Goal: Transaction & Acquisition: Purchase product/service

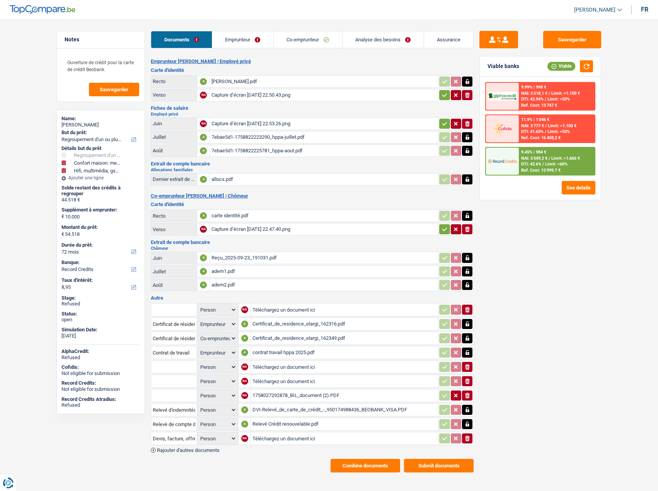
select select "refinancing"
select select "household"
select select "tech"
select select "72"
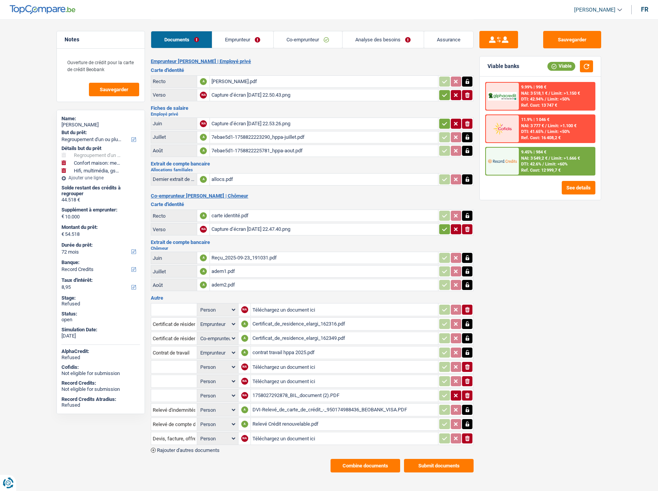
select select "record credits"
select select "applicant"
select select "coApplicant"
select select "applicant"
click at [575, 38] on button "Sauvegarder" at bounding box center [572, 39] width 58 height 17
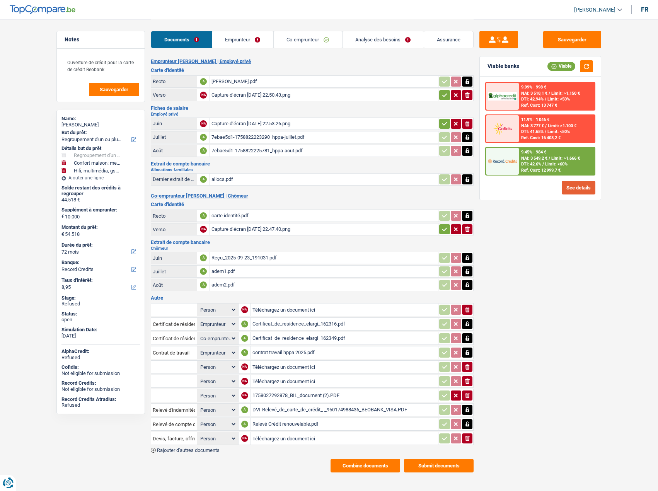
click at [579, 183] on button "See details" at bounding box center [579, 188] width 34 height 14
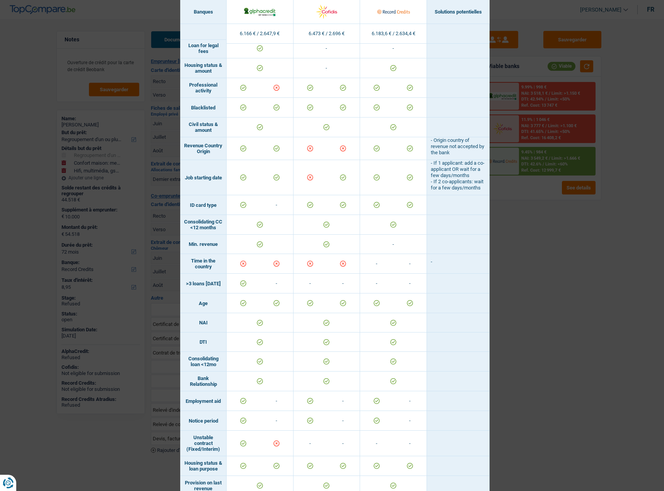
scroll to position [116, 0]
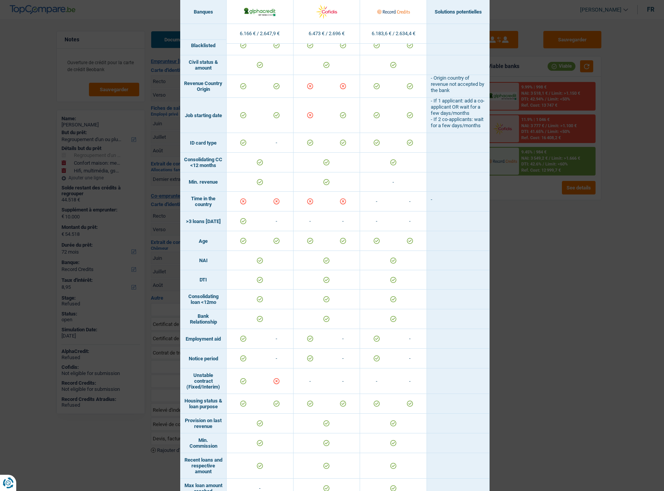
click at [536, 286] on div "Banks conditions × Banques Solutions potentielles Revenus / Charges 6.166 € / 2…" at bounding box center [332, 245] width 664 height 491
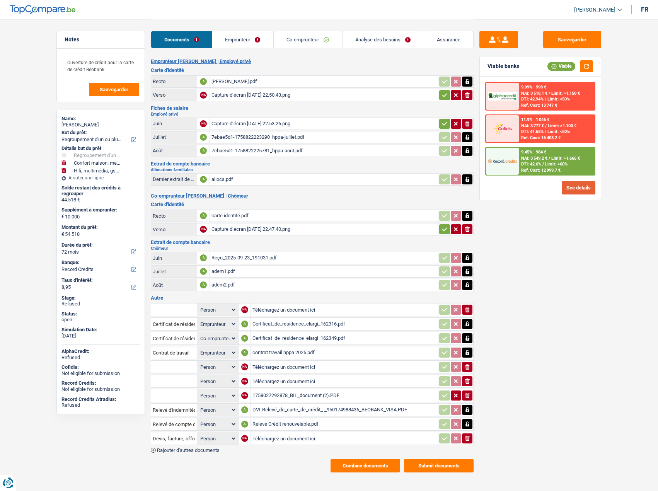
click at [577, 185] on button "See details" at bounding box center [579, 188] width 34 height 14
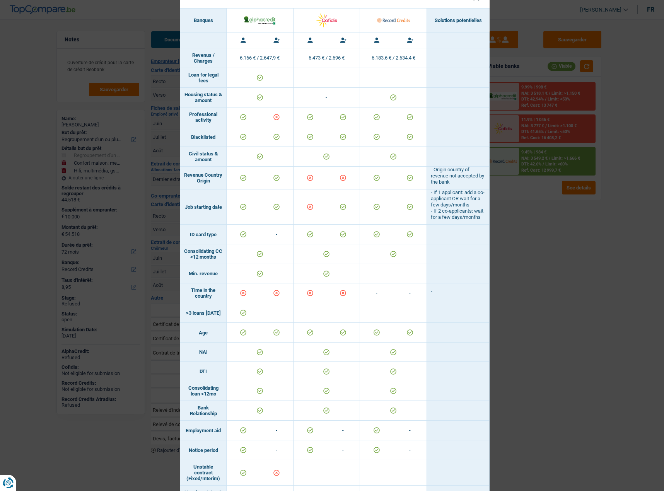
scroll to position [0, 0]
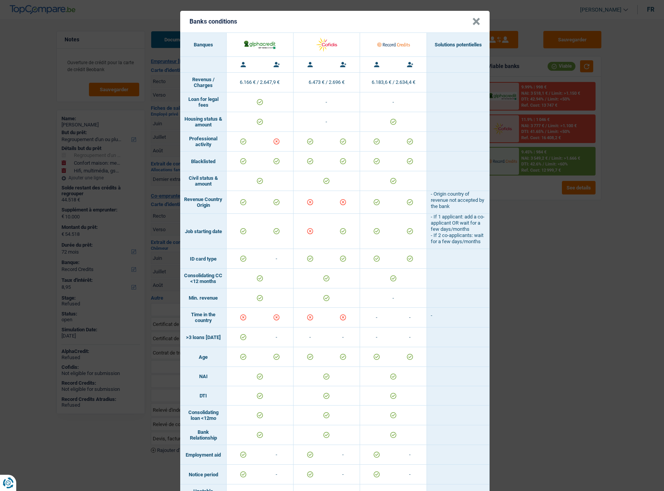
click at [576, 211] on div "Banks conditions × Banques Solutions potentielles Revenus / Charges 6.166 € / 2…" at bounding box center [332, 245] width 664 height 491
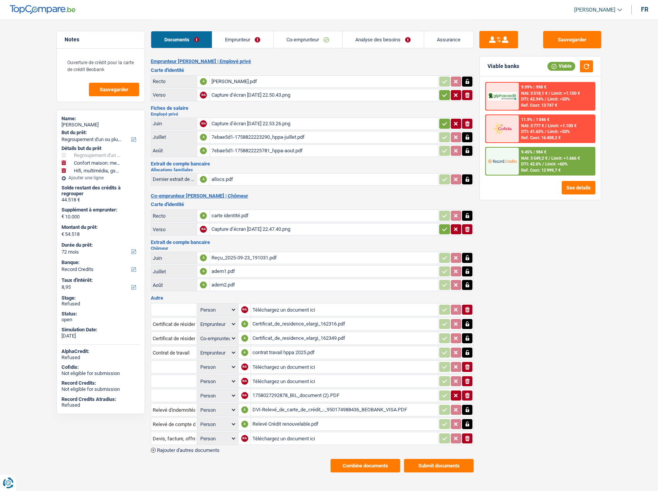
click at [250, 43] on link "Emprunteur" at bounding box center [242, 39] width 61 height 17
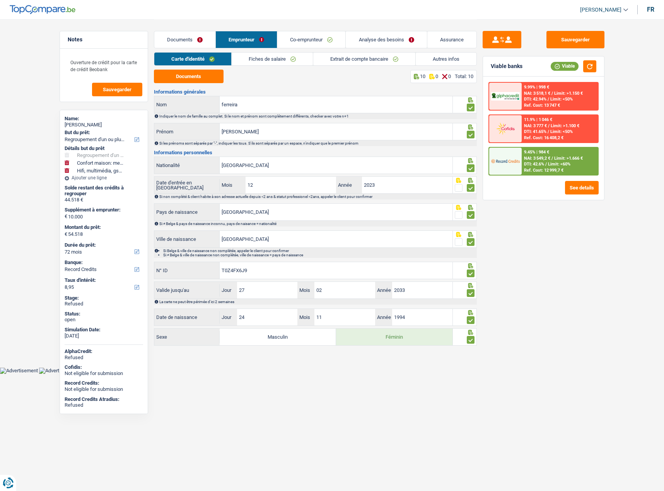
click at [451, 62] on link "Autres infos" at bounding box center [445, 59] width 61 height 13
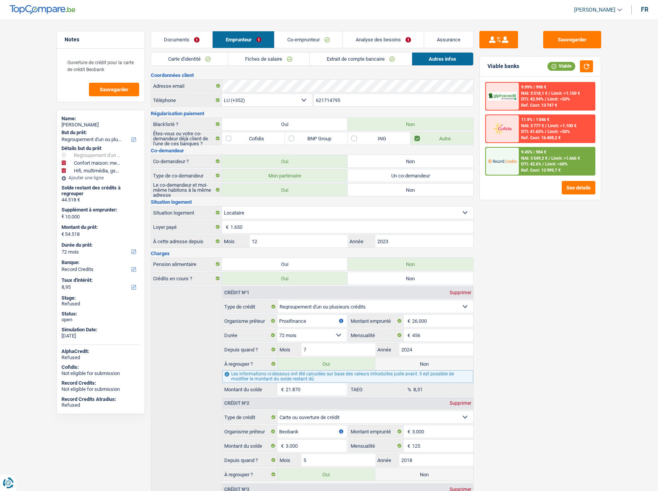
click at [179, 46] on link "Documents" at bounding box center [181, 39] width 61 height 17
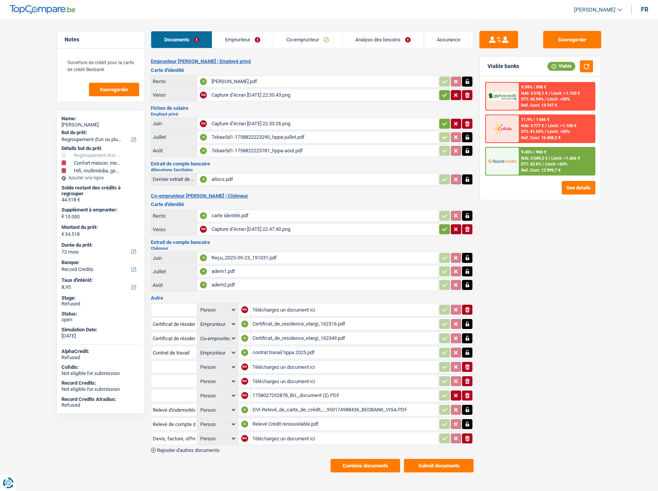
click at [216, 40] on link "Emprunteur" at bounding box center [242, 39] width 61 height 17
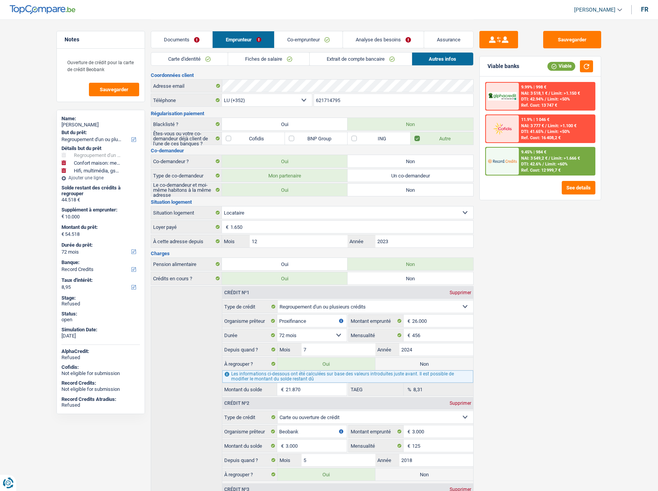
click at [186, 53] on link "Carte d'identité" at bounding box center [189, 59] width 77 height 13
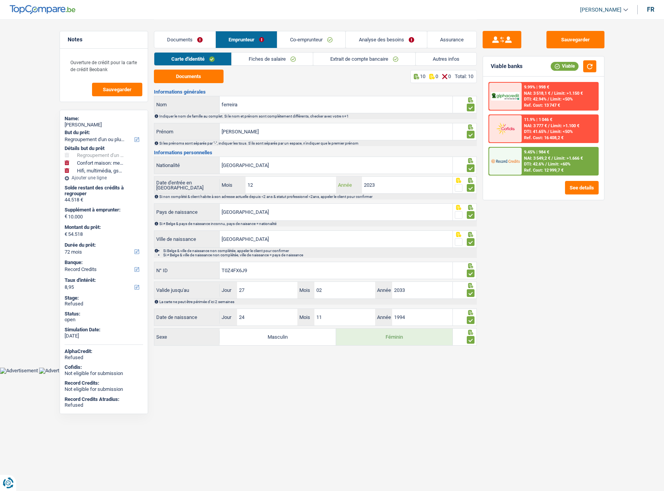
click at [374, 189] on input "2023" at bounding box center [407, 185] width 91 height 17
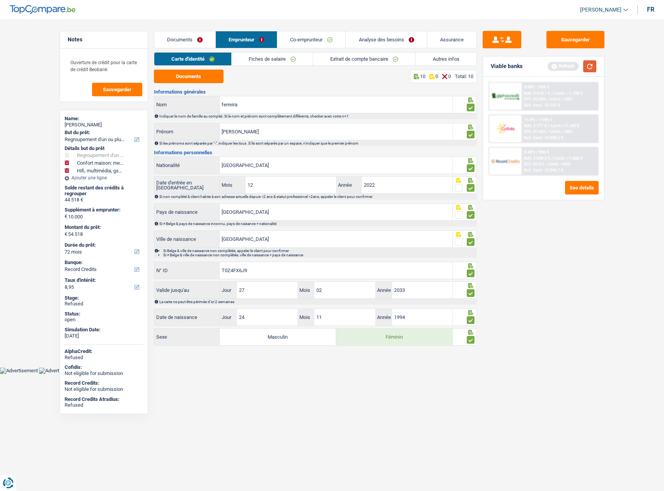
click at [591, 63] on button "button" at bounding box center [589, 66] width 13 height 12
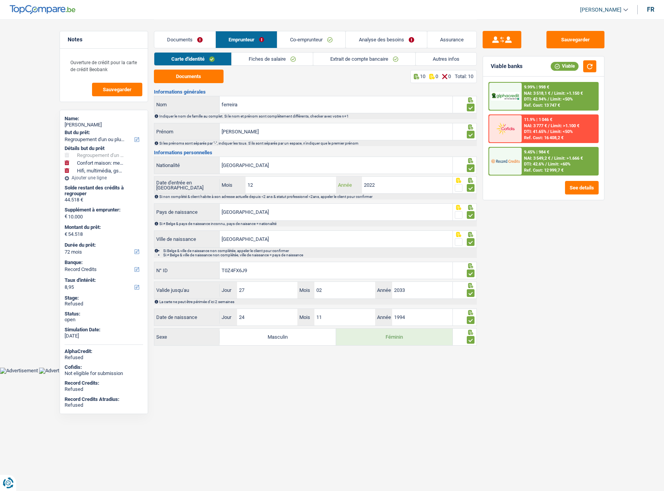
drag, startPoint x: 380, startPoint y: 187, endPoint x: 537, endPoint y: 148, distance: 161.3
click at [381, 187] on input "2022" at bounding box center [407, 185] width 91 height 17
click at [575, 189] on button "See details" at bounding box center [582, 188] width 34 height 14
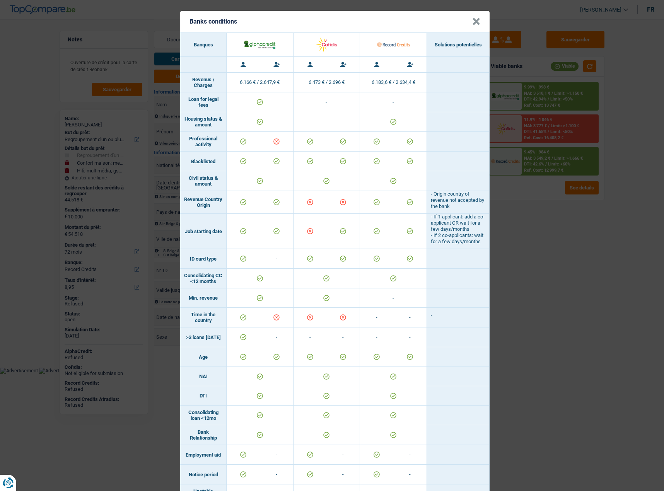
click at [550, 325] on div "Banks conditions × Banques Solutions potentielles Revenus / Charges 6.166 € / 2…" at bounding box center [332, 245] width 664 height 491
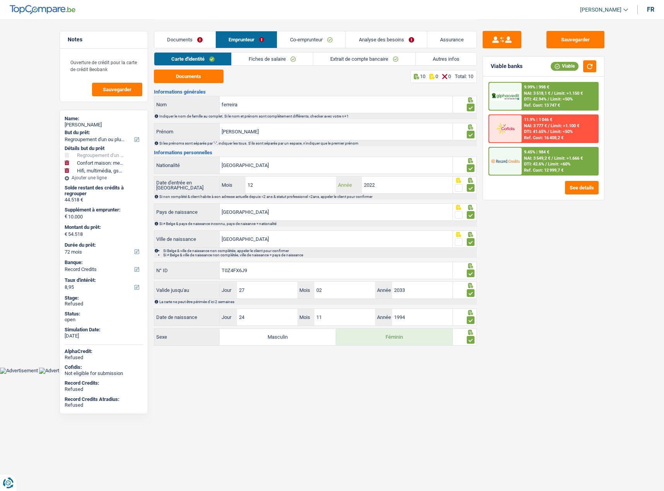
click at [381, 183] on input "2022" at bounding box center [407, 185] width 91 height 17
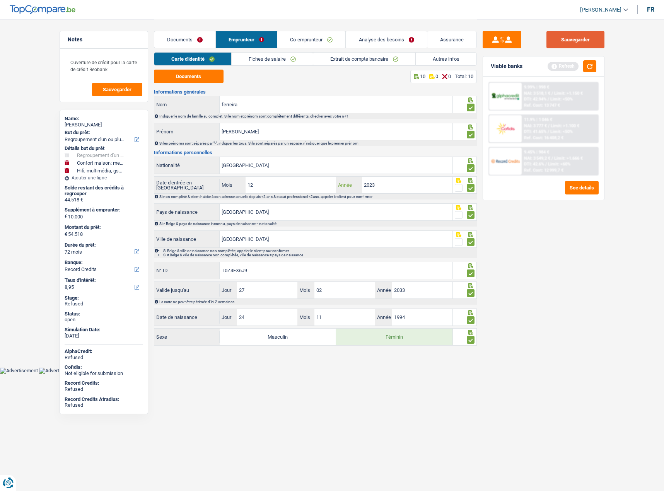
type input "2023"
click at [582, 40] on button "Sauvegarder" at bounding box center [575, 39] width 58 height 17
drag, startPoint x: 177, startPoint y: 38, endPoint x: 339, endPoint y: 165, distance: 205.6
click at [178, 38] on link "Documents" at bounding box center [185, 39] width 61 height 17
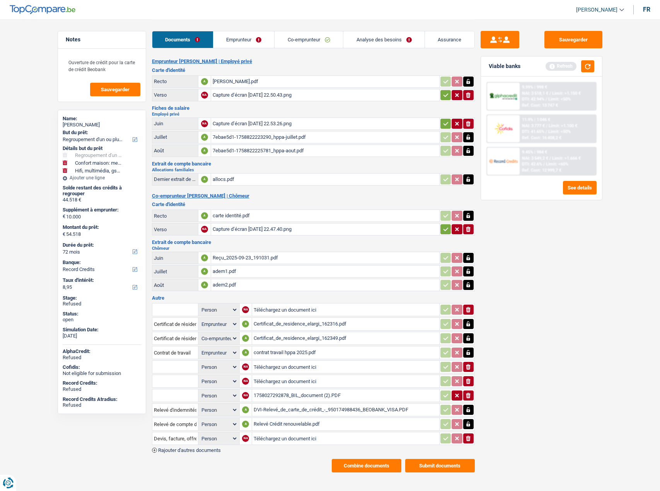
click at [363, 480] on main "Notes Ouverture de crédit pour la carte de crédit Beobank Sauvegarder Name: gab…" at bounding box center [330, 246] width 660 height 492
drag, startPoint x: 363, startPoint y: 478, endPoint x: 250, endPoint y: 136, distance: 360.1
click at [363, 477] on main "Notes Ouverture de crédit pour la carte de crédit Beobank Sauvegarder Name: gab…" at bounding box center [330, 246] width 660 height 492
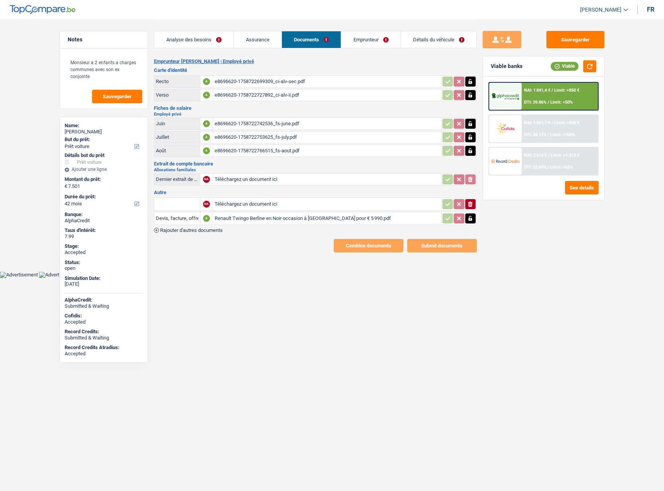
select select "car"
select select "42"
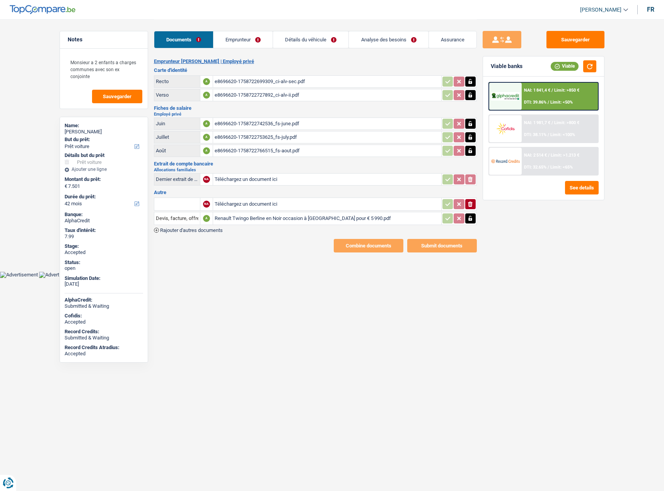
click at [243, 216] on div "Renault Twingo Berline en Noir occasion à Waterloo pour € 5 990.pdf" at bounding box center [327, 219] width 225 height 12
click at [467, 204] on icon "ionicons-v5-e" at bounding box center [470, 204] width 6 height 8
click at [590, 47] on button "Sauvegarder" at bounding box center [575, 39] width 58 height 17
click at [590, 70] on button "button" at bounding box center [589, 66] width 13 height 12
drag, startPoint x: 563, startPoint y: 52, endPoint x: 562, endPoint y: 46, distance: 6.6
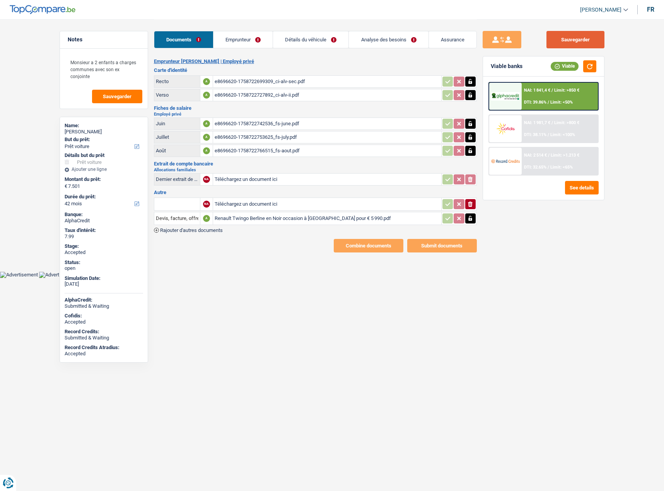
click at [563, 51] on div "Sauvegarder Viable banks Viable NAI: 1 841,4 € / Limit: >850 € DTI: 39.86% / Li…" at bounding box center [543, 255] width 133 height 448
click at [562, 44] on button "Sauvegarder" at bounding box center [575, 39] width 58 height 17
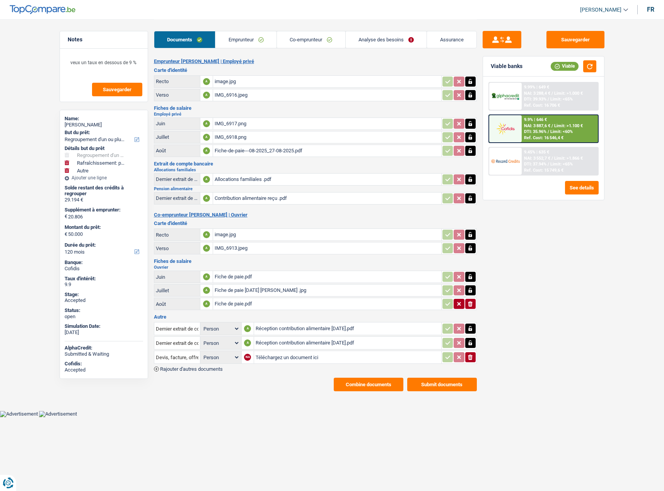
select select "refinancing"
select select "houseOrGarden"
select select "other"
select select "120"
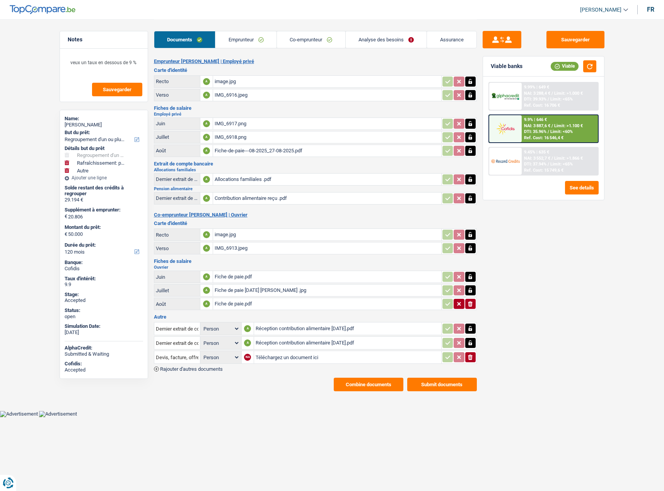
click at [283, 325] on div "Réception contribution alimentaire [DATE].pdf" at bounding box center [347, 329] width 184 height 12
click at [223, 368] on span "Rajouter d'autres documents" at bounding box center [191, 368] width 63 height 5
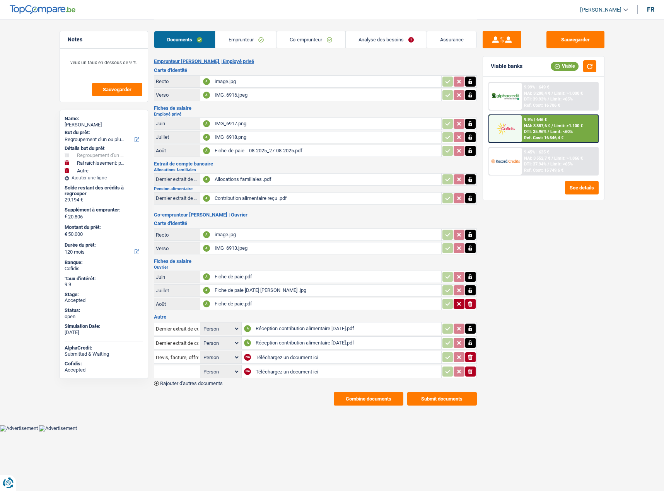
click at [274, 361] on input "Téléchargez un document ici" at bounding box center [347, 357] width 184 height 12
type input "C:\fakepath\Allocations familiales .pdf"
click at [274, 372] on input "Téléchargez un document ici" at bounding box center [347, 372] width 184 height 12
type input "C:\fakepath\Allocations familiales août 2025.pdf"
click at [191, 351] on input "Devis, facture, offre, bon de commande" at bounding box center [177, 357] width 43 height 12
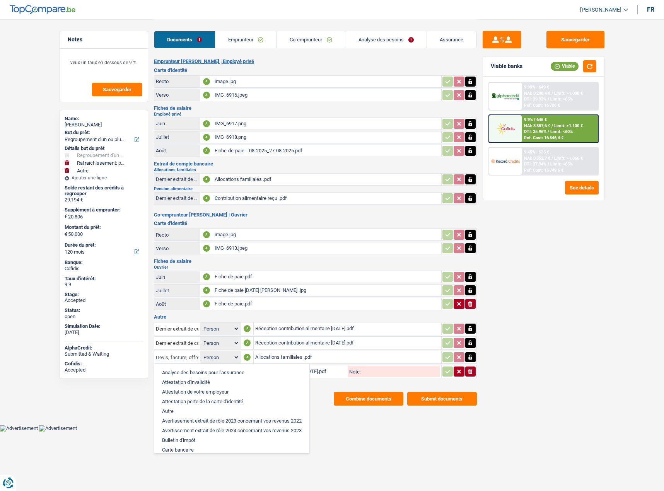
click at [190, 354] on input "Devis, facture, offre, bon de commande" at bounding box center [177, 357] width 43 height 12
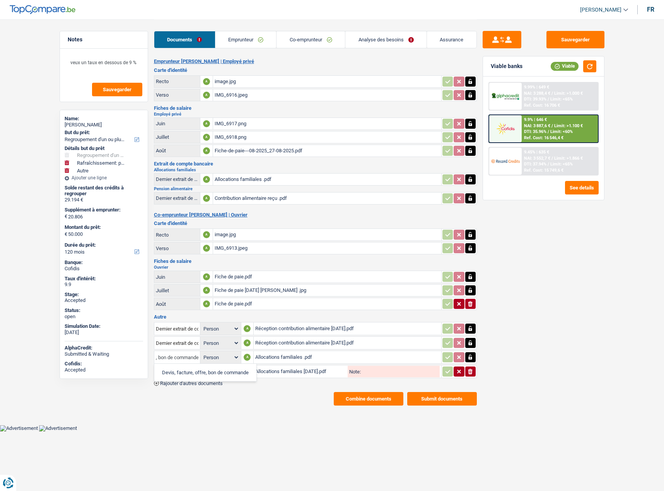
drag, startPoint x: 195, startPoint y: 356, endPoint x: 119, endPoint y: 356, distance: 75.8
click at [119, 356] on div "Notes veux un taux en dessous de 9 % Sauvegarder Name: Celine Damman But du prê…" at bounding box center [332, 212] width 557 height 386
type input "d"
drag, startPoint x: 180, startPoint y: 357, endPoint x: 129, endPoint y: 357, distance: 51.4
click at [129, 357] on div "Notes veux un taux en dessous de 9 % Sauvegarder Name: Celine Damman But du prê…" at bounding box center [332, 212] width 557 height 386
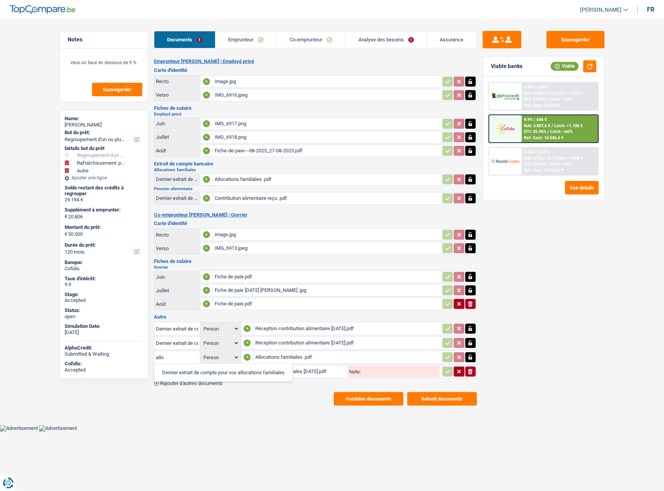
click at [189, 376] on li "Dernier extrait de compte pour vos allocations familiales" at bounding box center [223, 373] width 130 height 10
type input "Dernier extrait de compte pour vos allocations familiales"
click at [187, 369] on input "text" at bounding box center [177, 371] width 43 height 12
click at [269, 389] on li "Dernier extrait de compte pour vos allocations familiales" at bounding box center [223, 387] width 130 height 10
type input "Dernier extrait de compte pour vos allocations familiales"
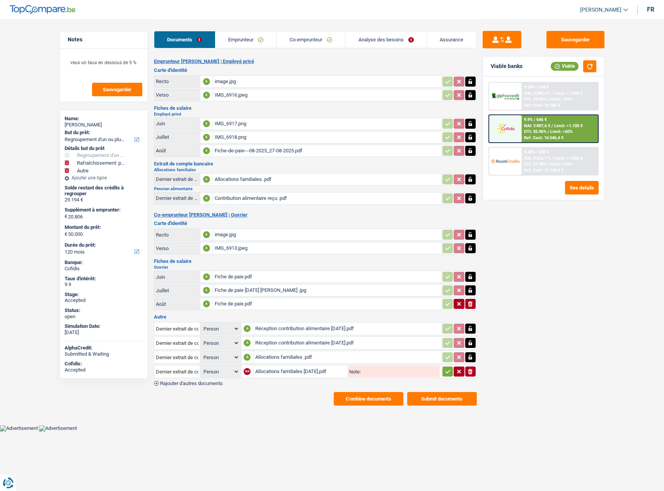
click at [448, 373] on icon "button" at bounding box center [447, 372] width 6 height 8
click at [394, 396] on button "Combine documents" at bounding box center [369, 399] width 70 height 14
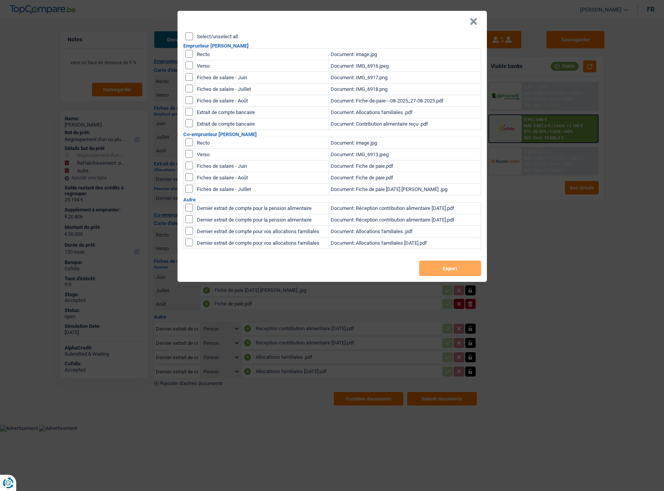
click at [189, 35] on input "Select/unselect all" at bounding box center [189, 36] width 8 height 8
checkbox input "true"
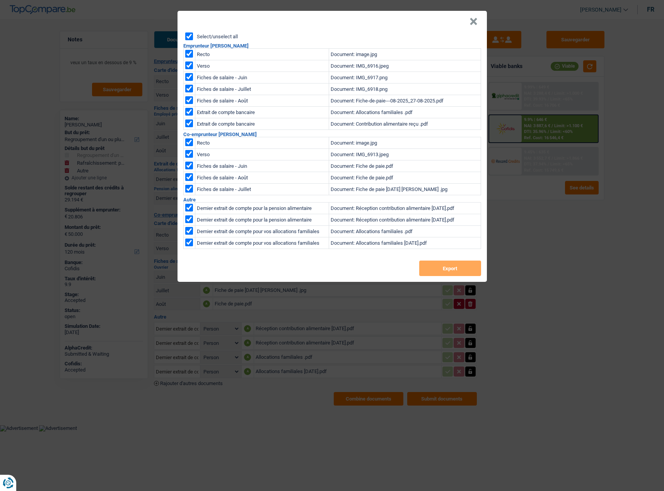
checkbox input "true"
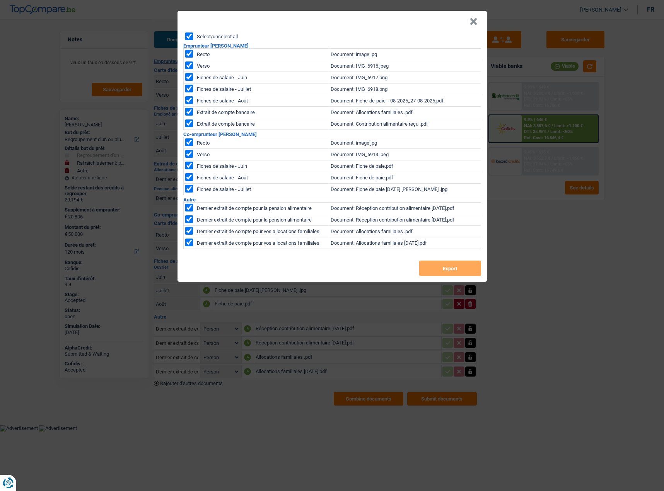
checkbox input "true"
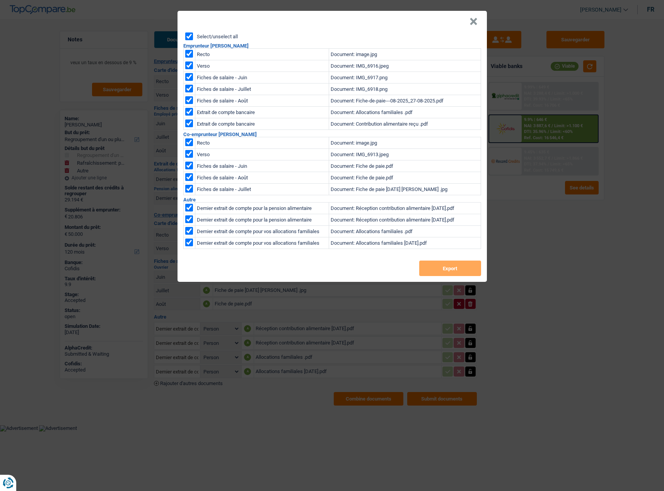
checkbox input "true"
click at [437, 261] on button "Export" at bounding box center [450, 267] width 62 height 15
click at [449, 15] on header "×" at bounding box center [331, 22] width 309 height 22
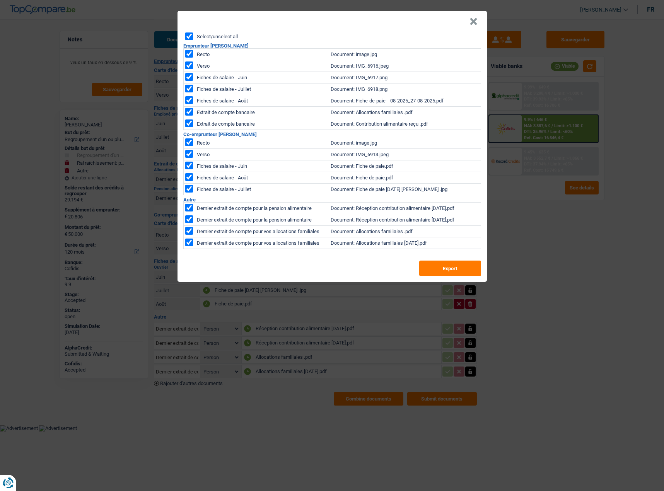
click at [474, 19] on button "×" at bounding box center [473, 22] width 8 height 8
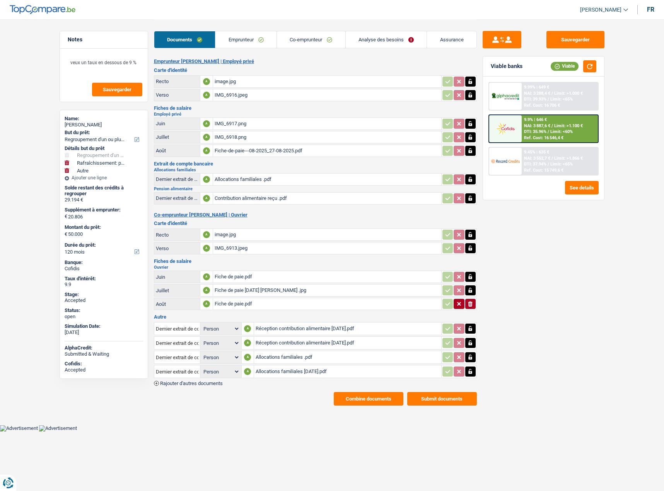
click at [430, 402] on button "Submit documents" at bounding box center [442, 399] width 70 height 14
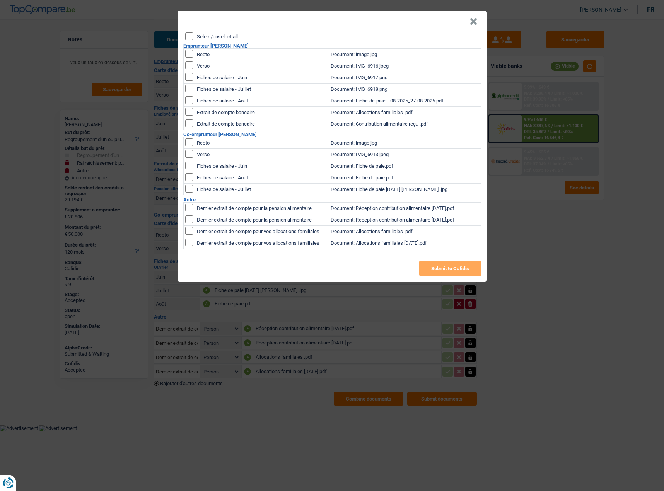
click at [189, 244] on input "checkbox" at bounding box center [189, 242] width 8 height 8
checkbox input "true"
click at [186, 228] on input "checkbox" at bounding box center [189, 231] width 8 height 8
checkbox input "true"
click at [189, 216] on input "checkbox" at bounding box center [189, 219] width 8 height 8
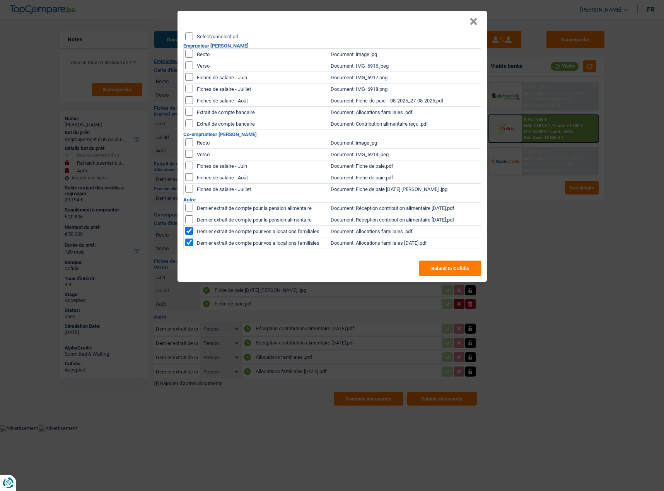
checkbox input "true"
click at [189, 204] on input "checkbox" at bounding box center [189, 208] width 8 height 8
checkbox input "true"
click at [463, 269] on button "Submit to Cofidis" at bounding box center [450, 267] width 62 height 15
drag, startPoint x: 472, startPoint y: 19, endPoint x: 470, endPoint y: 23, distance: 4.8
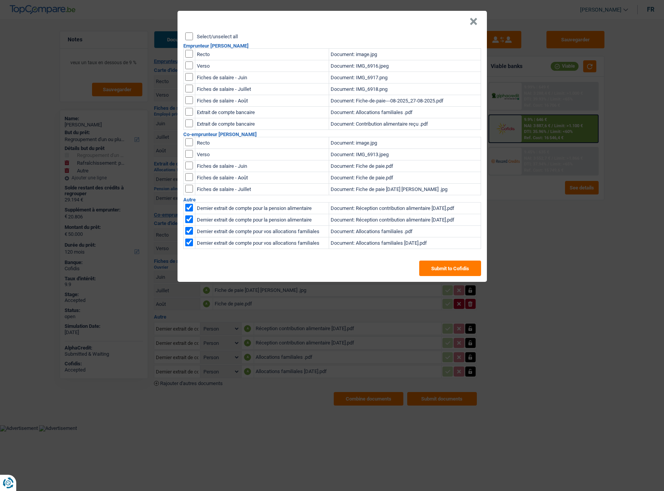
click at [472, 19] on button "×" at bounding box center [473, 22] width 8 height 8
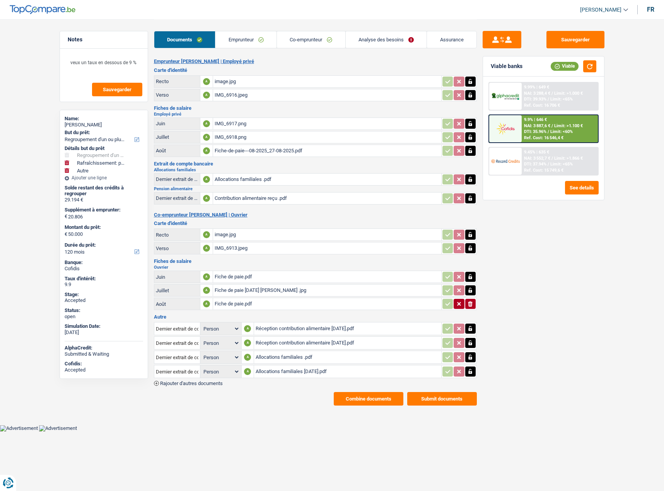
click at [377, 398] on button "Combine documents" at bounding box center [369, 399] width 70 height 14
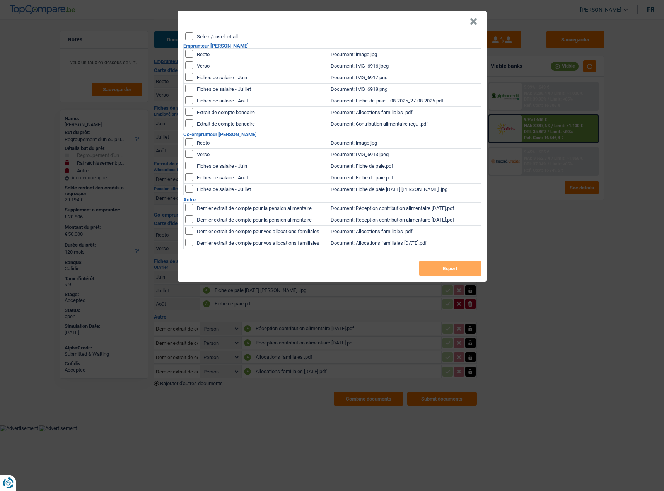
click at [192, 211] on input "checkbox" at bounding box center [189, 208] width 8 height 8
checkbox input "true"
click at [192, 220] on input "checkbox" at bounding box center [189, 219] width 8 height 8
checkbox input "true"
click at [190, 228] on input "checkbox" at bounding box center [189, 231] width 8 height 8
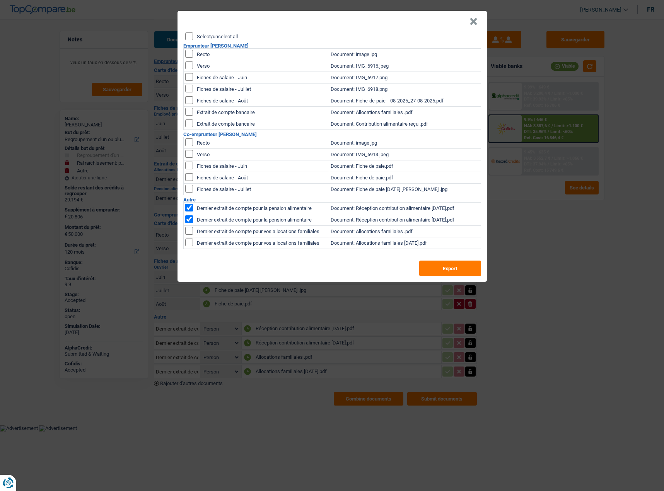
checkbox input "true"
click at [190, 239] on input "checkbox" at bounding box center [189, 242] width 8 height 8
checkbox input "true"
drag, startPoint x: 475, startPoint y: 270, endPoint x: 483, endPoint y: 268, distance: 8.3
click at [474, 270] on button "Export" at bounding box center [450, 267] width 62 height 15
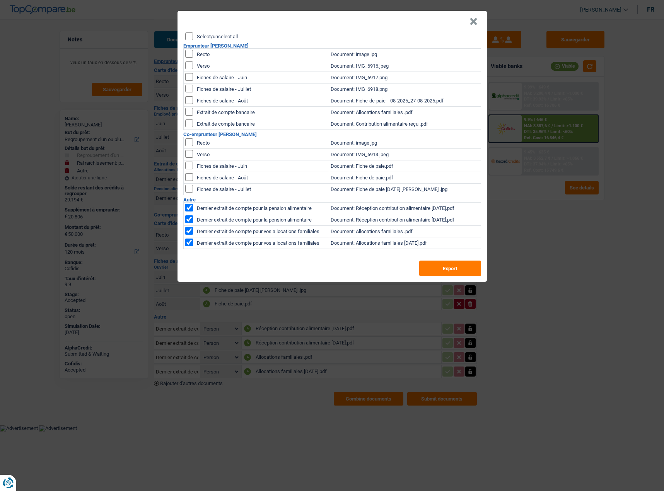
click at [509, 225] on div "× Select/unselect all Emprunteur Celine Damman Recto Document: image.jpg Verso …" at bounding box center [332, 245] width 664 height 491
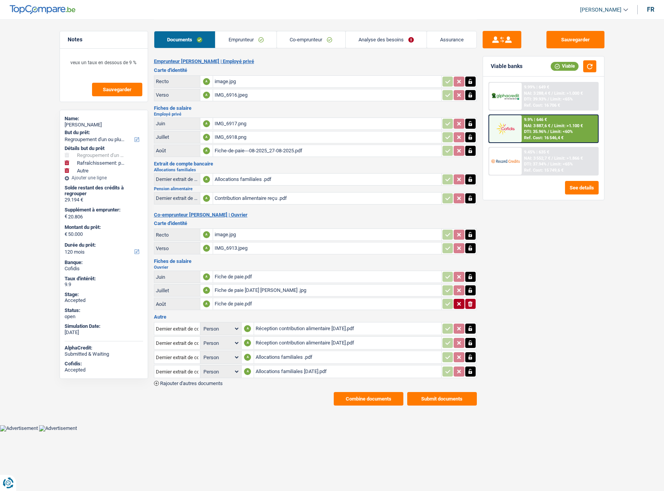
click at [239, 37] on link "Emprunteur" at bounding box center [245, 39] width 61 height 17
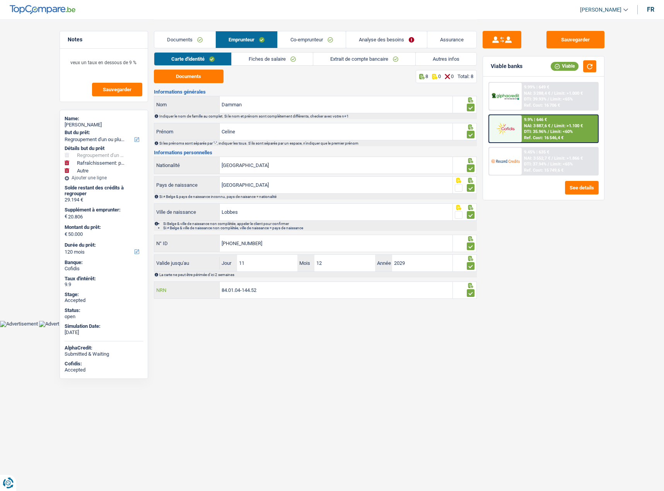
drag, startPoint x: 265, startPoint y: 289, endPoint x: 179, endPoint y: 290, distance: 85.8
click at [174, 290] on div "84.01.04-144.52 NRN" at bounding box center [303, 290] width 298 height 17
click at [441, 54] on link "Autres infos" at bounding box center [445, 59] width 61 height 13
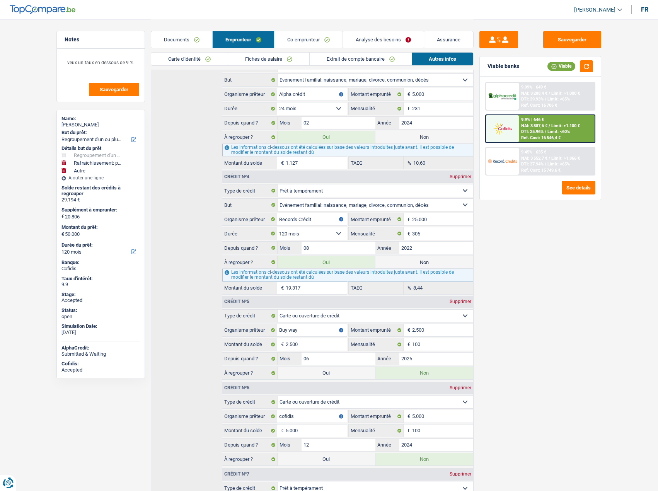
scroll to position [245, 0]
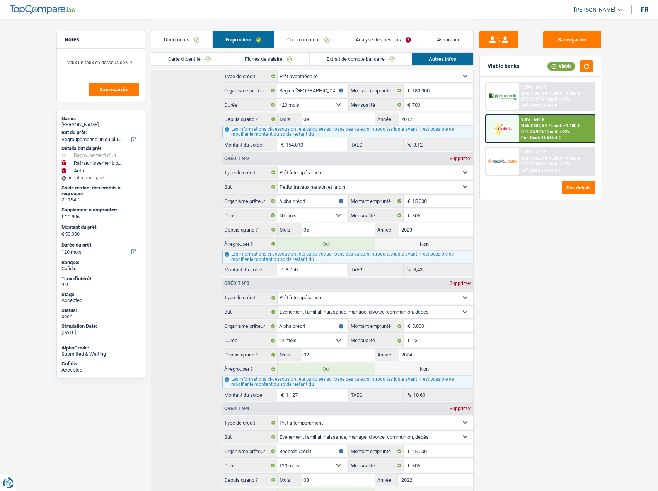
click at [180, 70] on div "Crédit nº1 Carte ou ouverture de crédit Prêt hypothécaire Vente à tempérament P…" at bounding box center [312, 453] width 323 height 795
click at [181, 61] on link "Carte d'identité" at bounding box center [189, 59] width 77 height 13
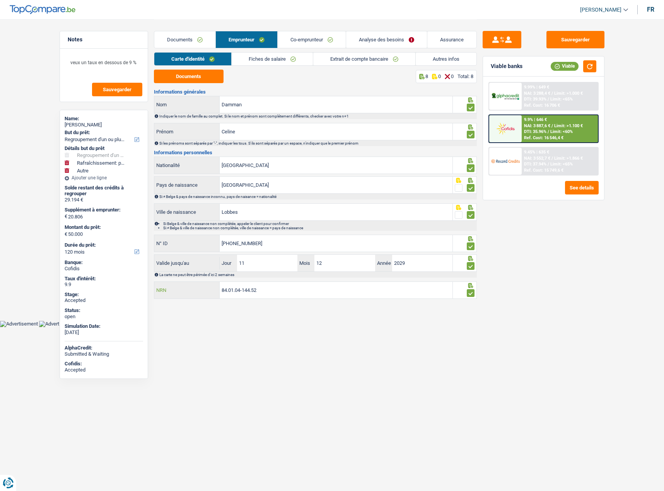
drag, startPoint x: 272, startPoint y: 292, endPoint x: 174, endPoint y: 304, distance: 98.9
click at [174, 304] on main "Notes veux un taux en dessous de 9 % Sauvegarder Name: Celine Damman But du prê…" at bounding box center [332, 160] width 664 height 320
click at [443, 60] on link "Autres infos" at bounding box center [445, 59] width 61 height 13
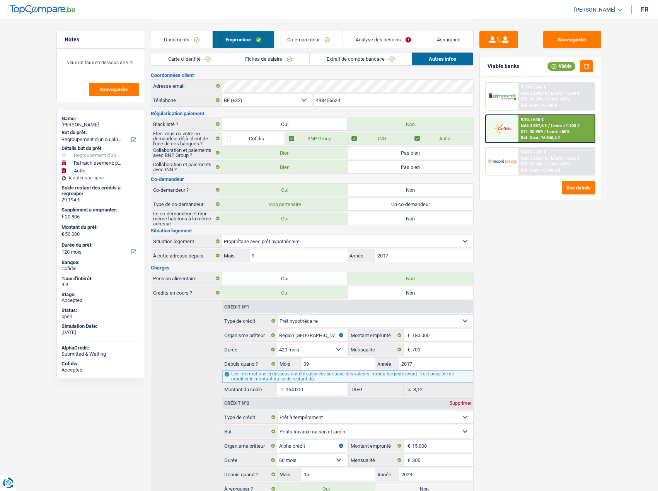
click at [189, 39] on link "Documents" at bounding box center [181, 39] width 61 height 17
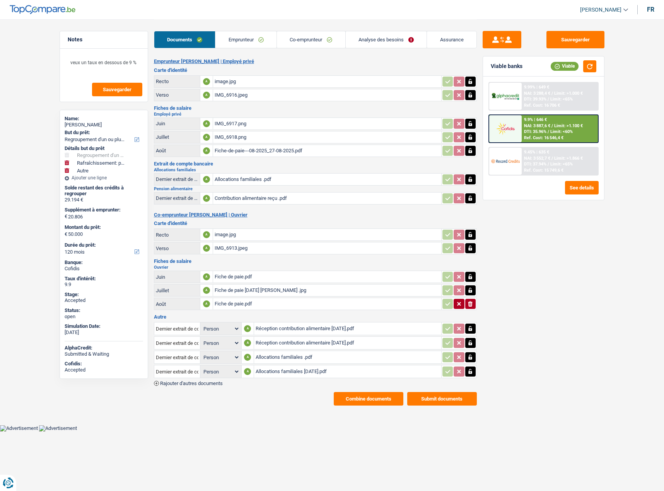
click at [276, 36] on li "Co-emprunteur" at bounding box center [310, 39] width 69 height 17
click at [337, 45] on link "Co-emprunteur" at bounding box center [311, 39] width 68 height 17
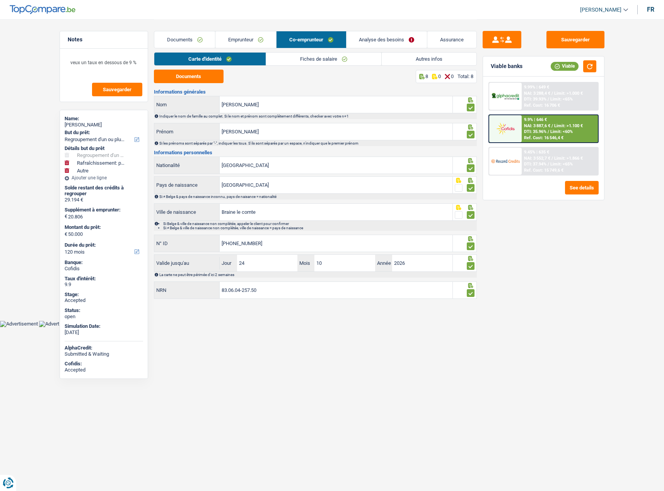
click at [388, 45] on link "Analyse des besoins" at bounding box center [386, 39] width 81 height 17
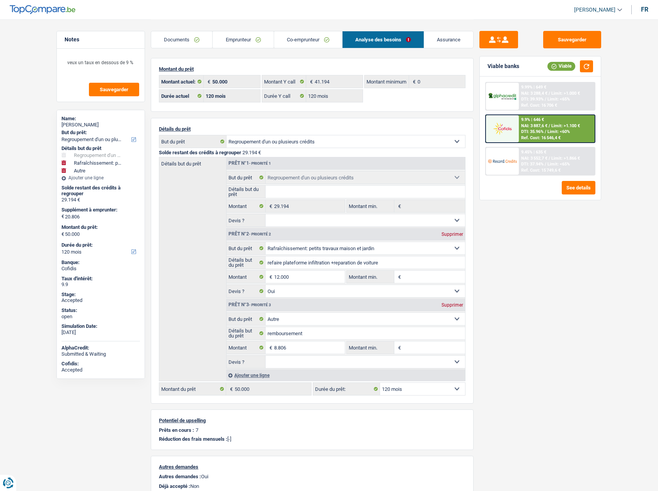
click at [256, 46] on link "Emprunteur" at bounding box center [243, 39] width 61 height 17
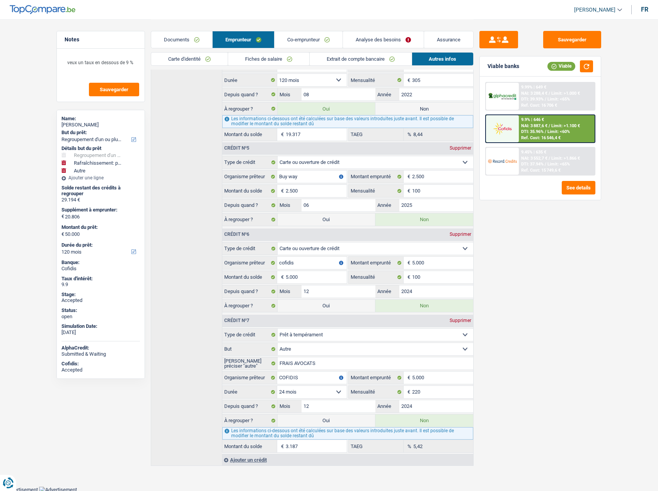
scroll to position [631, 0]
click at [183, 31] on link "Documents" at bounding box center [181, 39] width 61 height 17
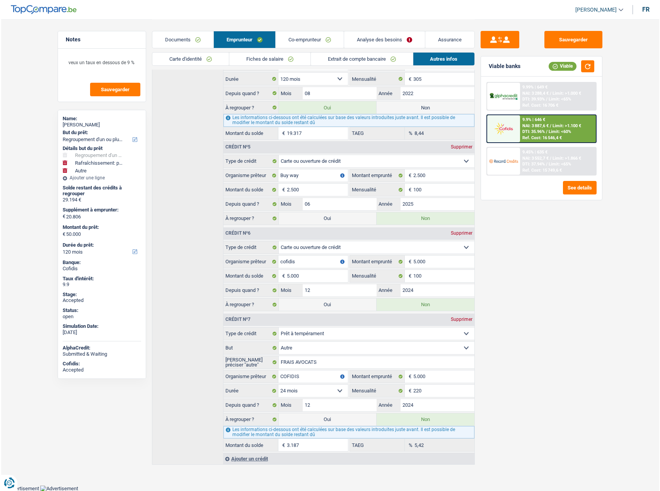
scroll to position [0, 0]
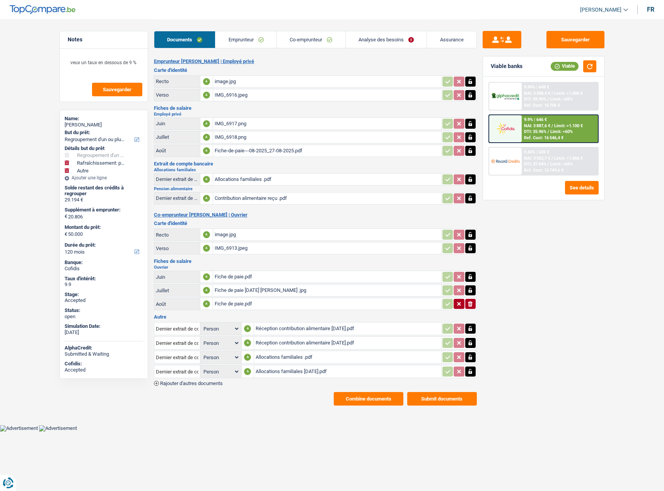
click at [238, 38] on link "Emprunteur" at bounding box center [245, 39] width 61 height 17
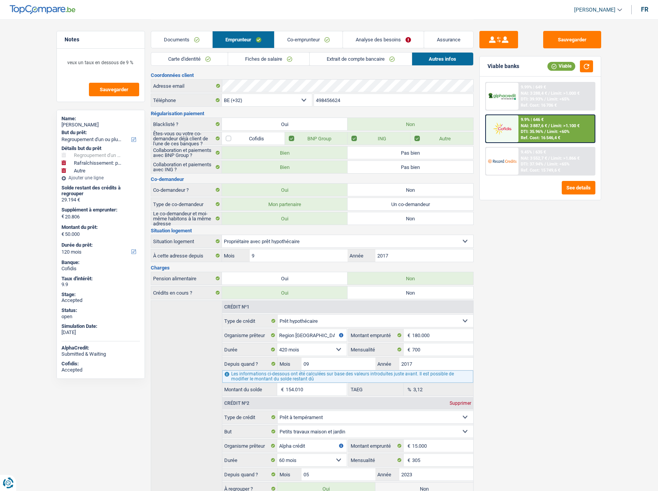
click at [192, 44] on link "Documents" at bounding box center [181, 39] width 61 height 17
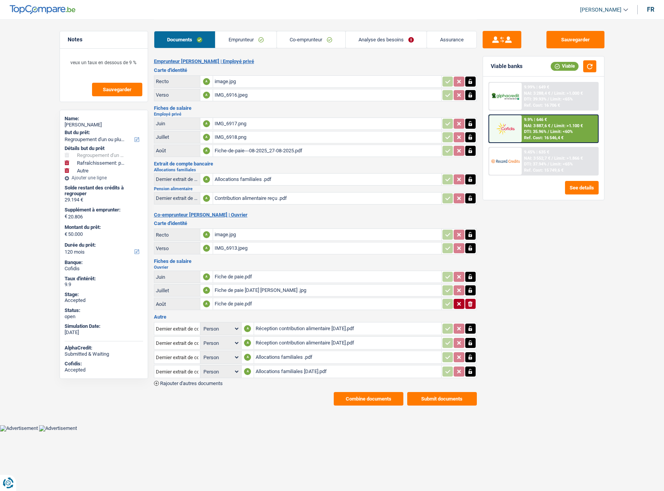
click at [279, 37] on link "Co-emprunteur" at bounding box center [311, 39] width 68 height 17
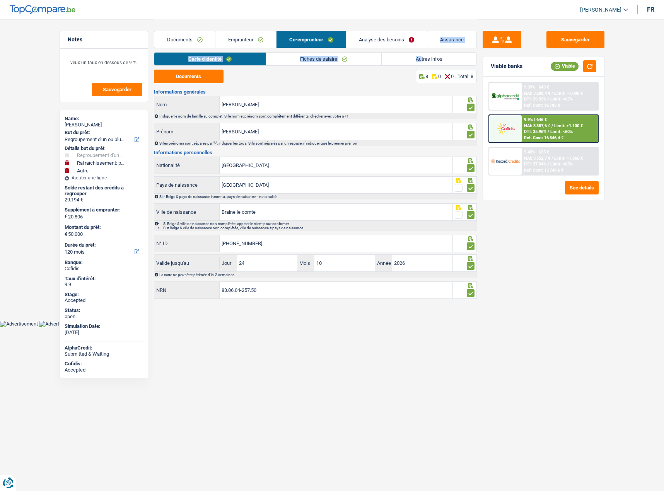
click at [420, 54] on div "Documents Emprunteur Co-emprunteur Analyse des besoins Assurance Emprunteur Cel…" at bounding box center [315, 159] width 323 height 281
click at [251, 44] on link "Emprunteur" at bounding box center [245, 39] width 61 height 17
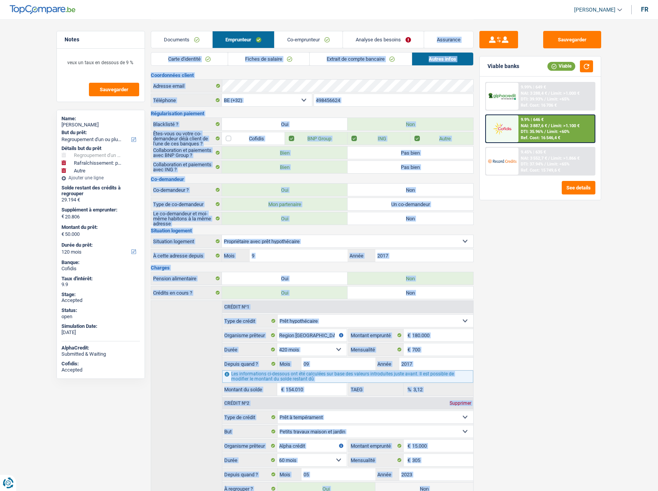
click at [213, 44] on link "Emprunteur" at bounding box center [243, 39] width 61 height 17
click at [205, 45] on link "Documents" at bounding box center [181, 39] width 61 height 17
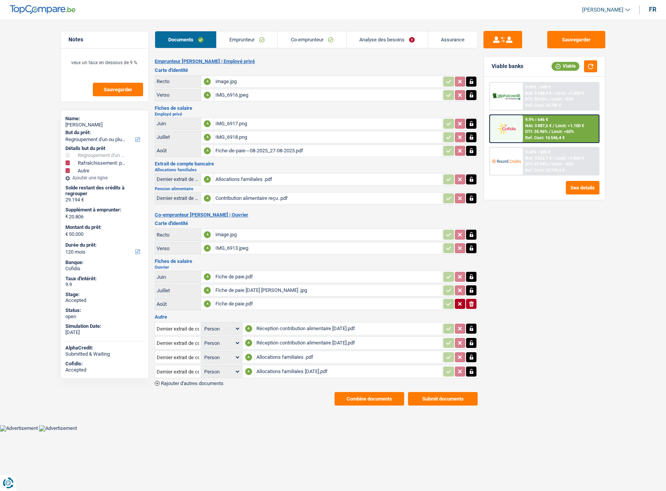
click at [533, 240] on div "Sauvegarder Viable banks Viable 9.99% | 649 € NAI: 3 288,4 € / Limit: >1.000 € …" at bounding box center [543, 255] width 133 height 448
click at [356, 401] on button "Combine documents" at bounding box center [369, 399] width 70 height 14
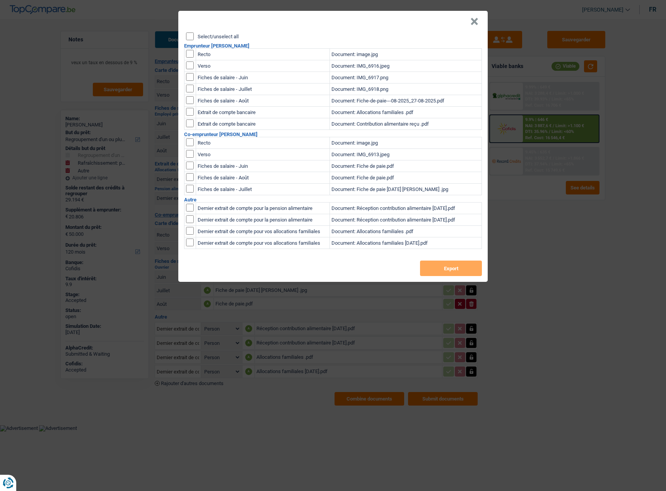
drag, startPoint x: 194, startPoint y: 36, endPoint x: 197, endPoint y: 44, distance: 8.7
click at [193, 36] on div "Select/unselect all" at bounding box center [334, 36] width 296 height 8
click at [193, 37] on div "Select/unselect all" at bounding box center [334, 36] width 296 height 8
click at [191, 39] on input "Select/unselect all" at bounding box center [190, 36] width 8 height 8
checkbox input "true"
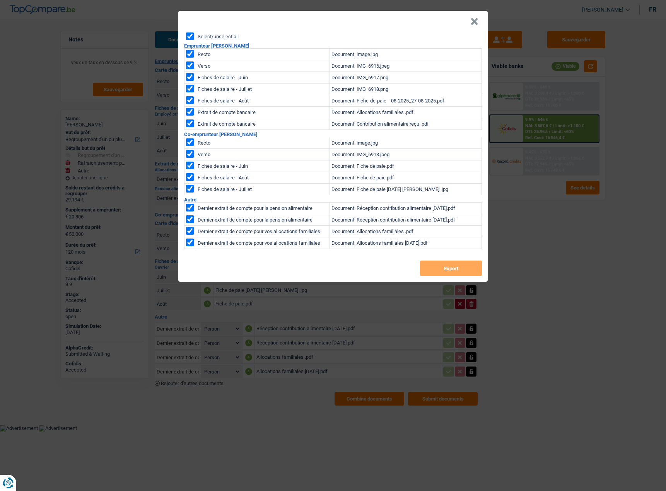
checkbox input "true"
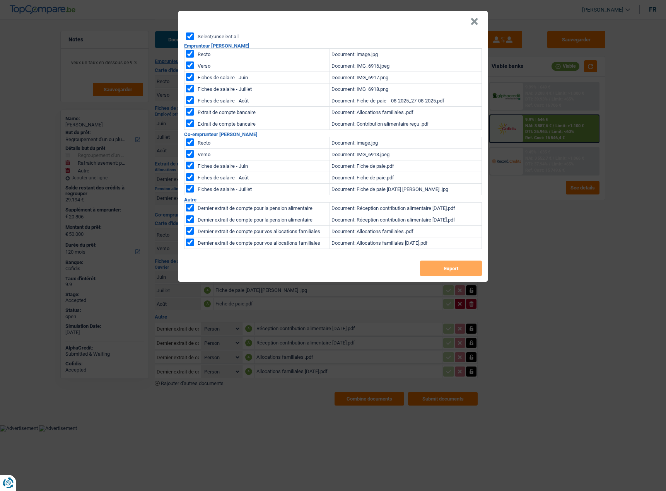
checkbox input "true"
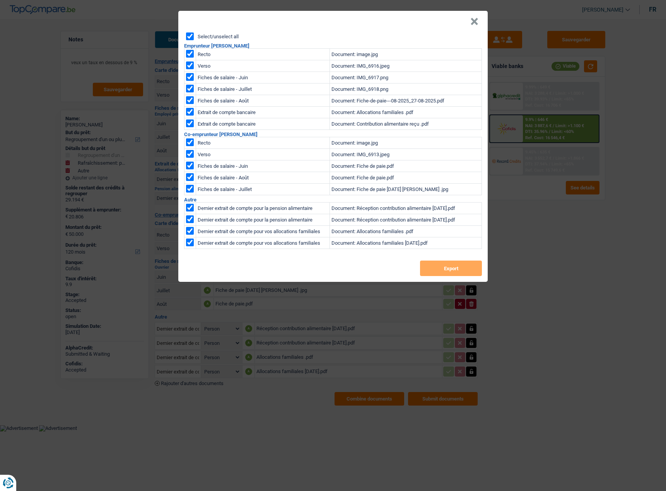
checkbox input "true"
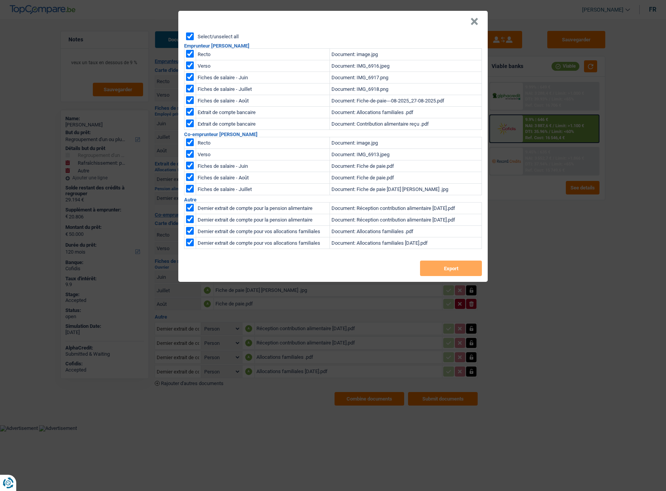
checkbox input "true"
click at [441, 261] on button "Export" at bounding box center [451, 267] width 62 height 15
click at [472, 21] on button "×" at bounding box center [474, 22] width 8 height 8
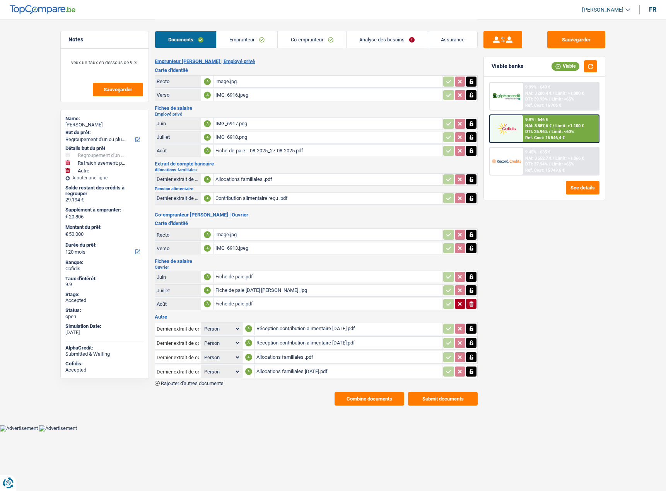
click at [249, 38] on link "Emprunteur" at bounding box center [246, 39] width 61 height 17
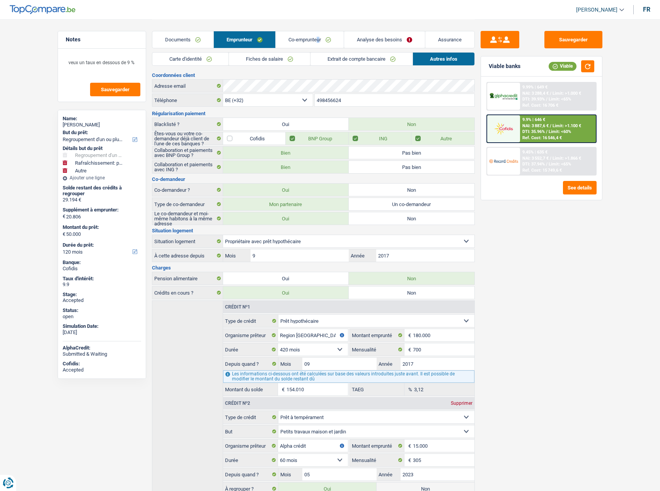
click at [316, 20] on div "Documents Emprunteur Co-emprunteur Analyse des besoins Assurance" at bounding box center [313, 35] width 323 height 33
click at [385, 36] on link "Analyse des besoins" at bounding box center [384, 39] width 81 height 17
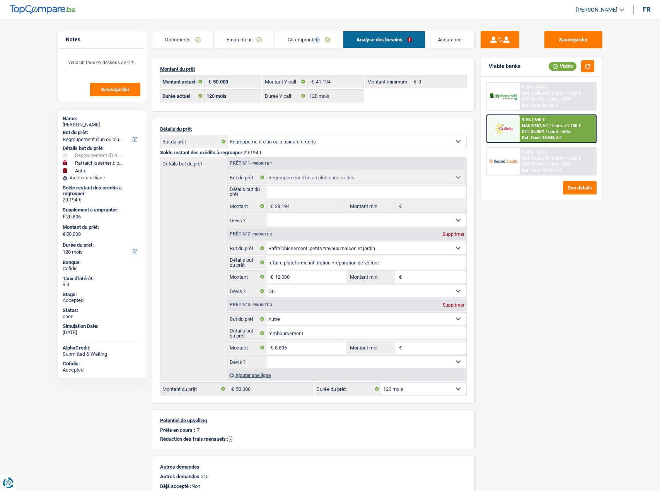
click at [226, 41] on link "Emprunteur" at bounding box center [244, 39] width 61 height 17
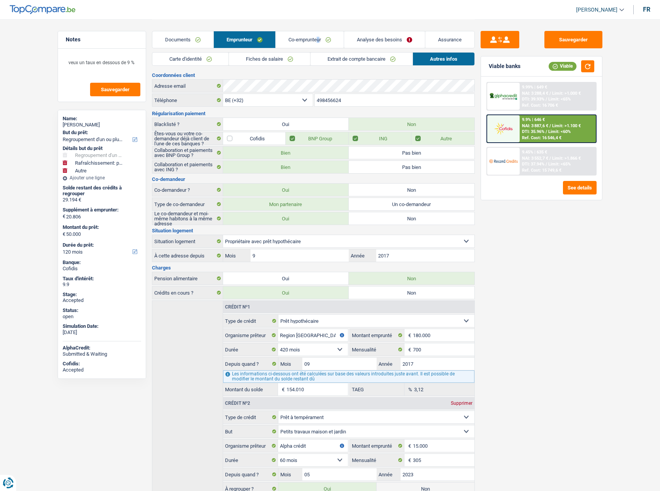
click at [280, 60] on link "Fiches de salaire" at bounding box center [269, 59] width 81 height 13
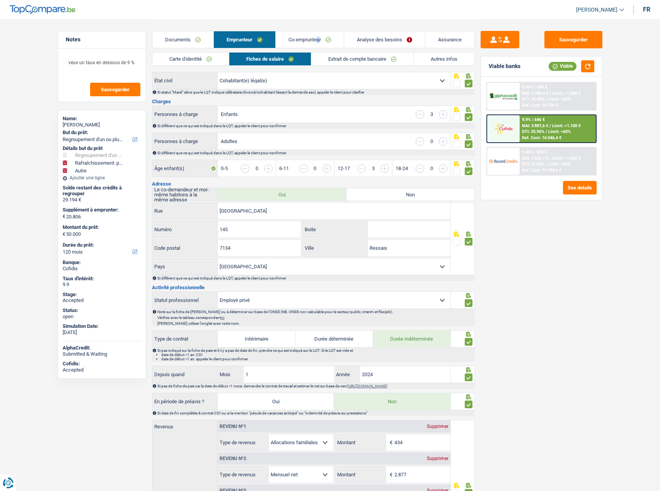
scroll to position [77, 0]
click at [300, 38] on link "Co-emprunteur" at bounding box center [310, 39] width 68 height 17
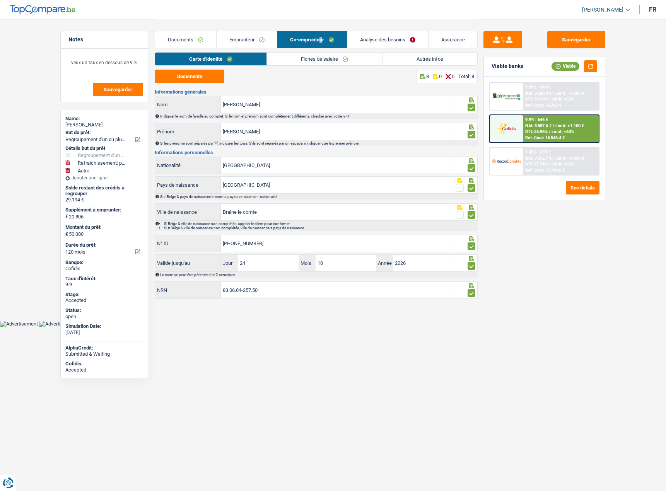
click at [296, 57] on link "Fiches de salaire" at bounding box center [324, 59] width 115 height 13
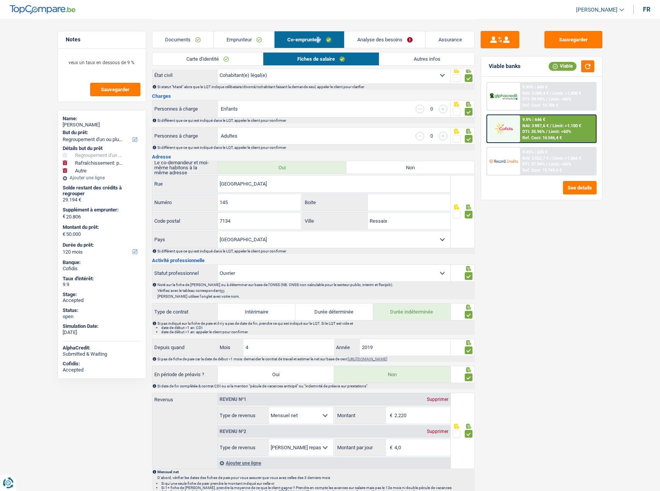
scroll to position [155, 0]
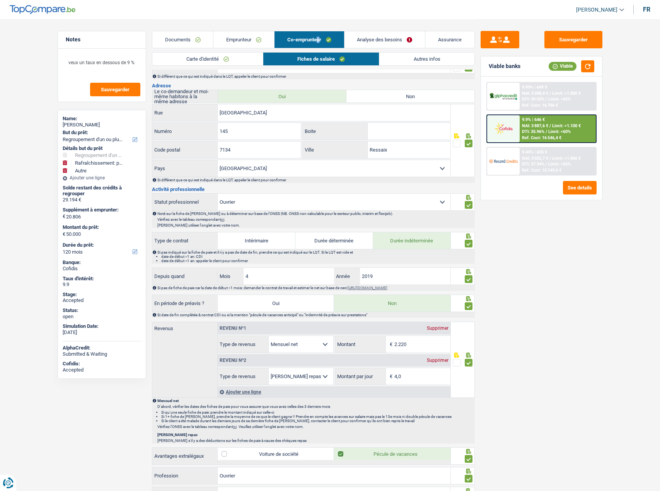
click at [246, 36] on link "Emprunteur" at bounding box center [243, 39] width 61 height 17
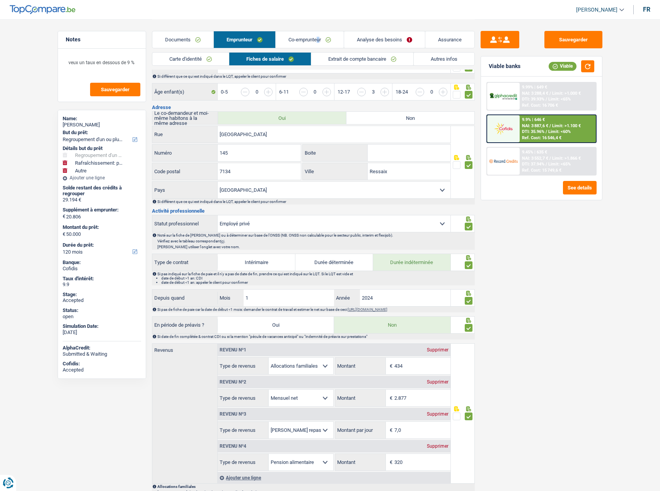
click at [187, 37] on link "Documents" at bounding box center [182, 39] width 61 height 17
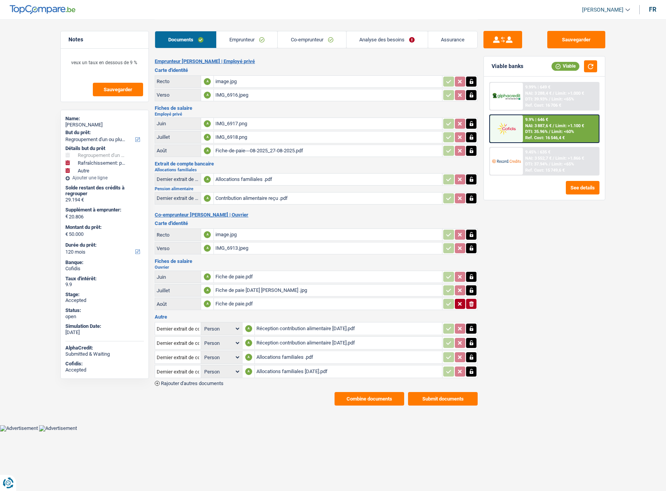
click at [240, 123] on div "IMG_6917.png" at bounding box center [327, 124] width 225 height 12
click at [235, 279] on div "Fiche de paie.pdf" at bounding box center [327, 277] width 225 height 12
click at [172, 39] on link "Documents" at bounding box center [185, 39] width 61 height 17
click at [396, 45] on link "Analyse des besoins" at bounding box center [386, 39] width 81 height 17
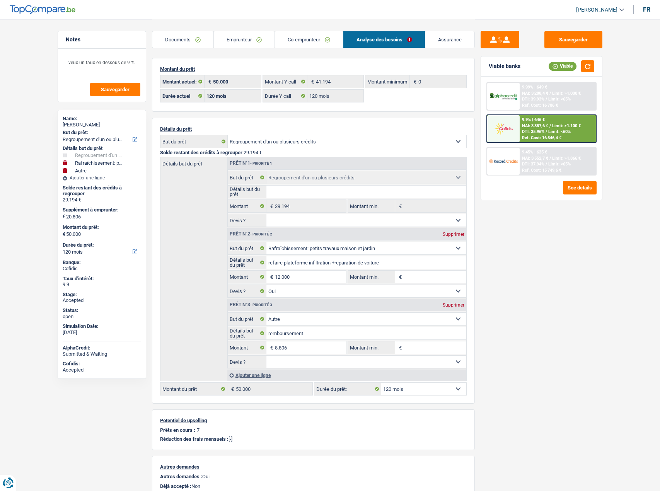
click at [534, 162] on span "DTI: 37.94%" at bounding box center [533, 164] width 22 height 5
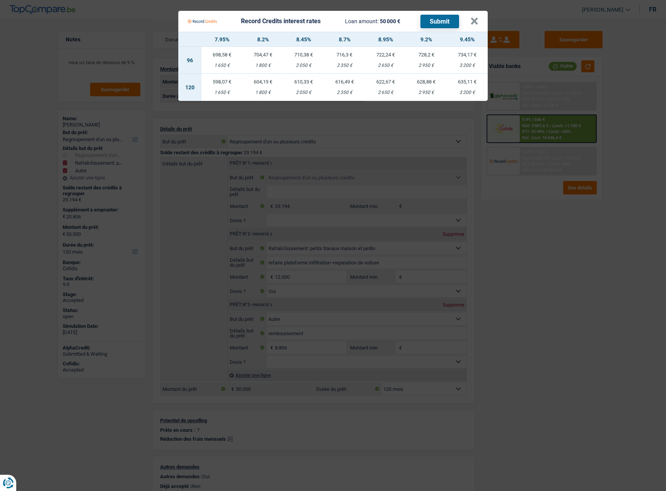
click at [535, 134] on Credits "Record Credits interest rates Loan amount: 50 000 € Submit × 7.95% 8.2% 8.45% 8…" at bounding box center [333, 245] width 666 height 491
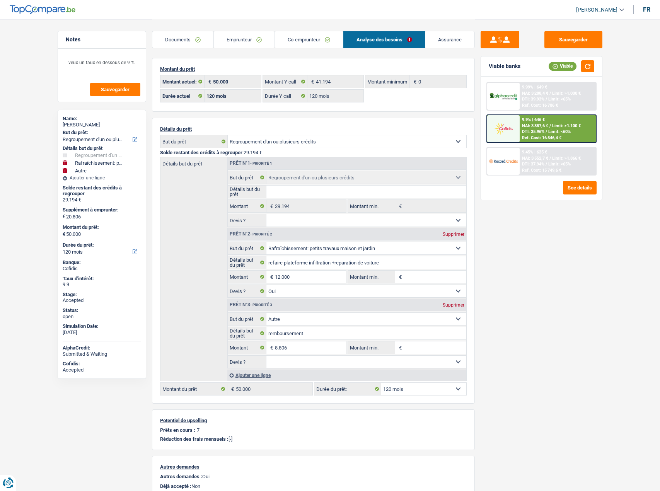
click at [553, 132] on span "Limit: <60%" at bounding box center [559, 131] width 22 height 5
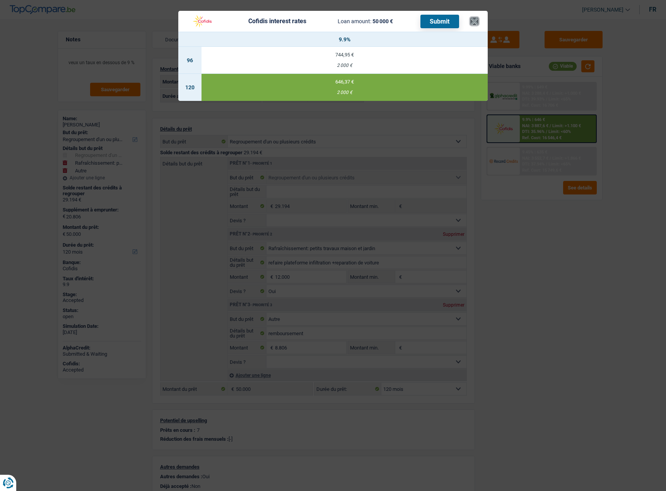
click at [476, 25] on button "×" at bounding box center [474, 21] width 8 height 8
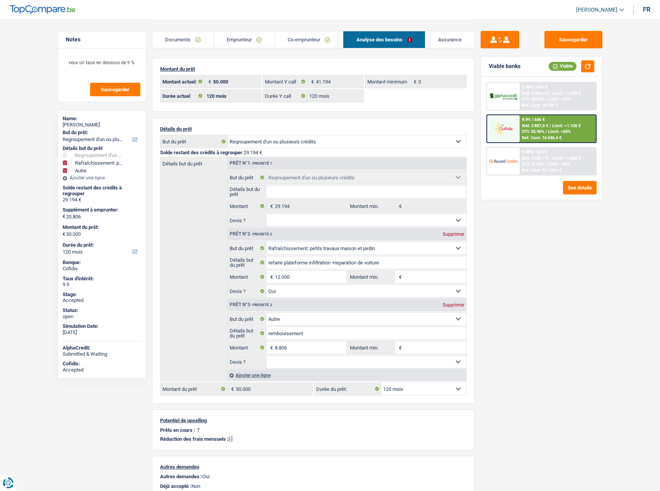
click at [257, 40] on link "Emprunteur" at bounding box center [244, 39] width 61 height 17
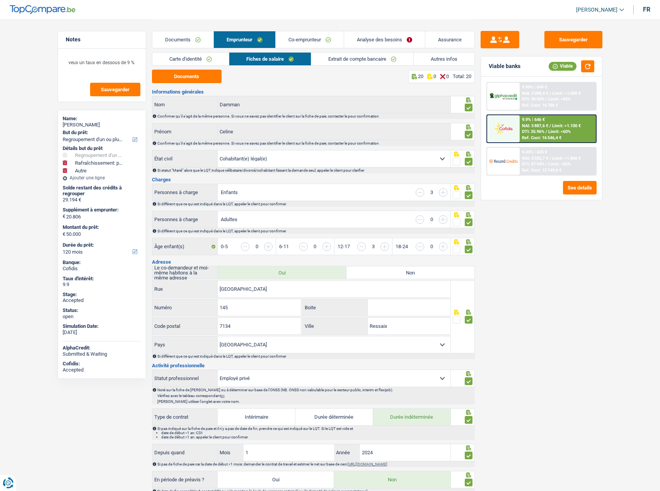
click at [439, 51] on div "Documents Emprunteur Co-emprunteur Analyse des besoins Assurance" at bounding box center [313, 35] width 323 height 33
drag, startPoint x: 436, startPoint y: 58, endPoint x: 423, endPoint y: 72, distance: 18.9
click at [435, 58] on link "Autres infos" at bounding box center [444, 59] width 61 height 13
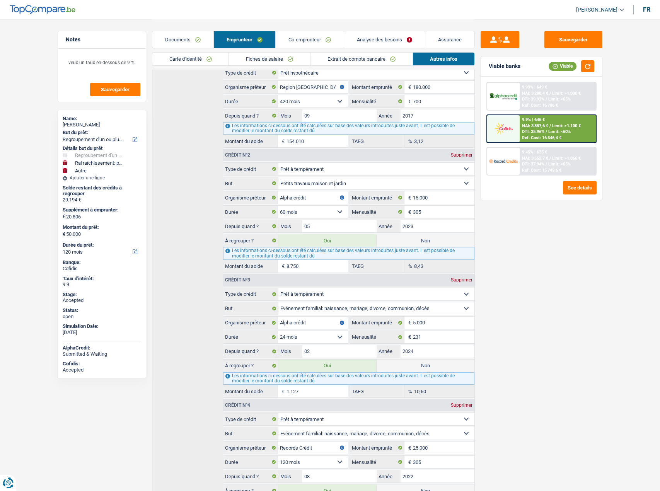
scroll to position [309, 0]
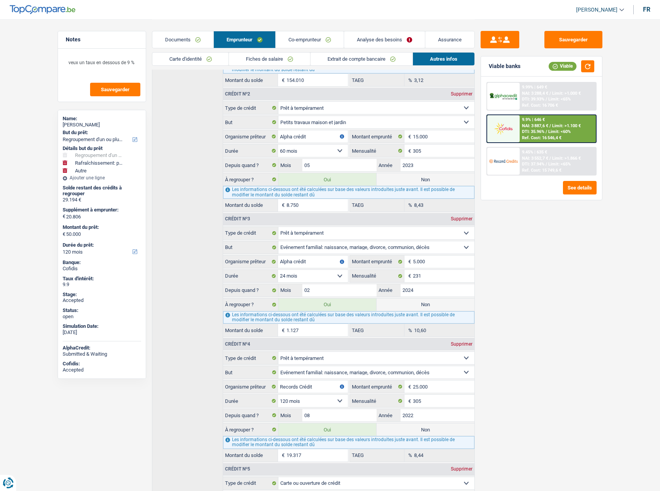
click at [193, 61] on link "Carte d'identité" at bounding box center [190, 59] width 77 height 13
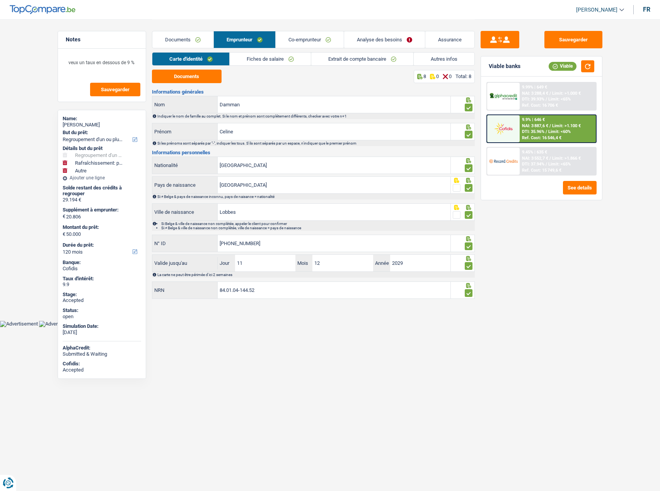
scroll to position [0, 0]
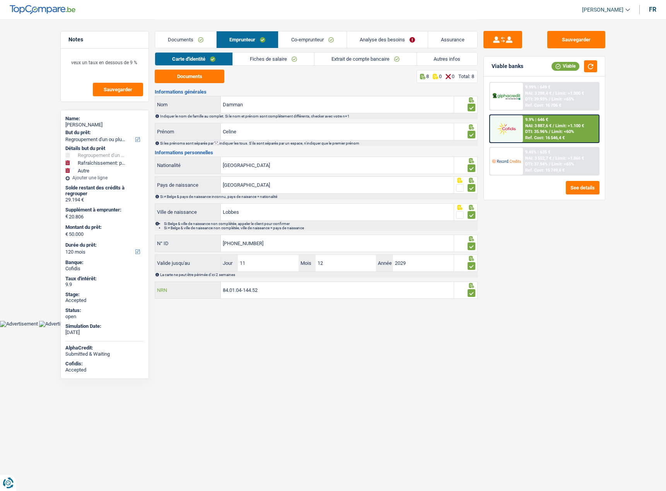
drag, startPoint x: 278, startPoint y: 289, endPoint x: 160, endPoint y: 289, distance: 118.7
click at [160, 289] on div "84.01.04-144.52 NRN" at bounding box center [304, 290] width 298 height 17
click at [415, 55] on link "Extrait de compte bancaire" at bounding box center [365, 59] width 102 height 13
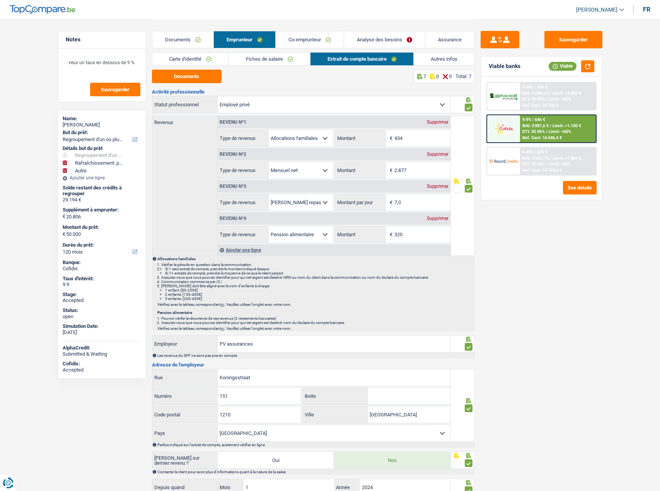
click at [426, 58] on link "Autres infos" at bounding box center [444, 59] width 61 height 13
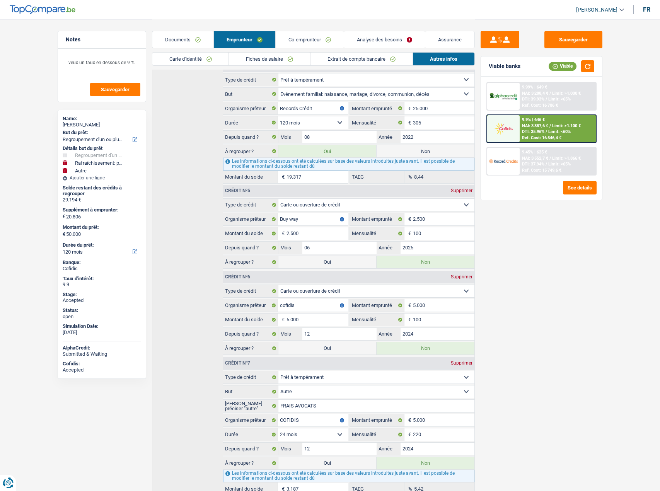
scroll to position [438, 0]
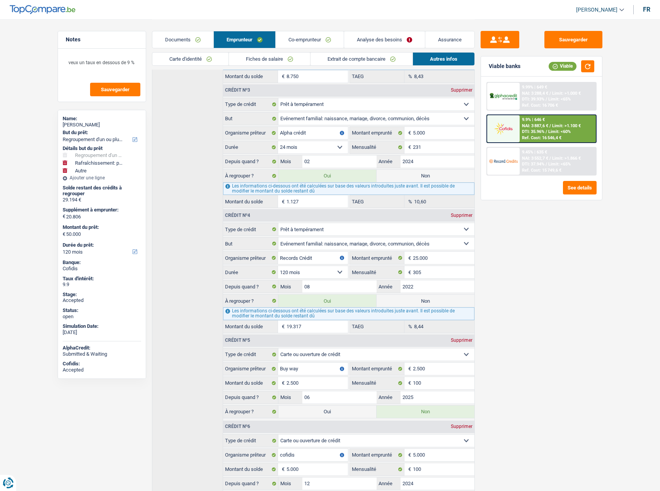
click at [559, 157] on span "Limit: >1.866 €" at bounding box center [566, 158] width 29 height 5
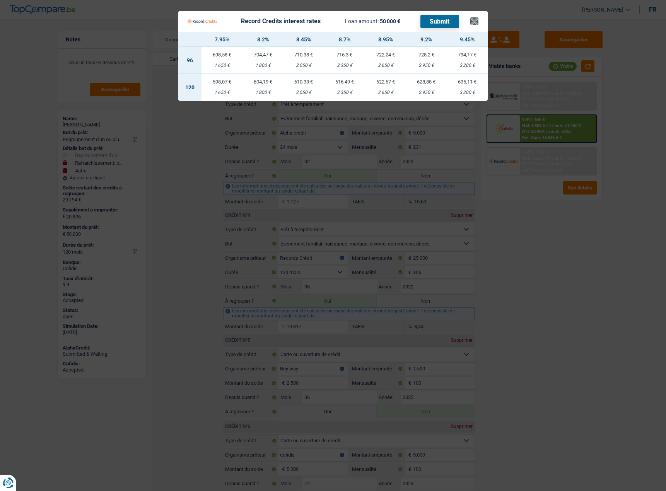
click at [477, 23] on Credits___BV_modal_header_ "Record Credits interest rates Loan amount: 50 000 € Submit ×" at bounding box center [332, 21] width 309 height 21
click at [477, 23] on button "×" at bounding box center [474, 21] width 8 height 8
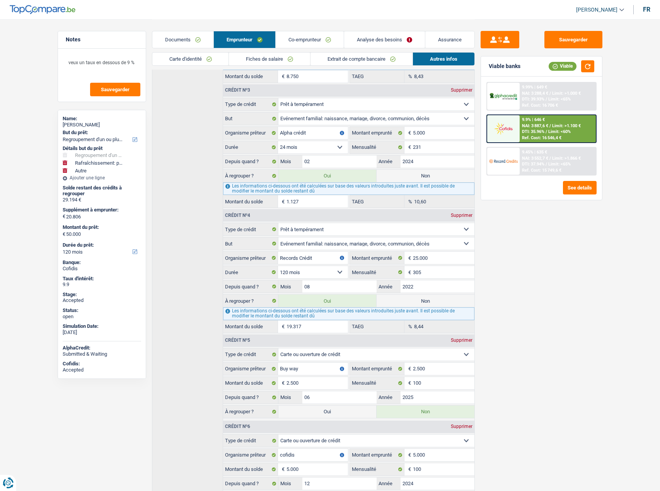
click at [202, 41] on link "Documents" at bounding box center [182, 39] width 61 height 17
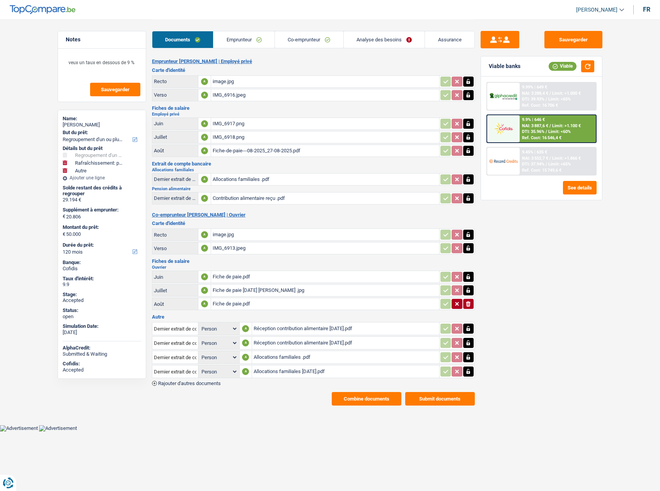
scroll to position [0, 0]
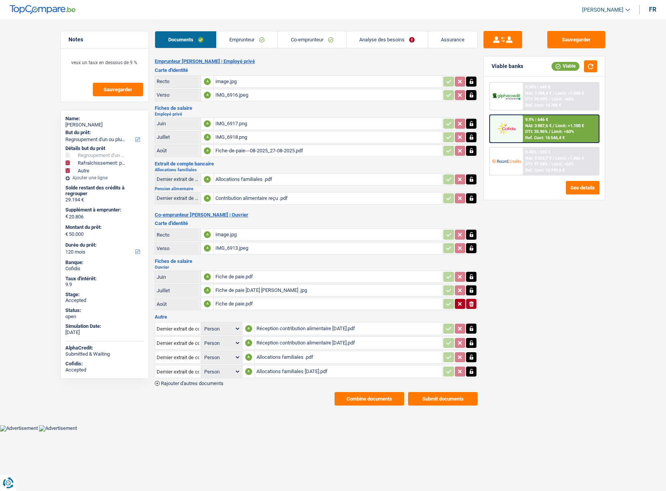
click at [392, 38] on link "Analyse des besoins" at bounding box center [386, 39] width 81 height 17
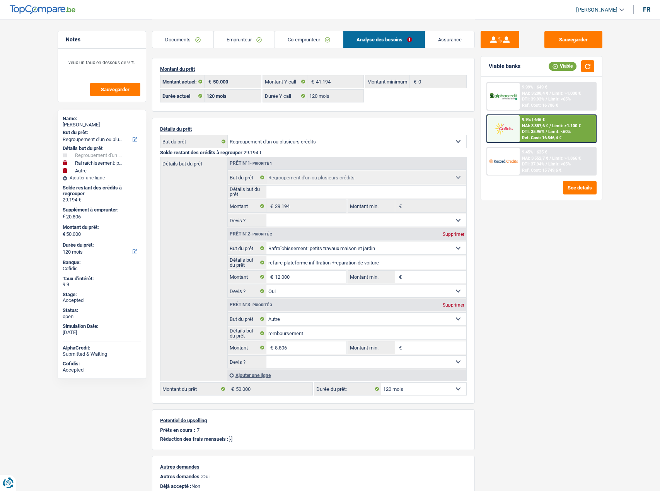
click at [543, 133] on span "DTI: 35.96%" at bounding box center [533, 131] width 22 height 5
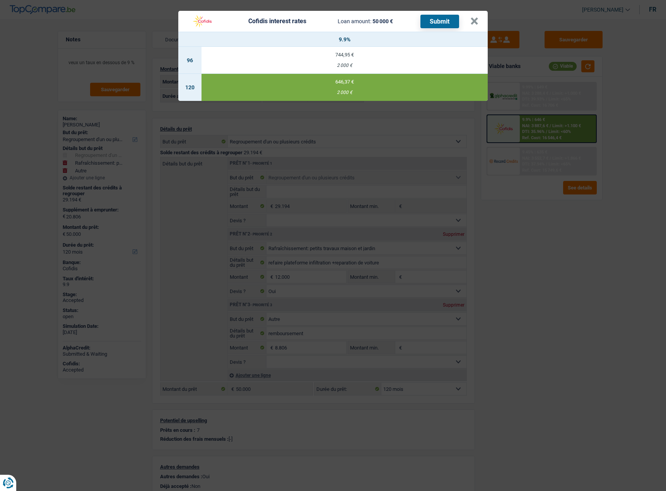
click at [520, 223] on div "Cofidis interest rates Loan amount: 50 000 € Submit × 9.9% 96 744,95 € 2 000 € …" at bounding box center [333, 245] width 666 height 491
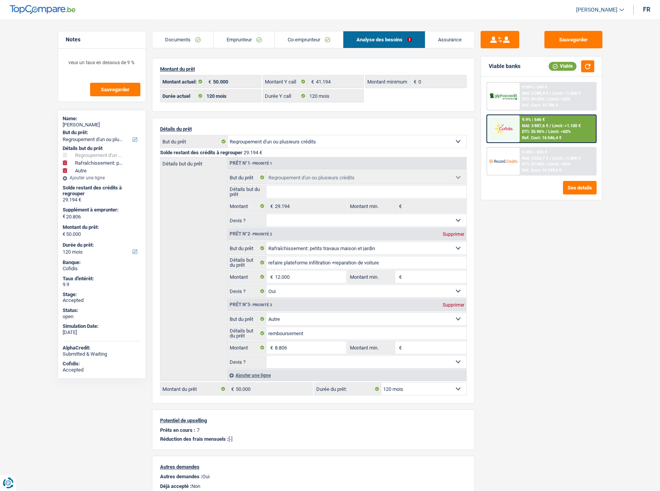
drag, startPoint x: 180, startPoint y: 40, endPoint x: 193, endPoint y: 65, distance: 28.0
click at [180, 40] on link "Documents" at bounding box center [182, 39] width 61 height 17
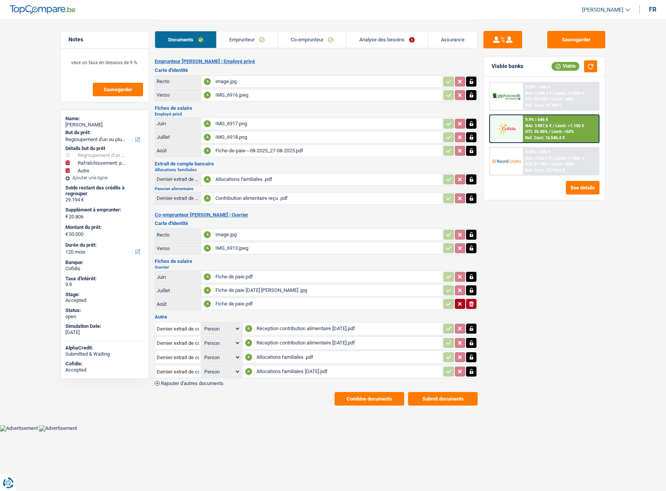
click at [355, 395] on button "Combine documents" at bounding box center [369, 399] width 70 height 14
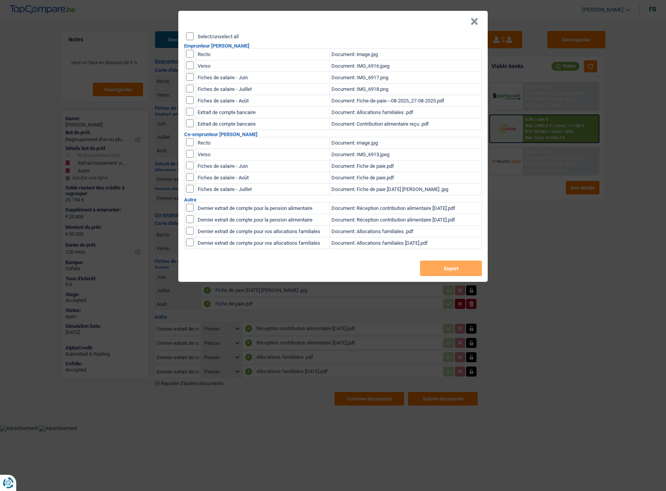
click at [191, 39] on input "Select/unselect all" at bounding box center [190, 36] width 8 height 8
checkbox input "true"
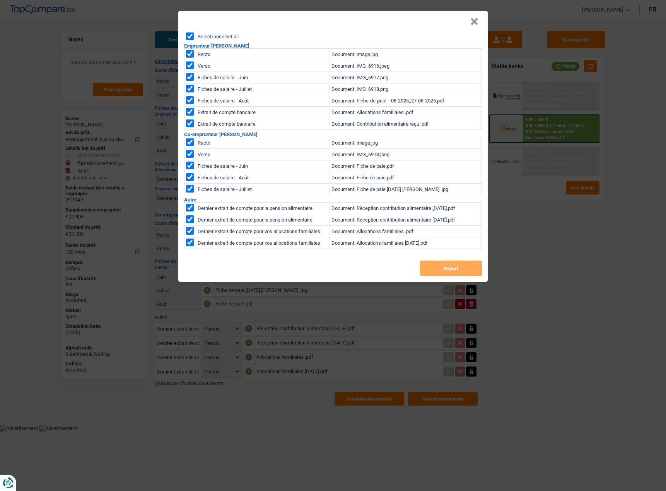
checkbox input "true"
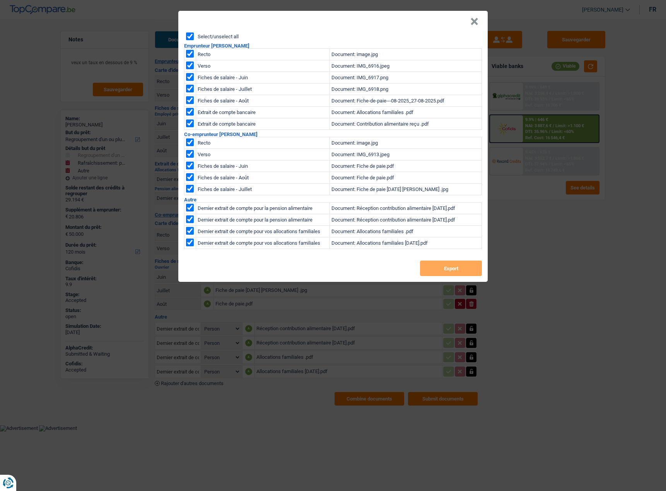
checkbox input "true"
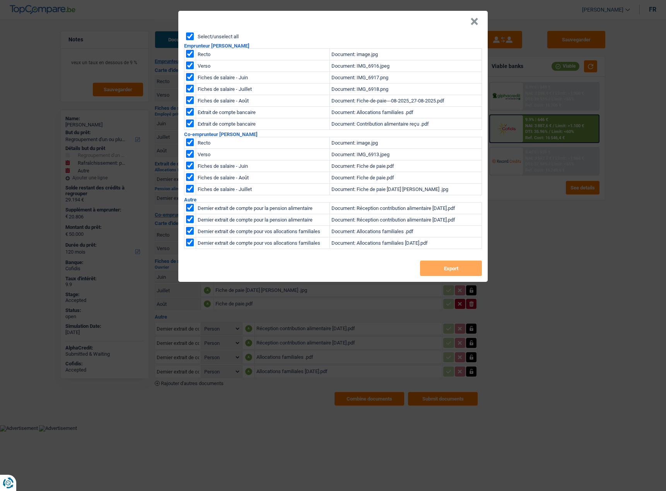
checkbox input "true"
click at [446, 268] on button "Export" at bounding box center [451, 267] width 62 height 15
click at [475, 24] on button "×" at bounding box center [474, 22] width 8 height 8
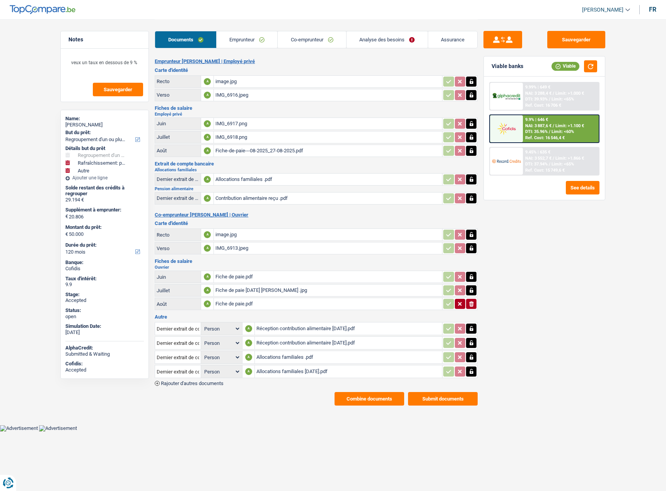
click at [233, 39] on link "Emprunteur" at bounding box center [246, 39] width 61 height 17
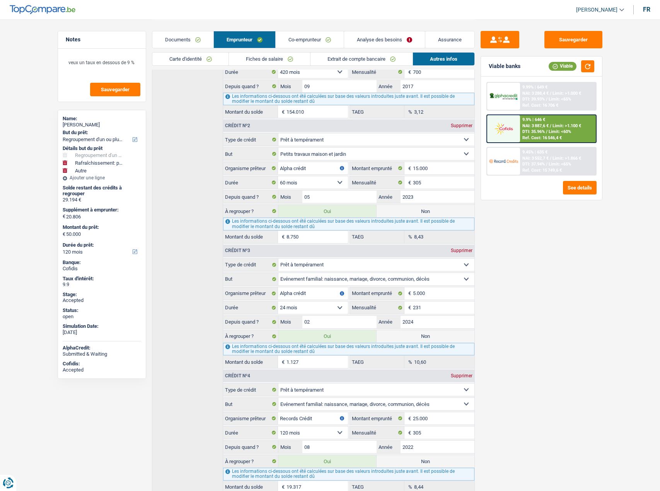
scroll to position [348, 0]
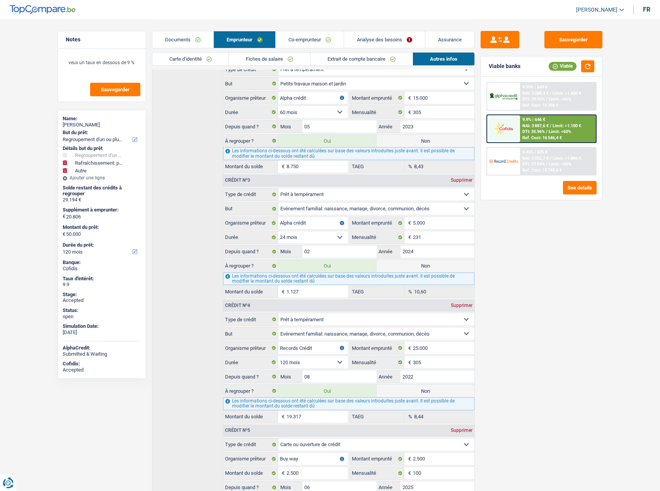
click at [217, 61] on link "Carte d'identité" at bounding box center [190, 59] width 77 height 13
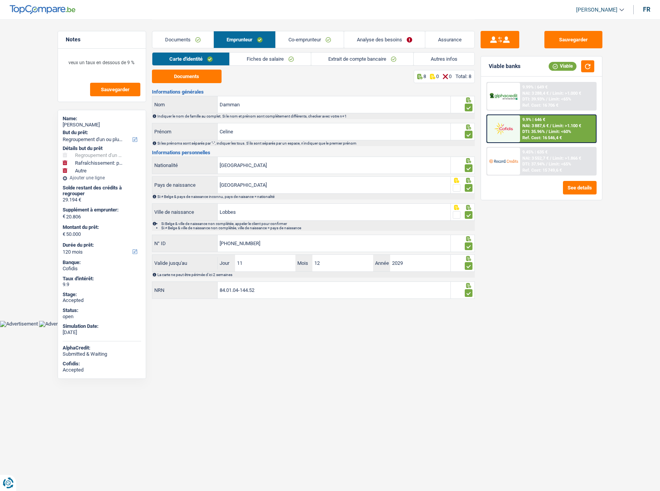
scroll to position [0, 0]
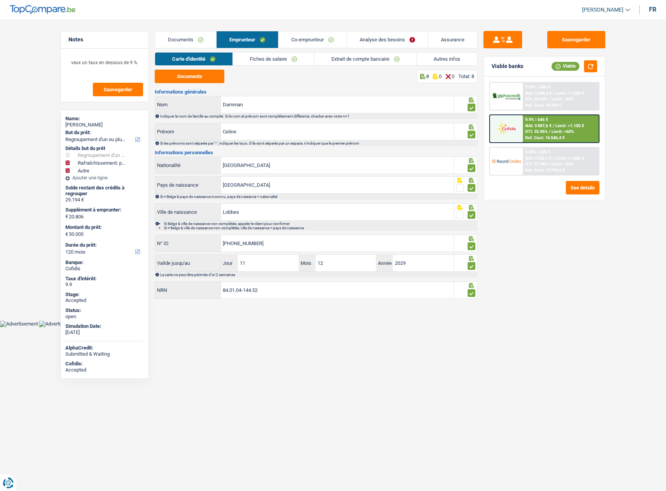
drag, startPoint x: 272, startPoint y: 61, endPoint x: 263, endPoint y: 42, distance: 21.3
click at [272, 61] on link "Fiches de salaire" at bounding box center [273, 59] width 81 height 13
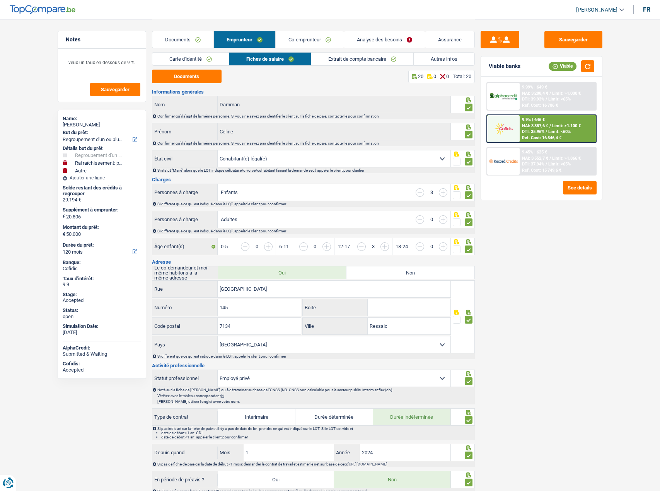
click at [176, 37] on link "Documents" at bounding box center [182, 39] width 61 height 17
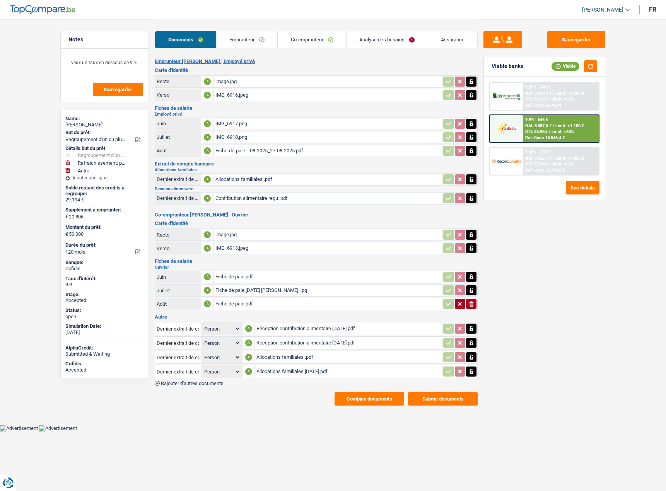
click at [407, 37] on link "Analyse des besoins" at bounding box center [386, 39] width 81 height 17
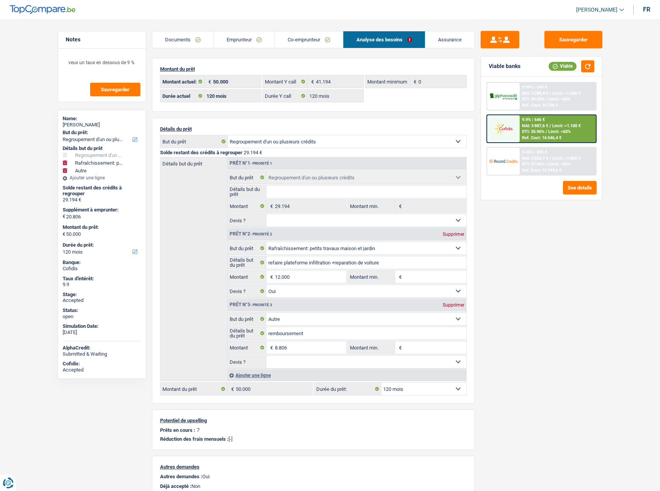
click at [199, 43] on link "Documents" at bounding box center [182, 39] width 61 height 17
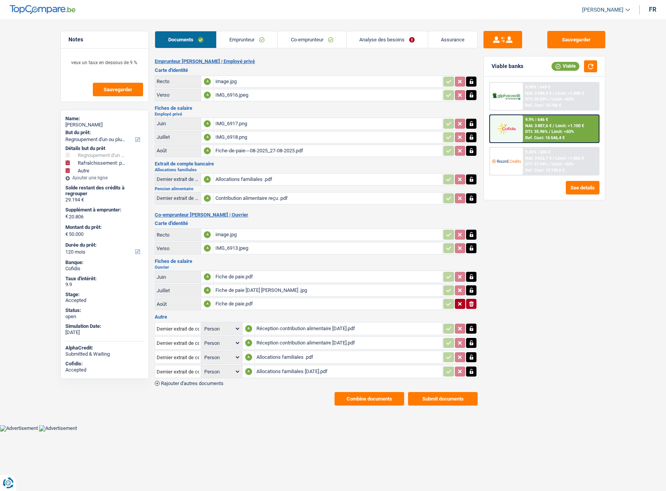
click at [232, 43] on link "Emprunteur" at bounding box center [246, 39] width 61 height 17
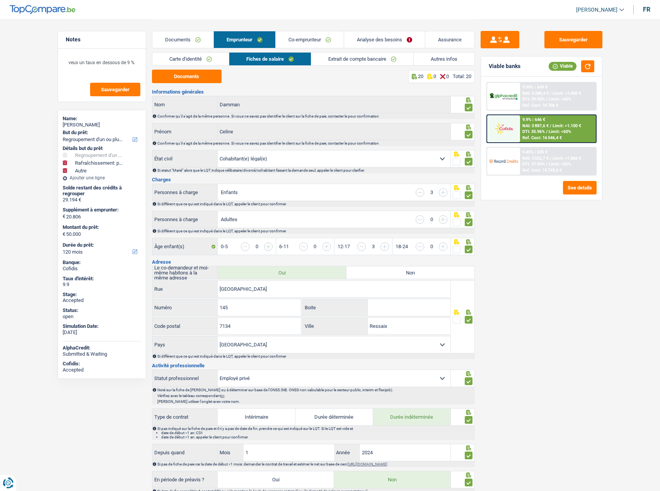
click at [207, 60] on link "Carte d'identité" at bounding box center [190, 59] width 77 height 13
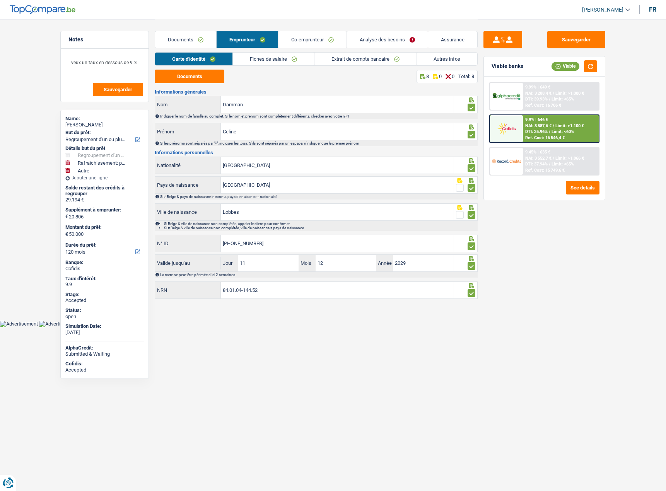
click at [283, 54] on li "Fiches de salaire" at bounding box center [273, 59] width 82 height 14
drag, startPoint x: 283, startPoint y: 56, endPoint x: 323, endPoint y: 65, distance: 42.0
click at [283, 56] on link "Fiches de salaire" at bounding box center [273, 59] width 81 height 13
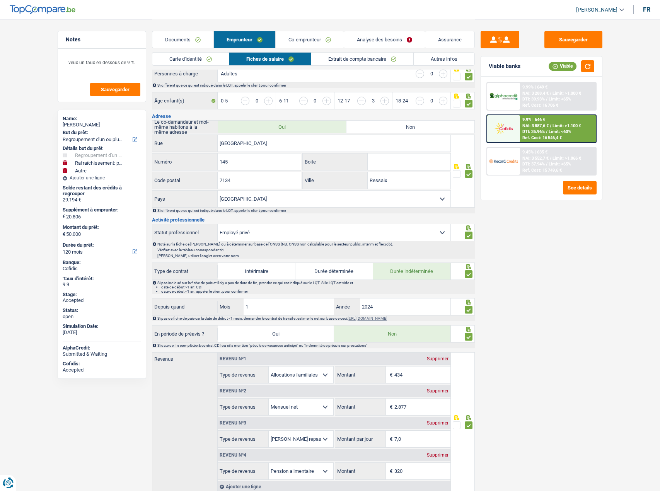
scroll to position [232, 0]
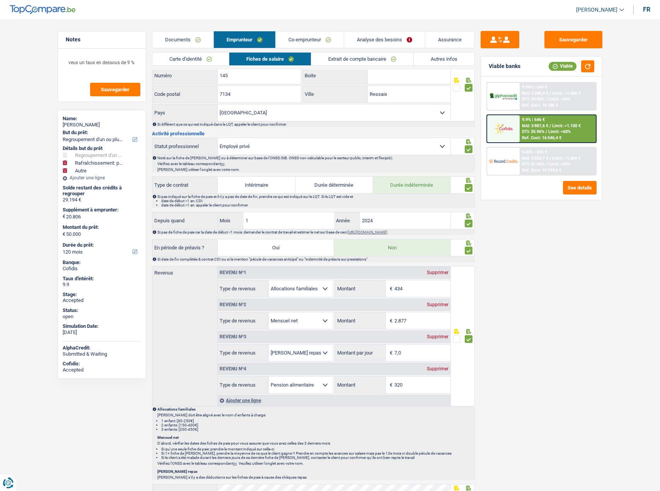
click at [356, 60] on link "Extrait de compte bancaire" at bounding box center [362, 59] width 102 height 13
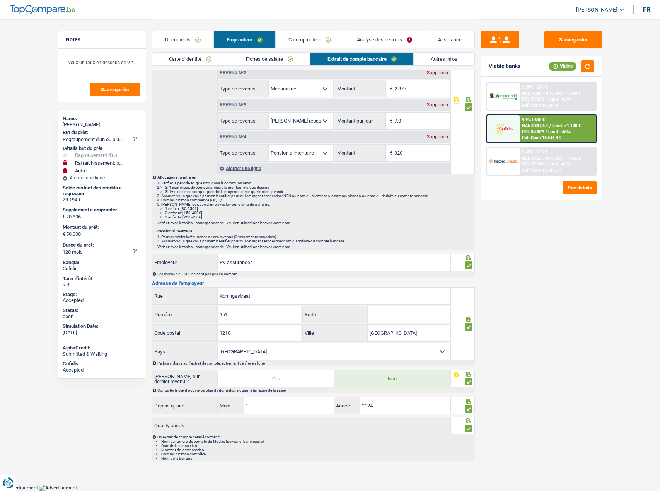
scroll to position [81, 0]
click at [311, 39] on link "Co-emprunteur" at bounding box center [310, 39] width 68 height 17
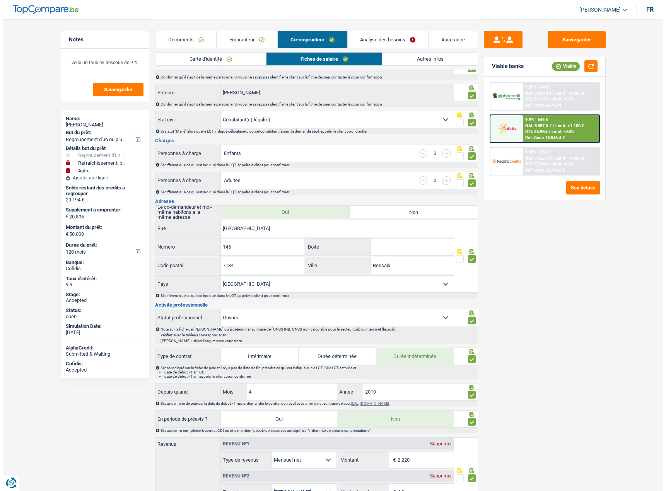
scroll to position [0, 0]
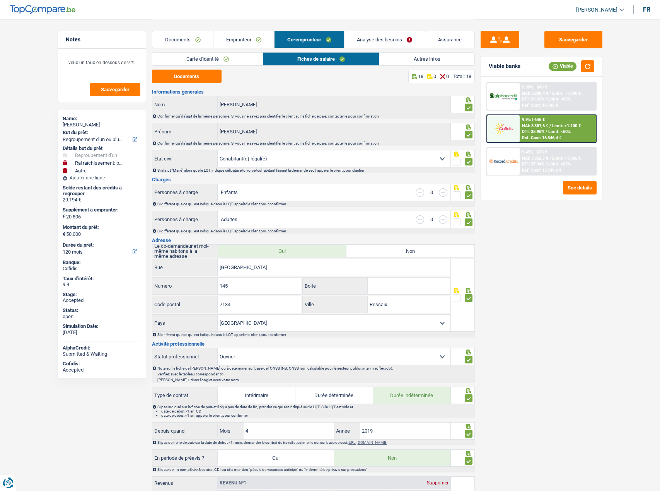
click at [242, 58] on link "Carte d'identité" at bounding box center [207, 59] width 111 height 13
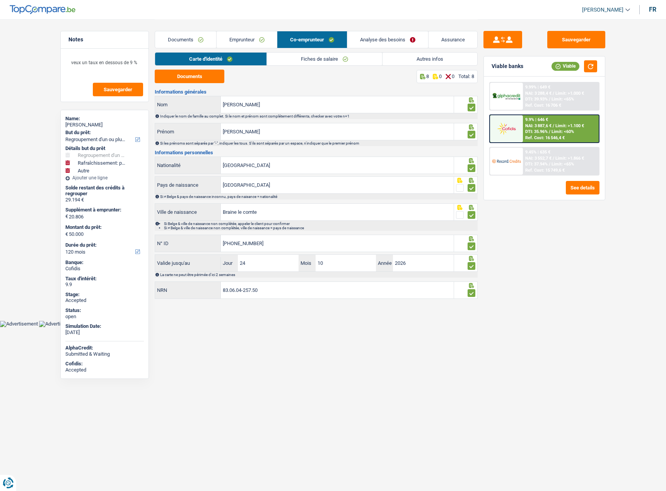
click at [362, 54] on link "Fiches de salaire" at bounding box center [324, 59] width 115 height 13
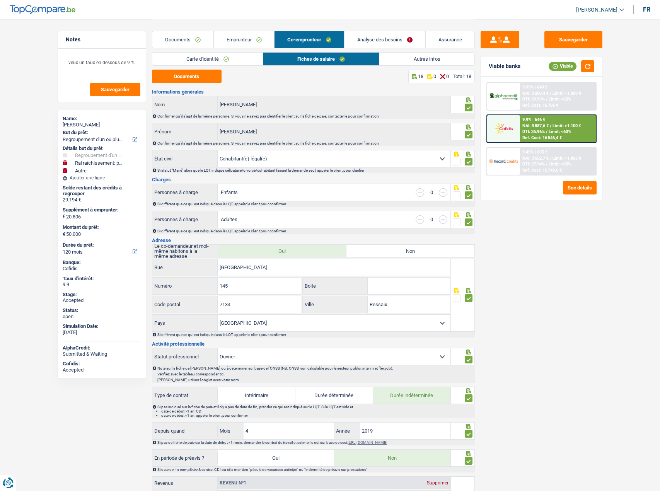
click at [430, 56] on link "Autres infos" at bounding box center [426, 59] width 95 height 13
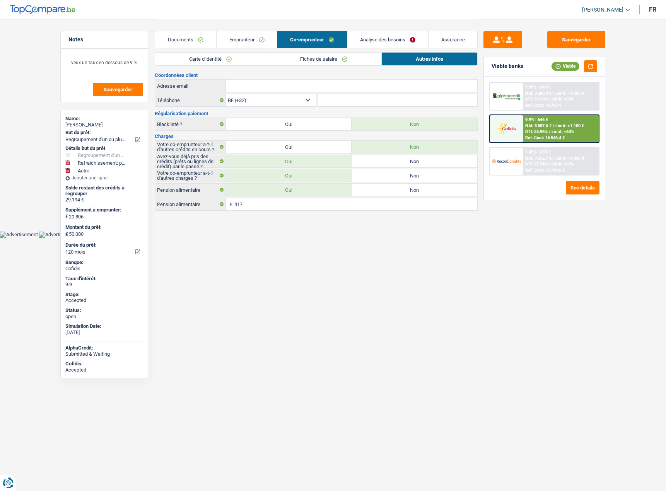
click at [285, 61] on link "Fiches de salaire" at bounding box center [323, 59] width 115 height 13
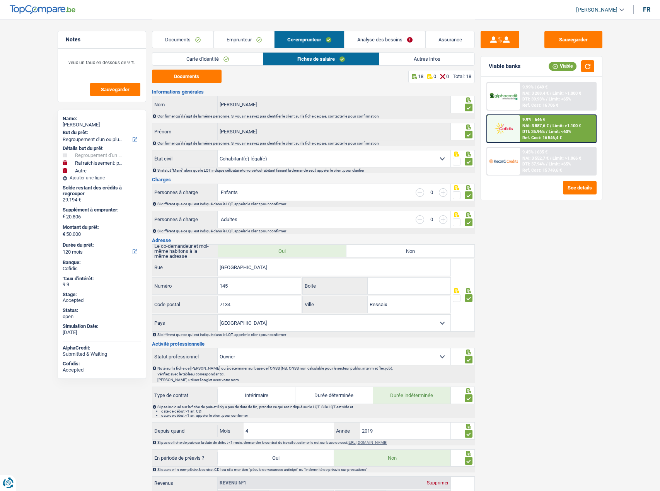
click at [234, 61] on link "Carte d'identité" at bounding box center [207, 59] width 111 height 13
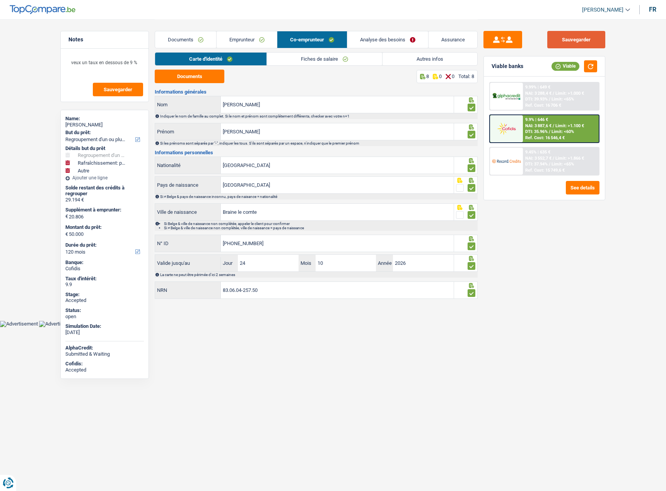
drag, startPoint x: 601, startPoint y: 36, endPoint x: 538, endPoint y: 36, distance: 63.4
click at [601, 36] on button "Sauvegarder" at bounding box center [576, 39] width 58 height 17
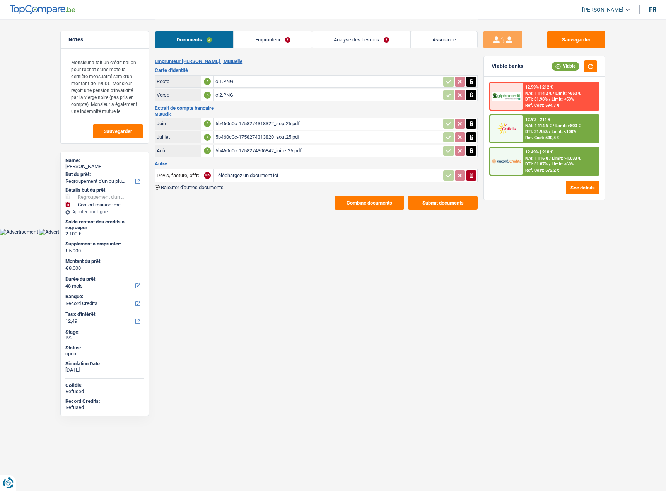
select select "refinancing"
select select "household"
select select "48"
click at [579, 173] on div "12.49% | 210 € NAI: 1 116 € / Limit: >1.033 € DTI: 31.87% / Limit: <60% Ref. Co…" at bounding box center [561, 161] width 76 height 27
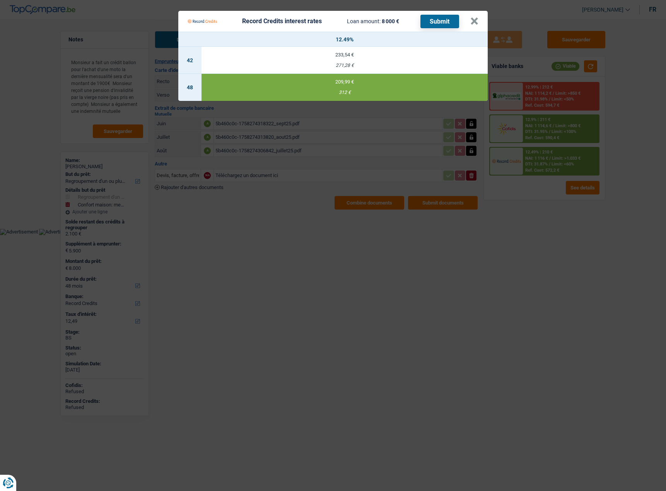
click at [579, 182] on Credits "Record Credits interest rates Loan amount: 8 000 € Submit × 12.49% 42 233,54 € …" at bounding box center [333, 245] width 666 height 491
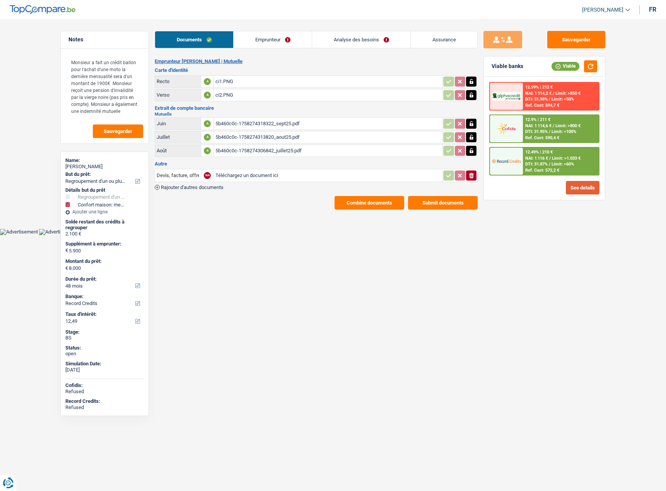
click at [582, 186] on button "See details" at bounding box center [582, 188] width 34 height 14
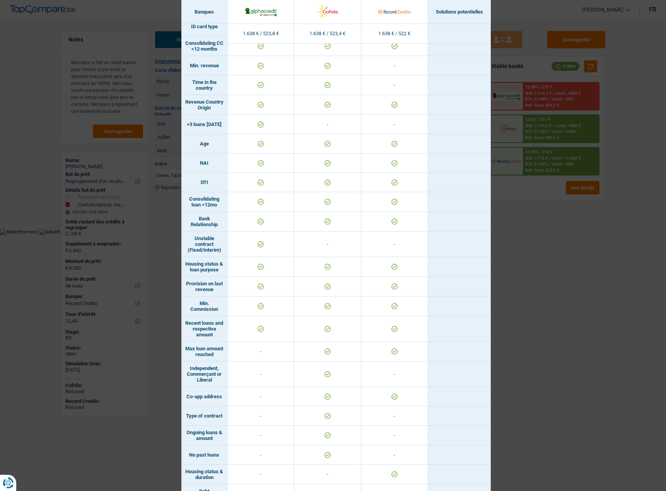
scroll to position [272, 0]
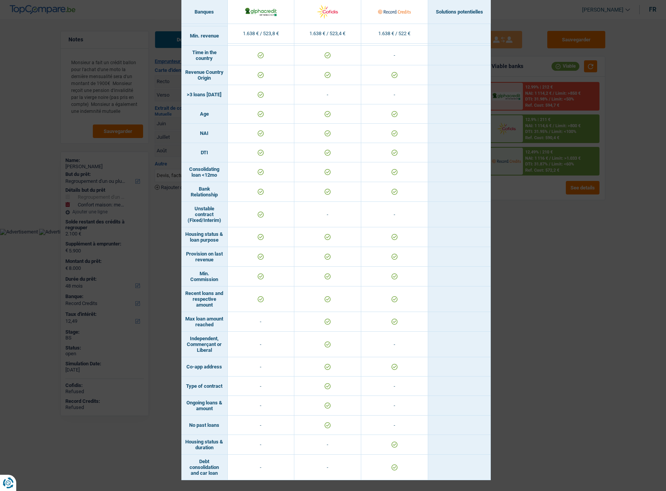
click at [582, 247] on div "Banks conditions × Banques Solutions potentielles Revenus / Charges 1.638 € / 5…" at bounding box center [333, 245] width 666 height 491
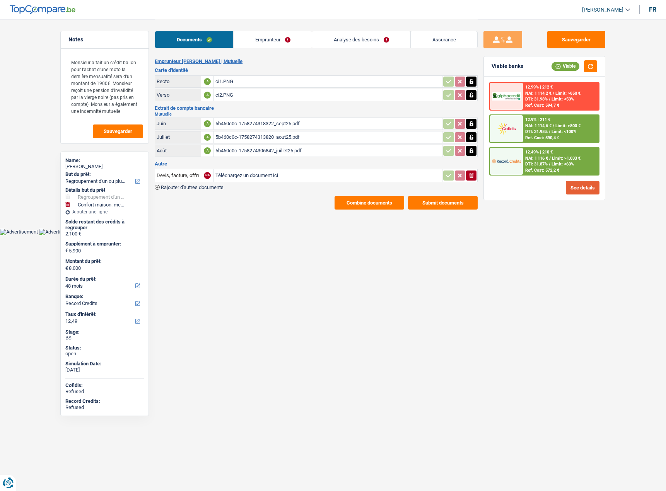
click at [584, 182] on button "See details" at bounding box center [582, 188] width 34 height 14
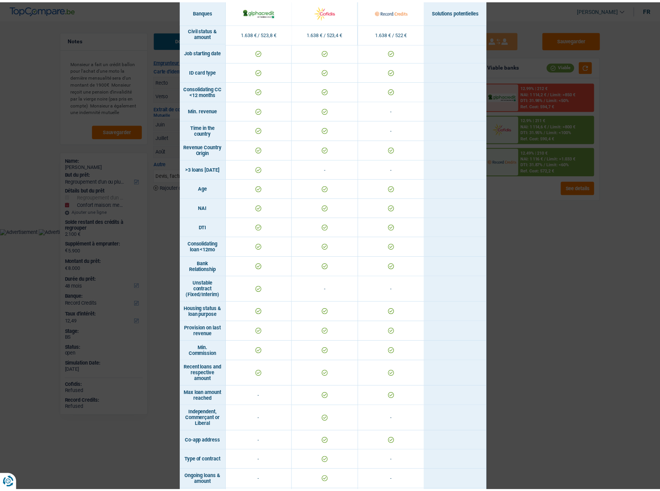
scroll to position [193, 0]
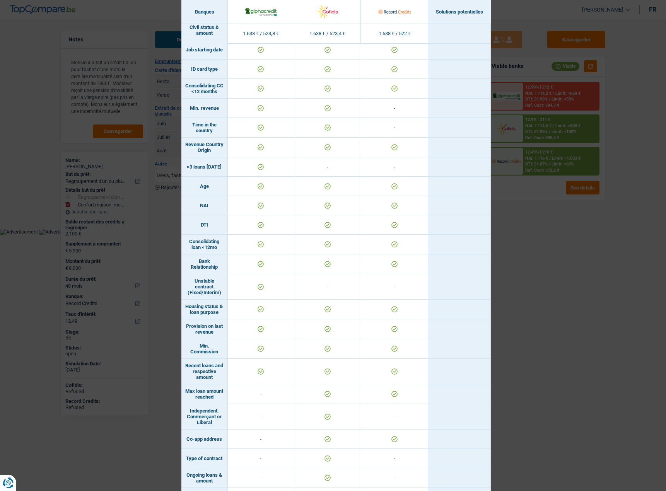
click at [577, 271] on div "Banks conditions × Banques Solutions potentielles Revenus / Charges 1.638 € / 5…" at bounding box center [333, 245] width 666 height 491
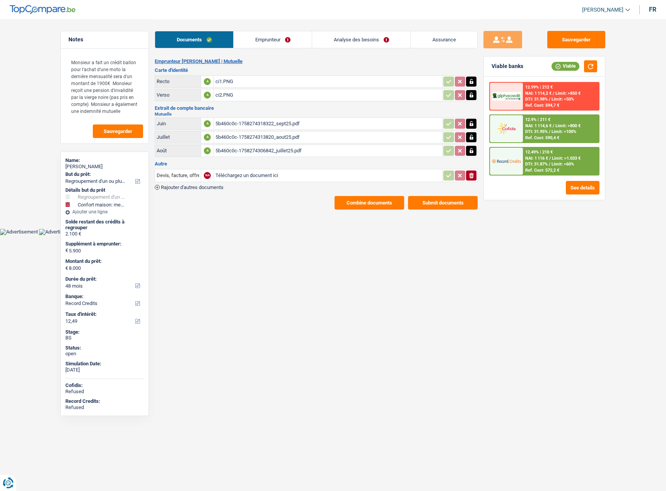
click at [545, 101] on span "DTI: 31.98%" at bounding box center [536, 99] width 22 height 5
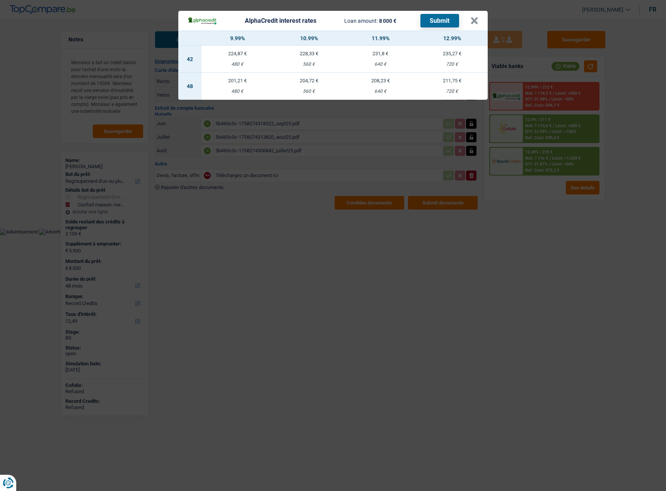
click at [450, 92] on div "720 €" at bounding box center [452, 91] width 72 height 5
select select "alphacredit"
type input "12,99"
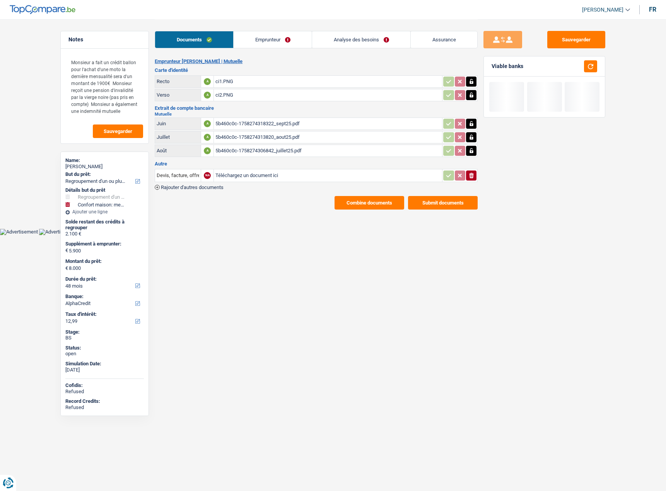
click at [353, 47] on link "Analyse des besoins" at bounding box center [361, 39] width 98 height 17
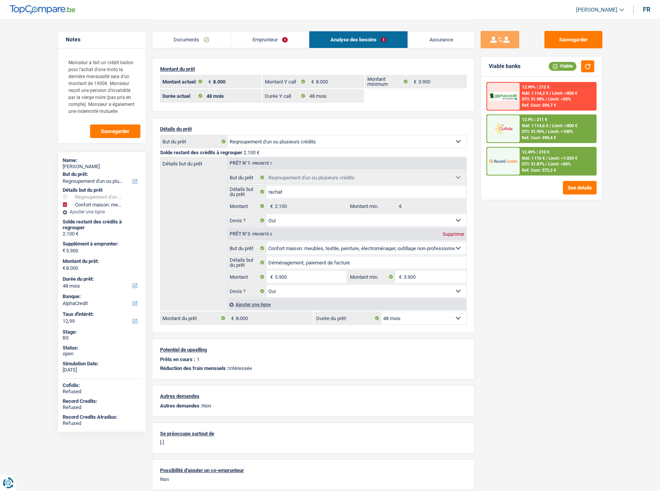
click at [543, 99] on span "DTI: 31.98%" at bounding box center [533, 99] width 22 height 5
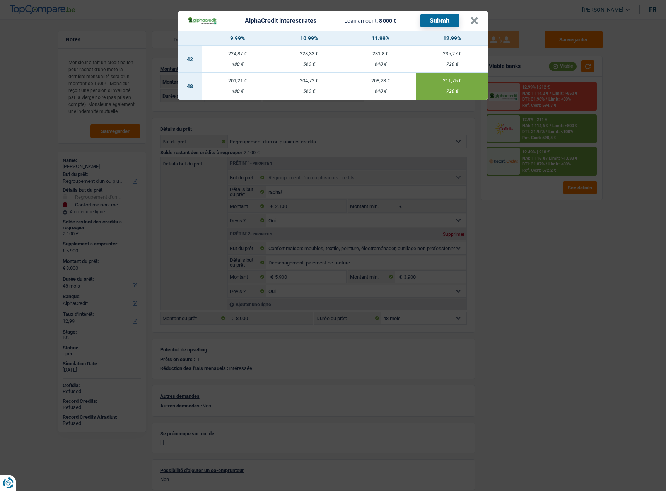
click at [447, 22] on button "Submit" at bounding box center [439, 21] width 39 height 14
click at [474, 21] on button "×" at bounding box center [474, 21] width 8 height 8
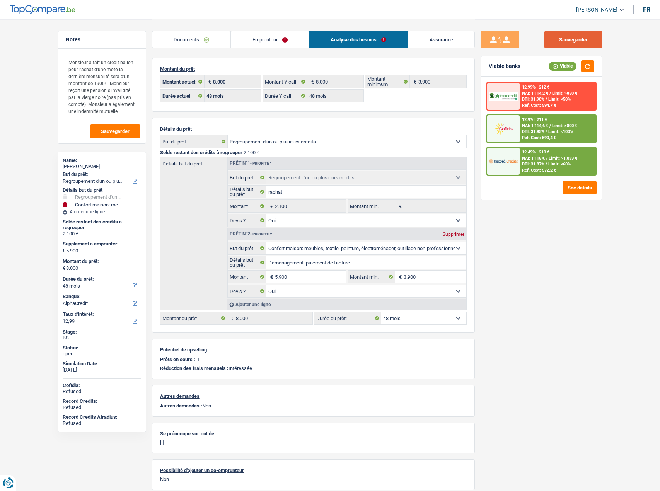
drag, startPoint x: 594, startPoint y: 43, endPoint x: 570, endPoint y: 41, distance: 23.7
click at [593, 43] on button "Sauvegarder" at bounding box center [573, 39] width 58 height 17
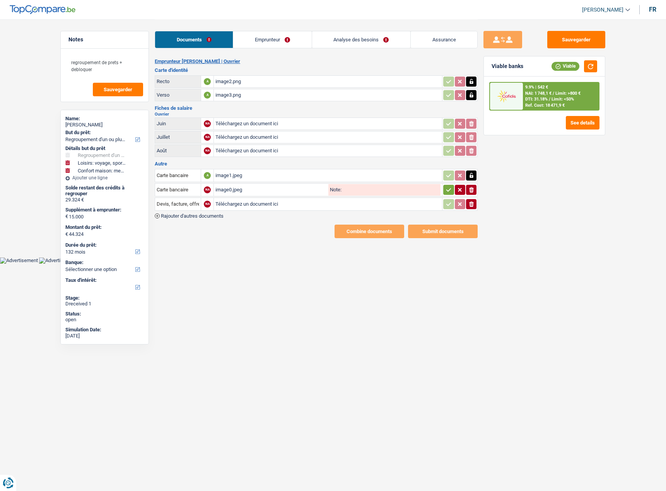
select select "refinancing"
select select "hobbies"
select select "household"
select select "132"
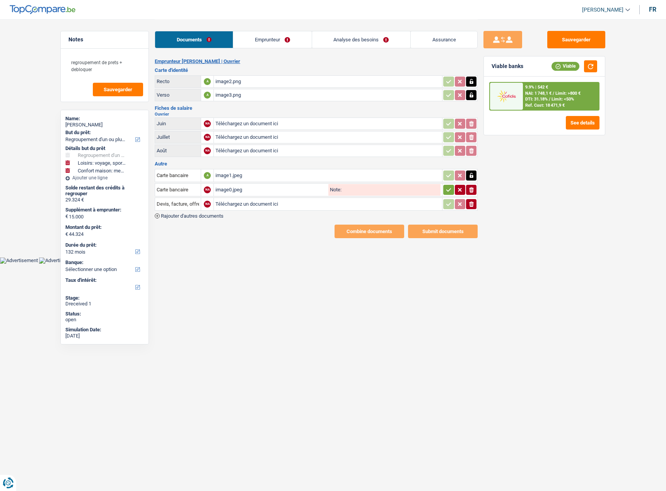
click at [269, 88] on table "Recto A image2.png Verso A image3.png" at bounding box center [316, 88] width 323 height 28
click at [268, 79] on div "image2.png" at bounding box center [327, 82] width 225 height 12
click at [236, 174] on div "image1.jpeg" at bounding box center [327, 176] width 225 height 12
click at [259, 193] on div "image0.jpeg" at bounding box center [270, 190] width 111 height 12
click at [450, 190] on icon "button" at bounding box center [448, 190] width 6 height 8
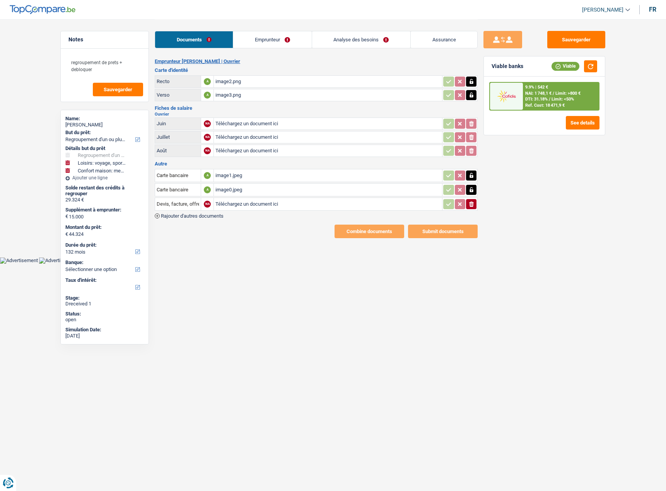
click at [472, 206] on icon "button" at bounding box center [471, 203] width 5 height 5
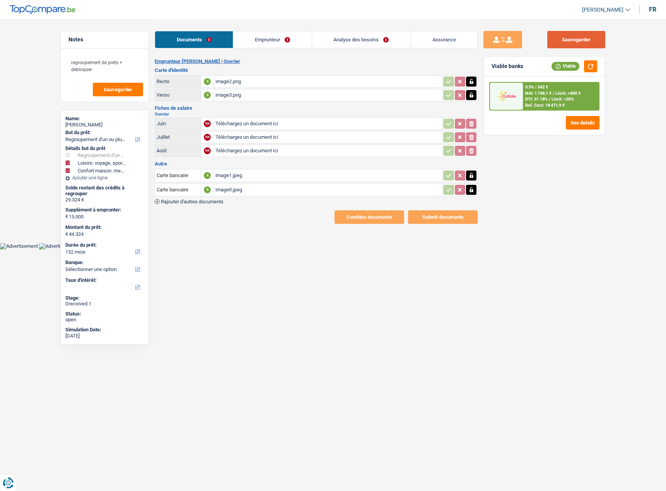
click at [577, 46] on button "Sauvegarder" at bounding box center [576, 39] width 58 height 17
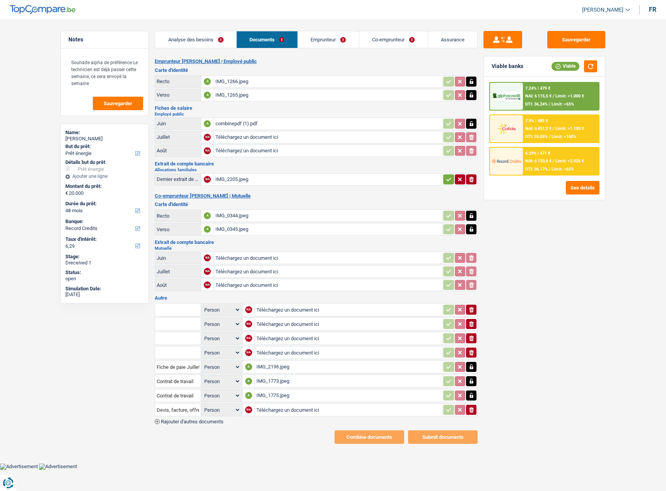
select select "energy"
select select "48"
select select "record credits"
select select "married"
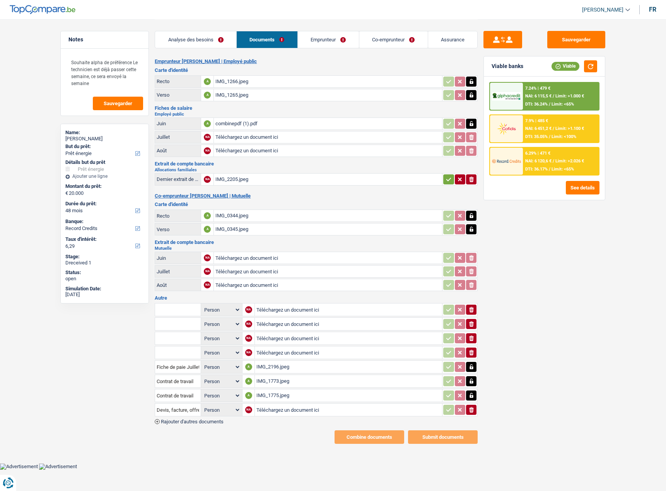
select select "BE"
select select "publicEmployee"
select select "familyAllowances"
select select "netSalary"
select select "other"
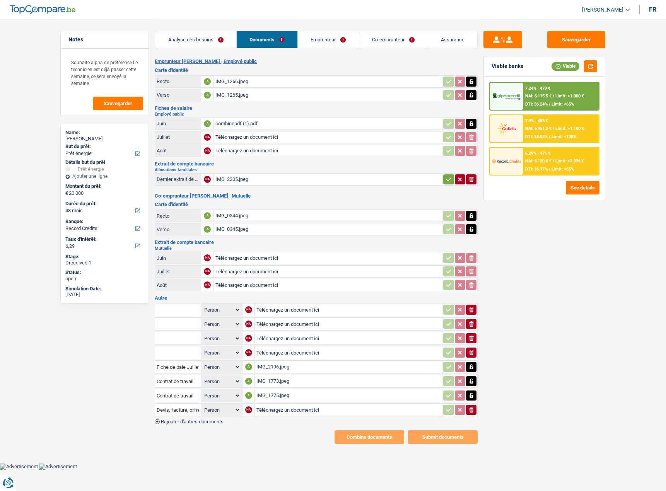
select select "other"
select select "mealVouchers"
select select "BE"
click at [266, 37] on link "Emprunteur" at bounding box center [246, 39] width 61 height 17
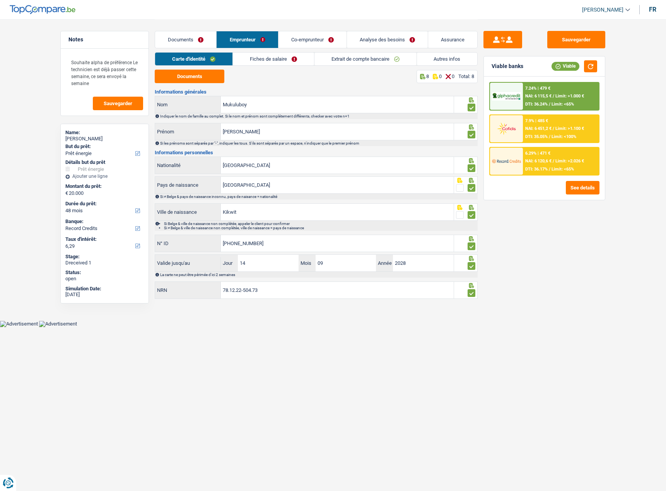
click at [257, 65] on link "Fiches de salaire" at bounding box center [273, 59] width 81 height 13
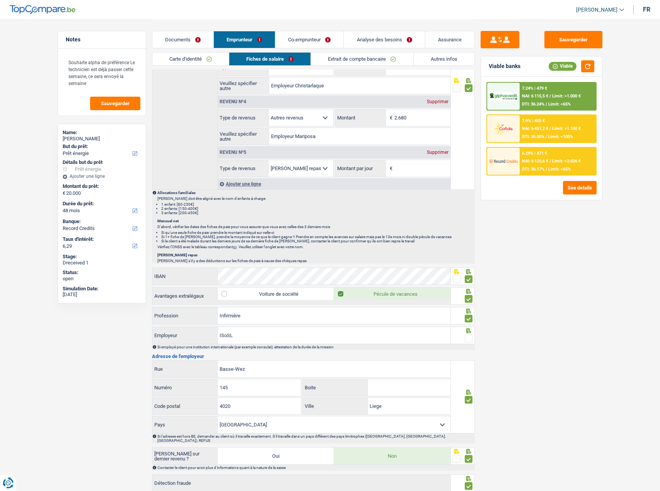
scroll to position [580, 0]
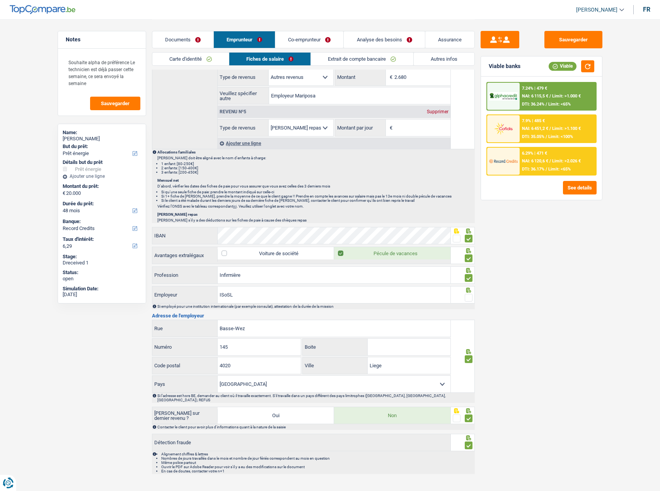
click at [469, 292] on icon at bounding box center [469, 290] width 8 height 5
click at [466, 297] on span at bounding box center [469, 298] width 8 height 8
click at [0, 0] on input "radio" at bounding box center [0, 0] width 0 height 0
drag, startPoint x: 569, startPoint y: 44, endPoint x: 585, endPoint y: 65, distance: 26.8
click at [569, 43] on button "Sauvegarder" at bounding box center [573, 39] width 58 height 17
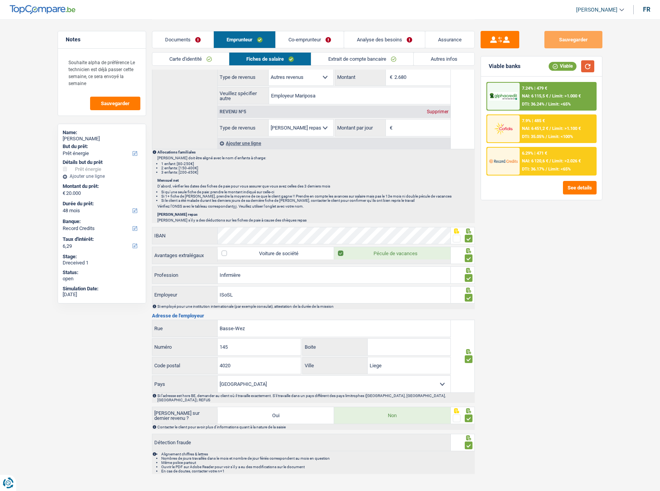
click at [584, 67] on button "button" at bounding box center [587, 66] width 13 height 12
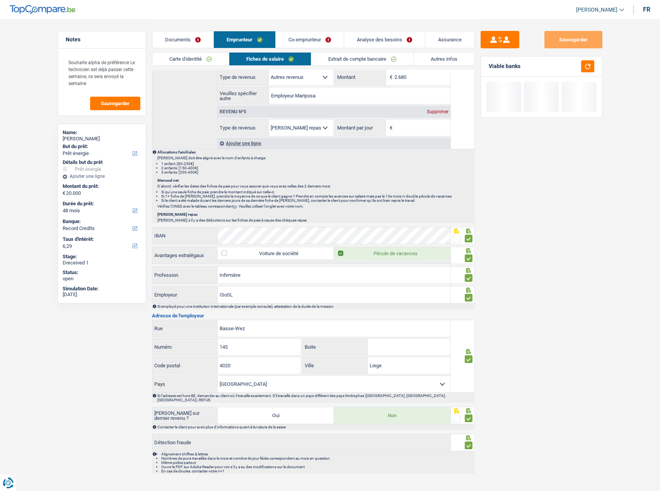
click at [355, 52] on li "Extrait de compte bancaire" at bounding box center [362, 59] width 102 height 14
click at [344, 61] on link "Extrait de compte bancaire" at bounding box center [362, 59] width 102 height 13
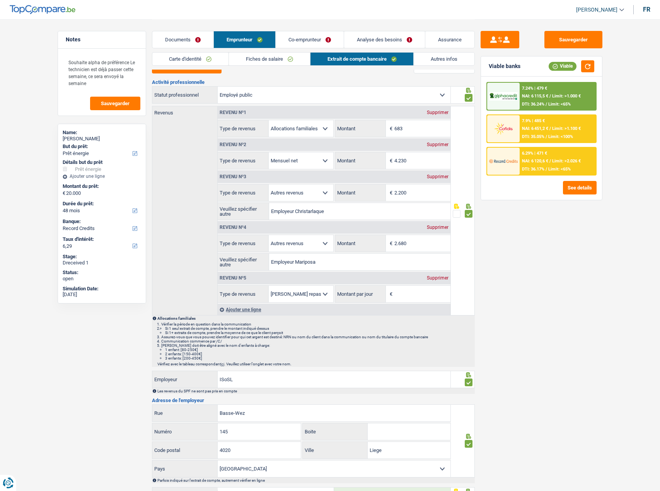
scroll to position [0, 0]
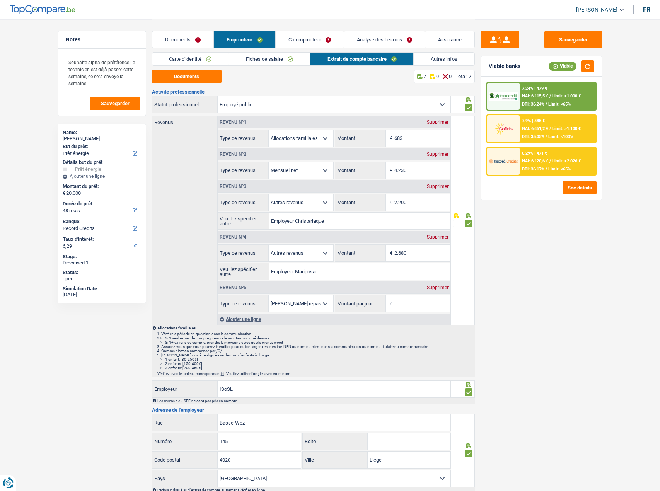
drag, startPoint x: 452, startPoint y: 60, endPoint x: 292, endPoint y: 41, distance: 161.5
click at [452, 60] on link "Autres infos" at bounding box center [444, 59] width 61 height 13
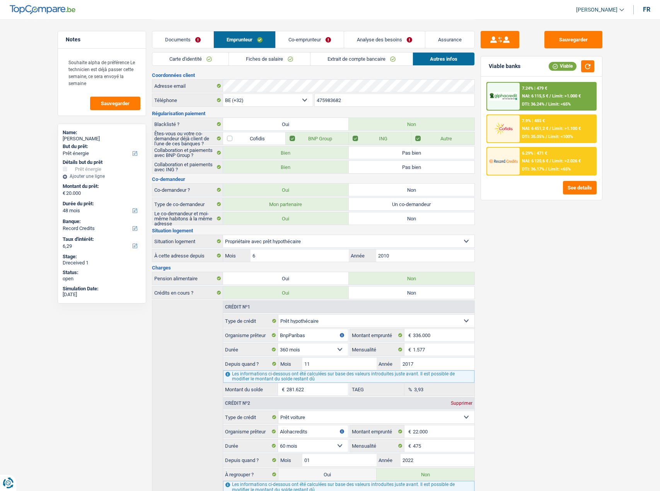
click at [194, 41] on link "Documents" at bounding box center [182, 39] width 61 height 17
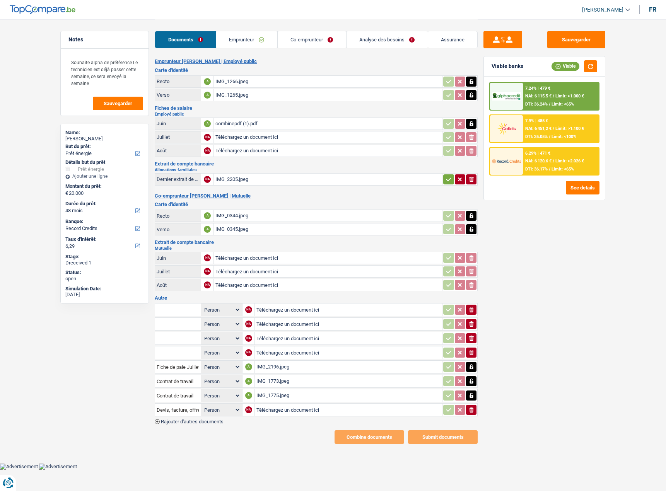
click at [298, 37] on link "Co-emprunteur" at bounding box center [312, 39] width 68 height 17
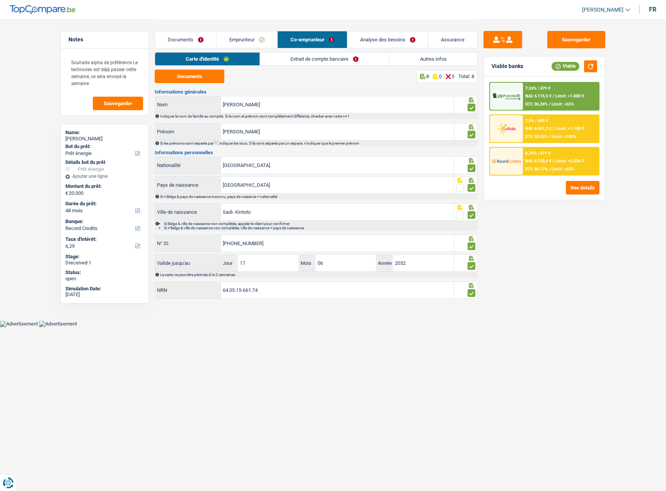
click at [309, 58] on link "Extrait de compte bancaire" at bounding box center [324, 59] width 129 height 13
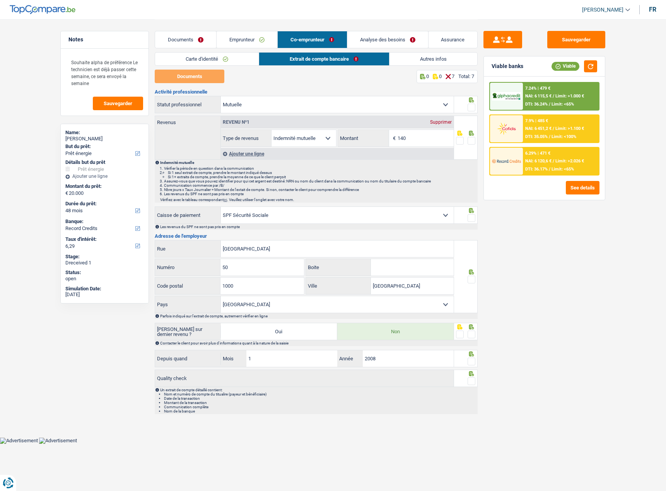
click at [181, 37] on link "Documents" at bounding box center [185, 39] width 61 height 17
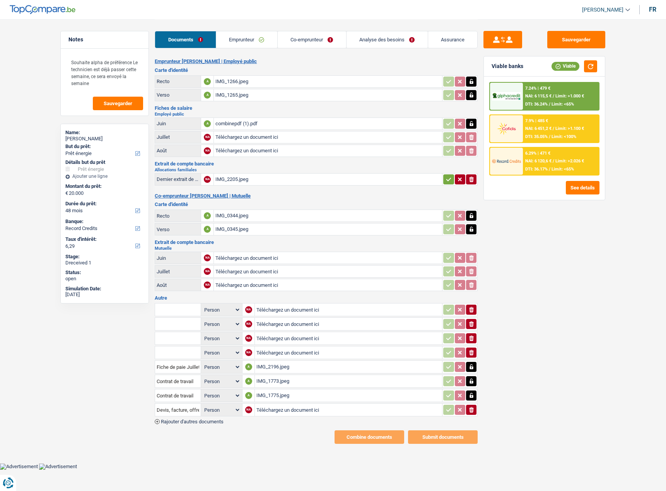
type input "C:\fakepath\processed-88D5B642-8DDF-4592-A9B0-97CA866599B2.jpeg"
type input "C:\fakepath\processed-F8C04609-66BA-4311-9077-3E0C1643547B.jpeg"
click at [249, 269] on div "processed-88D5B642-8DDF-4592-A9B0-97CA866599B2.jpeg" at bounding box center [327, 272] width 225 height 12
type input "C:\fakepath\processed-14E73701-00A4-42F5-BB4E-AC292CACB3DA.jpeg"
click at [279, 366] on div "IMG_2196.jpeg" at bounding box center [348, 367] width 184 height 12
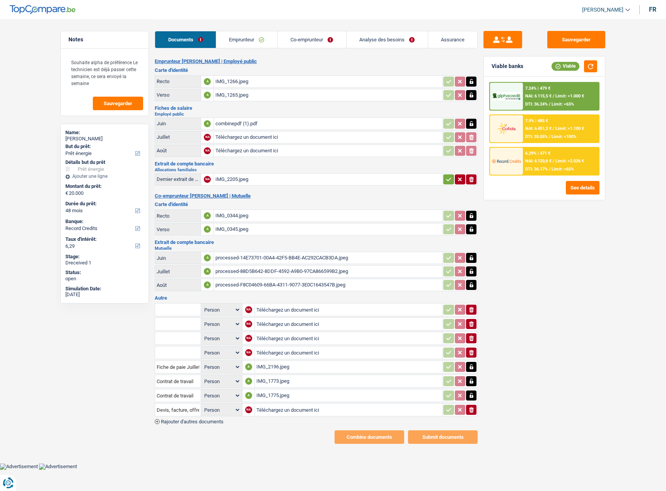
click at [249, 42] on link "Emprunteur" at bounding box center [246, 39] width 61 height 17
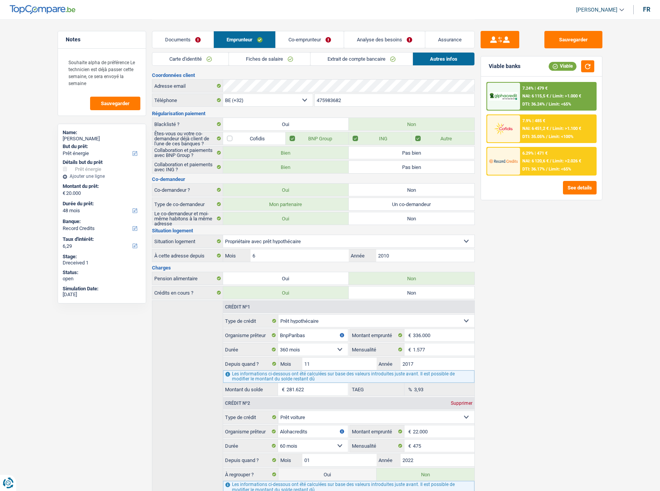
click at [240, 61] on link "Fiches de salaire" at bounding box center [269, 59] width 81 height 13
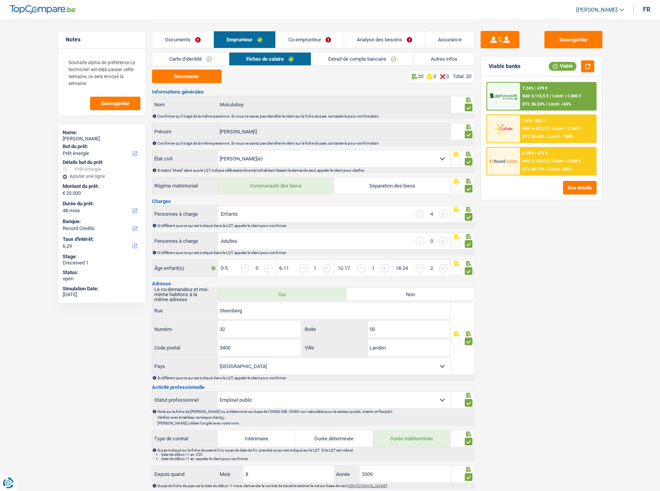
click at [392, 60] on link "Extrait de compte bancaire" at bounding box center [362, 59] width 102 height 13
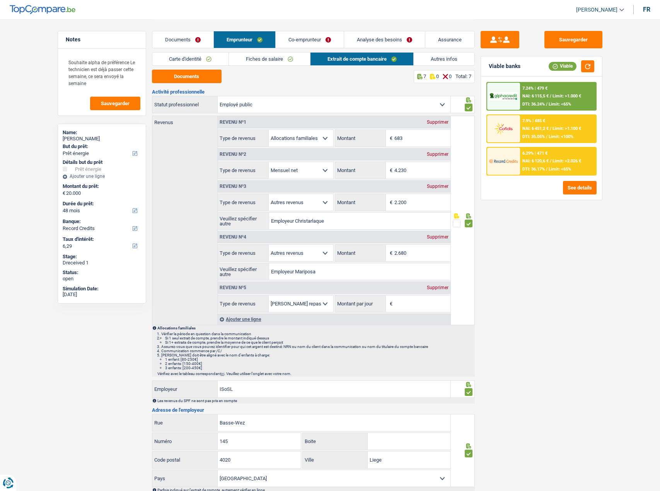
click at [455, 63] on link "Autres infos" at bounding box center [444, 59] width 61 height 13
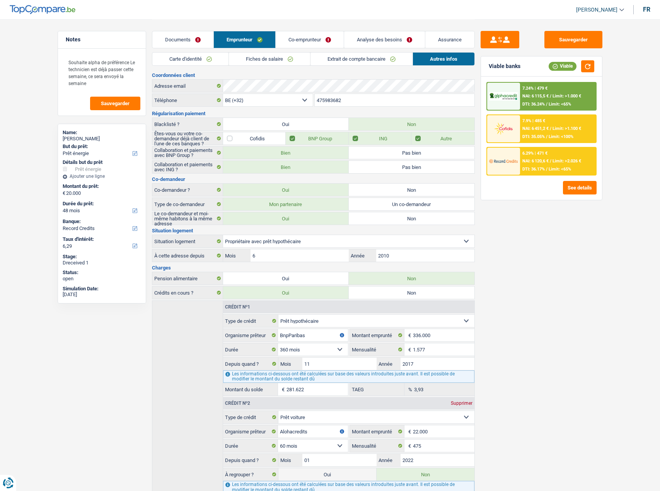
click at [319, 39] on link "Co-emprunteur" at bounding box center [310, 39] width 68 height 17
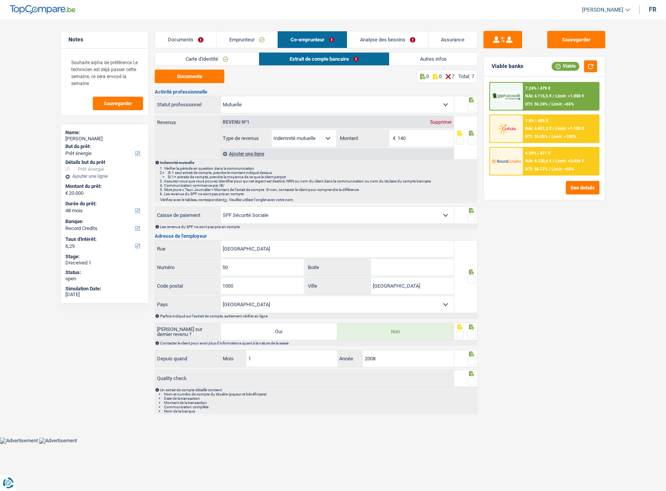
click at [221, 61] on link "Carte d'identité" at bounding box center [207, 59] width 104 height 13
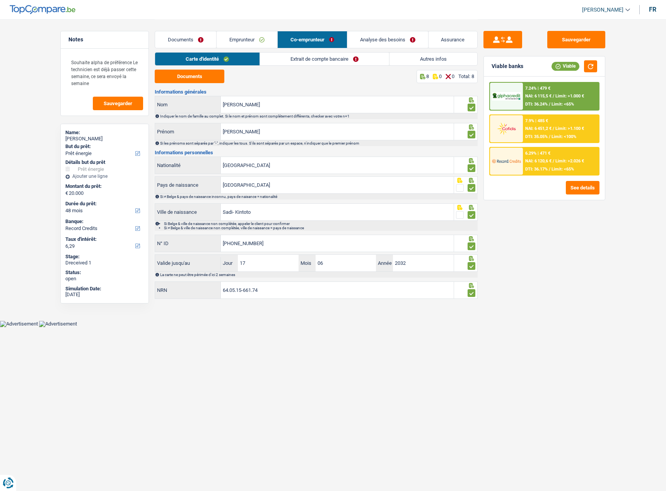
click at [313, 58] on link "Extrait de compte bancaire" at bounding box center [324, 59] width 129 height 13
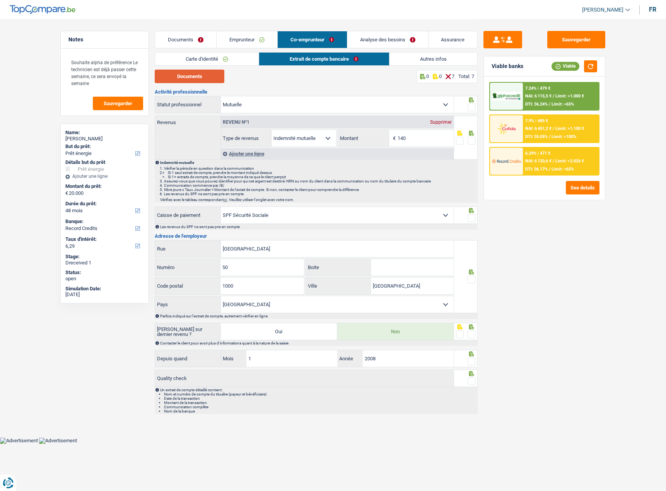
click at [177, 82] on button "Documents" at bounding box center [190, 77] width 70 height 14
click at [472, 107] on span at bounding box center [471, 108] width 8 height 8
click at [0, 0] on input "radio" at bounding box center [0, 0] width 0 height 0
click at [471, 140] on span at bounding box center [471, 141] width 8 height 8
click at [0, 0] on input "radio" at bounding box center [0, 0] width 0 height 0
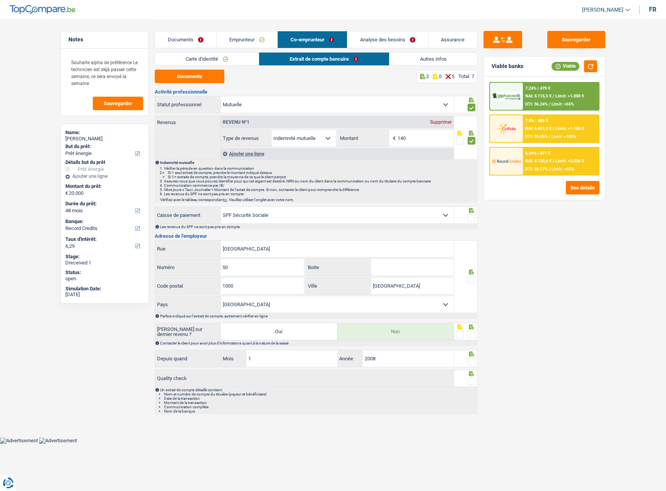
click at [473, 219] on span at bounding box center [471, 218] width 8 height 8
click at [0, 0] on input "radio" at bounding box center [0, 0] width 0 height 0
click at [471, 284] on div at bounding box center [471, 280] width 8 height 10
click at [470, 281] on span at bounding box center [471, 280] width 8 height 8
click at [0, 0] on input "radio" at bounding box center [0, 0] width 0 height 0
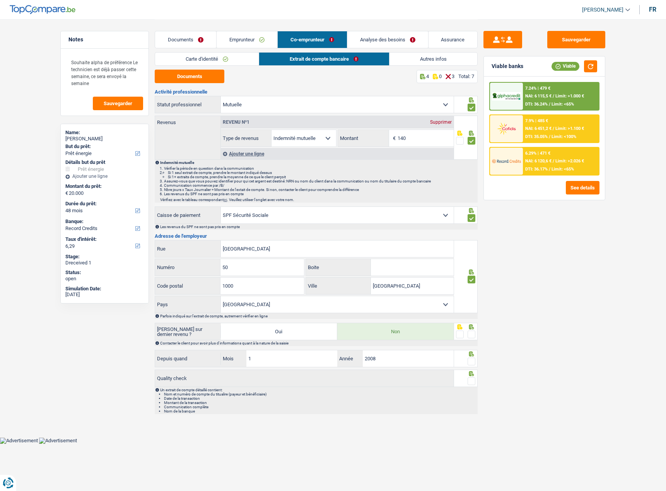
click at [290, 219] on select "Mutualité Chrétienne Mutualité Socialiste (Solidaris) SPF Sécurité Sociale Unio…" at bounding box center [337, 215] width 233 height 17
select select "chretienne"
click at [221, 207] on select "Mutualité Chrétienne Mutualité Socialiste (Solidaris) SPF Sécurité Sociale Unio…" at bounding box center [337, 215] width 233 height 17
type input "Chaussée de Haecht"
type input "579"
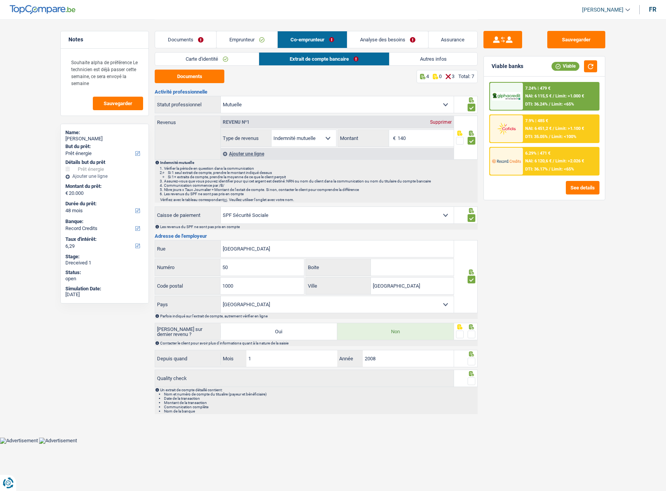
type input "1030"
type input "Schaerbeek"
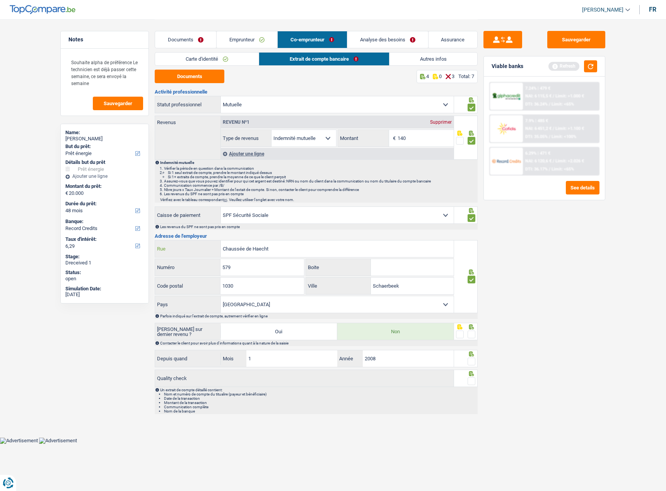
drag, startPoint x: 283, startPoint y: 251, endPoint x: 201, endPoint y: 243, distance: 81.5
click at [201, 243] on div "Chaussée de Haecht Rue" at bounding box center [304, 248] width 298 height 17
paste input "Martelaarslaan 17, 9000 Gen"
click at [269, 248] on input "Martelaarslaan 17, 9000 Gent" at bounding box center [337, 248] width 233 height 17
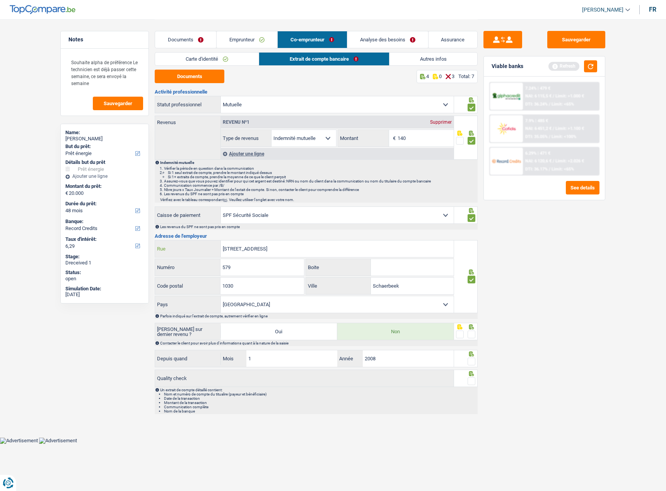
click at [259, 252] on input "Martelaarslaan 17, Gent" at bounding box center [337, 248] width 233 height 17
type input "Martelaarslaan , Gent"
paste input "17"
drag, startPoint x: 245, startPoint y: 271, endPoint x: 207, endPoint y: 269, distance: 38.3
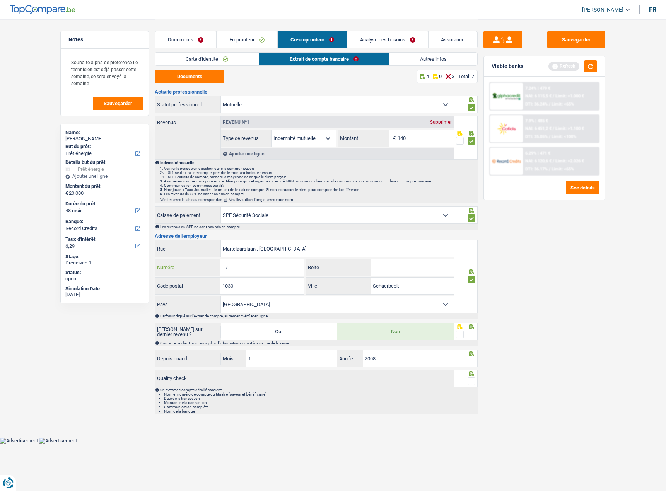
click at [207, 269] on div "17 Numéro" at bounding box center [229, 267] width 149 height 17
type input "17"
click at [264, 248] on input "Martelaarslaan , Gent" at bounding box center [337, 248] width 233 height 17
type input "Martelaarslaan ,"
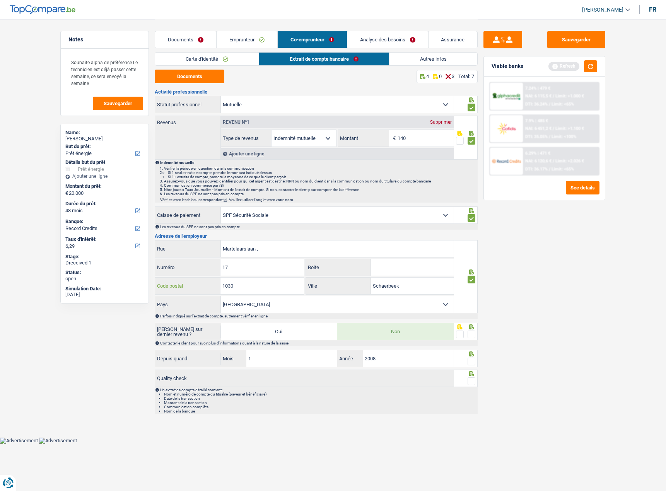
click at [210, 281] on div "1030 Code postal" at bounding box center [229, 286] width 149 height 17
drag, startPoint x: 408, startPoint y: 279, endPoint x: 337, endPoint y: 280, distance: 71.1
click at [337, 280] on div "Schaerbeek Ville" at bounding box center [380, 286] width 148 height 17
paste input "Gent"
type input "Gent"
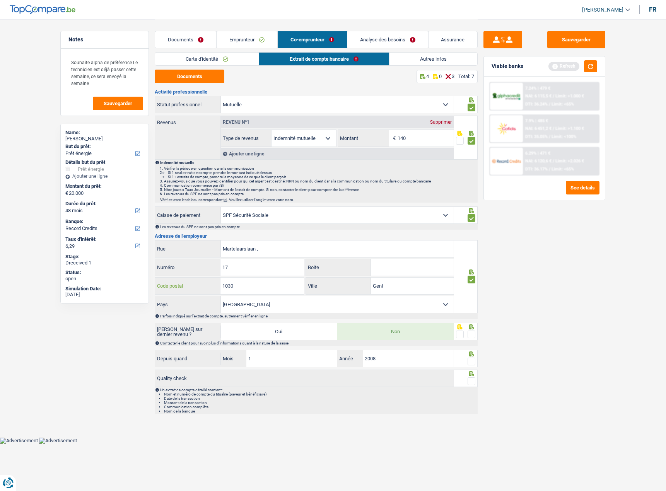
drag, startPoint x: 225, startPoint y: 288, endPoint x: 180, endPoint y: 286, distance: 45.3
click at [182, 287] on div "1030 Code postal" at bounding box center [229, 286] width 149 height 17
type input "9000"
click at [290, 252] on input "Martelaarslaan ," at bounding box center [337, 248] width 233 height 17
type input "Martelaarslaan"
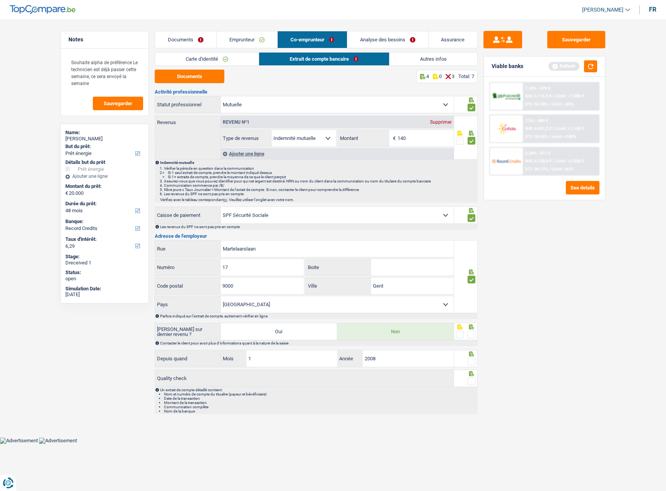
click at [474, 335] on span at bounding box center [471, 334] width 8 height 8
click at [0, 0] on input "radio" at bounding box center [0, 0] width 0 height 0
click at [468, 361] on span at bounding box center [471, 362] width 8 height 8
click at [0, 0] on input "radio" at bounding box center [0, 0] width 0 height 0
click at [473, 378] on span at bounding box center [471, 381] width 8 height 8
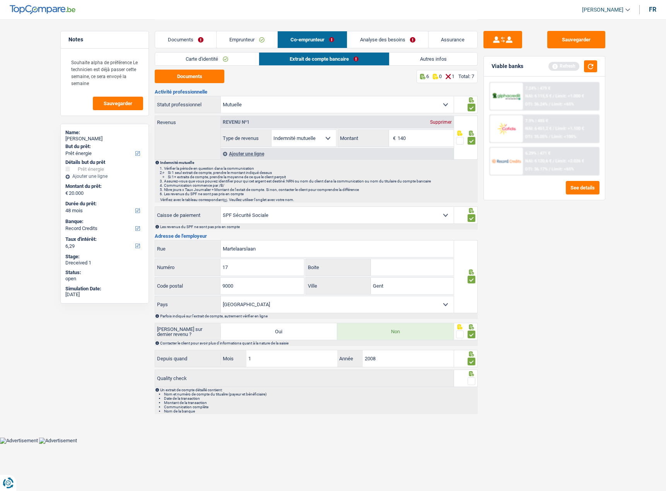
click at [0, 0] on input "radio" at bounding box center [0, 0] width 0 height 0
drag, startPoint x: 588, startPoint y: 41, endPoint x: 594, endPoint y: 69, distance: 29.3
click at [587, 41] on button "Sauvegarder" at bounding box center [576, 39] width 58 height 17
click at [594, 69] on button "button" at bounding box center [590, 66] width 13 height 12
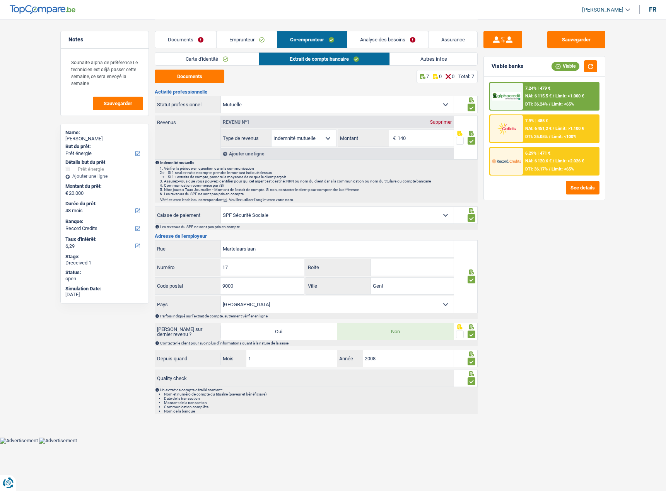
click at [411, 61] on link "Autres infos" at bounding box center [434, 59] width 88 height 13
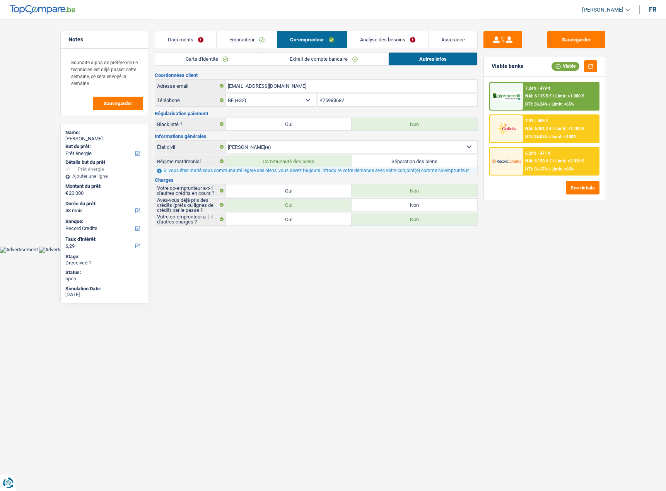
click at [555, 116] on div "7.9% | 485 € NAI: 6 451,2 € / Limit: >1.100 € DTI: 35.05% / Limit: <100%" at bounding box center [561, 128] width 76 height 27
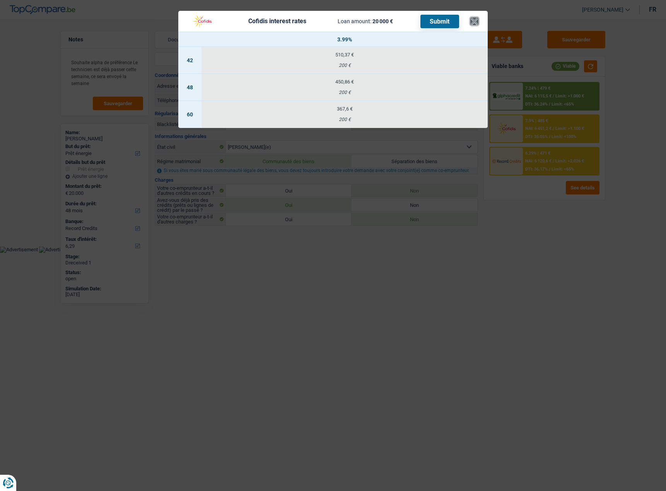
click at [474, 22] on button "×" at bounding box center [474, 21] width 8 height 8
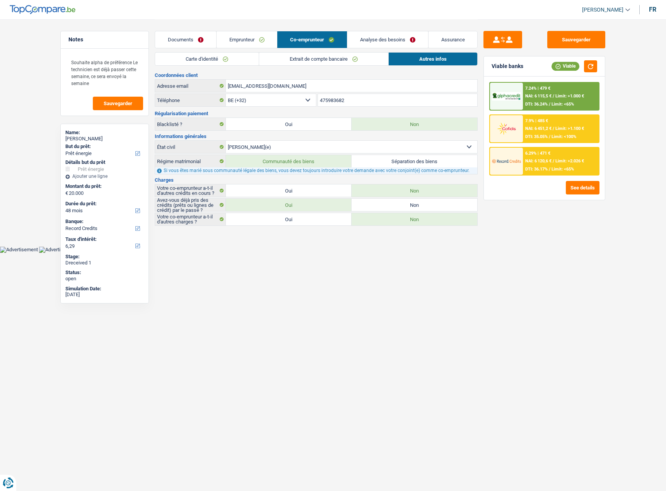
click at [252, 41] on link "Emprunteur" at bounding box center [246, 39] width 61 height 17
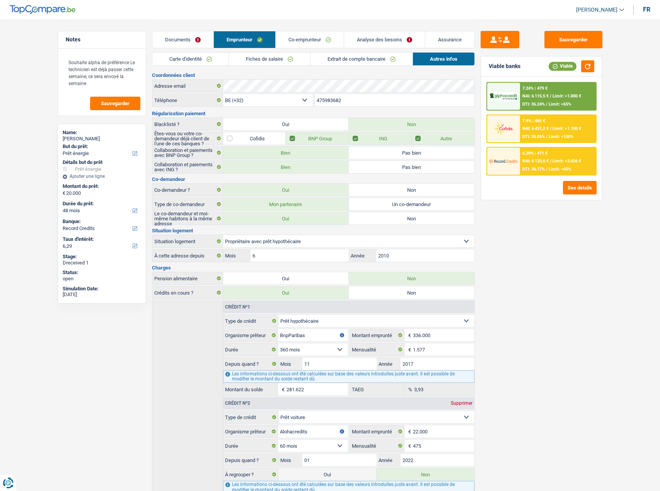
click at [224, 63] on link "Carte d'identité" at bounding box center [190, 59] width 77 height 13
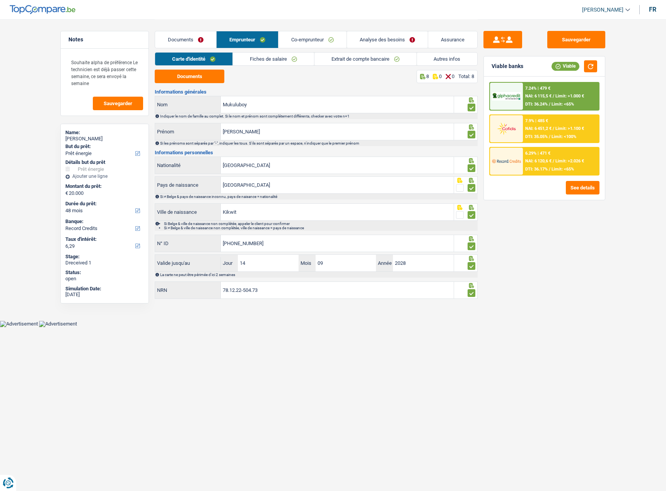
click at [264, 63] on link "Fiches de salaire" at bounding box center [273, 59] width 81 height 13
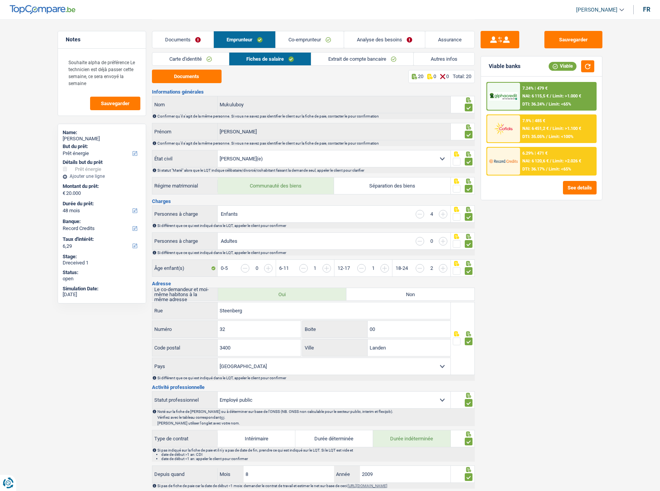
drag, startPoint x: 346, startPoint y: 68, endPoint x: 354, endPoint y: 68, distance: 7.7
click at [347, 68] on div "Carte d'identité Fiches de salaire Extrait de compte bancaire Autres infos" at bounding box center [313, 60] width 323 height 17
click at [546, 96] on span "NAI: 6 115,5 €" at bounding box center [535, 96] width 26 height 5
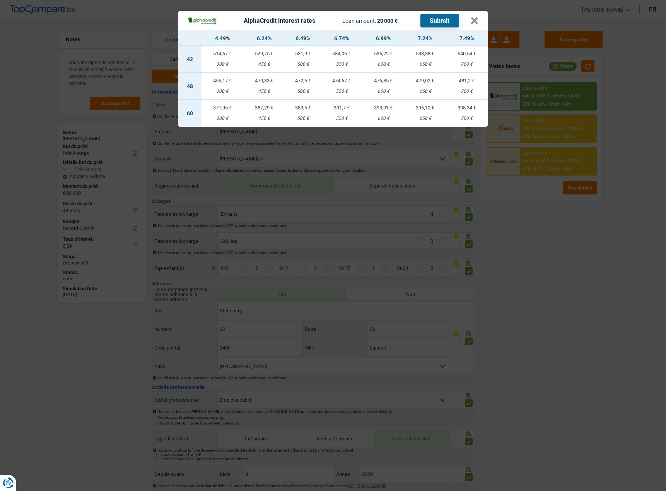
click at [454, 217] on div "AlphaCredit interest rates Loan amount: 20 000 € Submit × 4.49% 6.24% 6.49% 6.7…" at bounding box center [333, 245] width 666 height 491
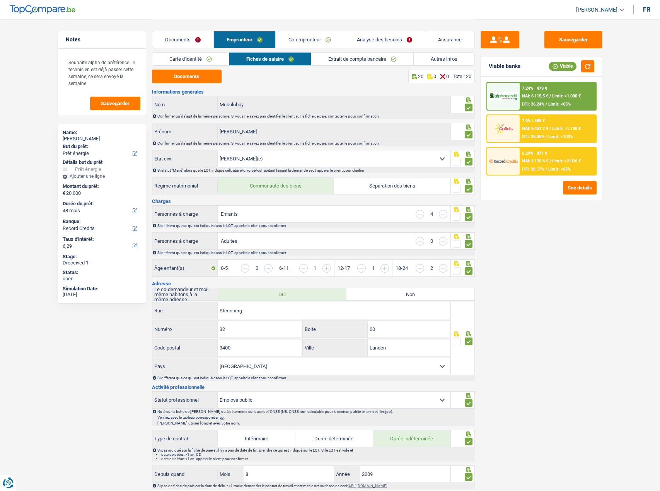
click at [180, 34] on link "Documents" at bounding box center [182, 39] width 61 height 17
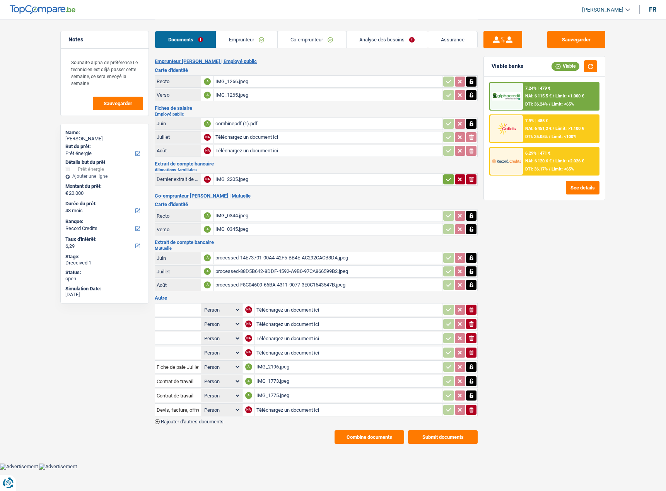
click at [265, 369] on div "IMG_2196.jpeg" at bounding box center [348, 367] width 184 height 12
click at [564, 97] on span "Limit: >1.000 €" at bounding box center [569, 96] width 29 height 5
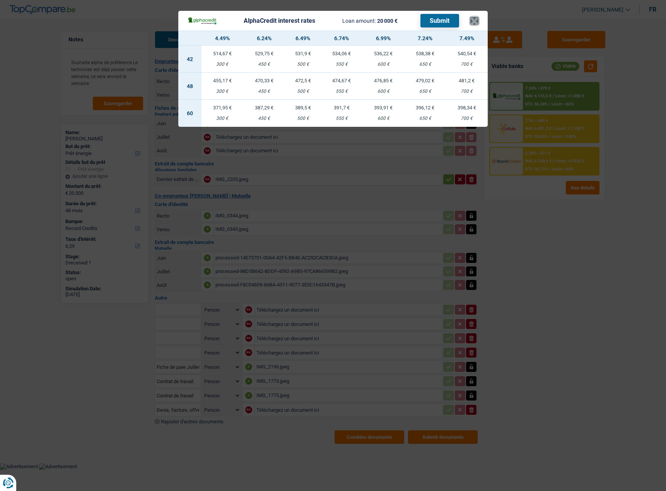
click at [472, 19] on button "×" at bounding box center [474, 21] width 8 height 8
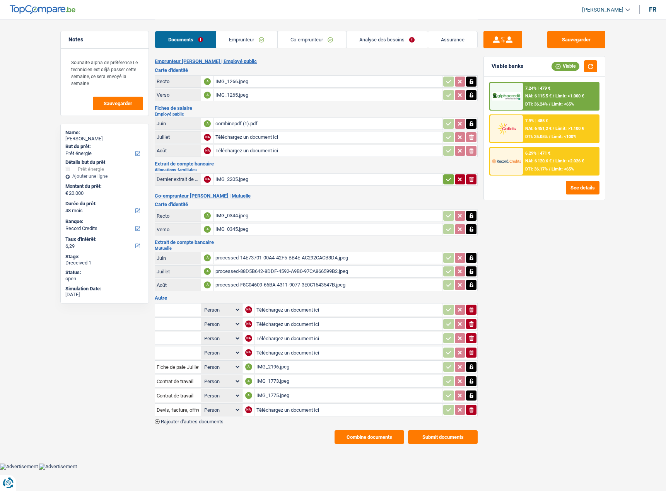
click at [378, 41] on link "Analyse des besoins" at bounding box center [386, 39] width 81 height 17
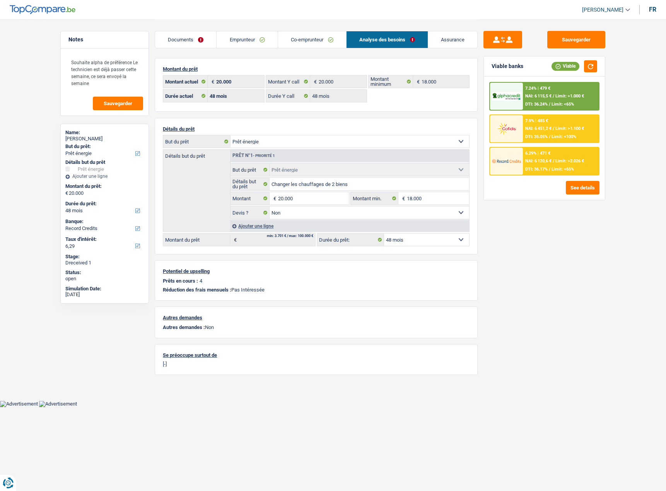
click at [551, 94] on span "NAI: 6 115,5 €" at bounding box center [538, 96] width 26 height 5
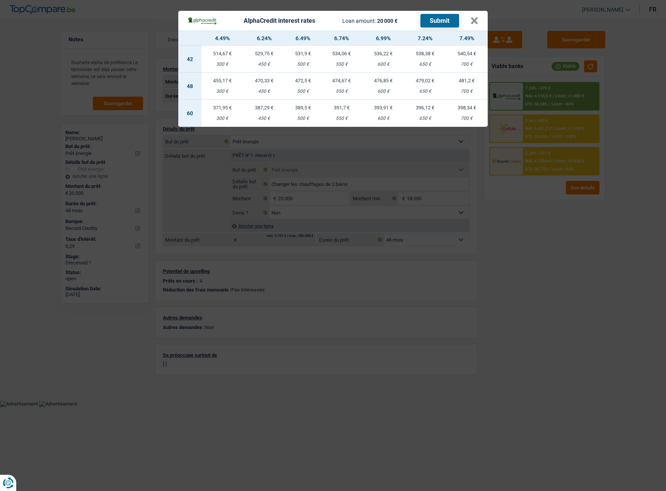
click at [470, 89] on div "700 €" at bounding box center [467, 91] width 42 height 5
select select "alphacredit"
type input "7,49"
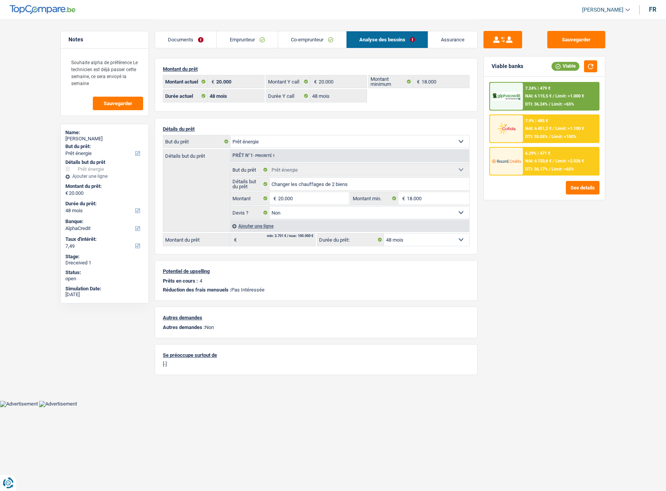
click at [557, 90] on div "7.24% | 479 € NAI: 6 115,5 € / Limit: >1.000 € DTI: 36.24% / Limit: <65%" at bounding box center [561, 96] width 76 height 27
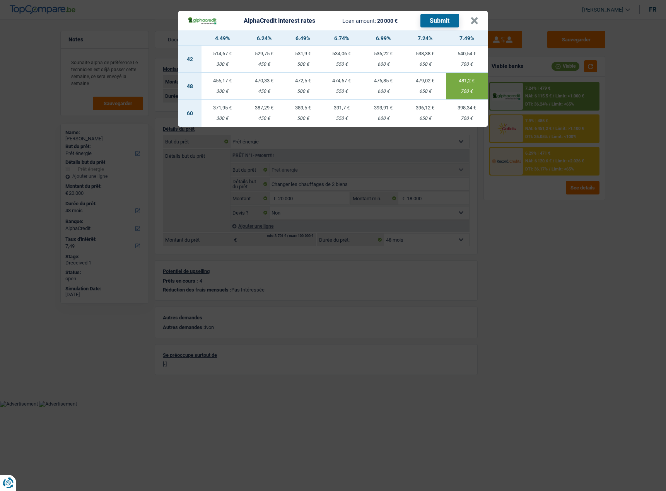
click at [444, 17] on button "Submit" at bounding box center [439, 21] width 39 height 14
click at [474, 18] on button "×" at bounding box center [474, 21] width 8 height 8
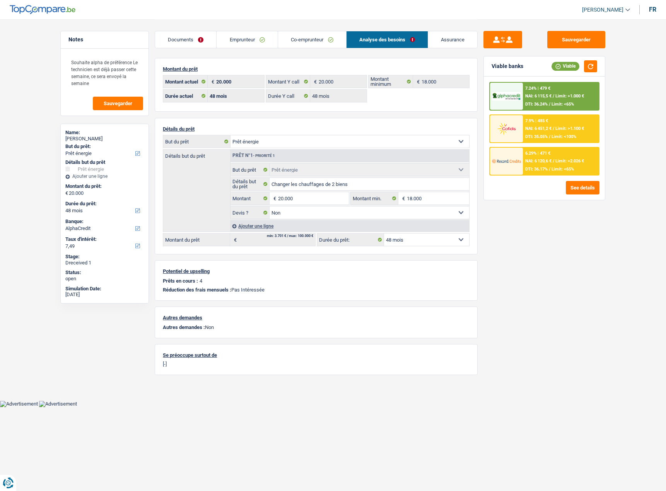
click at [98, 140] on div "Annette Mukuluboy" at bounding box center [104, 139] width 78 height 6
copy div "Mukuluboy"
drag, startPoint x: 245, startPoint y: 36, endPoint x: 224, endPoint y: 43, distance: 21.6
click at [245, 36] on link "Emprunteur" at bounding box center [246, 39] width 61 height 17
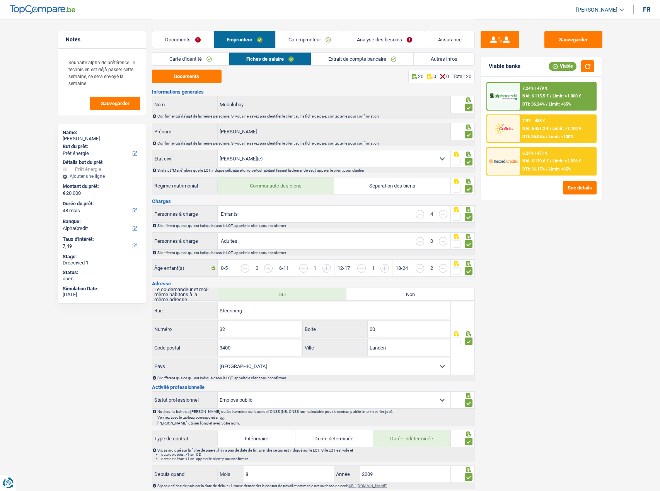
click at [193, 60] on link "Carte d'identité" at bounding box center [190, 59] width 77 height 13
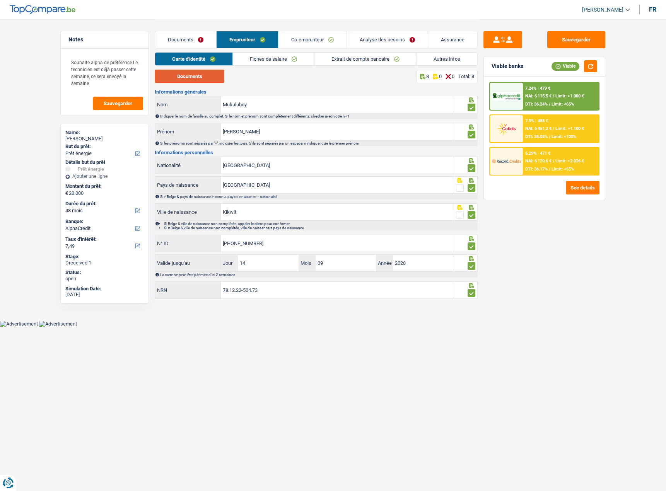
click at [218, 74] on button "Documents" at bounding box center [190, 77] width 70 height 14
click at [323, 63] on link "Extrait de compte bancaire" at bounding box center [365, 59] width 102 height 13
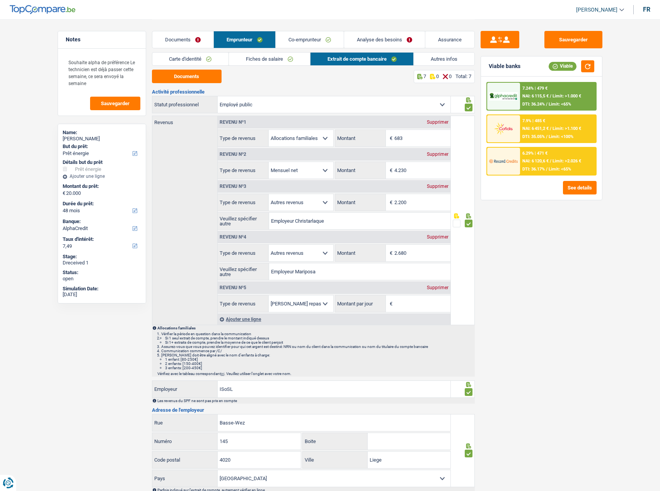
click at [296, 60] on link "Fiches de salaire" at bounding box center [269, 59] width 81 height 13
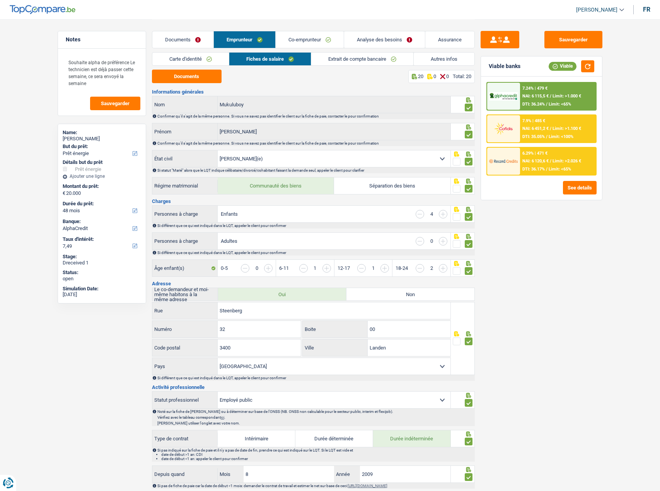
click at [348, 57] on link "Extrait de compte bancaire" at bounding box center [362, 59] width 102 height 13
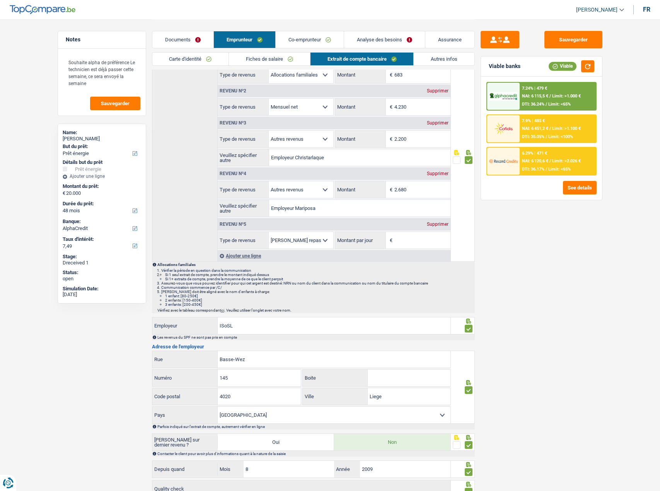
scroll to position [126, 0]
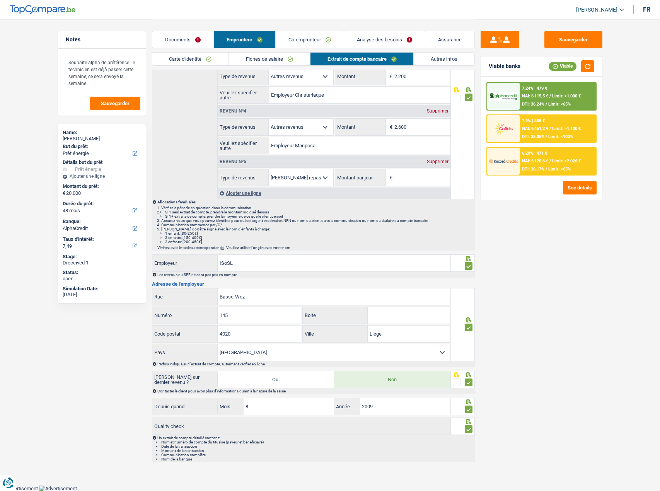
click at [441, 161] on div "Supprimer" at bounding box center [438, 161] width 26 height 5
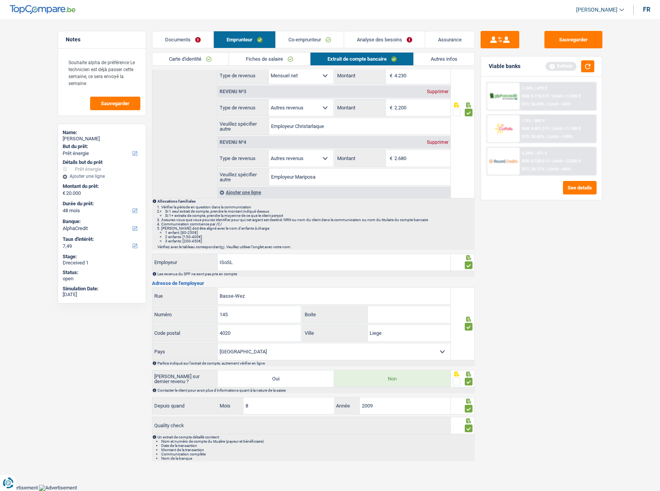
scroll to position [94, 0]
click at [568, 38] on button "Sauvegarder" at bounding box center [573, 39] width 58 height 17
click at [583, 71] on button "button" at bounding box center [587, 66] width 13 height 12
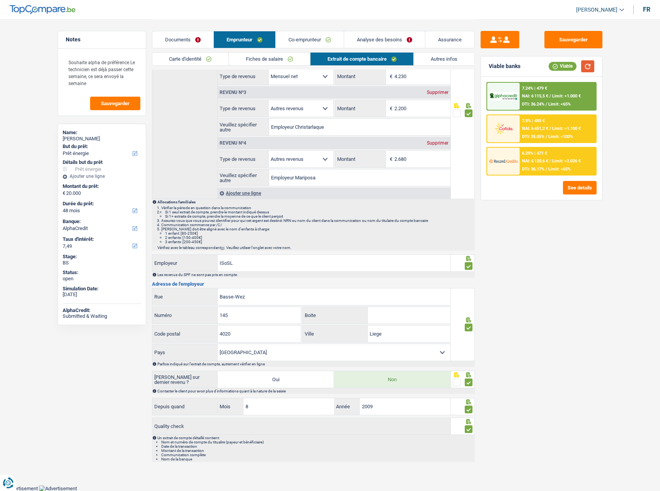
scroll to position [0, 0]
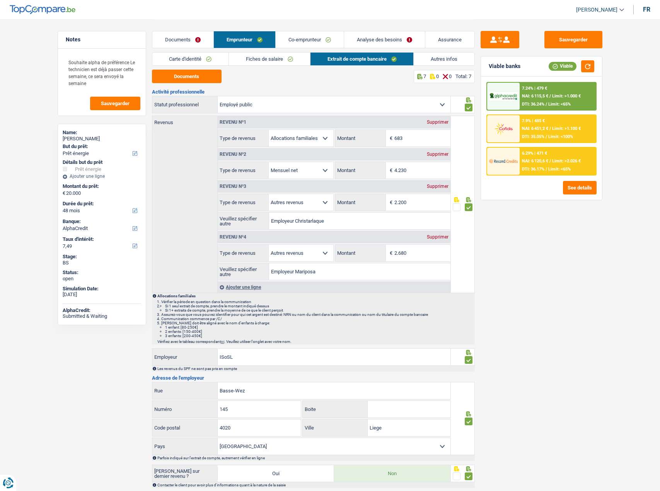
click at [422, 55] on link "Autres infos" at bounding box center [444, 59] width 61 height 13
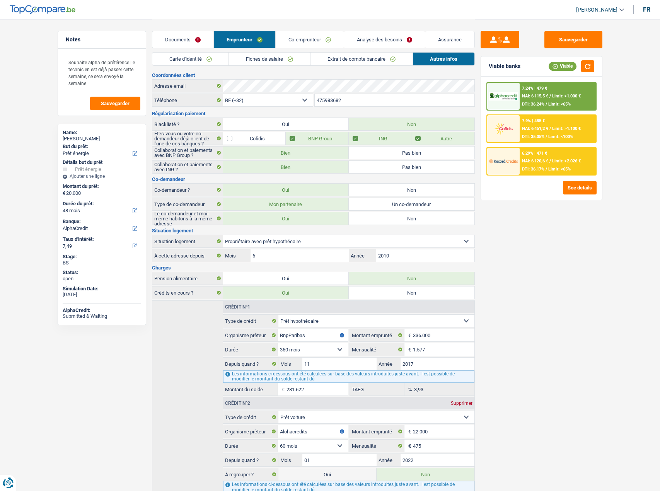
click at [191, 51] on div "Documents Emprunteur Co-emprunteur Analyse des besoins Assurance" at bounding box center [313, 35] width 323 height 33
click at [190, 57] on link "Carte d'identité" at bounding box center [190, 59] width 77 height 13
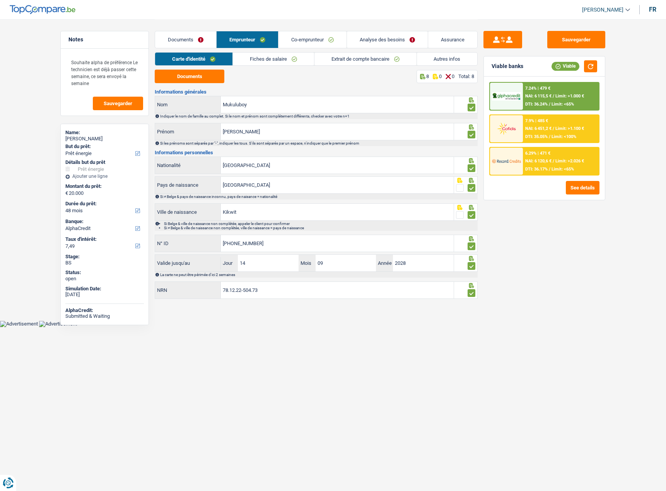
click at [551, 152] on div "6.29% | 471 € NAI: 6 120,6 € / Limit: >2.026 € DTI: 36.17% / Limit: <65%" at bounding box center [561, 161] width 76 height 27
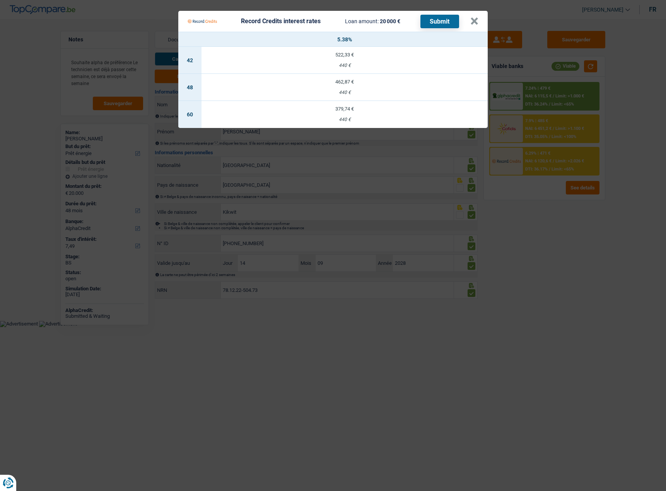
click at [537, 252] on Credits "Record Credits interest rates Loan amount: 20 000 € Submit × 5.38% 42 522,33 € …" at bounding box center [333, 245] width 666 height 491
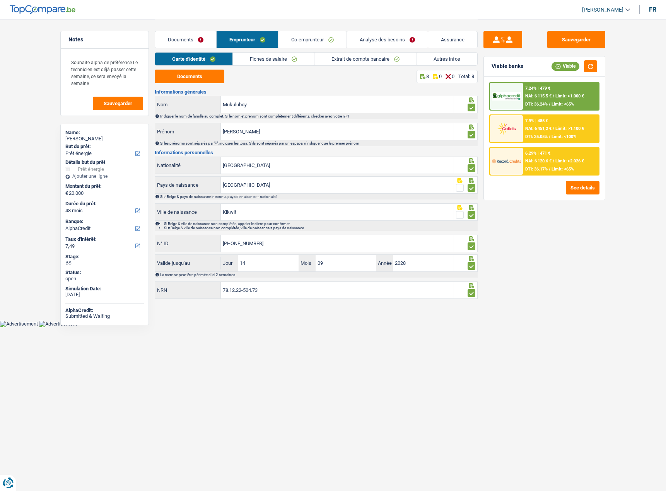
click at [402, 38] on link "Analyse des besoins" at bounding box center [387, 39] width 81 height 17
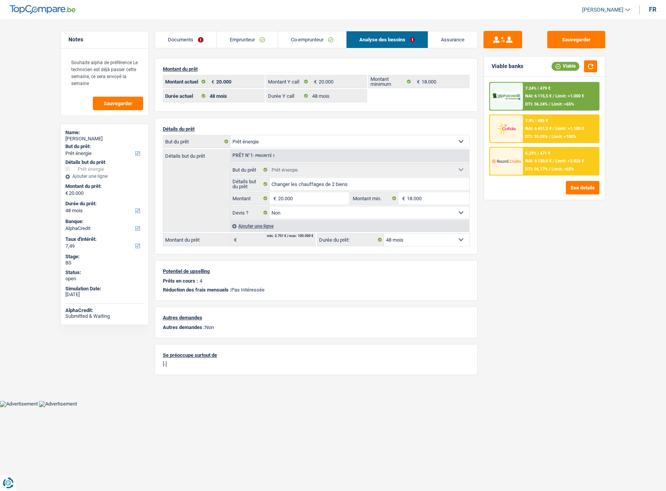
click at [546, 163] on span "NAI: 6 120,6 €" at bounding box center [538, 160] width 26 height 5
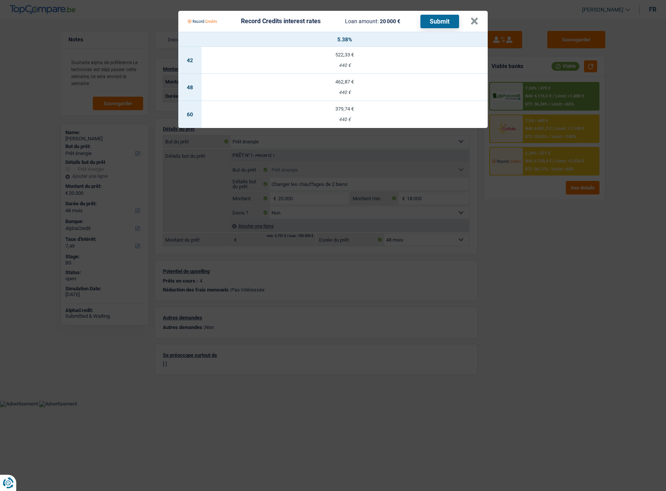
click at [336, 85] on td "462,87 € 440 €" at bounding box center [344, 87] width 286 height 27
select select "record credits"
type input "5,38"
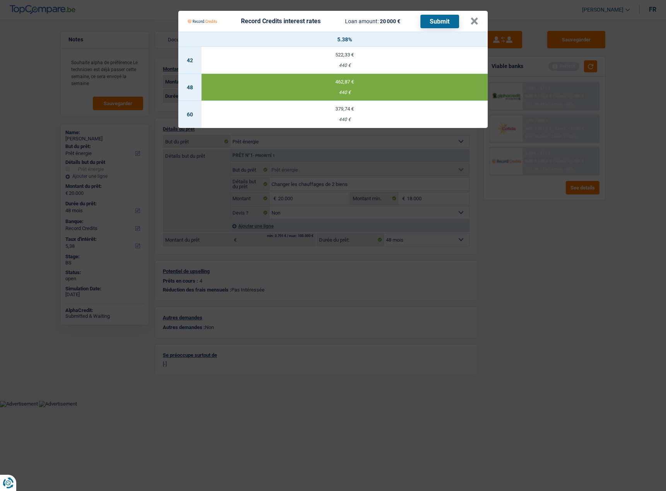
click at [437, 17] on button "Submit" at bounding box center [439, 22] width 39 height 14
click at [474, 22] on button "×" at bounding box center [474, 21] width 8 height 8
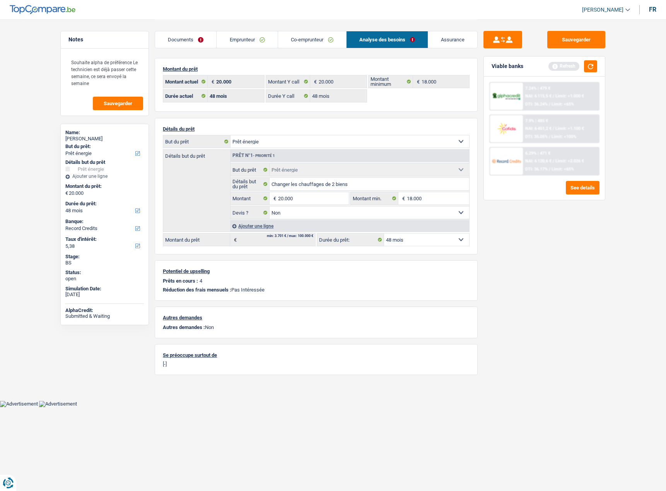
click at [192, 42] on link "Documents" at bounding box center [185, 39] width 61 height 17
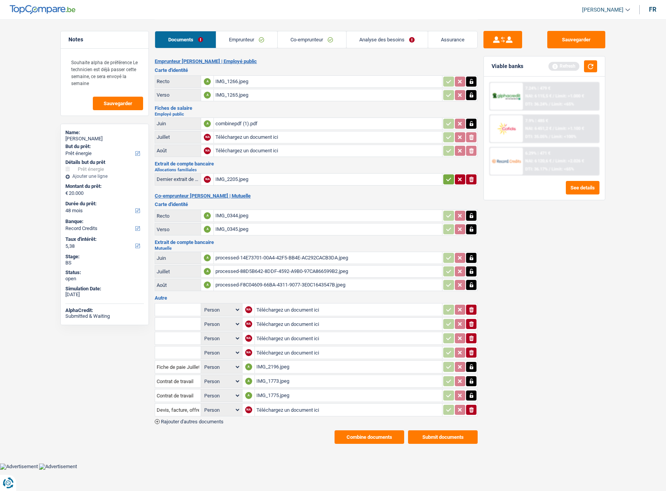
click at [372, 436] on button "Combine documents" at bounding box center [369, 437] width 70 height 14
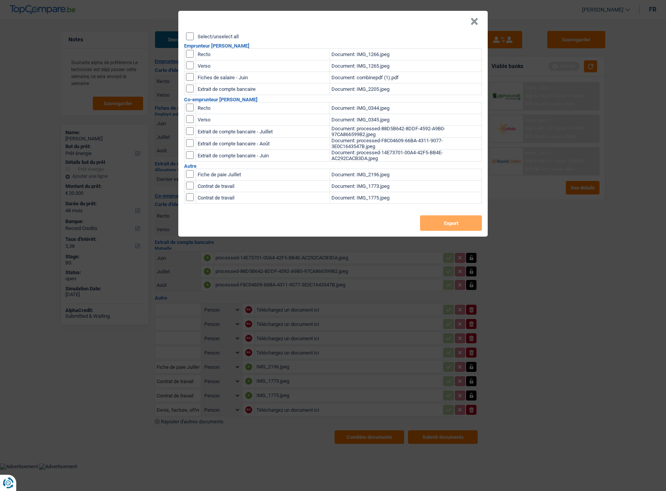
click at [187, 37] on input "Select/unselect all" at bounding box center [190, 36] width 8 height 8
checkbox input "true"
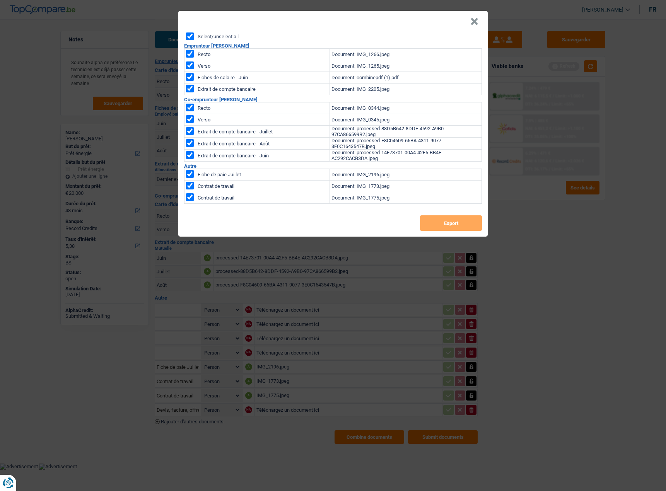
checkbox input "true"
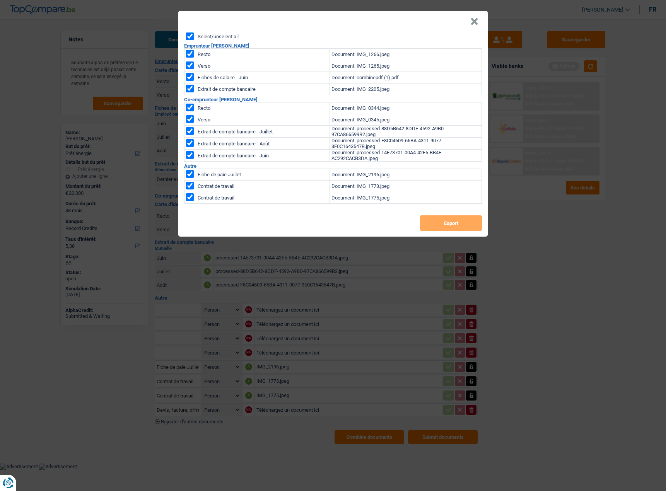
checkbox input "true"
click at [434, 228] on button "Export" at bounding box center [451, 222] width 62 height 15
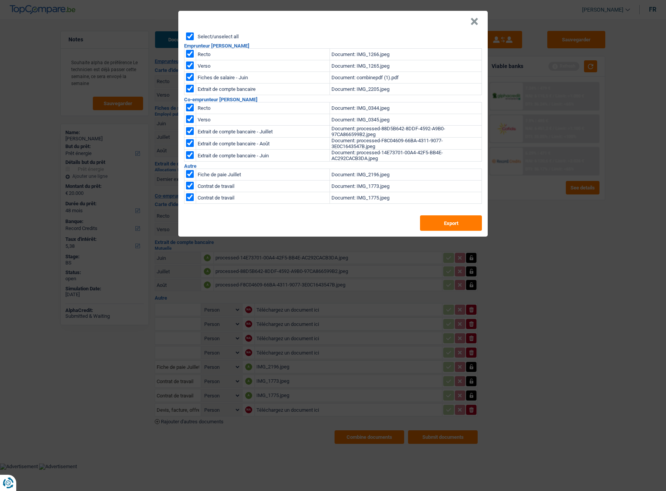
click at [477, 26] on button "×" at bounding box center [474, 22] width 8 height 8
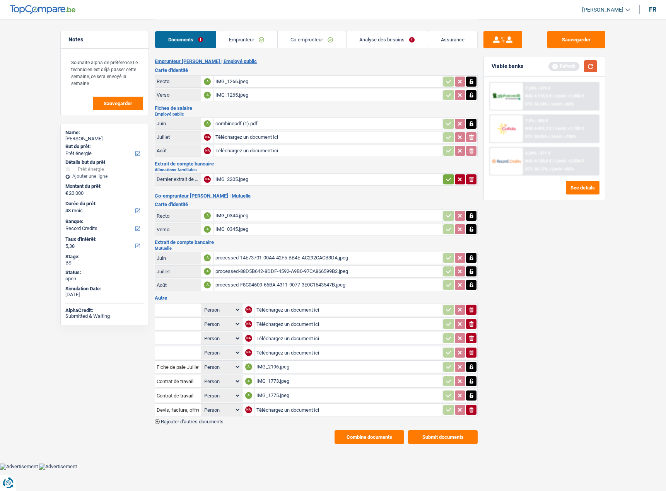
click at [590, 61] on button "button" at bounding box center [590, 66] width 13 height 12
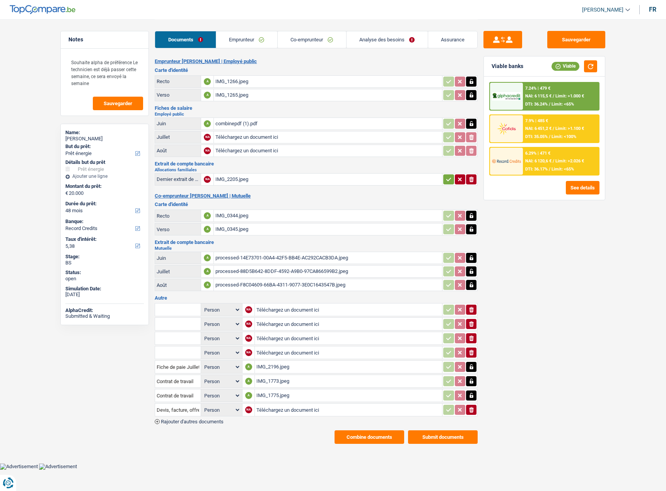
click at [245, 44] on link "Emprunteur" at bounding box center [246, 39] width 61 height 17
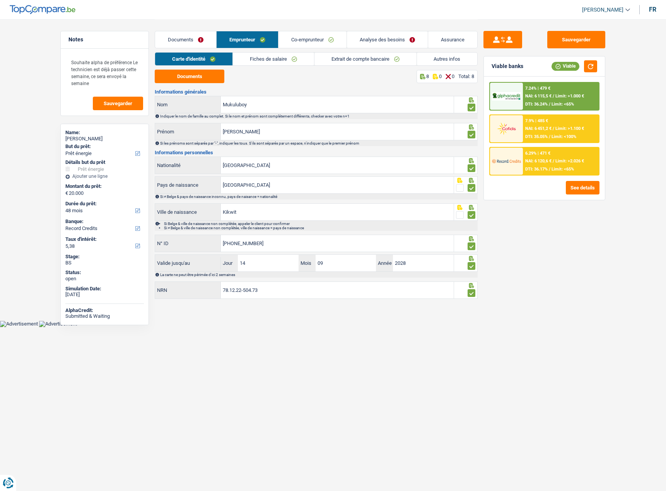
click at [266, 61] on link "Fiches de salaire" at bounding box center [273, 59] width 81 height 13
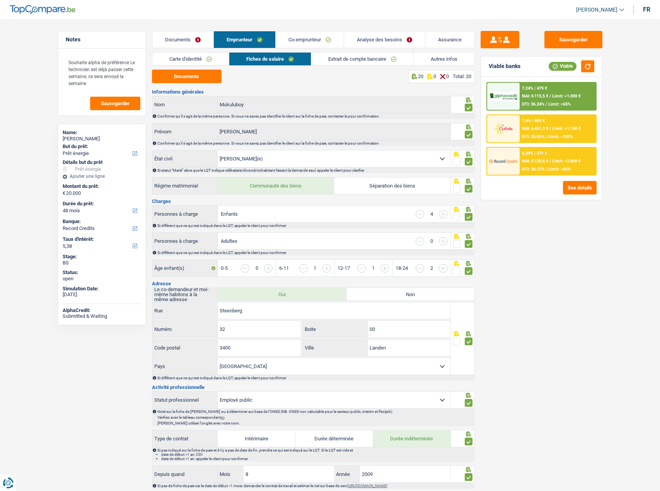
click at [342, 60] on link "Extrait de compte bancaire" at bounding box center [362, 59] width 102 height 13
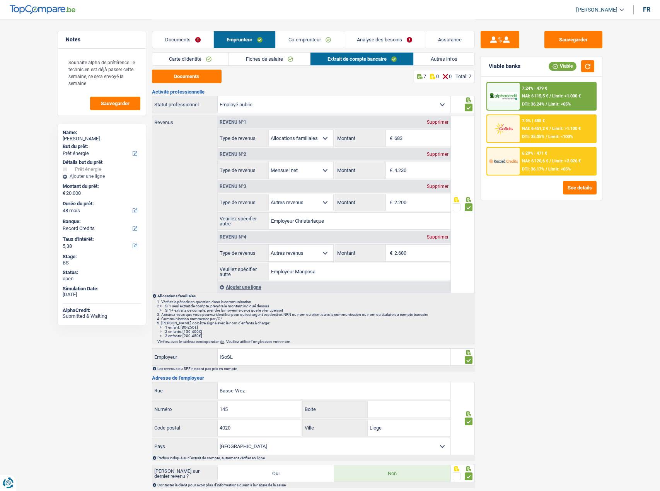
click at [430, 64] on link "Autres infos" at bounding box center [444, 59] width 61 height 13
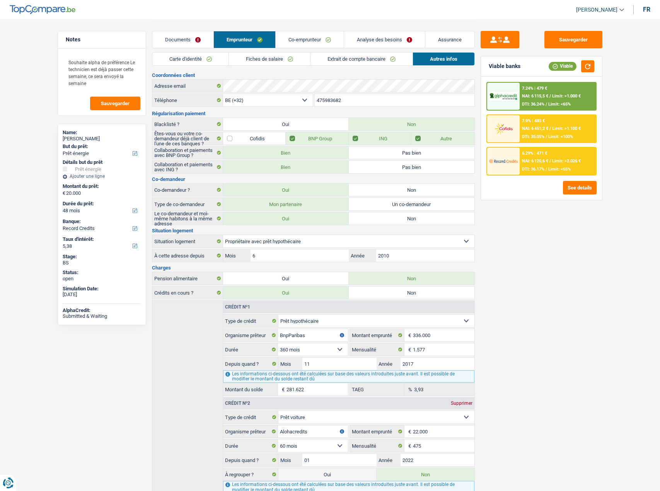
click at [302, 44] on link "Co-emprunteur" at bounding box center [310, 39] width 68 height 17
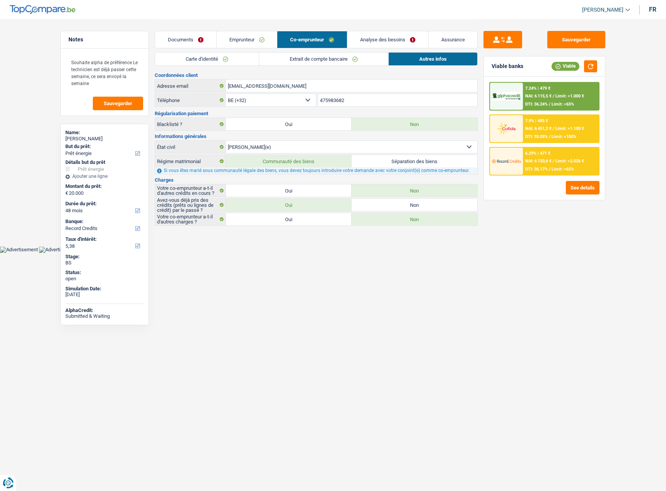
click at [252, 58] on link "Carte d'identité" at bounding box center [207, 59] width 104 height 13
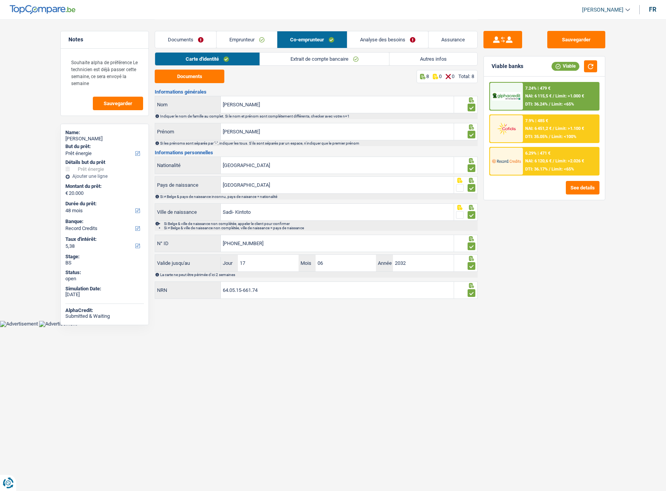
click at [315, 58] on link "Extrait de compte bancaire" at bounding box center [324, 59] width 129 height 13
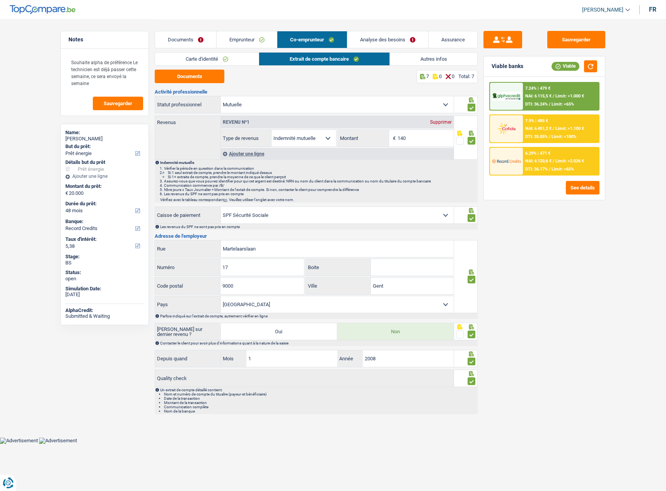
click at [411, 60] on link "Autres infos" at bounding box center [434, 59] width 88 height 13
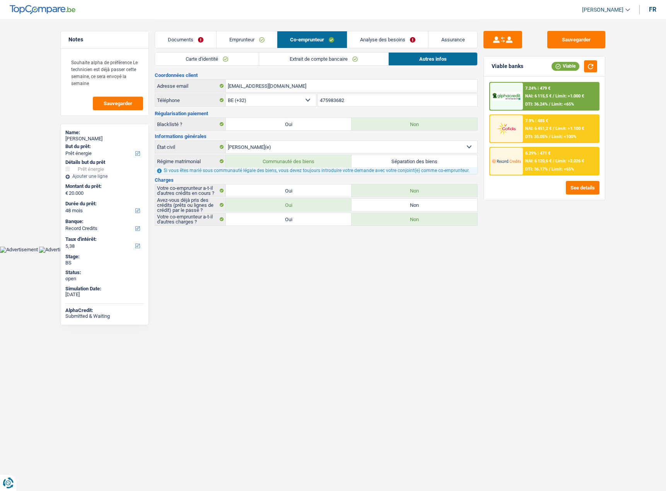
click at [247, 49] on div "Documents Emprunteur Co-emprunteur Analyse des besoins Assurance" at bounding box center [316, 35] width 323 height 33
click at [245, 44] on link "Emprunteur" at bounding box center [246, 39] width 61 height 17
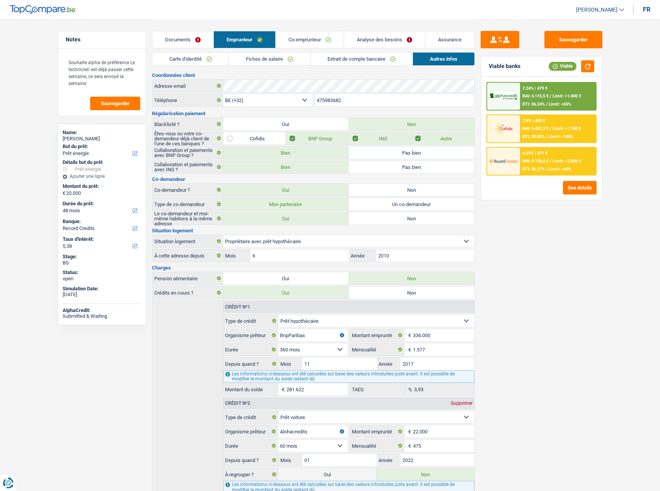
click at [223, 60] on link "Carte d'identité" at bounding box center [190, 59] width 77 height 13
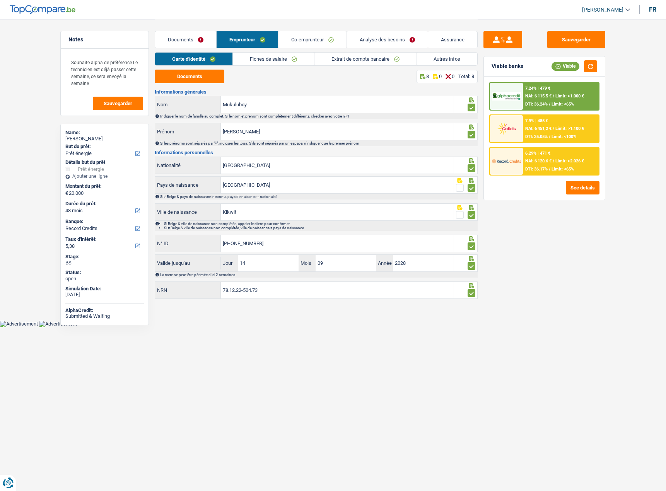
click at [259, 59] on link "Fiches de salaire" at bounding box center [273, 59] width 81 height 13
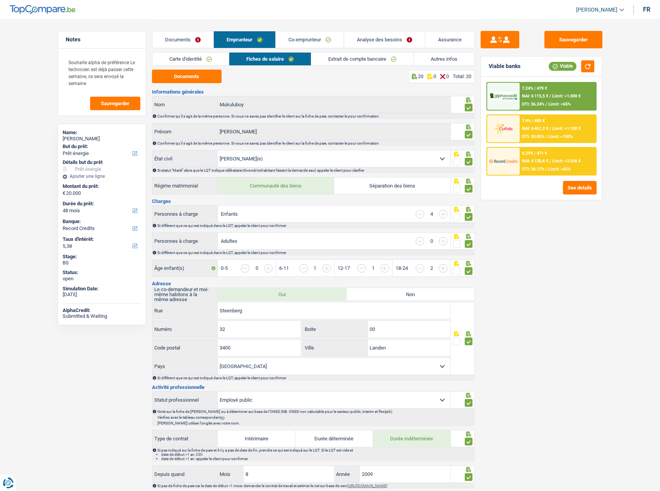
click at [557, 160] on span "Limit: >2.026 €" at bounding box center [566, 160] width 29 height 5
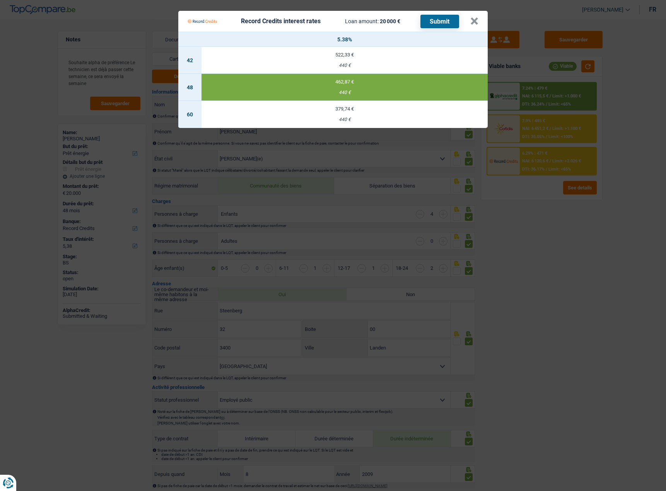
click at [562, 208] on Credits "Record Credits interest rates Loan amount: 20 000 € Submit × 5.38% 42 522,33 € …" at bounding box center [333, 245] width 666 height 491
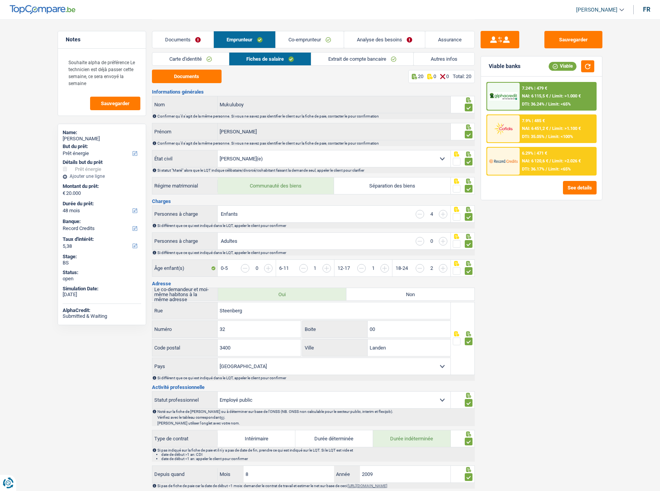
click at [564, 157] on div "6.29% | 471 € NAI: 6 120,6 € / Limit: >2.026 € DTI: 36.17% / Limit: <65%" at bounding box center [557, 161] width 76 height 27
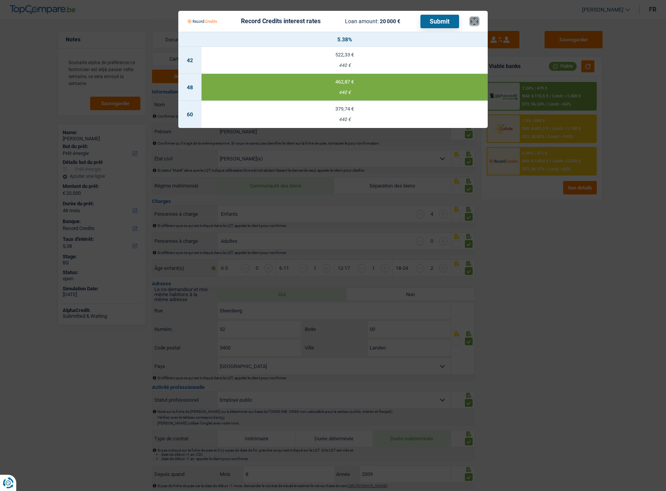
click at [475, 20] on button "×" at bounding box center [474, 21] width 8 height 8
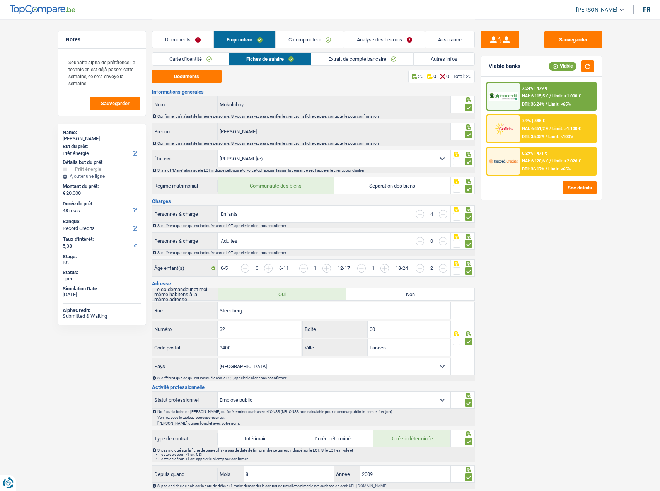
click at [189, 44] on link "Documents" at bounding box center [182, 39] width 61 height 17
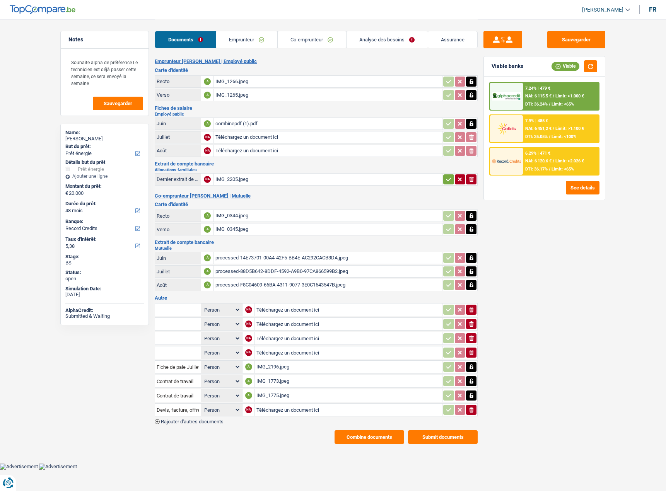
click at [255, 46] on link "Emprunteur" at bounding box center [246, 39] width 61 height 17
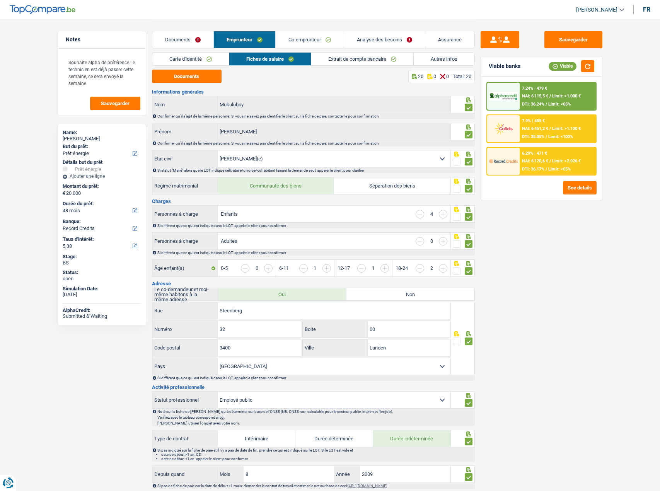
click at [204, 57] on link "Carte d'identité" at bounding box center [190, 59] width 77 height 13
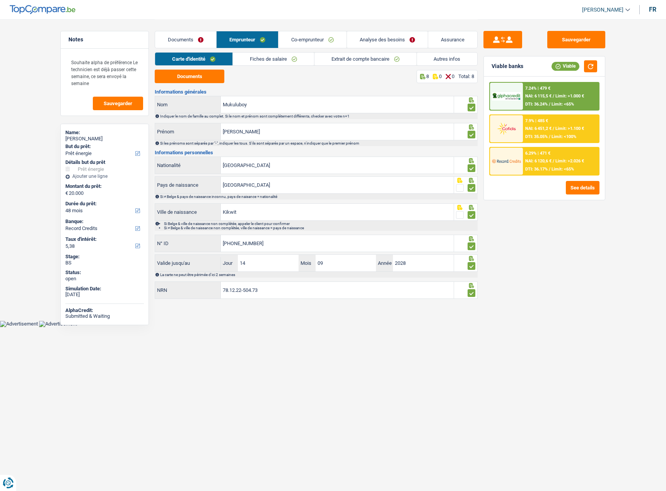
click at [331, 59] on link "Extrait de compte bancaire" at bounding box center [365, 59] width 102 height 13
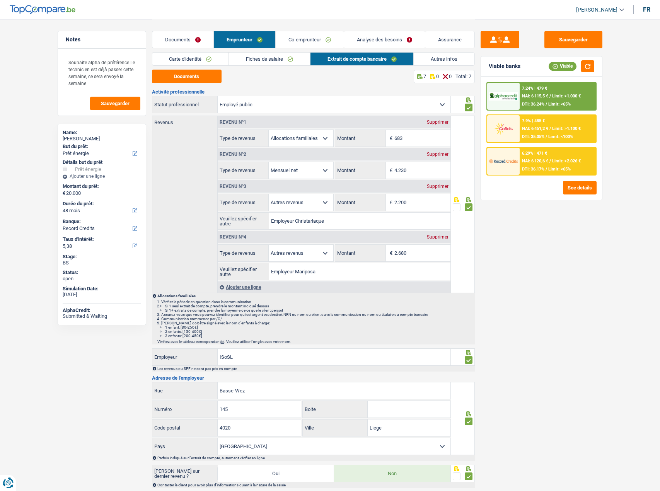
click at [370, 35] on link "Analyse des besoins" at bounding box center [384, 39] width 81 height 17
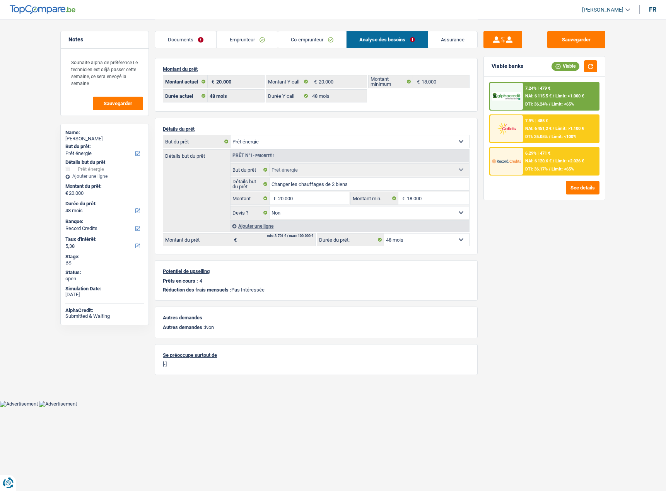
click at [332, 37] on link "Co-emprunteur" at bounding box center [312, 39] width 68 height 17
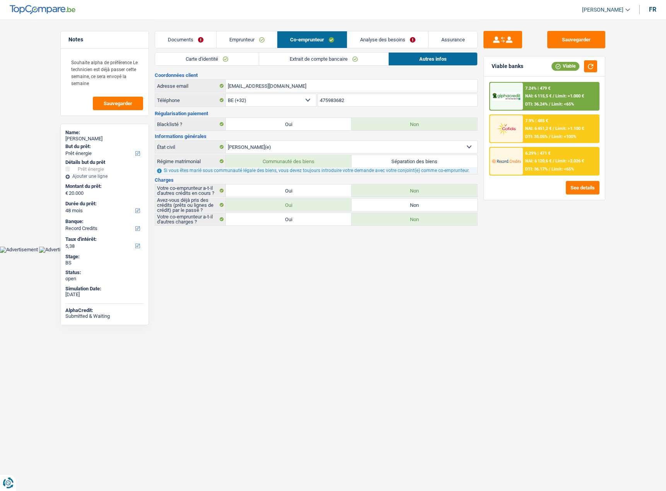
click at [266, 38] on link "Emprunteur" at bounding box center [246, 39] width 61 height 17
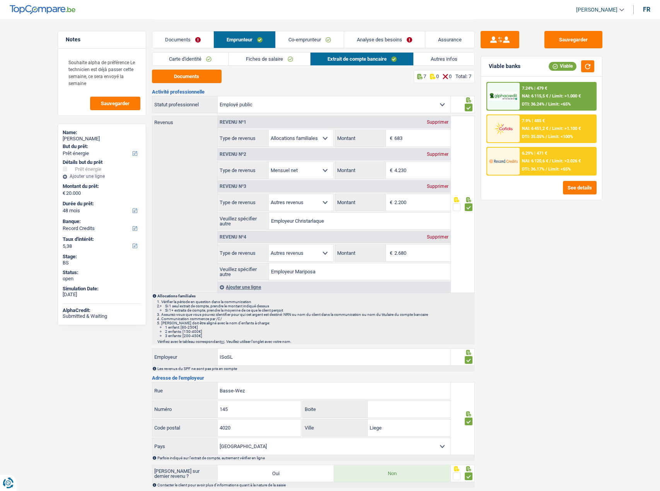
click at [428, 58] on link "Autres infos" at bounding box center [444, 59] width 61 height 13
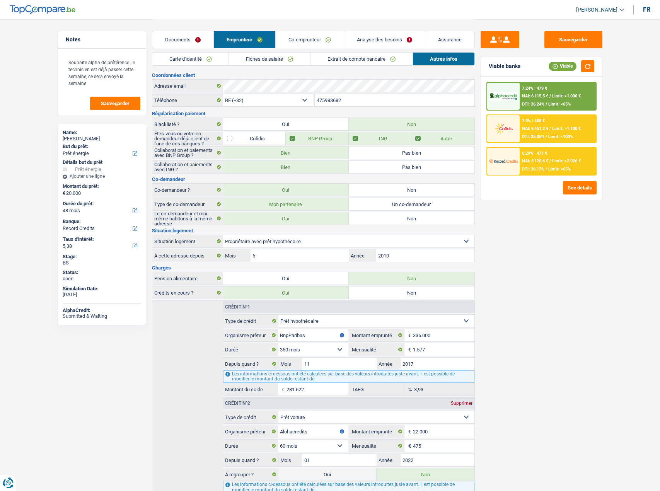
click at [195, 36] on link "Documents" at bounding box center [182, 39] width 61 height 17
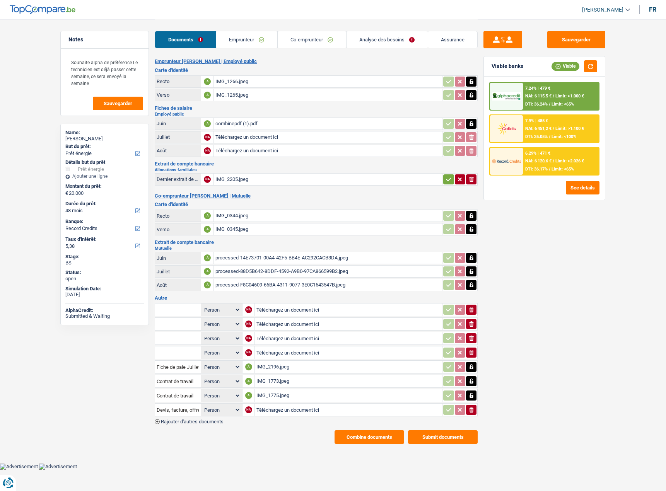
click at [404, 40] on link "Analyse des besoins" at bounding box center [386, 39] width 81 height 17
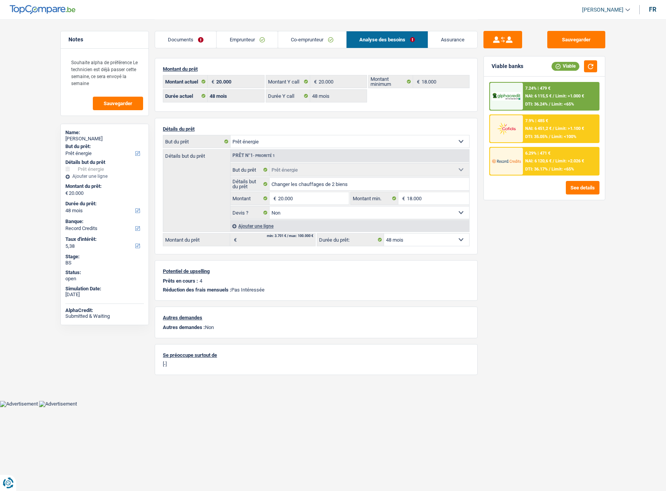
click at [553, 102] on span "Limit: <65%" at bounding box center [562, 104] width 22 height 5
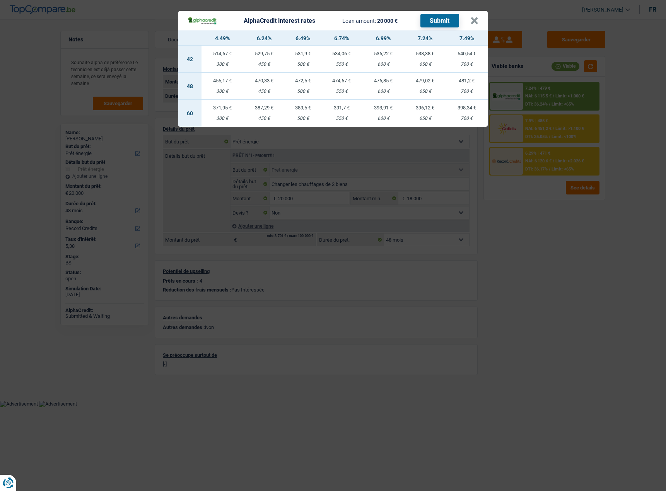
click at [527, 273] on div "AlphaCredit interest rates Loan amount: 20 000 € Submit × 4.49% 6.24% 6.49% 6.7…" at bounding box center [333, 245] width 666 height 491
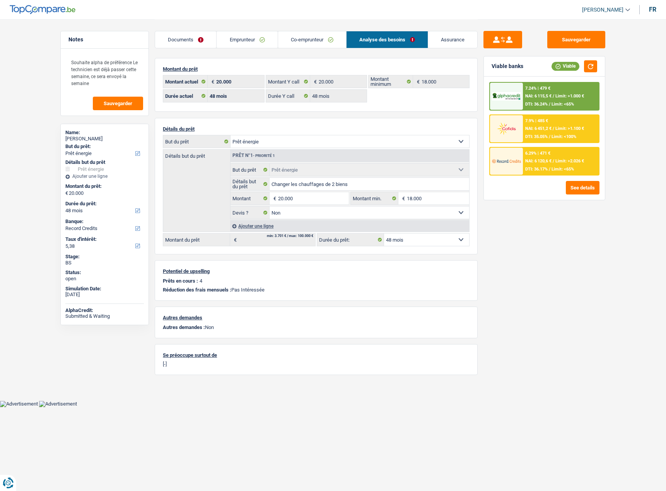
click at [334, 142] on select "Confort maison: meubles, textile, peinture, électroménager, outillage non-profe…" at bounding box center [349, 141] width 238 height 12
select select "other"
click at [230, 135] on select "Confort maison: meubles, textile, peinture, électroménager, outillage non-profe…" at bounding box center [349, 141] width 238 height 12
select select "other"
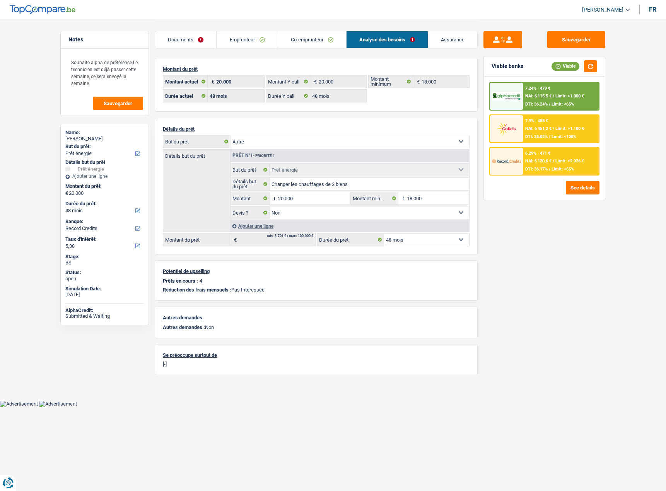
select select "other"
select select
select select "energy"
select select "false"
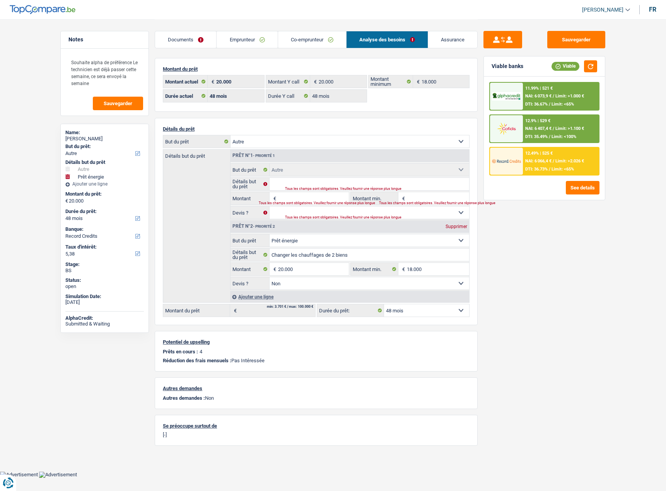
click at [286, 204] on div "Tous les champs sont obligatoires. Veuillez fournir une réponse plus longue" at bounding box center [299, 202] width 81 height 3
click at [287, 193] on input "Montant" at bounding box center [313, 198] width 71 height 12
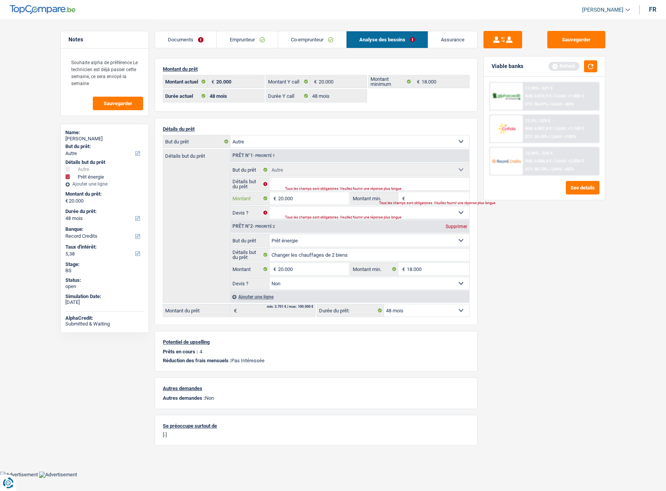
type input "20.000"
type input "40.000"
select select "144"
type input "40.000"
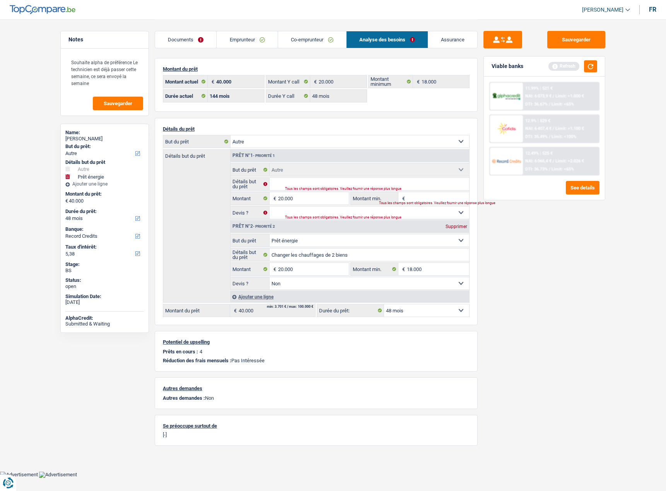
select select "144"
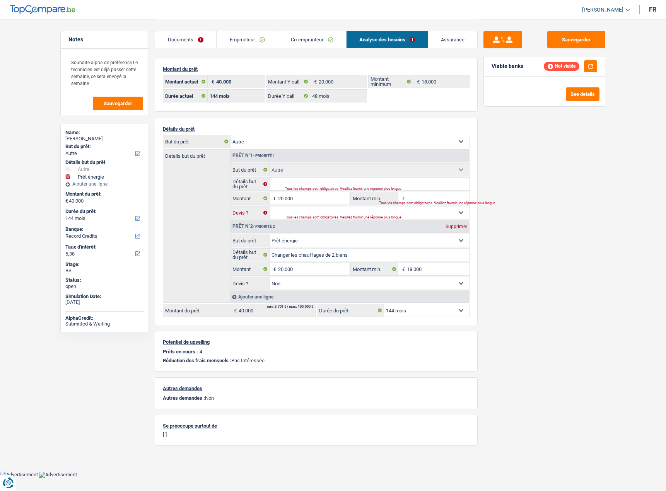
click at [301, 211] on select "Oui Non Non répondu Sélectionner une option" at bounding box center [369, 212] width 200 height 12
select select "false"
click at [269, 206] on select "Oui Non Non répondu Sélectionner une option" at bounding box center [369, 212] width 200 height 12
click at [295, 184] on input "Détails but du prêt" at bounding box center [369, 184] width 200 height 12
type input "t"
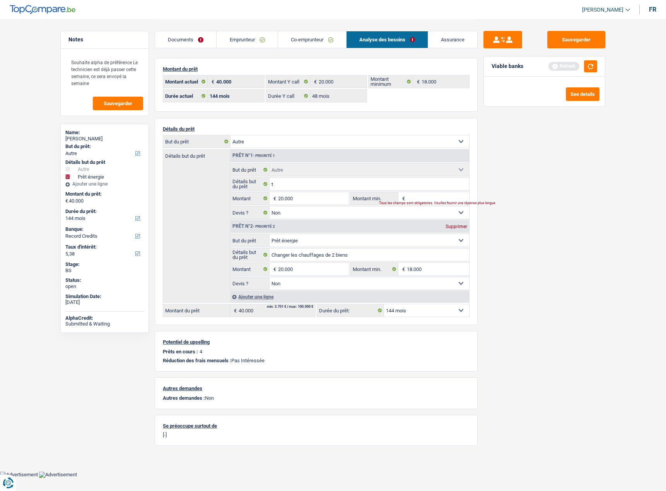
click at [452, 227] on div "Supprimer" at bounding box center [456, 226] width 26 height 5
type input "20.000"
select select "84"
type input "20.000"
select select "84"
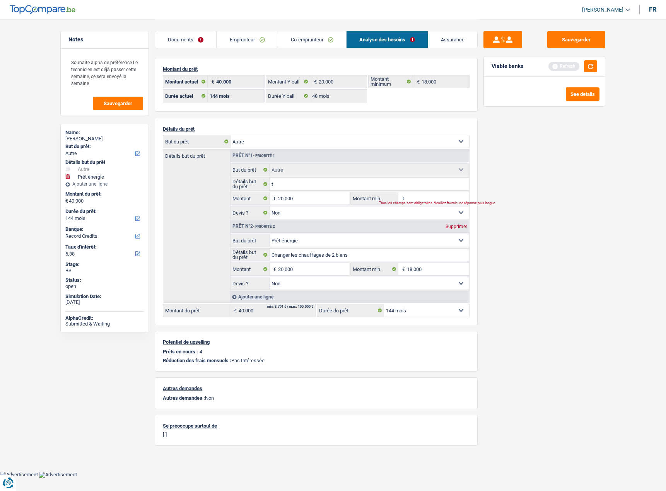
type input "20.000"
select select "84"
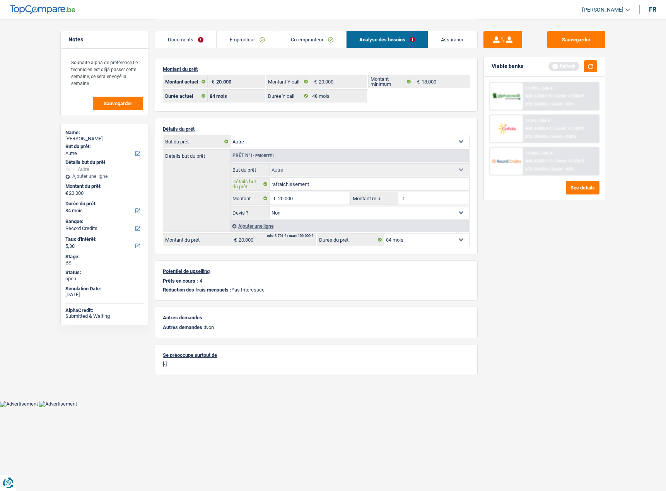
type input "rafraichissement"
click at [592, 339] on div "Sauvegarder Viable banks Refresh 11.99% | 346 € NAI: 6 248,1 € / Limit: >1.000 …" at bounding box center [543, 255] width 133 height 448
click at [593, 68] on button "button" at bounding box center [590, 66] width 13 height 12
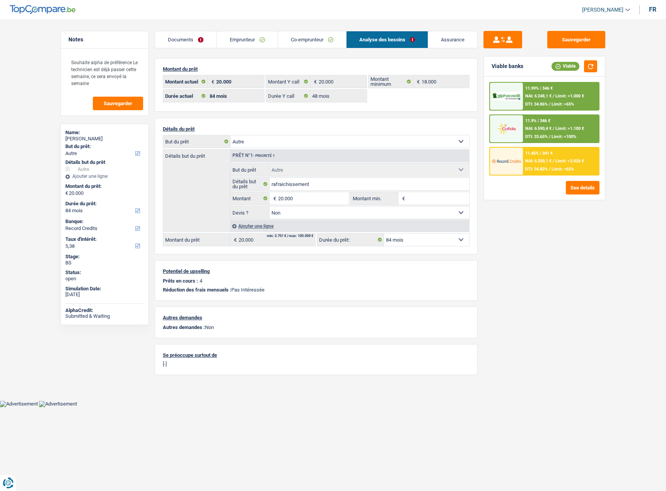
click at [414, 196] on input "Montant min." at bounding box center [438, 198] width 63 height 12
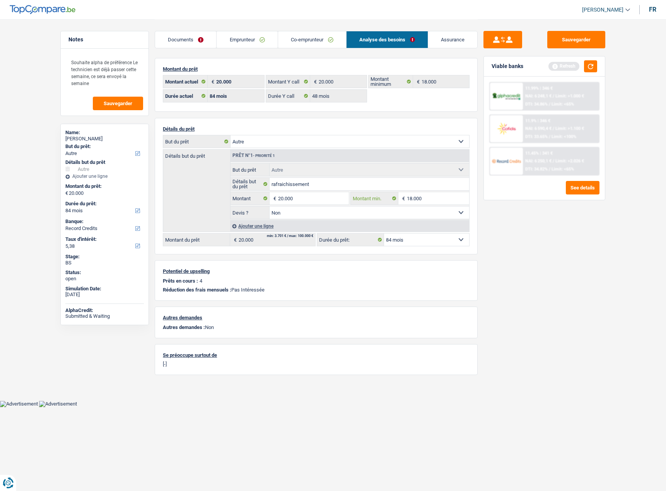
type input "18.000"
click at [557, 170] on span "Limit: <65%" at bounding box center [562, 169] width 22 height 5
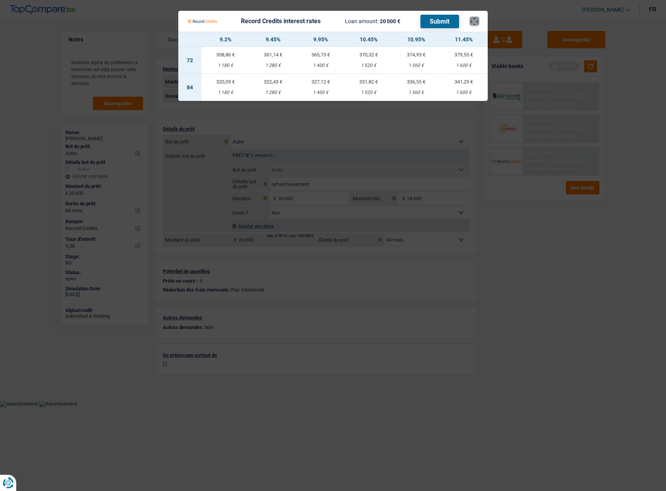
click at [477, 23] on button "×" at bounding box center [474, 21] width 8 height 8
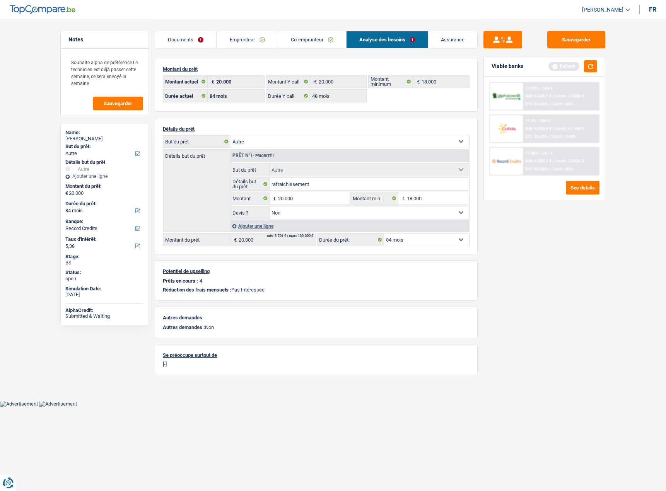
click at [260, 42] on link "Emprunteur" at bounding box center [246, 39] width 61 height 17
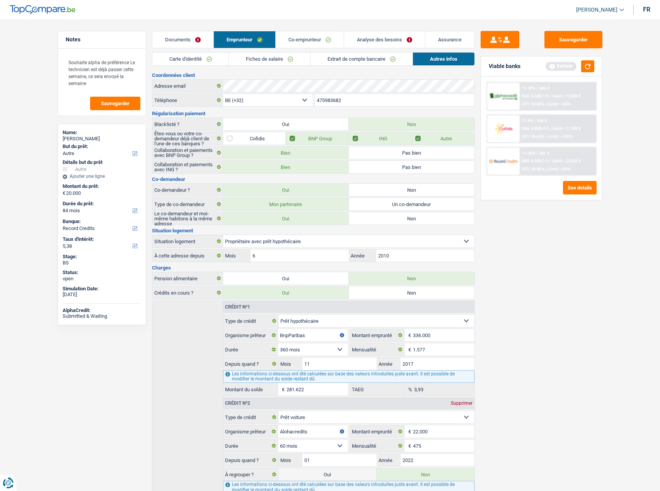
click at [189, 44] on link "Documents" at bounding box center [182, 39] width 61 height 17
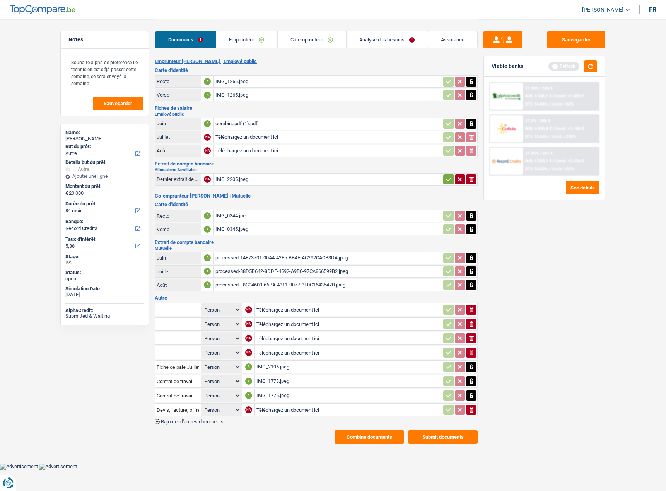
click at [238, 83] on div "IMG_1266.jpeg" at bounding box center [327, 82] width 225 height 12
click at [221, 98] on div "IMG_1265.jpeg" at bounding box center [327, 95] width 225 height 12
click at [253, 216] on div "IMG_0344.jpeg" at bounding box center [327, 216] width 225 height 12
click at [243, 37] on link "Emprunteur" at bounding box center [246, 39] width 61 height 17
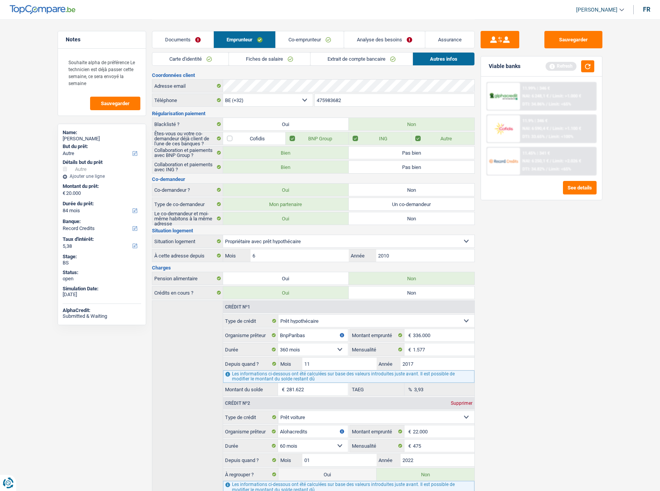
click at [284, 65] on link "Fiches de salaire" at bounding box center [269, 59] width 81 height 13
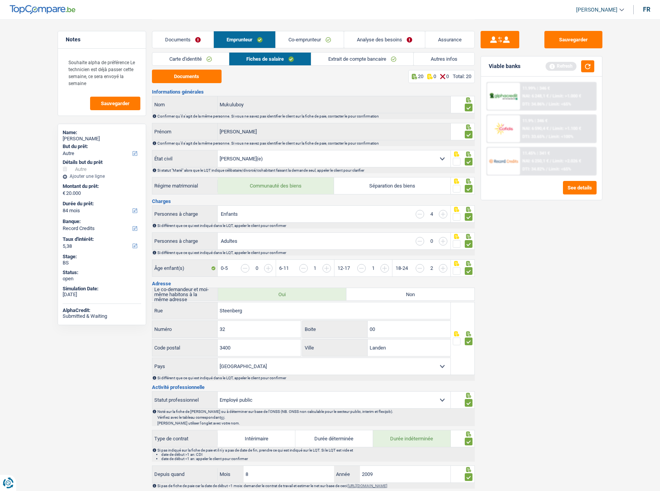
click at [333, 59] on link "Extrait de compte bancaire" at bounding box center [362, 59] width 102 height 13
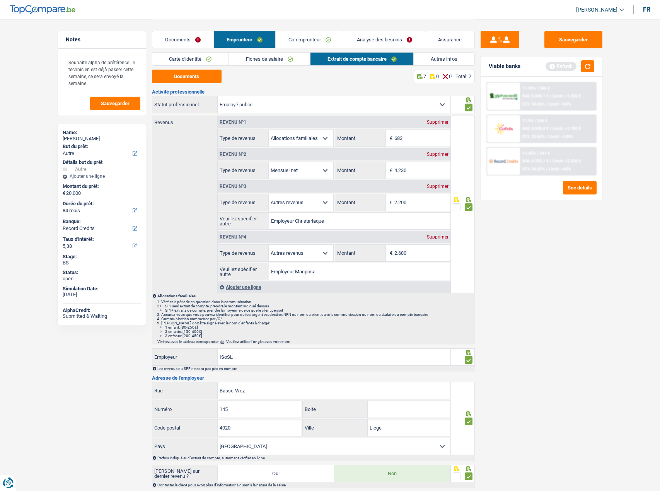
click at [292, 61] on link "Fiches de salaire" at bounding box center [269, 59] width 81 height 13
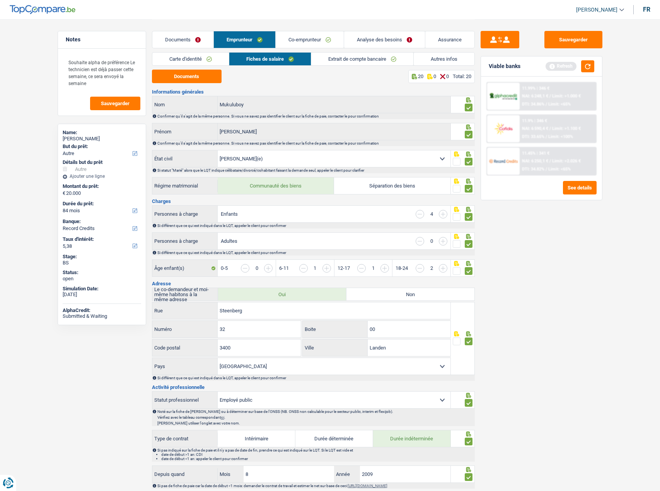
click at [338, 53] on link "Extrait de compte bancaire" at bounding box center [362, 59] width 102 height 13
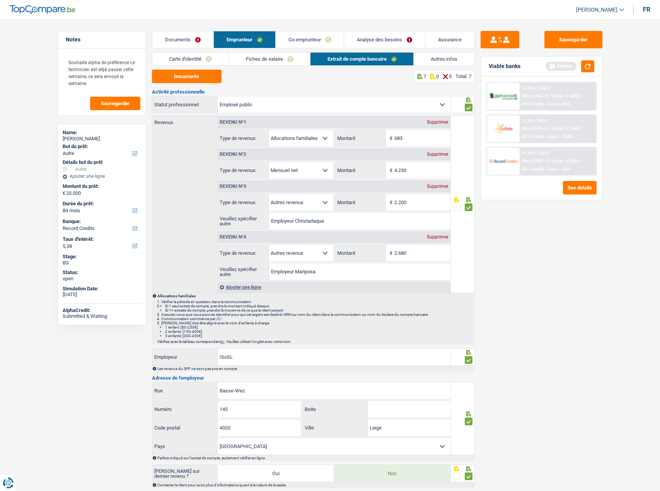
click at [314, 34] on link "Co-emprunteur" at bounding box center [310, 39] width 68 height 17
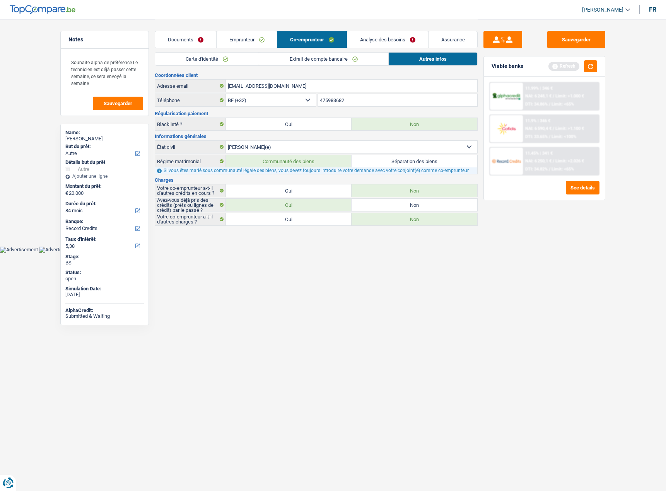
click at [232, 43] on link "Emprunteur" at bounding box center [246, 39] width 61 height 17
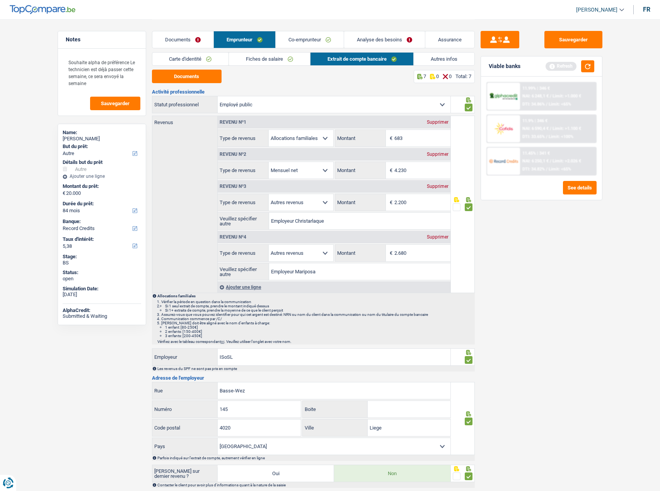
click at [181, 37] on link "Documents" at bounding box center [182, 39] width 61 height 17
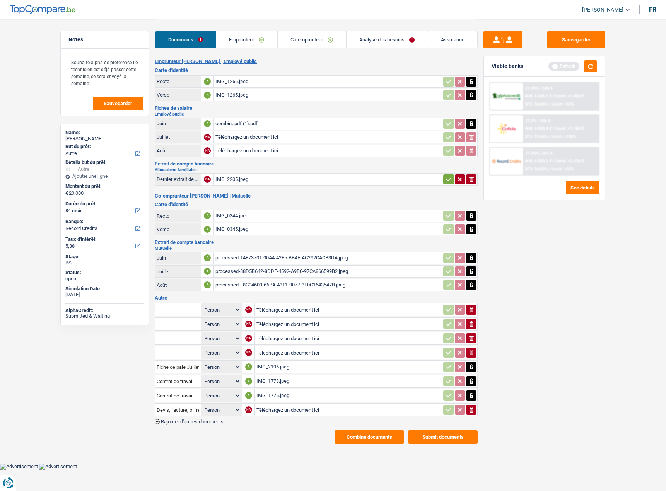
click at [383, 435] on button "Combine documents" at bounding box center [369, 437] width 70 height 14
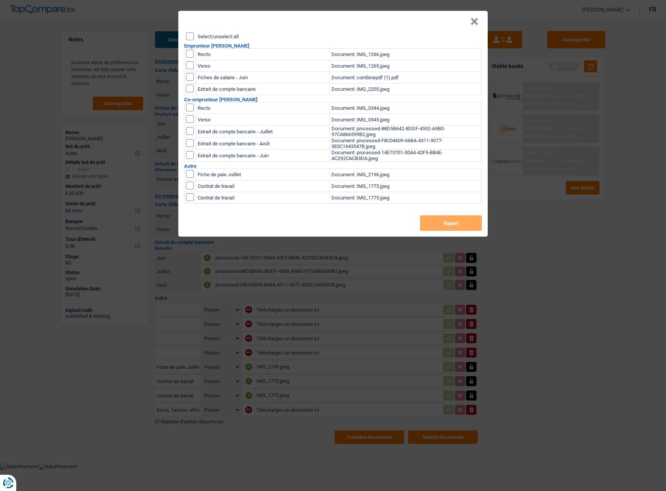
click at [187, 36] on input "Select/unselect all" at bounding box center [190, 36] width 8 height 8
checkbox input "true"
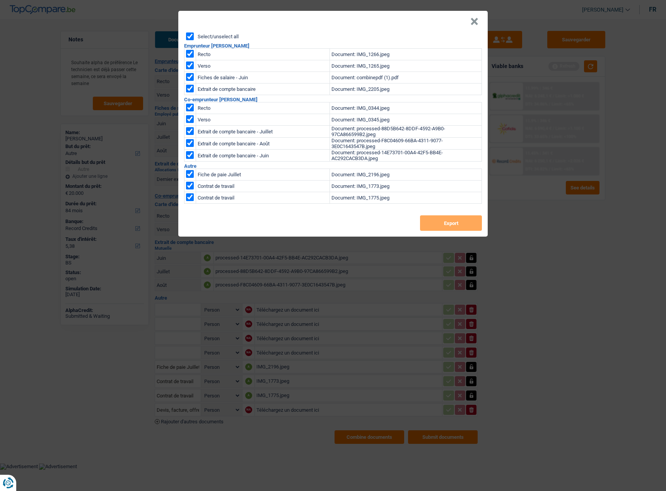
checkbox input "true"
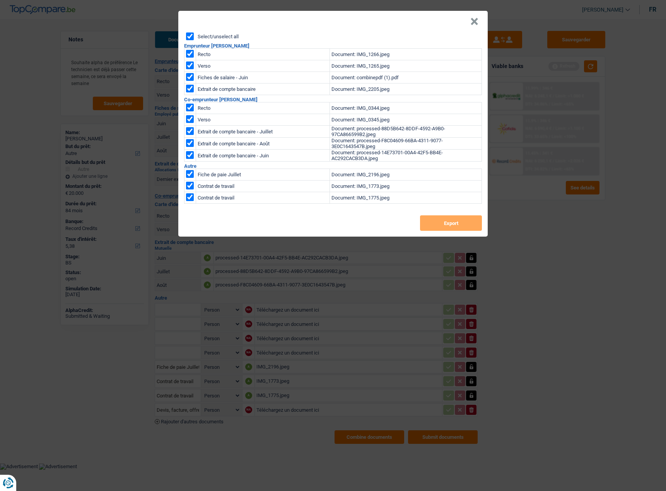
checkbox input "true"
drag, startPoint x: 441, startPoint y: 232, endPoint x: 441, endPoint y: 228, distance: 3.9
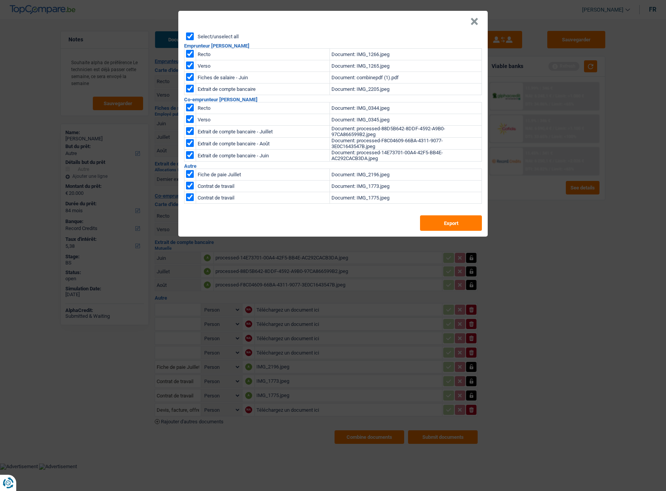
click at [441, 232] on div "Select/unselect all Emprunteur Annette Mukuluboy Recto Document: IMG_1266.jpeg …" at bounding box center [332, 134] width 309 height 204
click at [441, 226] on button "Export" at bounding box center [451, 222] width 62 height 15
click at [472, 23] on button "×" at bounding box center [474, 22] width 8 height 8
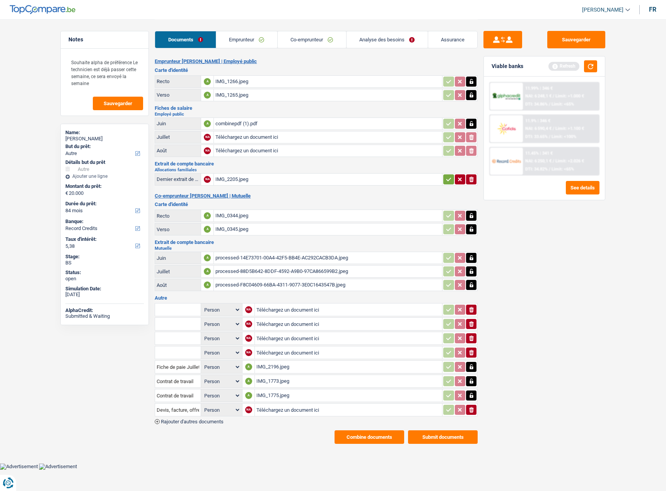
drag, startPoint x: 235, startPoint y: 34, endPoint x: 228, endPoint y: 39, distance: 8.4
click at [235, 34] on link "Emprunteur" at bounding box center [246, 39] width 61 height 17
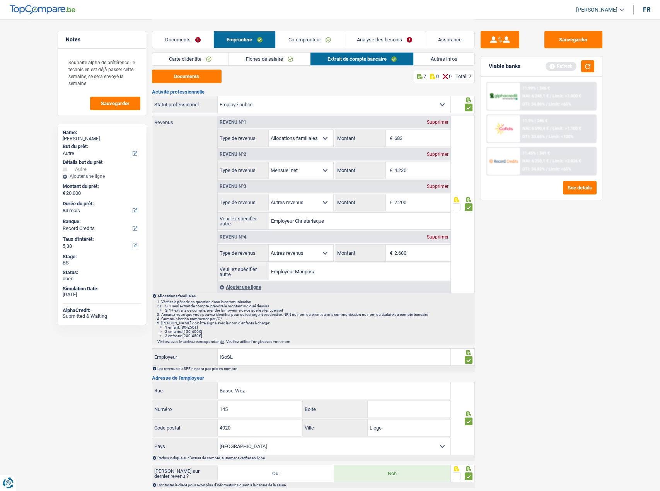
click at [216, 59] on link "Carte d'identité" at bounding box center [190, 59] width 77 height 13
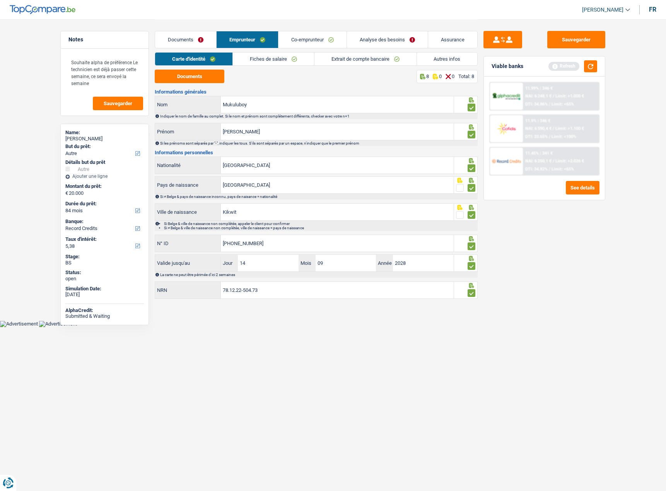
click at [274, 62] on link "Fiches de salaire" at bounding box center [273, 59] width 81 height 13
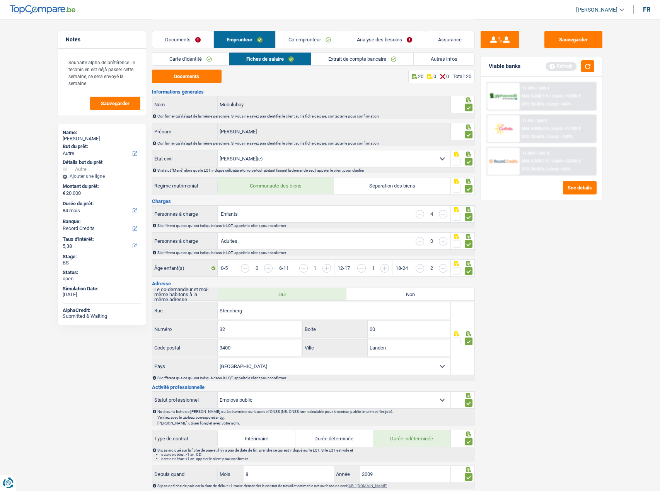
click at [341, 61] on link "Extrait de compte bancaire" at bounding box center [362, 59] width 102 height 13
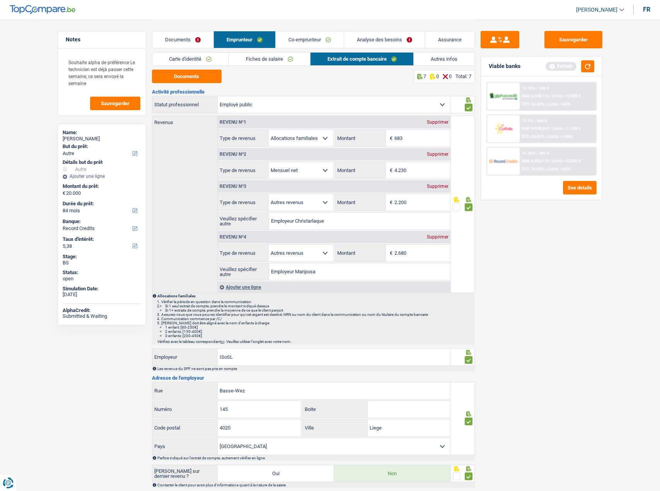
click at [428, 58] on link "Autres infos" at bounding box center [444, 59] width 61 height 13
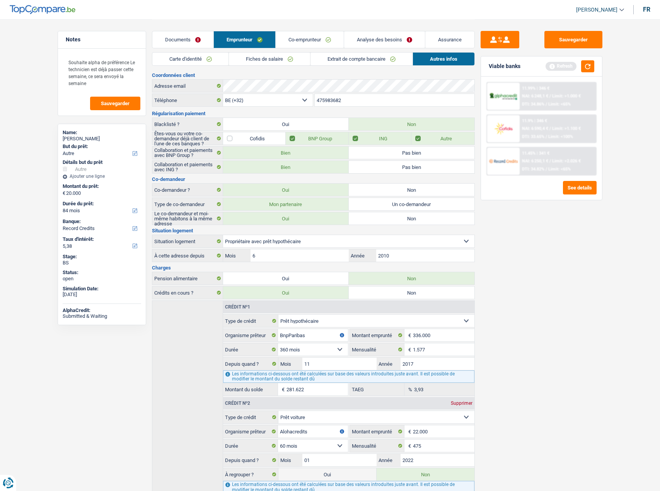
click at [298, 38] on link "Co-emprunteur" at bounding box center [310, 39] width 68 height 17
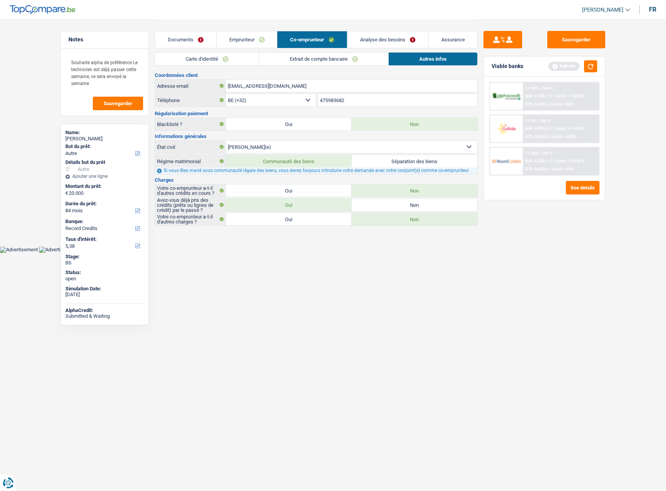
click at [240, 60] on link "Carte d'identité" at bounding box center [207, 59] width 104 height 13
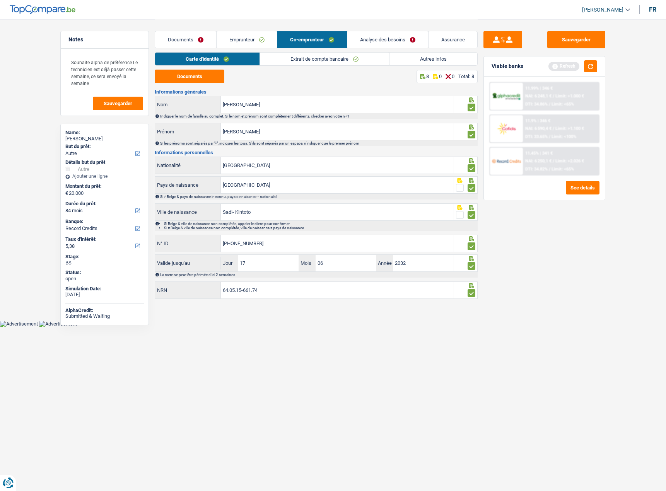
click at [294, 60] on link "Extrait de compte bancaire" at bounding box center [324, 59] width 129 height 13
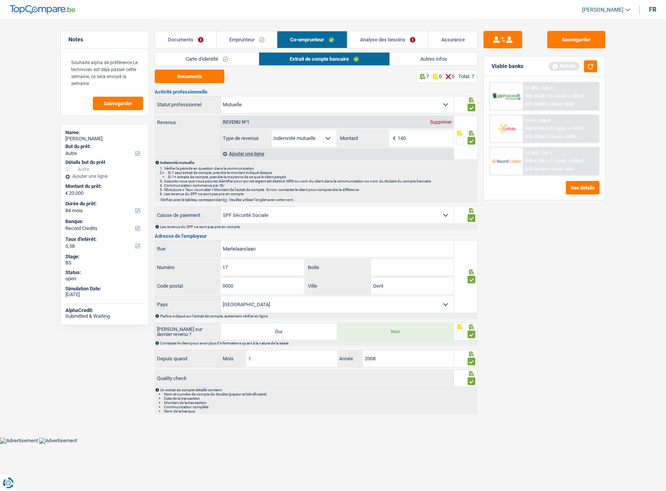
click at [429, 63] on link "Autres infos" at bounding box center [434, 59] width 88 height 13
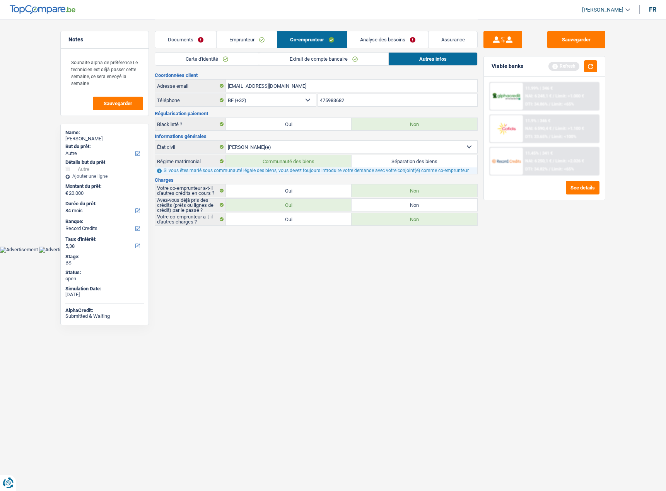
click at [558, 169] on span "Limit: <65%" at bounding box center [562, 169] width 22 height 5
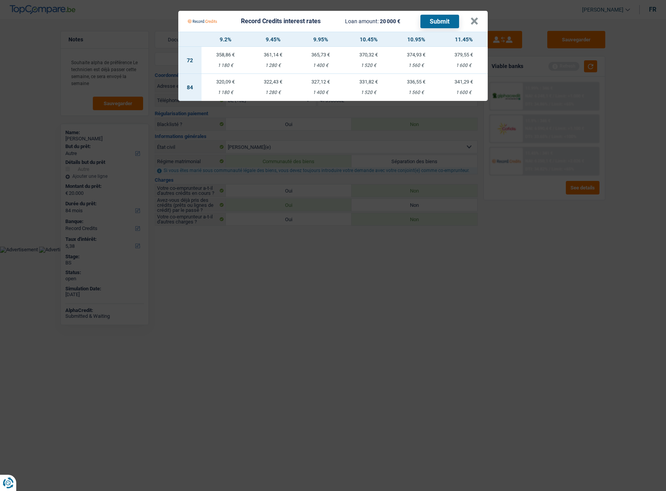
click at [332, 90] on td "327,12 € 1 400 €" at bounding box center [321, 87] width 48 height 27
type input "9,95"
drag, startPoint x: 474, startPoint y: 22, endPoint x: 581, endPoint y: 55, distance: 111.9
click at [474, 23] on button "×" at bounding box center [474, 21] width 8 height 8
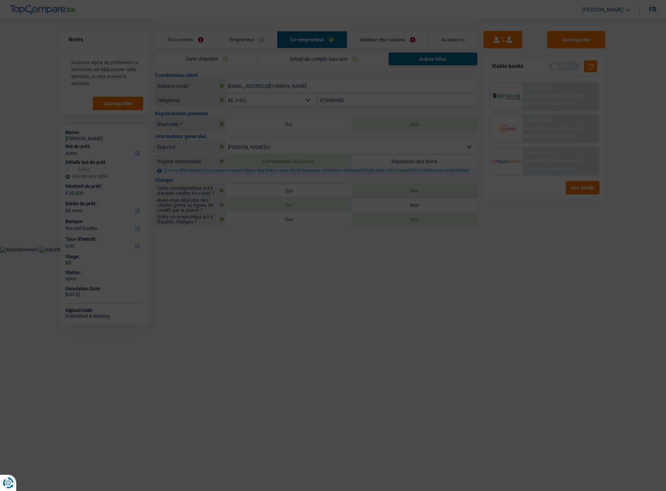
click at [582, 55] on div "Sauvegarder Viable banks Refresh 11.99% | 346 € NAI: 6 248,1 € / Limit: >1.000 …" at bounding box center [543, 255] width 133 height 448
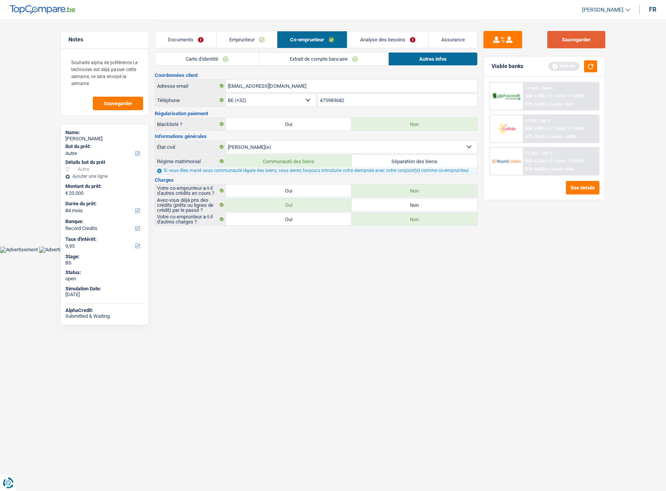
click at [577, 42] on button "Sauvegarder" at bounding box center [576, 39] width 58 height 17
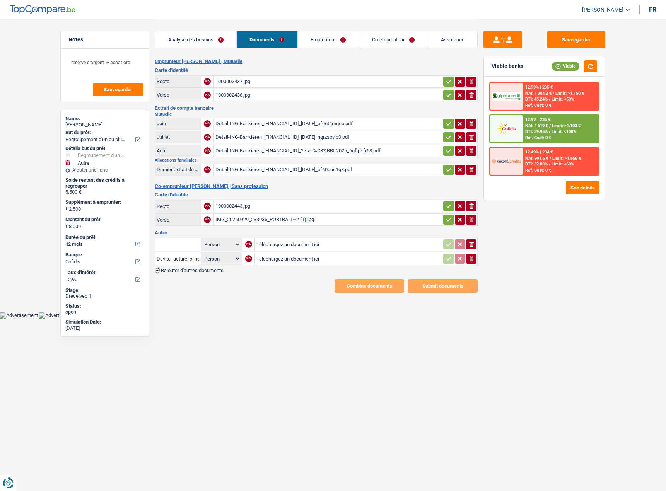
select select "refinancing"
select select "other"
select select "42"
select select "cofidis"
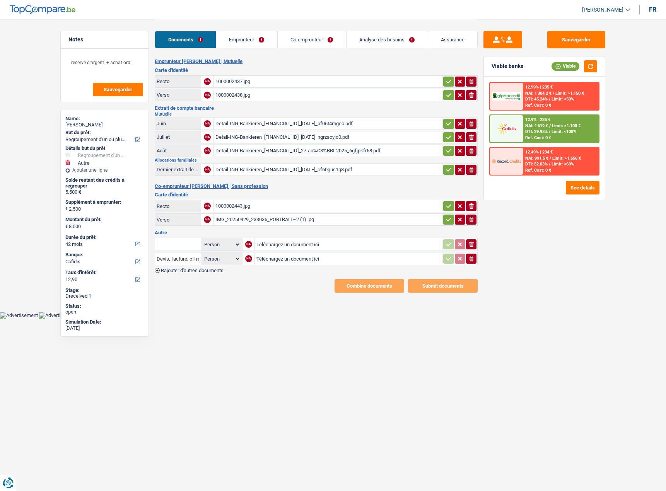
click at [280, 77] on div "1000002437.jpg" at bounding box center [327, 82] width 225 height 12
drag, startPoint x: 449, startPoint y: 77, endPoint x: 444, endPoint y: 85, distance: 9.2
click at [449, 78] on icon "button" at bounding box center [448, 82] width 6 height 8
click at [445, 96] on icon "button" at bounding box center [448, 95] width 6 height 8
click at [445, 123] on icon "button" at bounding box center [448, 124] width 6 height 8
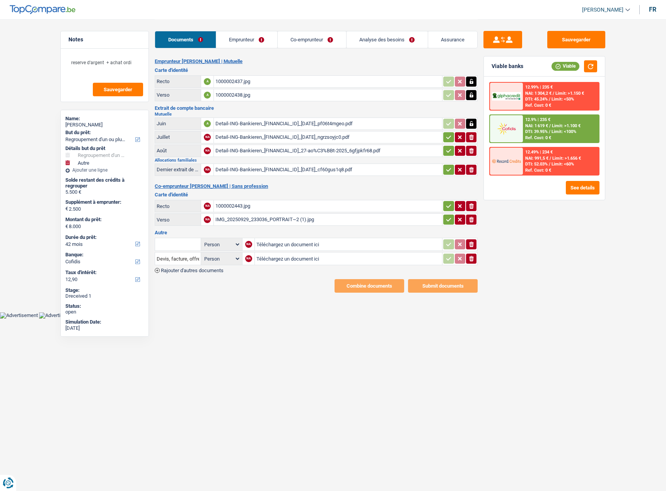
drag, startPoint x: 444, startPoint y: 134, endPoint x: 445, endPoint y: 138, distance: 4.7
click at [445, 135] on icon "button" at bounding box center [448, 137] width 6 height 8
click at [443, 149] on button "button" at bounding box center [448, 151] width 10 height 10
click at [445, 166] on icon "button" at bounding box center [448, 170] width 6 height 8
click at [322, 126] on div "Detail-ING-Bankieren_[FINANCIAL_ID]_[DATE]_pf06t4mgeo.pdf" at bounding box center [327, 124] width 225 height 12
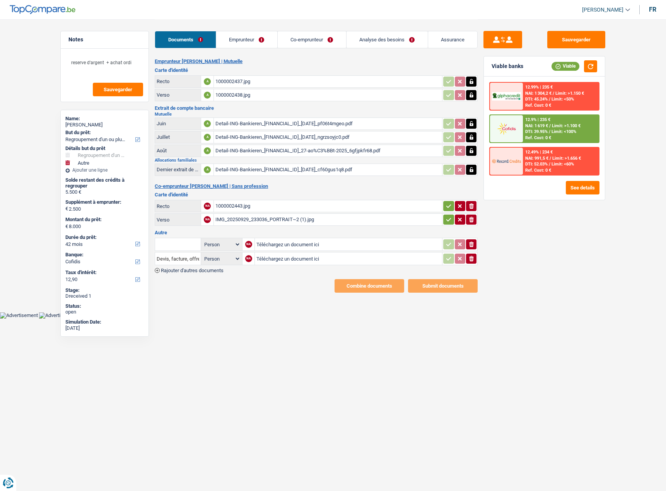
click at [329, 140] on div "Detail-ING-Bankieren_[FINANCIAL_ID]_[DATE]_ngrzsoyjc0.pdf" at bounding box center [327, 137] width 225 height 12
click at [312, 150] on div "Detail-ING-Bankieren_[FINANCIAL_ID]_27-ao%C3%BBt-2025_6gfjpkfr68.pdf" at bounding box center [327, 151] width 225 height 12
click at [331, 162] on table "Dernier extrait de compte pour vos allocations familiales A Detail-ING-Bankiere…" at bounding box center [316, 169] width 323 height 15
click at [329, 169] on div "Detail-ING-Bankieren_[FINANCIAL_ID]_[DATE]_cf60gus1q8.pdf" at bounding box center [327, 170] width 225 height 12
click at [446, 208] on icon "button" at bounding box center [448, 206] width 6 height 8
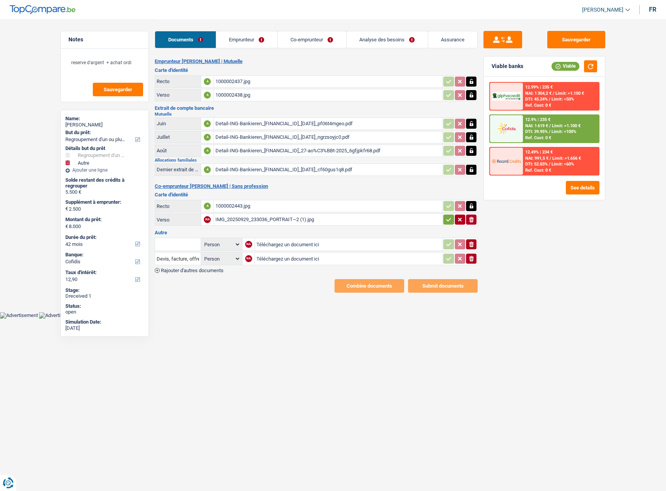
click at [448, 219] on icon "button" at bounding box center [448, 220] width 6 height 8
click at [471, 267] on div "Person Emprunteur Co-emprunteur NA Téléchargez un document ici ionicons-v5-e De…" at bounding box center [316, 255] width 323 height 36
drag, startPoint x: 473, startPoint y: 262, endPoint x: 473, endPoint y: 247, distance: 15.1
click at [473, 261] on icon "ionicons-v5-e" at bounding box center [471, 259] width 6 height 8
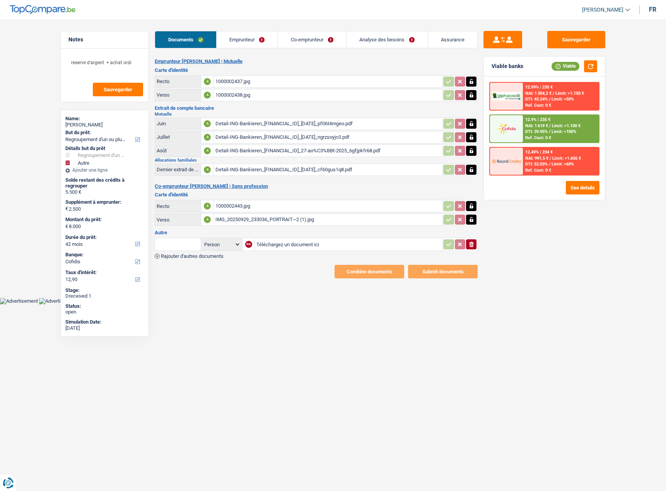
click at [473, 245] on icon "ionicons-v5-e" at bounding box center [471, 244] width 6 height 8
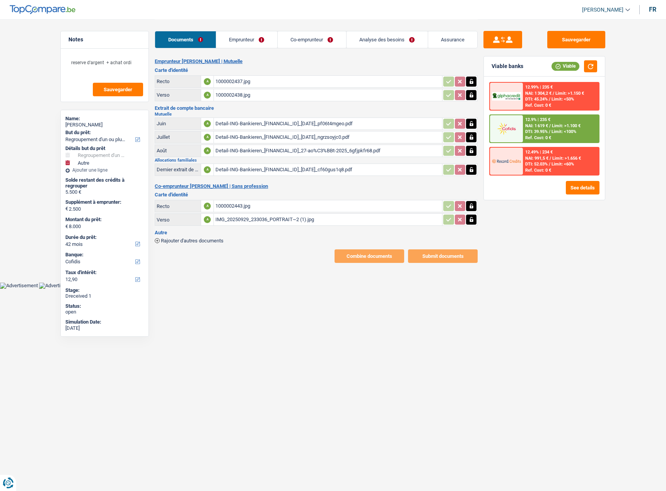
click at [327, 205] on div "1000002443.jpg" at bounding box center [327, 206] width 225 height 12
click at [259, 43] on link "Emprunteur" at bounding box center [246, 39] width 61 height 17
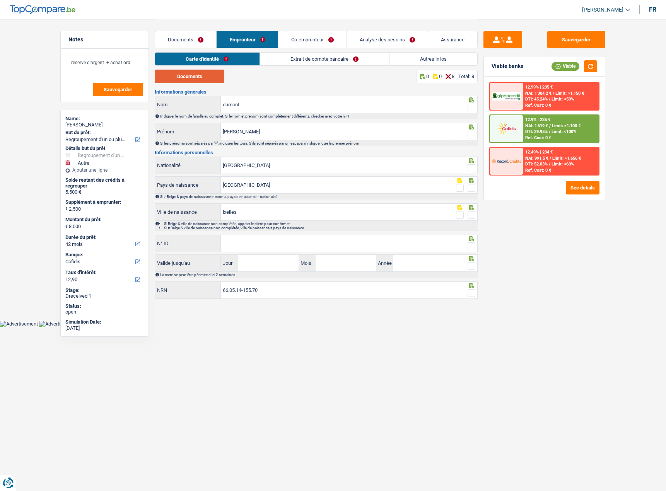
drag, startPoint x: 203, startPoint y: 81, endPoint x: 289, endPoint y: 59, distance: 88.6
click at [204, 81] on button "Documents" at bounding box center [190, 77] width 70 height 14
drag, startPoint x: 468, startPoint y: 107, endPoint x: 469, endPoint y: 126, distance: 18.6
click at [468, 107] on span at bounding box center [471, 108] width 8 height 8
click at [0, 0] on input "radio" at bounding box center [0, 0] width 0 height 0
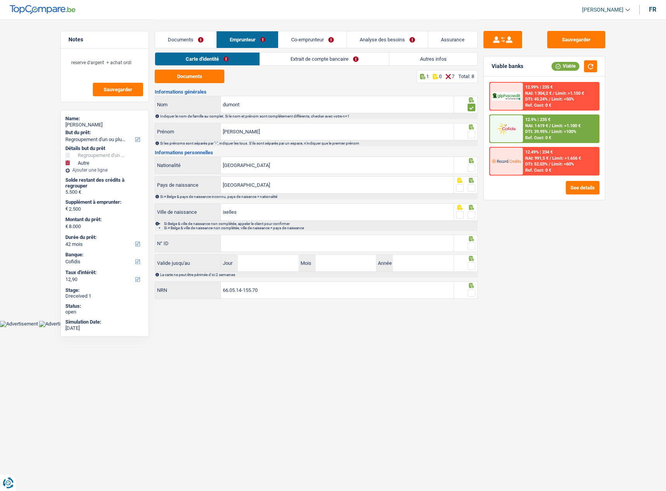
click at [468, 138] on span at bounding box center [471, 135] width 8 height 8
click at [0, 0] on input "radio" at bounding box center [0, 0] width 0 height 0
drag, startPoint x: 476, startPoint y: 166, endPoint x: 473, endPoint y: 177, distance: 11.4
click at [475, 166] on div at bounding box center [466, 165] width 24 height 17
drag, startPoint x: 473, startPoint y: 183, endPoint x: 469, endPoint y: 191, distance: 8.5
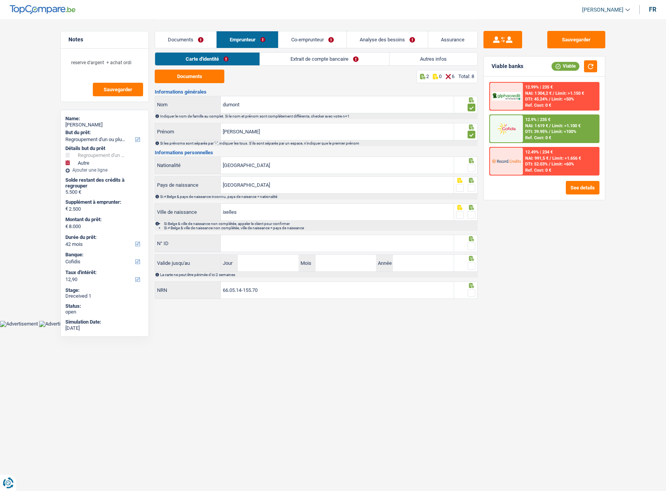
click at [472, 186] on div at bounding box center [471, 188] width 8 height 10
click at [469, 191] on span at bounding box center [471, 188] width 8 height 8
click at [0, 0] on input "radio" at bounding box center [0, 0] width 0 height 0
drag, startPoint x: 472, startPoint y: 170, endPoint x: 478, endPoint y: 213, distance: 42.9
click at [472, 170] on span at bounding box center [471, 168] width 8 height 8
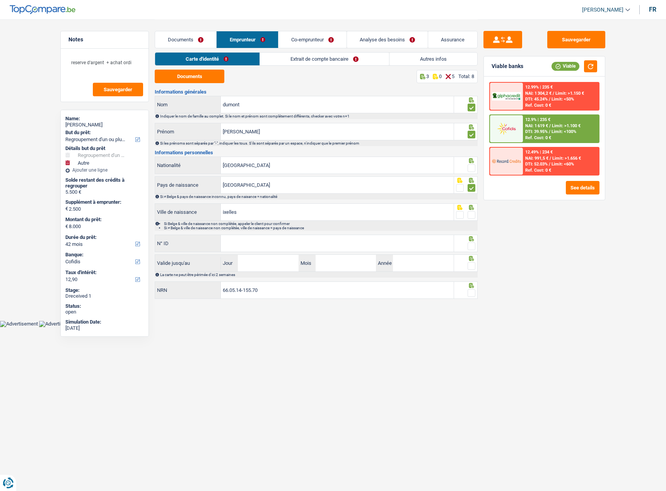
click at [0, 0] on input "radio" at bounding box center [0, 0] width 0 height 0
click at [472, 216] on span at bounding box center [471, 215] width 8 height 8
click at [0, 0] on input "radio" at bounding box center [0, 0] width 0 height 0
click at [271, 247] on input "N° ID" at bounding box center [337, 243] width 233 height 17
paste input "595-2712927-49"
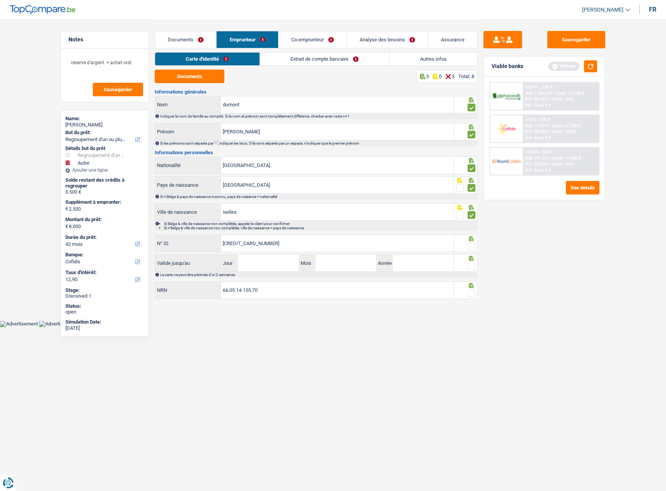
type input "595-2712927-49"
click at [255, 260] on input "Jour" at bounding box center [268, 263] width 60 height 17
type input "29"
type input "08"
type input "2034"
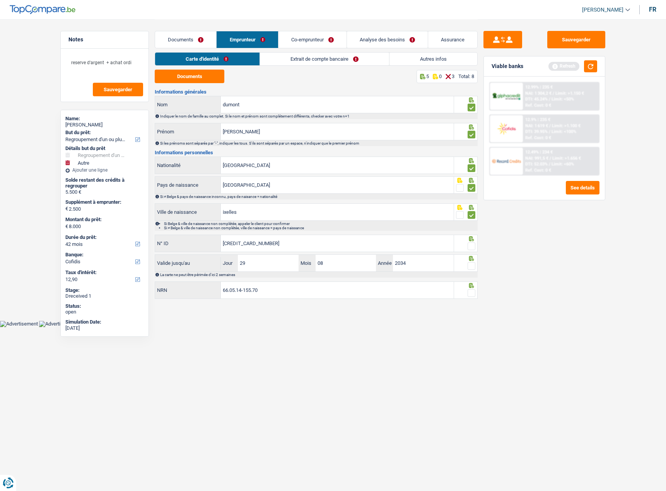
click at [470, 261] on icon at bounding box center [471, 258] width 5 height 5
click at [470, 267] on span at bounding box center [471, 266] width 8 height 8
click at [0, 0] on input "radio" at bounding box center [0, 0] width 0 height 0
click at [471, 243] on span at bounding box center [471, 246] width 8 height 8
click at [0, 0] on input "radio" at bounding box center [0, 0] width 0 height 0
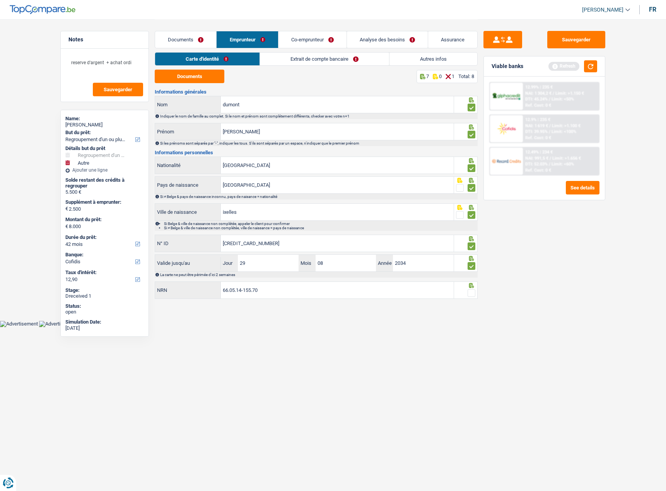
click at [470, 287] on icon at bounding box center [471, 285] width 5 height 5
click at [470, 293] on span at bounding box center [471, 293] width 8 height 8
click at [0, 0] on input "radio" at bounding box center [0, 0] width 0 height 0
click at [275, 52] on li "Extrait de compte bancaire" at bounding box center [323, 59] width 129 height 14
drag, startPoint x: 574, startPoint y: 42, endPoint x: 660, endPoint y: 20, distance: 88.1
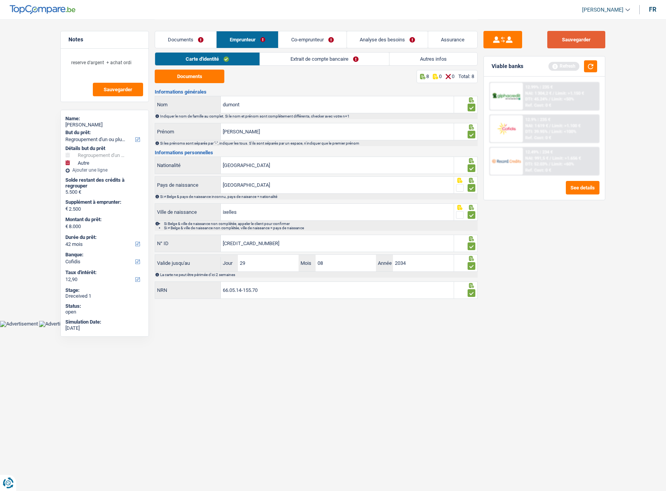
click at [576, 42] on button "Sauvegarder" at bounding box center [576, 39] width 58 height 17
click at [306, 59] on link "Extrait de compte bancaire" at bounding box center [324, 59] width 129 height 13
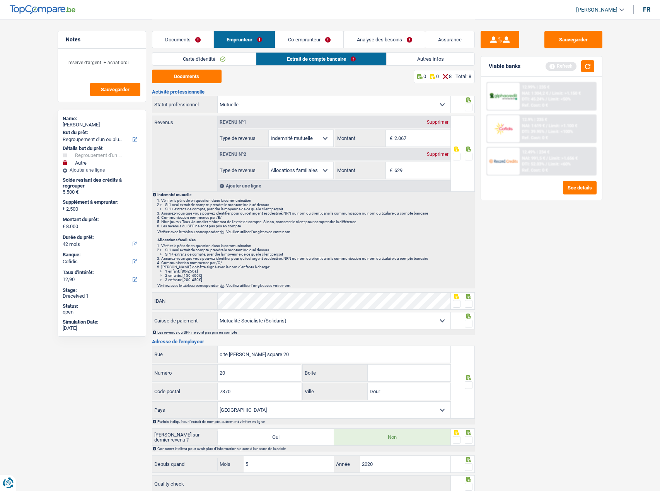
click at [463, 106] on fieldset at bounding box center [463, 108] width 20 height 10
click at [469, 105] on span at bounding box center [469, 108] width 8 height 8
click at [0, 0] on input "radio" at bounding box center [0, 0] width 0 height 0
click at [468, 157] on span at bounding box center [469, 157] width 8 height 8
click at [0, 0] on input "radio" at bounding box center [0, 0] width 0 height 0
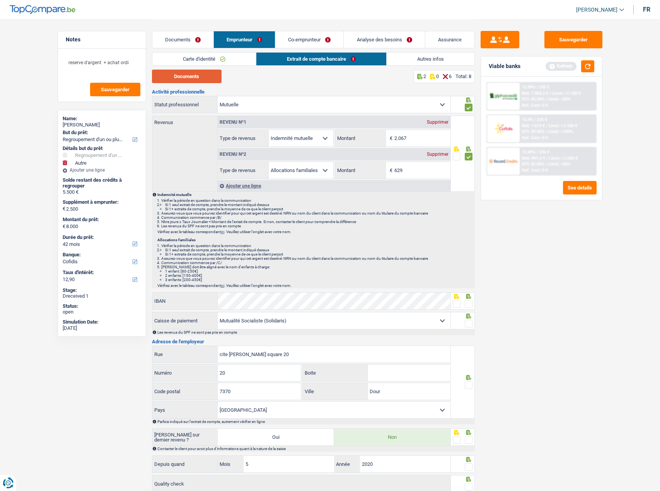
drag, startPoint x: 181, startPoint y: 77, endPoint x: 200, endPoint y: 74, distance: 19.1
click at [182, 77] on button "Documents" at bounding box center [187, 77] width 70 height 14
click at [409, 133] on input "2.067" at bounding box center [422, 138] width 56 height 17
click at [411, 138] on input "2.067" at bounding box center [422, 138] width 56 height 17
click at [400, 140] on input "2.067" at bounding box center [422, 138] width 56 height 17
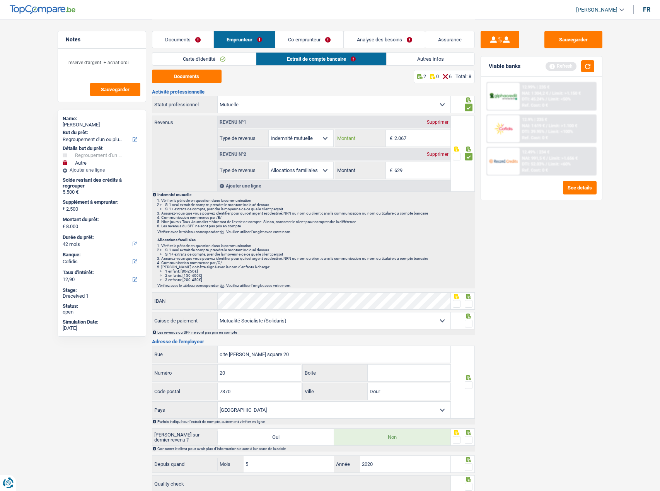
click at [400, 140] on input "2.067" at bounding box center [422, 138] width 56 height 17
type input "1.105"
click at [587, 68] on button "button" at bounding box center [587, 66] width 13 height 12
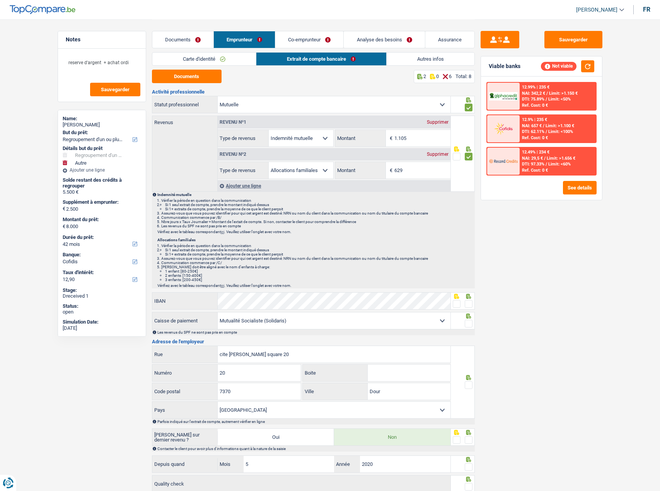
drag, startPoint x: 407, startPoint y: 66, endPoint x: 349, endPoint y: 52, distance: 59.6
click at [406, 66] on div "Carte d'identité Extrait de compte bancaire Autres infos" at bounding box center [313, 60] width 323 height 17
click at [285, 43] on link "Co-emprunteur" at bounding box center [309, 39] width 68 height 17
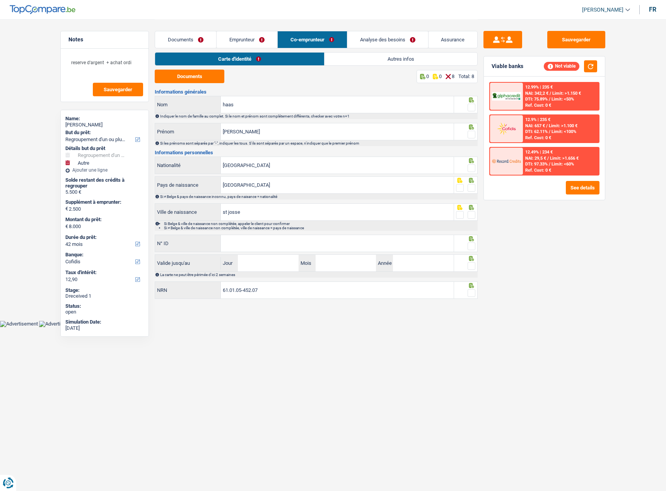
click at [363, 63] on link "Autres infos" at bounding box center [400, 59] width 153 height 13
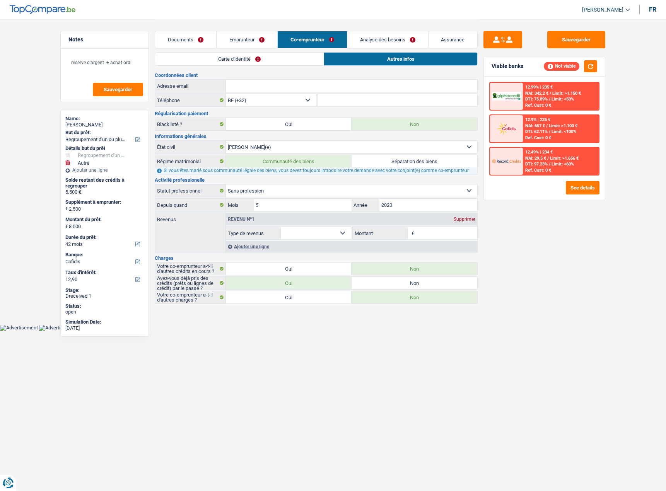
click at [281, 57] on link "Carte d'identité" at bounding box center [239, 59] width 169 height 13
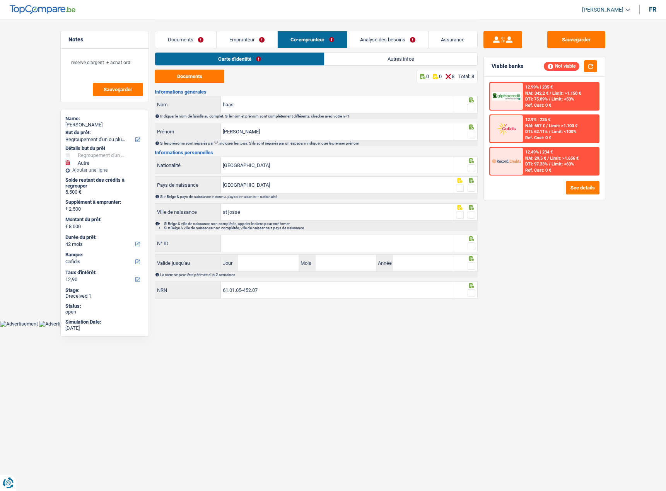
click at [230, 39] on link "Emprunteur" at bounding box center [246, 39] width 61 height 17
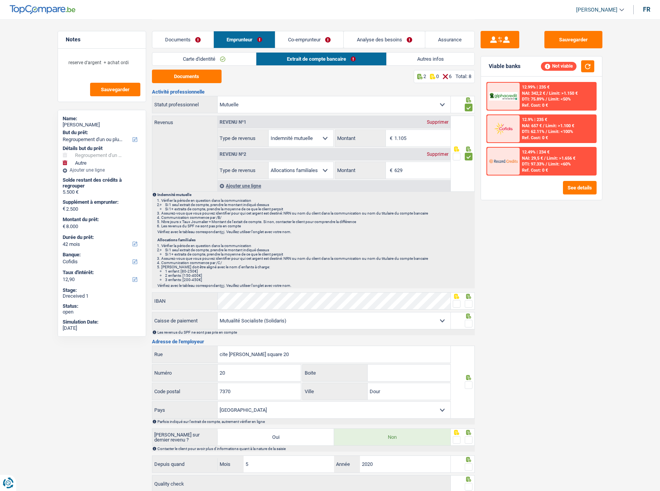
click at [197, 39] on link "Documents" at bounding box center [182, 39] width 61 height 17
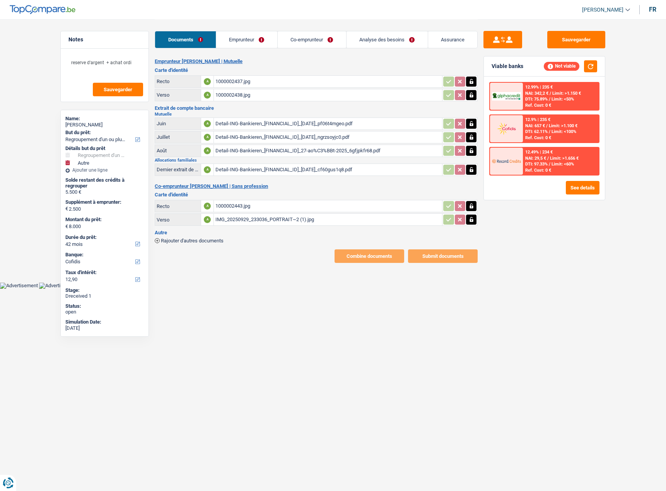
click at [239, 41] on link "Emprunteur" at bounding box center [246, 39] width 61 height 17
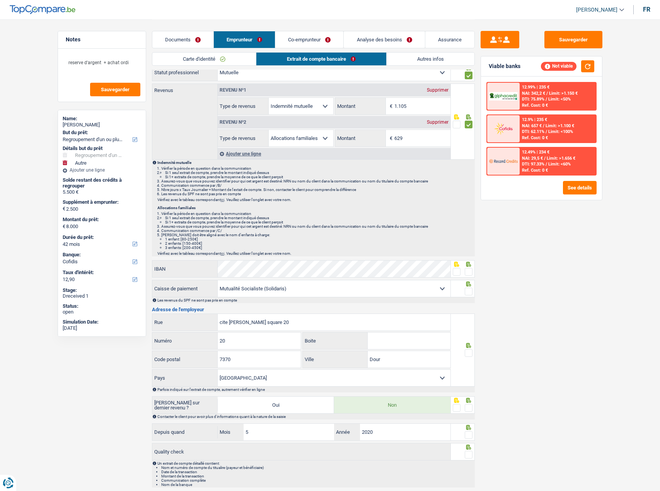
scroll to position [58, 0]
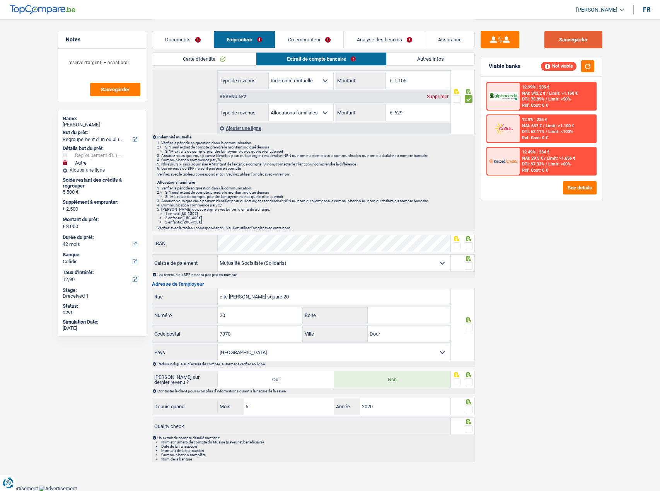
drag, startPoint x: 586, startPoint y: 34, endPoint x: 519, endPoint y: 1, distance: 75.2
click at [584, 34] on button "Sauvegarder" at bounding box center [573, 39] width 58 height 17
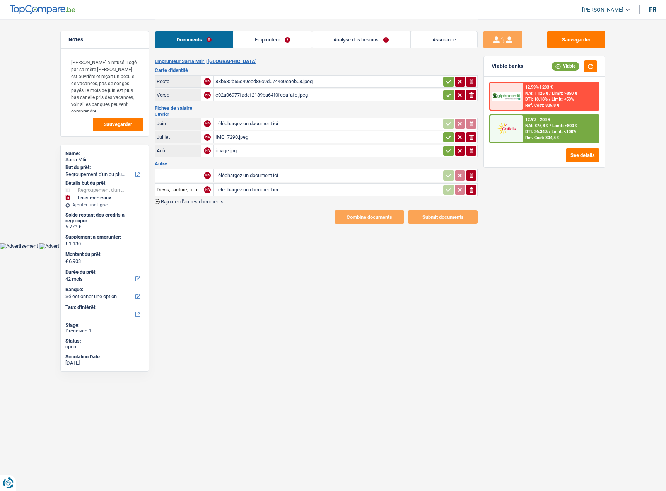
select select "refinancing"
select select "medical"
select select "42"
click at [320, 83] on div "88b532b55d49ecd86c9d0744e0caeb08.jpeg" at bounding box center [327, 82] width 225 height 12
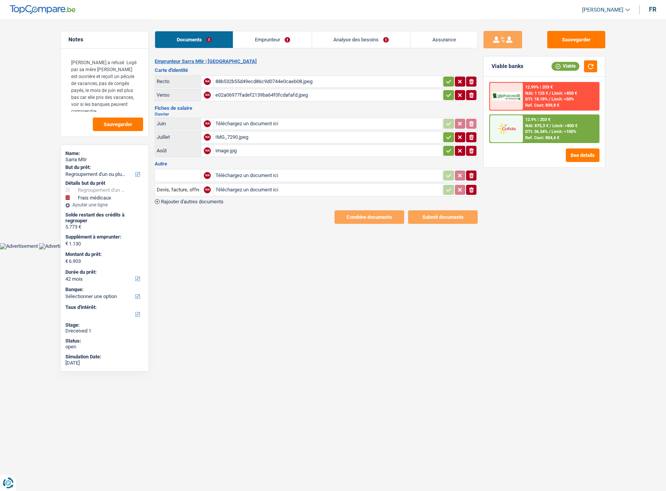
drag, startPoint x: 446, startPoint y: 81, endPoint x: 448, endPoint y: 95, distance: 14.0
click at [446, 82] on icon "button" at bounding box center [448, 82] width 6 height 8
click at [448, 96] on icon "button" at bounding box center [448, 94] width 5 height 3
click at [343, 97] on div "e02a06977fadef2139ba64f0fcdafafd.jpeg" at bounding box center [327, 95] width 225 height 12
click at [290, 126] on input "Téléchargez un document ici" at bounding box center [327, 124] width 225 height 12
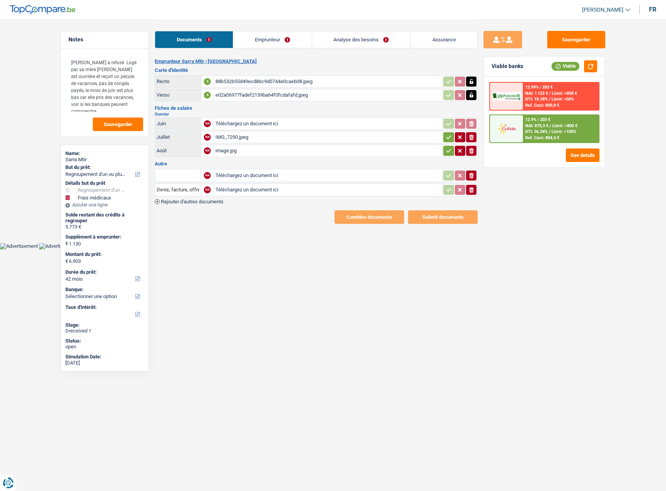
click at [257, 133] on div "IMG_7290.jpeg" at bounding box center [327, 137] width 225 height 12
click at [245, 150] on div "image.jpg" at bounding box center [327, 151] width 225 height 12
click at [469, 189] on icon "ionicons-v5-e" at bounding box center [471, 190] width 6 height 8
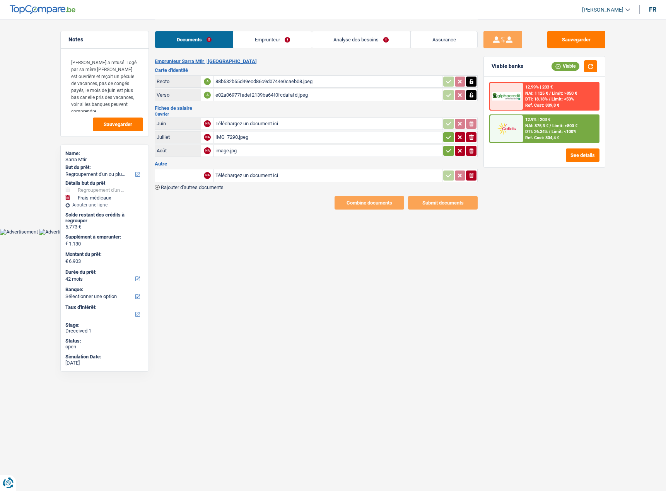
click at [470, 177] on icon "button" at bounding box center [471, 175] width 5 height 5
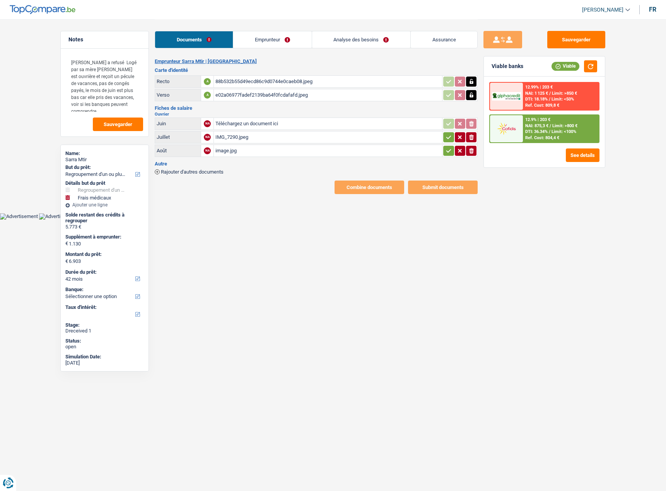
click at [446, 146] on button "button" at bounding box center [448, 151] width 10 height 10
click at [446, 134] on icon "button" at bounding box center [448, 137] width 6 height 8
click at [579, 39] on button "Sauvegarder" at bounding box center [576, 39] width 58 height 17
click at [306, 46] on link "Emprunteur" at bounding box center [272, 39] width 78 height 17
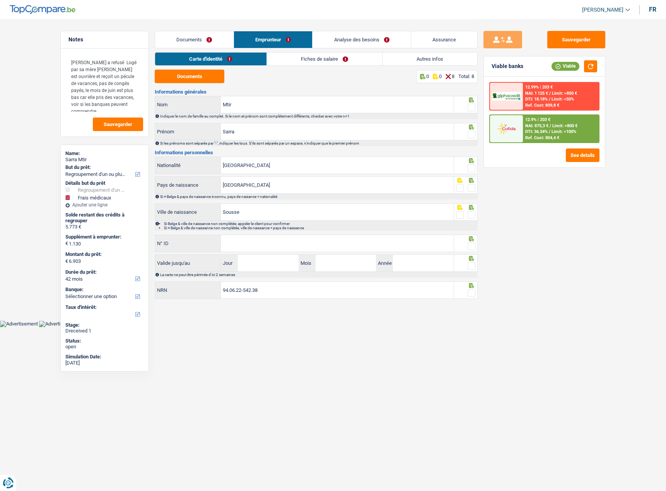
click at [323, 60] on link "Fiches de salaire" at bounding box center [324, 59] width 115 height 13
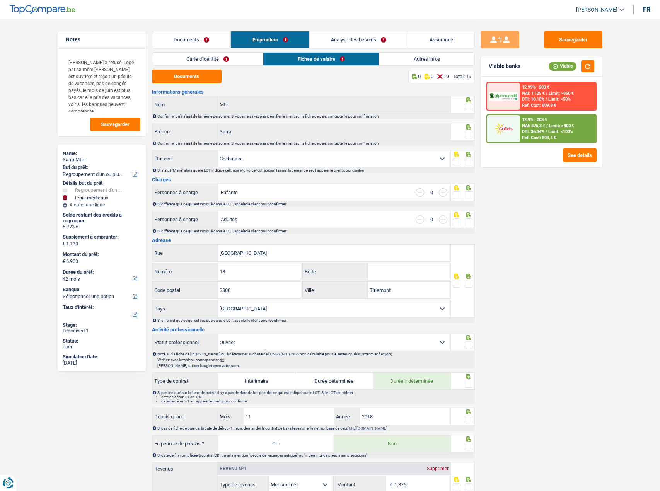
click at [196, 57] on link "Carte d'identité" at bounding box center [207, 59] width 111 height 13
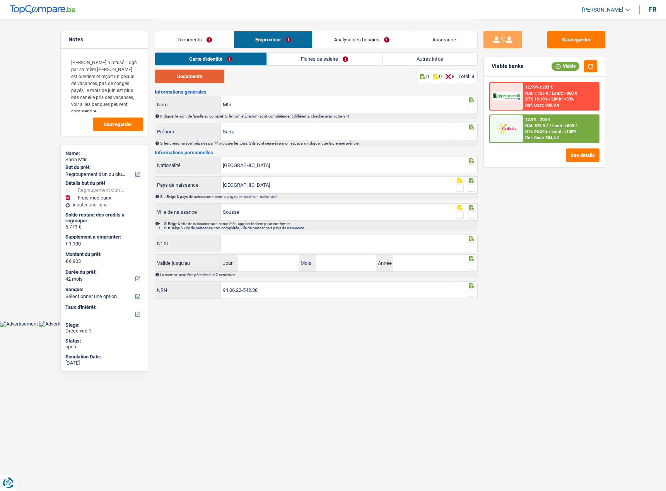
click at [198, 79] on button "Documents" at bounding box center [190, 77] width 70 height 14
click at [468, 107] on span at bounding box center [471, 108] width 8 height 8
click at [0, 0] on input "radio" at bounding box center [0, 0] width 0 height 0
click at [467, 133] on fieldset at bounding box center [466, 135] width 20 height 10
click at [472, 138] on span at bounding box center [471, 135] width 8 height 8
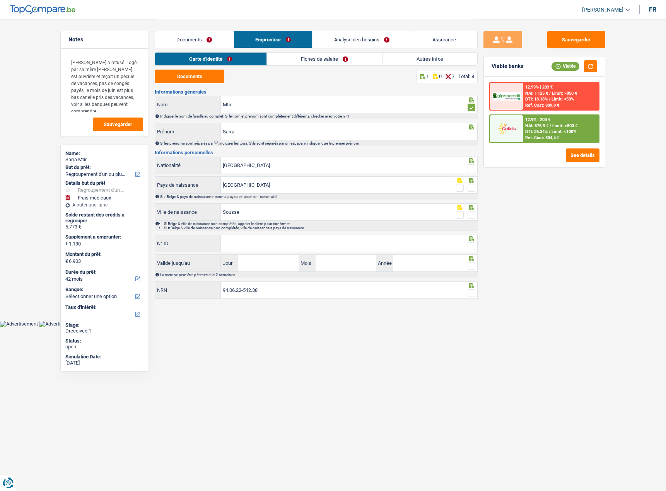
click at [0, 0] on input "radio" at bounding box center [0, 0] width 0 height 0
click at [471, 163] on div at bounding box center [471, 168] width 8 height 10
drag, startPoint x: 471, startPoint y: 168, endPoint x: 475, endPoint y: 183, distance: 15.6
click at [471, 168] on span at bounding box center [471, 168] width 8 height 8
click at [0, 0] on input "radio" at bounding box center [0, 0] width 0 height 0
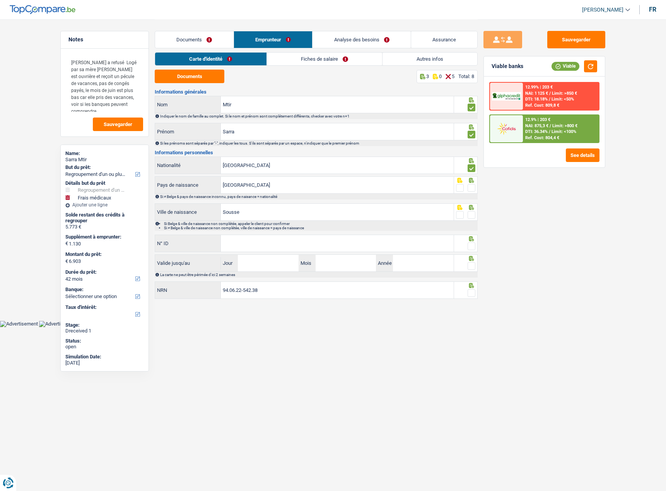
click at [475, 187] on span at bounding box center [471, 188] width 8 height 8
click at [0, 0] on input "radio" at bounding box center [0, 0] width 0 height 0
click at [471, 214] on span at bounding box center [471, 215] width 8 height 8
click at [0, 0] on input "radio" at bounding box center [0, 0] width 0 height 0
click at [468, 243] on span at bounding box center [471, 246] width 8 height 8
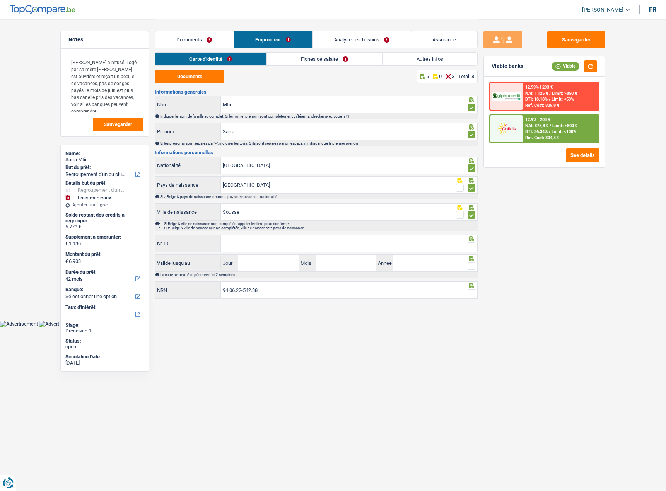
click at [0, 0] on input "radio" at bounding box center [0, 0] width 0 height 0
paste input "[PHONE_NUMBER]"
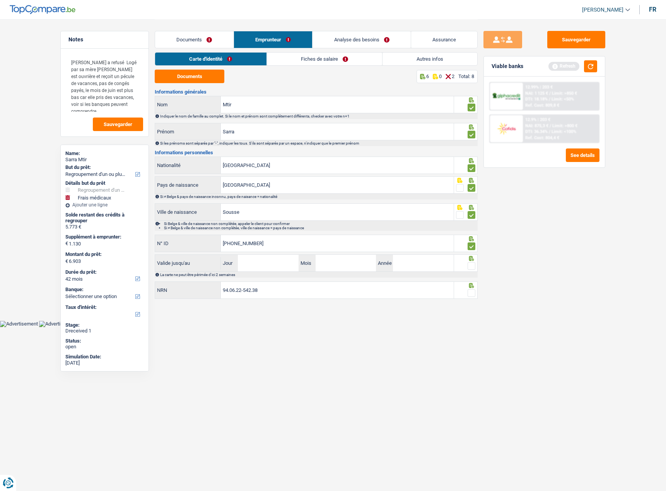
type input "[PHONE_NUMBER]"
click at [270, 268] on input "Jour" at bounding box center [268, 263] width 60 height 17
type input "05"
type input "10"
type input "2028"
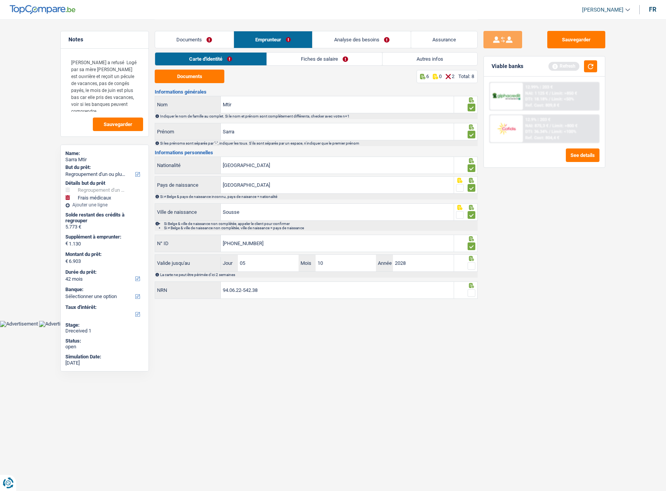
click at [472, 261] on div at bounding box center [471, 266] width 8 height 10
click at [473, 269] on span at bounding box center [471, 266] width 8 height 8
click at [0, 0] on input "radio" at bounding box center [0, 0] width 0 height 0
drag, startPoint x: 475, startPoint y: 299, endPoint x: 472, endPoint y: 292, distance: 7.8
click at [474, 299] on div "94.06.22-542.38 NRN" at bounding box center [316, 290] width 323 height 19
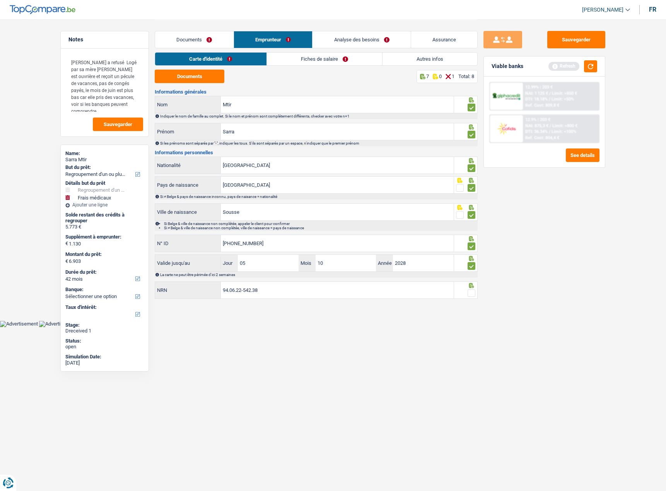
click at [472, 292] on span at bounding box center [471, 293] width 8 height 8
click at [0, 0] on input "radio" at bounding box center [0, 0] width 0 height 0
click at [315, 61] on link "Fiches de salaire" at bounding box center [324, 59] width 115 height 13
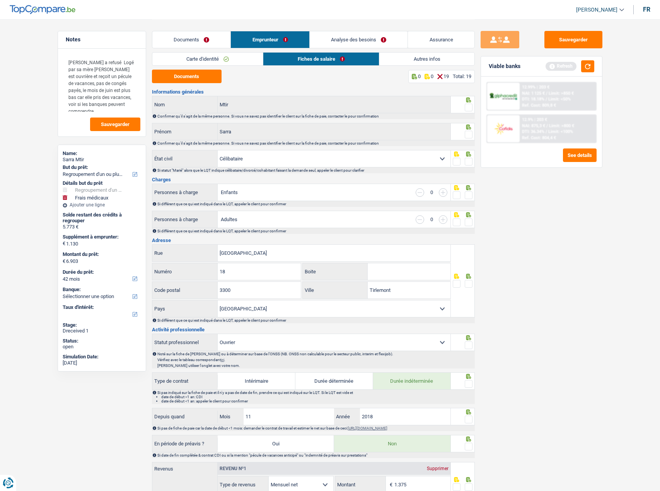
click at [468, 111] on span at bounding box center [469, 108] width 8 height 8
click at [0, 0] on input "radio" at bounding box center [0, 0] width 0 height 0
click at [470, 135] on span at bounding box center [469, 135] width 8 height 8
click at [0, 0] on input "radio" at bounding box center [0, 0] width 0 height 0
click at [187, 73] on button "Documents" at bounding box center [187, 77] width 70 height 14
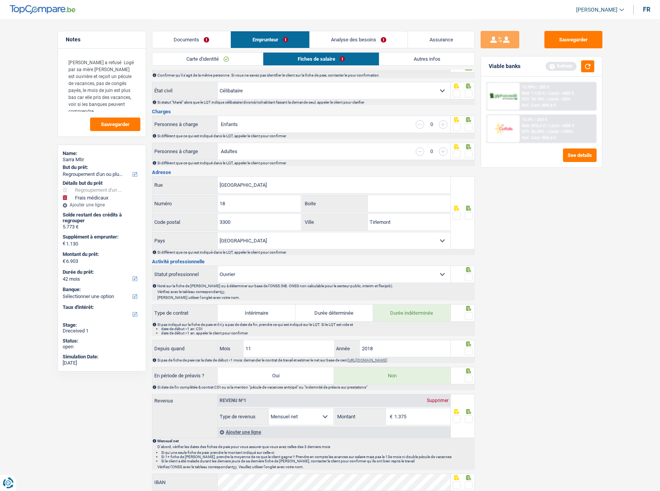
scroll to position [155, 0]
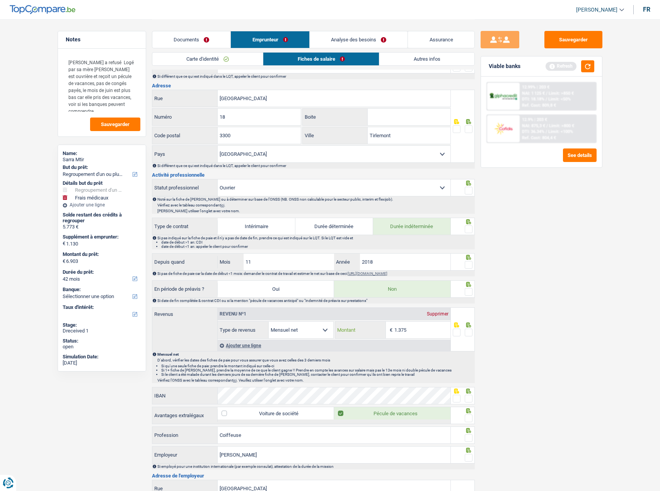
drag, startPoint x: 402, startPoint y: 329, endPoint x: 424, endPoint y: 332, distance: 22.6
click at [424, 332] on input "1.375" at bounding box center [422, 330] width 56 height 17
type input "1.380"
click at [469, 329] on span at bounding box center [469, 333] width 8 height 8
click at [0, 0] on input "radio" at bounding box center [0, 0] width 0 height 0
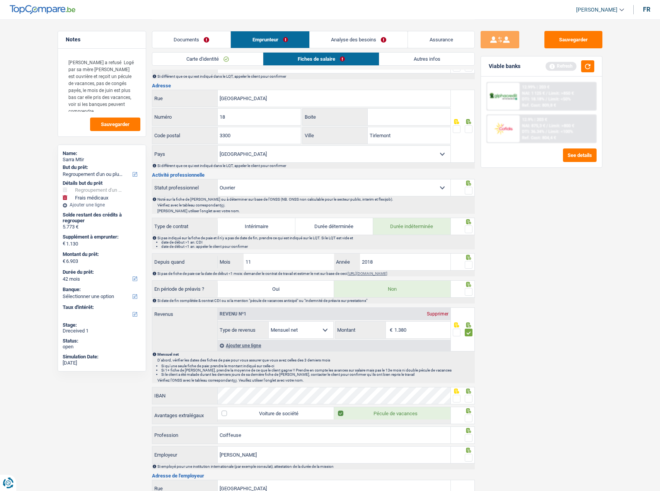
click at [470, 286] on icon at bounding box center [469, 284] width 8 height 5
click at [470, 267] on span at bounding box center [469, 265] width 8 height 8
click at [0, 0] on input "radio" at bounding box center [0, 0] width 0 height 0
click at [468, 220] on icon at bounding box center [468, 221] width 5 height 5
click at [469, 189] on span at bounding box center [469, 191] width 8 height 8
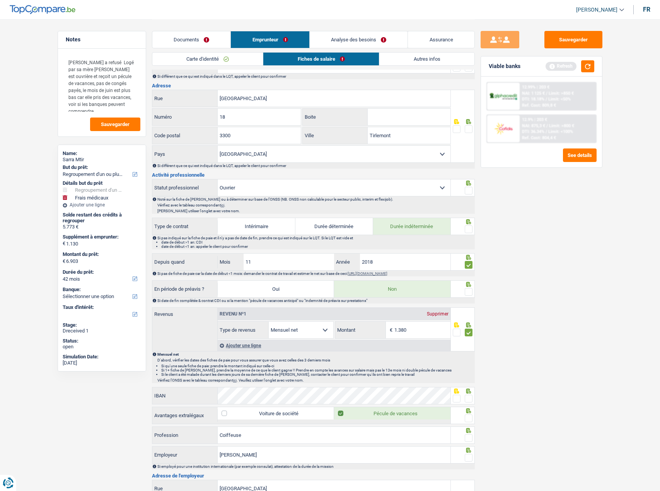
click at [0, 0] on input "radio" at bounding box center [0, 0] width 0 height 0
click at [472, 230] on span at bounding box center [469, 229] width 8 height 8
click at [0, 0] on input "radio" at bounding box center [0, 0] width 0 height 0
click at [470, 230] on span at bounding box center [469, 229] width 8 height 8
click at [0, 0] on input "radio" at bounding box center [0, 0] width 0 height 0
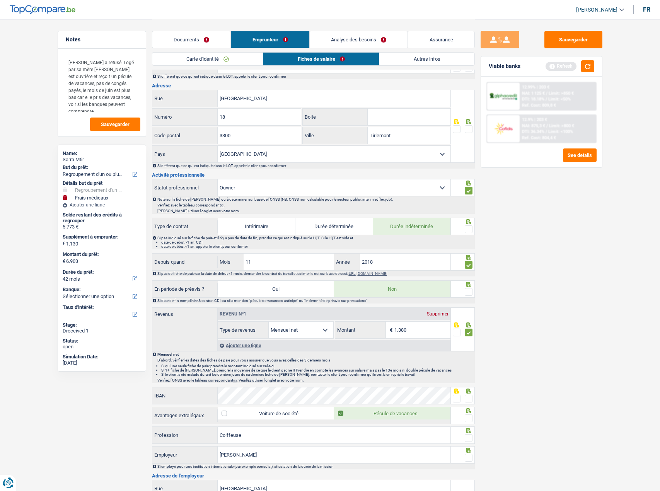
click at [465, 226] on span at bounding box center [469, 229] width 8 height 8
click at [0, 0] on input "radio" at bounding box center [0, 0] width 0 height 0
click at [467, 231] on span at bounding box center [469, 229] width 8 height 8
click at [0, 0] on input "radio" at bounding box center [0, 0] width 0 height 0
click at [468, 289] on span at bounding box center [469, 292] width 8 height 8
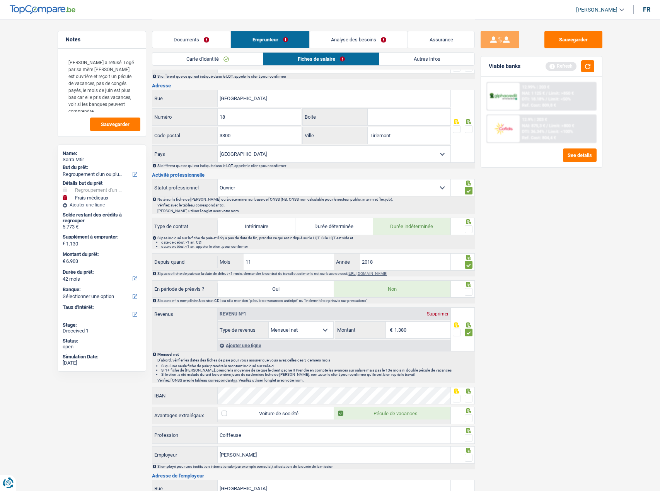
click at [0, 0] on input "radio" at bounding box center [0, 0] width 0 height 0
click at [468, 227] on span at bounding box center [469, 229] width 8 height 8
click at [0, 0] on input "radio" at bounding box center [0, 0] width 0 height 0
click at [475, 128] on div "Sauvegarder Viable banks Refresh 12.99% | 203 € NAI: 1 125 € / Limit: >850 € DT…" at bounding box center [541, 255] width 133 height 448
click at [386, 121] on input "Boite" at bounding box center [409, 117] width 83 height 17
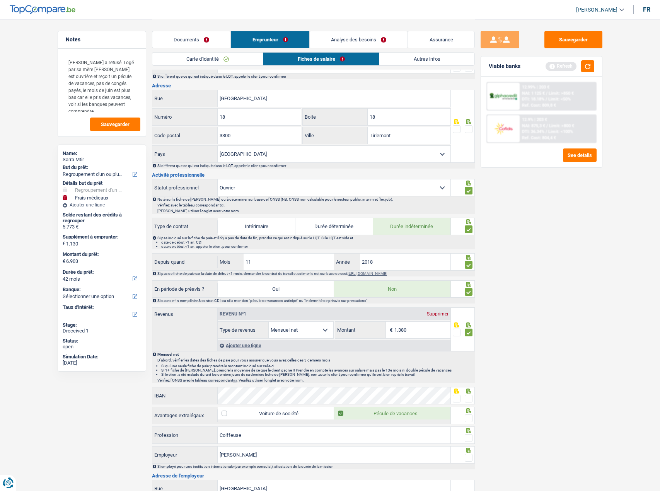
type input "18"
click at [542, 214] on div "Sauvegarder Viable banks Refresh 12.99% | 203 € NAI: 1 125 € / Limit: >850 € DT…" at bounding box center [541, 255] width 133 height 448
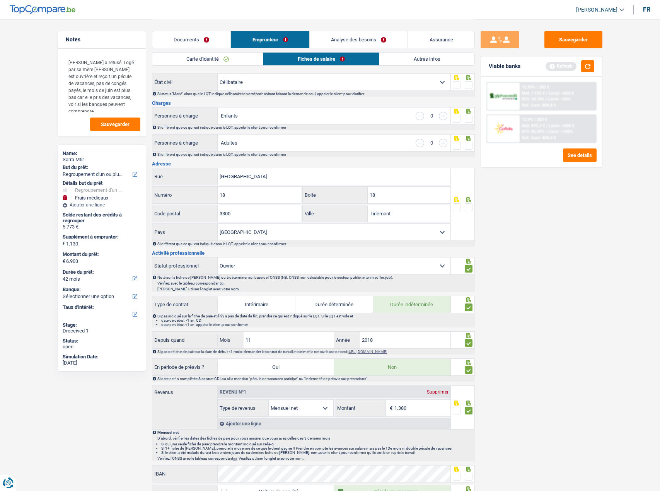
scroll to position [39, 0]
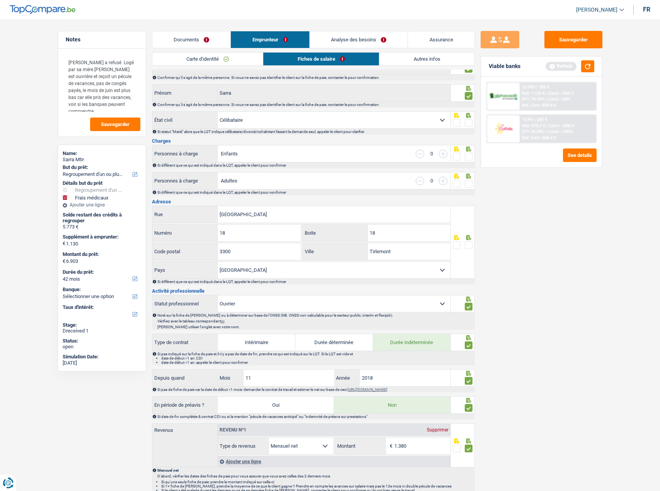
click at [469, 185] on span at bounding box center [469, 184] width 8 height 8
click at [0, 0] on input "radio" at bounding box center [0, 0] width 0 height 0
click at [470, 162] on div at bounding box center [463, 153] width 24 height 17
click at [469, 153] on span at bounding box center [469, 157] width 8 height 8
click at [0, 0] on input "radio" at bounding box center [0, 0] width 0 height 0
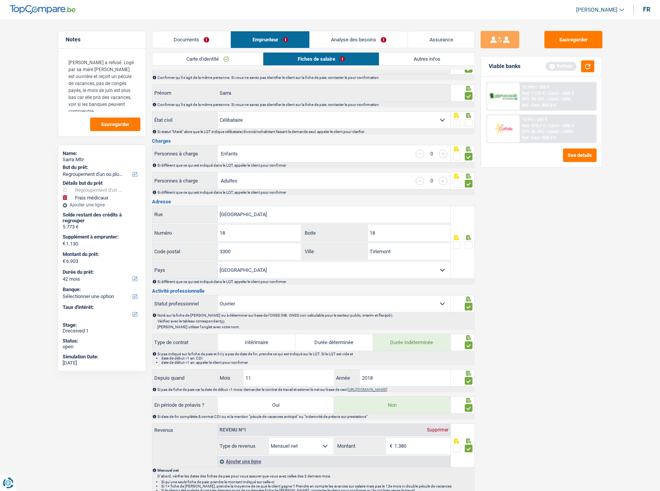
click at [473, 119] on div at bounding box center [463, 119] width 24 height 17
click at [468, 121] on span at bounding box center [469, 123] width 8 height 8
click at [0, 0] on input "radio" at bounding box center [0, 0] width 0 height 0
click at [468, 242] on span at bounding box center [469, 245] width 8 height 8
click at [0, 0] on input "radio" at bounding box center [0, 0] width 0 height 0
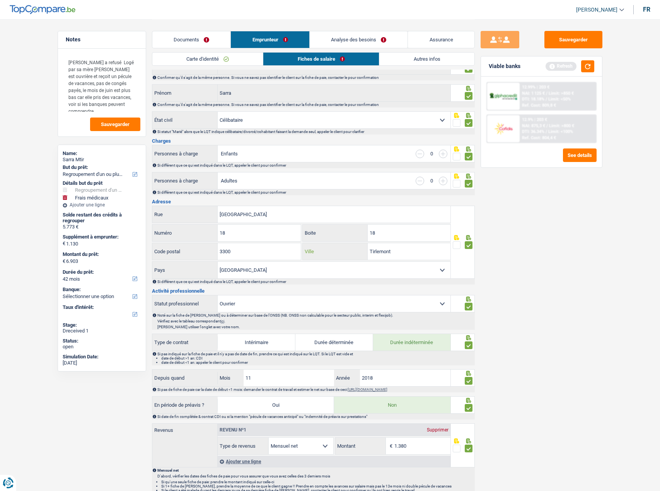
click at [375, 252] on input "Tirlemont" at bounding box center [409, 251] width 83 height 17
paste input "IENEN"
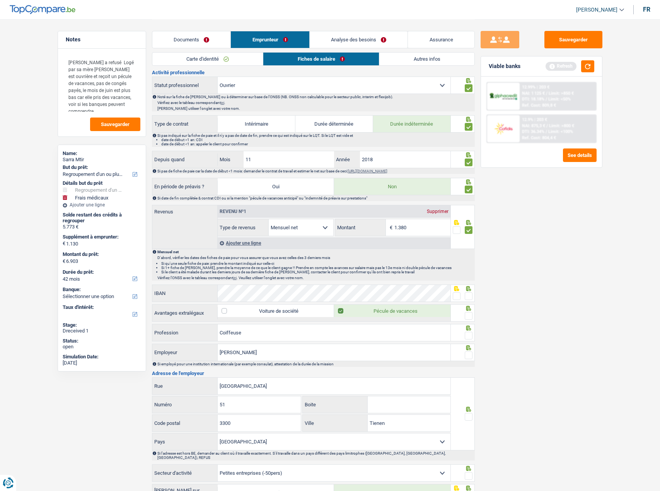
scroll to position [271, 0]
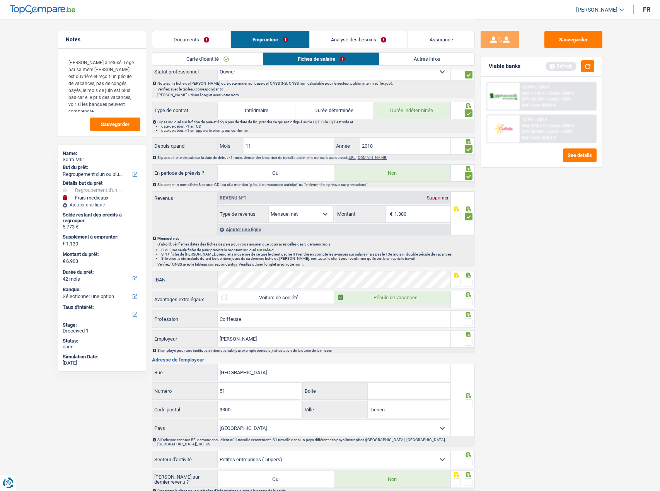
type input "TIENEN"
click at [458, 282] on span at bounding box center [457, 283] width 8 height 8
click at [0, 0] on input "radio" at bounding box center [0, 0] width 0 height 0
drag, startPoint x: 470, startPoint y: 285, endPoint x: 470, endPoint y: 294, distance: 8.5
click at [470, 285] on span at bounding box center [469, 283] width 8 height 8
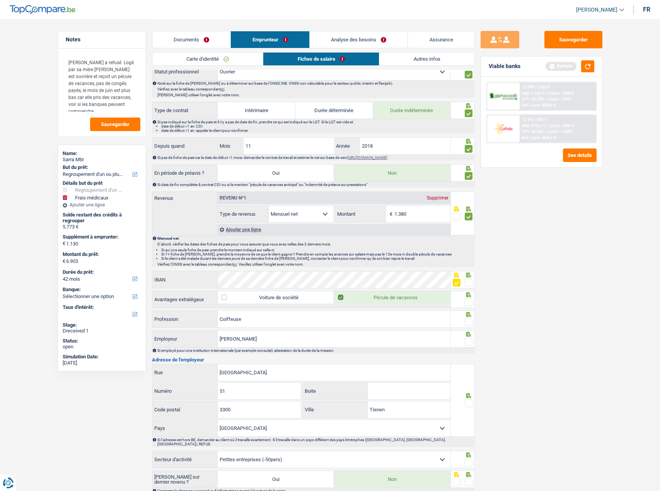
click at [0, 0] on input "radio" at bounding box center [0, 0] width 0 height 0
click at [469, 303] on span at bounding box center [469, 302] width 8 height 8
click at [0, 0] on input "radio" at bounding box center [0, 0] width 0 height 0
click at [470, 318] on div at bounding box center [463, 318] width 24 height 17
click at [470, 322] on span at bounding box center [469, 322] width 8 height 8
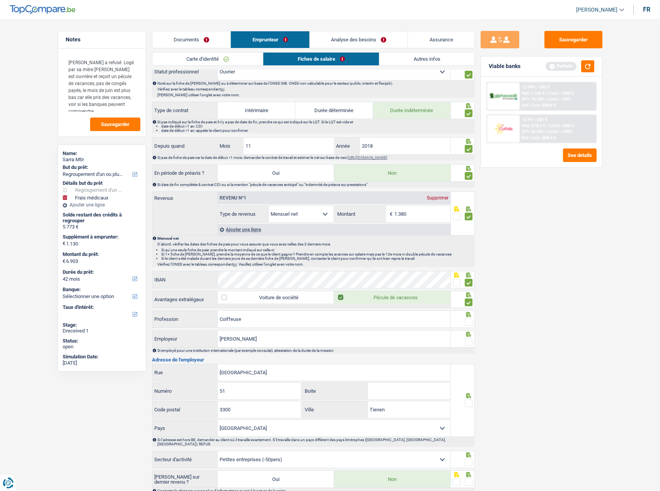
click at [0, 0] on input "radio" at bounding box center [0, 0] width 0 height 0
click at [472, 334] on icon at bounding box center [469, 334] width 8 height 5
click at [472, 337] on div at bounding box center [469, 342] width 8 height 10
drag, startPoint x: 255, startPoint y: 338, endPoint x: 206, endPoint y: 333, distance: 49.8
click at [206, 333] on div "Eric joosten Employeur" at bounding box center [301, 338] width 298 height 17
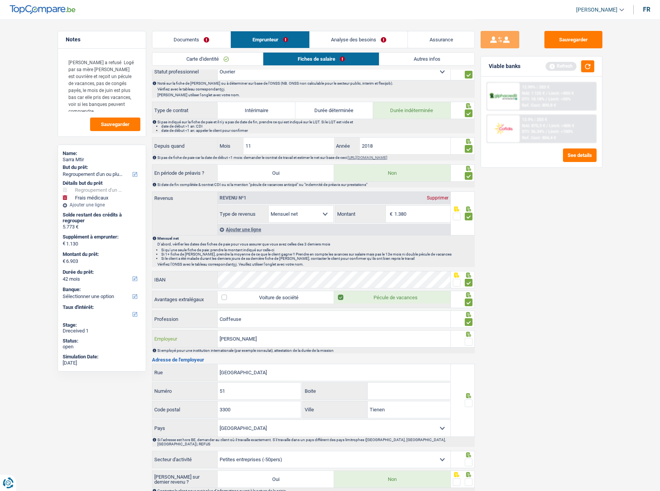
paste input "JOOSTEN ERIC"
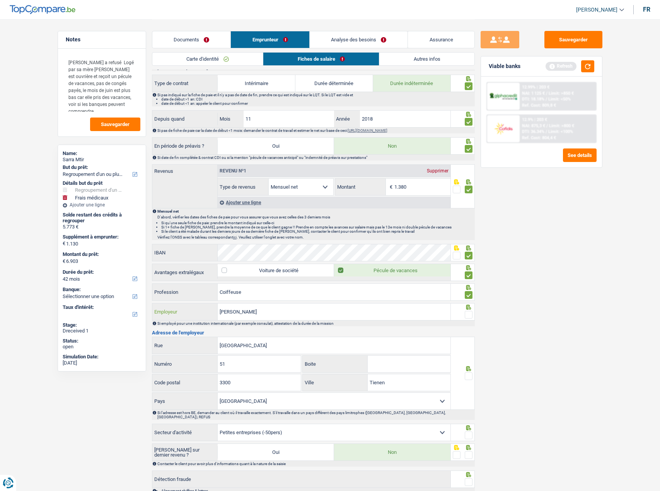
scroll to position [342, 0]
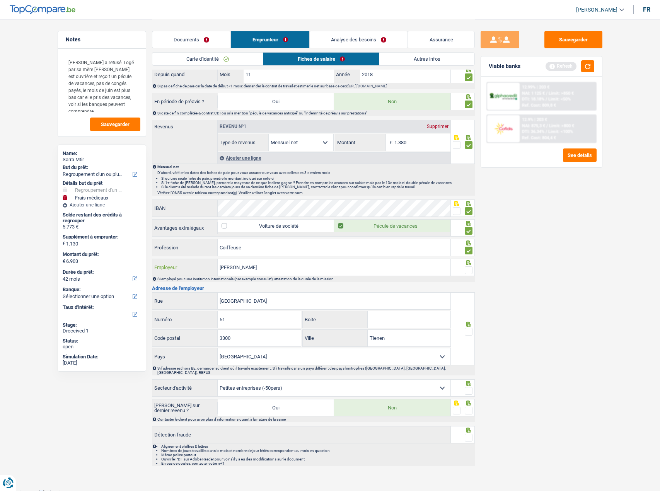
type input "JOOSTEN ERIC"
drag, startPoint x: 279, startPoint y: 300, endPoint x: 172, endPoint y: 294, distance: 107.2
click at [172, 294] on div "Van Dormaelstraat Rue" at bounding box center [301, 301] width 298 height 17
paste input "OUDELEUVENSESTRAAT"
click at [233, 302] on input "OUDELEUVENSESTRAAT" at bounding box center [334, 301] width 233 height 17
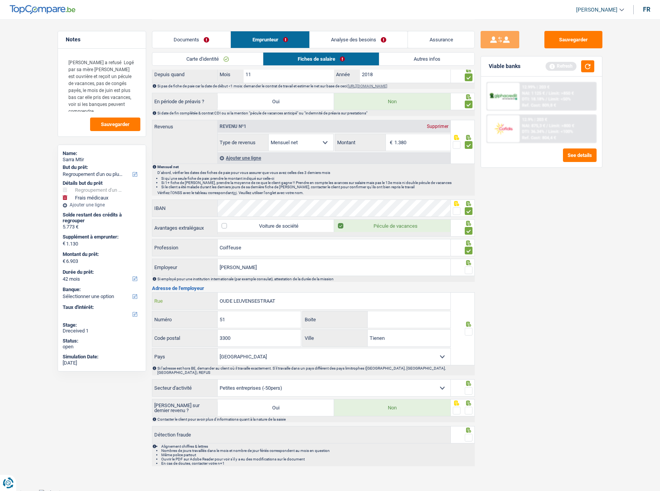
type input "OUDE LEUVENSESTRAAT"
click at [538, 309] on div "Sauvegarder Viable banks Refresh 12.99% | 203 € NAI: 1 125 € / Limit: >850 € DT…" at bounding box center [541, 255] width 133 height 448
click at [470, 331] on span at bounding box center [469, 332] width 8 height 8
click at [0, 0] on input "radio" at bounding box center [0, 0] width 0 height 0
click at [468, 387] on span at bounding box center [469, 391] width 8 height 8
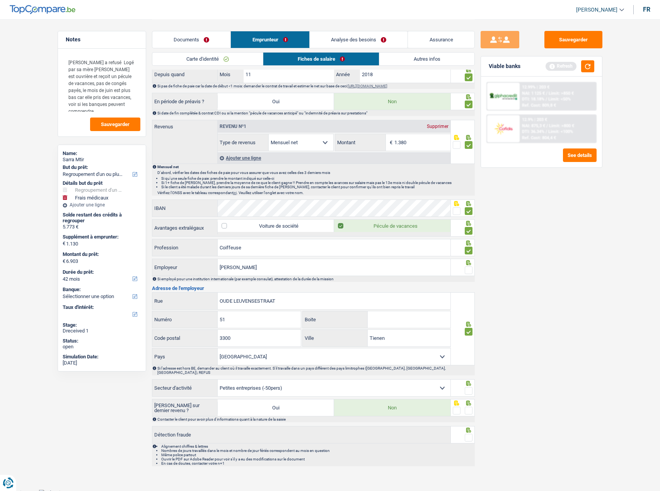
click at [0, 0] on input "radio" at bounding box center [0, 0] width 0 height 0
click at [471, 407] on span at bounding box center [469, 411] width 8 height 8
click at [0, 0] on input "radio" at bounding box center [0, 0] width 0 height 0
click at [473, 436] on div at bounding box center [463, 434] width 24 height 17
click at [470, 434] on span at bounding box center [469, 438] width 8 height 8
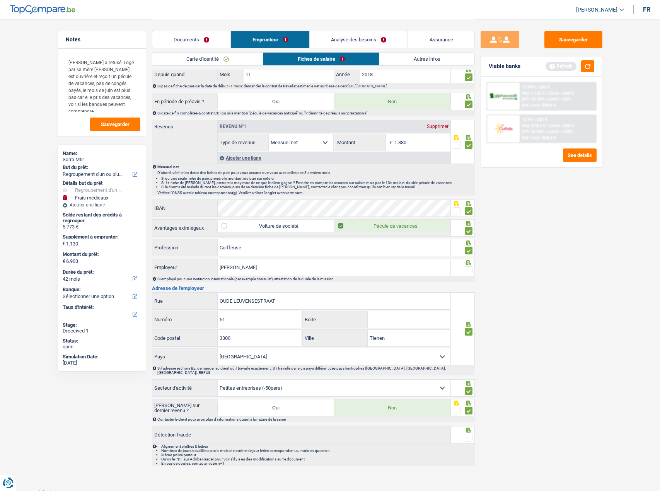
click at [0, 0] on input "radio" at bounding box center [0, 0] width 0 height 0
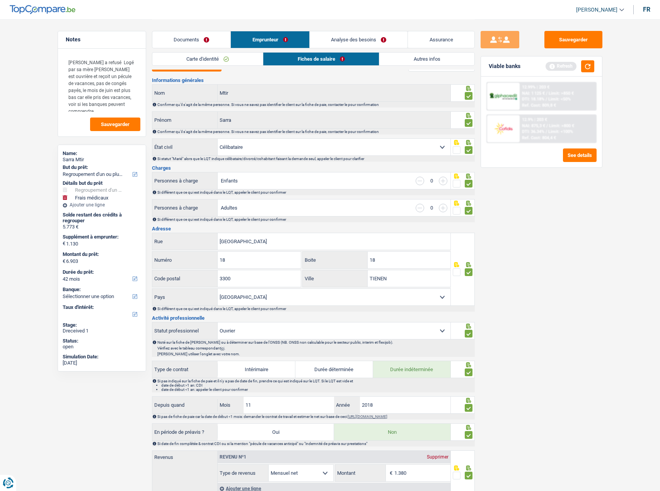
scroll to position [0, 0]
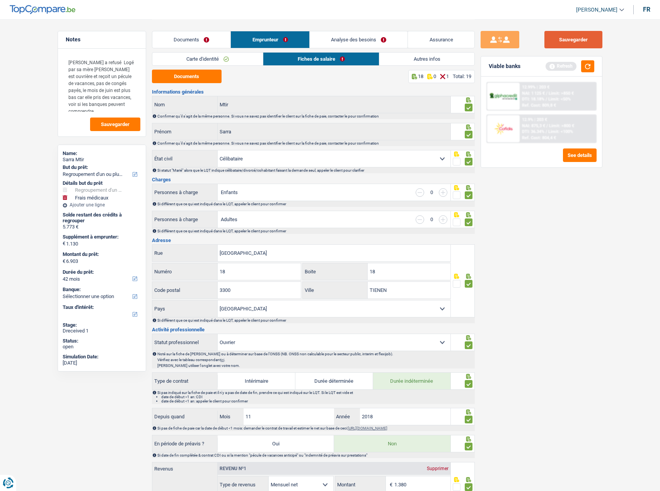
drag, startPoint x: 569, startPoint y: 43, endPoint x: 590, endPoint y: 53, distance: 23.7
click at [569, 43] on button "Sauvegarder" at bounding box center [573, 39] width 58 height 17
drag, startPoint x: 588, startPoint y: 61, endPoint x: 436, endPoint y: 41, distance: 153.9
click at [588, 61] on button "button" at bounding box center [587, 66] width 13 height 12
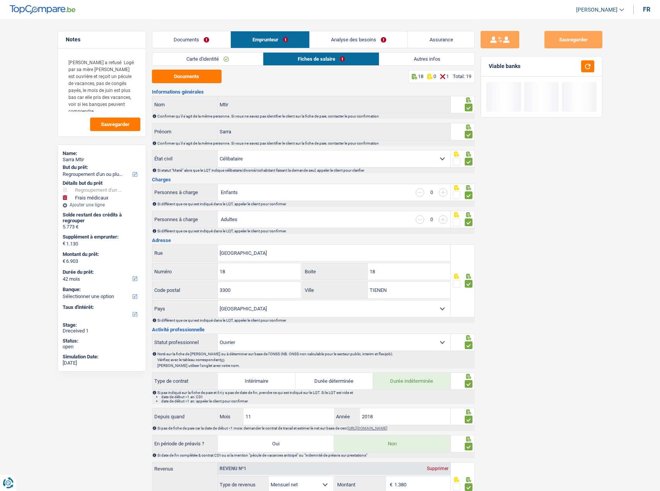
drag, startPoint x: 427, startPoint y: 56, endPoint x: 425, endPoint y: 60, distance: 4.2
click at [426, 57] on link "Autres infos" at bounding box center [426, 59] width 95 height 13
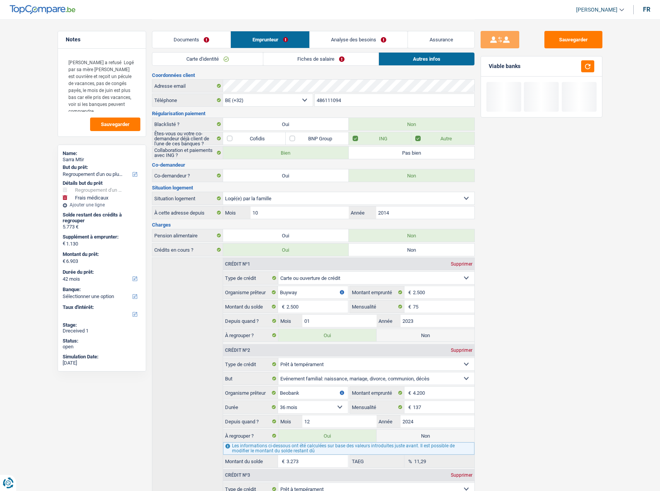
click at [322, 54] on link "Fiches de salaire" at bounding box center [320, 59] width 115 height 13
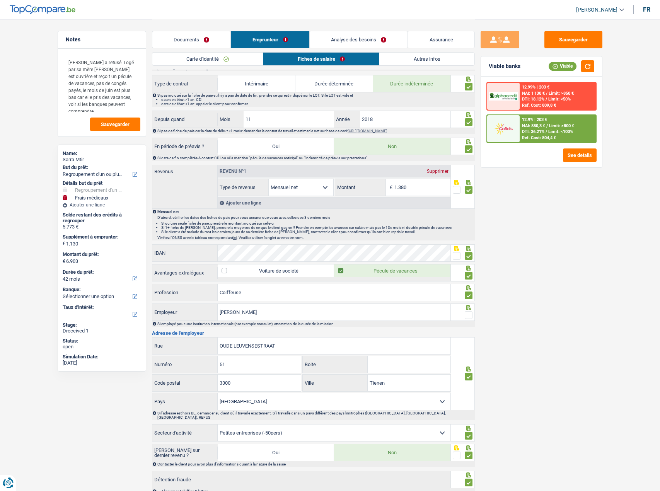
scroll to position [342, 0]
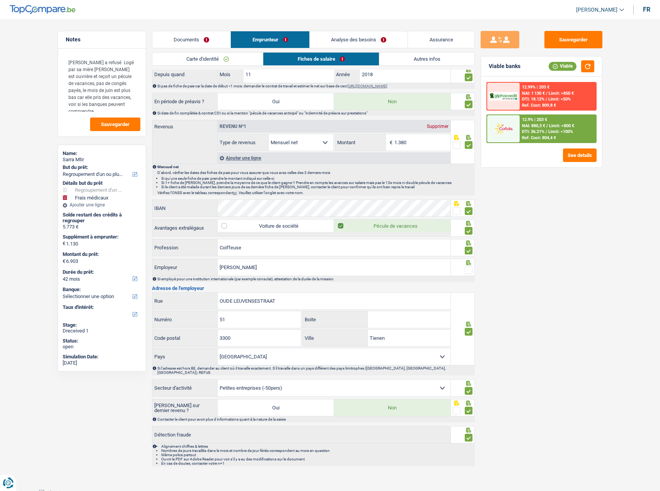
click at [468, 269] on span at bounding box center [469, 270] width 8 height 8
click at [0, 0] on input "radio" at bounding box center [0, 0] width 0 height 0
click at [568, 29] on div "Sauvegarder Viable banks Viable 12.99% | 203 € NAI: 1 130 € / Limit: >850 € DTI…" at bounding box center [542, 73] width 134 height 793
click at [570, 41] on button "Sauvegarder" at bounding box center [573, 39] width 58 height 17
click at [583, 63] on button "button" at bounding box center [587, 66] width 13 height 12
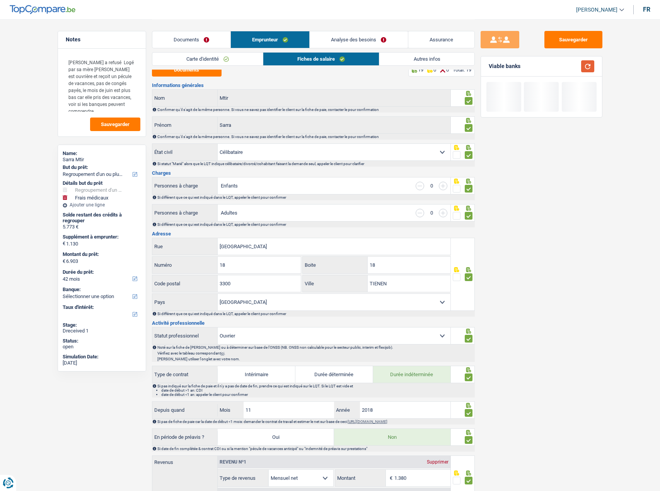
scroll to position [0, 0]
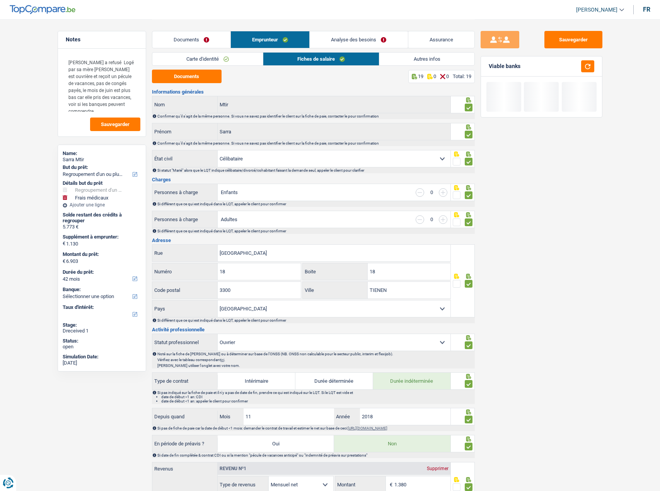
click at [418, 58] on link "Autres infos" at bounding box center [426, 59] width 95 height 13
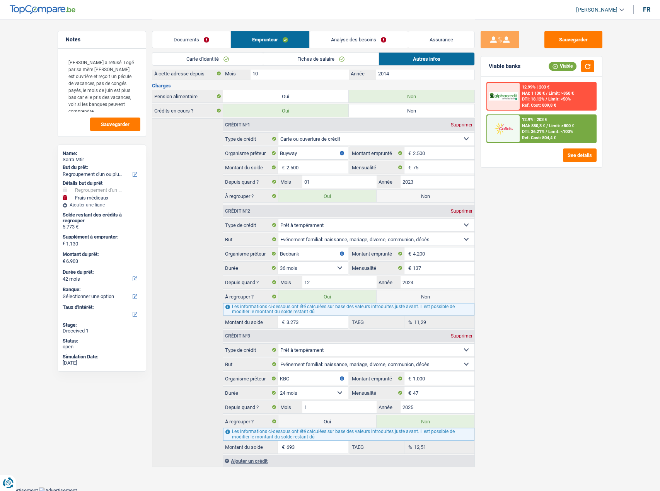
scroll to position [141, 0]
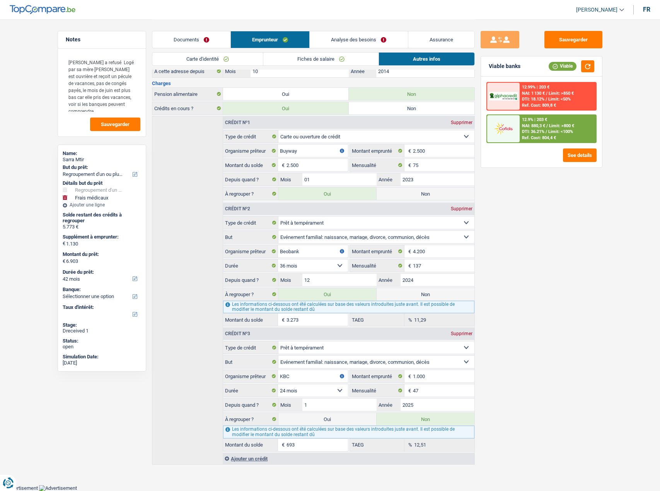
click at [553, 136] on div "Ref. Cost: 804,4 €" at bounding box center [539, 137] width 34 height 5
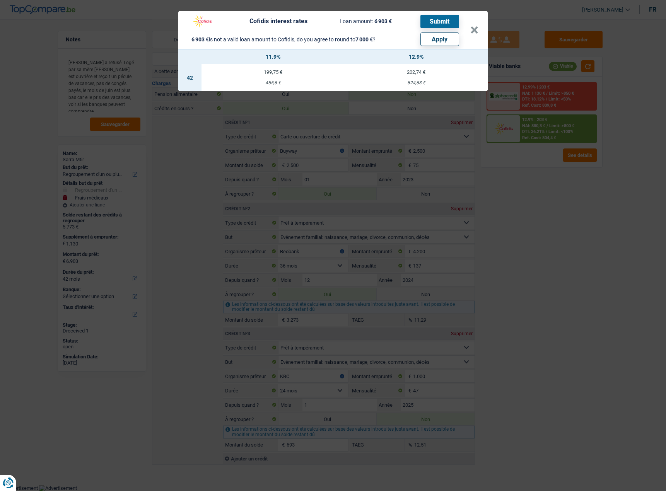
click at [446, 36] on button "Apply" at bounding box center [439, 39] width 39 height 14
type input "1.227"
type input "7.000"
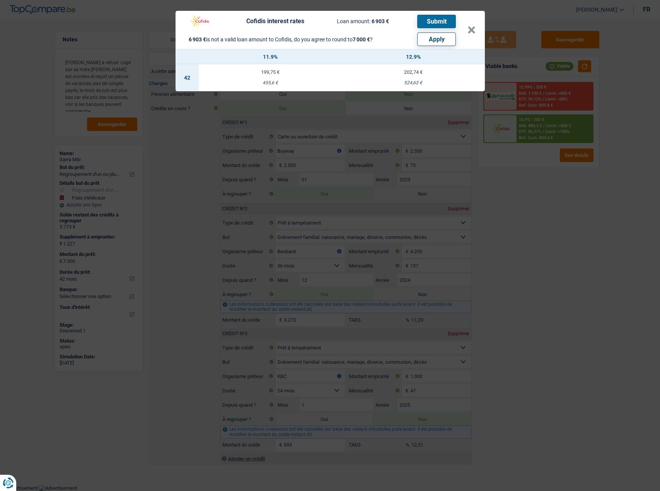
select select "other"
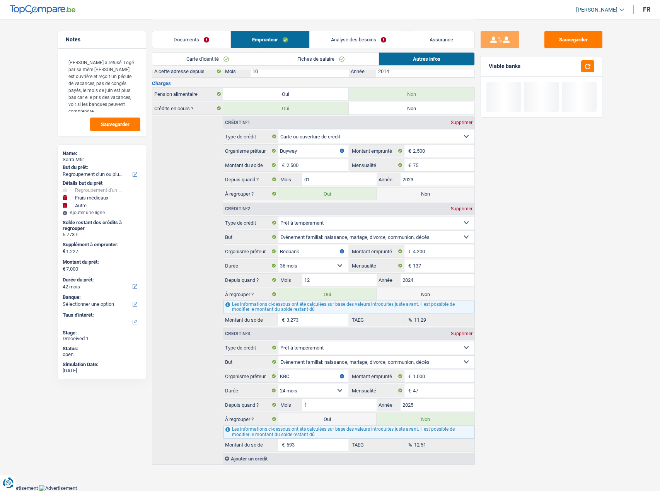
click at [528, 204] on div "Sauvegarder Viable banks" at bounding box center [541, 255] width 133 height 448
click at [376, 40] on link "Analyse des besoins" at bounding box center [359, 39] width 98 height 17
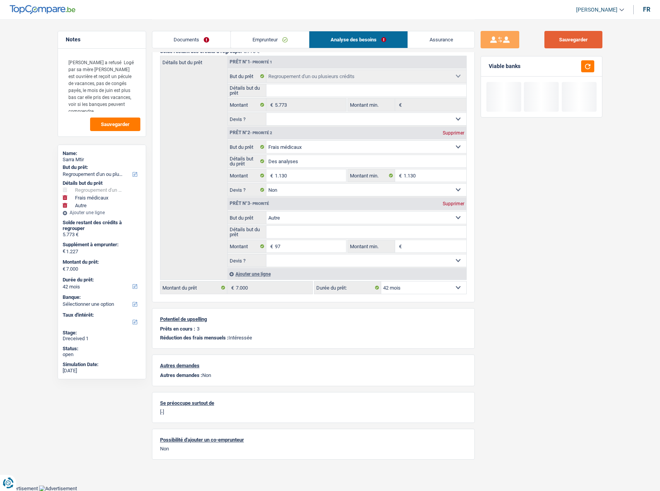
click at [588, 41] on button "Sauvegarder" at bounding box center [573, 39] width 58 height 17
click at [594, 62] on div "Viable banks" at bounding box center [541, 66] width 121 height 20
click at [589, 65] on button "button" at bounding box center [587, 66] width 13 height 12
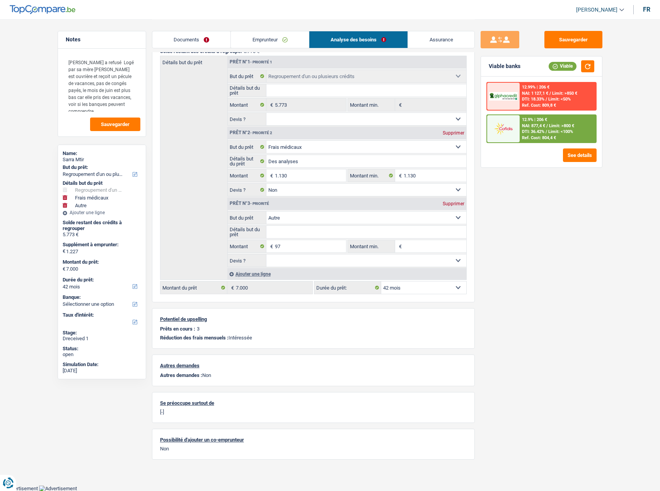
click at [548, 125] on span "/" at bounding box center [547, 125] width 2 height 5
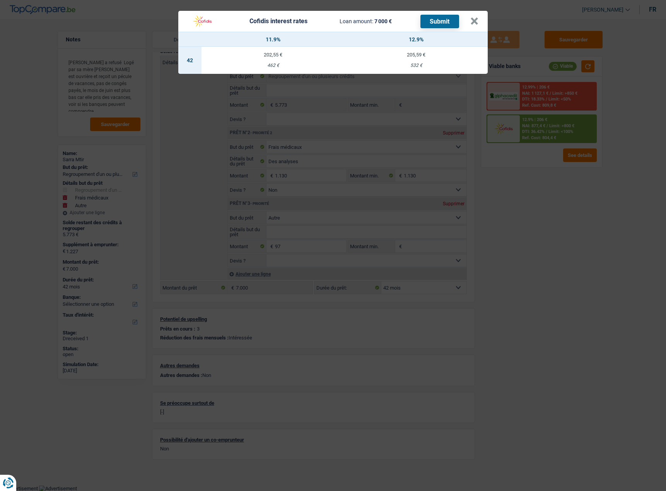
click at [417, 60] on td "205,59 € 532 €" at bounding box center [415, 60] width 143 height 27
select select "cofidis"
type input "12,90"
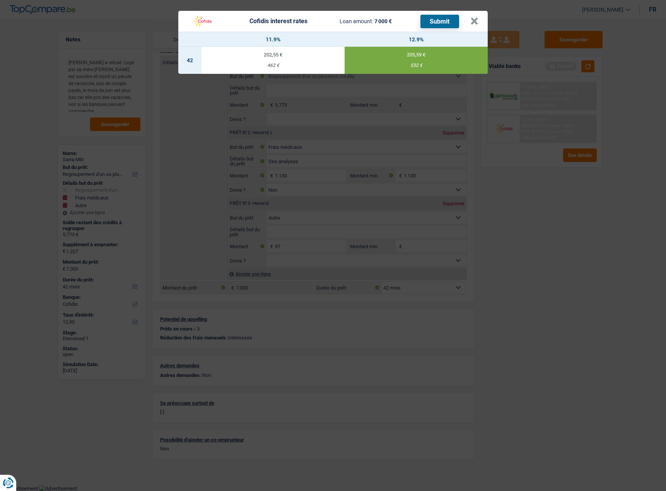
click at [456, 18] on button "Submit" at bounding box center [439, 22] width 39 height 14
click at [472, 17] on button "×" at bounding box center [474, 21] width 8 height 8
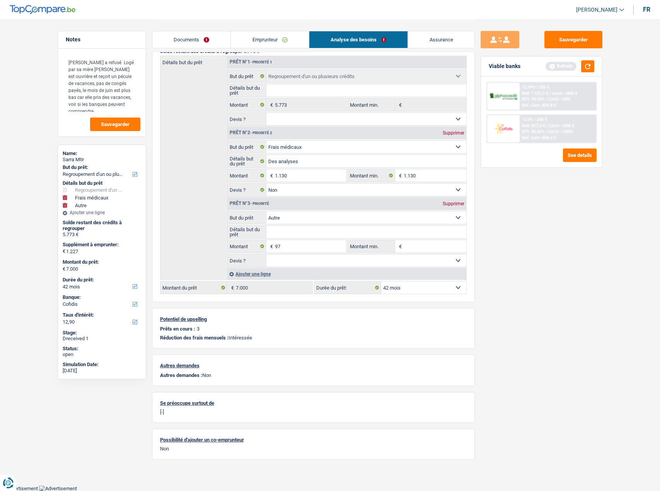
click at [195, 39] on link "Documents" at bounding box center [191, 39] width 78 height 17
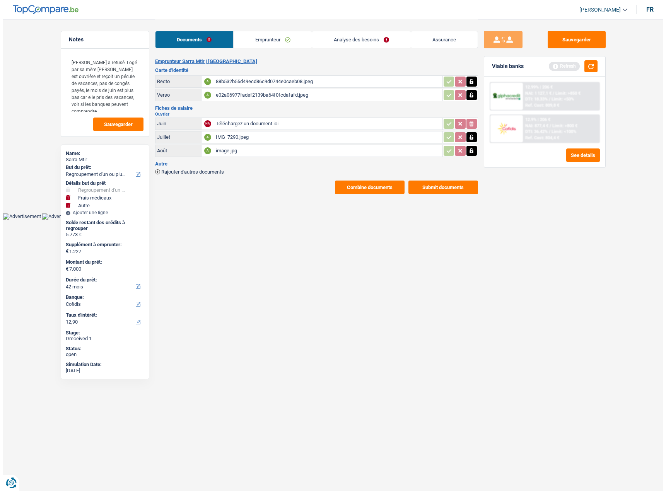
scroll to position [0, 0]
click at [344, 182] on button "Combine documents" at bounding box center [369, 187] width 70 height 14
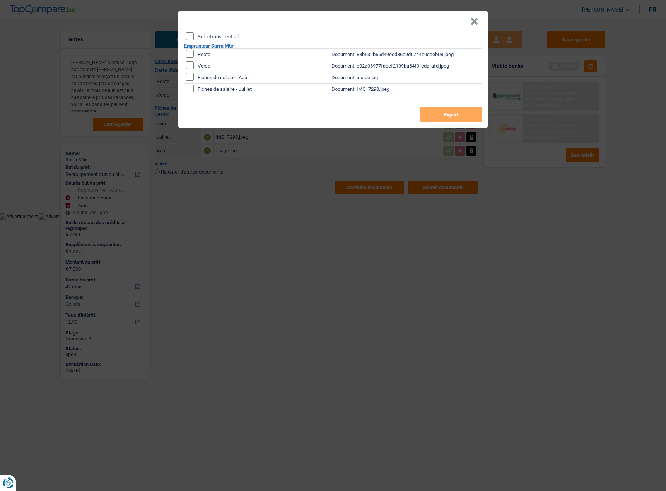
click at [490, 217] on div "× Select/unselect all Emprunteur Sarra Mtir Recto Document: 88b532b55d49ecd86c9…" at bounding box center [333, 245] width 666 height 491
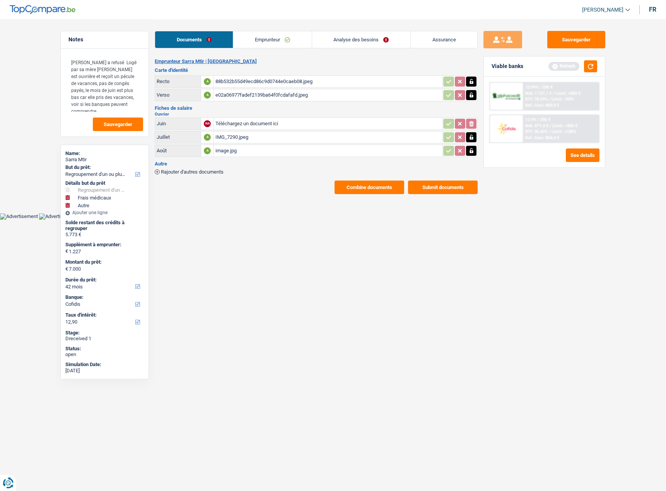
click at [461, 193] on button "Submit documents" at bounding box center [443, 187] width 70 height 14
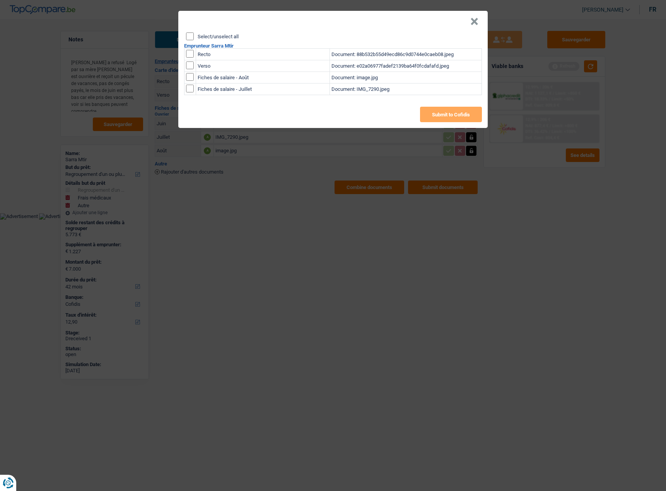
click at [192, 37] on input "Select/unselect all" at bounding box center [190, 36] width 8 height 8
checkbox input "true"
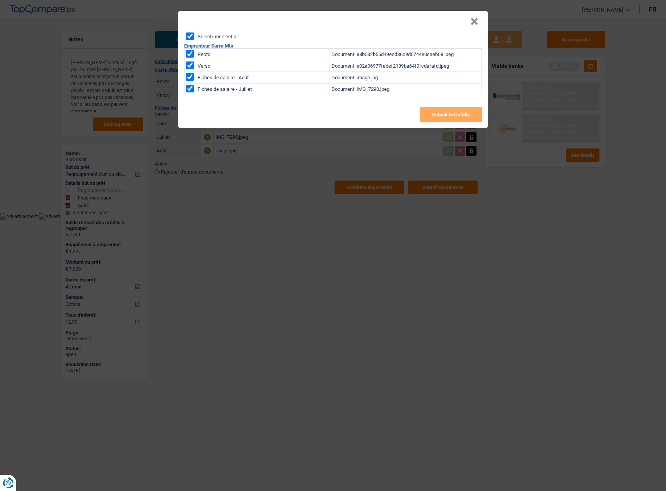
checkbox input "true"
click at [440, 116] on button "Submit to Cofidis" at bounding box center [451, 114] width 62 height 15
drag, startPoint x: 479, startPoint y: 20, endPoint x: 475, endPoint y: 20, distance: 4.3
click at [477, 20] on header "×" at bounding box center [332, 22] width 309 height 22
click at [475, 20] on button "×" at bounding box center [474, 22] width 8 height 8
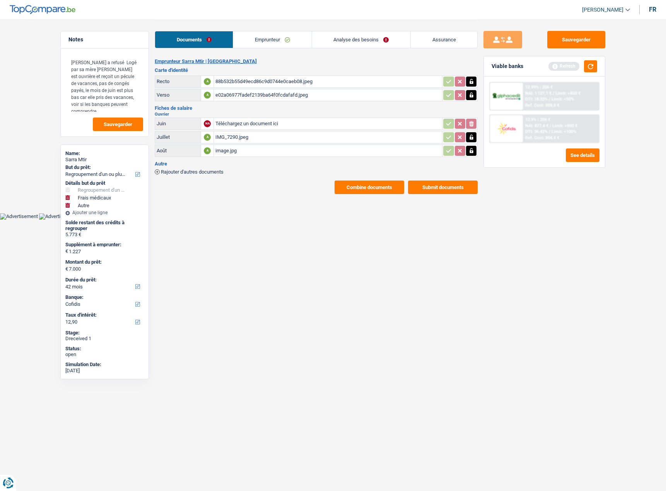
click at [223, 40] on link "Documents" at bounding box center [194, 39] width 78 height 17
click at [266, 40] on link "Emprunteur" at bounding box center [272, 39] width 78 height 17
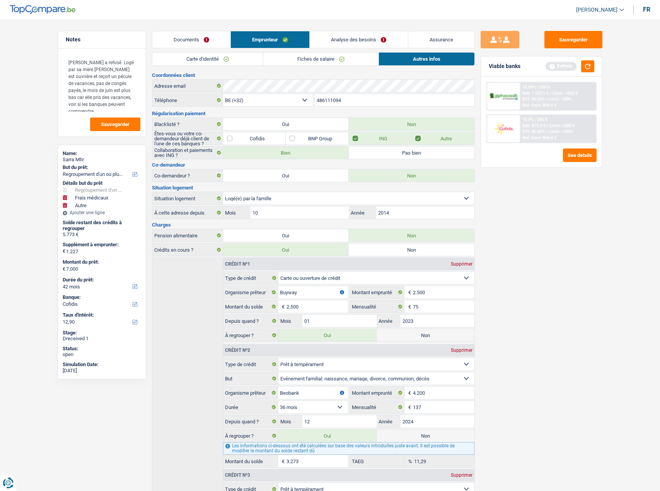
click at [216, 61] on link "Carte d'identité" at bounding box center [207, 59] width 111 height 13
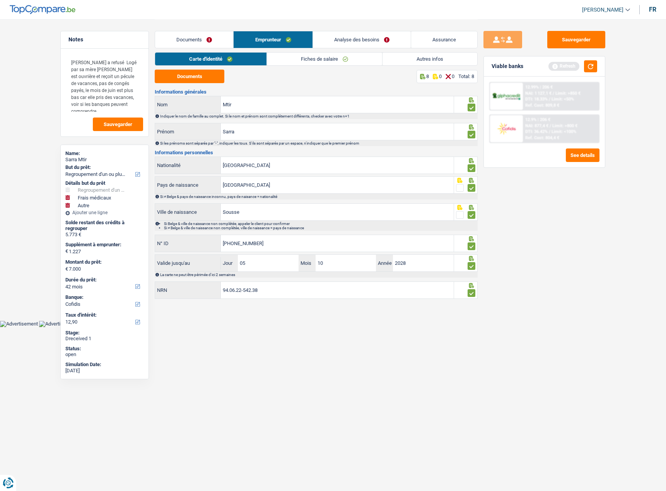
click at [215, 40] on link "Documents" at bounding box center [194, 39] width 78 height 17
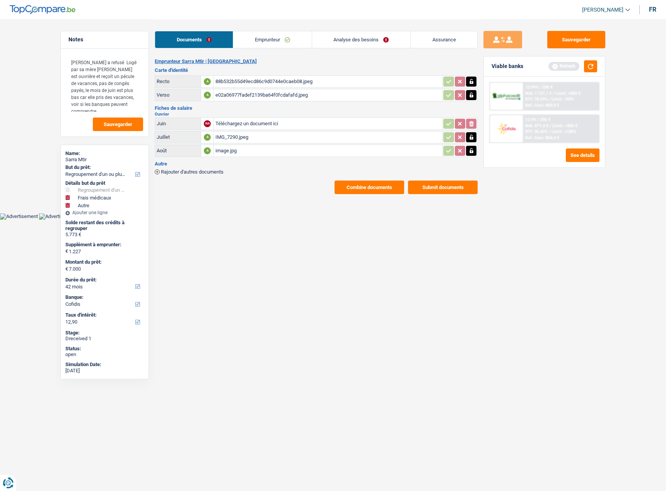
click at [358, 37] on link "Analyse des besoins" at bounding box center [361, 39] width 98 height 17
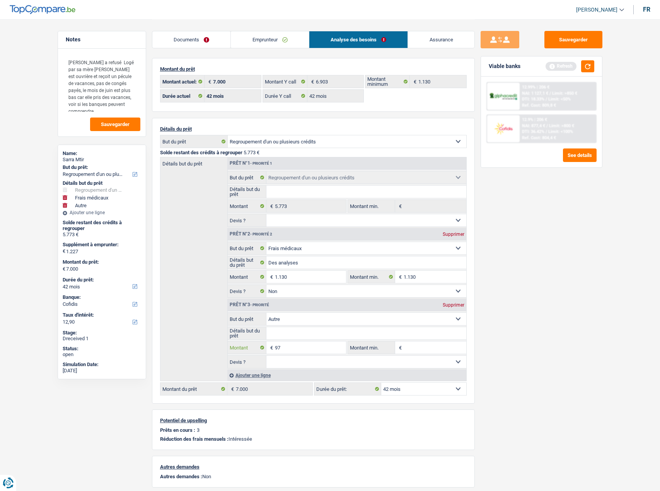
click at [276, 347] on input "97" at bounding box center [310, 347] width 71 height 12
type input "597"
select select
type input "597"
type input "1.727"
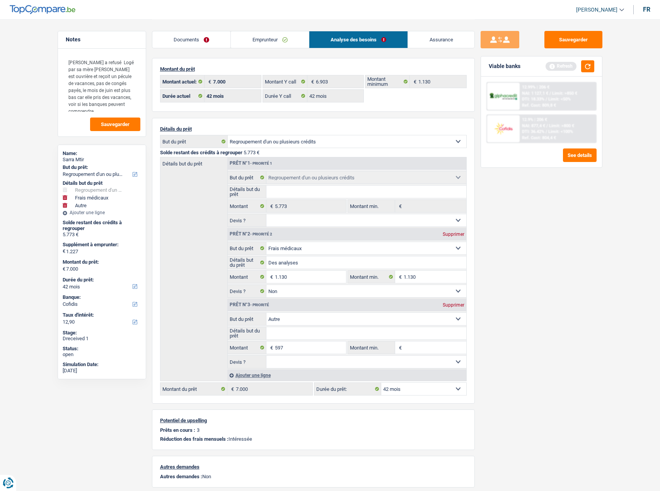
type input "7.500"
click at [475, 370] on div "Sauvegarder Viable banks Refresh 12.99% | 206 € NAI: 1 127,1 € / Limit: >850 € …" at bounding box center [541, 255] width 133 height 448
click at [513, 371] on div "Sauvegarder Viable banks Refresh 12.99% | 206 € NAI: 1 127,1 € / Limit: >850 € …" at bounding box center [541, 255] width 133 height 448
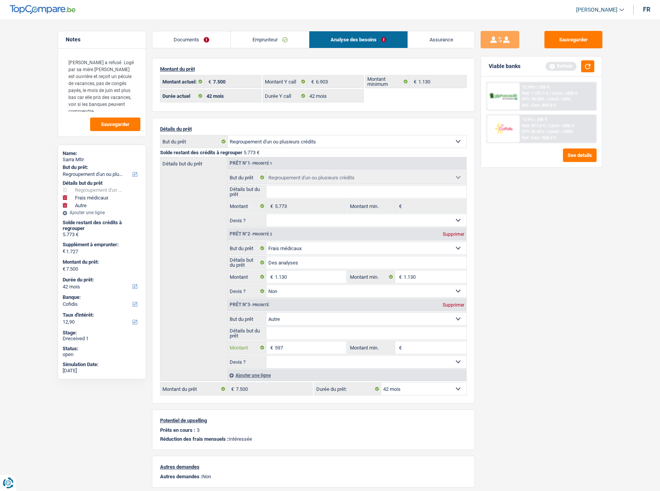
click at [310, 347] on input "597" at bounding box center [310, 347] width 71 height 12
type input "59"
select select
type input "598"
select select
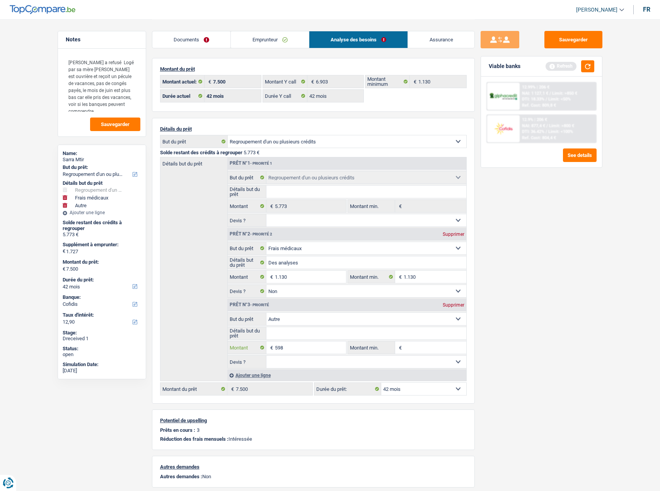
type input "598"
type input "1.728"
type input "7.501"
select select "48"
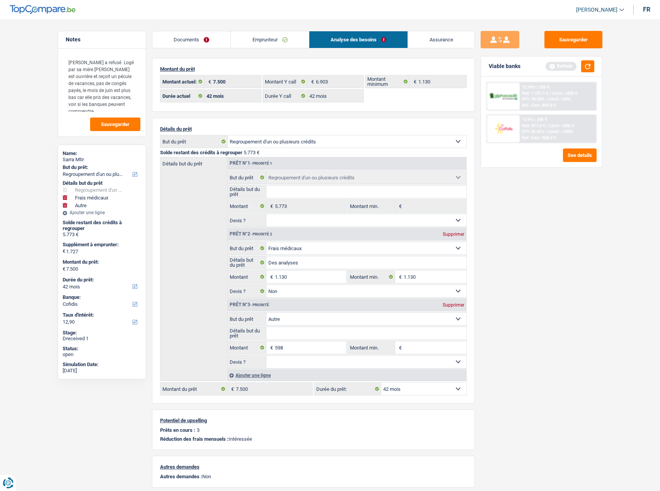
type input "7.501"
select select
select select "48"
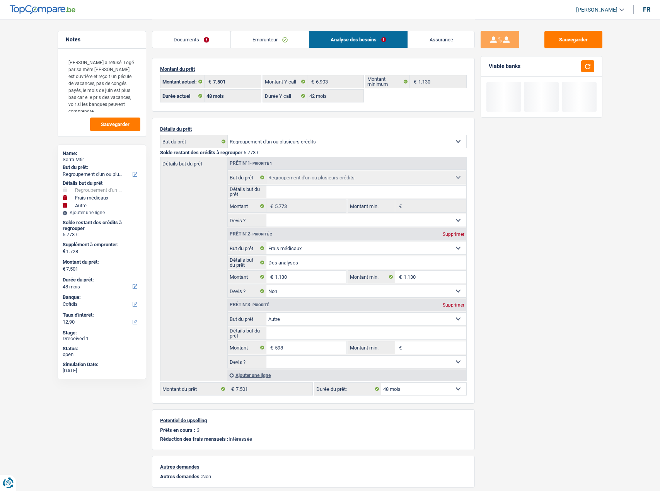
click at [533, 335] on div "Sauvegarder Viable banks" at bounding box center [541, 255] width 133 height 448
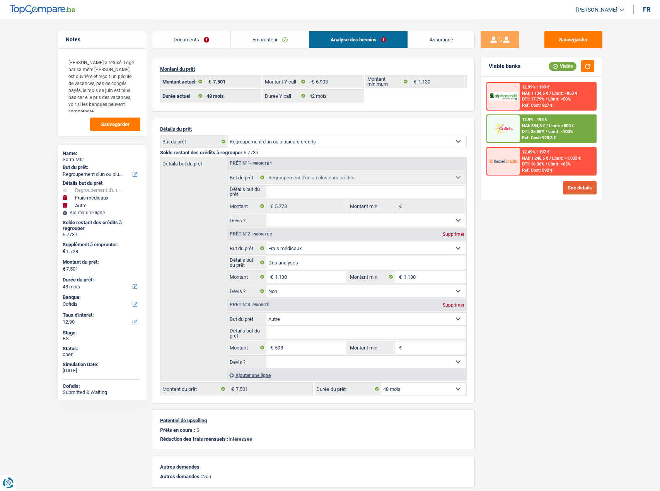
click at [576, 187] on button "See details" at bounding box center [580, 188] width 34 height 14
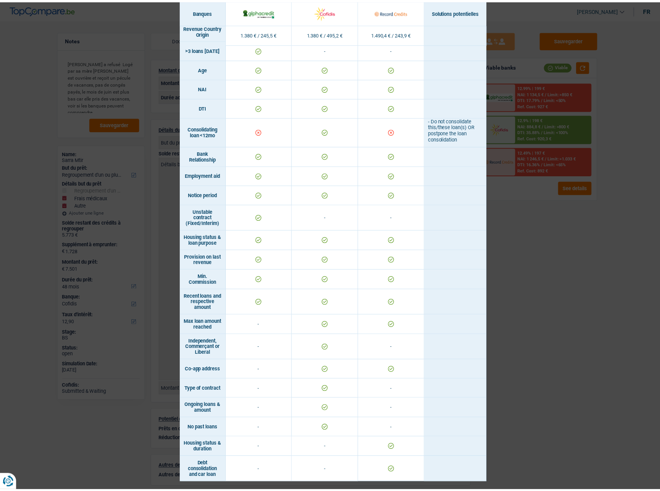
scroll to position [262, 0]
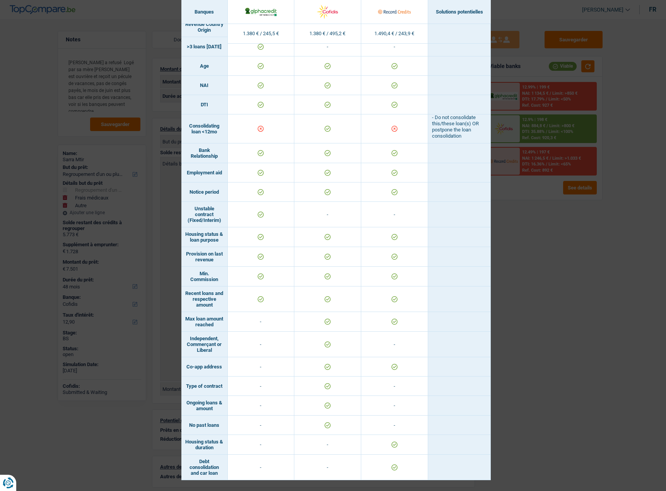
click at [540, 230] on div "Banks conditions × Banques Solutions potentielles Revenus / Charges 1.380 € / 2…" at bounding box center [333, 245] width 666 height 491
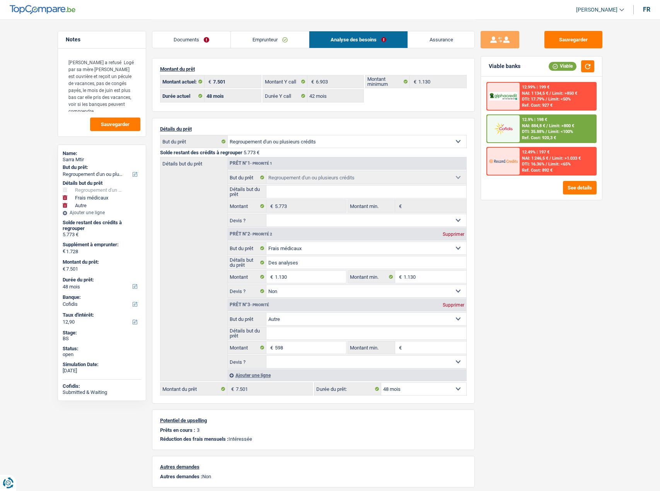
click at [278, 42] on link "Emprunteur" at bounding box center [270, 39] width 78 height 17
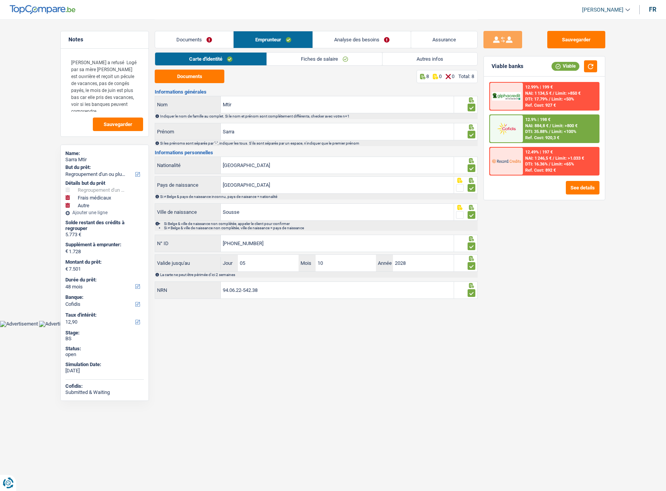
click at [444, 64] on link "Autres infos" at bounding box center [429, 59] width 95 height 13
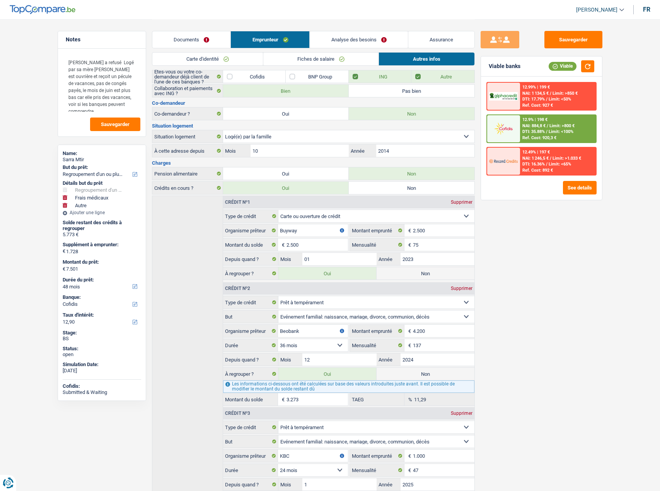
scroll to position [141, 0]
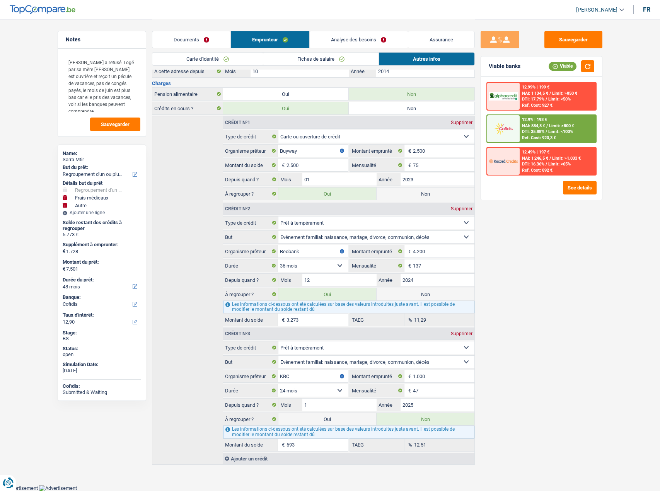
click at [584, 386] on div "Sauvegarder Viable banks Viable 12.99% | 199 € NAI: 1 134,5 € / Limit: >850 € D…" at bounding box center [541, 255] width 133 height 448
click at [416, 289] on label "Non" at bounding box center [425, 294] width 98 height 12
click at [416, 289] on input "Non" at bounding box center [425, 294] width 98 height 12
radio input "true"
type input "4.228"
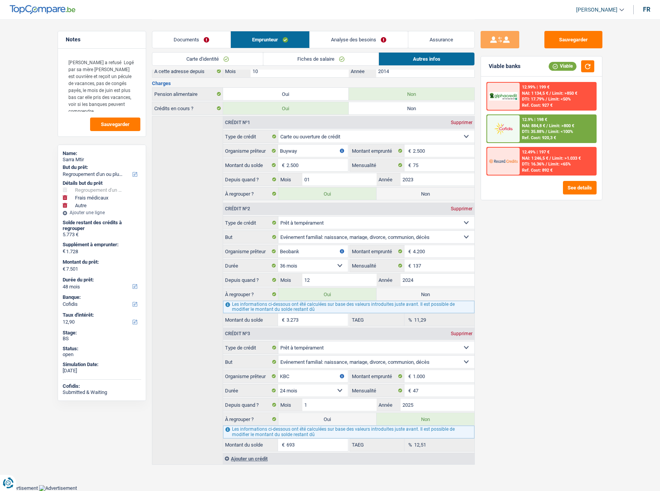
select select "36"
radio input "false"
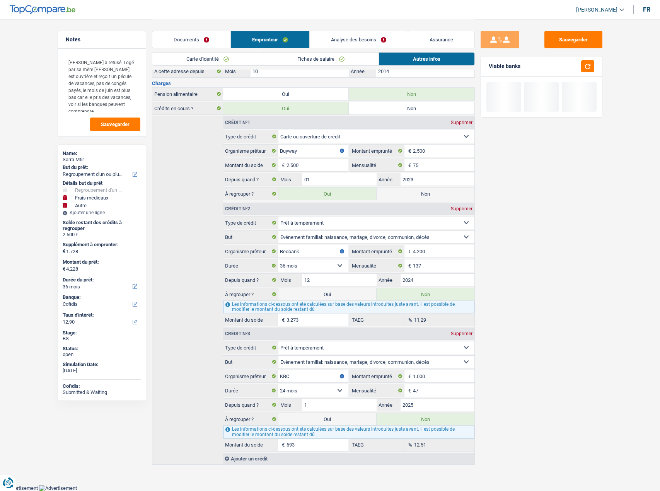
drag, startPoint x: 412, startPoint y: 194, endPoint x: 415, endPoint y: 199, distance: 6.6
click at [413, 194] on label "Non" at bounding box center [425, 193] width 98 height 12
click at [413, 194] on input "Non" at bounding box center [425, 193] width 98 height 12
radio input "true"
select select "medical"
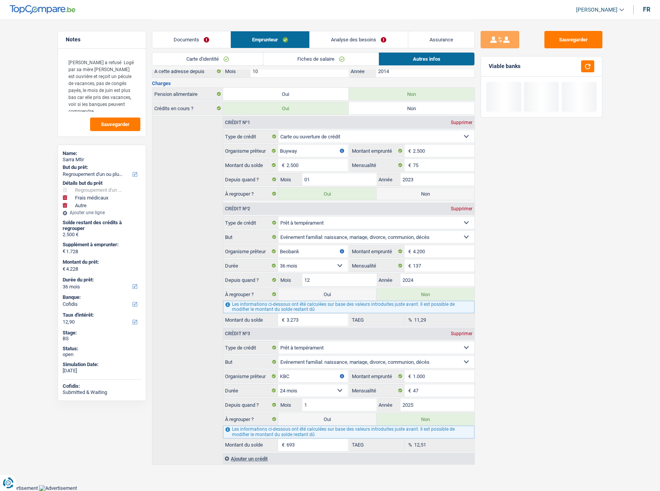
select select "medical"
select select
select select "24"
radio input "false"
select select "other"
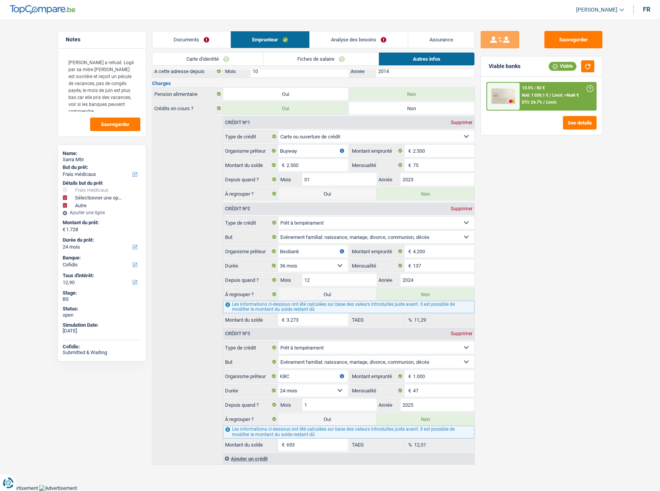
click at [191, 43] on link "Documents" at bounding box center [191, 39] width 78 height 17
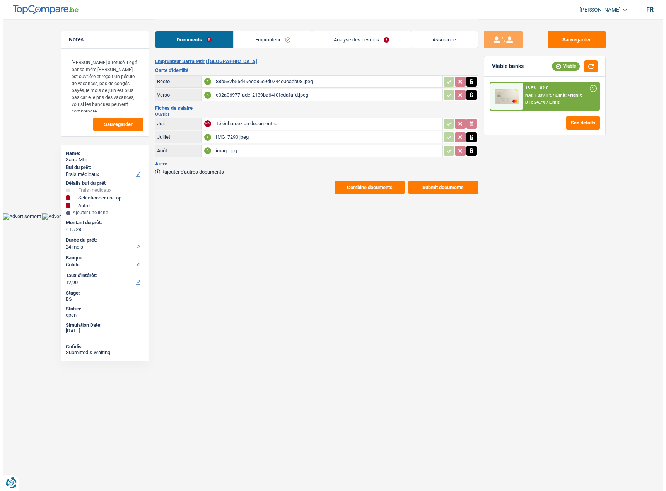
scroll to position [0, 0]
click at [351, 44] on link "Analyse des besoins" at bounding box center [361, 39] width 98 height 17
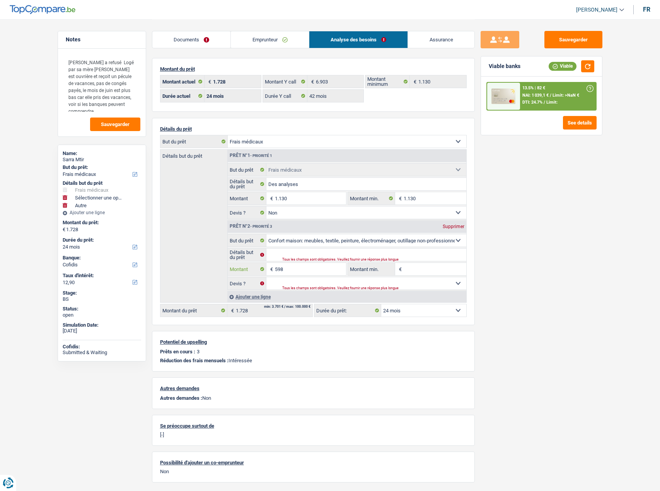
click at [294, 272] on input "598" at bounding box center [310, 269] width 71 height 12
click at [278, 269] on input "598" at bounding box center [310, 269] width 71 height 12
click at [276, 271] on input "598" at bounding box center [310, 269] width 71 height 12
select select
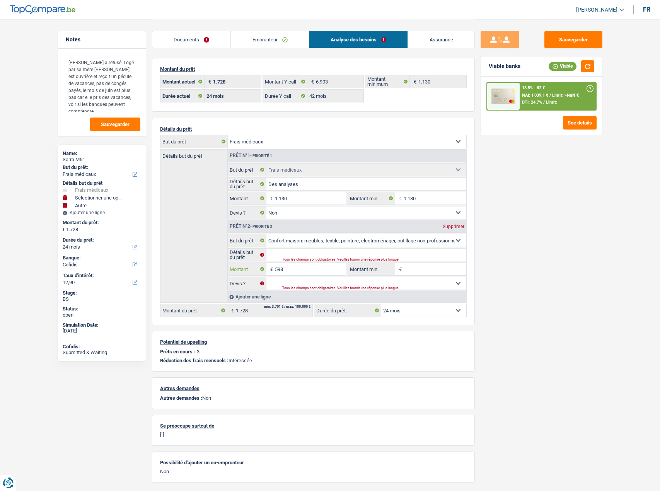
type input "5"
select select
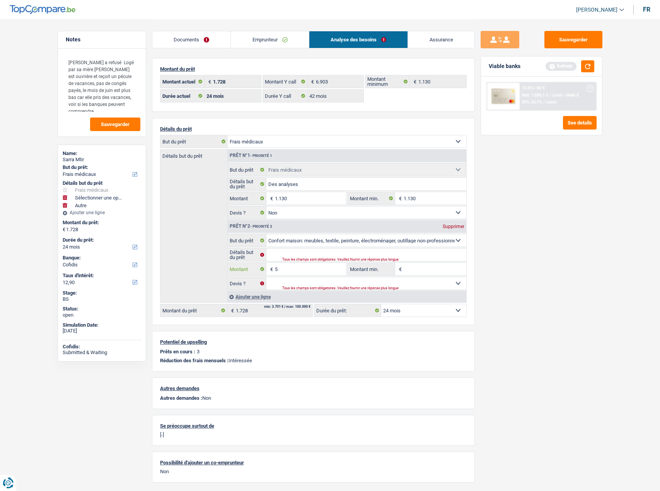
select select
type input "58"
select select
type input "580"
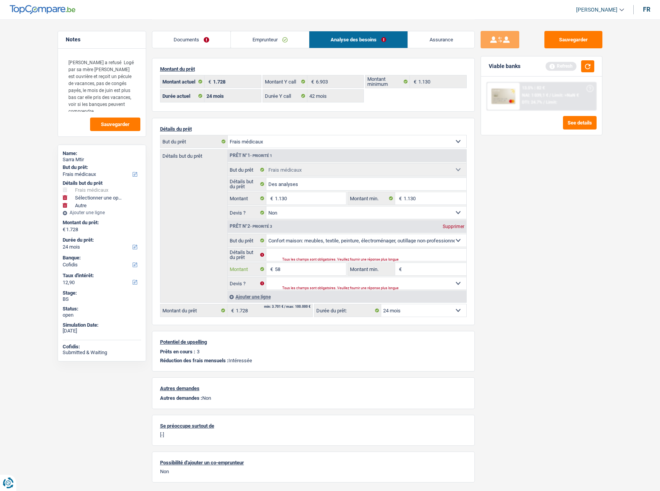
select select
type input "5.800"
select select
type input "5.800"
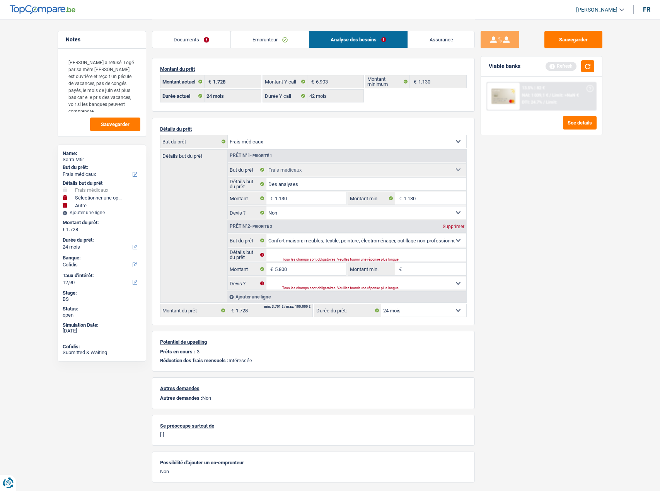
select select "other"
type input "6.930"
select select "42"
type input "6.930"
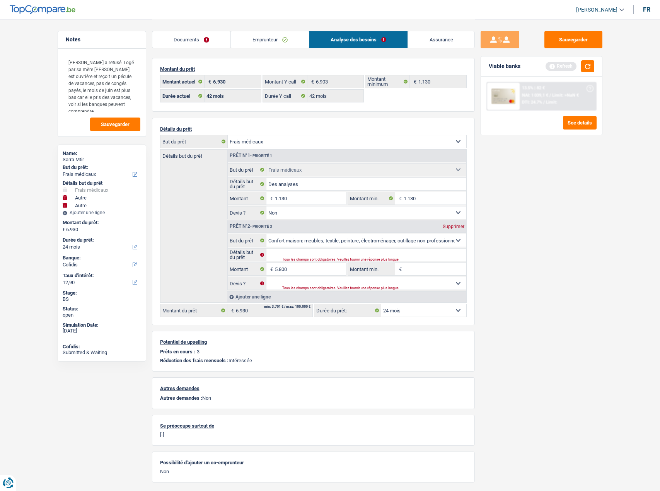
click at [599, 252] on div "Sauvegarder Viable banks Refresh 13.5% | 82 € NAI: 1 039,1 € / Limit: >NaN € DT…" at bounding box center [541, 255] width 133 height 448
select select "42"
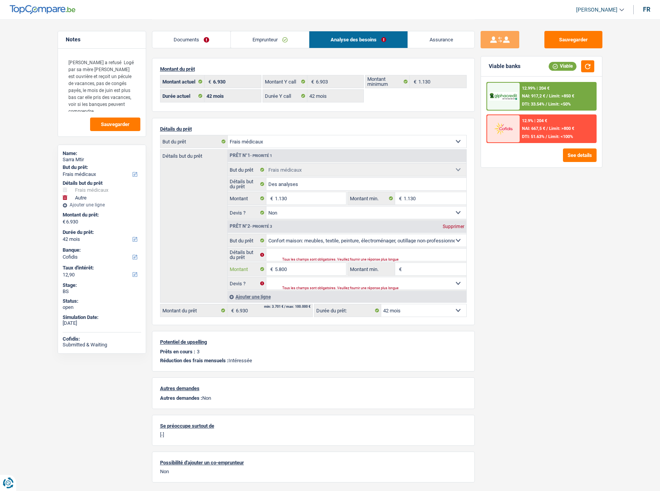
click at [302, 269] on input "5.800" at bounding box center [310, 269] width 71 height 12
click at [281, 267] on input "5.800" at bounding box center [310, 269] width 71 height 12
click at [283, 269] on input "5.800" at bounding box center [310, 269] width 71 height 12
type input "500"
select select
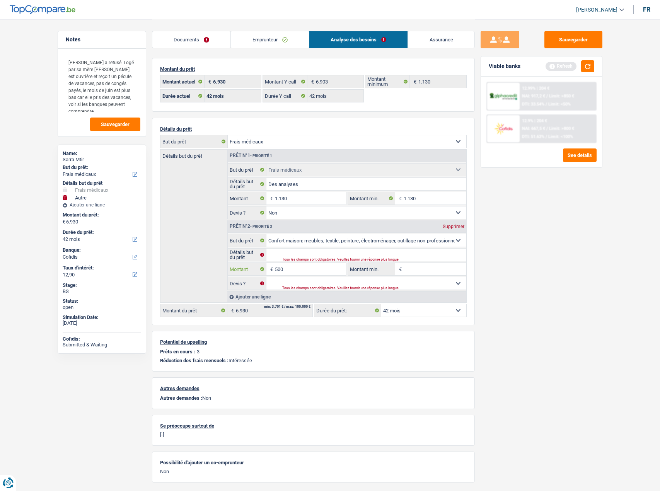
type input "5.900"
select select
type input "5.900"
type input "7.030"
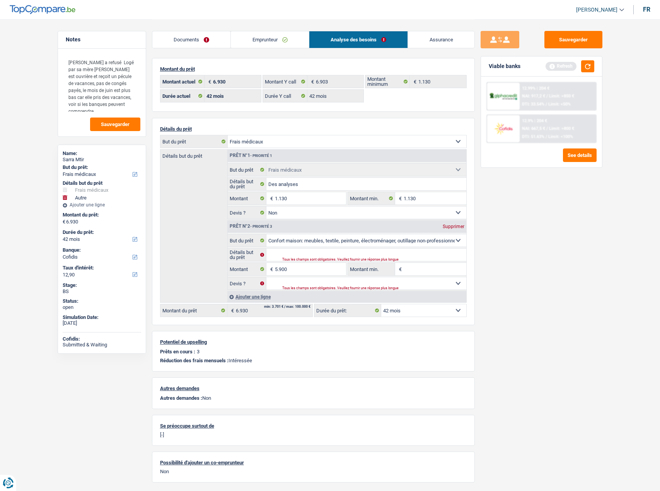
type input "7.030"
click at [596, 284] on div "Sauvegarder Viable banks Refresh 12.99% | 204 € NAI: 917,2 € / Limit: >850 € DT…" at bounding box center [541, 255] width 133 height 448
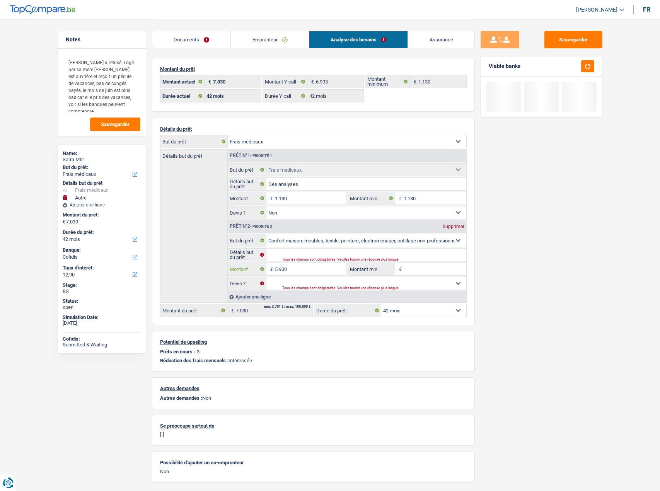
click at [284, 269] on input "5.900" at bounding box center [310, 269] width 71 height 12
type input "590"
select select
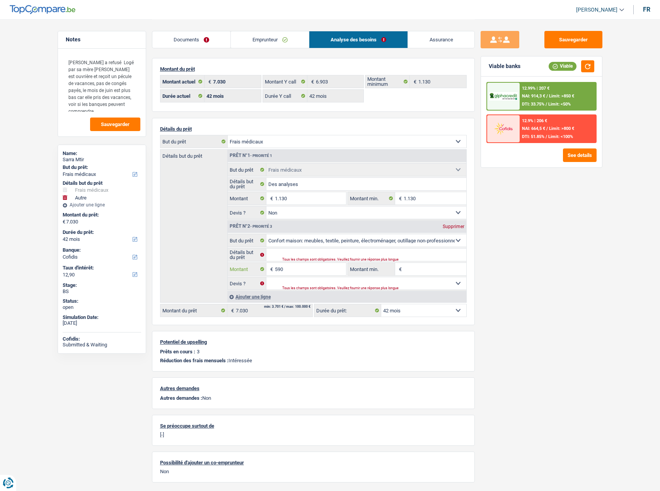
type input "5.950"
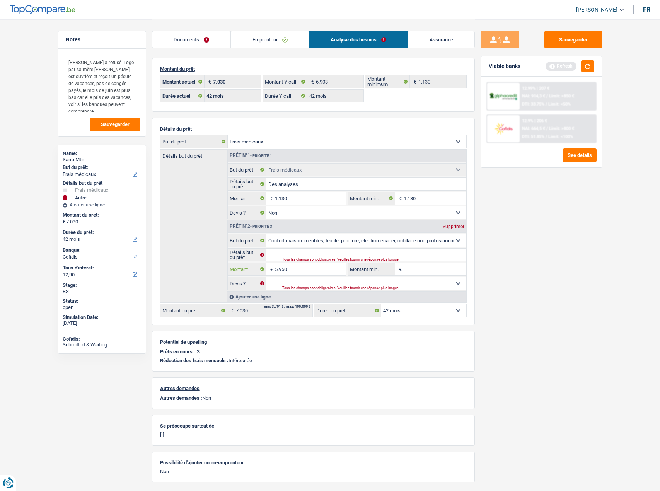
select select
type input "5.950"
type input "7.080"
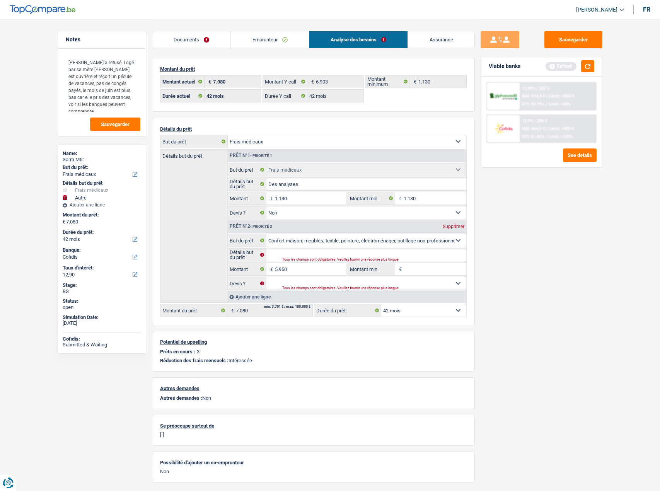
click at [500, 258] on div "Sauvegarder Viable banks Refresh 12.99% | 207 € NAI: 914,3 € / Limit: >850 € DT…" at bounding box center [541, 255] width 133 height 448
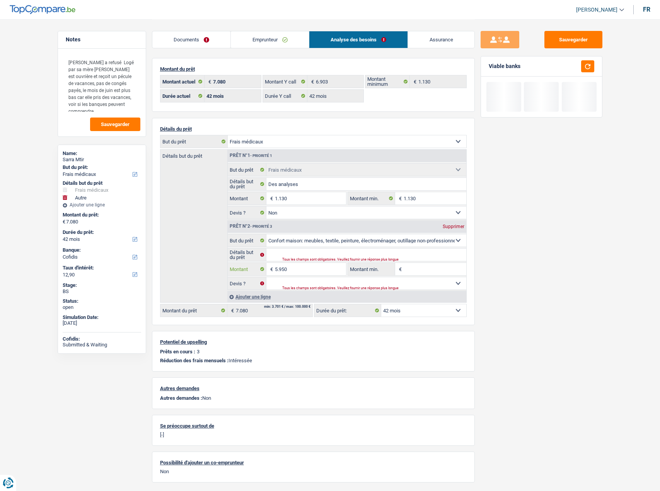
select select
click at [286, 269] on input "5.950" at bounding box center [310, 269] width 71 height 12
type input "6"
select select
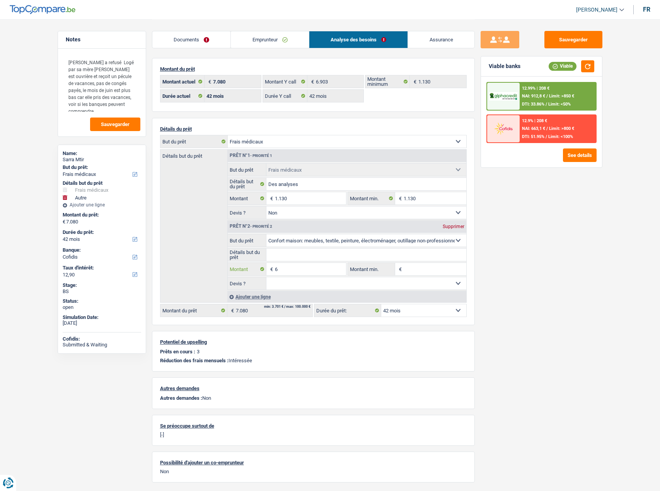
type input "60"
select select
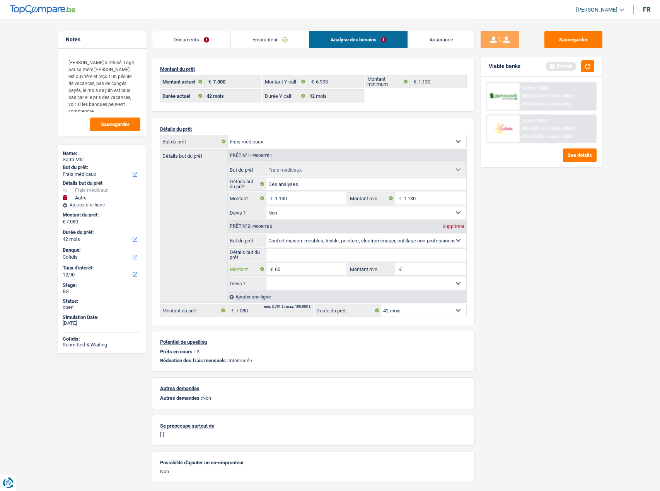
type input "600"
select select
type input "6.000"
select select
type input "6.000"
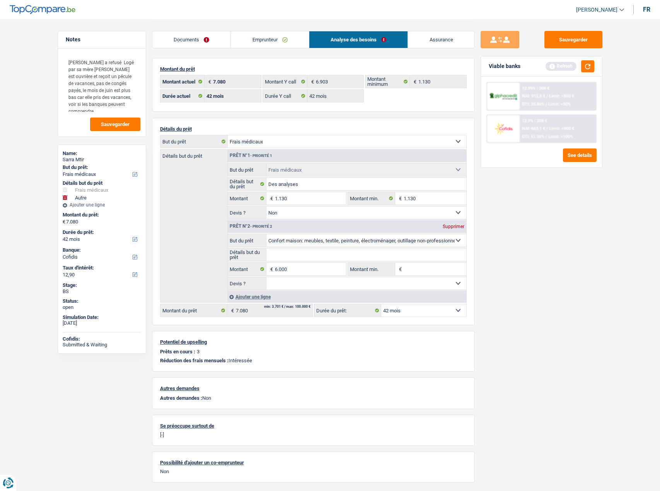
type input "7.130"
click at [550, 274] on div "Sauvegarder Viable banks Refresh 12.99% | 208 € NAI: 912,8 € / Limit: >850 € DT…" at bounding box center [541, 255] width 133 height 448
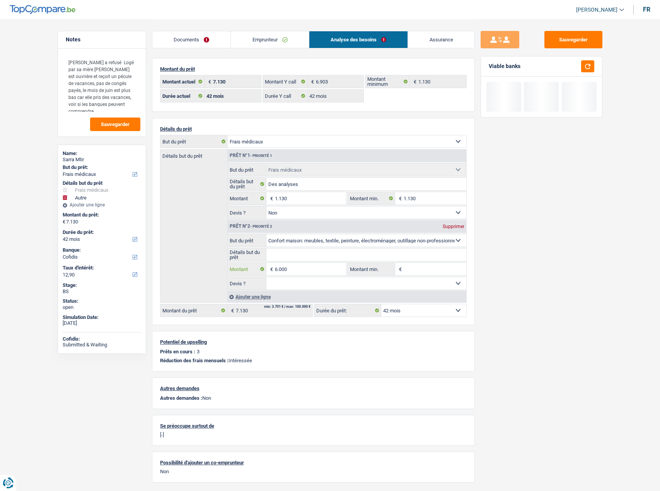
click at [283, 269] on input "6.000" at bounding box center [310, 269] width 71 height 12
type input "600"
select select
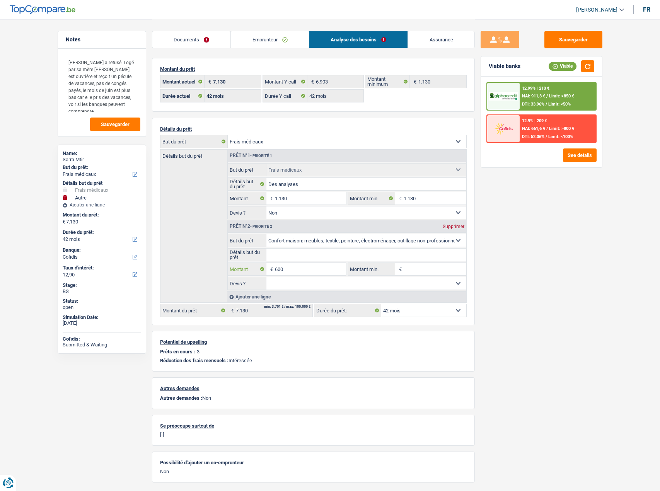
type input "6.400"
select select
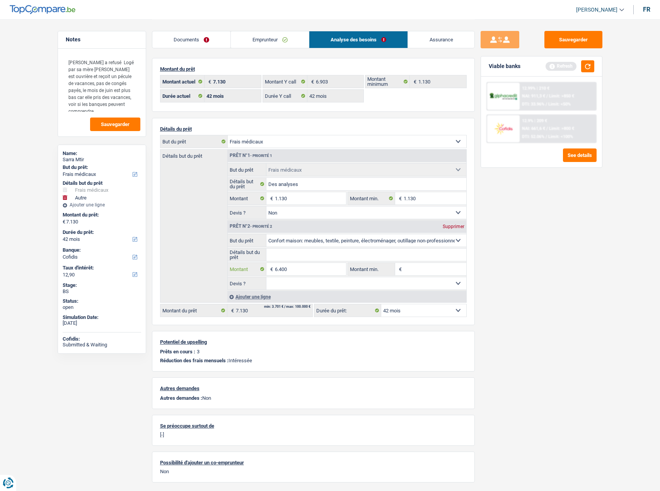
type input "64.000"
select select
type input "640.700"
select select
type input "64.070"
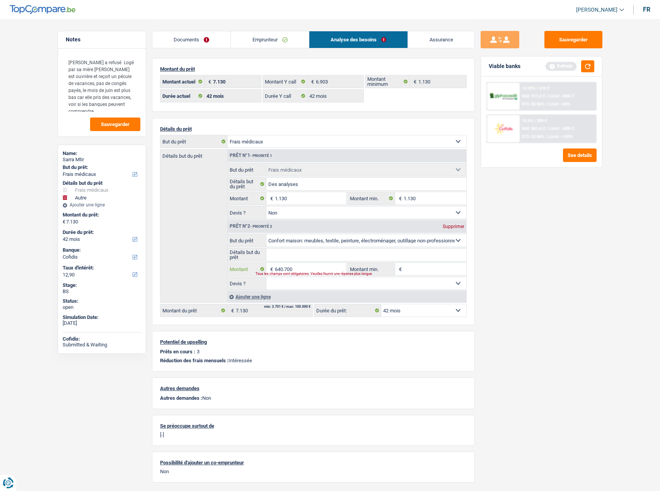
select select
type input "6.407"
select select
type input "640"
select select
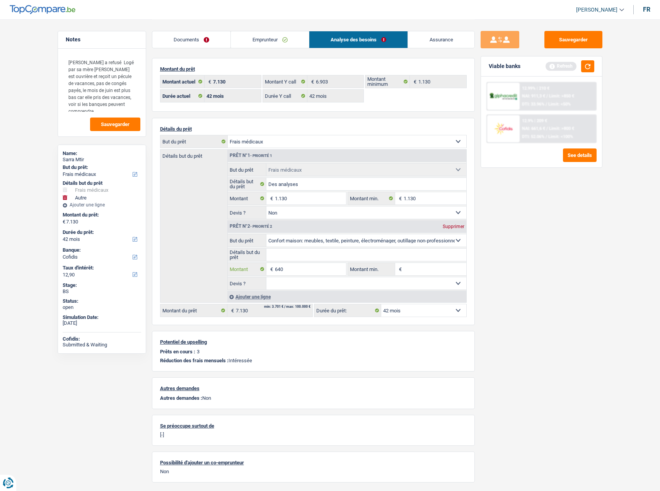
type input "64"
select select
type input "647"
select select
type input "6.470"
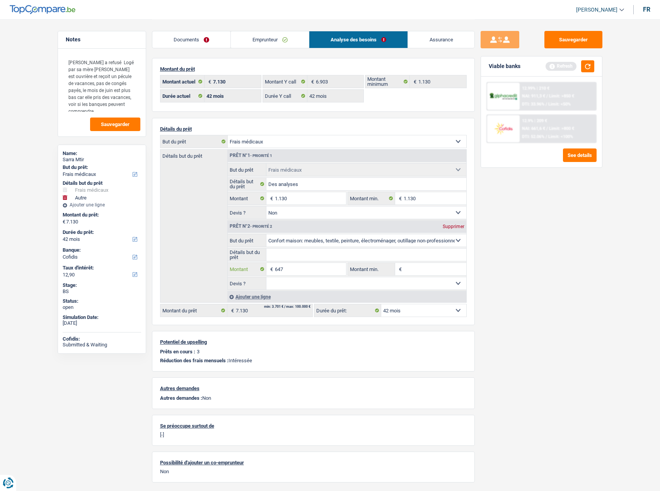
select select
type input "6.470"
type input "7.600"
select select "48"
select select
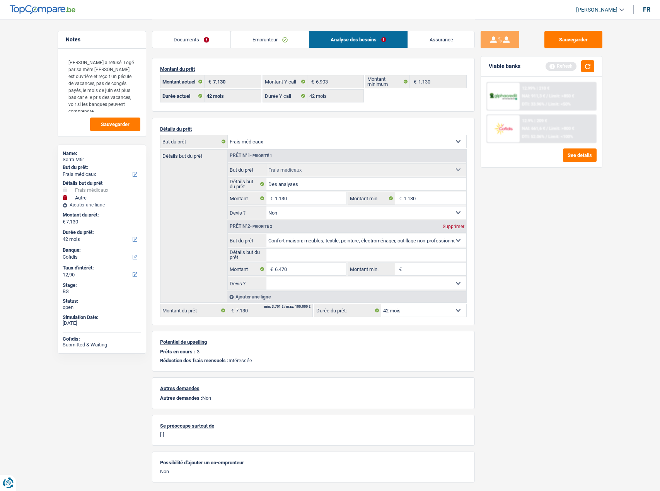
type input "7.600"
select select "48"
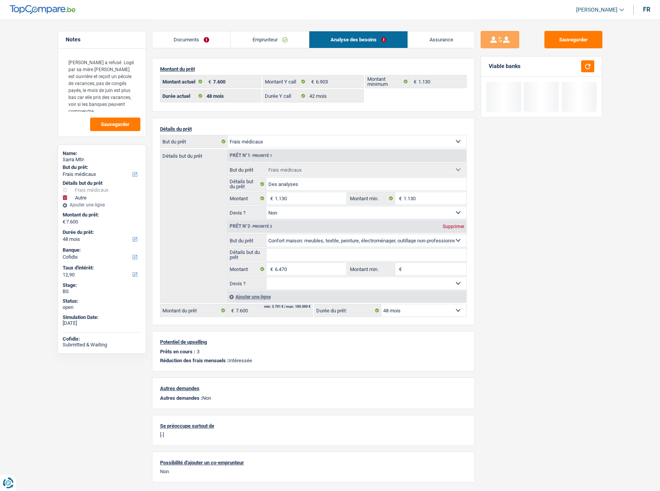
click at [617, 223] on main "Notes Mozzeno a refusé Logé par sa mère Madame est ouvrière et reçoit un pécule…" at bounding box center [330, 254] width 660 height 508
click at [281, 271] on input "6.470" at bounding box center [310, 269] width 71 height 12
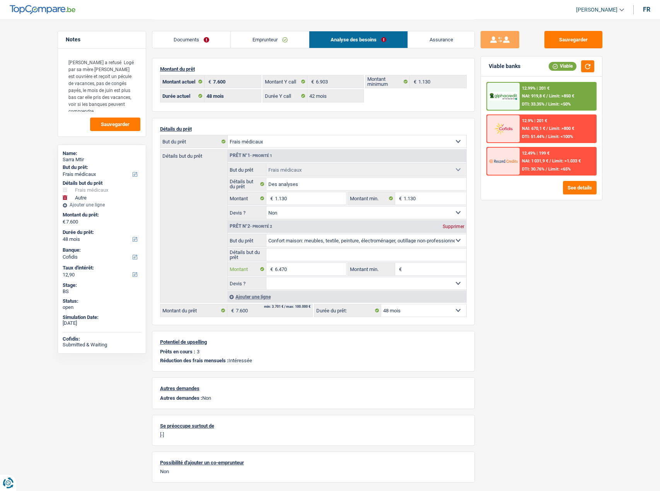
type input "670"
select select
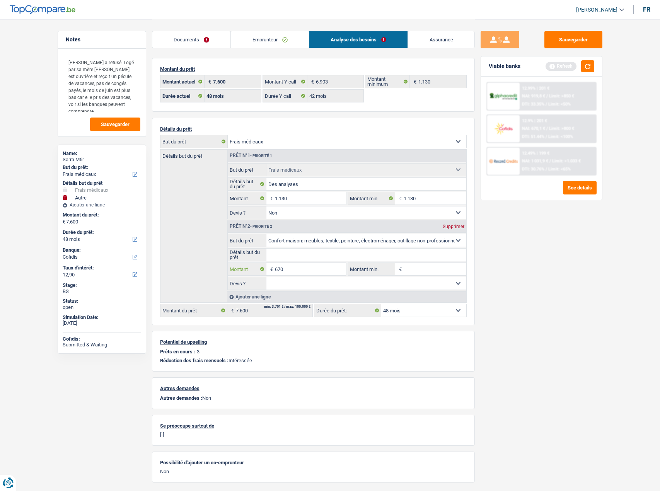
type input "6.370"
select select
type input "6.370"
select select "42"
type input "7.500"
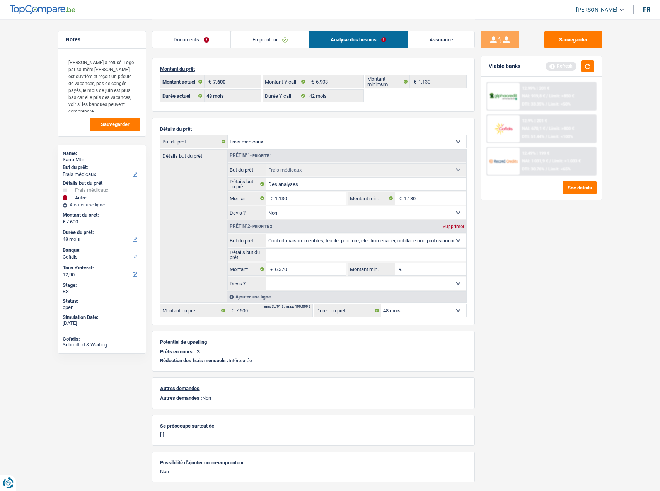
select select "42"
type input "7.500"
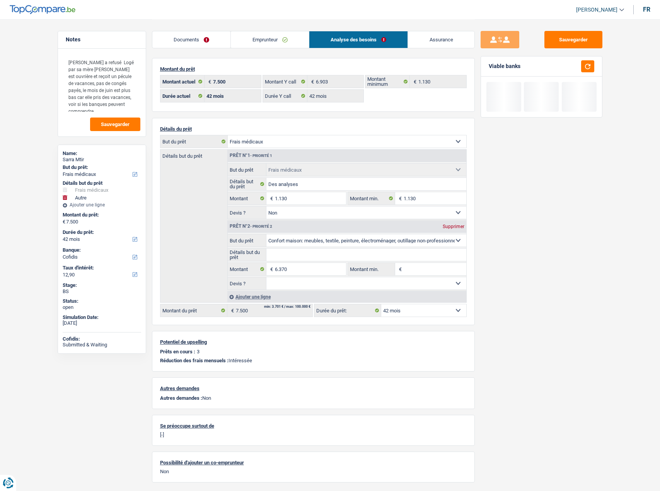
click at [315, 279] on select "Oui Non Non répondu Sélectionner une option" at bounding box center [366, 283] width 200 height 12
click at [310, 271] on input "6.370" at bounding box center [310, 269] width 71 height 12
type input "637"
select select
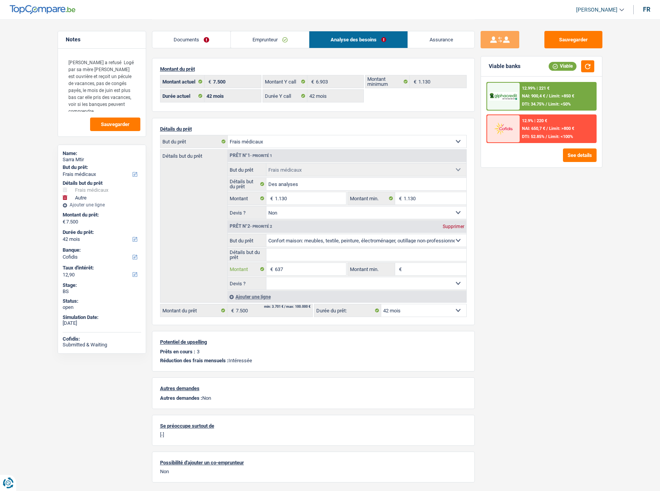
type input "6.371"
select select
type input "6.371"
type input "7.501"
select select "48"
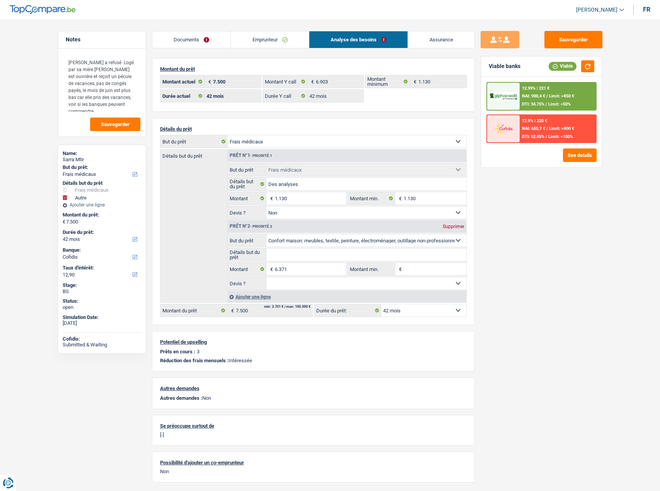
type input "7.501"
click at [544, 274] on div "Sauvegarder Viable banks Viable 12.99% | 221 € NAI: 900,4 € / Limit: >850 € DTI…" at bounding box center [541, 255] width 133 height 448
select select "48"
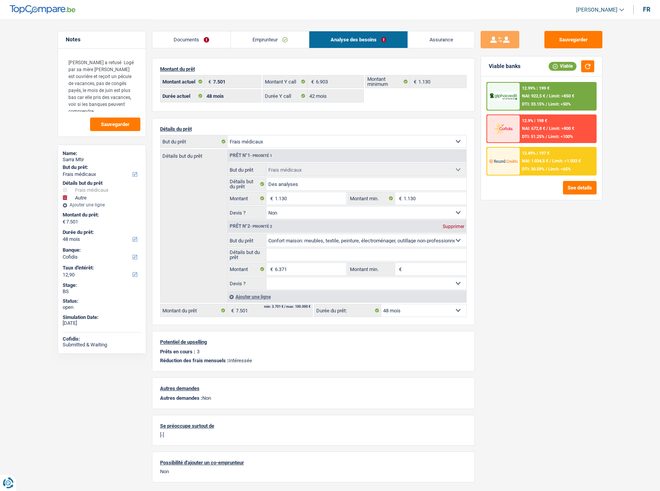
click at [544, 170] on span "DTI: 30.59%" at bounding box center [533, 169] width 22 height 5
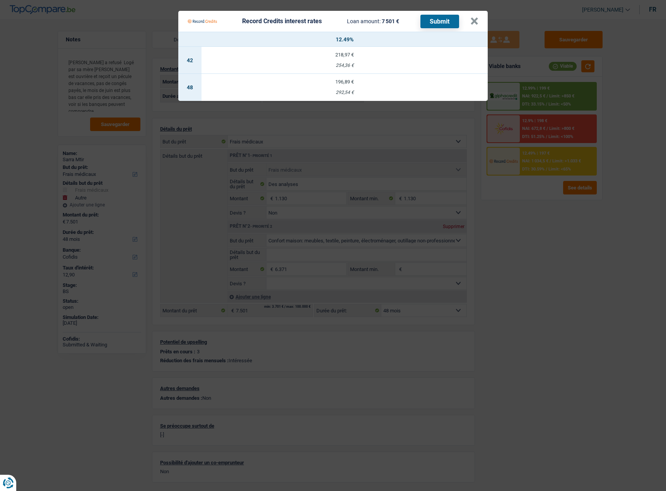
click at [479, 18] on Credits___BV_modal_header_ "Record Credits interest rates Loan amount: 7 501 € Submit ×" at bounding box center [332, 21] width 309 height 21
click at [477, 20] on button "×" at bounding box center [474, 21] width 8 height 8
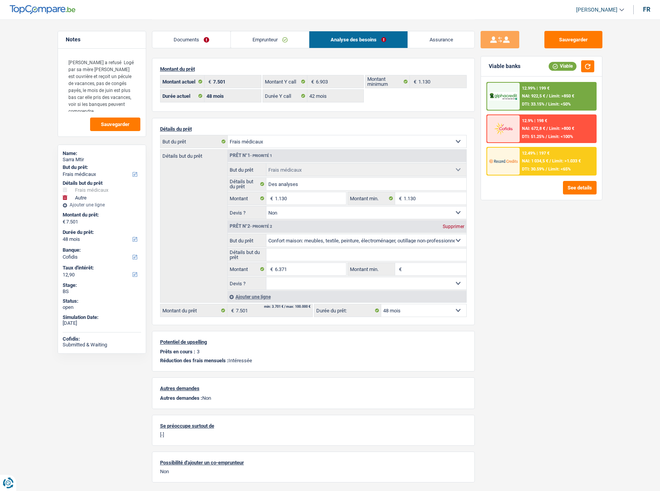
click at [557, 158] on span "Limit: >1.033 €" at bounding box center [566, 160] width 29 height 5
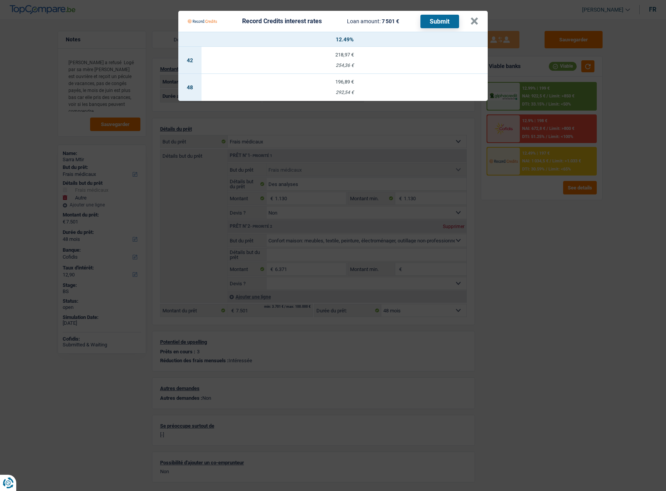
click at [354, 51] on td "218,97 € 254,36 €" at bounding box center [344, 60] width 286 height 27
select select "42"
select select "record credits"
type input "12,49"
select select "42"
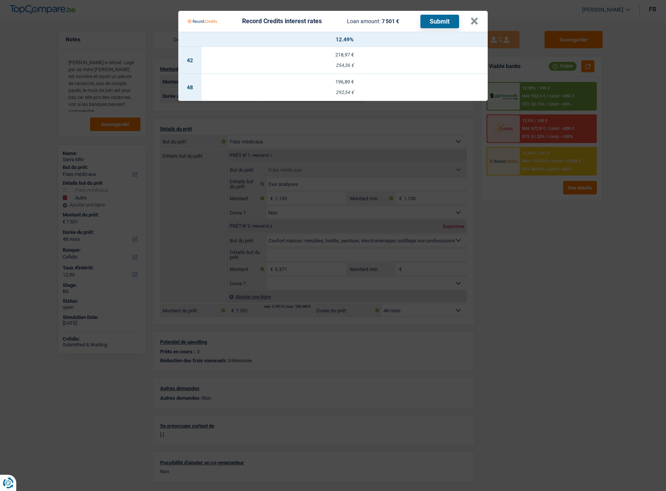
select select "42"
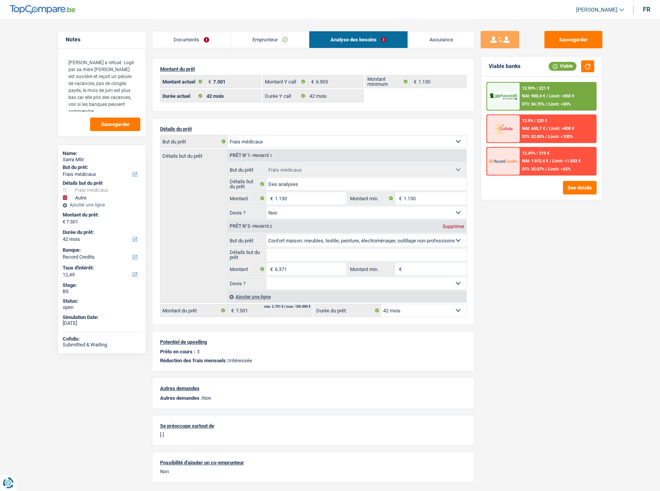
click at [578, 179] on div "12.99% | 221 € NAI: 900,4 € / Limit: >850 € DTI: 34.75% / Limit: <50% 12.9% | 2…" at bounding box center [541, 138] width 121 height 123
click at [570, 185] on button "See details" at bounding box center [580, 188] width 34 height 14
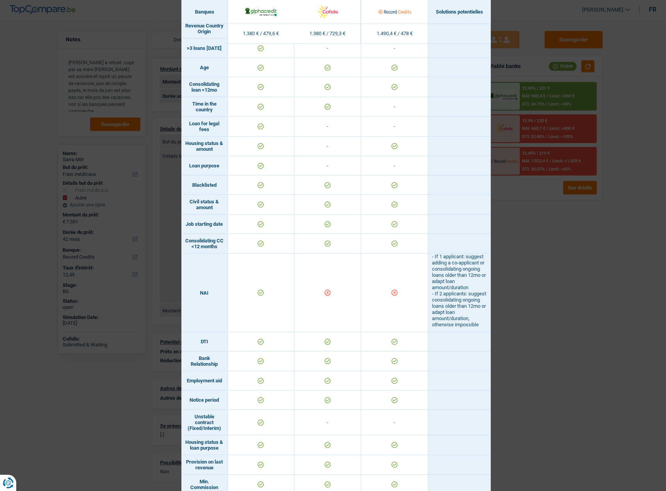
scroll to position [334, 0]
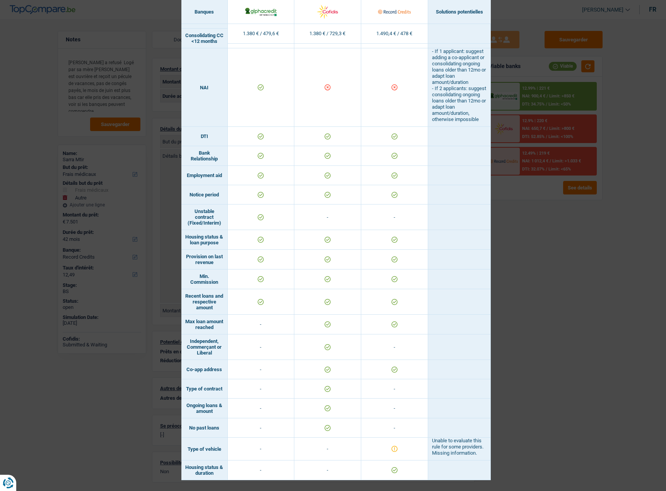
click at [513, 220] on div "Banks conditions × Banques Solutions potentielles Revenus / Charges 1.380 € / 4…" at bounding box center [333, 245] width 666 height 491
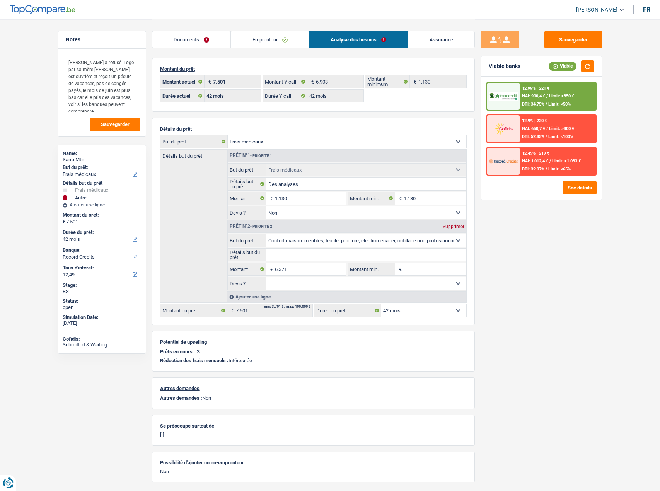
click at [548, 161] on span "NAI: 1 012,4 €" at bounding box center [535, 160] width 26 height 5
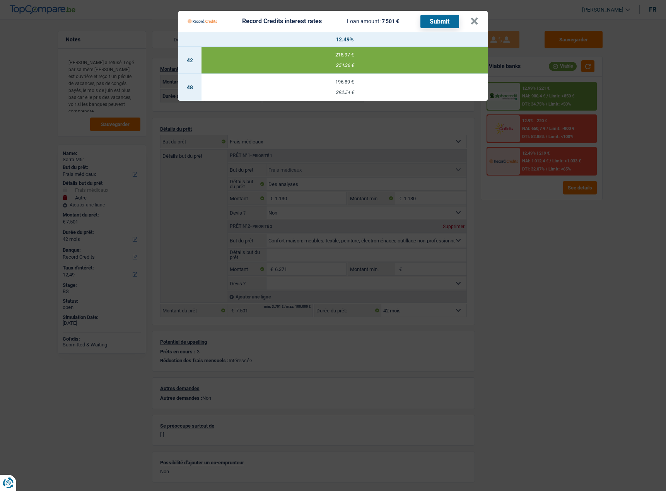
click at [430, 18] on button "Submit" at bounding box center [439, 22] width 39 height 14
click at [397, 85] on td "196,89 € 292,54 €" at bounding box center [344, 87] width 286 height 27
select select "48"
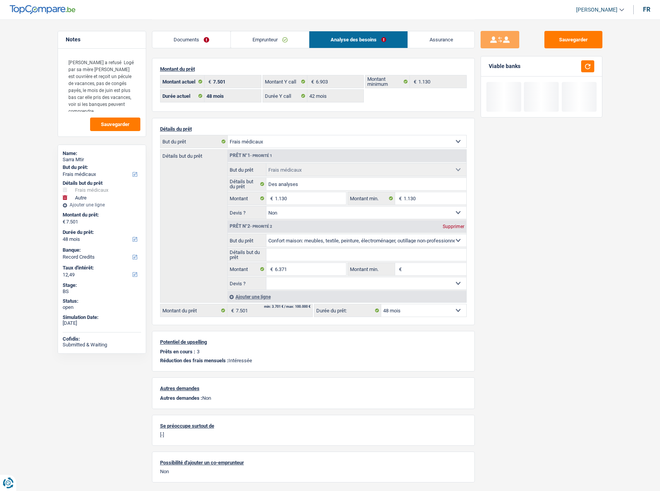
click at [591, 234] on div "Sauvegarder Viable banks" at bounding box center [541, 255] width 133 height 448
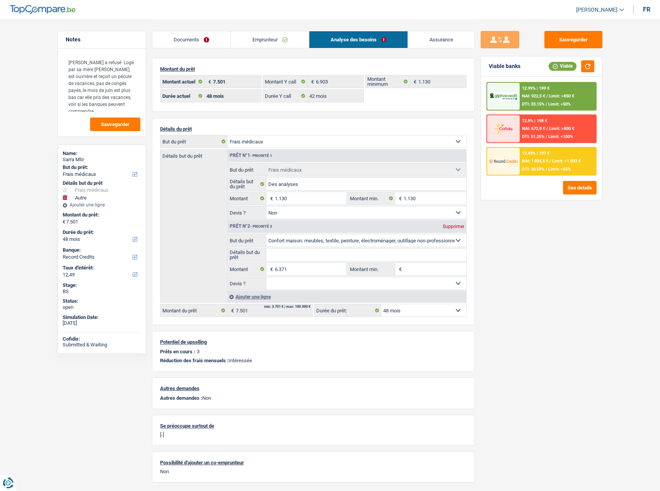
click at [548, 160] on span "NAI: 1 034,5 €" at bounding box center [535, 160] width 26 height 5
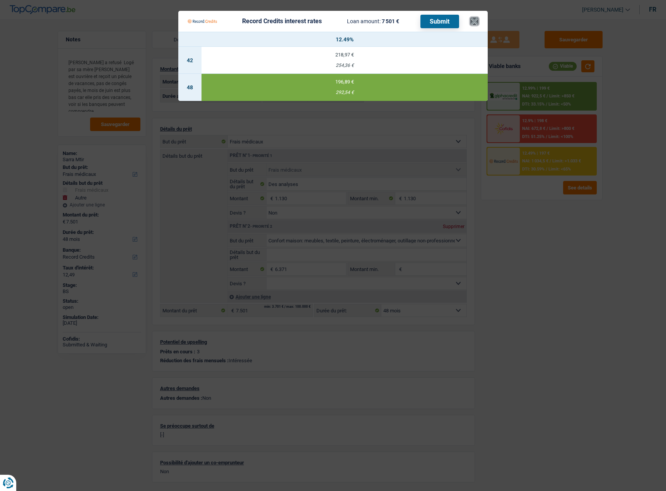
click at [473, 24] on button "×" at bounding box center [474, 21] width 8 height 8
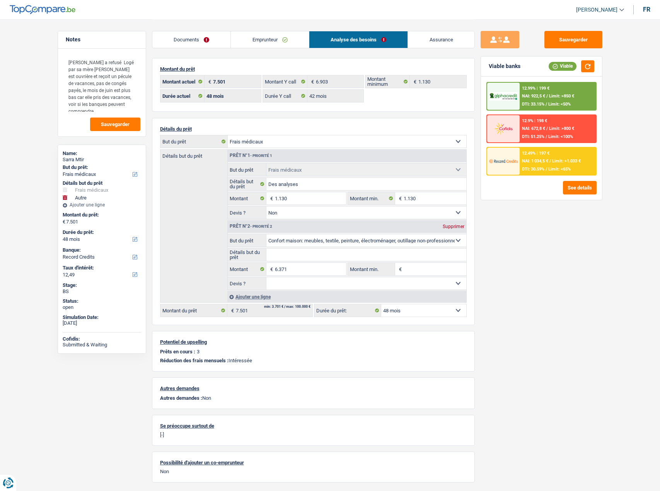
click at [83, 158] on div "Sarra Mtir" at bounding box center [102, 160] width 78 height 6
copy div "Mtir"
click at [553, 170] on span "Limit: <65%" at bounding box center [559, 169] width 22 height 5
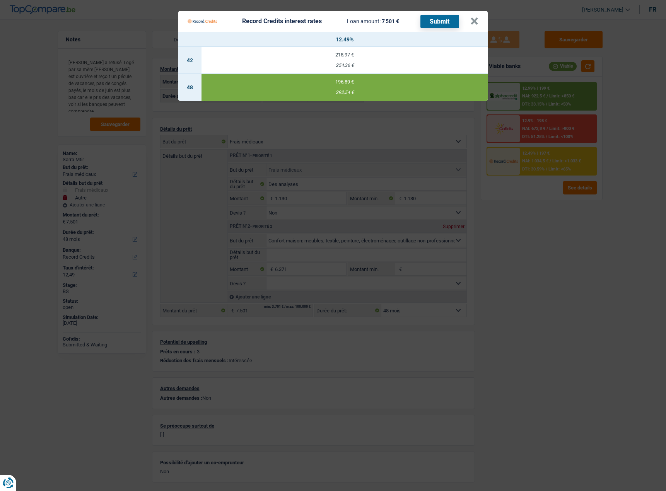
click at [550, 264] on Credits "Record Credits interest rates Loan amount: 7 501 € Submit × 12.49% 42 218,97 € …" at bounding box center [333, 245] width 666 height 491
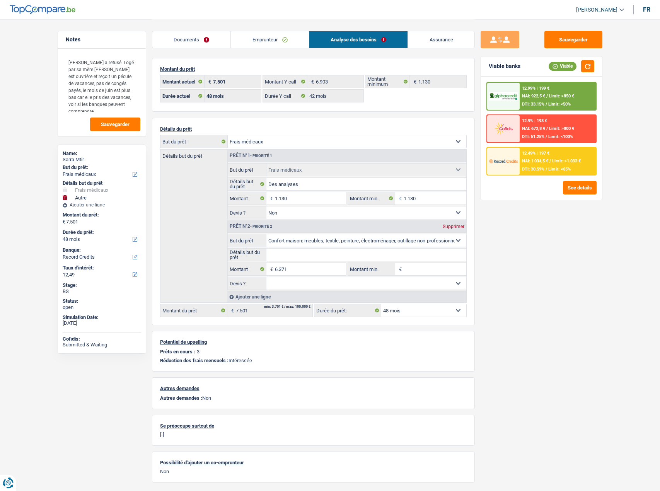
click at [210, 36] on link "Documents" at bounding box center [191, 39] width 78 height 17
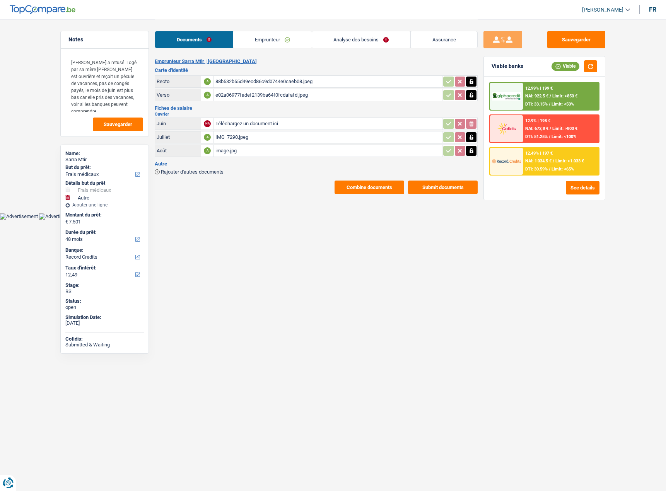
click at [228, 83] on div "88b532b55d49ecd86c9d0744e0caeb08.jpeg" at bounding box center [327, 82] width 225 height 12
click at [534, 92] on div "12.99% | 199 € NAI: 922,5 € / Limit: >850 € DTI: 33.15% / Limit: <50%" at bounding box center [561, 96] width 76 height 27
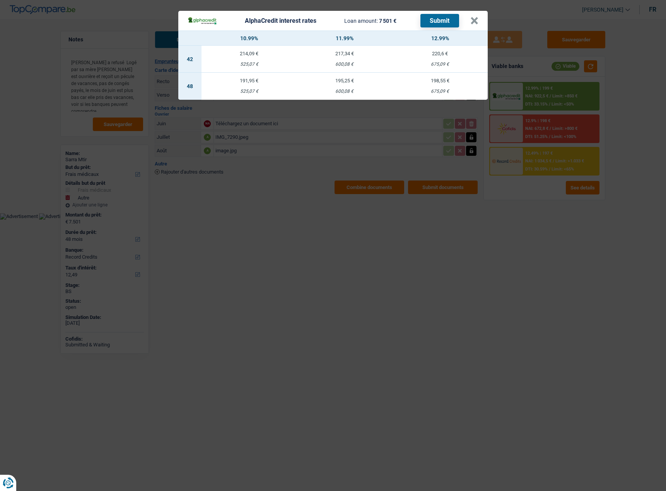
click at [383, 262] on div "AlphaCredit interest rates Loan amount: 7 501 € Submit × 10.99% 11.99% 12.99% 4…" at bounding box center [333, 245] width 666 height 491
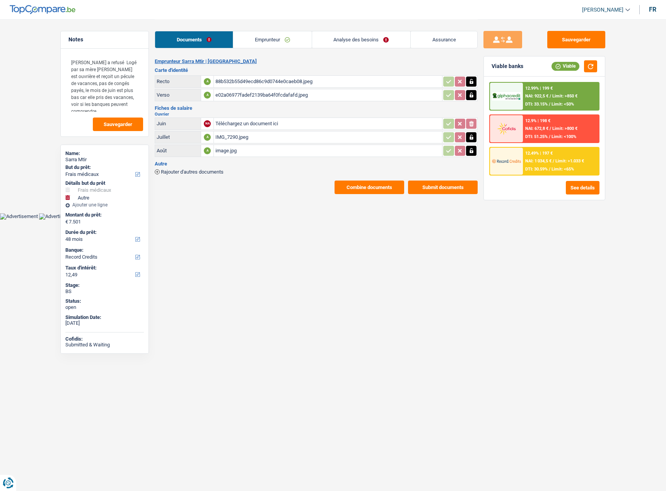
click at [572, 91] on div "12.99% | 199 € NAI: 922,5 € / Limit: >850 € DTI: 33.15% / Limit: <50%" at bounding box center [561, 96] width 76 height 27
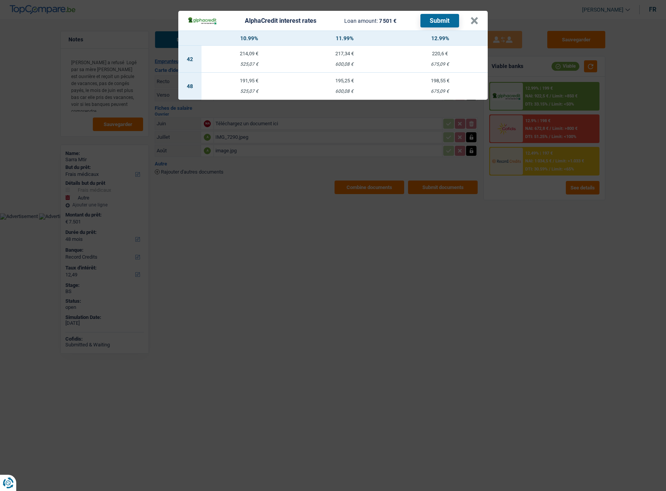
drag, startPoint x: 414, startPoint y: 86, endPoint x: 420, endPoint y: 85, distance: 6.0
click at [415, 86] on td "198,55 € 675,09 €" at bounding box center [439, 86] width 95 height 27
select select "alphacredit"
type input "12,99"
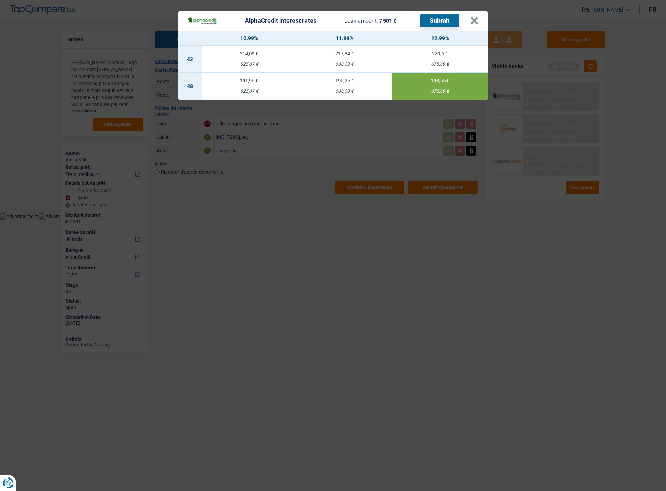
click at [436, 20] on button "Submit" at bounding box center [439, 21] width 39 height 14
click at [473, 20] on button "×" at bounding box center [474, 21] width 8 height 8
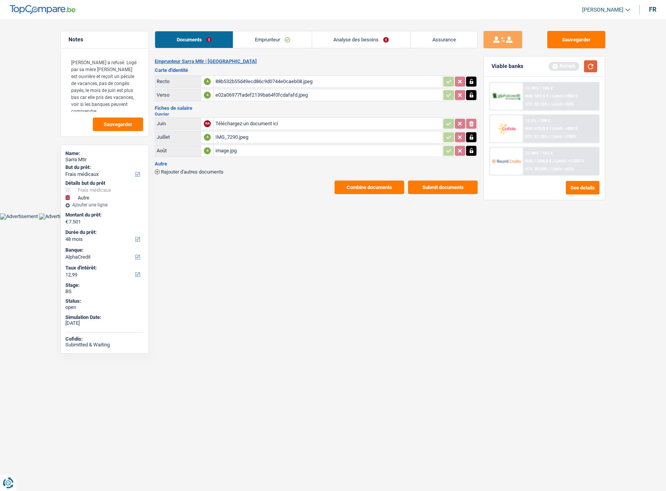
click at [585, 61] on button "button" at bounding box center [590, 66] width 13 height 12
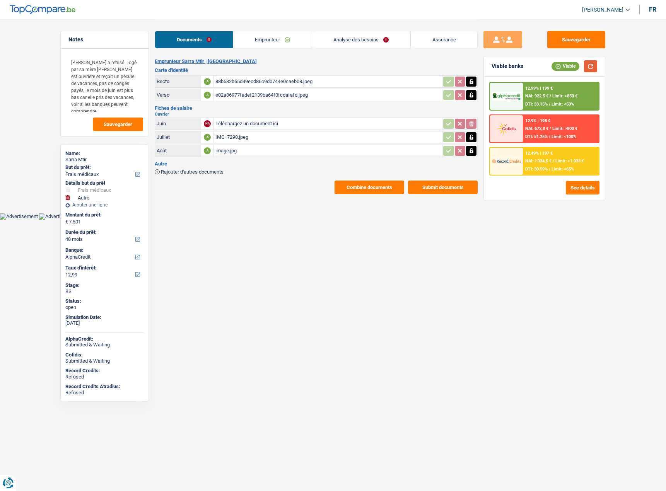
click at [589, 65] on button "button" at bounding box center [590, 66] width 13 height 12
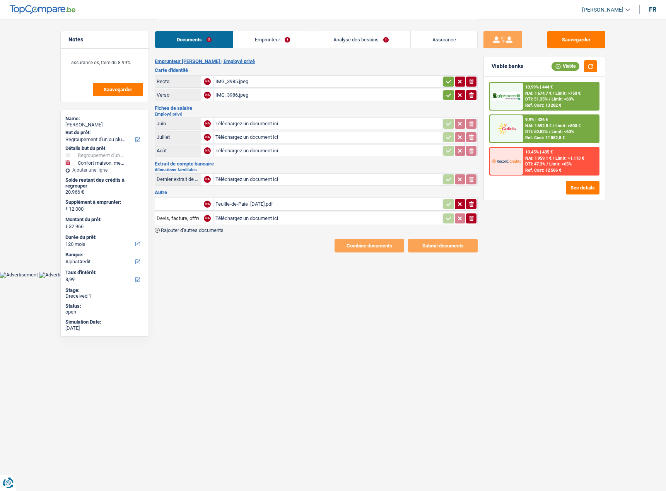
select select "refinancing"
select select "household"
select select "120"
select select "alphacredit"
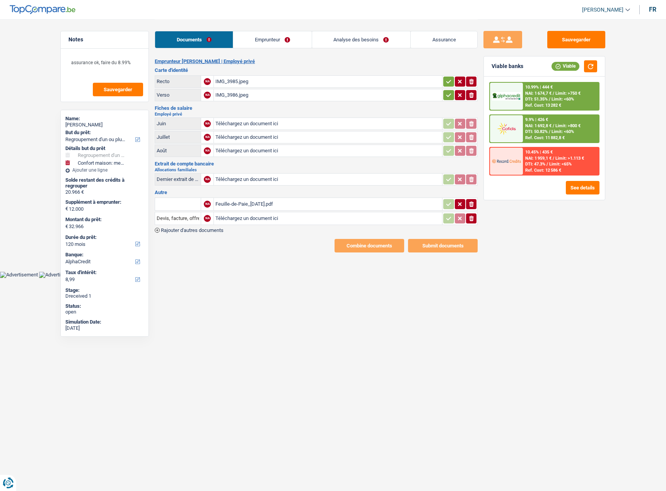
click at [240, 79] on div "IMG_3985.jpeg" at bounding box center [327, 82] width 225 height 12
click at [447, 81] on icon "button" at bounding box center [448, 82] width 6 height 8
click at [446, 95] on icon "button" at bounding box center [448, 94] width 5 height 3
click at [284, 199] on div "Feuille-de-Paie_[DATE].pdf" at bounding box center [327, 204] width 225 height 12
drag, startPoint x: 271, startPoint y: 114, endPoint x: 268, endPoint y: 122, distance: 8.2
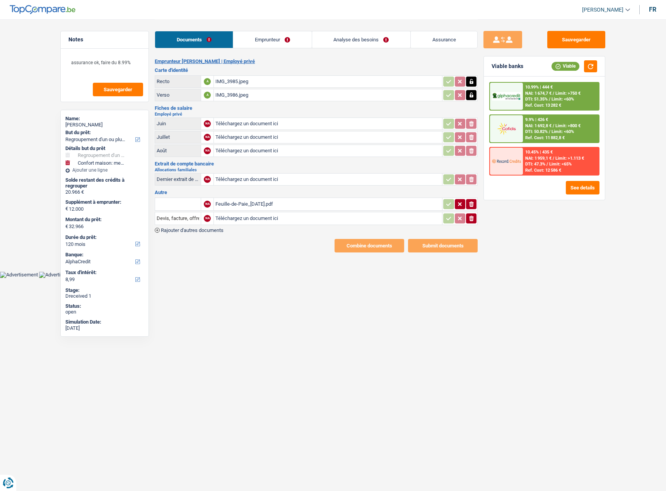
click at [271, 116] on div "Employé privé Juin NA Téléchargez un document ici ionicons-v5-e Juillet NA Télé…" at bounding box center [316, 135] width 323 height 46
click at [267, 124] on input "Téléchargez un document ici" at bounding box center [327, 124] width 225 height 12
click at [253, 126] on input "Téléchargez un document ici" at bounding box center [327, 124] width 225 height 12
type input "C:\fakepath\a6f135c7-1759238297433_feuille-de-paie_[DATE].pdf"
click at [246, 138] on input "Téléchargez un document ici" at bounding box center [327, 137] width 225 height 12
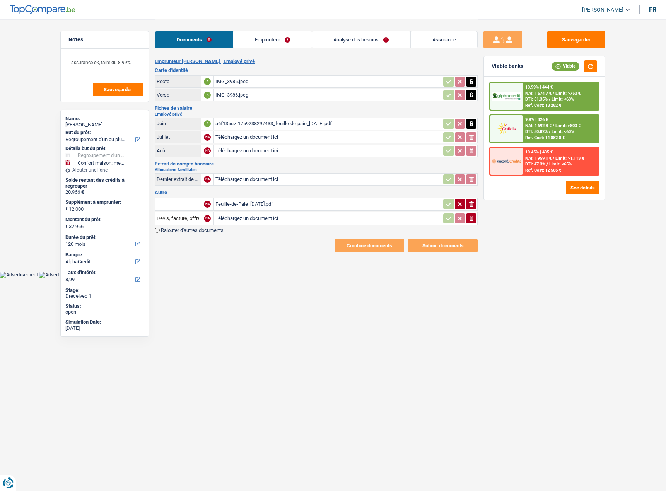
type input "C:\fakepath\a6f135c7-1759238291592_feuille-de-paie_[DATE].pdf"
click at [245, 152] on input "Téléchargez un document ici" at bounding box center [327, 151] width 225 height 12
click at [274, 125] on div "a6f135c7-1759238297433_feuille-de-paie_[DATE].pdf" at bounding box center [327, 124] width 225 height 12
click at [280, 139] on div "a6f135c7-1759238291592_feuille-de-paie_[DATE].pdf" at bounding box center [327, 137] width 225 height 12
click at [293, 152] on div "a6f135c7-1759238284603_feuille-de-paie_[DATE].pdf" at bounding box center [327, 151] width 225 height 12
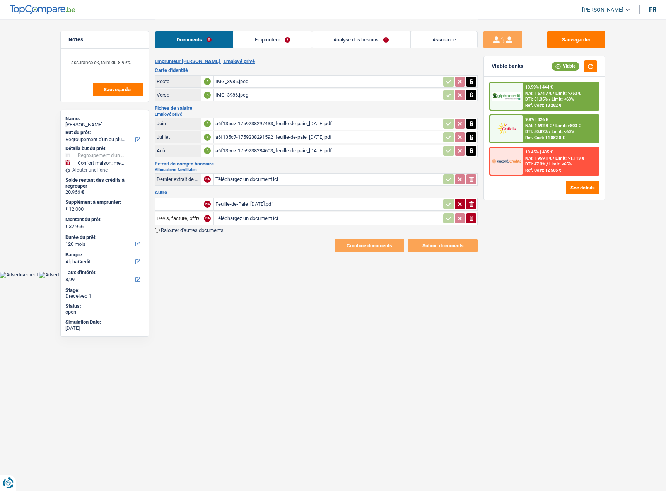
click at [468, 155] on button "button" at bounding box center [471, 151] width 10 height 10
click at [468, 155] on button "ionicons-v5-e" at bounding box center [471, 151] width 10 height 10
click at [240, 155] on input "Téléchargez un document ici" at bounding box center [327, 151] width 225 height 12
type input "C:\fakepath\a6f135c7-1759238316543_feuille-de-paie_[DATE].pdf"
click at [313, 204] on div "Feuille-de-Paie_[DATE].pdf" at bounding box center [327, 204] width 225 height 12
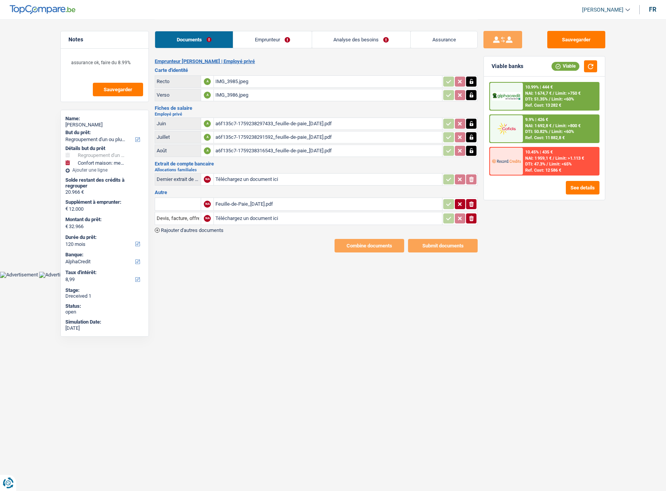
click at [469, 217] on icon "ionicons-v5-e" at bounding box center [471, 219] width 6 height 8
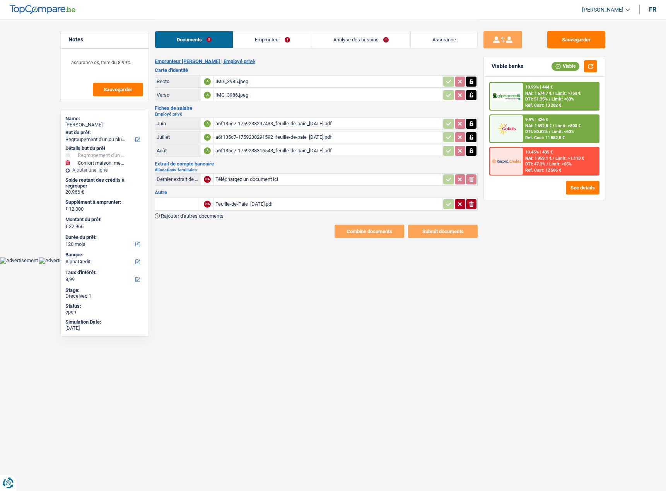
click at [466, 200] on button "ionicons-v5-e" at bounding box center [471, 204] width 10 height 10
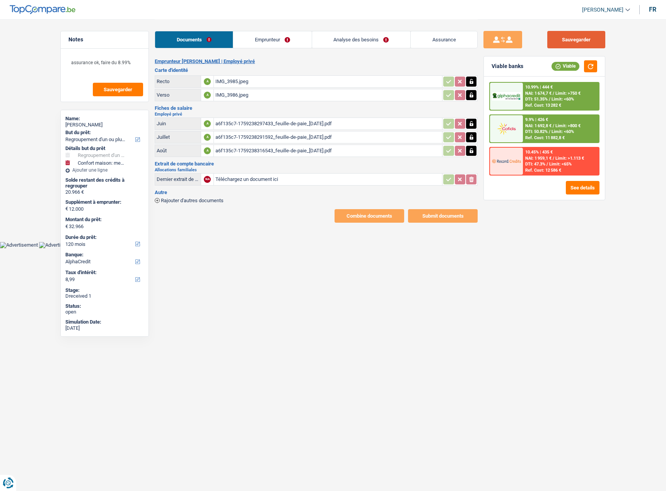
click at [581, 47] on button "Sauvegarder" at bounding box center [576, 39] width 58 height 17
click at [586, 67] on button "button" at bounding box center [590, 66] width 13 height 12
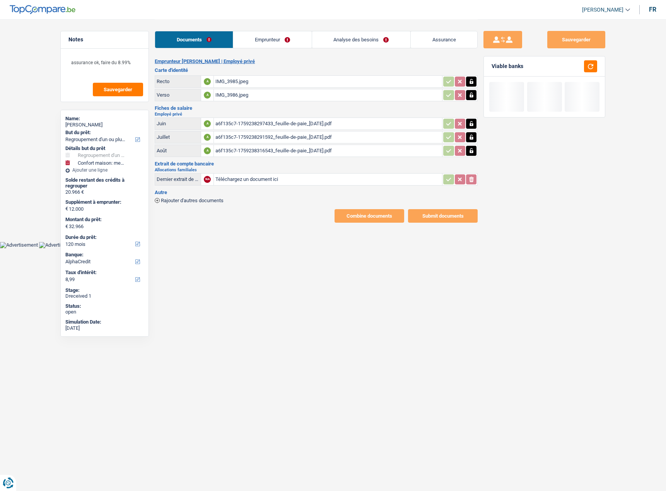
click at [271, 39] on link "Emprunteur" at bounding box center [272, 39] width 78 height 17
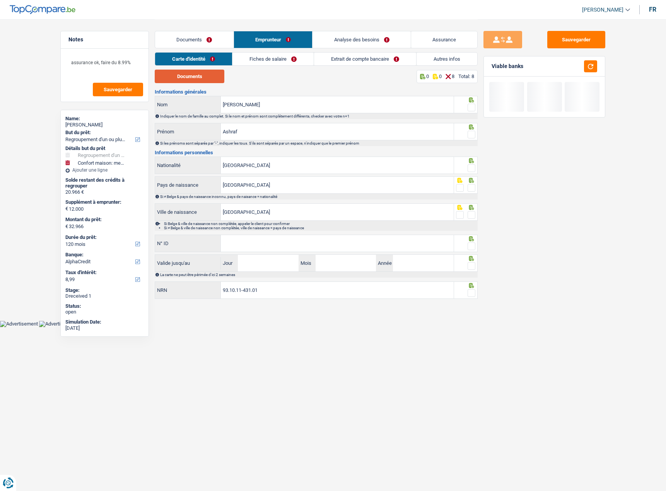
click at [216, 80] on button "Documents" at bounding box center [190, 77] width 70 height 14
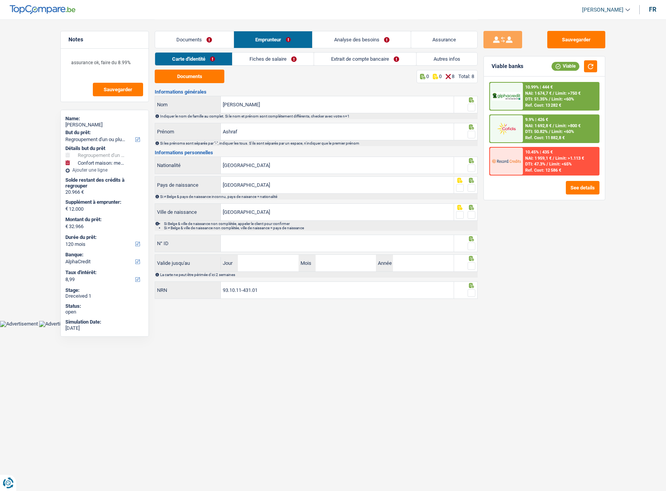
click at [468, 107] on span at bounding box center [471, 108] width 8 height 8
click at [0, 0] on input "radio" at bounding box center [0, 0] width 0 height 0
click at [473, 132] on span at bounding box center [471, 135] width 8 height 8
click at [0, 0] on input "radio" at bounding box center [0, 0] width 0 height 0
click at [475, 161] on div at bounding box center [466, 165] width 24 height 17
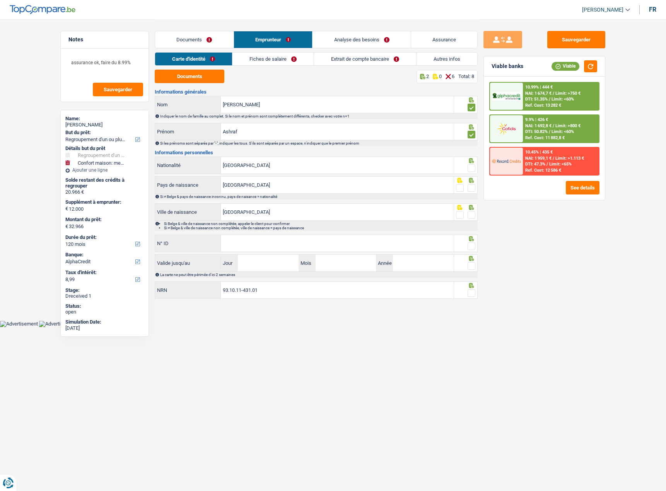
click at [473, 167] on span at bounding box center [471, 168] width 8 height 8
click at [0, 0] on input "radio" at bounding box center [0, 0] width 0 height 0
click at [470, 187] on span at bounding box center [471, 188] width 8 height 8
click at [0, 0] on input "radio" at bounding box center [0, 0] width 0 height 0
click at [468, 218] on span at bounding box center [471, 215] width 8 height 8
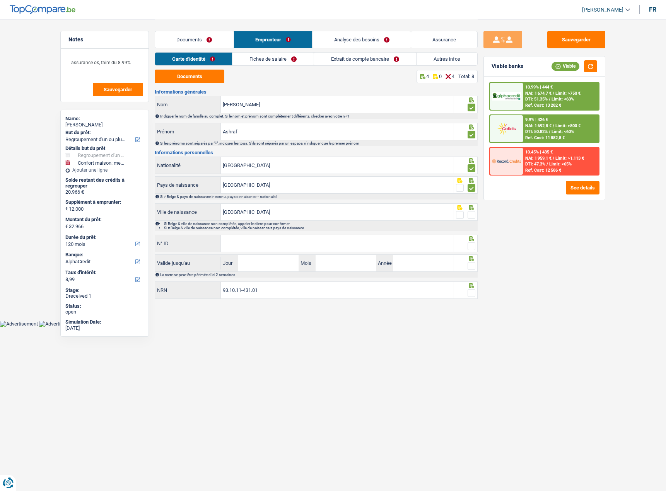
click at [0, 0] on input "radio" at bounding box center [0, 0] width 0 height 0
click at [418, 249] on input "N° ID" at bounding box center [337, 243] width 233 height 17
paste input "[PHONE_NUMBER]"
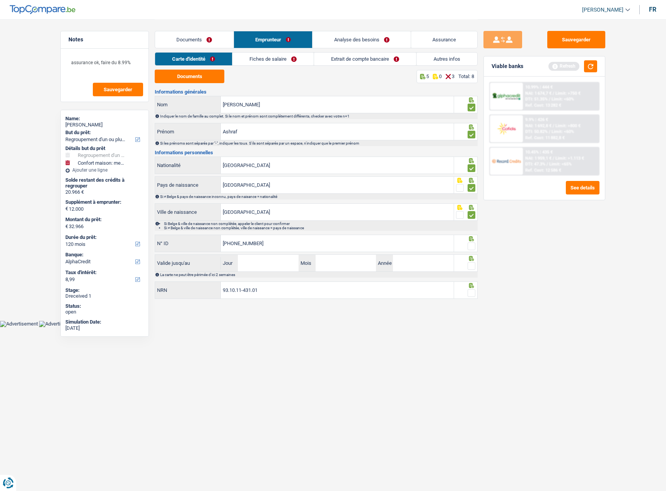
type input "[PHONE_NUMBER]"
click at [250, 259] on input "Jour" at bounding box center [268, 263] width 60 height 17
type input "04"
type input "11"
type input "2034"
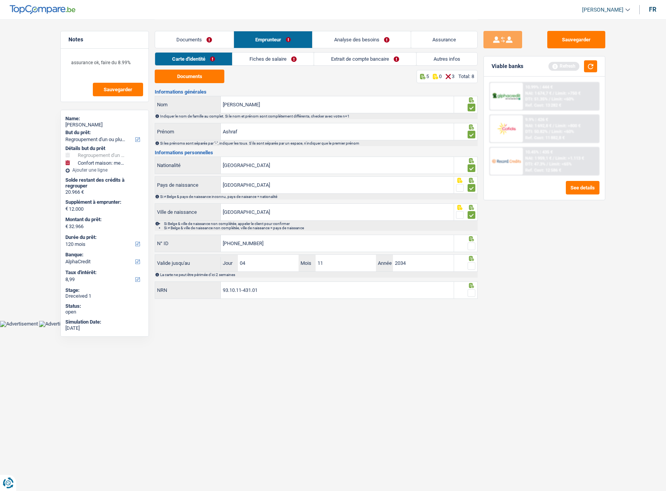
click at [473, 266] on span at bounding box center [471, 266] width 8 height 8
click at [0, 0] on input "radio" at bounding box center [0, 0] width 0 height 0
click at [467, 247] on span at bounding box center [471, 246] width 8 height 8
click at [0, 0] on input "radio" at bounding box center [0, 0] width 0 height 0
click at [470, 288] on icon at bounding box center [471, 285] width 5 height 5
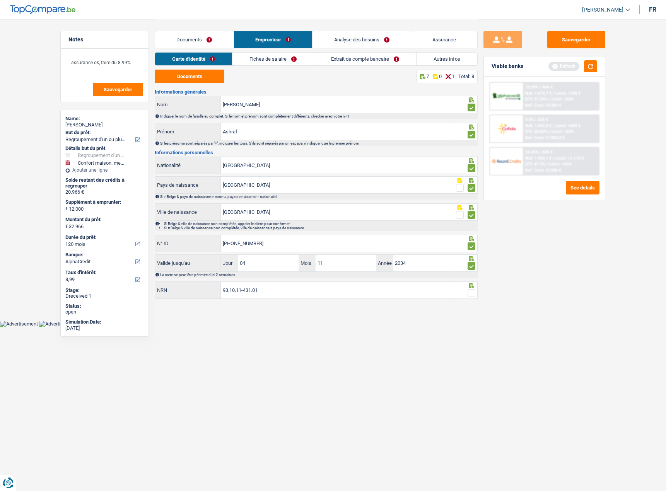
click at [472, 291] on span at bounding box center [471, 293] width 8 height 8
click at [0, 0] on input "radio" at bounding box center [0, 0] width 0 height 0
click at [297, 57] on link "Fiches de salaire" at bounding box center [273, 59] width 81 height 13
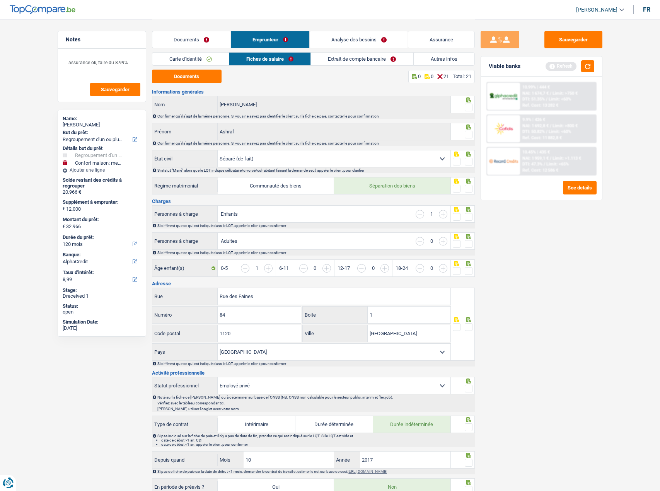
click at [468, 103] on div at bounding box center [469, 108] width 8 height 10
click at [467, 132] on span at bounding box center [469, 135] width 8 height 8
click at [0, 0] on input "radio" at bounding box center [0, 0] width 0 height 0
click at [197, 77] on button "Documents" at bounding box center [187, 77] width 70 height 14
click at [467, 111] on span at bounding box center [469, 108] width 8 height 8
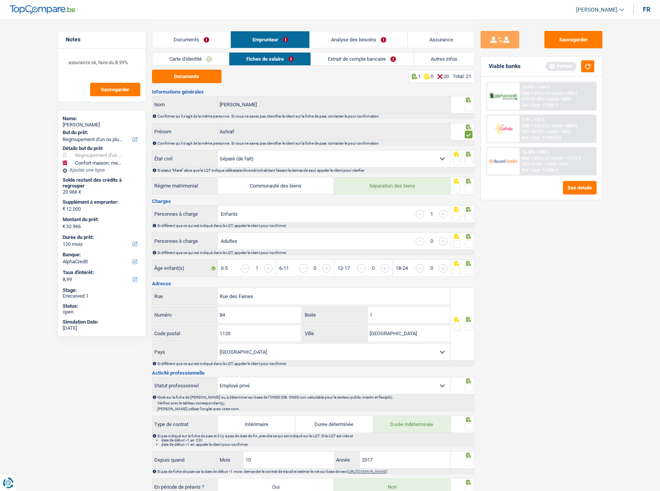
click at [0, 0] on input "radio" at bounding box center [0, 0] width 0 height 0
click at [469, 163] on span at bounding box center [469, 162] width 8 height 8
click at [0, 0] on input "radio" at bounding box center [0, 0] width 0 height 0
drag, startPoint x: 468, startPoint y: 177, endPoint x: 468, endPoint y: 182, distance: 5.8
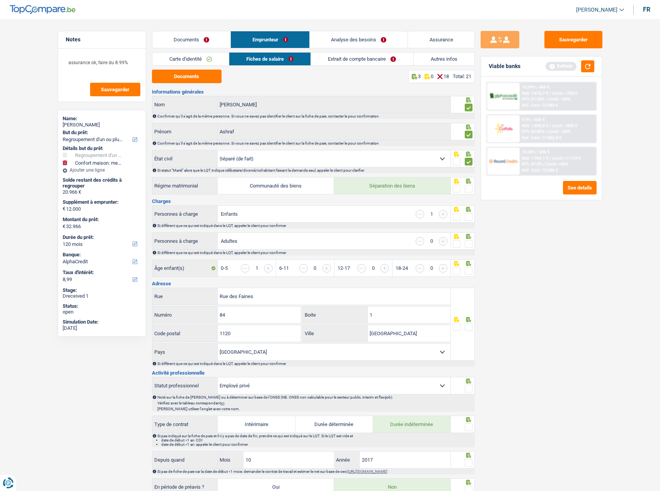
drag, startPoint x: 468, startPoint y: 185, endPoint x: 472, endPoint y: 208, distance: 23.3
click at [468, 187] on span at bounding box center [469, 189] width 8 height 8
click at [0, 0] on input "radio" at bounding box center [0, 0] width 0 height 0
click at [471, 213] on div at bounding box center [463, 213] width 24 height 17
click at [470, 216] on span at bounding box center [469, 217] width 8 height 8
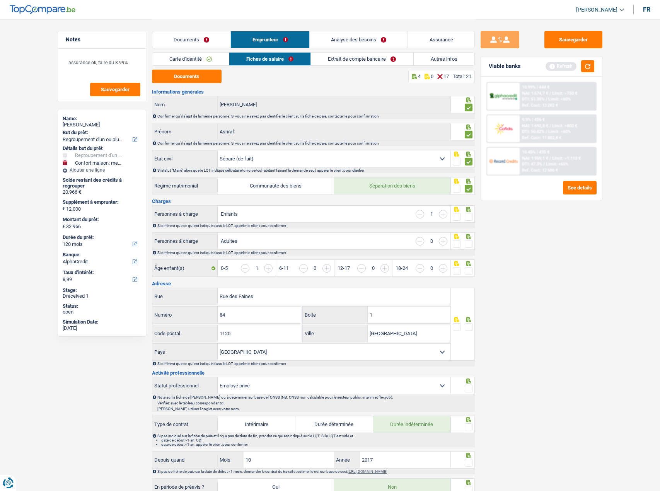
click at [0, 0] on input "radio" at bounding box center [0, 0] width 0 height 0
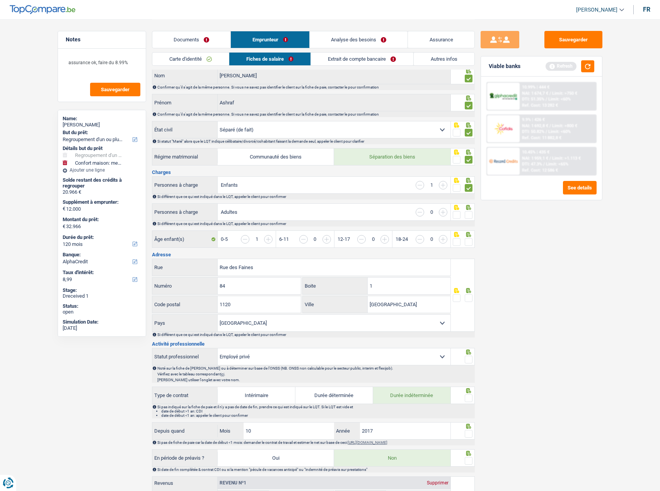
scroll to position [77, 0]
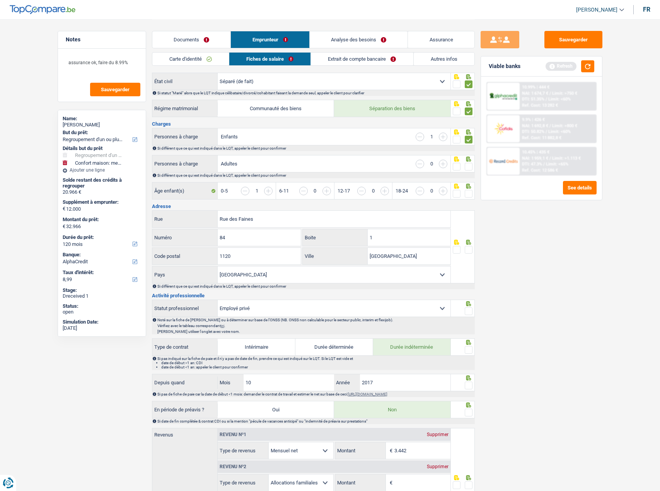
drag, startPoint x: 471, startPoint y: 162, endPoint x: 464, endPoint y: 174, distance: 13.5
click at [470, 164] on div at bounding box center [469, 167] width 8 height 10
click at [466, 171] on div at bounding box center [469, 167] width 8 height 10
click at [469, 193] on span at bounding box center [469, 194] width 8 height 8
click at [0, 0] on input "radio" at bounding box center [0, 0] width 0 height 0
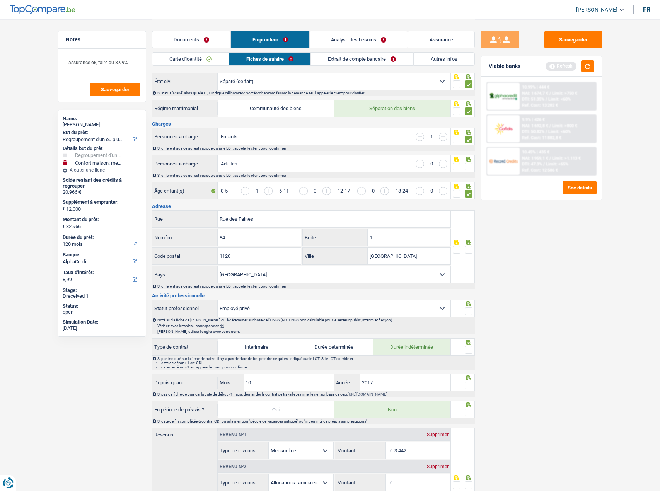
drag, startPoint x: 468, startPoint y: 167, endPoint x: 467, endPoint y: 182, distance: 14.3
click at [468, 167] on span at bounding box center [469, 167] width 8 height 8
click at [0, 0] on input "radio" at bounding box center [0, 0] width 0 height 0
click at [470, 251] on span at bounding box center [469, 250] width 8 height 8
click at [0, 0] on input "radio" at bounding box center [0, 0] width 0 height 0
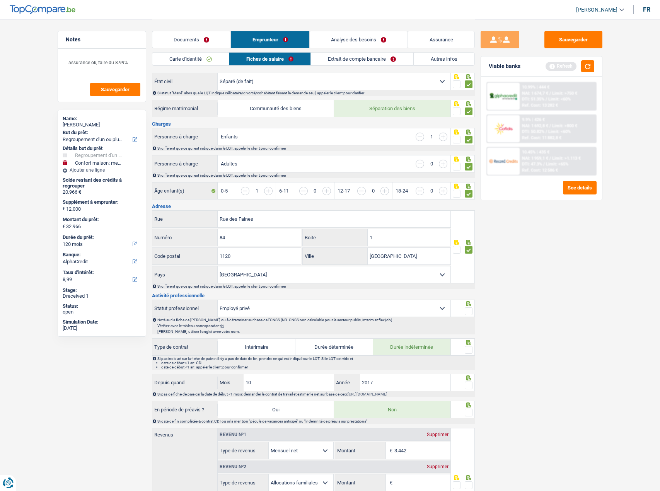
click at [468, 309] on span at bounding box center [469, 311] width 8 height 8
click at [0, 0] on input "radio" at bounding box center [0, 0] width 0 height 0
click at [386, 241] on input "1" at bounding box center [409, 237] width 83 height 17
click at [470, 348] on span at bounding box center [469, 350] width 8 height 8
click at [0, 0] on input "radio" at bounding box center [0, 0] width 0 height 0
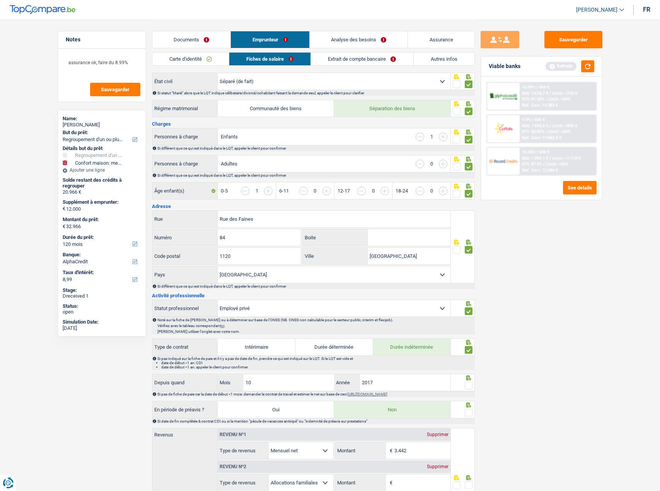
scroll to position [193, 0]
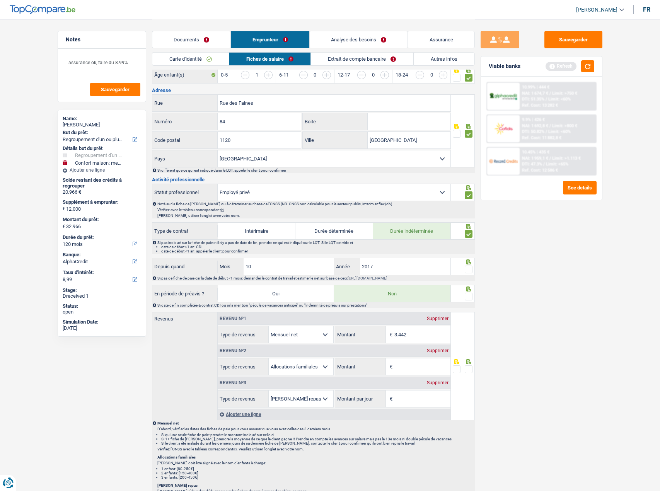
click at [470, 268] on span at bounding box center [469, 270] width 8 height 8
click at [0, 0] on input "radio" at bounding box center [0, 0] width 0 height 0
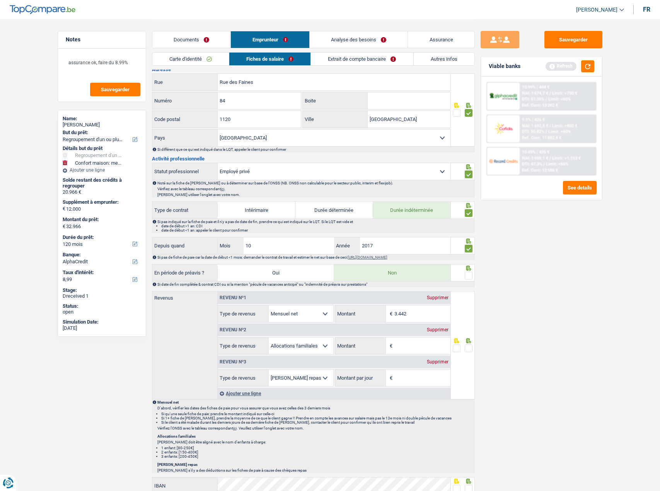
scroll to position [232, 0]
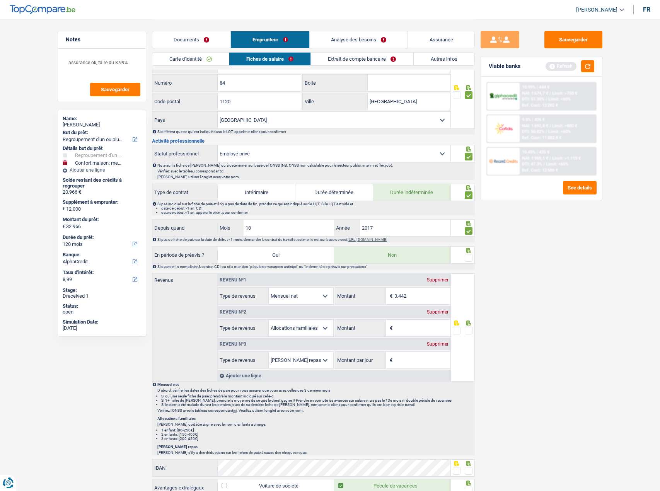
click at [467, 260] on span at bounding box center [469, 258] width 8 height 8
click at [0, 0] on input "radio" at bounding box center [0, 0] width 0 height 0
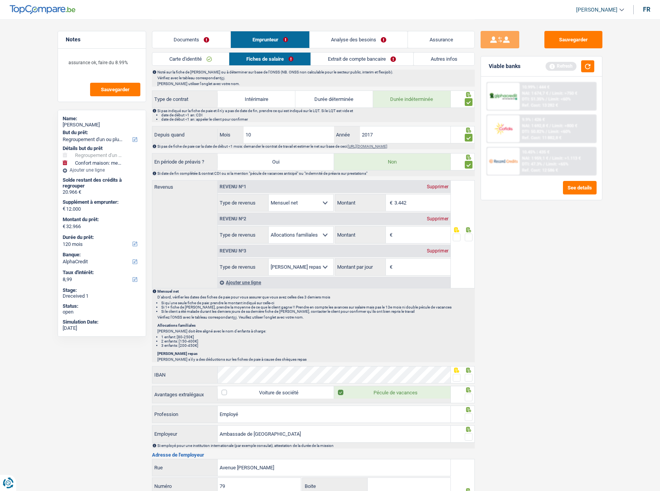
scroll to position [386, 0]
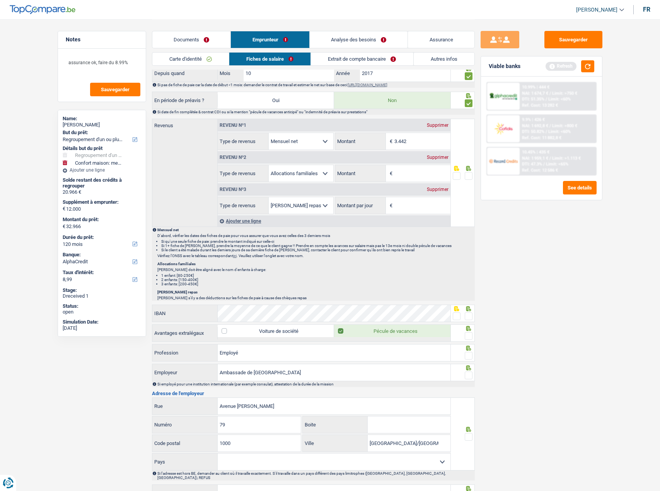
click at [430, 156] on div "Supprimer" at bounding box center [438, 157] width 26 height 5
select select "mealVouchers"
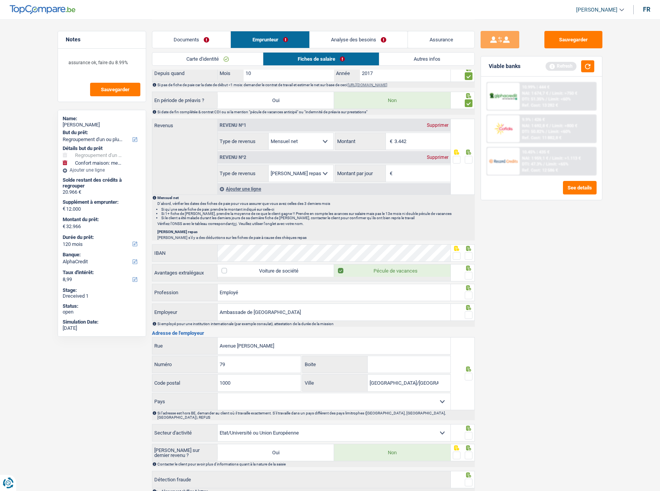
click at [434, 157] on div "Supprimer" at bounding box center [438, 157] width 26 height 5
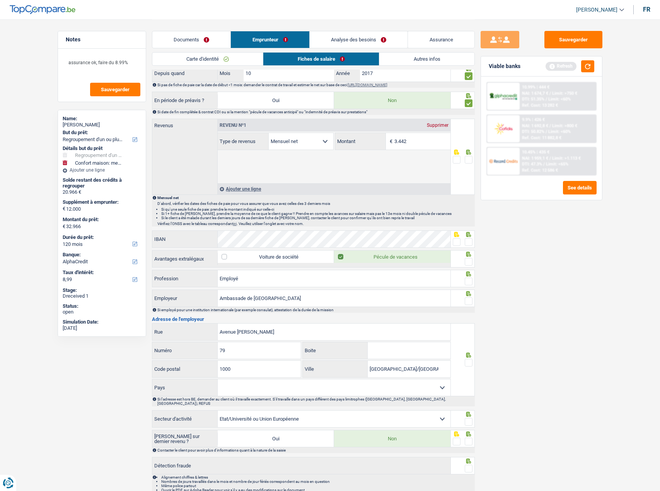
scroll to position [385, 0]
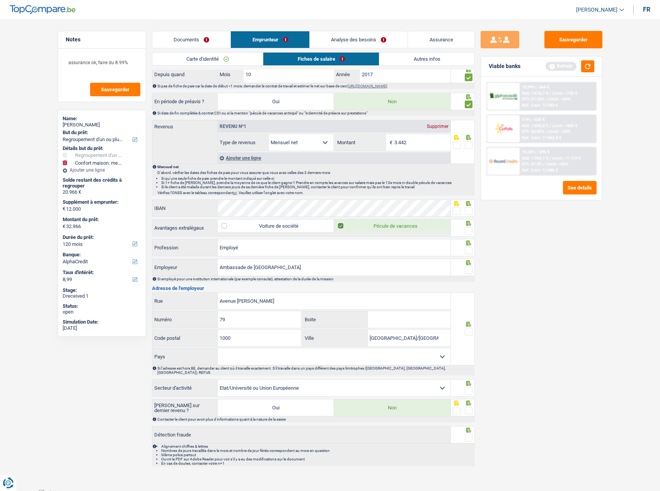
drag, startPoint x: 468, startPoint y: 146, endPoint x: 446, endPoint y: 194, distance: 53.4
click at [468, 146] on span at bounding box center [469, 145] width 8 height 8
click at [0, 0] on input "radio" at bounding box center [0, 0] width 0 height 0
click at [457, 210] on span at bounding box center [457, 211] width 8 height 8
click at [0, 0] on input "radio" at bounding box center [0, 0] width 0 height 0
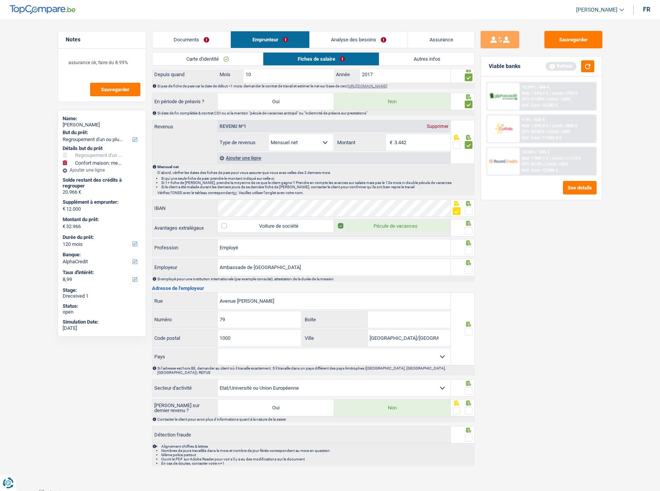
click at [468, 235] on div at bounding box center [469, 231] width 8 height 10
click at [468, 248] on span at bounding box center [469, 251] width 8 height 8
click at [0, 0] on input "radio" at bounding box center [0, 0] width 0 height 0
click at [468, 270] on span at bounding box center [469, 270] width 8 height 8
click at [0, 0] on input "radio" at bounding box center [0, 0] width 0 height 0
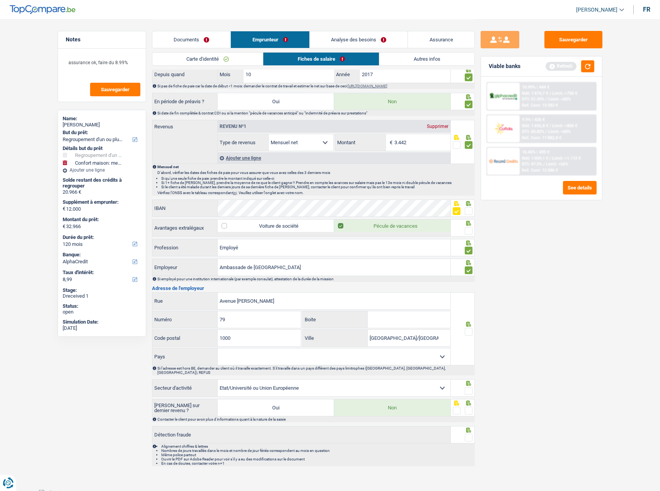
click at [470, 230] on span at bounding box center [469, 231] width 8 height 8
click at [0, 0] on input "radio" at bounding box center [0, 0] width 0 height 0
drag, startPoint x: 278, startPoint y: 294, endPoint x: 306, endPoint y: 302, distance: 29.1
click at [280, 295] on input "Avenue [PERSON_NAME]" at bounding box center [334, 301] width 233 height 17
drag, startPoint x: 306, startPoint y: 302, endPoint x: 148, endPoint y: 295, distance: 157.9
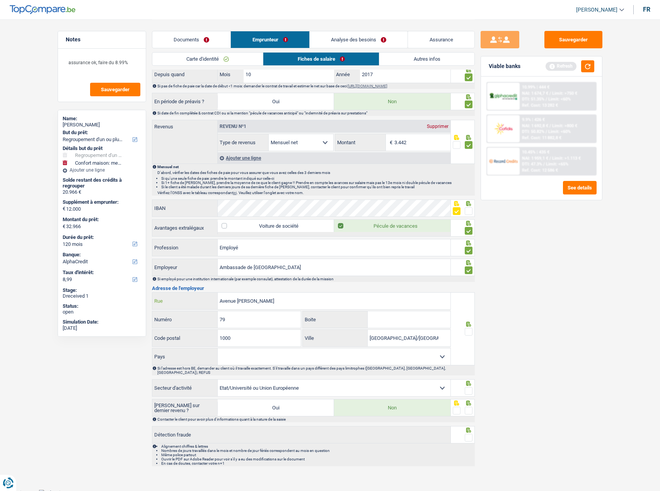
click at [148, 295] on div "Notes assurance ok, faire du 8.99% Sauvegarder Name: [PERSON_NAME] But du prêt:…" at bounding box center [330, 52] width 557 height 836
paste input "VENUE [PERSON_NAME] 15"
click at [279, 302] on input "AVENUE [PERSON_NAME] 15" at bounding box center [334, 301] width 233 height 17
click at [276, 302] on input "AVENUE [PERSON_NAME] 15" at bounding box center [334, 301] width 233 height 17
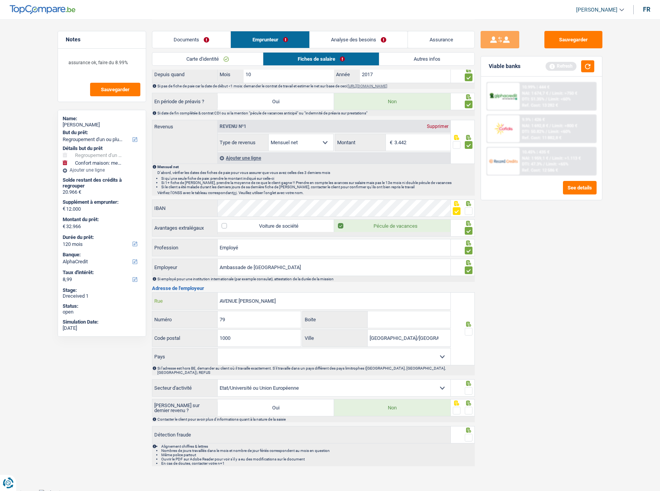
type input "AVENUE [PERSON_NAME]"
drag, startPoint x: 238, startPoint y: 325, endPoint x: 195, endPoint y: 319, distance: 42.9
click at [194, 319] on div "79 Numéro" at bounding box center [226, 319] width 149 height 17
paste input "15"
type input "15"
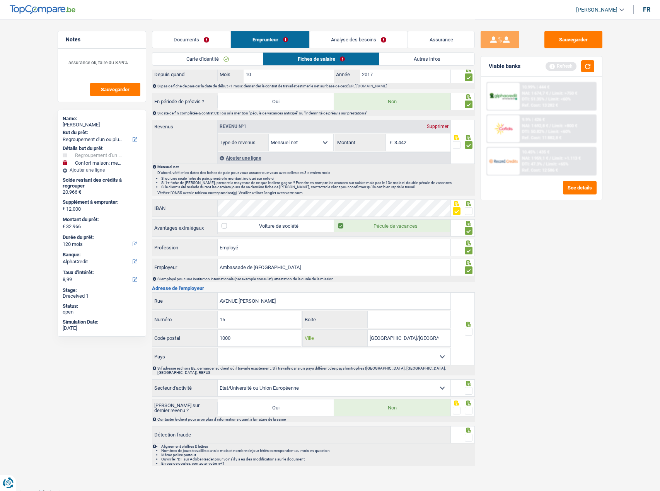
click at [391, 337] on input "[GEOGRAPHIC_DATA]/[GEOGRAPHIC_DATA]" at bounding box center [409, 338] width 83 height 17
drag, startPoint x: 390, startPoint y: 337, endPoint x: 427, endPoint y: 336, distance: 37.9
click at [427, 337] on input "[GEOGRAPHIC_DATA]/[GEOGRAPHIC_DATA]" at bounding box center [409, 338] width 83 height 17
type input "[GEOGRAPHIC_DATA]"
click at [424, 351] on select "[GEOGRAPHIC_DATA] [GEOGRAPHIC_DATA] [GEOGRAPHIC_DATA] [GEOGRAPHIC_DATA] [GEOGRA…" at bounding box center [334, 356] width 233 height 17
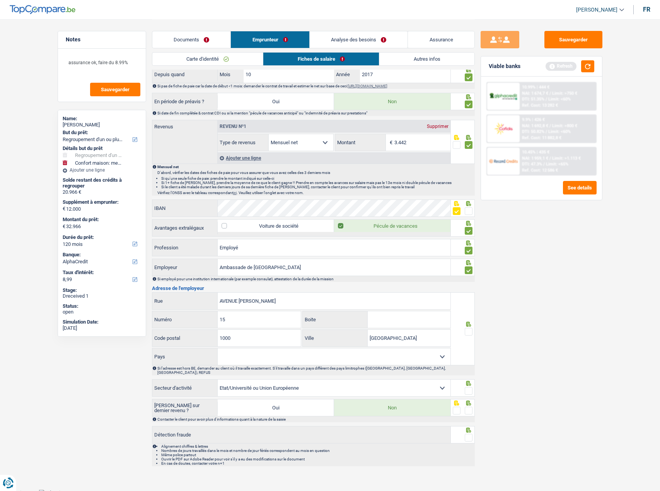
select select "BE"
click at [218, 348] on select "[GEOGRAPHIC_DATA] [GEOGRAPHIC_DATA] [GEOGRAPHIC_DATA] [GEOGRAPHIC_DATA] [GEOGRA…" at bounding box center [334, 356] width 233 height 17
click at [468, 330] on span at bounding box center [469, 332] width 8 height 8
click at [0, 0] on input "radio" at bounding box center [0, 0] width 0 height 0
click at [470, 389] on span at bounding box center [469, 391] width 8 height 8
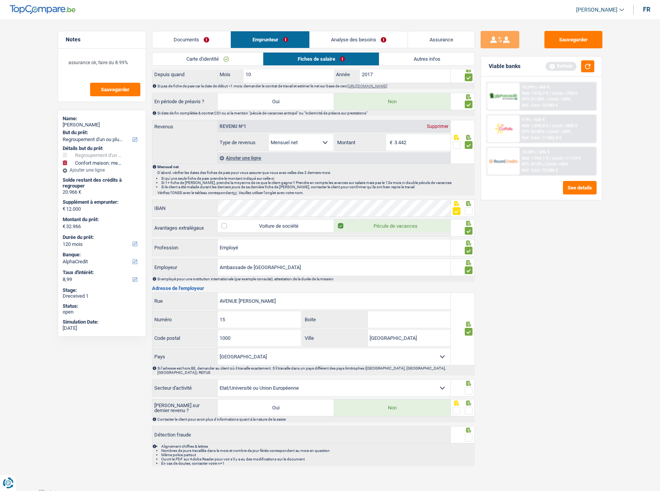
click at [0, 0] on input "radio" at bounding box center [0, 0] width 0 height 0
click at [469, 407] on span at bounding box center [469, 411] width 8 height 8
click at [0, 0] on input "radio" at bounding box center [0, 0] width 0 height 0
click at [471, 434] on span at bounding box center [469, 438] width 8 height 8
click at [0, 0] on input "radio" at bounding box center [0, 0] width 0 height 0
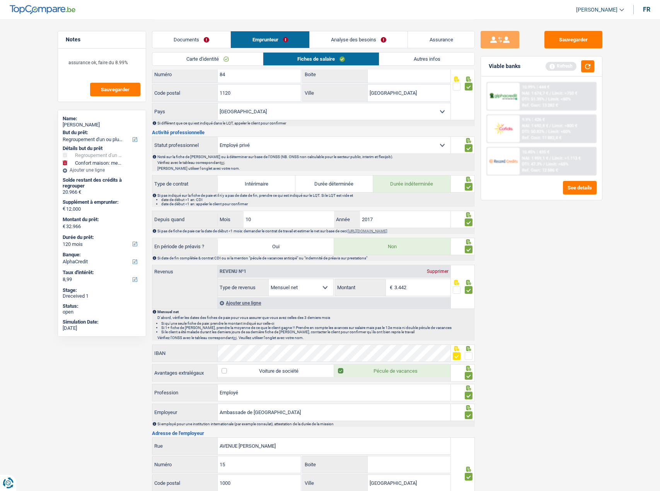
scroll to position [192, 0]
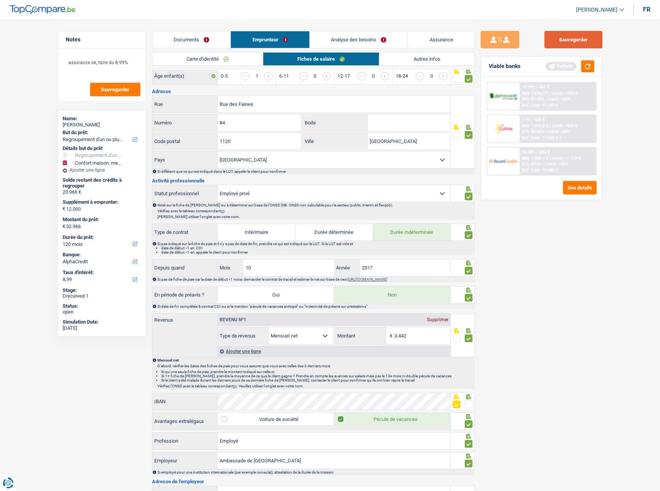
drag, startPoint x: 570, startPoint y: 43, endPoint x: 580, endPoint y: 60, distance: 20.3
click at [570, 44] on button "Sauvegarder" at bounding box center [573, 39] width 58 height 17
click at [589, 68] on button "button" at bounding box center [587, 66] width 13 height 12
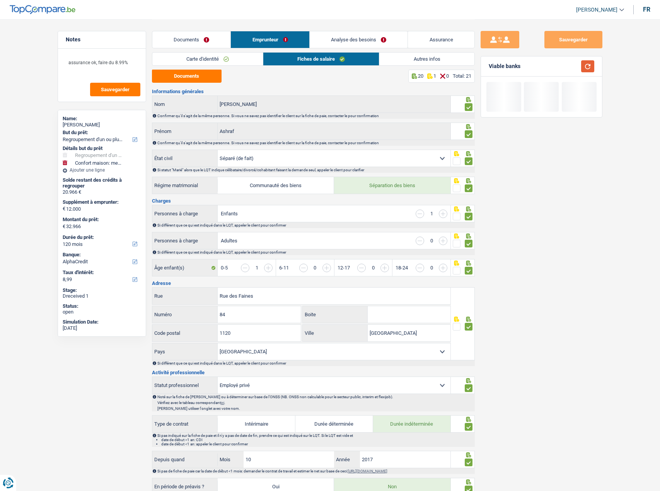
scroll to position [0, 0]
click at [415, 53] on link "Autres infos" at bounding box center [426, 59] width 95 height 13
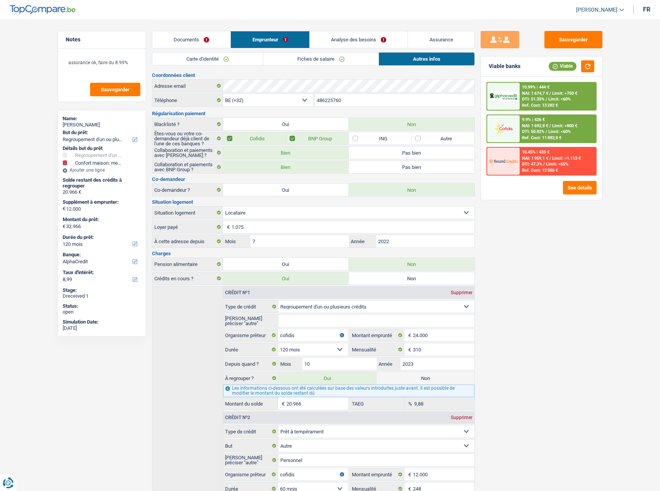
click at [345, 45] on link "Analyse des besoins" at bounding box center [359, 39] width 98 height 17
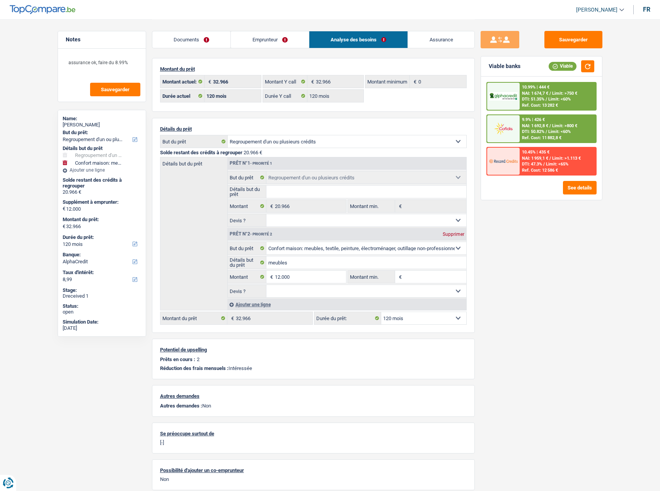
click at [547, 91] on span "NAI: 1 674,7 €" at bounding box center [535, 93] width 26 height 5
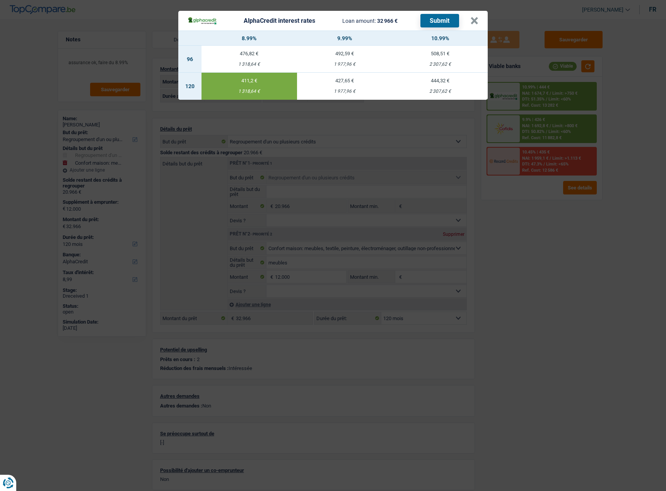
click at [438, 24] on button "Submit" at bounding box center [439, 21] width 39 height 14
click at [471, 19] on button "×" at bounding box center [474, 21] width 8 height 8
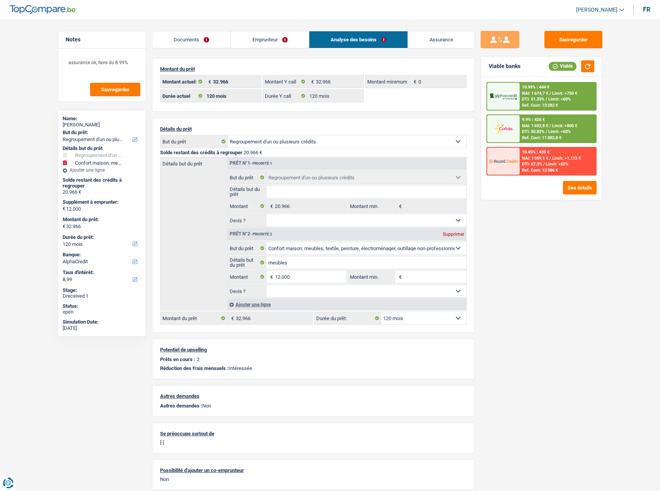
click at [248, 43] on link "Emprunteur" at bounding box center [270, 39] width 78 height 17
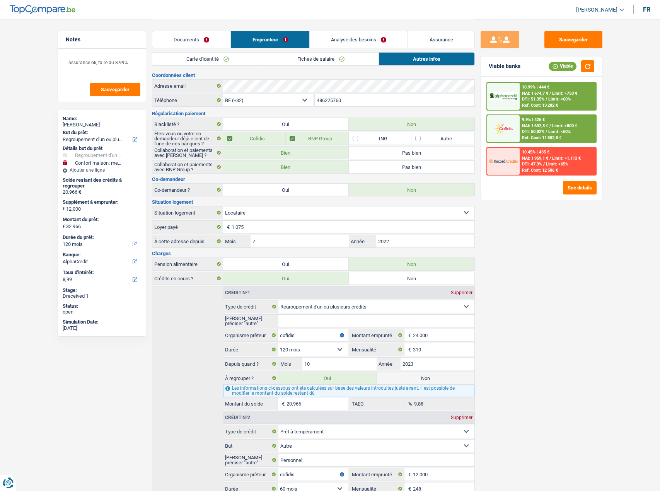
click at [196, 44] on link "Documents" at bounding box center [191, 39] width 78 height 17
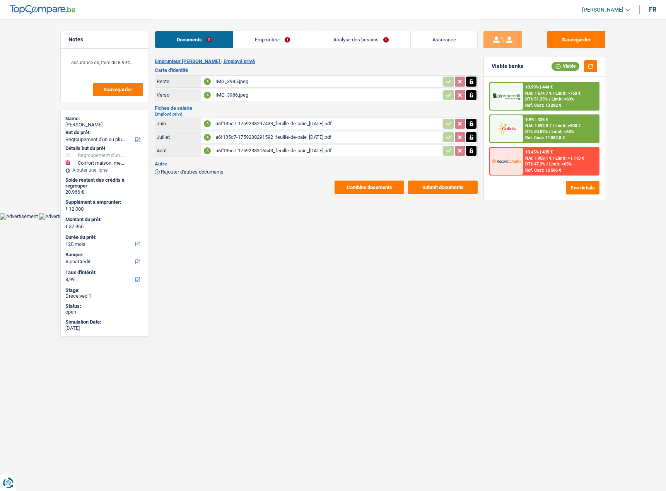
drag, startPoint x: 114, startPoint y: 126, endPoint x: 82, endPoint y: 124, distance: 31.8
click at [82, 124] on div "[PERSON_NAME]" at bounding box center [104, 125] width 78 height 6
copy div "[PERSON_NAME]"
click at [259, 44] on link "Emprunteur" at bounding box center [272, 39] width 78 height 17
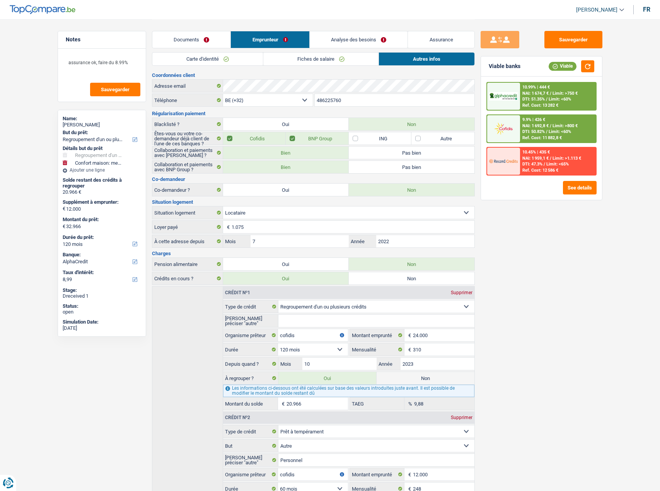
click at [208, 58] on link "Carte d'identité" at bounding box center [207, 59] width 111 height 13
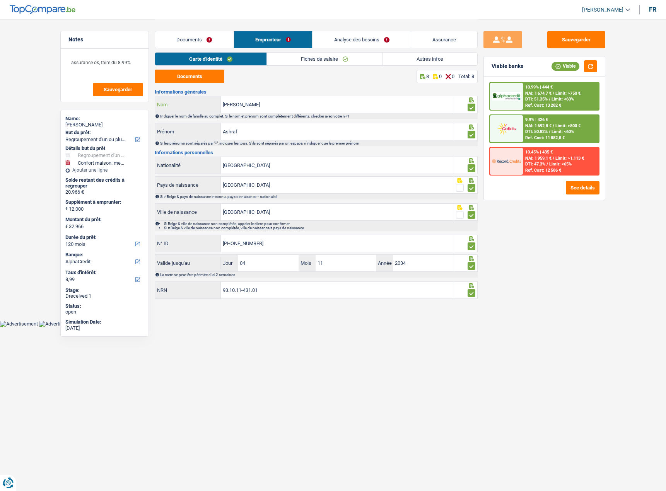
drag, startPoint x: 266, startPoint y: 111, endPoint x: 168, endPoint y: 105, distance: 97.6
click at [168, 105] on div "[PERSON_NAME]" at bounding box center [304, 104] width 298 height 17
click at [548, 96] on div "10.99% | 444 € NAI: 1 674,7 € / Limit: >750 € DTI: 51.35% / Limit: <60% Ref. Co…" at bounding box center [561, 96] width 76 height 27
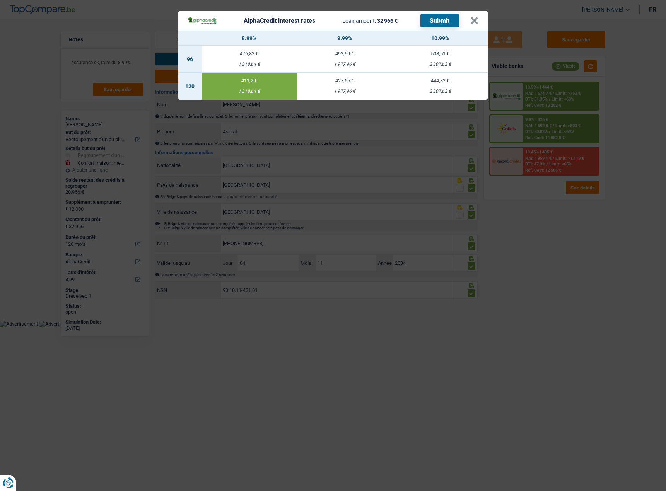
click at [469, 19] on div "AlphaCredit interest rates Loan amount: 32 966 € Submit" at bounding box center [328, 21] width 283 height 14
click at [479, 19] on header "AlphaCredit interest rates Loan amount: 32 966 € Submit ×" at bounding box center [332, 21] width 309 height 20
click at [474, 23] on button "×" at bounding box center [474, 21] width 8 height 8
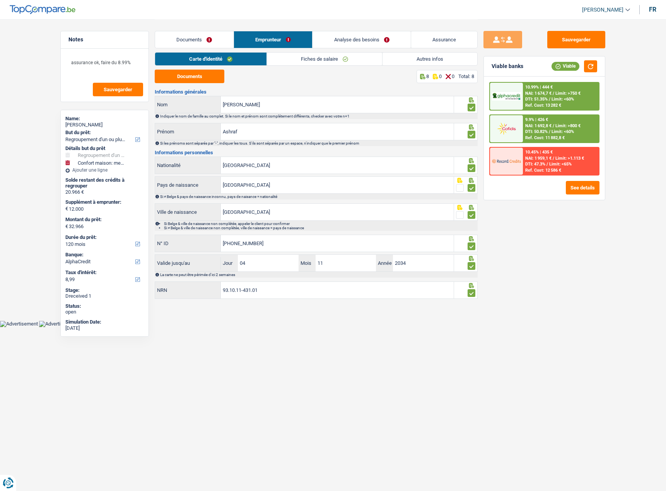
drag, startPoint x: 292, startPoint y: 65, endPoint x: 340, endPoint y: 61, distance: 48.1
click at [292, 65] on li "Fiches de salaire" at bounding box center [324, 59] width 116 height 14
click at [359, 58] on link "Fiches de salaire" at bounding box center [324, 59] width 115 height 13
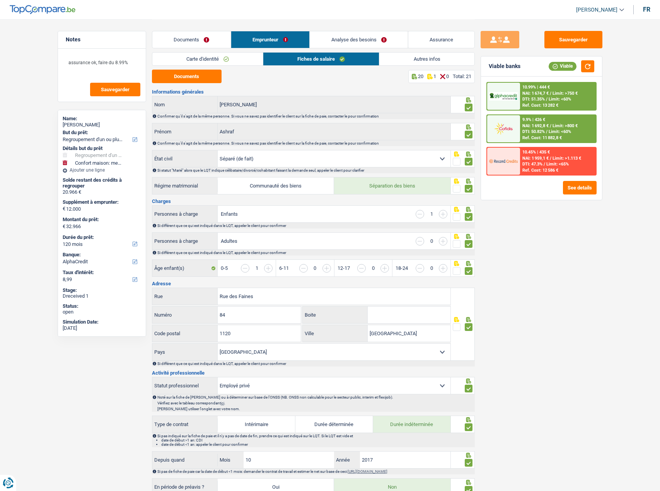
click at [434, 66] on div "Carte d'identité Fiches de salaire Autres infos" at bounding box center [313, 60] width 323 height 17
click at [434, 60] on link "Autres infos" at bounding box center [426, 59] width 95 height 13
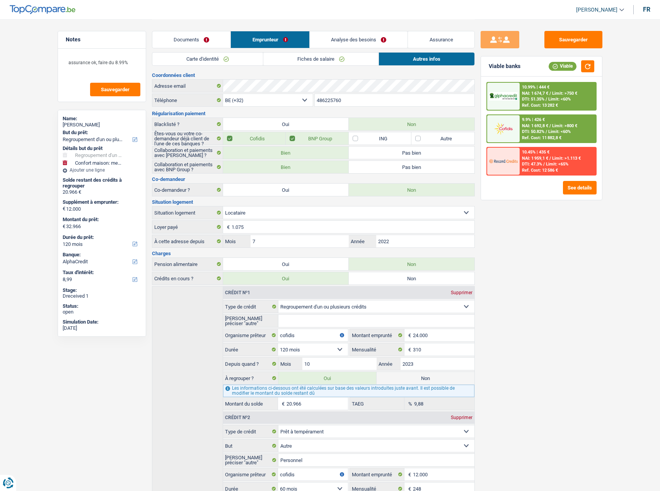
click at [174, 37] on link "Documents" at bounding box center [191, 39] width 78 height 17
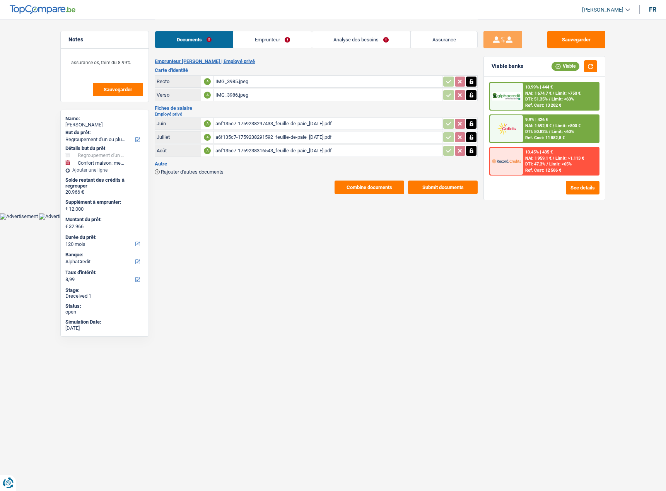
click at [378, 191] on button "Combine documents" at bounding box center [369, 187] width 70 height 14
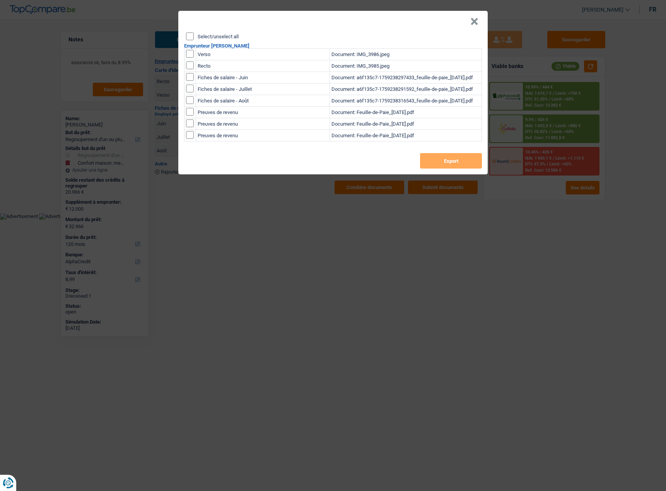
click at [187, 39] on input "Select/unselect all" at bounding box center [190, 36] width 8 height 8
checkbox input "true"
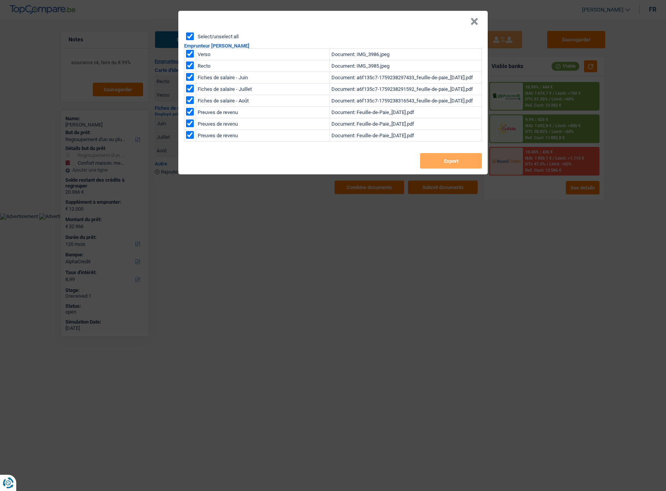
checkbox input "true"
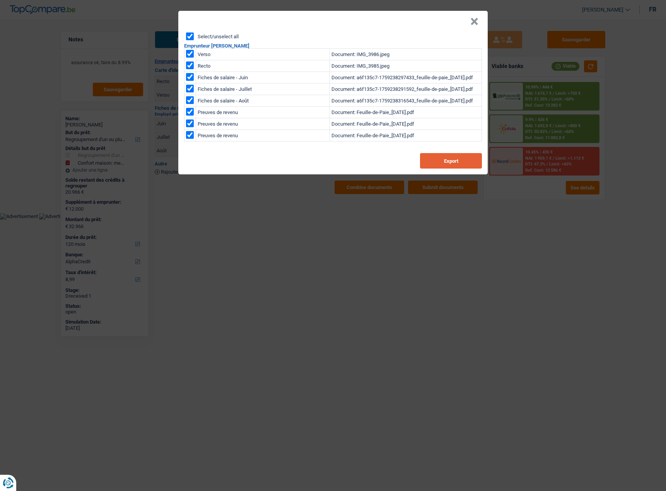
click at [466, 160] on button "Export" at bounding box center [451, 160] width 62 height 15
click at [472, 23] on button "×" at bounding box center [474, 22] width 8 height 8
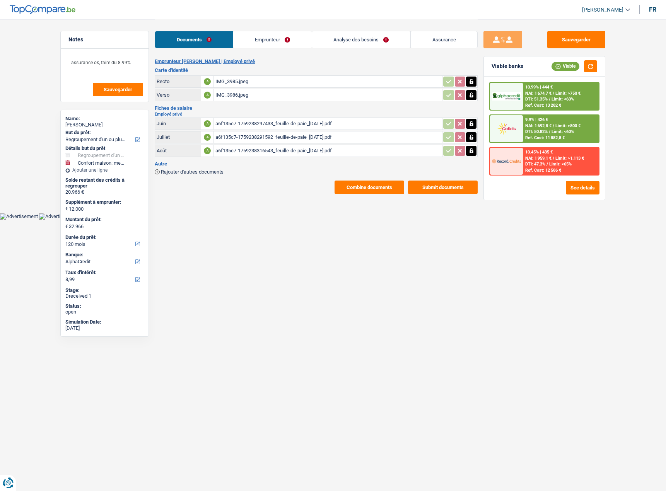
click at [538, 143] on div "10.99% | 444 € NAI: 1 674,7 € / Limit: >750 € DTI: 51.35% / Limit: <60% Ref. Co…" at bounding box center [544, 129] width 110 height 94
click at [541, 124] on span "NAI: 1 692,8 €" at bounding box center [538, 125] width 26 height 5
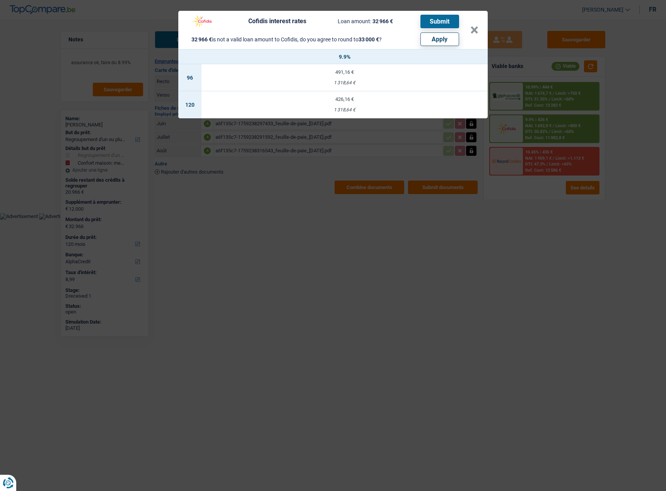
click at [450, 44] on button "Apply" at bounding box center [439, 39] width 39 height 14
type input "12.034"
type input "33.000"
select select "other"
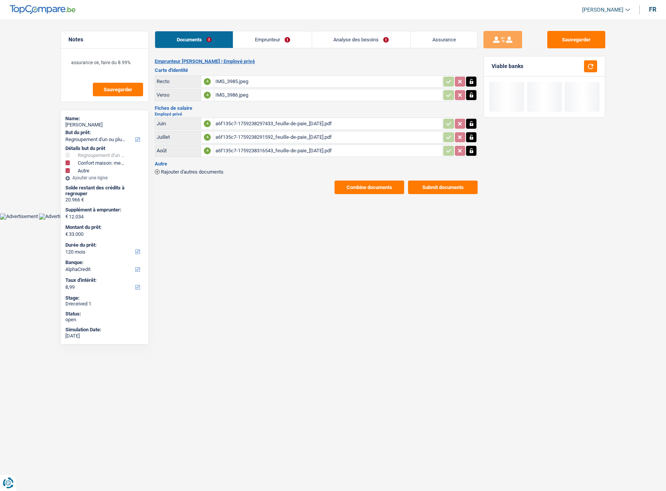
click at [243, 40] on link "Emprunteur" at bounding box center [272, 39] width 78 height 17
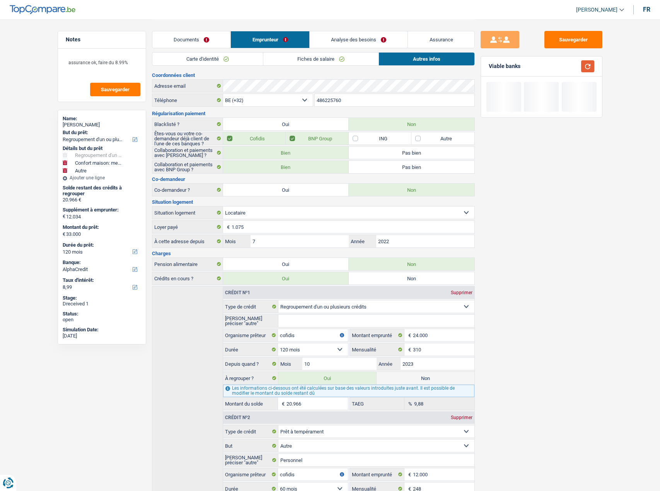
click at [589, 67] on button "button" at bounding box center [587, 66] width 13 height 12
click at [592, 43] on button "Sauvegarder" at bounding box center [573, 39] width 58 height 17
click at [188, 34] on link "Documents" at bounding box center [191, 39] width 78 height 17
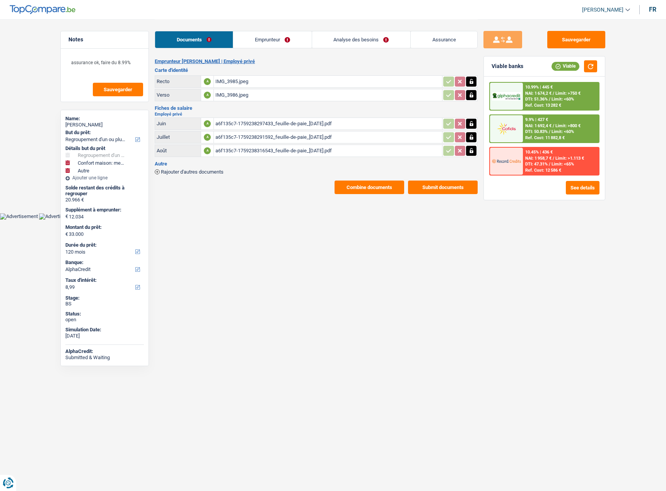
click at [535, 121] on div "9.9% | 427 €" at bounding box center [536, 119] width 23 height 5
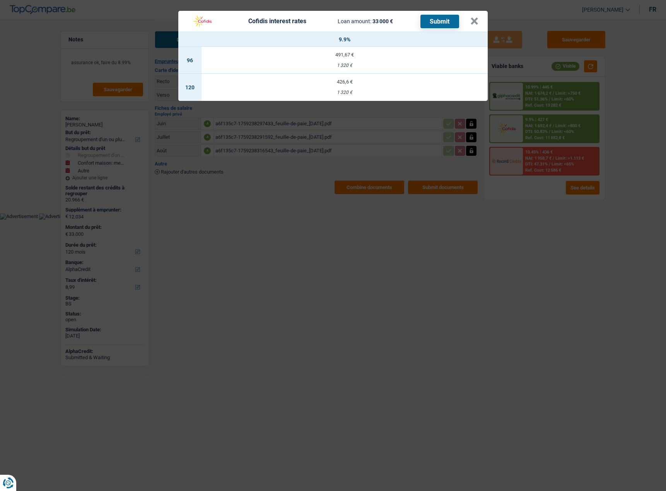
click at [383, 82] on div "426,6 €" at bounding box center [344, 81] width 286 height 5
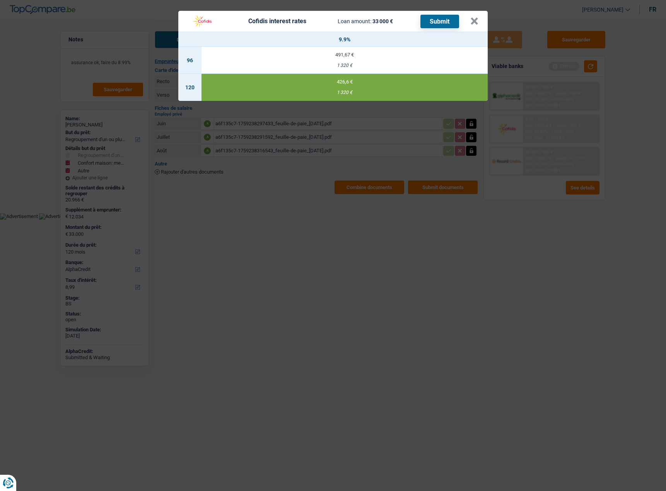
select select "cofidis"
type input "9,90"
click at [442, 22] on button "Submit" at bounding box center [439, 22] width 39 height 14
click at [475, 22] on button "×" at bounding box center [474, 21] width 8 height 8
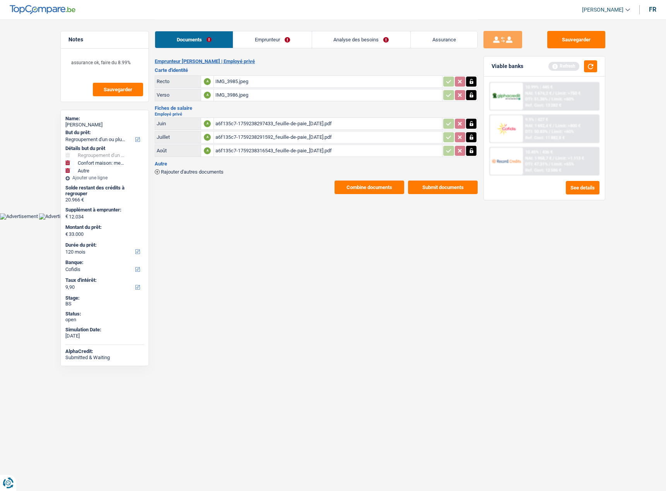
click at [455, 189] on button "Submit documents" at bounding box center [443, 187] width 70 height 14
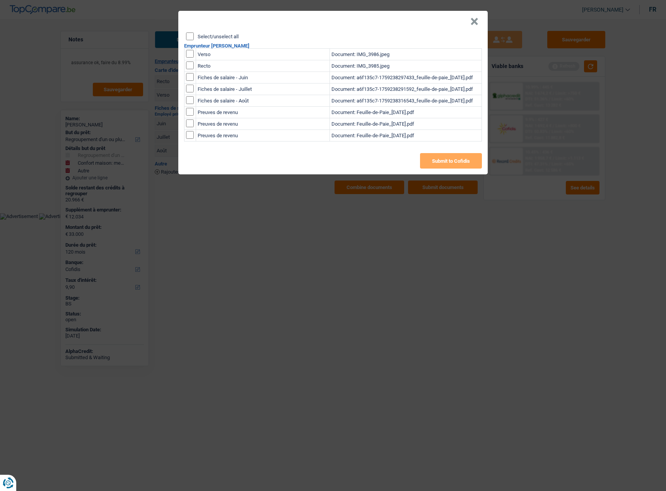
click at [191, 36] on input "Select/unselect all" at bounding box center [190, 36] width 8 height 8
checkbox input "true"
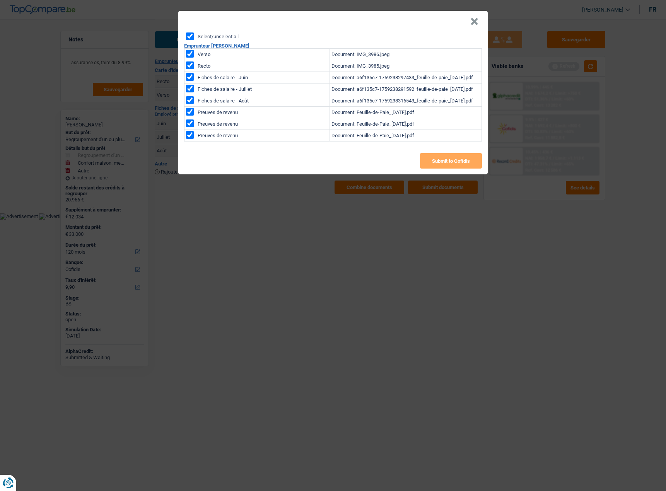
checkbox input "true"
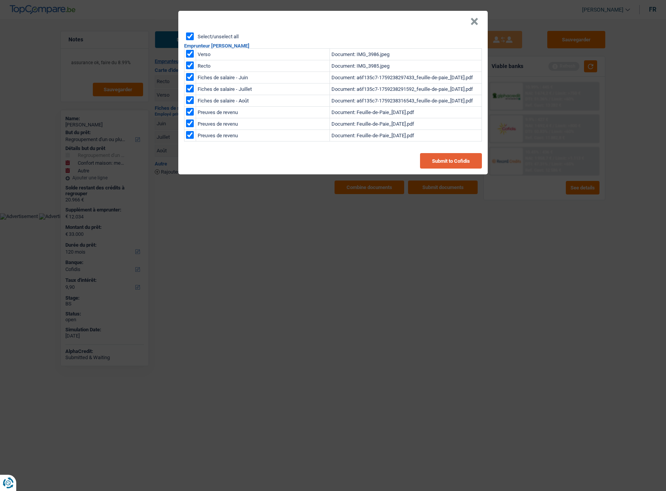
click at [439, 156] on button "Submit to Cofidis" at bounding box center [451, 160] width 62 height 15
click at [473, 19] on button "×" at bounding box center [474, 22] width 8 height 8
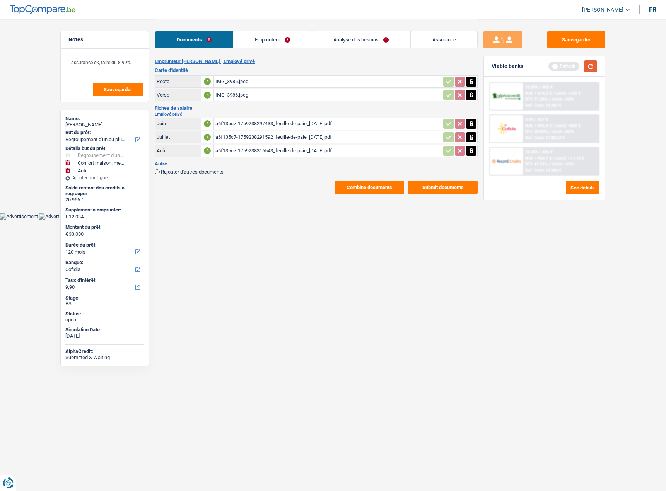
click at [586, 66] on button "button" at bounding box center [590, 66] width 13 height 12
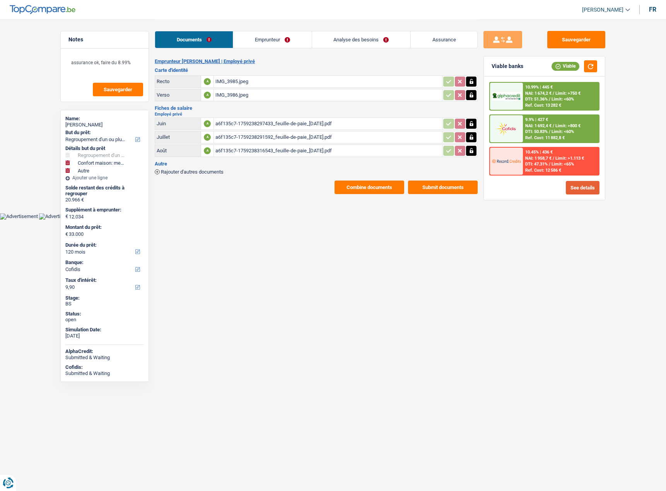
click at [581, 190] on button "See details" at bounding box center [582, 188] width 34 height 14
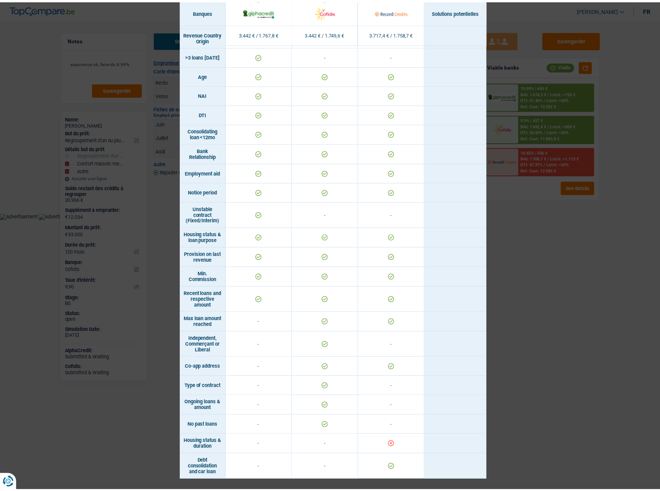
scroll to position [246, 0]
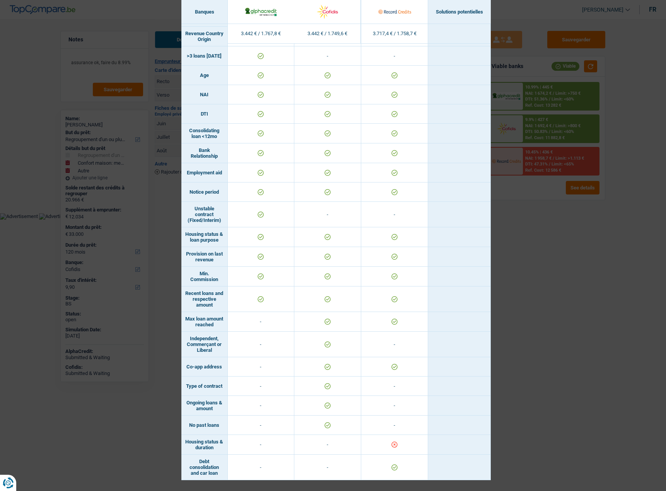
click at [559, 345] on div "Banks conditions × Banques Solutions potentielles Revenus / Charges 3.442 € / 1…" at bounding box center [333, 245] width 666 height 491
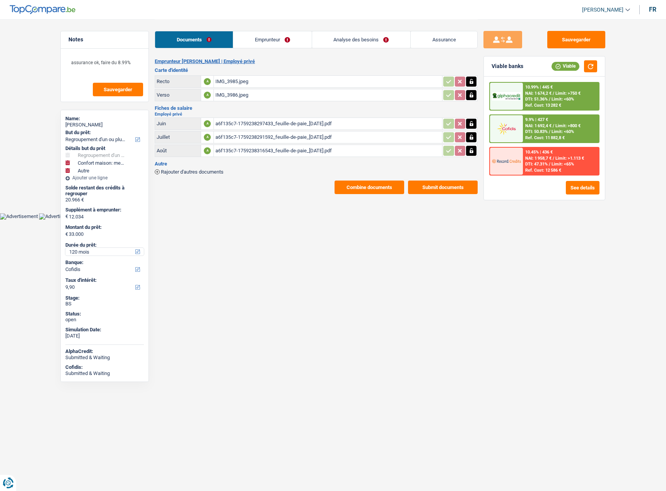
click at [85, 252] on select "12 mois 18 mois 24 mois 30 mois 36 mois 42 mois 48 mois 60 mois 72 mois 84 mois…" at bounding box center [104, 252] width 78 height 8
select select "84"
click at [65, 248] on select "12 mois 18 mois 24 mois 30 mois 36 mois 42 mois 48 mois 60 mois 72 mois 84 mois…" at bounding box center [104, 252] width 78 height 8
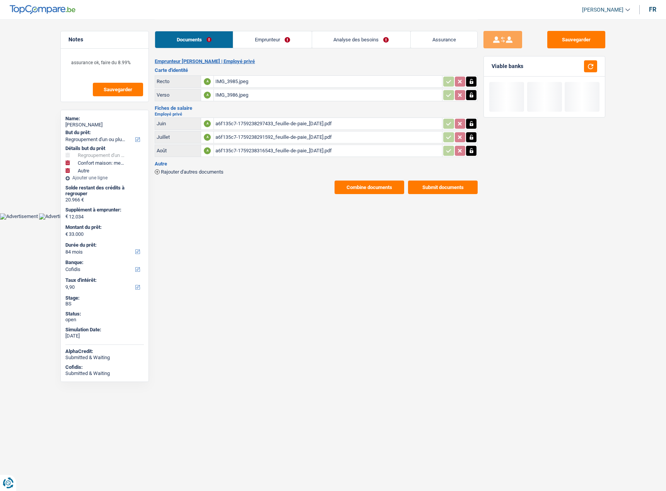
click at [399, 220] on html "Vous avez le contrôle de vos données Nous utilisons des cookies, tout comme nos…" at bounding box center [333, 110] width 666 height 220
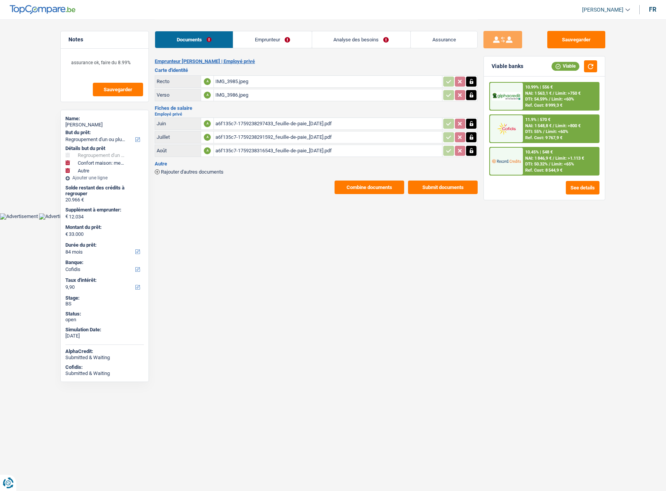
click at [548, 158] on span "NAI: 1 846,9 €" at bounding box center [538, 158] width 26 height 5
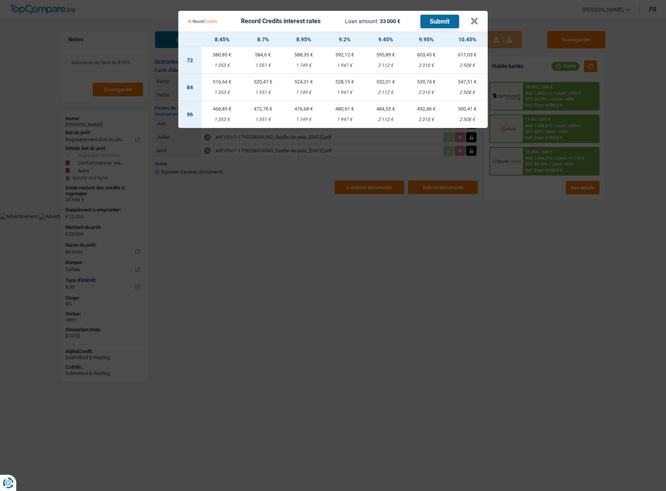
click at [556, 100] on Credits "Record Credits interest rates Loan amount: 33 000 € Submit × 8.45% 8.7% 8.95% 9…" at bounding box center [333, 245] width 666 height 491
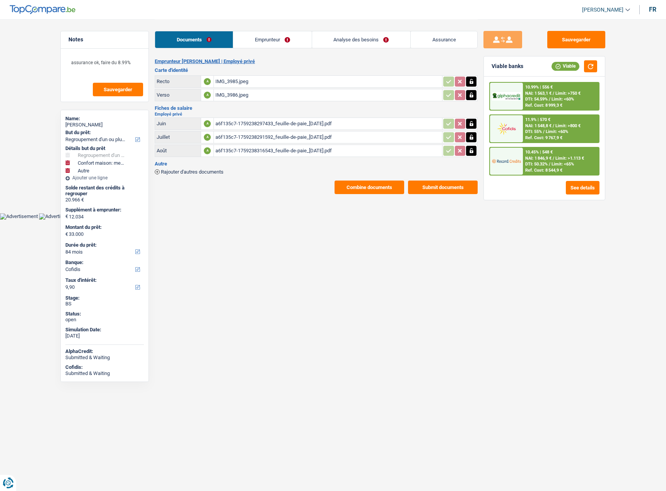
click at [550, 98] on div "DTI: 54.59% / Limit: <60%" at bounding box center [549, 99] width 49 height 5
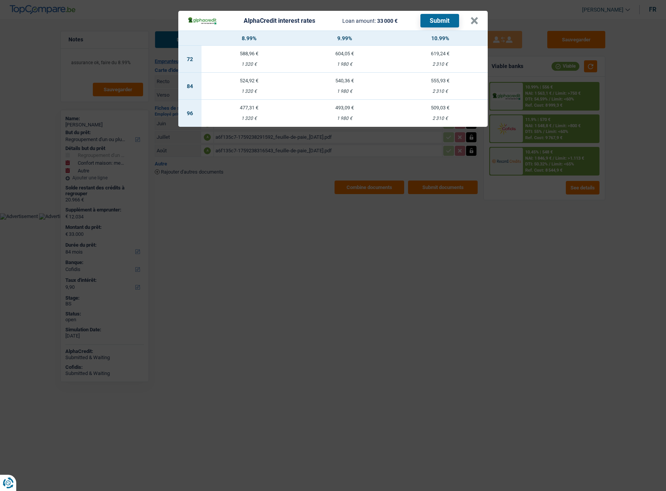
click at [516, 285] on div "AlphaCredit interest rates Loan amount: 33 000 € Submit × 8.99% 9.99% 10.99% 72…" at bounding box center [333, 245] width 666 height 491
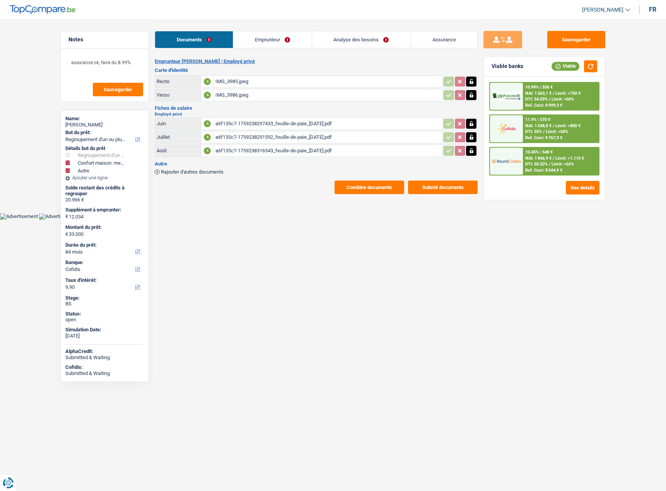
click at [541, 162] on span "DTI: 50.32%" at bounding box center [536, 164] width 22 height 5
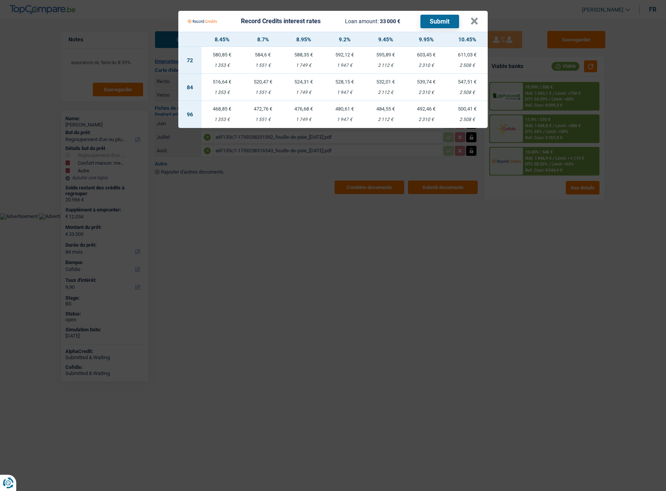
click at [312, 87] on td "524,31 € 1 749 €" at bounding box center [303, 87] width 41 height 27
select select "record credits"
type input "8,95"
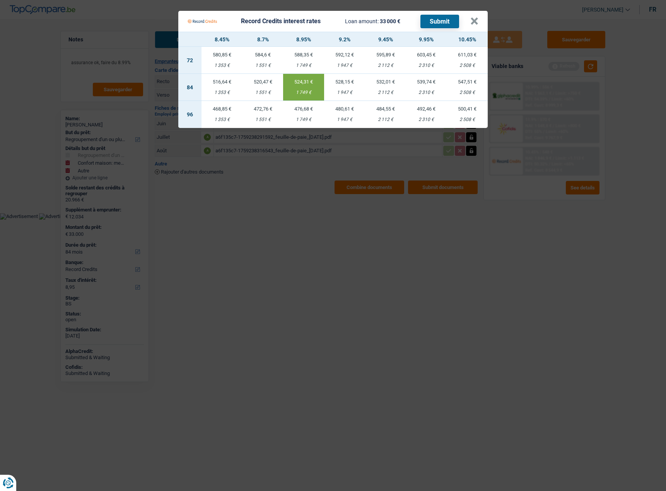
click at [430, 19] on button "Submit" at bounding box center [439, 22] width 39 height 14
click at [476, 19] on button "×" at bounding box center [474, 21] width 8 height 8
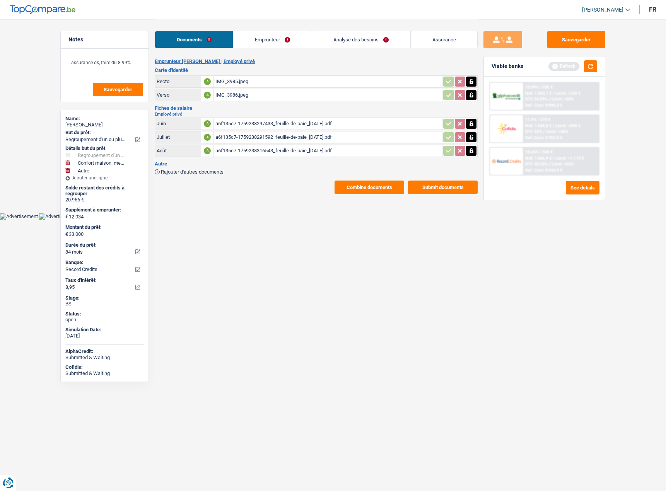
click at [254, 37] on link "Emprunteur" at bounding box center [272, 39] width 78 height 17
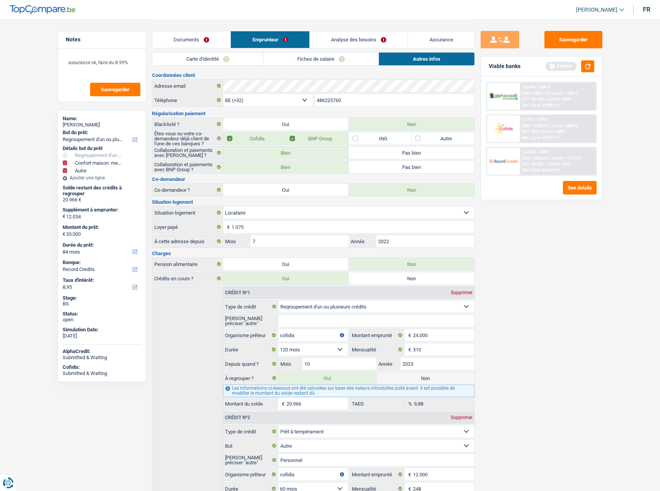
click at [213, 56] on link "Carte d'identité" at bounding box center [207, 59] width 111 height 13
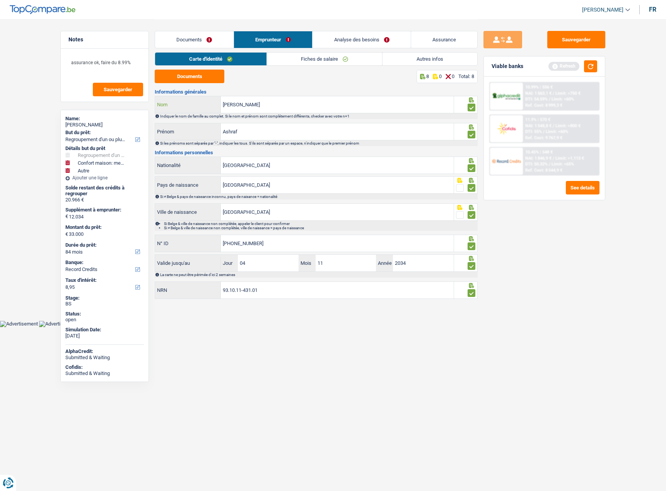
drag, startPoint x: 278, startPoint y: 109, endPoint x: 193, endPoint y: 108, distance: 85.0
click at [193, 108] on div "Salih ahmed Nom" at bounding box center [304, 104] width 298 height 17
click at [550, 171] on div "Ref. Cost: 8 544,9 €" at bounding box center [543, 170] width 37 height 5
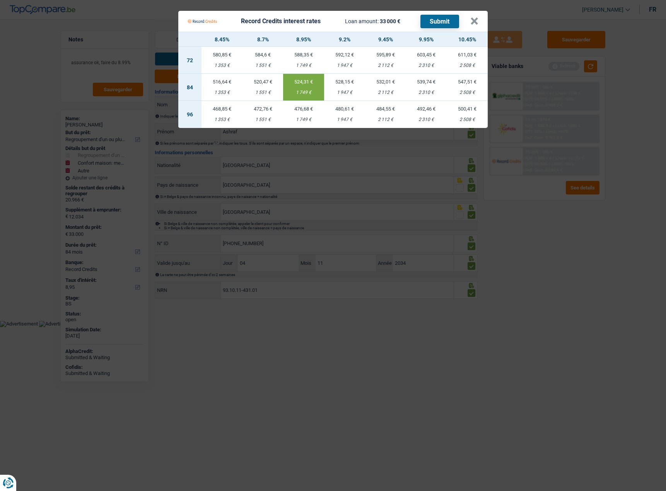
drag, startPoint x: 540, startPoint y: 247, endPoint x: 645, endPoint y: 175, distance: 127.8
click at [539, 248] on Credits "Record Credits interest rates Loan amount: 33 000 € Submit × 8.45% 8.7% 8.95% 9…" at bounding box center [333, 245] width 666 height 491
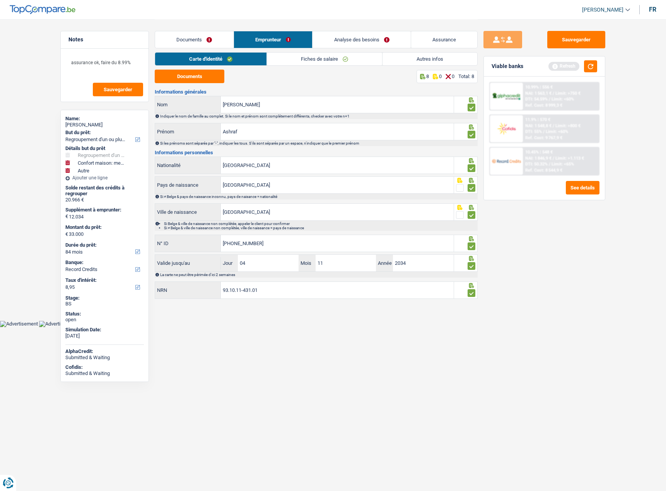
click at [379, 49] on div "Documents Emprunteur Analyse des besoins Assurance" at bounding box center [316, 35] width 323 height 33
click at [376, 39] on link "Analyse des besoins" at bounding box center [361, 39] width 98 height 17
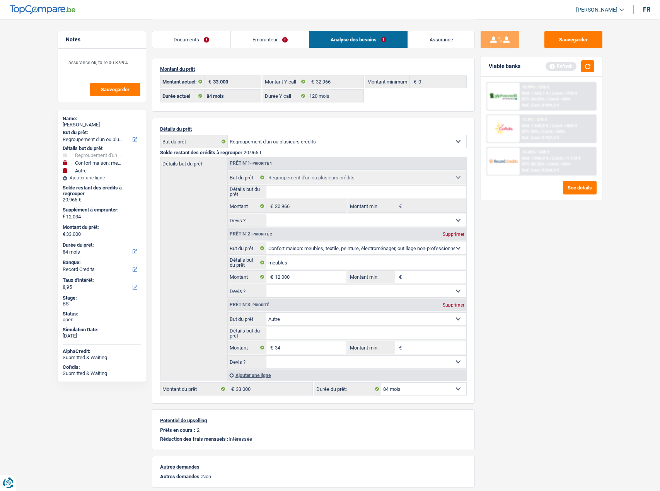
click at [196, 46] on link "Documents" at bounding box center [191, 39] width 78 height 17
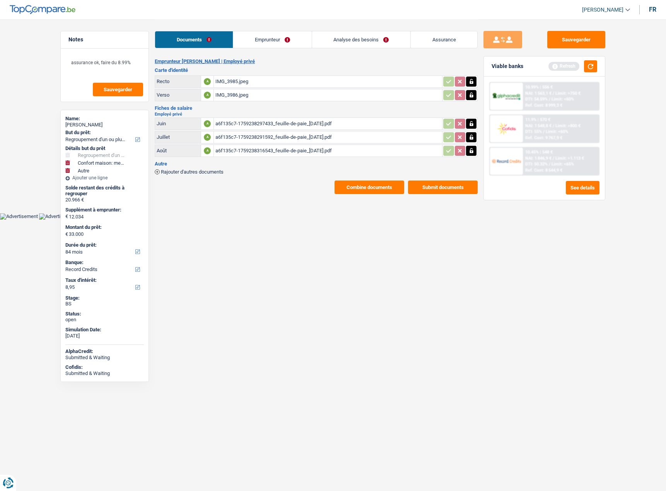
click at [237, 81] on div "IMG_3985.jpeg" at bounding box center [327, 82] width 225 height 12
click at [245, 29] on div "Documents Emprunteur Analyse des besoins Assurance" at bounding box center [316, 35] width 323 height 33
click at [250, 36] on link "Emprunteur" at bounding box center [272, 39] width 78 height 17
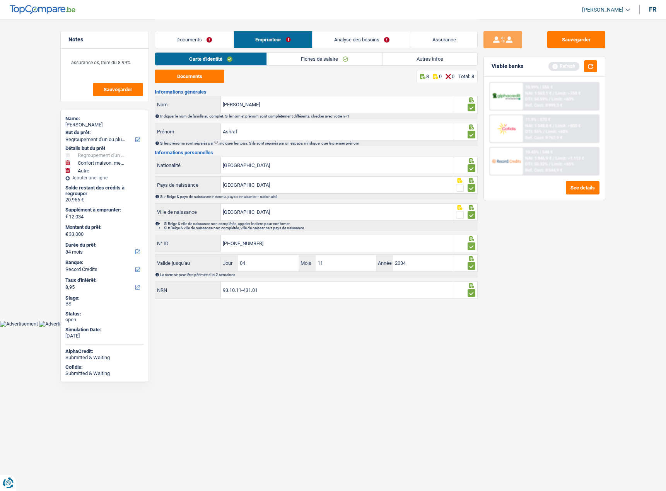
click at [247, 62] on link "Carte d'identité" at bounding box center [210, 59] width 111 height 13
click at [324, 62] on link "Fiches de salaire" at bounding box center [324, 59] width 115 height 13
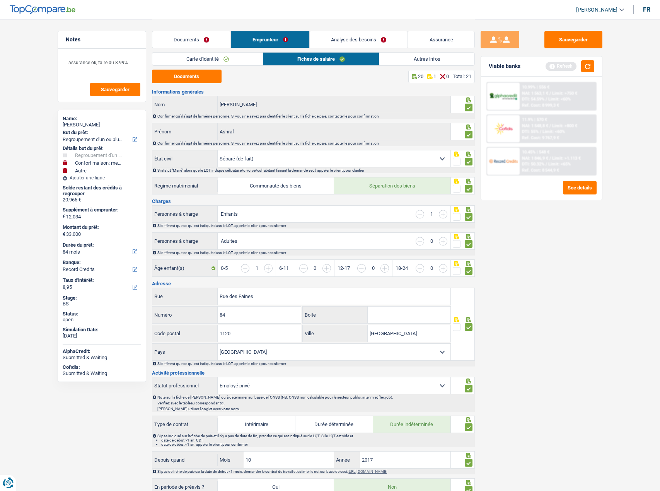
click at [317, 165] on select "Célibataire Marié(e) Cohabitant(e) légal(e) Divorcé(e) Veuf(ve) Séparé (de fait…" at bounding box center [334, 158] width 233 height 17
click at [541, 254] on div "Sauvegarder Viable banks Refresh 10.99% | 556 € NAI: 1 563,1 € / Limit: >750 € …" at bounding box center [541, 255] width 133 height 448
drag, startPoint x: 574, startPoint y: 42, endPoint x: 577, endPoint y: 38, distance: 4.9
click at [574, 42] on button "Sauvegarder" at bounding box center [573, 39] width 58 height 17
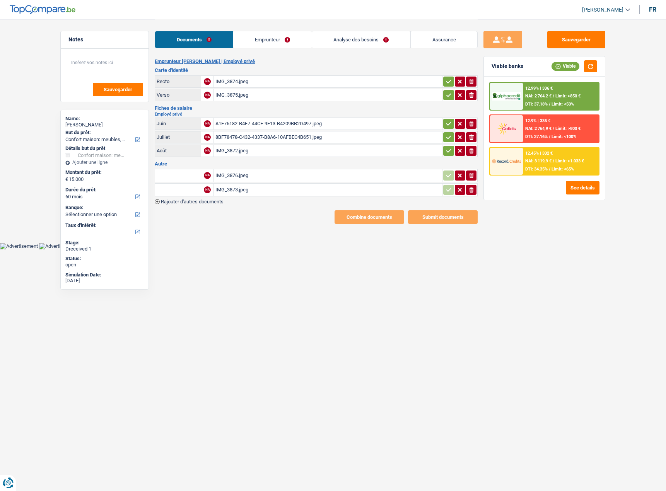
select select "household"
select select "60"
click at [443, 82] on button "button" at bounding box center [448, 82] width 10 height 10
click at [444, 99] on button "button" at bounding box center [448, 95] width 10 height 10
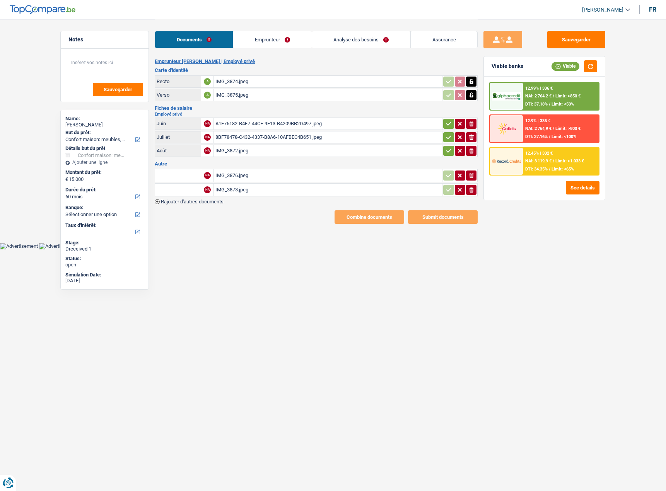
click at [443, 124] on button "button" at bounding box center [448, 124] width 10 height 10
click at [446, 138] on icon "button" at bounding box center [448, 136] width 5 height 3
click at [445, 148] on icon "button" at bounding box center [448, 151] width 6 height 8
click at [289, 171] on div "IMG_3876.jpeg" at bounding box center [327, 176] width 225 height 12
click at [329, 182] on table "NA IMG_3876.jpeg ionicons-v5-e NA IMG_3873.jpeg ionicons-v5-e" at bounding box center [316, 183] width 323 height 30
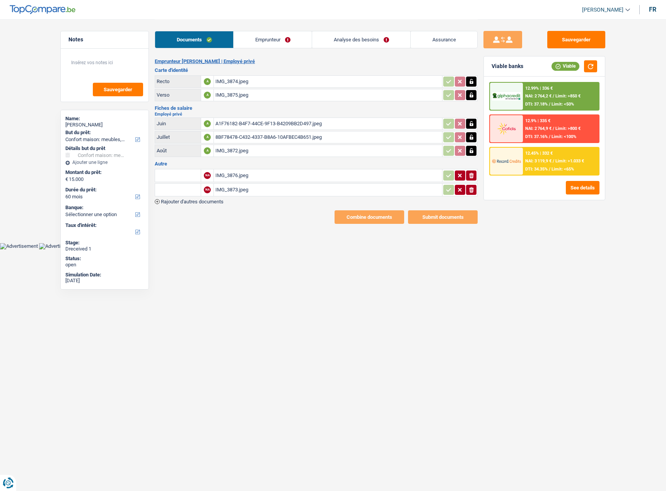
click at [329, 184] on div "IMG_3873.jpeg" at bounding box center [327, 190] width 225 height 12
click at [230, 79] on div "IMG_3874.jpeg" at bounding box center [327, 82] width 225 height 12
click at [339, 93] on div "IMG_3875.jpeg" at bounding box center [327, 95] width 225 height 12
click at [260, 133] on div "8BF78478-C432-4337-B8A6-10AFBEC4B651.jpeg" at bounding box center [327, 137] width 225 height 12
click at [295, 121] on div "A1F76182-B4F7-44CE-9F13-B4209BB2D497.jpeg" at bounding box center [327, 124] width 225 height 12
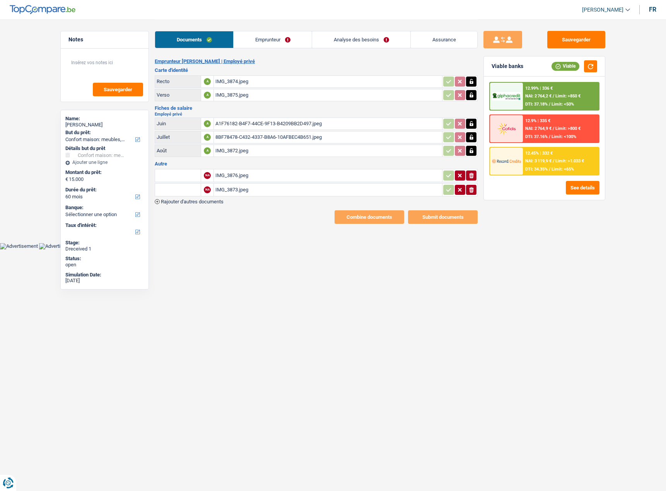
click at [300, 134] on div "8BF78478-C432-4337-B8A6-10AFBEC4B651.jpeg" at bounding box center [327, 137] width 225 height 12
click at [267, 148] on div "IMG_3872.jpeg" at bounding box center [327, 151] width 225 height 12
click at [296, 165] on h3 "Autre" at bounding box center [316, 163] width 323 height 5
click at [294, 171] on div "IMG_3876.jpeg" at bounding box center [327, 176] width 225 height 12
click at [276, 192] on div "IMG_3873.jpeg" at bounding box center [327, 190] width 225 height 12
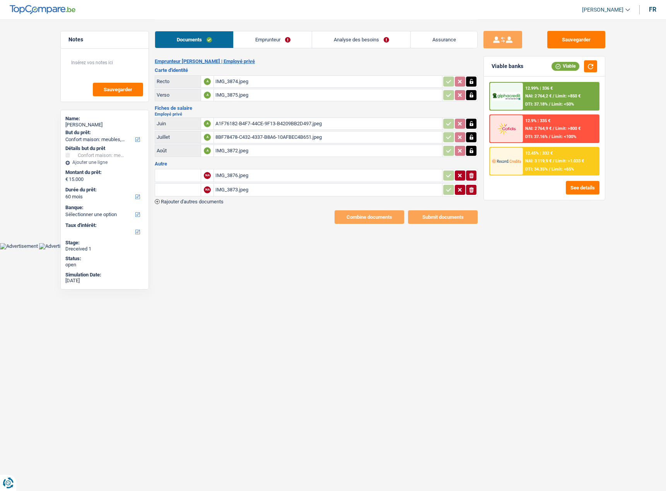
click at [175, 191] on input "text" at bounding box center [178, 190] width 43 height 12
click at [206, 213] on li "Certificat de résidence élargi" at bounding box center [203, 215] width 88 height 10
type input "Certificat de résidence élargi"
click at [253, 174] on div "IMG_3876.jpeg" at bounding box center [327, 176] width 225 height 12
click at [447, 190] on icon "button" at bounding box center [448, 190] width 6 height 8
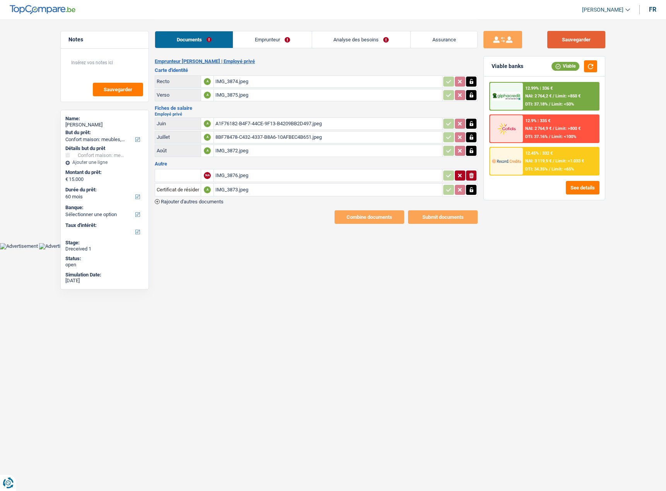
drag, startPoint x: 576, startPoint y: 38, endPoint x: 318, endPoint y: 39, distance: 257.4
click at [575, 38] on button "Sauvegarder" at bounding box center [576, 39] width 58 height 17
click at [298, 45] on link "Emprunteur" at bounding box center [272, 39] width 78 height 17
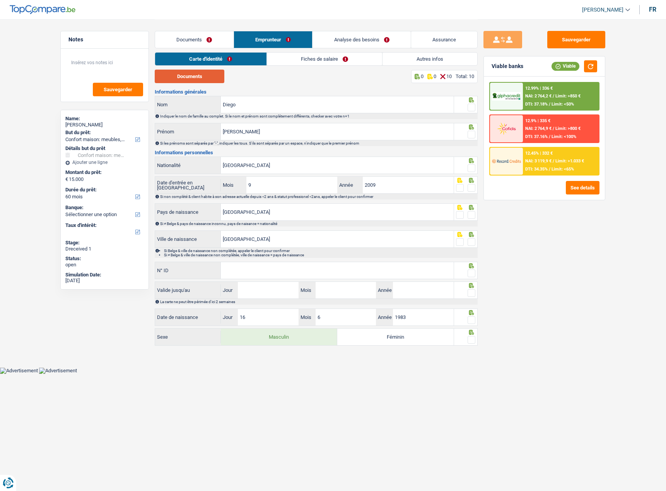
drag, startPoint x: 204, startPoint y: 83, endPoint x: 204, endPoint y: 79, distance: 4.3
click at [204, 83] on div "Documents 0 0 10 Total: 10 Informations générales Diego Nom Indiquer le nom de …" at bounding box center [316, 208] width 323 height 277
click at [204, 78] on button "Documents" at bounding box center [190, 77] width 70 height 14
click at [472, 107] on span at bounding box center [471, 108] width 8 height 8
click at [0, 0] on input "radio" at bounding box center [0, 0] width 0 height 0
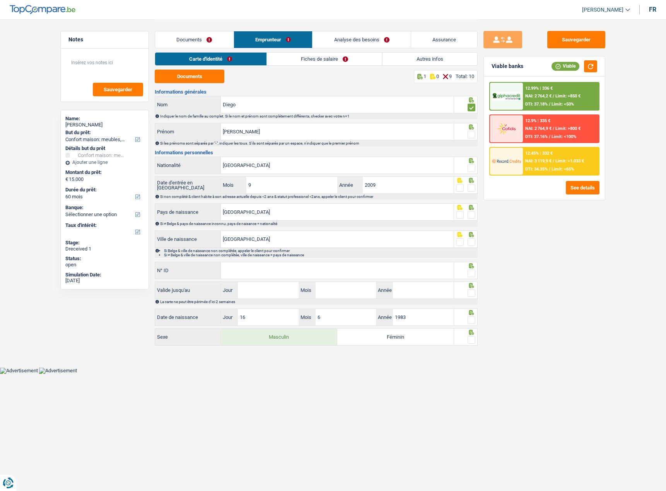
click at [470, 130] on div at bounding box center [471, 135] width 8 height 10
click at [308, 58] on link "Fiches de salaire" at bounding box center [324, 59] width 115 height 13
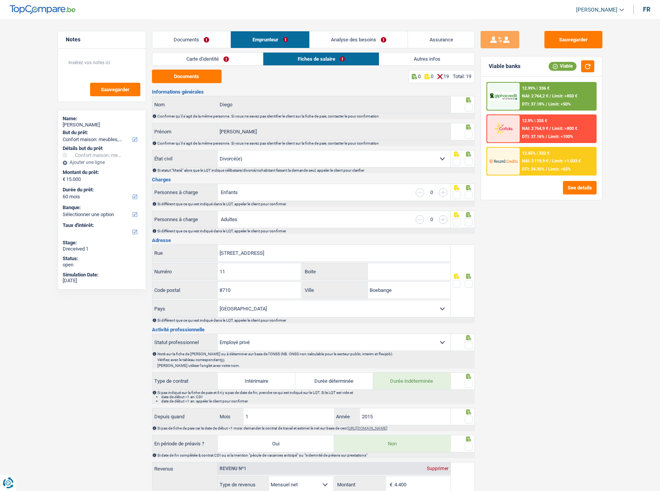
click at [231, 60] on link "Carte d'identité" at bounding box center [207, 59] width 111 height 13
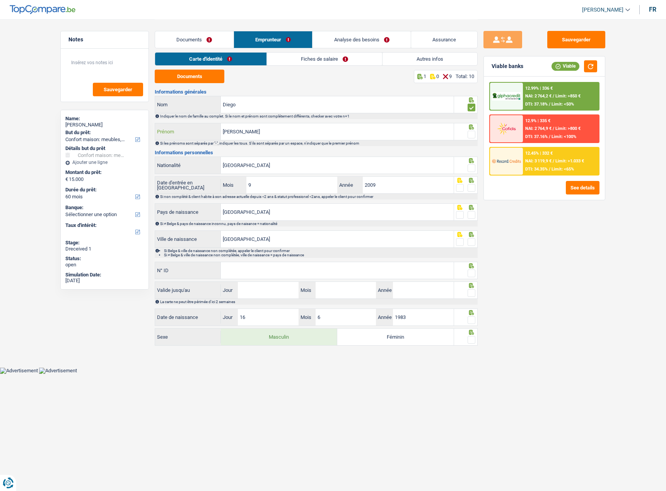
drag, startPoint x: 172, startPoint y: 131, endPoint x: 160, endPoint y: 131, distance: 11.6
click at [161, 131] on div "Fernandez LOPEZ Prénom" at bounding box center [304, 131] width 298 height 17
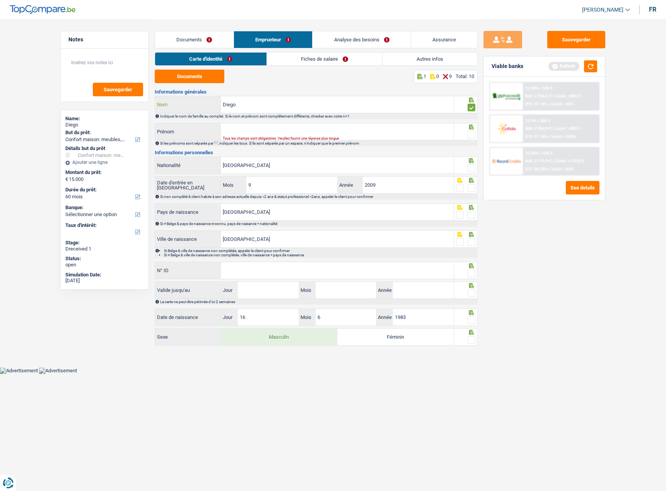
click at [252, 97] on input "Diego" at bounding box center [337, 104] width 233 height 17
drag, startPoint x: 237, startPoint y: 106, endPoint x: 195, endPoint y: 106, distance: 41.4
click at [195, 106] on div "Diego Nom" at bounding box center [304, 104] width 298 height 17
paste input "Fernandez LOPEZ"
type input "Fernandez LOPEZ"
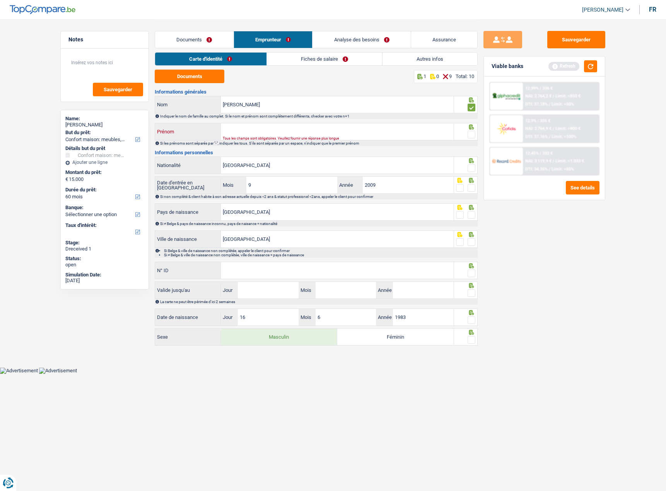
click at [242, 130] on input "Prénom" at bounding box center [337, 131] width 233 height 17
paste input "Fernandez LOPEZ"
drag, startPoint x: 284, startPoint y: 134, endPoint x: 152, endPoint y: 120, distance: 132.5
click at [169, 125] on div "Fernandez LOPEZ Prénom" at bounding box center [304, 131] width 298 height 17
type input "Diego"
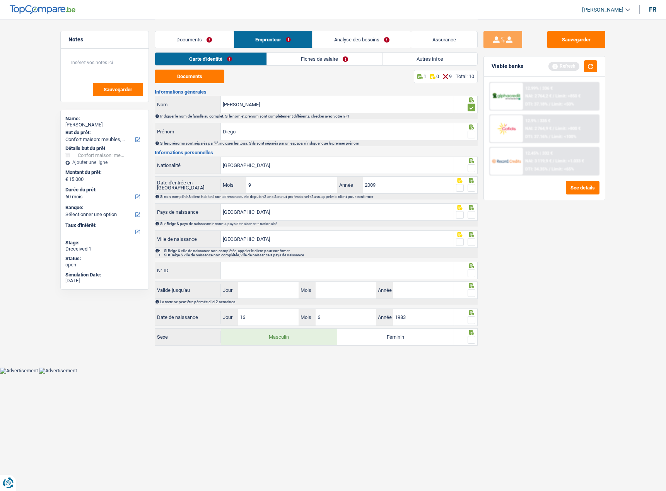
click at [475, 130] on div at bounding box center [466, 131] width 24 height 17
click at [472, 134] on span at bounding box center [471, 135] width 8 height 8
click at [0, 0] on input "radio" at bounding box center [0, 0] width 0 height 0
click at [472, 165] on span at bounding box center [471, 168] width 8 height 8
click at [0, 0] on input "radio" at bounding box center [0, 0] width 0 height 0
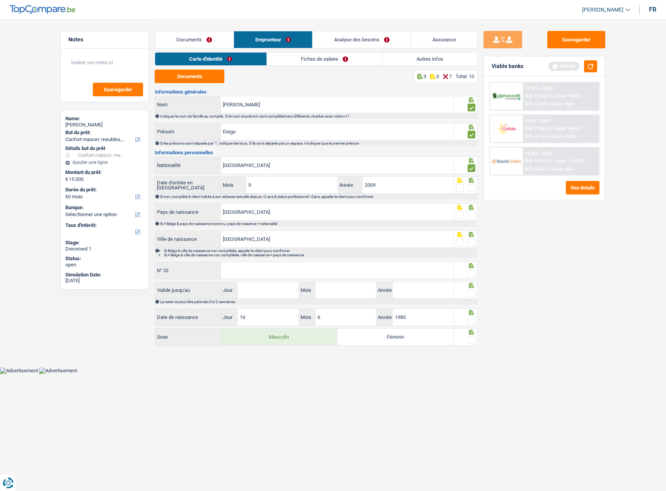
click at [467, 187] on span at bounding box center [471, 188] width 8 height 8
click at [0, 0] on input "radio" at bounding box center [0, 0] width 0 height 0
click at [471, 209] on icon at bounding box center [471, 207] width 5 height 5
click at [470, 247] on div at bounding box center [471, 242] width 8 height 10
click at [470, 237] on div at bounding box center [471, 242] width 8 height 10
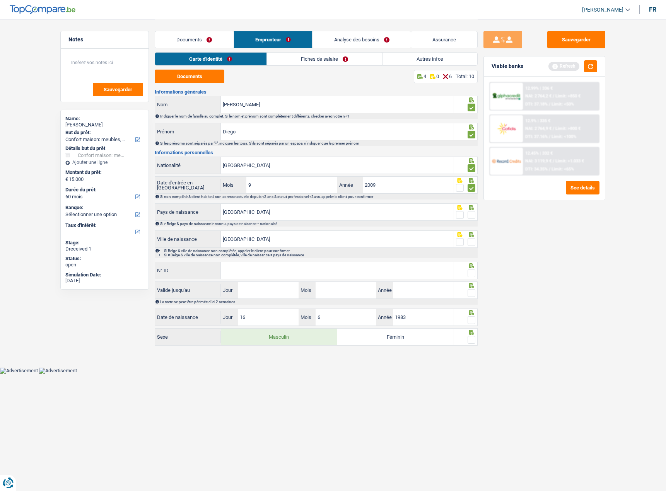
click at [470, 220] on div at bounding box center [466, 211] width 24 height 17
click at [471, 216] on span at bounding box center [471, 215] width 8 height 8
click at [0, 0] on input "radio" at bounding box center [0, 0] width 0 height 0
click at [470, 239] on span at bounding box center [471, 242] width 8 height 8
click at [0, 0] on input "radio" at bounding box center [0, 0] width 0 height 0
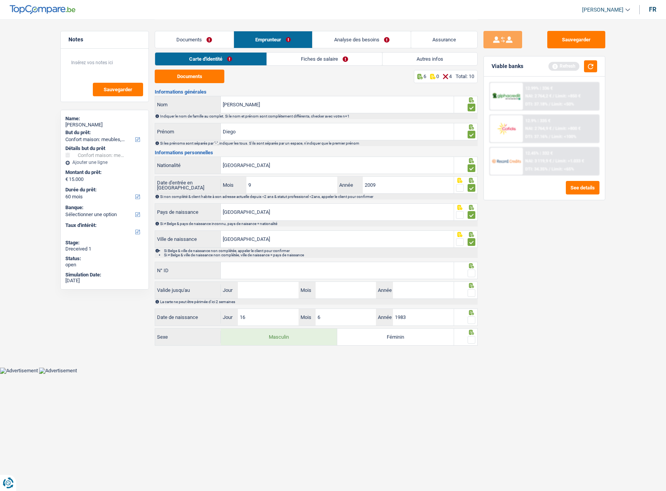
drag, startPoint x: 265, startPoint y: 279, endPoint x: 264, endPoint y: 271, distance: 7.4
paste input "48433288A"
type input "48433288A"
click at [479, 277] on div "Sauvegarder Viable banks Refresh 12.99% | 336 € NAI: 2 764,2 € / Limit: >850 € …" at bounding box center [543, 255] width 133 height 448
click at [473, 276] on span at bounding box center [471, 273] width 8 height 8
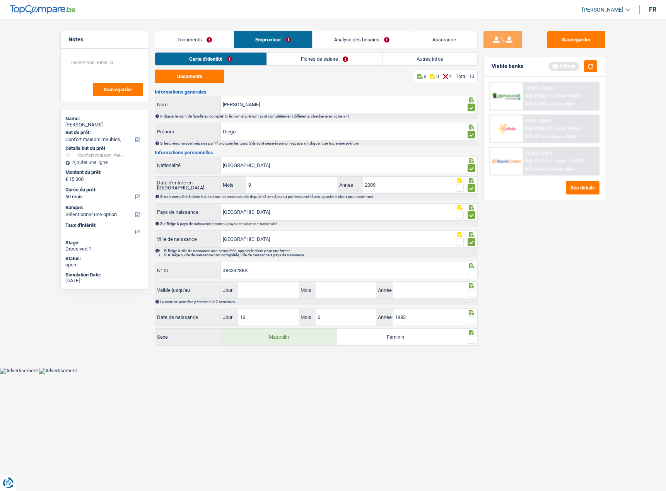
click at [0, 0] on input "radio" at bounding box center [0, 0] width 0 height 0
click at [470, 290] on span at bounding box center [471, 293] width 8 height 8
click at [0, 0] on input "radio" at bounding box center [0, 0] width 0 height 0
click at [283, 291] on input "Jour" at bounding box center [268, 290] width 60 height 17
type input "07"
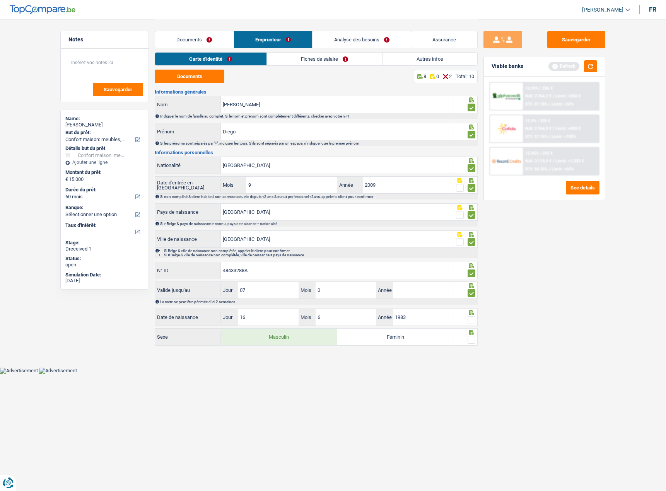
type input "08"
click at [419, 294] on input "2025" at bounding box center [423, 290] width 60 height 17
type input "2035"
drag, startPoint x: 475, startPoint y: 312, endPoint x: 472, endPoint y: 315, distance: 4.9
click at [475, 313] on icon at bounding box center [471, 312] width 8 height 5
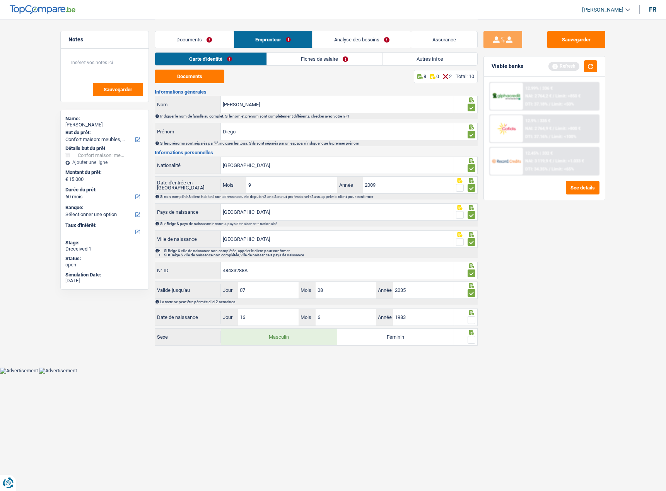
drag, startPoint x: 472, startPoint y: 315, endPoint x: 467, endPoint y: 334, distance: 19.4
click at [471, 316] on div at bounding box center [471, 320] width 8 height 10
click at [467, 337] on span at bounding box center [471, 340] width 8 height 8
click at [0, 0] on input "radio" at bounding box center [0, 0] width 0 height 0
click at [474, 334] on icon at bounding box center [471, 332] width 8 height 5
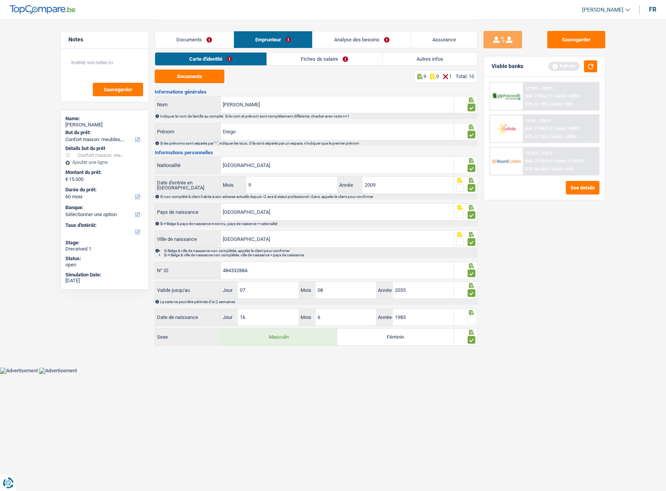
click at [472, 320] on span at bounding box center [471, 320] width 8 height 8
click at [0, 0] on input "radio" at bounding box center [0, 0] width 0 height 0
click at [514, 317] on div "Sauvegarder Viable banks Refresh 12.99% | 336 € NAI: 2 764,2 € / Limit: >850 € …" at bounding box center [543, 255] width 133 height 448
drag, startPoint x: 581, startPoint y: 37, endPoint x: 581, endPoint y: 49, distance: 11.6
click at [581, 39] on button "Sauvegarder" at bounding box center [576, 39] width 58 height 17
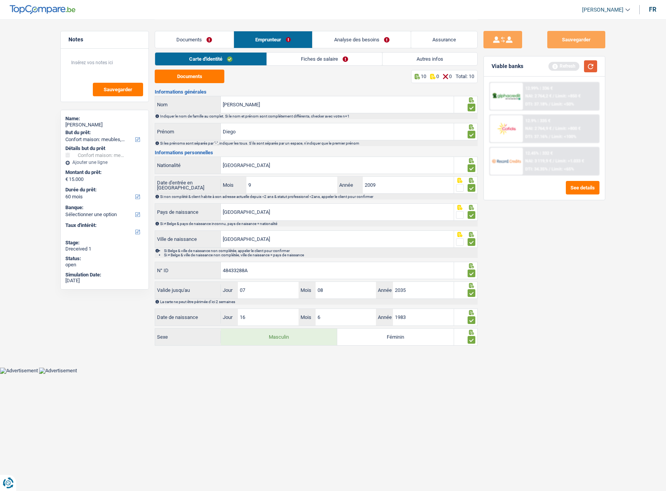
click at [591, 71] on button "button" at bounding box center [590, 66] width 13 height 12
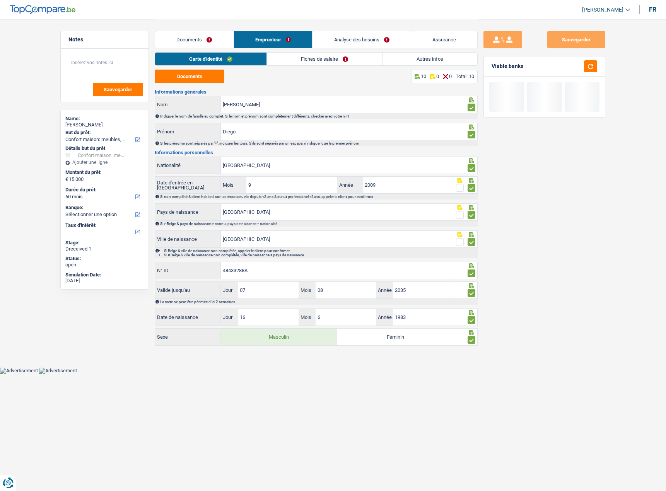
click at [329, 61] on link "Fiches de salaire" at bounding box center [324, 59] width 115 height 13
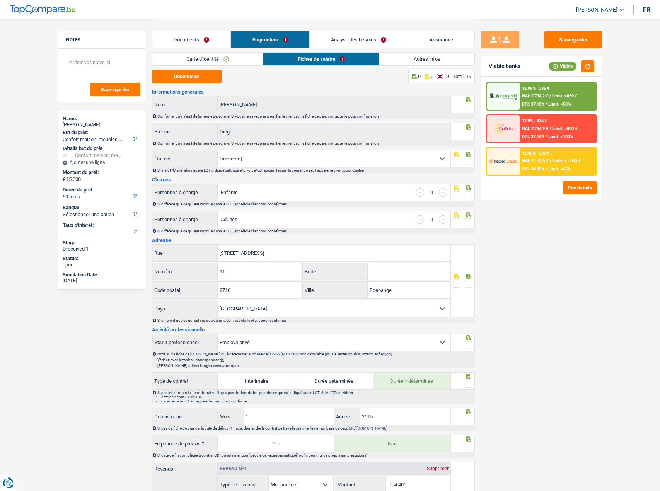
click at [469, 108] on span at bounding box center [469, 108] width 8 height 8
click at [0, 0] on input "radio" at bounding box center [0, 0] width 0 height 0
click at [470, 133] on span at bounding box center [469, 135] width 8 height 8
click at [0, 0] on input "radio" at bounding box center [0, 0] width 0 height 0
click at [470, 162] on span at bounding box center [469, 162] width 8 height 8
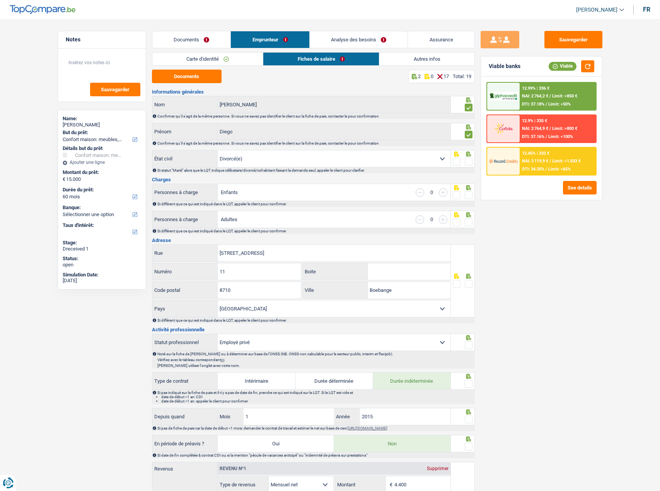
click at [0, 0] on input "radio" at bounding box center [0, 0] width 0 height 0
click at [201, 74] on button "Documents" at bounding box center [187, 77] width 70 height 14
drag, startPoint x: 467, startPoint y: 196, endPoint x: 472, endPoint y: 199, distance: 5.7
click at [468, 196] on span at bounding box center [469, 195] width 8 height 8
click at [0, 0] on input "radio" at bounding box center [0, 0] width 0 height 0
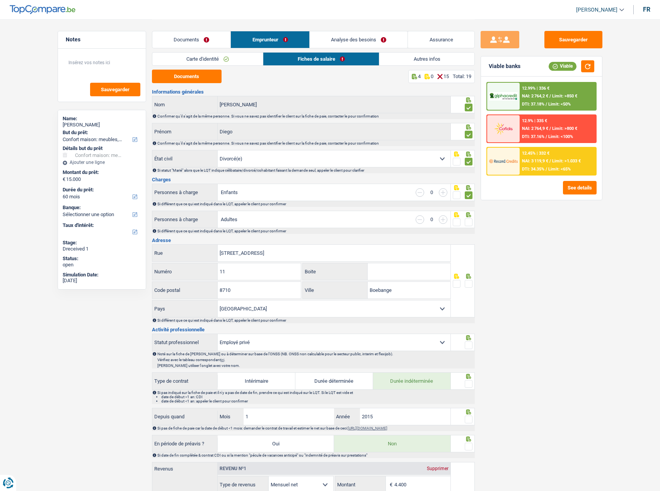
click at [469, 226] on span at bounding box center [469, 222] width 8 height 8
click at [0, 0] on input "radio" at bounding box center [0, 0] width 0 height 0
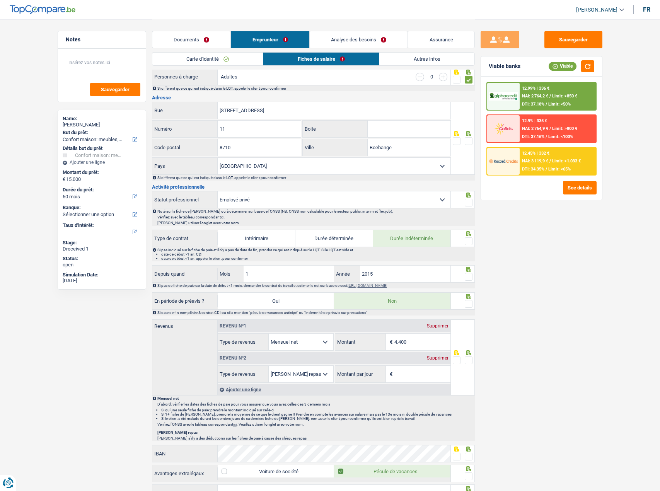
scroll to position [232, 0]
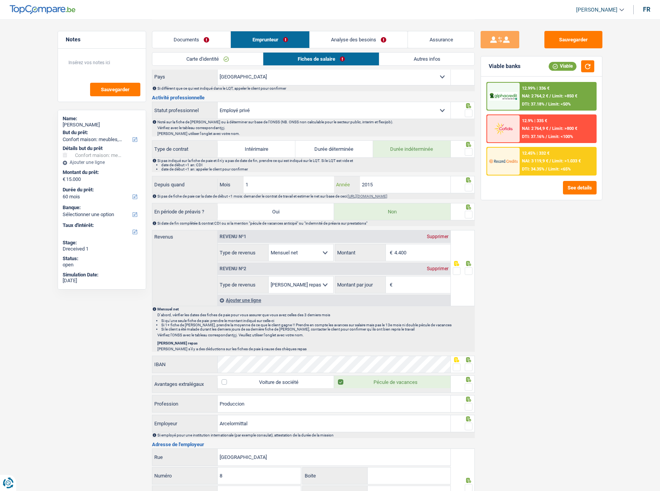
click at [402, 186] on input "2015" at bounding box center [405, 184] width 91 height 17
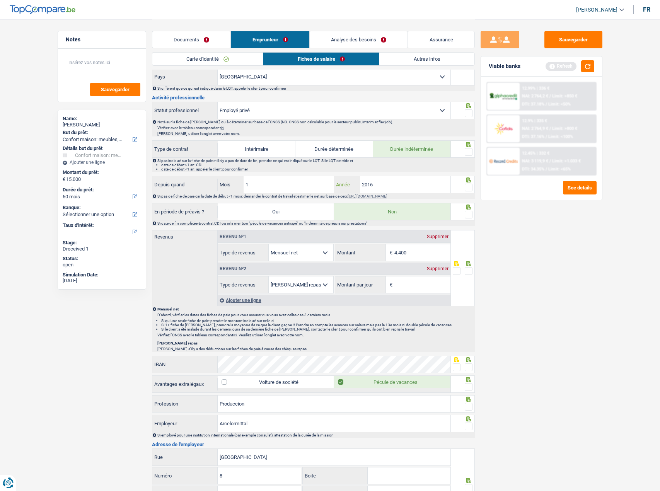
type input "2016"
drag, startPoint x: 306, startPoint y: 191, endPoint x: 191, endPoint y: 190, distance: 114.4
click at [192, 190] on div "Depuis quand 1 Mois / 2016 Année" at bounding box center [301, 184] width 298 height 17
type input "6"
click at [468, 189] on span at bounding box center [469, 188] width 8 height 8
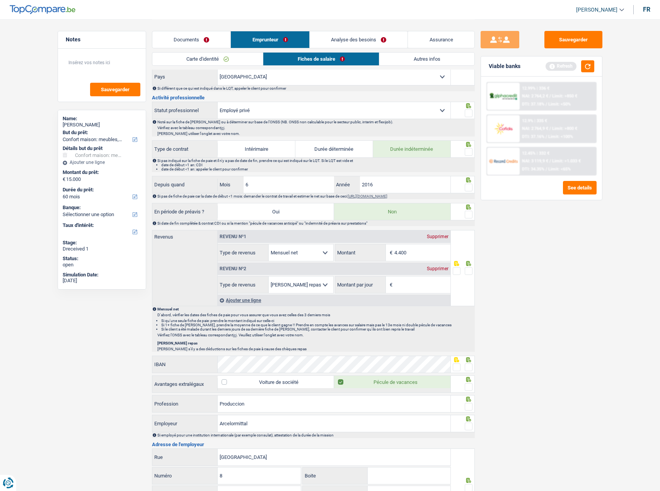
click at [0, 0] on input "radio" at bounding box center [0, 0] width 0 height 0
click at [472, 161] on div "Si pas indiqué sur la fiche de paie et il n'y a pas de date de fin, prendre ce …" at bounding box center [315, 164] width 317 height 13
click at [469, 153] on span at bounding box center [469, 152] width 8 height 8
click at [0, 0] on input "radio" at bounding box center [0, 0] width 0 height 0
click at [468, 112] on span at bounding box center [469, 113] width 8 height 8
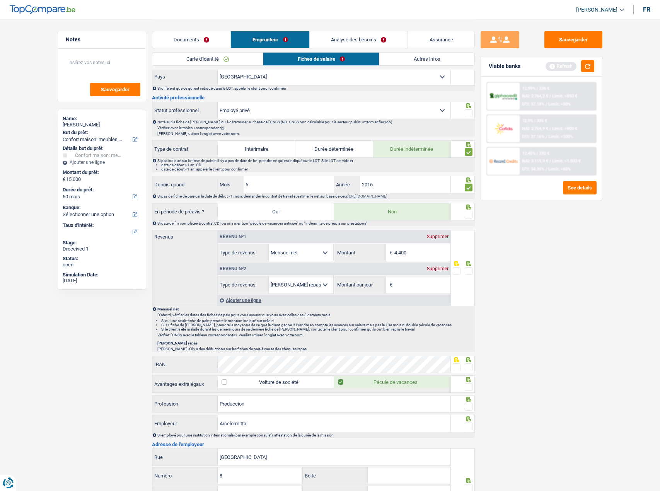
click at [0, 0] on input "radio" at bounding box center [0, 0] width 0 height 0
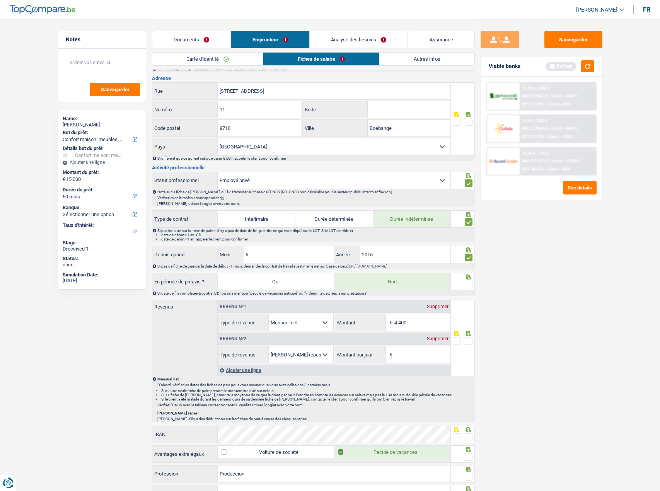
scroll to position [77, 0]
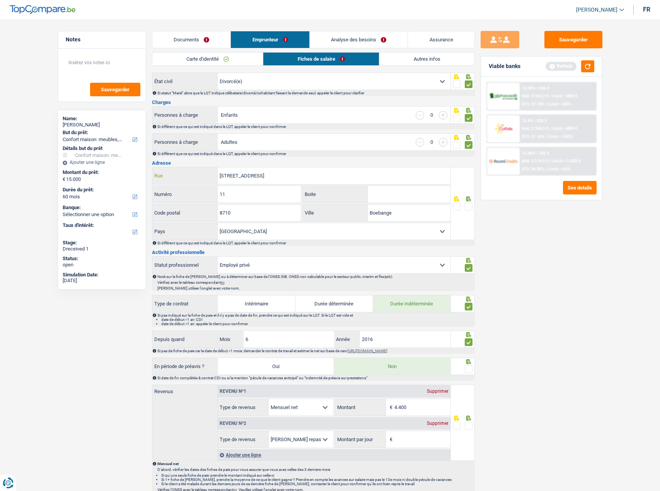
drag, startPoint x: 231, startPoint y: 175, endPoint x: 197, endPoint y: 174, distance: 34.0
click at [197, 174] on div "11b rue de hespert Rue" at bounding box center [301, 175] width 298 height 17
click at [286, 167] on div "Informations générales Fernandez LOPEZ Nom Confirmer qu'il s'agit de la même pe…" at bounding box center [313, 394] width 323 height 765
drag, startPoint x: 285, startPoint y: 173, endPoint x: 262, endPoint y: 173, distance: 23.6
click at [195, 173] on div "11b rue de hespert Rue" at bounding box center [301, 175] width 298 height 17
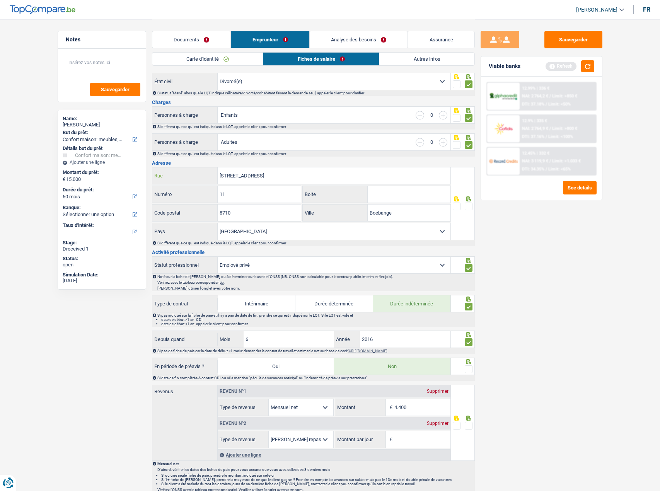
paste input "UM MEHLBAAM"
type input "UM MEHLBAAM"
click at [233, 196] on input "11" at bounding box center [259, 194] width 83 height 17
type input "1"
type input "2"
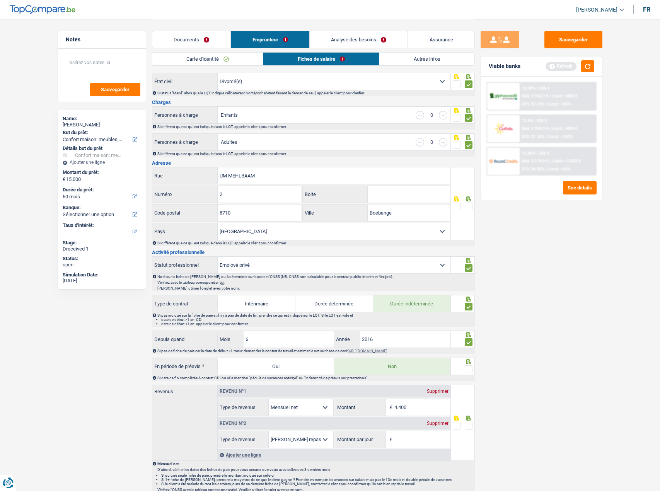
drag, startPoint x: 372, startPoint y: 189, endPoint x: 378, endPoint y: 191, distance: 6.2
click at [375, 189] on input "Boite" at bounding box center [409, 194] width 83 height 17
type input "a"
click at [470, 203] on span at bounding box center [469, 207] width 8 height 8
click at [0, 0] on input "radio" at bounding box center [0, 0] width 0 height 0
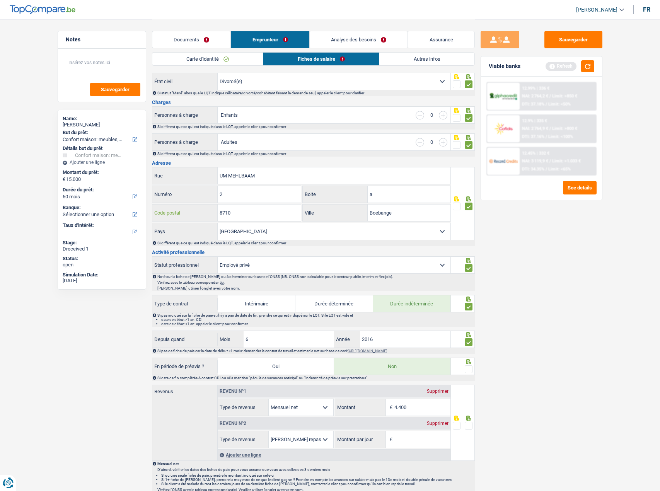
click at [292, 204] on input "8710" at bounding box center [259, 212] width 83 height 17
drag, startPoint x: 274, startPoint y: 206, endPoint x: 191, endPoint y: 208, distance: 83.1
click at [191, 208] on div "8710 Code postal" at bounding box center [226, 212] width 149 height 17
type input "9165"
drag, startPoint x: 428, startPoint y: 211, endPoint x: 385, endPoint y: 216, distance: 43.6
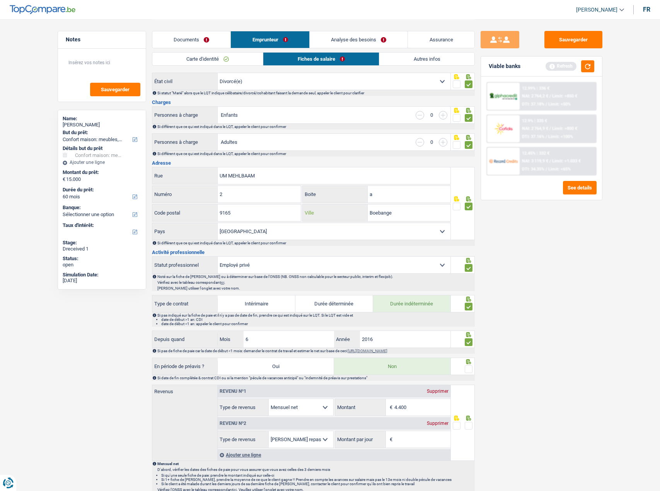
click at [339, 211] on div "Boebange Ville" at bounding box center [377, 212] width 148 height 17
paste input "MERSCHEID"
type input "MERSCHEID"
click at [559, 281] on div "Sauvegarder Viable banks Refresh 12.99% | 336 € NAI: 2 764,2 € / Limit: >850 € …" at bounding box center [541, 255] width 133 height 448
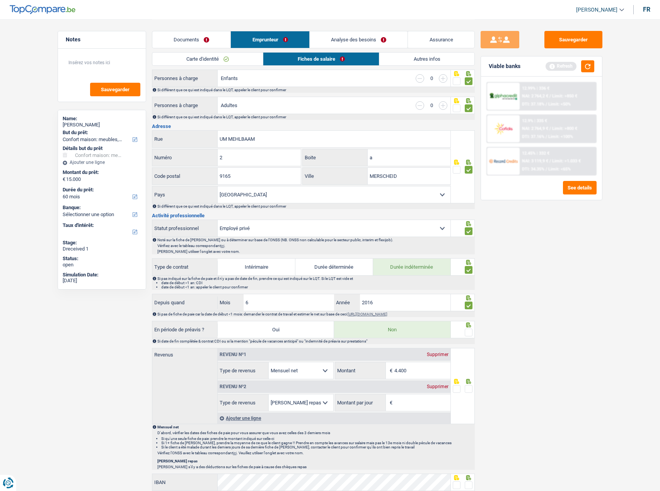
scroll to position [155, 0]
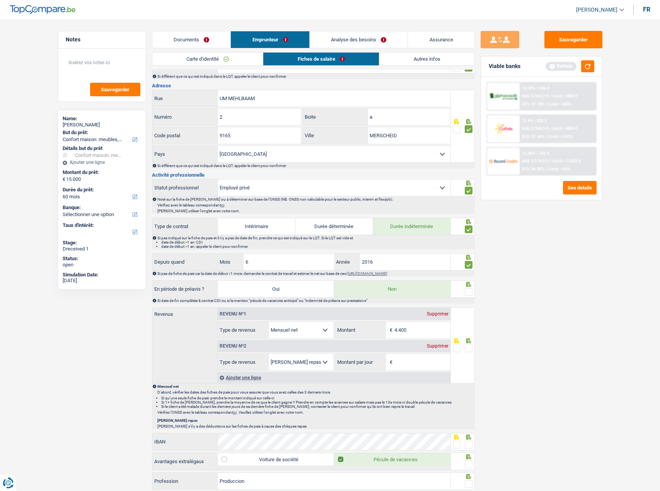
click at [469, 293] on span at bounding box center [469, 292] width 8 height 8
click at [0, 0] on input "radio" at bounding box center [0, 0] width 0 height 0
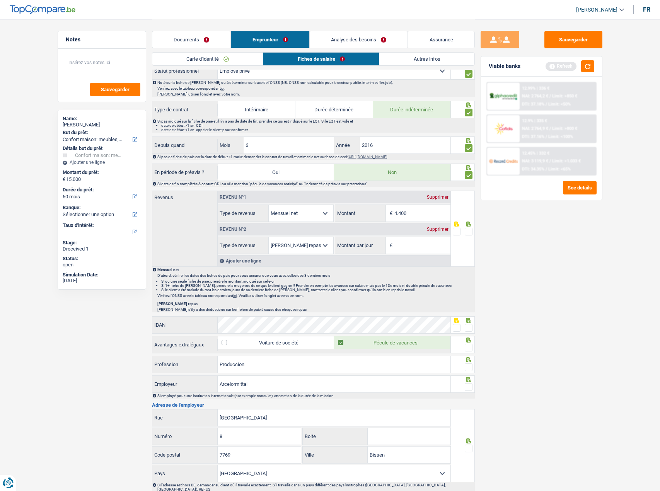
scroll to position [309, 0]
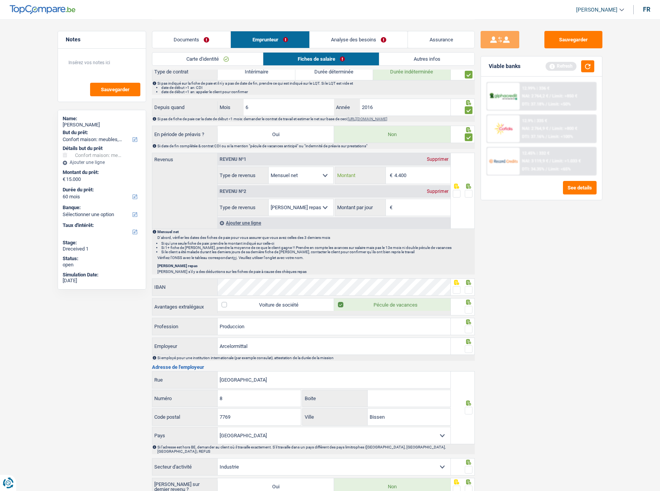
click at [417, 174] on input "4.400" at bounding box center [422, 175] width 56 height 17
drag, startPoint x: 399, startPoint y: 174, endPoint x: 366, endPoint y: 176, distance: 33.7
click at [366, 176] on div "4.400 € Montant" at bounding box center [392, 175] width 115 height 17
type input "4.305"
click at [468, 192] on span at bounding box center [469, 194] width 8 height 8
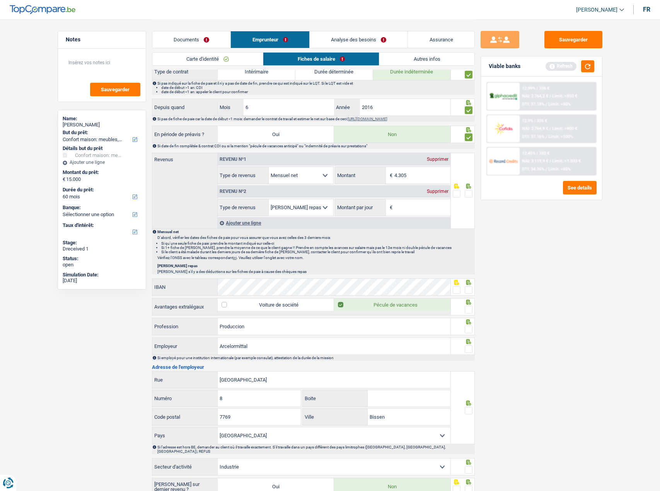
click at [0, 0] on input "radio" at bounding box center [0, 0] width 0 height 0
click at [436, 194] on div "Revenu nº2 Supprimer" at bounding box center [334, 191] width 233 height 12
click at [436, 193] on div "Supprimer" at bounding box center [438, 191] width 26 height 5
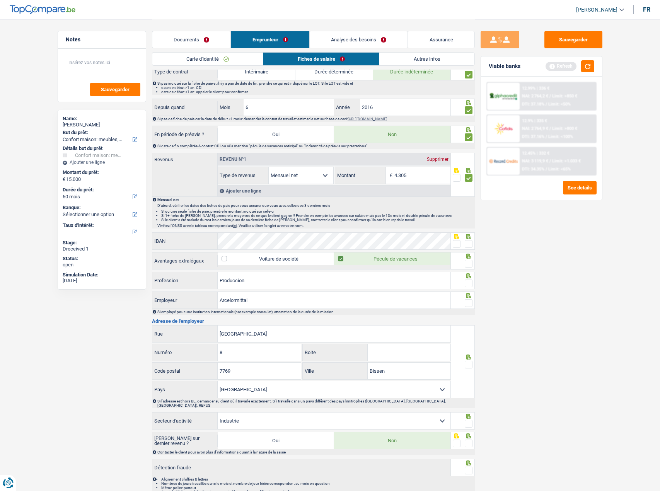
click at [460, 246] on fieldset at bounding box center [463, 244] width 20 height 10
click at [458, 243] on span at bounding box center [457, 244] width 8 height 8
click at [0, 0] on input "radio" at bounding box center [0, 0] width 0 height 0
click at [473, 262] on div at bounding box center [463, 260] width 24 height 17
click at [470, 283] on span at bounding box center [469, 283] width 8 height 8
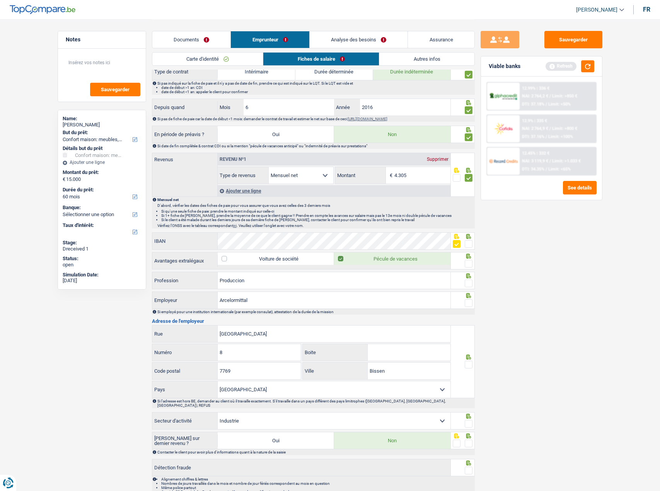
click at [0, 0] on input "radio" at bounding box center [0, 0] width 0 height 0
click at [472, 261] on span at bounding box center [469, 264] width 8 height 8
click at [0, 0] on input "radio" at bounding box center [0, 0] width 0 height 0
click at [470, 302] on span at bounding box center [469, 303] width 8 height 8
click at [0, 0] on input "radio" at bounding box center [0, 0] width 0 height 0
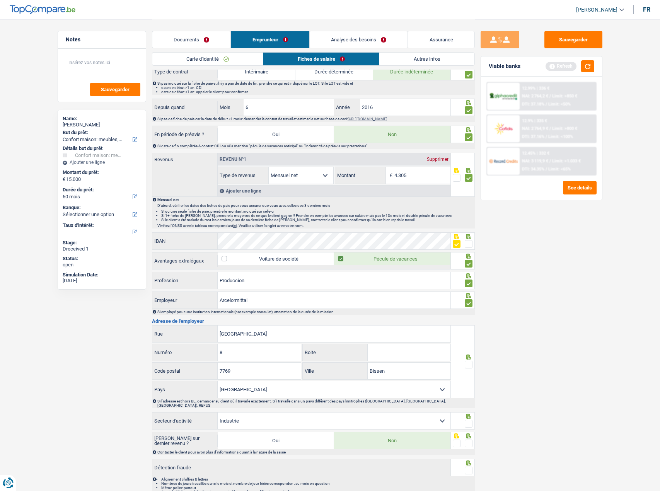
click at [470, 360] on div at bounding box center [469, 365] width 8 height 10
click at [468, 366] on span at bounding box center [469, 365] width 8 height 8
click at [0, 0] on input "radio" at bounding box center [0, 0] width 0 height 0
drag, startPoint x: 275, startPoint y: 333, endPoint x: 179, endPoint y: 332, distance: 96.6
click at [179, 332] on div "Rue de finsterthal Rue" at bounding box center [301, 333] width 298 height 17
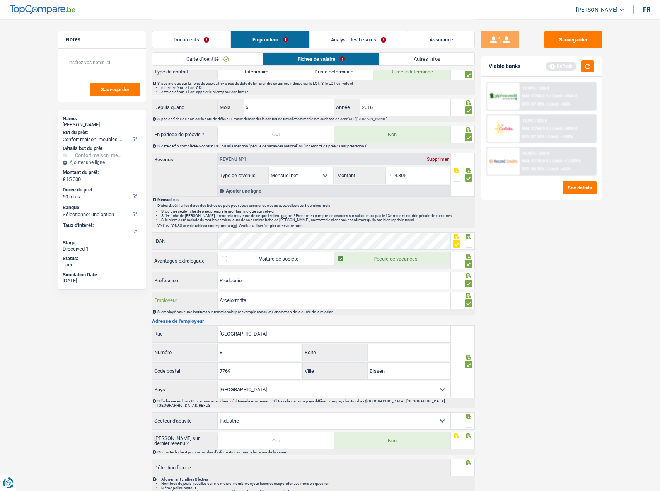
drag, startPoint x: 255, startPoint y: 301, endPoint x: 242, endPoint y: 301, distance: 13.9
click at [189, 303] on div "Arcelormittal Employeur" at bounding box center [301, 300] width 298 height 17
drag, startPoint x: 276, startPoint y: 332, endPoint x: 318, endPoint y: 338, distance: 42.3
click at [276, 332] on input "Rue de finsterthal" at bounding box center [334, 333] width 233 height 17
drag, startPoint x: 208, startPoint y: 335, endPoint x: 195, endPoint y: 337, distance: 12.9
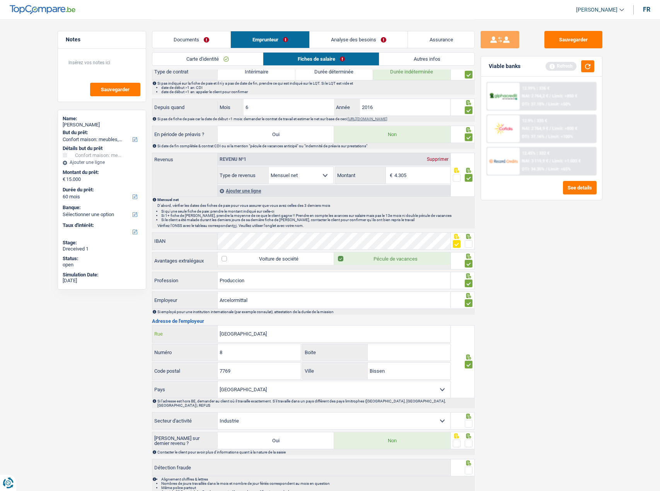
click at [180, 335] on div "Rue de finsterthal Rue" at bounding box center [301, 333] width 298 height 17
drag, startPoint x: 304, startPoint y: 344, endPoint x: 265, endPoint y: 332, distance: 41.3
click at [265, 332] on input "Rue de finsterthal" at bounding box center [334, 333] width 233 height 17
drag, startPoint x: 295, startPoint y: 335, endPoint x: 273, endPoint y: 329, distance: 23.2
click at [203, 327] on div "Rue de finsterthal Rue" at bounding box center [301, 333] width 298 height 17
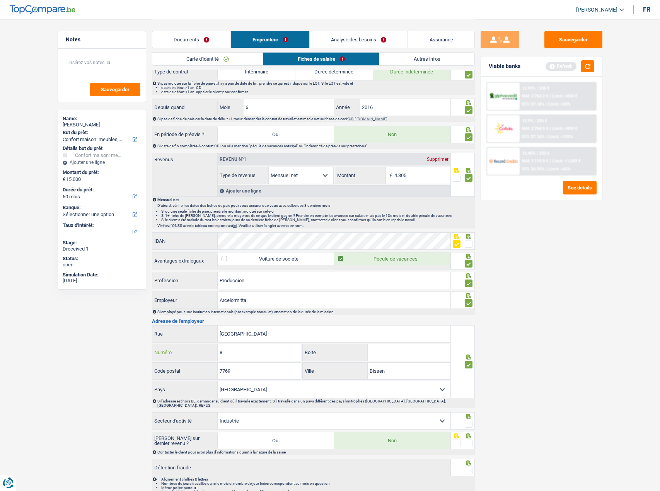
click at [257, 360] on input "8" at bounding box center [259, 352] width 83 height 17
drag, startPoint x: 256, startPoint y: 356, endPoint x: 109, endPoint y: 347, distance: 147.1
click at [109, 347] on div "Notes Sauvegarder Name: Diego Fernandez LOPEZ But du prêt: Confort maison: meub…" at bounding box center [330, 106] width 557 height 793
type input "1"
click at [573, 359] on div "Sauvegarder Viable banks Refresh 12.99% | 336 € NAI: 2 764,2 € / Limit: >850 € …" at bounding box center [541, 255] width 133 height 448
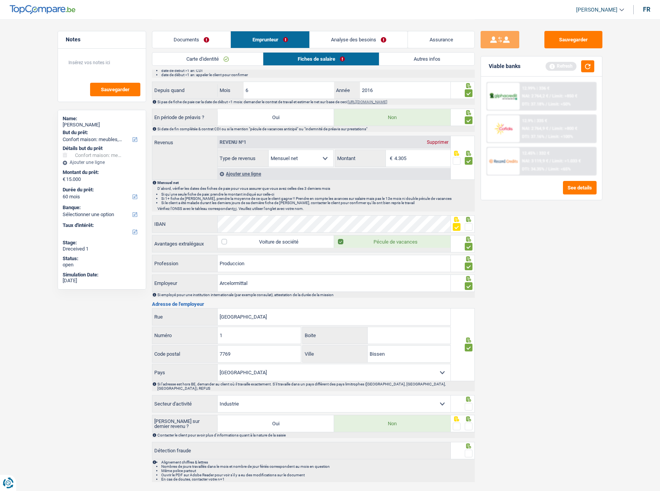
scroll to position [342, 0]
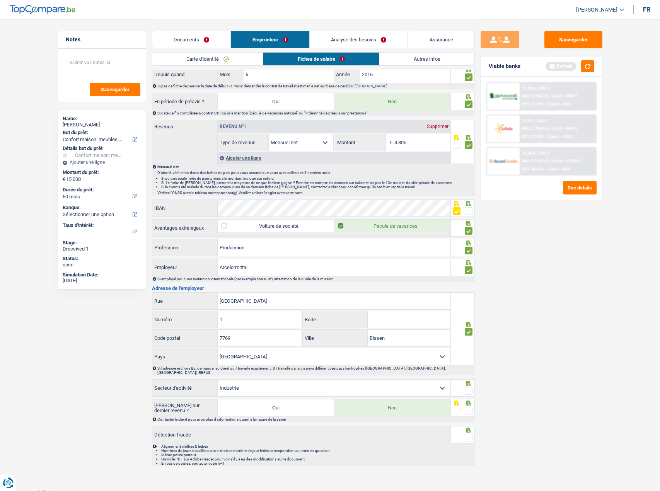
click at [468, 387] on span at bounding box center [469, 391] width 8 height 8
click at [0, 0] on input "radio" at bounding box center [0, 0] width 0 height 0
click at [468, 407] on span at bounding box center [469, 411] width 8 height 8
click at [0, 0] on input "radio" at bounding box center [0, 0] width 0 height 0
click at [470, 434] on span at bounding box center [469, 438] width 8 height 8
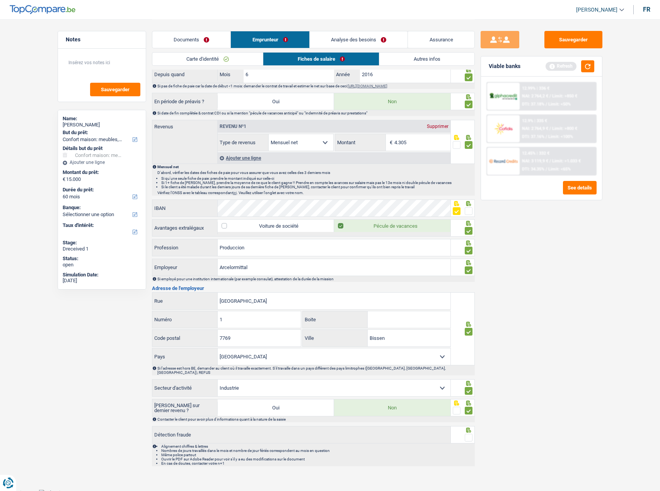
click at [0, 0] on input "radio" at bounding box center [0, 0] width 0 height 0
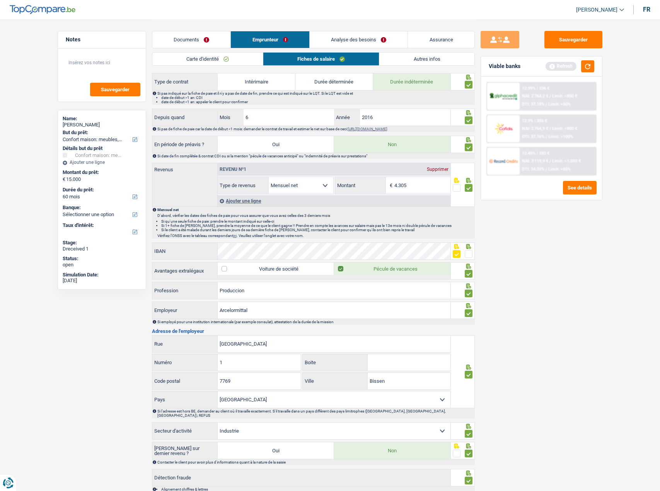
scroll to position [226, 0]
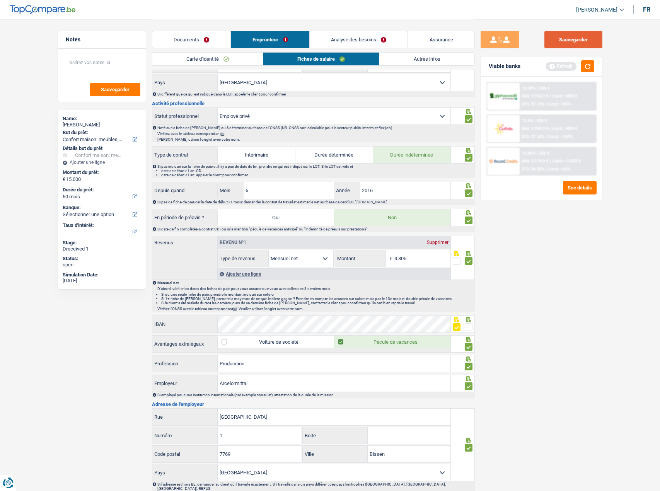
drag, startPoint x: 578, startPoint y: 41, endPoint x: 575, endPoint y: 47, distance: 6.7
click at [577, 42] on button "Sauvegarder" at bounding box center [573, 39] width 58 height 17
click at [587, 63] on button "button" at bounding box center [587, 66] width 13 height 12
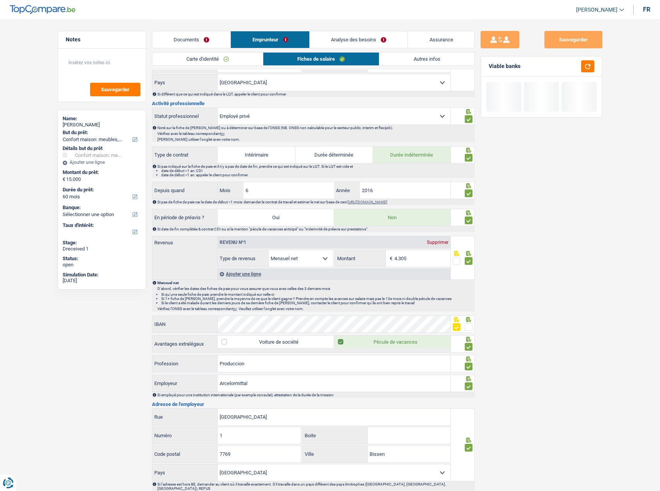
click at [418, 54] on link "Autres infos" at bounding box center [426, 59] width 95 height 13
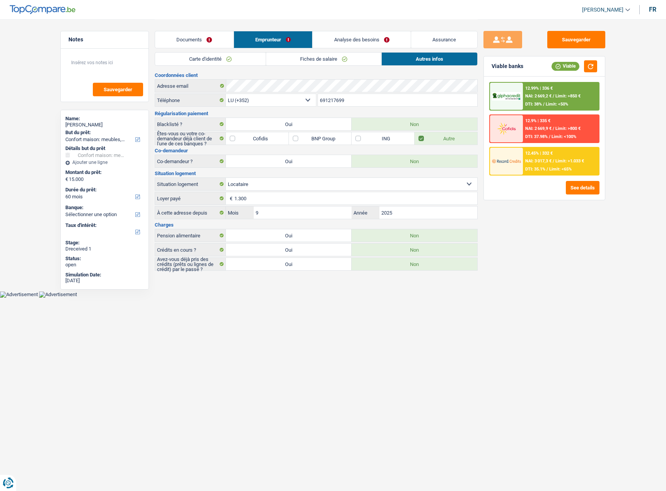
click at [205, 39] on link "Documents" at bounding box center [194, 39] width 78 height 17
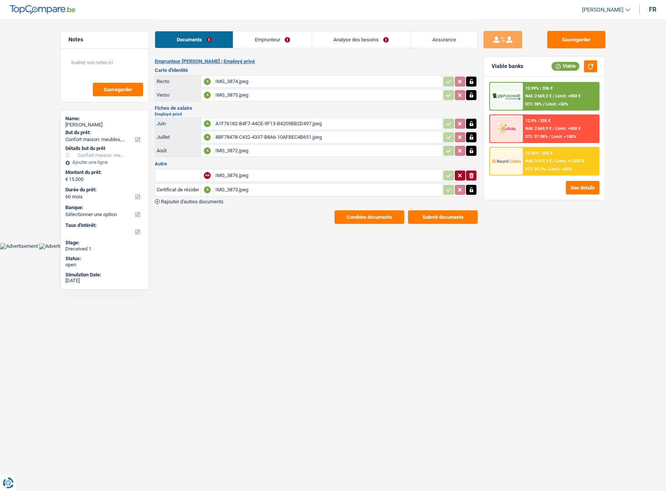
click at [253, 177] on div "IMG_3876.jpeg" at bounding box center [327, 176] width 225 height 12
click at [563, 93] on div "12.99% | 336 € NAI: 2 669,2 € / Limit: >850 € DTI: 38% / Limit: <50%" at bounding box center [561, 96] width 76 height 27
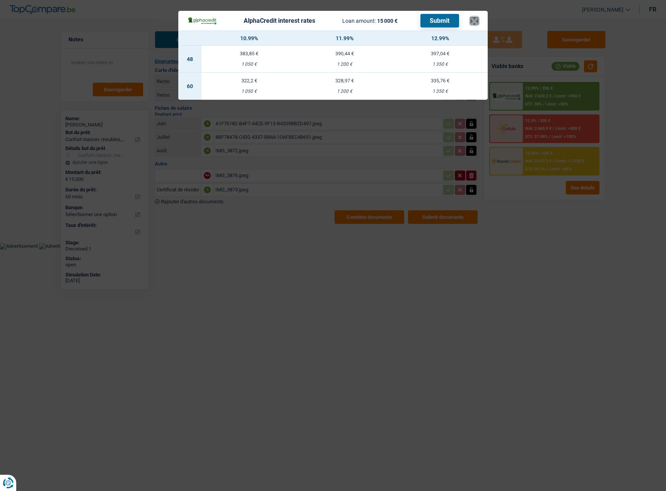
click at [474, 19] on button "×" at bounding box center [474, 21] width 8 height 8
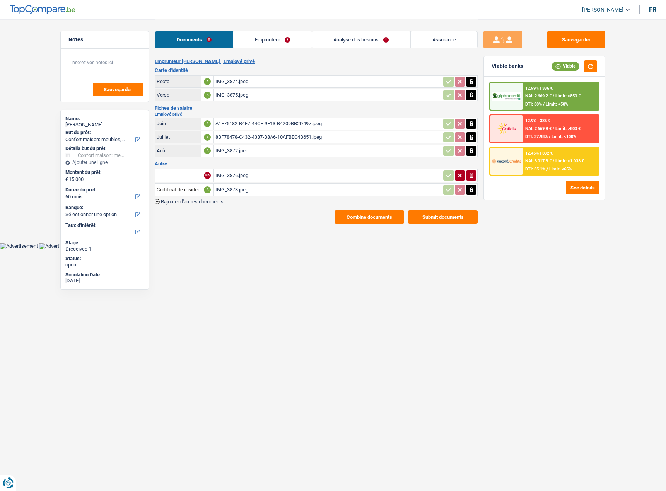
click at [367, 36] on link "Analyse des besoins" at bounding box center [361, 39] width 98 height 17
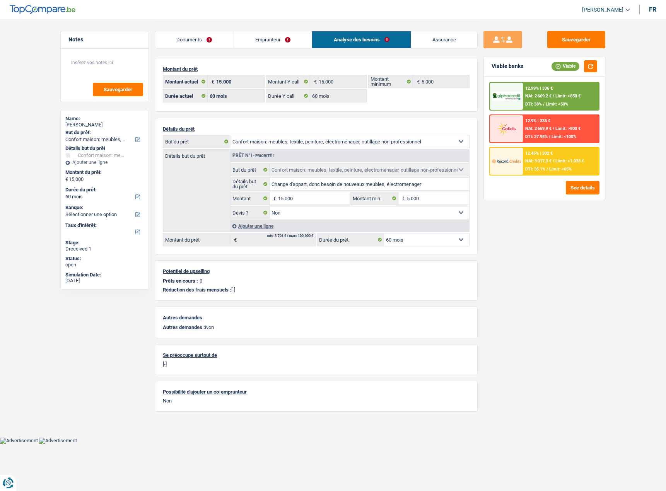
click at [538, 90] on div "12.99% | 336 €" at bounding box center [538, 88] width 27 height 5
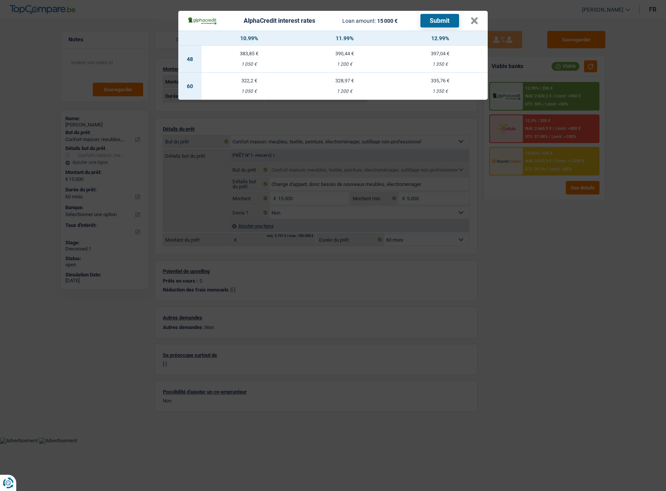
click at [414, 83] on td "335,76 € 1 350 €" at bounding box center [439, 86] width 95 height 27
select select "alphacredit"
type input "12,99"
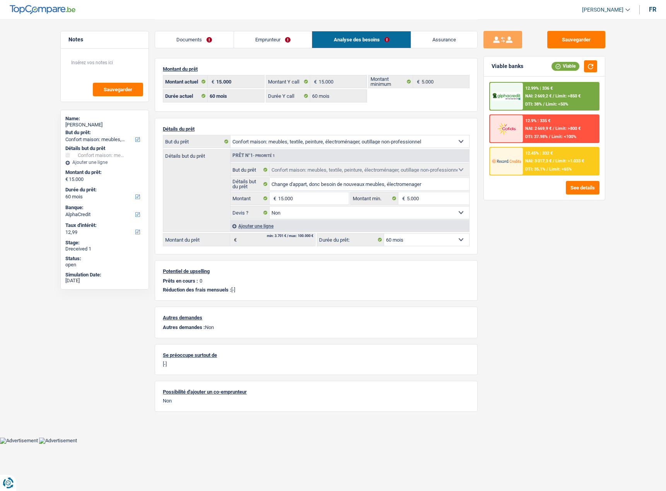
click at [517, 99] on img at bounding box center [506, 96] width 29 height 9
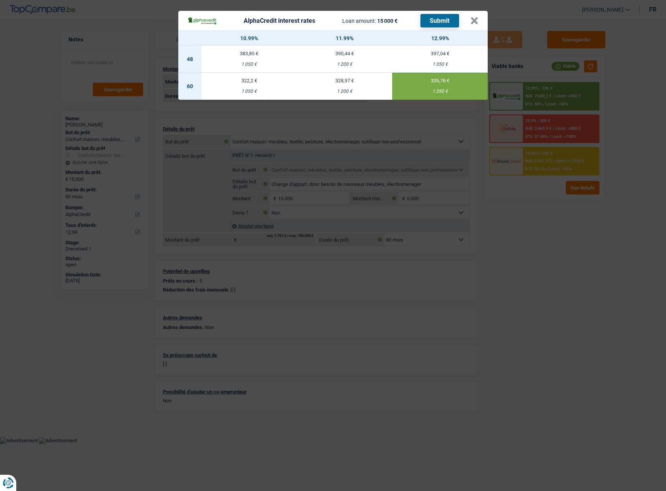
click at [451, 22] on button "Submit" at bounding box center [439, 21] width 39 height 14
drag, startPoint x: 474, startPoint y: 18, endPoint x: 419, endPoint y: 26, distance: 55.9
click at [474, 18] on button "×" at bounding box center [474, 21] width 8 height 8
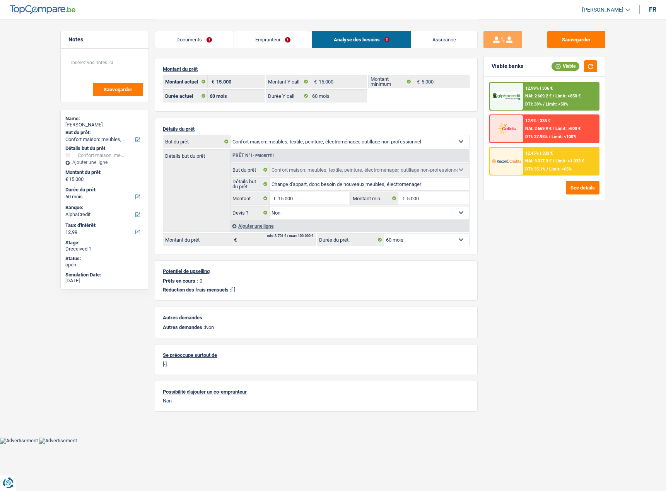
click at [114, 124] on div "Diego Fernandez LOPEZ" at bounding box center [104, 125] width 78 height 6
drag, startPoint x: 114, startPoint y: 124, endPoint x: 89, endPoint y: 124, distance: 24.7
click at [89, 124] on div "Diego Fernandez LOPEZ" at bounding box center [104, 125] width 78 height 6
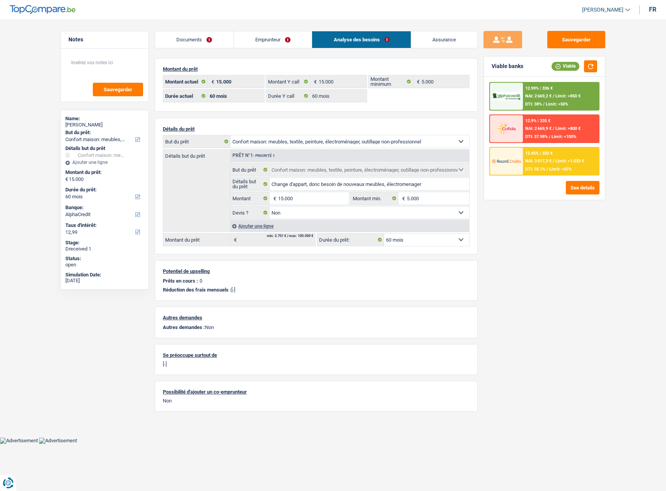
copy div "Fernandez"
click at [543, 84] on div "12.99% | 336 € NAI: 2 669,2 € / Limit: >850 € DTI: 38% / Limit: <50%" at bounding box center [561, 96] width 76 height 27
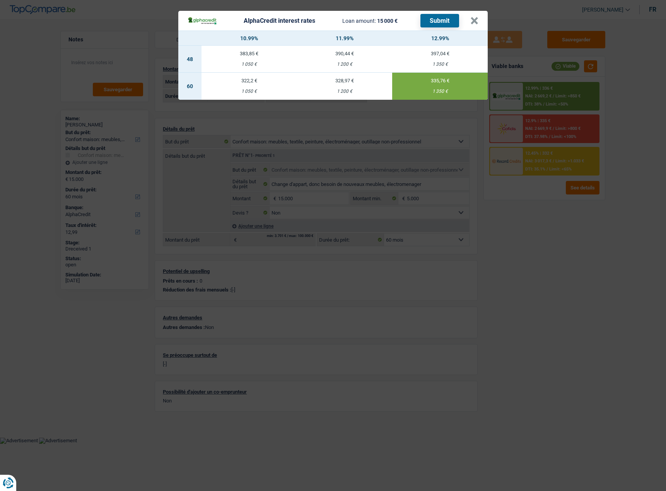
click at [543, 254] on div "AlphaCredit interest rates Loan amount: 15 000 € Submit × 10.99% 11.99% 12.99% …" at bounding box center [333, 245] width 666 height 491
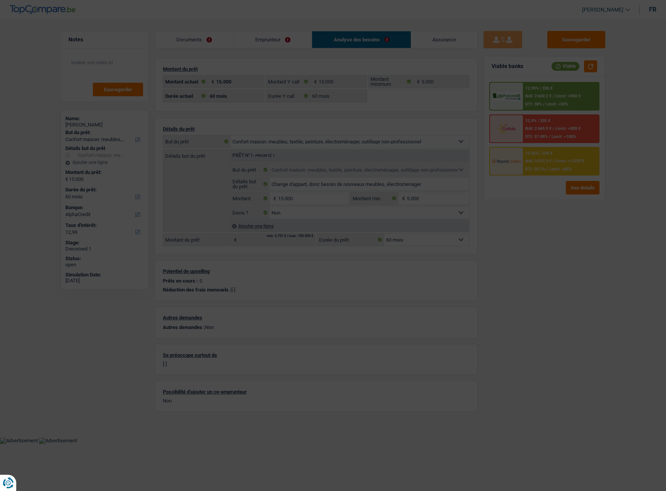
click at [557, 161] on span "Limit: >1.033 €" at bounding box center [569, 160] width 29 height 5
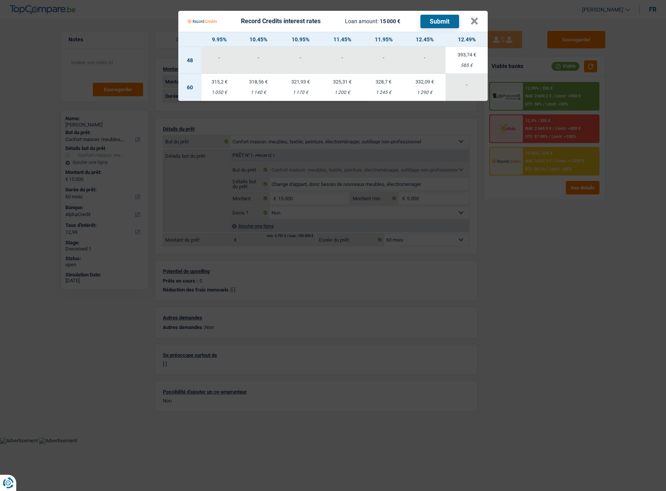
click at [410, 88] on td "332,09 € 1 290 €" at bounding box center [424, 87] width 42 height 27
select select "record credits"
type input "12,45"
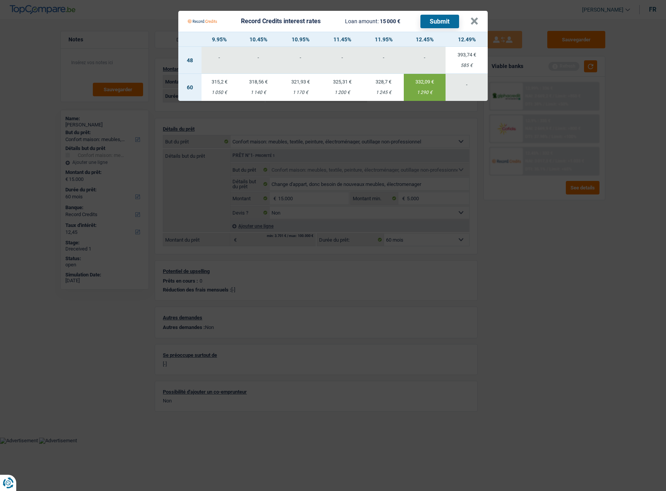
click at [441, 22] on button "Submit" at bounding box center [439, 22] width 39 height 14
click at [475, 20] on button "×" at bounding box center [474, 21] width 8 height 8
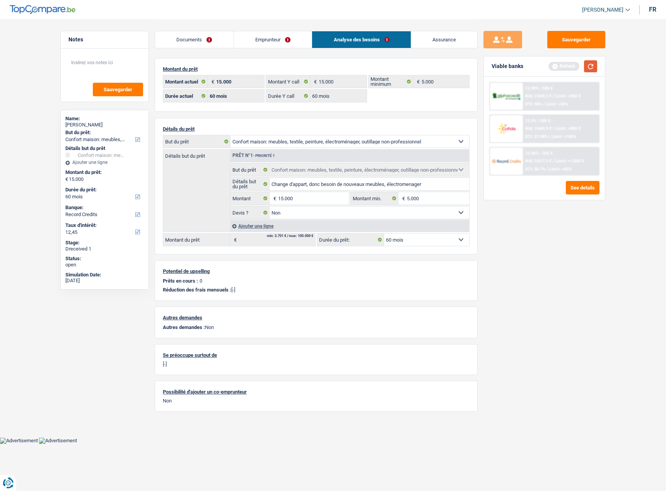
click at [591, 63] on button "button" at bounding box center [590, 66] width 13 height 12
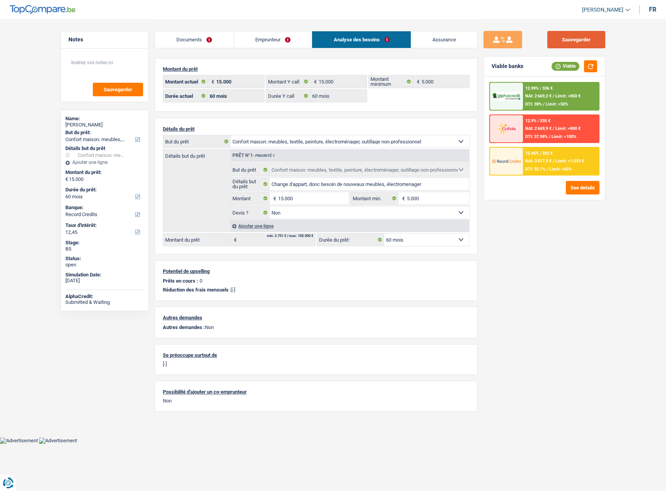
click at [575, 43] on button "Sauvegarder" at bounding box center [576, 39] width 58 height 17
click at [589, 192] on button "See details" at bounding box center [582, 188] width 34 height 14
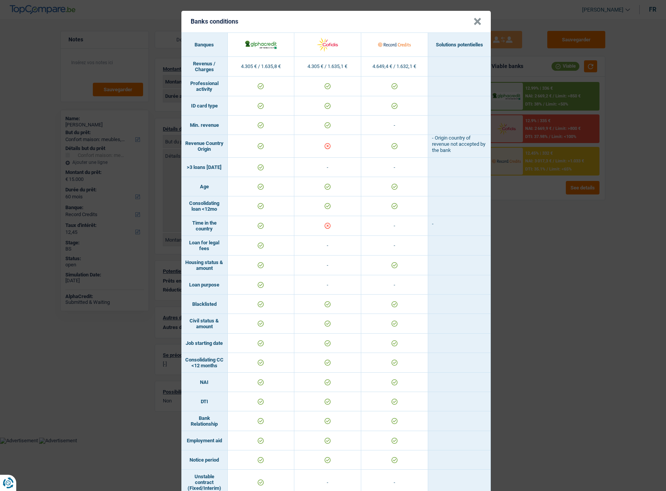
click at [581, 291] on div "Banks conditions × Banques Solutions potentielles Revenus / Charges 4.305 € / 1…" at bounding box center [333, 245] width 666 height 491
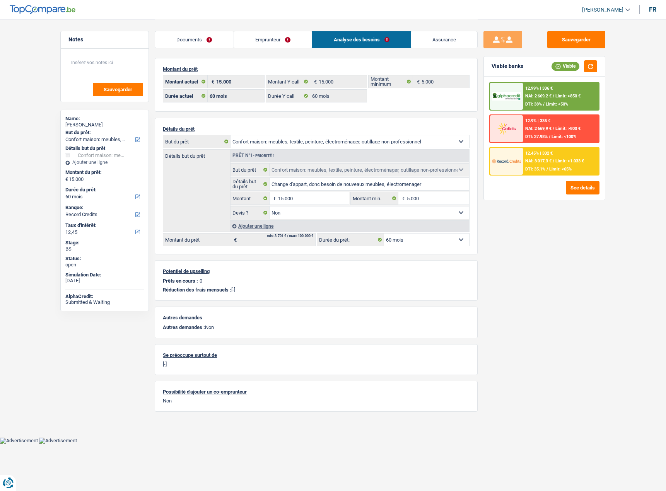
click at [558, 164] on div "12.45% | 332 € NAI: 3 017,3 € / Limit: >1.033 € DTI: 35.1% / Limit: <65%" at bounding box center [561, 161] width 76 height 27
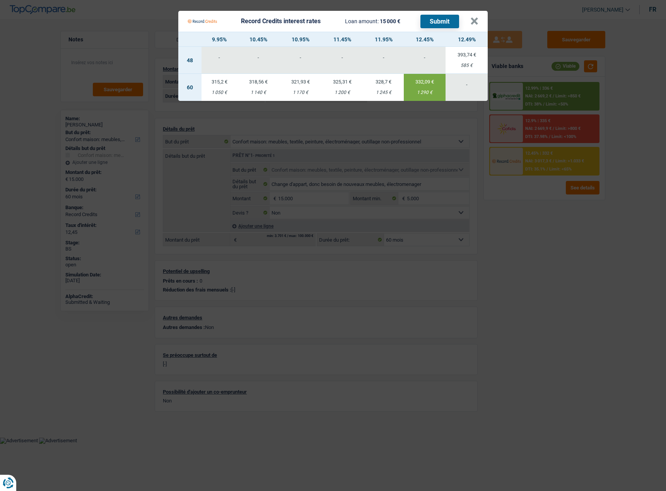
drag, startPoint x: 556, startPoint y: 215, endPoint x: 452, endPoint y: 217, distance: 104.0
click at [555, 215] on Credits "Record Credits interest rates Loan amount: 15 000 € Submit × 9.95% 10.45% 10.95…" at bounding box center [333, 245] width 666 height 491
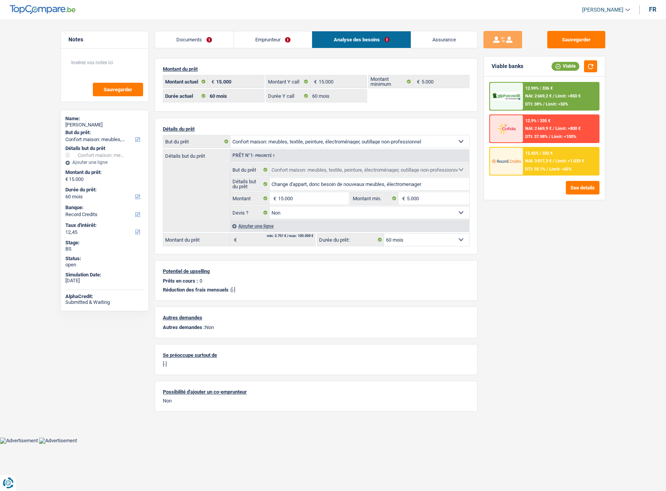
click at [563, 101] on div "12.99% | 336 € NAI: 2 669,2 € / Limit: >850 € DTI: 38% / Limit: <50%" at bounding box center [561, 96] width 76 height 27
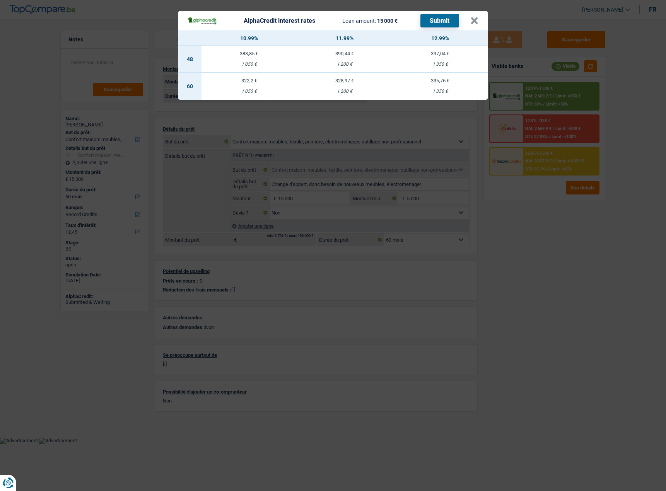
click at [547, 237] on div "AlphaCredit interest rates Loan amount: 15 000 € Submit × 10.99% 11.99% 12.99% …" at bounding box center [333, 245] width 666 height 491
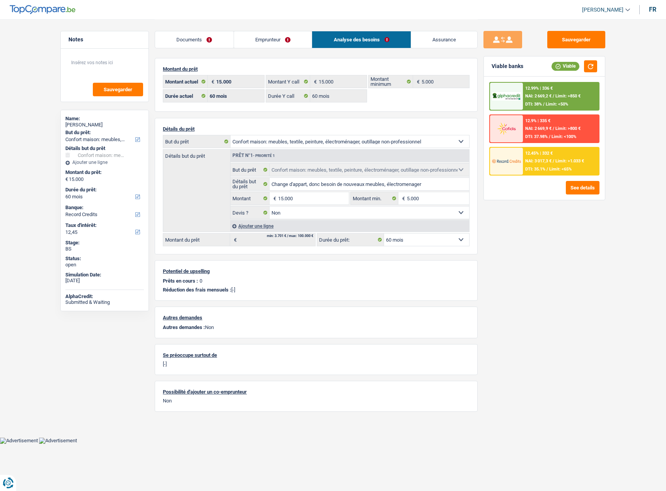
click at [554, 151] on div "12.45% | 332 € NAI: 3 017,3 € / Limit: >1.033 € DTI: 35.1% / Limit: <65%" at bounding box center [561, 161] width 76 height 27
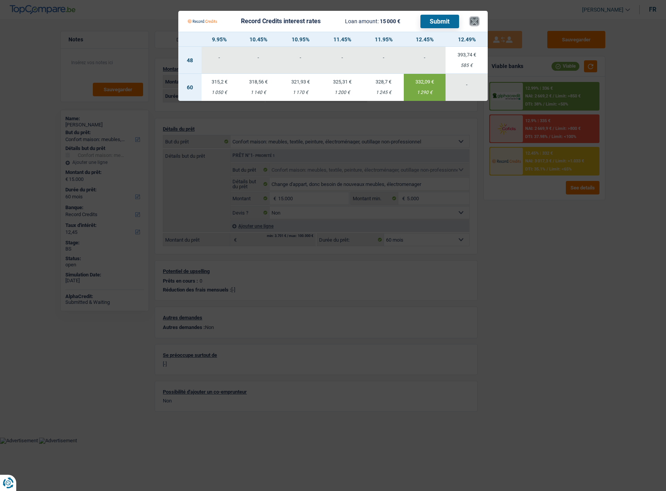
drag, startPoint x: 477, startPoint y: 19, endPoint x: 475, endPoint y: 23, distance: 5.2
click at [477, 19] on button "×" at bounding box center [474, 21] width 8 height 8
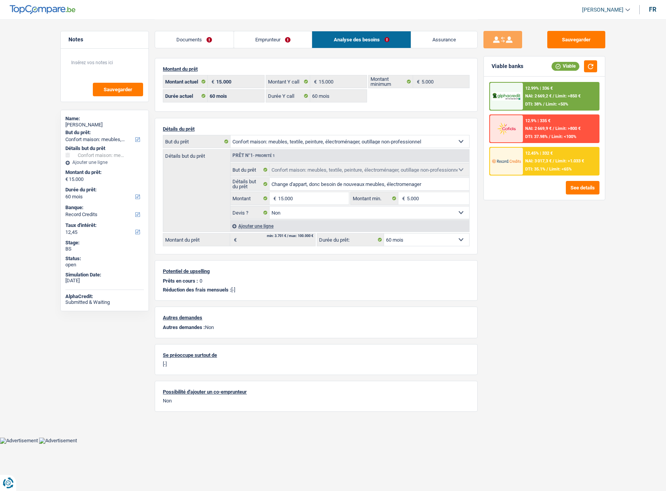
click at [544, 169] on span "DTI: 35.1%" at bounding box center [535, 169] width 20 height 5
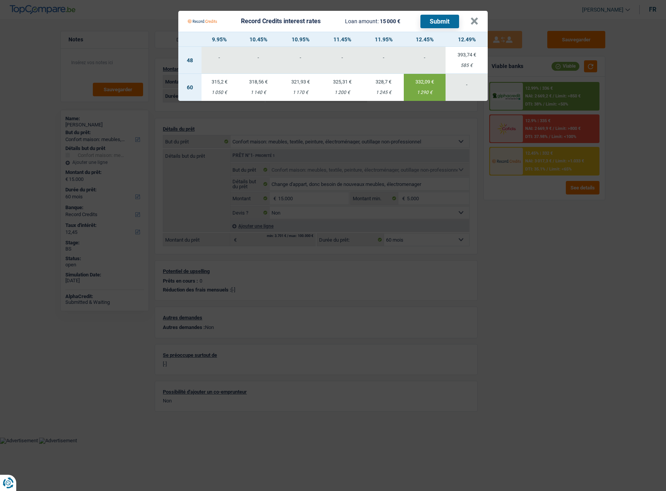
click at [548, 225] on Credits "Record Credits interest rates Loan amount: 15 000 € Submit × 9.95% 10.45% 10.95…" at bounding box center [333, 245] width 666 height 491
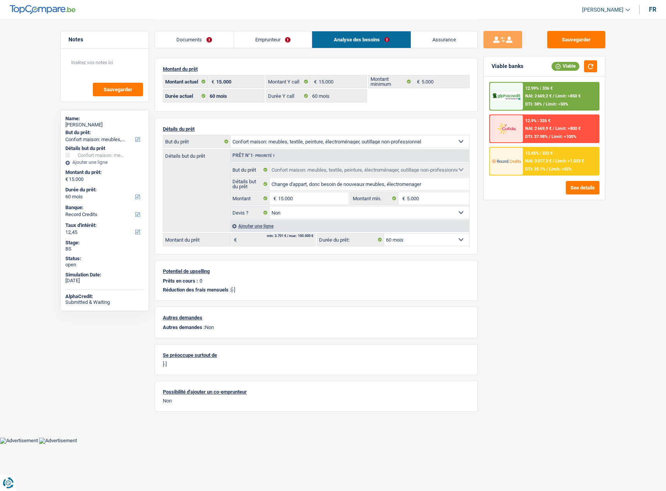
drag, startPoint x: 216, startPoint y: 39, endPoint x: 206, endPoint y: 120, distance: 81.4
click at [216, 39] on link "Documents" at bounding box center [194, 39] width 78 height 17
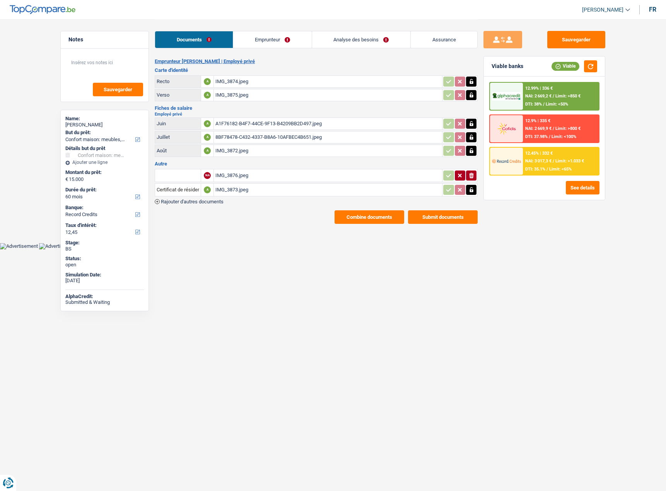
click at [243, 120] on div "A1F76182-B4F7-44CE-9F13-B4209BB2D497.jpeg" at bounding box center [327, 124] width 225 height 12
click at [230, 98] on div "IMG_3875.jpeg" at bounding box center [327, 95] width 225 height 12
click at [247, 81] on div "IMG_3874.jpeg" at bounding box center [327, 82] width 225 height 12
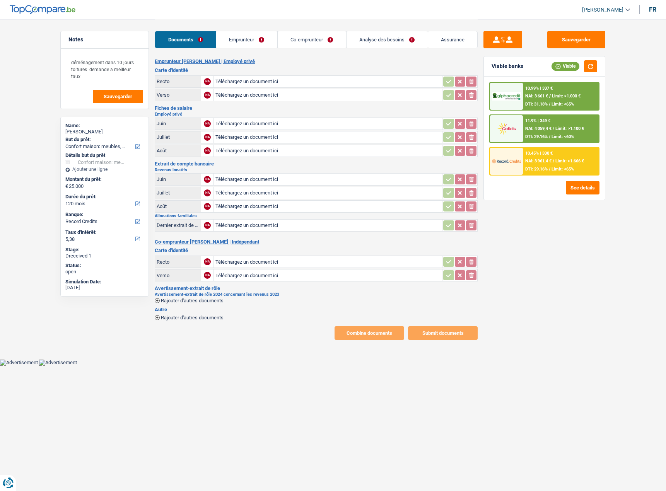
select select "household"
select select "120"
select select "record credits"
type input "C:\fakepath\Image_250930_145839.jpeg"
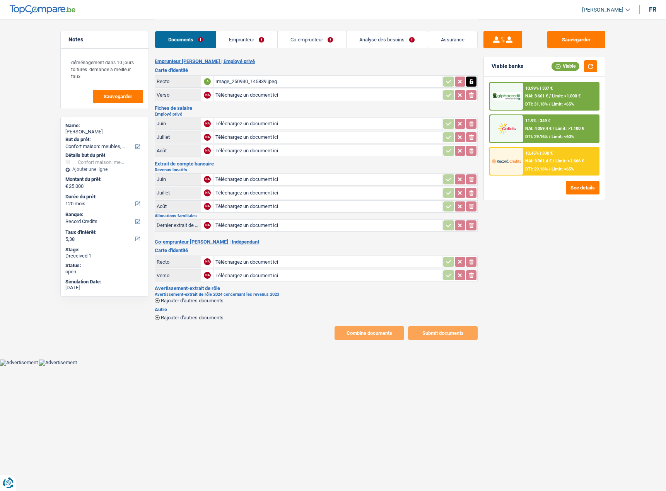
type input "C:\fakepath\Image_250930_145900.jpeg"
type input "C:\fakepath\Statement for [DATE].pdf"
click at [174, 318] on span "Rajouter d'autres documents" at bounding box center [192, 317] width 63 height 5
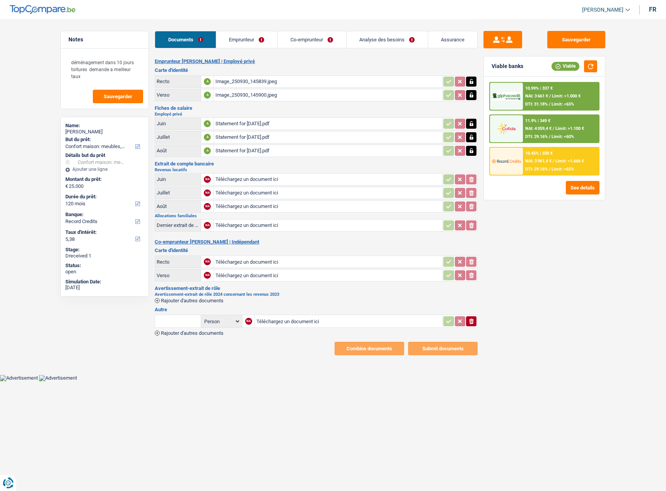
click at [289, 318] on input "Téléchargez un document ici" at bounding box center [348, 321] width 184 height 12
click at [260, 43] on link "Emprunteur" at bounding box center [246, 39] width 61 height 17
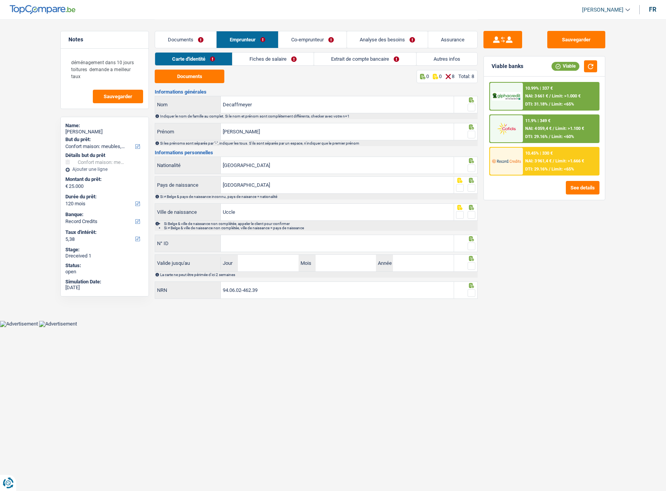
click at [260, 62] on link "Fiches de salaire" at bounding box center [272, 59] width 81 height 13
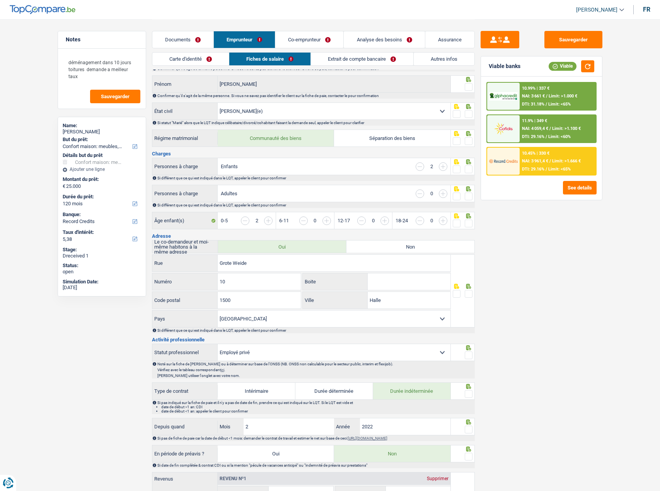
scroll to position [116, 0]
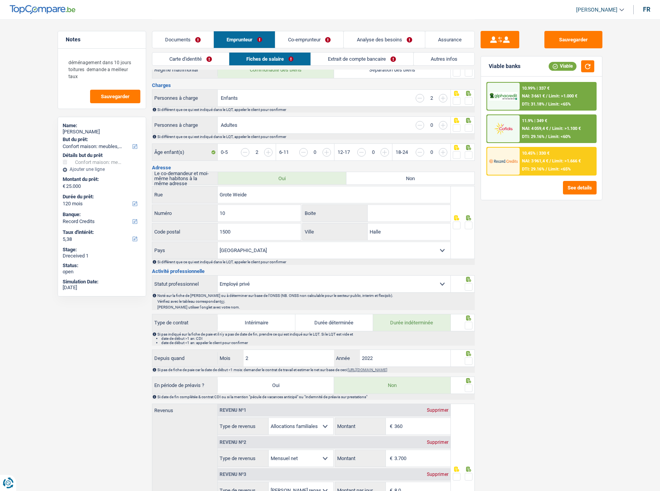
drag, startPoint x: 165, startPoint y: 39, endPoint x: 263, endPoint y: 52, distance: 99.1
click at [166, 38] on link "Documents" at bounding box center [182, 39] width 61 height 17
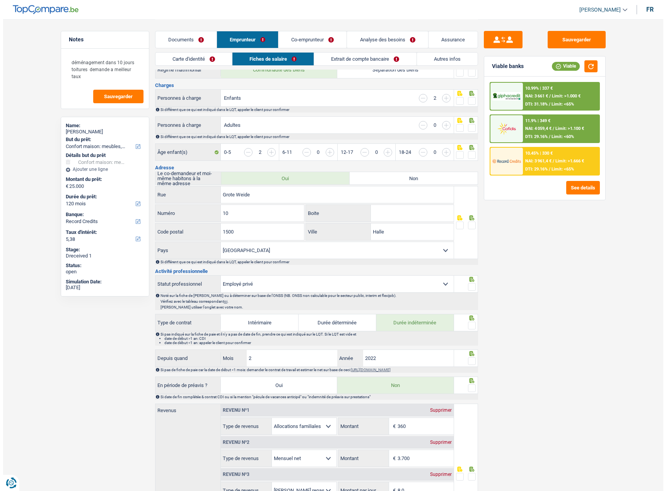
scroll to position [0, 0]
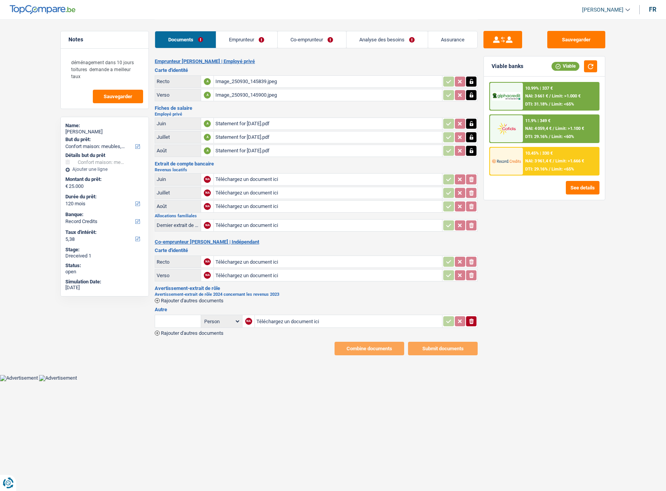
click at [179, 322] on input "text" at bounding box center [178, 321] width 43 height 12
click at [213, 337] on li "Dernier extrait de compte pour vos allocations familiales" at bounding box center [224, 337] width 130 height 10
type input "Dernier extrait de compte pour vos allocations familiales"
type input "C:\fakepath\Kifslife.PDF"
click at [234, 34] on link "Emprunteur" at bounding box center [246, 39] width 61 height 17
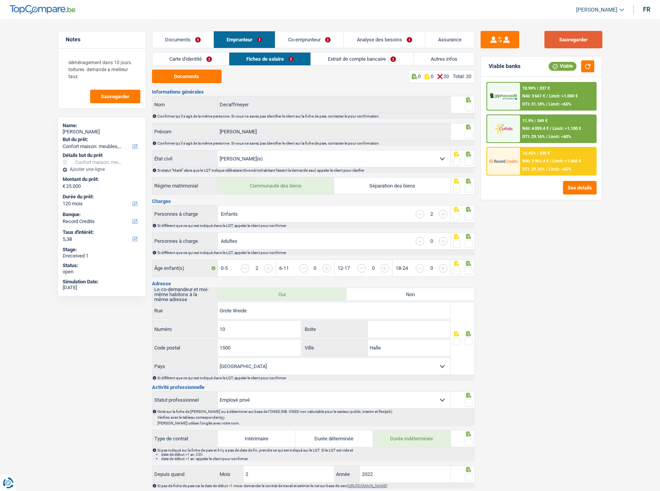
click at [564, 41] on button "Sauvegarder" at bounding box center [573, 39] width 58 height 17
click at [592, 66] on button "button" at bounding box center [587, 66] width 13 height 12
click at [221, 68] on div "Carte d'identité Fiches de salaire Extrait de compte bancaire Autres infos" at bounding box center [313, 60] width 323 height 17
click at [222, 62] on link "Carte d'identité" at bounding box center [190, 59] width 77 height 13
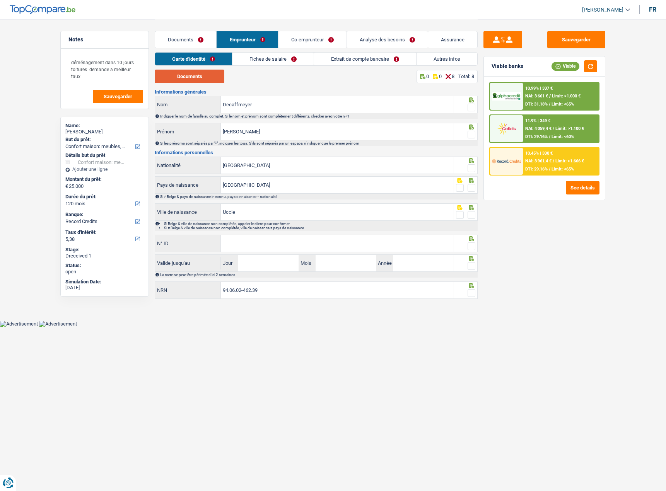
click at [197, 73] on button "Documents" at bounding box center [190, 77] width 70 height 14
click at [470, 107] on span at bounding box center [471, 108] width 8 height 8
click at [0, 0] on input "radio" at bounding box center [0, 0] width 0 height 0
click at [472, 133] on span at bounding box center [471, 135] width 8 height 8
click at [0, 0] on input "radio" at bounding box center [0, 0] width 0 height 0
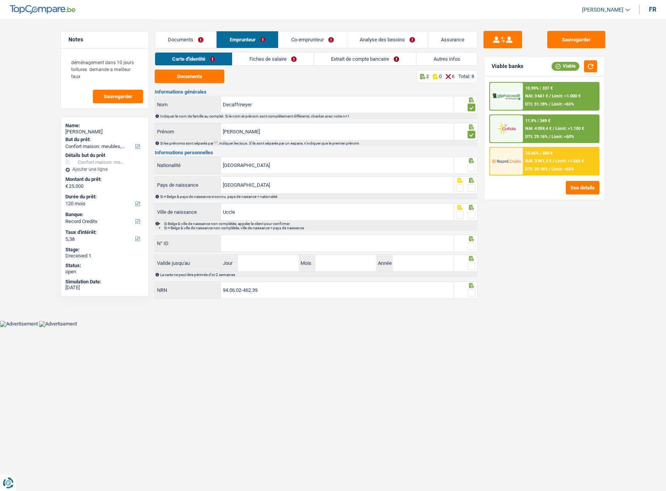
click at [472, 170] on span at bounding box center [471, 168] width 8 height 8
click at [0, 0] on input "radio" at bounding box center [0, 0] width 0 height 0
click at [474, 196] on div "Si ≠ Belge & pays de naissance inconnu, pays de naisance = nationalité" at bounding box center [318, 196] width 317 height 4
click at [470, 189] on span at bounding box center [471, 188] width 8 height 8
click at [0, 0] on input "radio" at bounding box center [0, 0] width 0 height 0
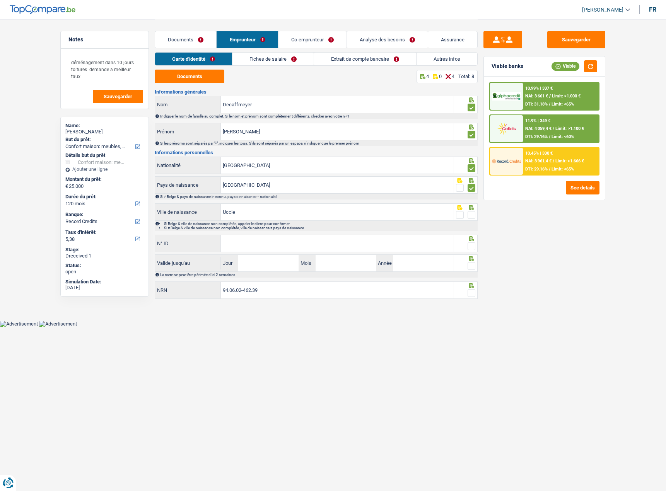
click at [470, 216] on span at bounding box center [471, 215] width 8 height 8
click at [0, 0] on input "radio" at bounding box center [0, 0] width 0 height 0
click at [289, 243] on input "N° ID" at bounding box center [337, 243] width 233 height 17
paste input "592-2802041-83"
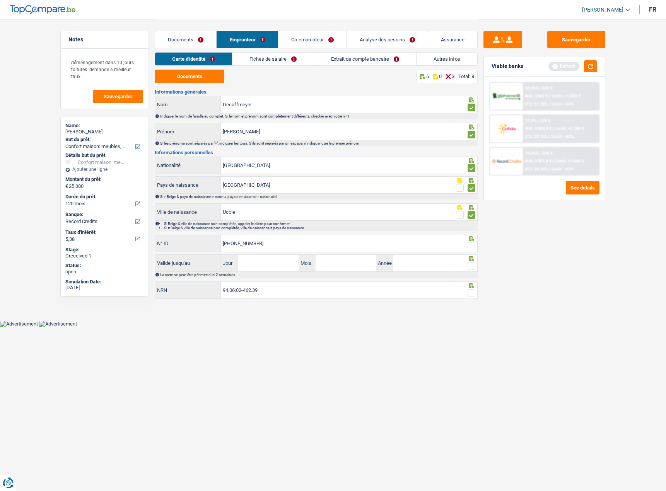
type input "592-2802041-83"
click at [280, 267] on input "Jour" at bounding box center [268, 263] width 60 height 17
type input "12"
type input "01"
type input "2026"
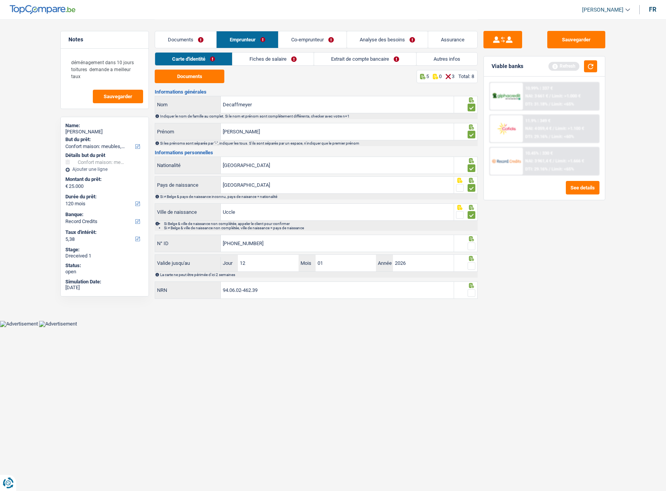
click at [472, 247] on span at bounding box center [471, 246] width 8 height 8
click at [0, 0] on input "radio" at bounding box center [0, 0] width 0 height 0
click at [469, 264] on span at bounding box center [471, 266] width 8 height 8
click at [0, 0] on input "radio" at bounding box center [0, 0] width 0 height 0
click at [469, 292] on span at bounding box center [471, 293] width 8 height 8
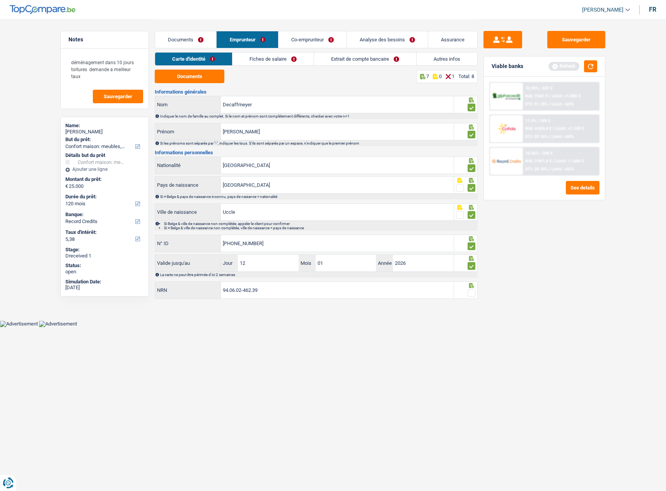
click at [0, 0] on input "radio" at bounding box center [0, 0] width 0 height 0
click at [562, 49] on div "Sauvegarder Viable banks Refresh 10.99% | 337 € NAI: 3 661 € / Limit: >1.000 € …" at bounding box center [543, 255] width 133 height 448
click at [578, 44] on button "Sauvegarder" at bounding box center [576, 39] width 58 height 17
click at [585, 57] on div "Viable banks Refresh" at bounding box center [544, 66] width 121 height 20
click at [587, 65] on button "button" at bounding box center [590, 66] width 13 height 12
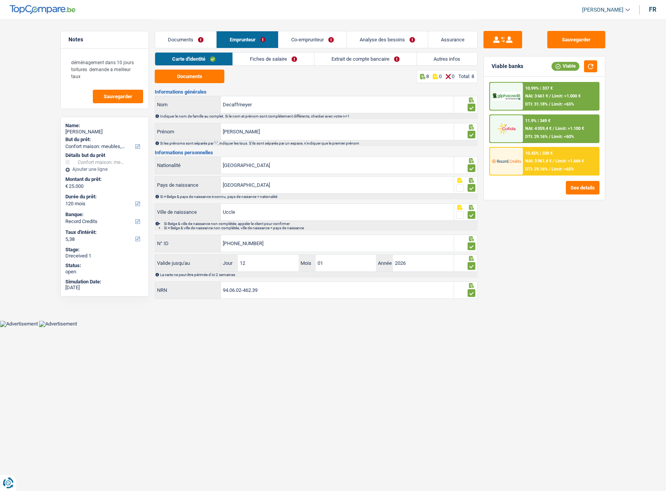
click at [259, 59] on link "Fiches de salaire" at bounding box center [273, 59] width 81 height 13
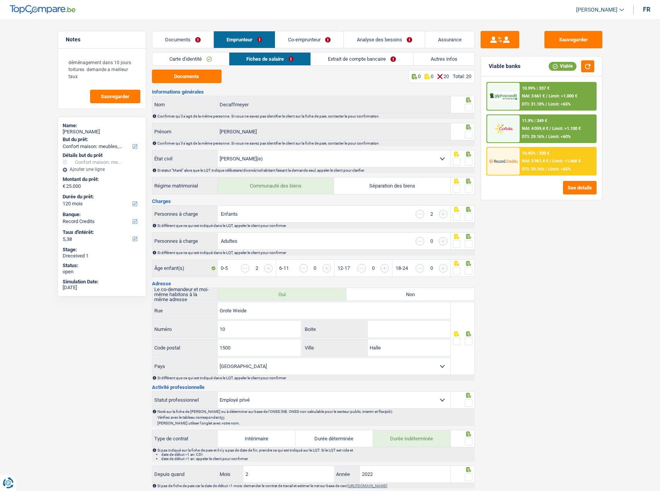
click at [461, 107] on fieldset at bounding box center [463, 108] width 20 height 10
drag, startPoint x: 465, startPoint y: 107, endPoint x: 459, endPoint y: 117, distance: 11.4
click at [465, 107] on span at bounding box center [469, 108] width 8 height 8
click at [0, 0] on input "radio" at bounding box center [0, 0] width 0 height 0
click at [468, 138] on div at bounding box center [469, 135] width 8 height 10
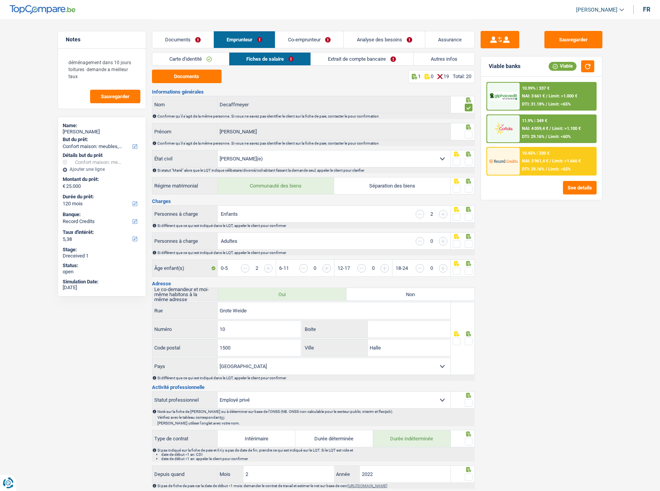
click at [465, 160] on fieldset at bounding box center [463, 162] width 20 height 10
drag, startPoint x: 468, startPoint y: 162, endPoint x: 468, endPoint y: 140, distance: 22.0
click at [468, 162] on span at bounding box center [469, 162] width 8 height 8
click at [0, 0] on input "radio" at bounding box center [0, 0] width 0 height 0
click at [466, 133] on span at bounding box center [469, 135] width 8 height 8
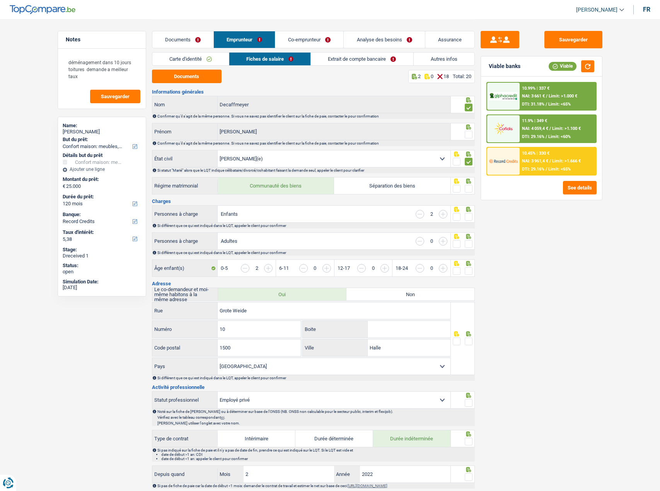
click at [0, 0] on input "radio" at bounding box center [0, 0] width 0 height 0
click at [212, 79] on button "Documents" at bounding box center [187, 77] width 70 height 14
drag, startPoint x: 468, startPoint y: 190, endPoint x: 468, endPoint y: 194, distance: 4.3
click at [468, 190] on span at bounding box center [469, 189] width 8 height 8
click at [0, 0] on input "radio" at bounding box center [0, 0] width 0 height 0
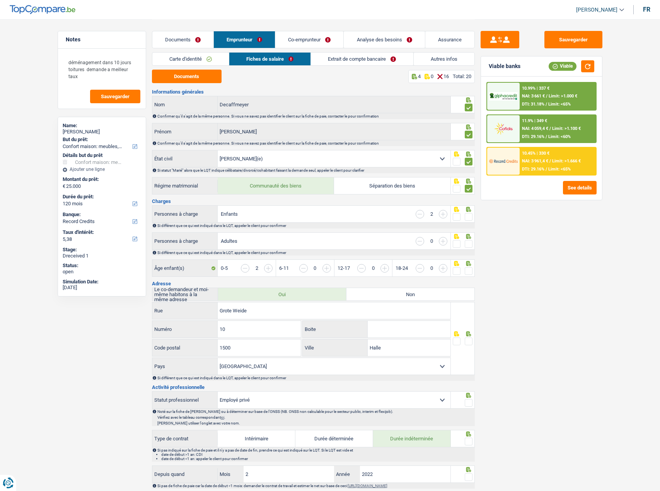
click at [471, 216] on span at bounding box center [469, 217] width 8 height 8
click at [0, 0] on input "radio" at bounding box center [0, 0] width 0 height 0
click at [471, 218] on span at bounding box center [469, 217] width 8 height 8
click at [0, 0] on input "radio" at bounding box center [0, 0] width 0 height 0
click at [466, 218] on span at bounding box center [469, 217] width 8 height 8
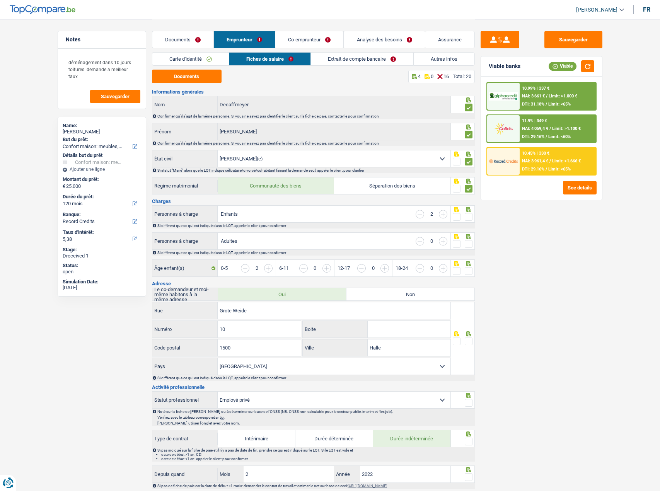
click at [0, 0] on input "radio" at bounding box center [0, 0] width 0 height 0
click at [468, 242] on span at bounding box center [469, 244] width 8 height 8
click at [0, 0] on input "radio" at bounding box center [0, 0] width 0 height 0
click at [465, 269] on span at bounding box center [469, 271] width 8 height 8
click at [0, 0] on input "radio" at bounding box center [0, 0] width 0 height 0
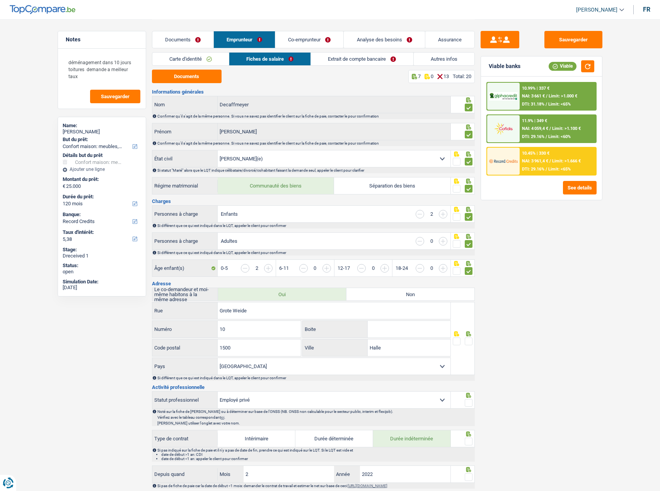
scroll to position [116, 0]
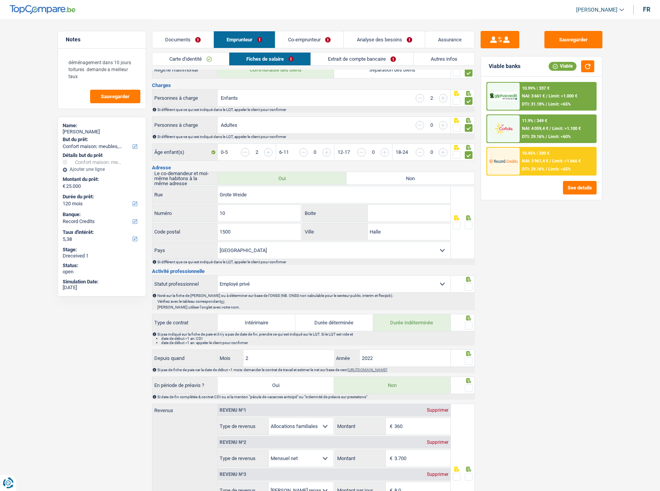
click at [468, 228] on span at bounding box center [469, 225] width 8 height 8
click at [0, 0] on input "radio" at bounding box center [0, 0] width 0 height 0
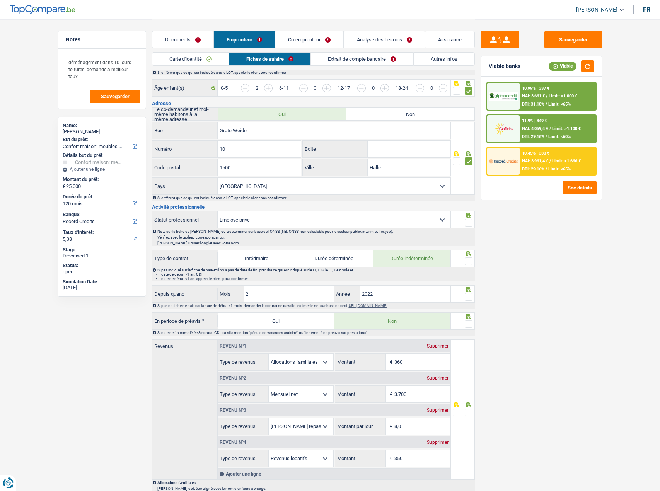
scroll to position [232, 0]
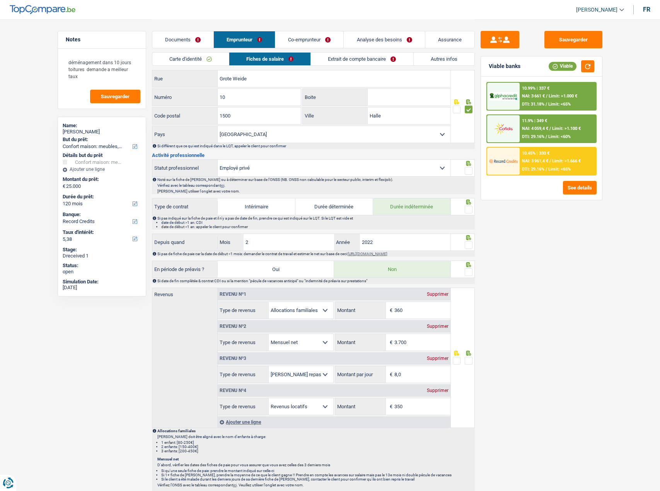
click at [470, 172] on span at bounding box center [469, 171] width 8 height 8
click at [0, 0] on input "radio" at bounding box center [0, 0] width 0 height 0
click at [468, 208] on span at bounding box center [469, 210] width 8 height 8
click at [0, 0] on input "radio" at bounding box center [0, 0] width 0 height 0
click at [467, 242] on span at bounding box center [469, 245] width 8 height 8
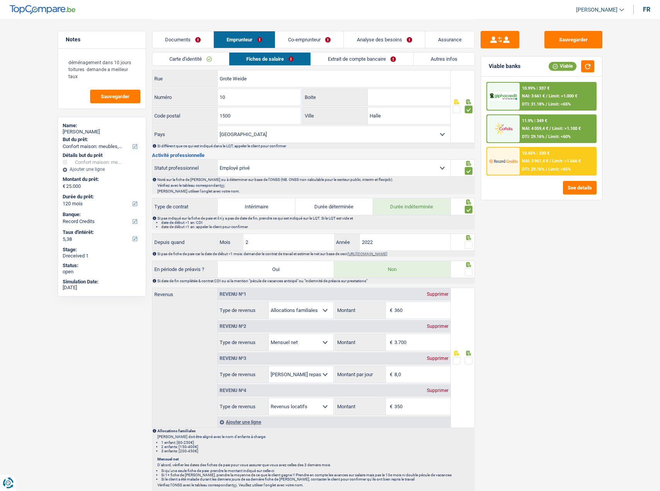
click at [0, 0] on input "radio" at bounding box center [0, 0] width 0 height 0
click at [468, 274] on span at bounding box center [469, 272] width 8 height 8
click at [0, 0] on input "radio" at bounding box center [0, 0] width 0 height 0
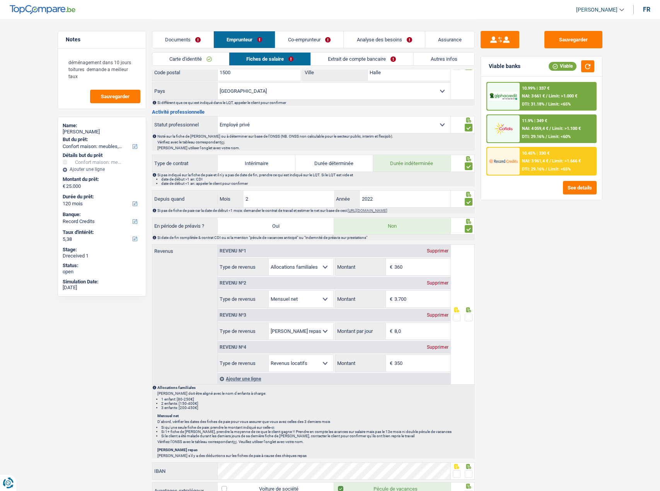
scroll to position [309, 0]
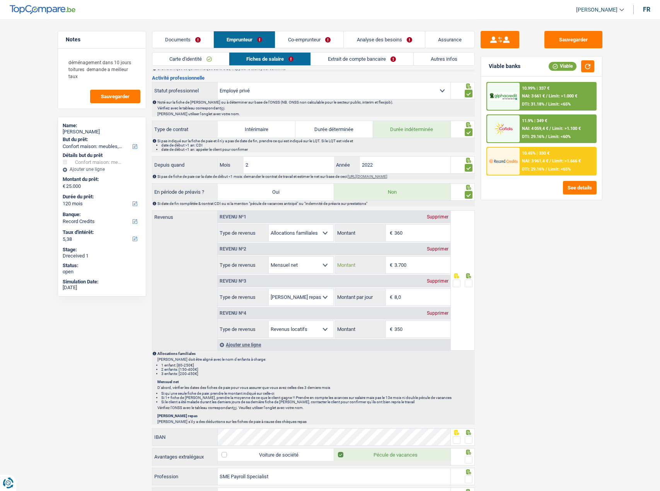
click at [414, 271] on input "3.700" at bounding box center [422, 265] width 56 height 17
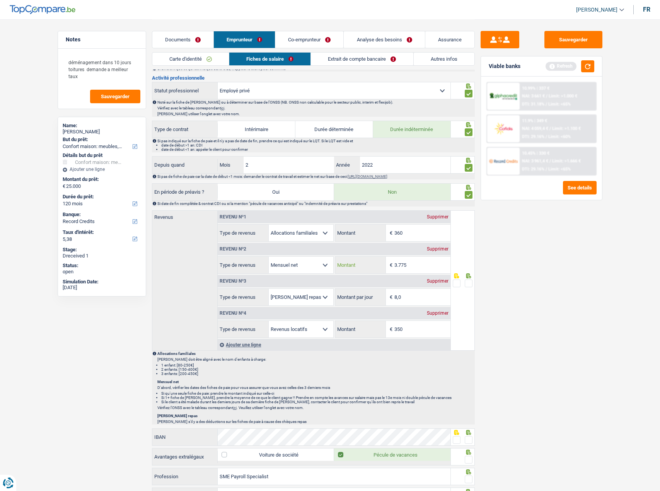
type input "3.775"
click at [470, 283] on span at bounding box center [469, 283] width 8 height 8
click at [0, 0] on input "radio" at bounding box center [0, 0] width 0 height 0
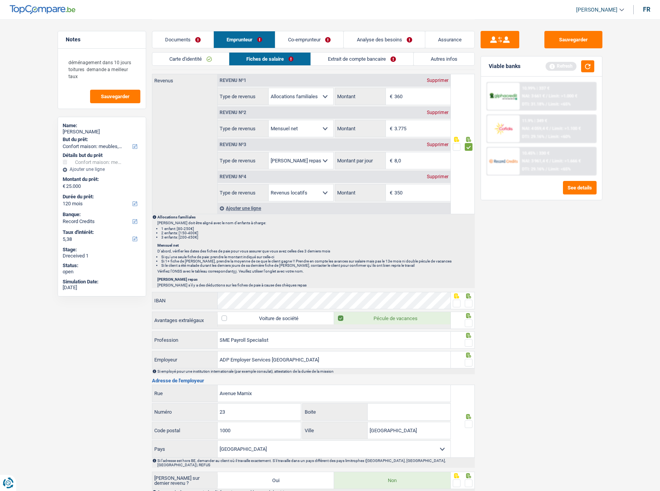
scroll to position [464, 0]
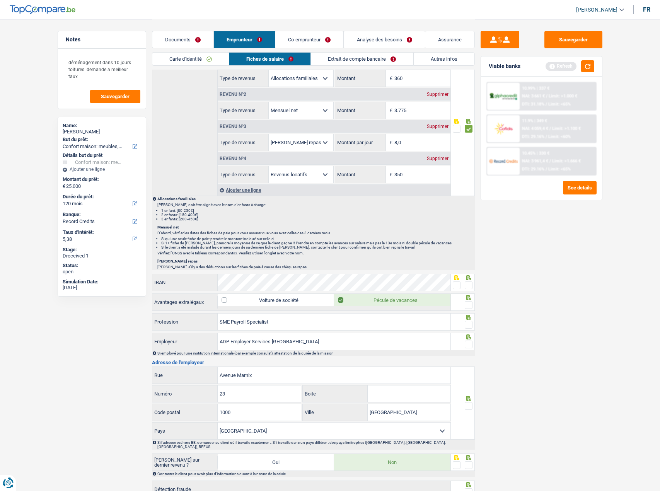
click at [457, 286] on span at bounding box center [457, 285] width 8 height 8
click at [0, 0] on input "radio" at bounding box center [0, 0] width 0 height 0
click at [468, 303] on span at bounding box center [469, 305] width 8 height 8
click at [0, 0] on input "radio" at bounding box center [0, 0] width 0 height 0
click at [465, 325] on span at bounding box center [469, 325] width 8 height 8
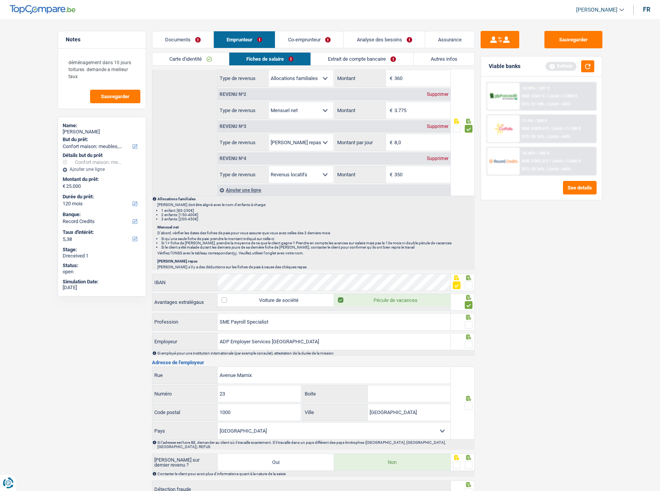
click at [0, 0] on input "radio" at bounding box center [0, 0] width 0 height 0
drag, startPoint x: 465, startPoint y: 344, endPoint x: 469, endPoint y: 344, distance: 4.3
click at [465, 344] on span at bounding box center [469, 345] width 8 height 8
click at [0, 0] on input "radio" at bounding box center [0, 0] width 0 height 0
click at [289, 342] on input "ADP Employer Services Belgium" at bounding box center [334, 341] width 233 height 17
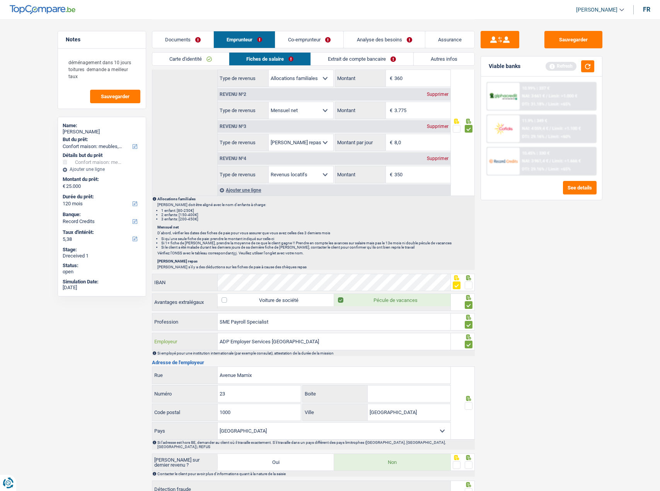
click at [289, 342] on input "ADP Employer Services Belgium" at bounding box center [334, 341] width 233 height 17
type input "ADP Employer Services"
click at [288, 322] on input "SME Payroll Specialist" at bounding box center [334, 321] width 233 height 17
drag, startPoint x: 265, startPoint y: 325, endPoint x: 216, endPoint y: 325, distance: 48.3
click at [208, 326] on div "SME Payroll Specialist Profession" at bounding box center [301, 321] width 298 height 17
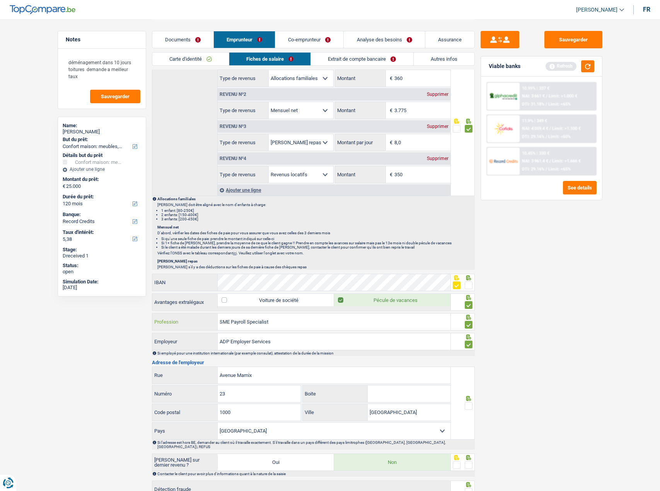
paste input "ubject Matter Exper"
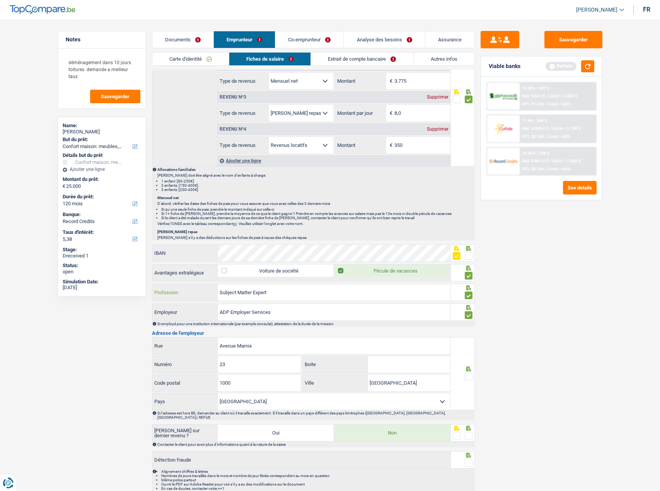
scroll to position [518, 0]
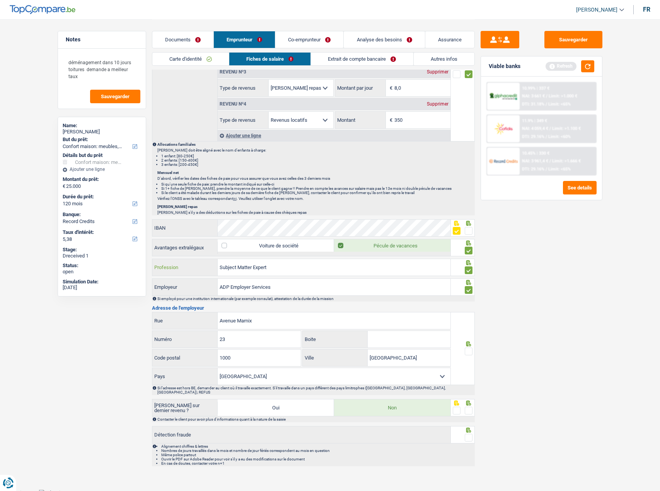
type input "Subject Matter Expert"
click at [467, 347] on span at bounding box center [469, 351] width 8 height 8
click at [0, 0] on input "radio" at bounding box center [0, 0] width 0 height 0
click at [466, 349] on span at bounding box center [469, 351] width 8 height 8
click at [0, 0] on input "radio" at bounding box center [0, 0] width 0 height 0
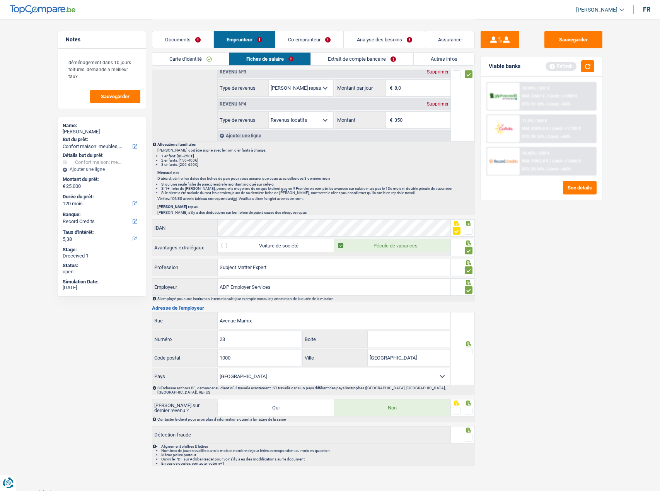
click at [466, 349] on span at bounding box center [469, 351] width 8 height 8
click at [0, 0] on input "radio" at bounding box center [0, 0] width 0 height 0
click at [468, 407] on span at bounding box center [469, 411] width 8 height 8
click at [0, 0] on input "radio" at bounding box center [0, 0] width 0 height 0
drag, startPoint x: 469, startPoint y: 422, endPoint x: 469, endPoint y: 427, distance: 5.4
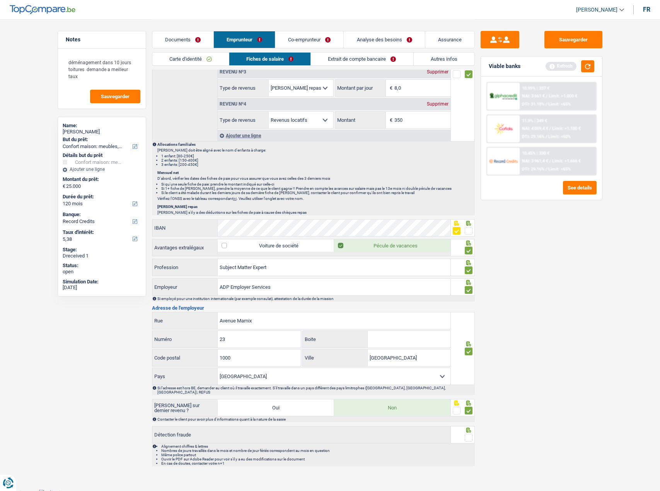
click at [469, 426] on div at bounding box center [463, 434] width 24 height 17
click at [468, 434] on span at bounding box center [469, 438] width 8 height 8
click at [0, 0] on input "radio" at bounding box center [0, 0] width 0 height 0
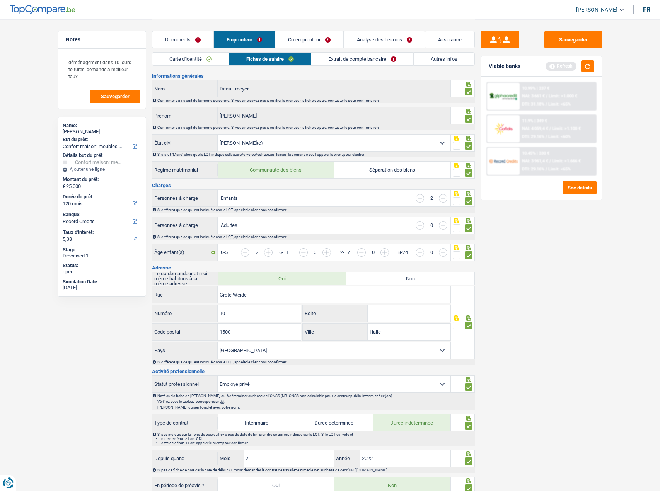
scroll to position [0, 0]
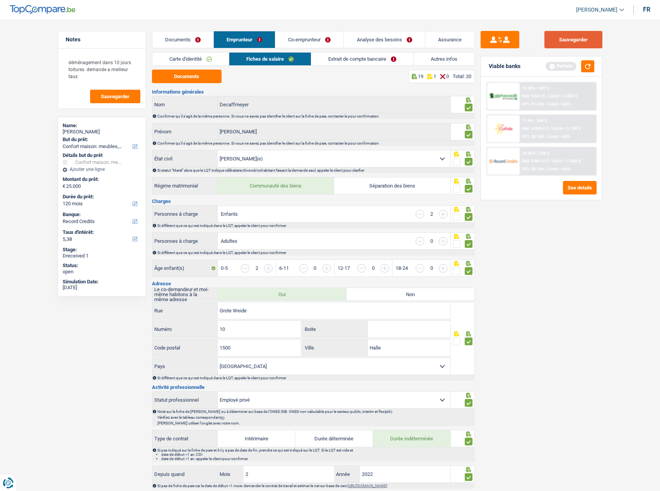
click at [578, 39] on button "Sauvegarder" at bounding box center [573, 39] width 58 height 17
drag, startPoint x: 586, startPoint y: 61, endPoint x: 581, endPoint y: 63, distance: 5.0
click at [586, 62] on button "button" at bounding box center [587, 66] width 13 height 12
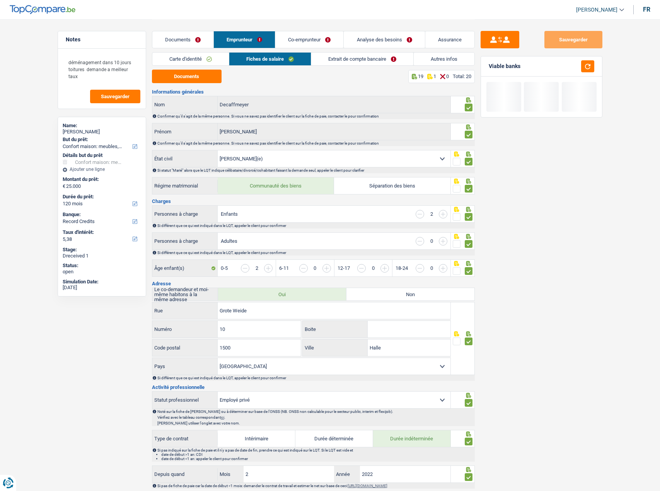
click at [342, 57] on link "Extrait de compte bancaire" at bounding box center [362, 59] width 102 height 13
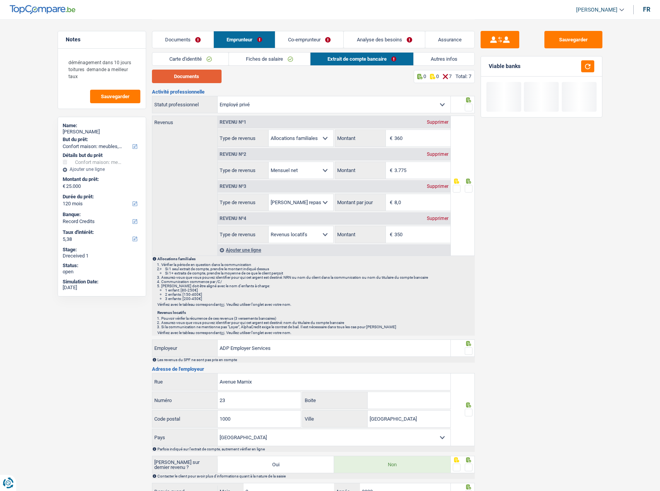
click at [195, 75] on button "Documents" at bounding box center [187, 77] width 70 height 14
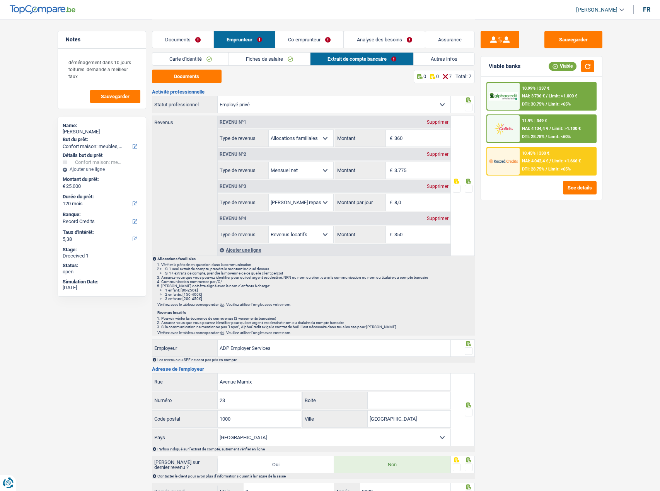
click at [468, 186] on span at bounding box center [469, 189] width 8 height 8
click at [0, 0] on input "radio" at bounding box center [0, 0] width 0 height 0
click at [470, 106] on span at bounding box center [469, 108] width 8 height 8
click at [0, 0] on input "radio" at bounding box center [0, 0] width 0 height 0
click at [443, 186] on div "Supprimer" at bounding box center [438, 186] width 26 height 5
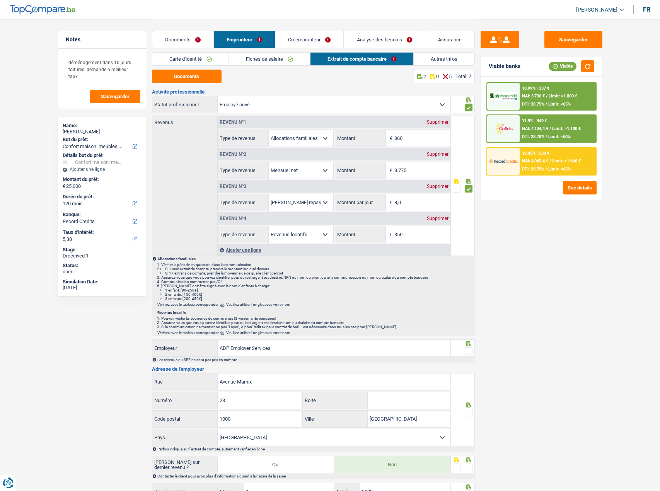
select select "rentalIncome"
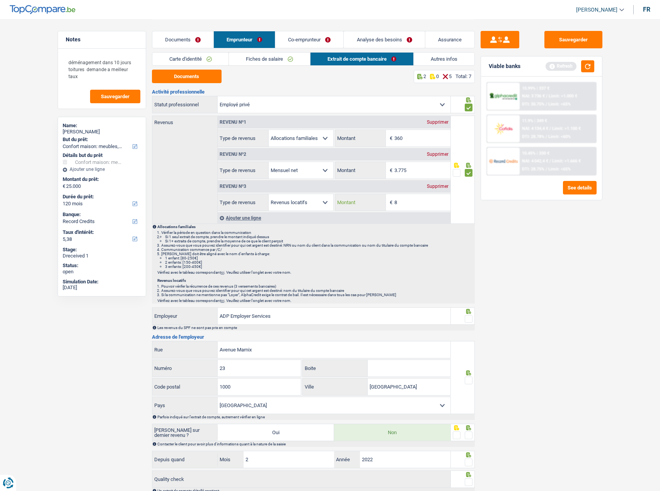
drag, startPoint x: 432, startPoint y: 204, endPoint x: 382, endPoint y: 204, distance: 50.6
click at [382, 204] on div "8 € Montant" at bounding box center [392, 202] width 115 height 17
click at [422, 201] on input "300" at bounding box center [422, 202] width 56 height 17
drag, startPoint x: 397, startPoint y: 202, endPoint x: 420, endPoint y: 205, distance: 23.0
click at [420, 205] on input "300" at bounding box center [422, 202] width 56 height 17
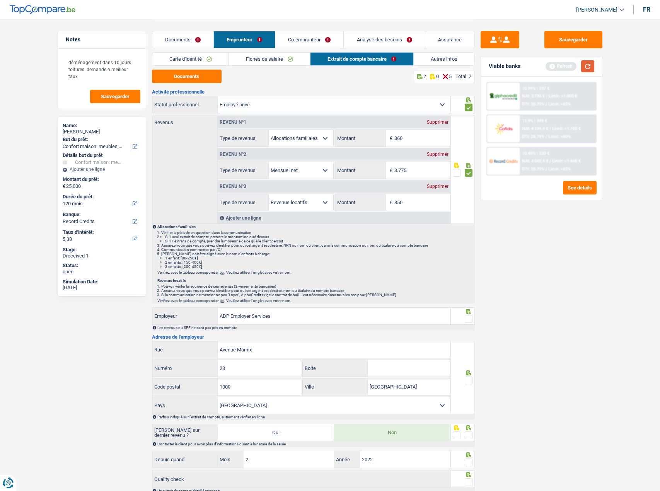
type input "350"
drag, startPoint x: 591, startPoint y: 68, endPoint x: 588, endPoint y: 65, distance: 4.4
click at [590, 68] on button "button" at bounding box center [587, 66] width 13 height 12
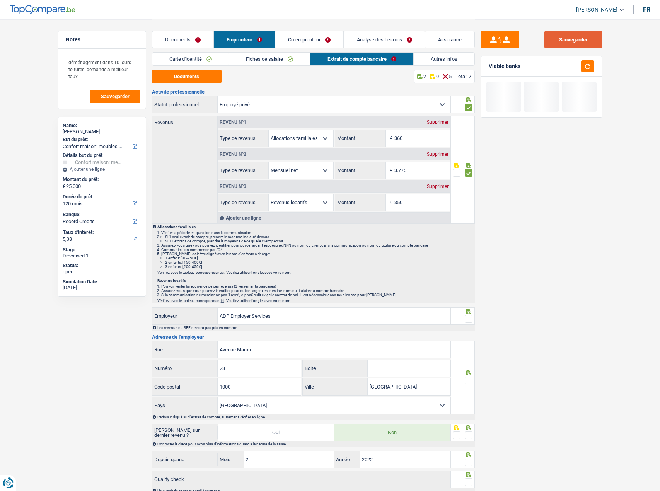
click at [578, 42] on button "Sauvegarder" at bounding box center [573, 39] width 58 height 17
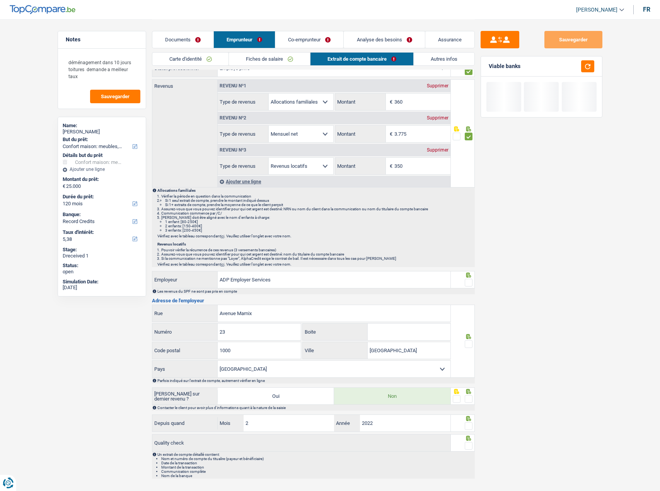
scroll to position [53, 0]
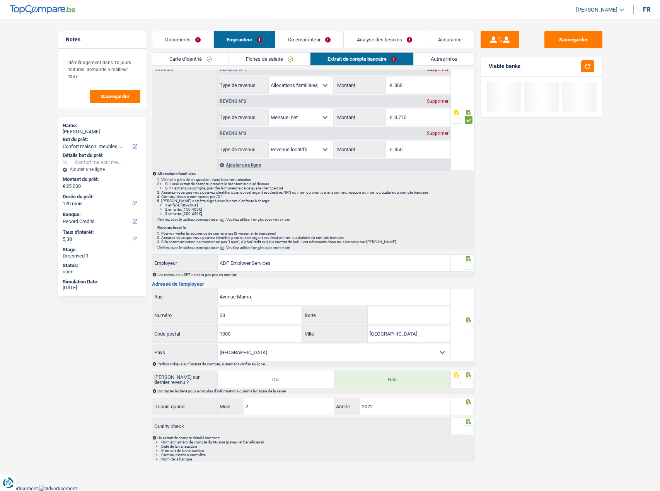
drag, startPoint x: 475, startPoint y: 267, endPoint x: 469, endPoint y: 266, distance: 5.9
click at [473, 267] on div "Notes déménagement dans 10 jours toitures demande a meilleur taux Sauvegarder N…" at bounding box center [330, 215] width 557 height 499
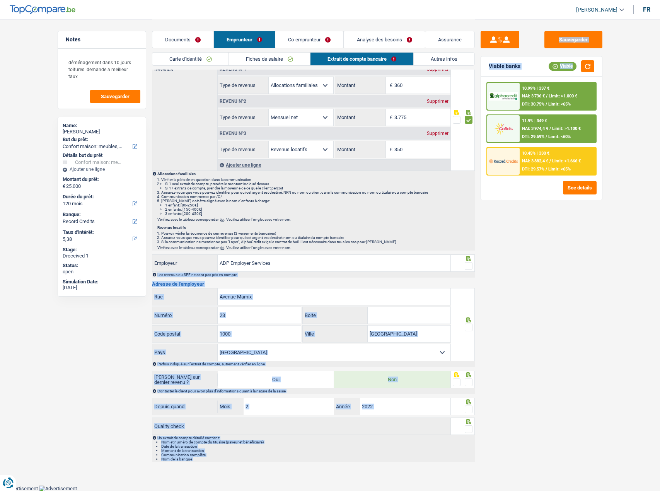
click at [466, 263] on span at bounding box center [469, 266] width 8 height 8
click at [0, 0] on input "radio" at bounding box center [0, 0] width 0 height 0
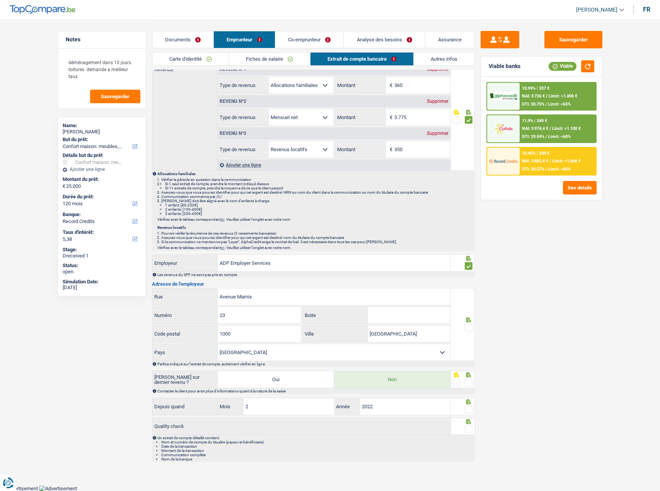
click at [466, 329] on span at bounding box center [469, 327] width 8 height 8
click at [0, 0] on input "radio" at bounding box center [0, 0] width 0 height 0
click at [472, 383] on span at bounding box center [469, 382] width 8 height 8
click at [0, 0] on input "radio" at bounding box center [0, 0] width 0 height 0
click at [466, 410] on span at bounding box center [469, 409] width 8 height 8
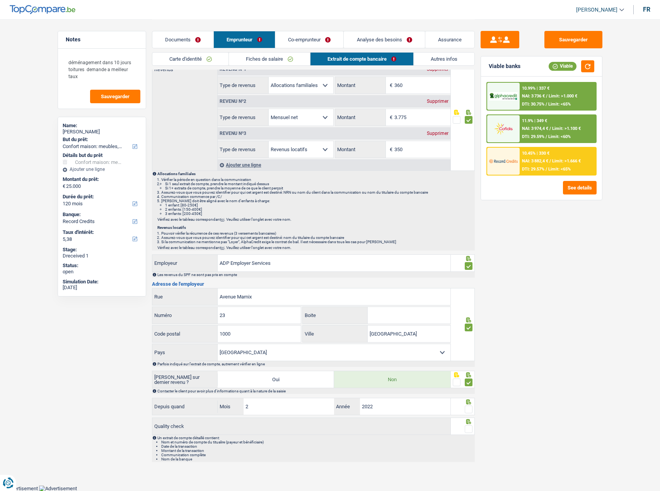
click at [0, 0] on input "radio" at bounding box center [0, 0] width 0 height 0
click at [470, 428] on span at bounding box center [469, 429] width 8 height 8
click at [0, 0] on input "radio" at bounding box center [0, 0] width 0 height 0
click at [573, 34] on button "Sauvegarder" at bounding box center [573, 39] width 58 height 17
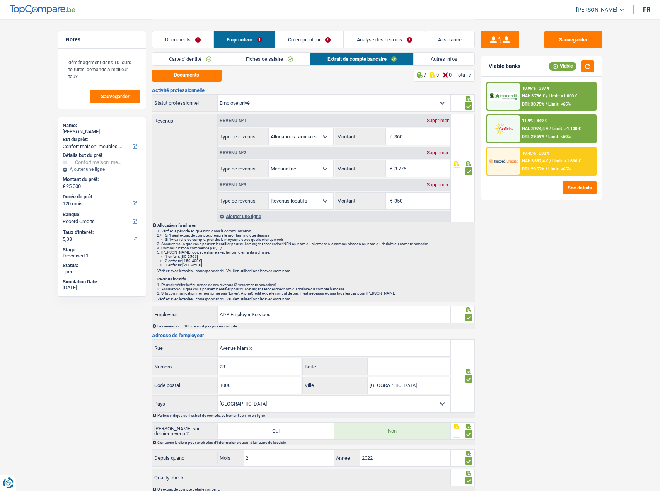
scroll to position [0, 0]
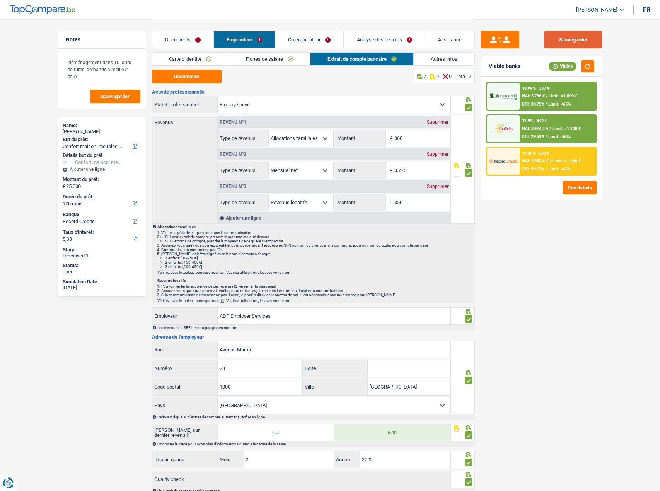
click at [581, 38] on button "Sauvegarder" at bounding box center [573, 39] width 58 height 17
click at [591, 61] on button "button" at bounding box center [587, 66] width 13 height 12
click at [456, 172] on span at bounding box center [457, 173] width 8 height 8
click at [0, 0] on input "radio" at bounding box center [0, 0] width 0 height 0
drag, startPoint x: 454, startPoint y: 59, endPoint x: 438, endPoint y: 59, distance: 15.5
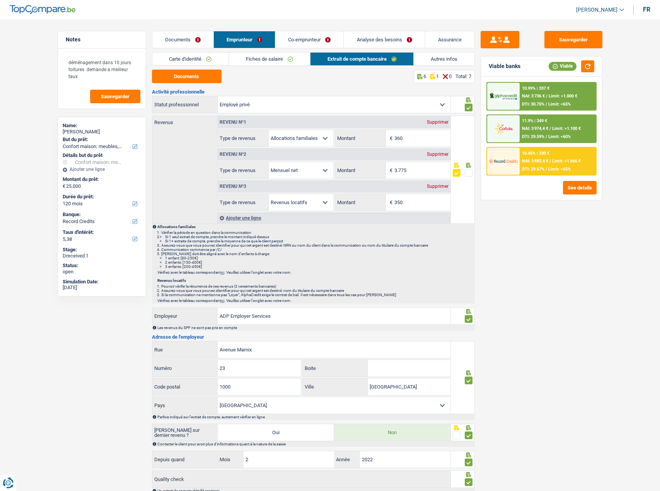
click at [454, 59] on link "Autres infos" at bounding box center [444, 59] width 61 height 13
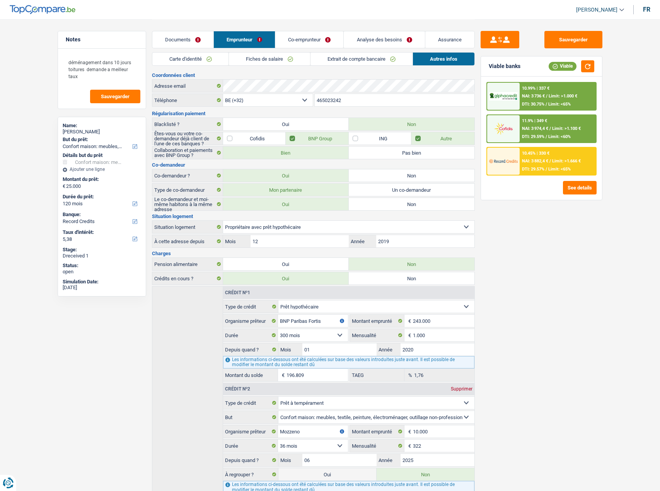
click at [288, 60] on link "Fiches de salaire" at bounding box center [269, 59] width 81 height 13
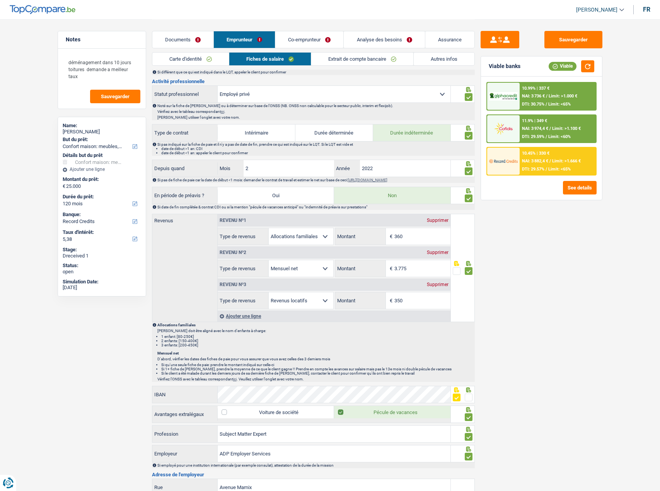
scroll to position [386, 0]
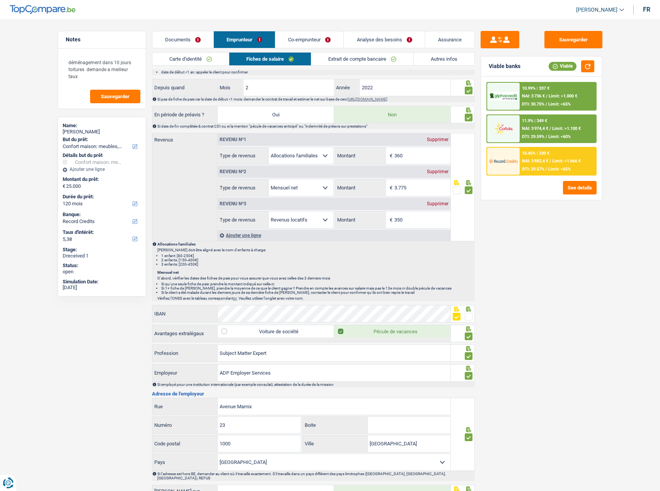
click at [455, 190] on span at bounding box center [457, 190] width 8 height 8
click at [0, 0] on input "radio" at bounding box center [0, 0] width 0 height 0
click at [561, 36] on button "Sauvegarder" at bounding box center [573, 39] width 58 height 17
drag, startPoint x: 590, startPoint y: 62, endPoint x: 495, endPoint y: 58, distance: 94.4
click at [590, 62] on button "button" at bounding box center [587, 66] width 13 height 12
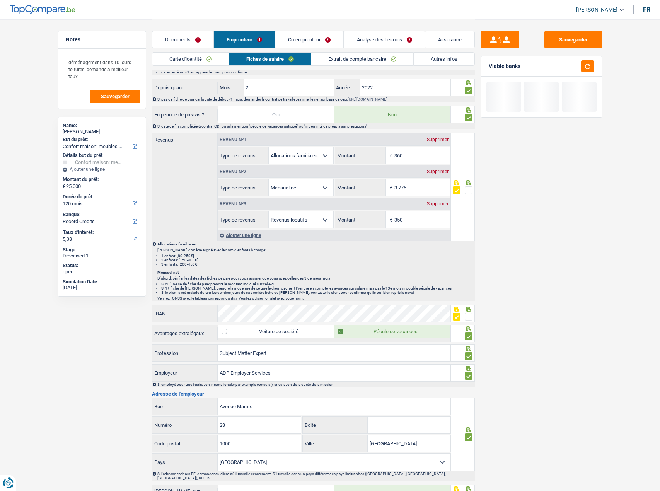
click at [294, 39] on link "Co-emprunteur" at bounding box center [309, 39] width 68 height 17
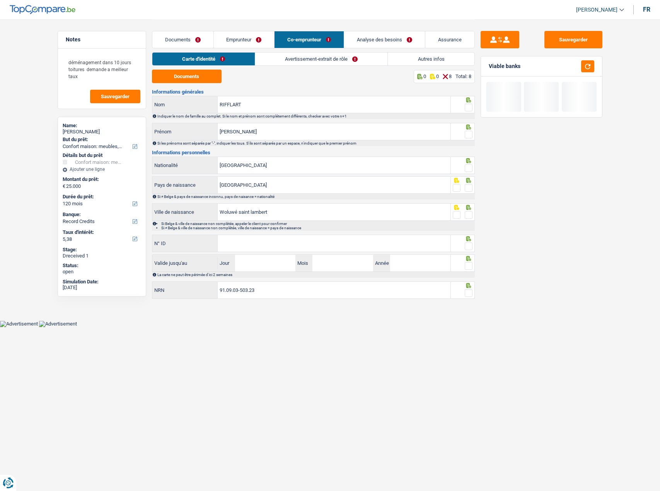
scroll to position [0, 0]
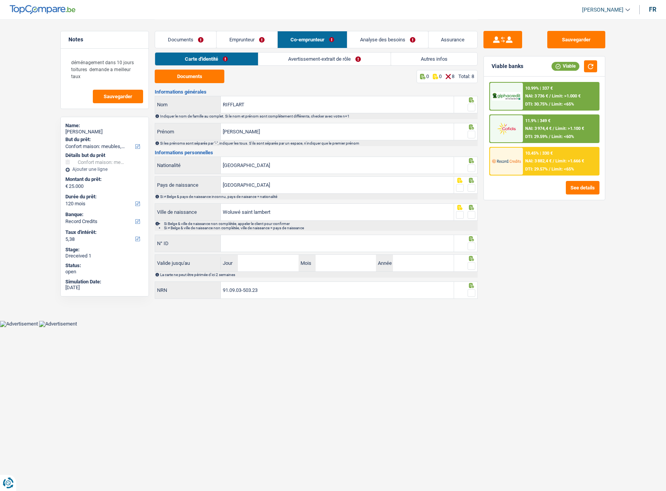
drag, startPoint x: 474, startPoint y: 107, endPoint x: 469, endPoint y: 119, distance: 13.0
click at [473, 108] on span at bounding box center [471, 108] width 8 height 8
click at [0, 0] on input "radio" at bounding box center [0, 0] width 0 height 0
click at [466, 133] on fieldset at bounding box center [466, 135] width 20 height 10
click at [470, 133] on span at bounding box center [471, 135] width 8 height 8
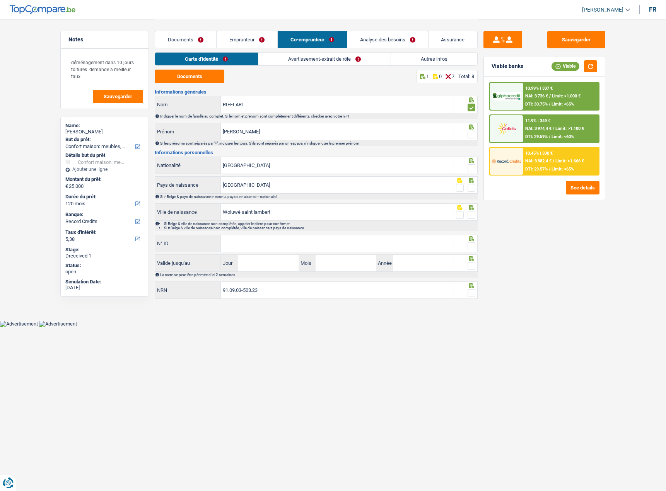
click at [0, 0] on input "radio" at bounding box center [0, 0] width 0 height 0
click at [467, 169] on span at bounding box center [471, 168] width 8 height 8
click at [0, 0] on input "radio" at bounding box center [0, 0] width 0 height 0
click at [468, 190] on span at bounding box center [471, 188] width 8 height 8
click at [0, 0] on input "radio" at bounding box center [0, 0] width 0 height 0
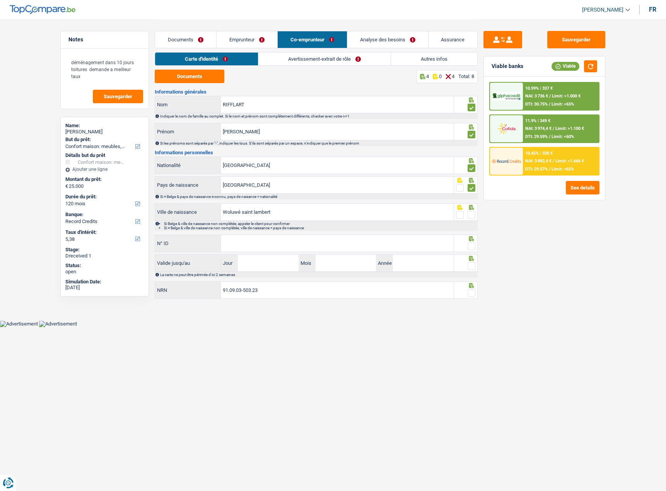
click at [471, 213] on span at bounding box center [471, 215] width 8 height 8
click at [0, 0] on input "radio" at bounding box center [0, 0] width 0 height 0
click at [472, 239] on icon at bounding box center [471, 238] width 5 height 5
click at [472, 246] on span at bounding box center [471, 246] width 8 height 8
click at [0, 0] on input "radio" at bounding box center [0, 0] width 0 height 0
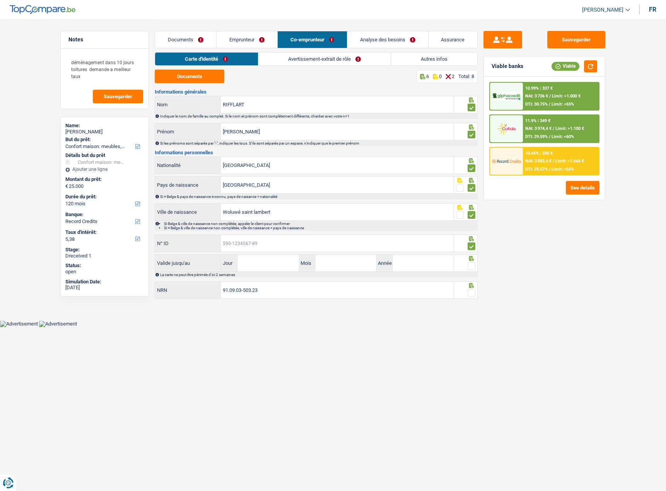
paste input "598-7"
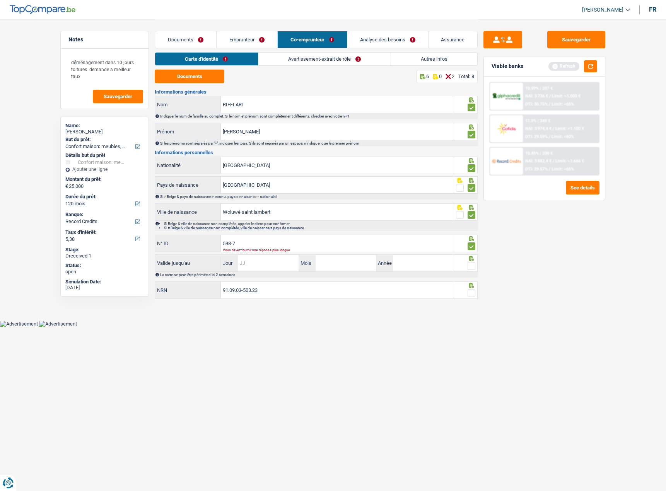
click at [258, 264] on input "Jour" at bounding box center [268, 263] width 60 height 17
click at [270, 240] on input "598-7" at bounding box center [337, 243] width 233 height 17
drag, startPoint x: 225, startPoint y: 243, endPoint x: 252, endPoint y: 247, distance: 26.9
click at [251, 247] on input "598-7" at bounding box center [337, 243] width 233 height 17
drag, startPoint x: 269, startPoint y: 245, endPoint x: 192, endPoint y: 244, distance: 76.1
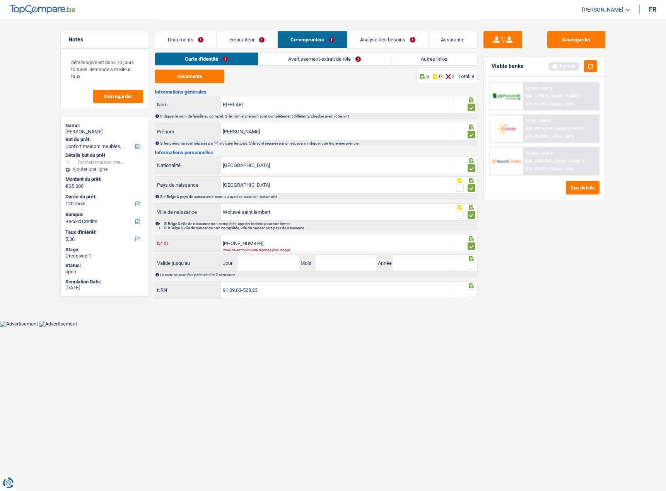
click at [192, 244] on div "595-8114908-7 N° ID" at bounding box center [304, 243] width 298 height 17
type input "595-3811490-87"
click at [274, 265] on input "Jour" at bounding box center [268, 263] width 60 height 17
type input "01"
type input "04"
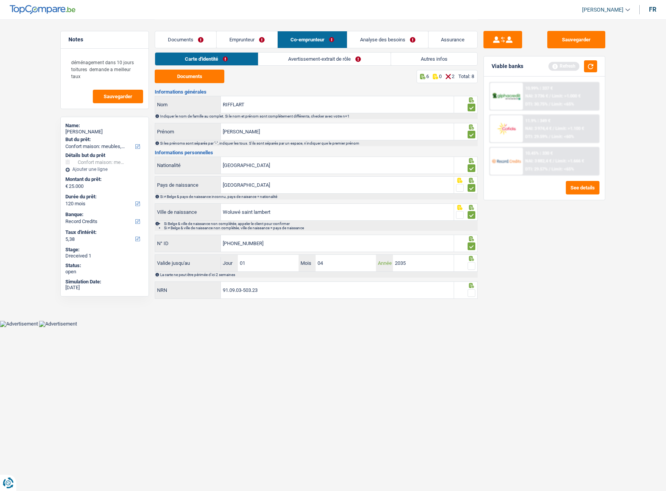
type input "2035"
click at [471, 266] on span at bounding box center [471, 266] width 8 height 8
click at [0, 0] on input "radio" at bounding box center [0, 0] width 0 height 0
click at [465, 286] on div at bounding box center [466, 285] width 20 height 6
click at [468, 291] on span at bounding box center [471, 293] width 8 height 8
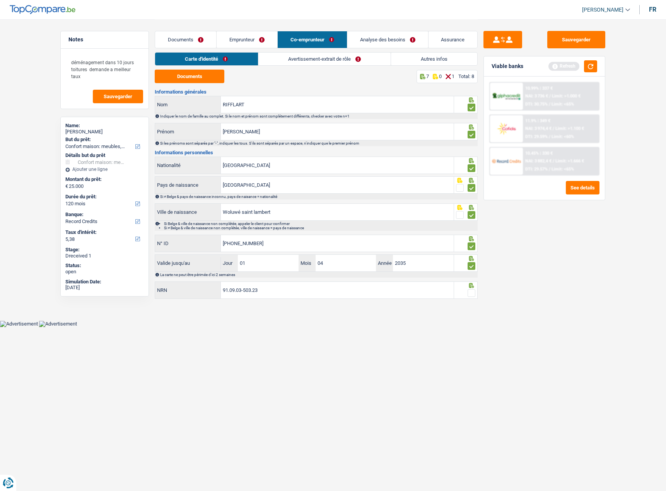
click at [0, 0] on input "radio" at bounding box center [0, 0] width 0 height 0
drag, startPoint x: 567, startPoint y: 42, endPoint x: 571, endPoint y: 43, distance: 4.5
click at [567, 42] on button "Sauvegarder" at bounding box center [576, 39] width 58 height 17
click at [592, 64] on button "button" at bounding box center [590, 66] width 13 height 12
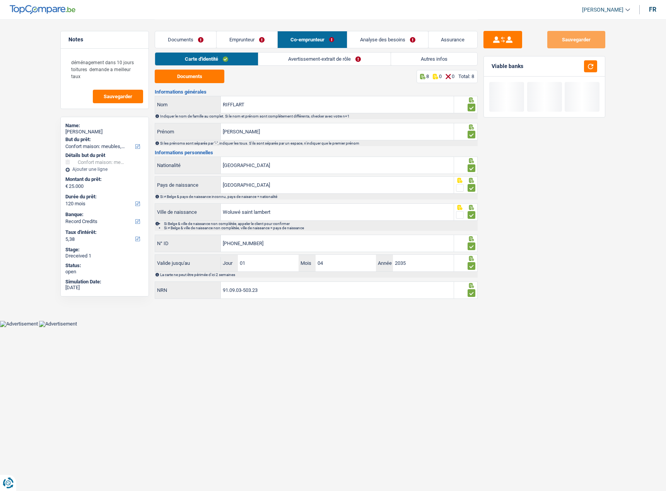
click at [272, 62] on link "Avertissement-extrait de rôle" at bounding box center [324, 59] width 132 height 13
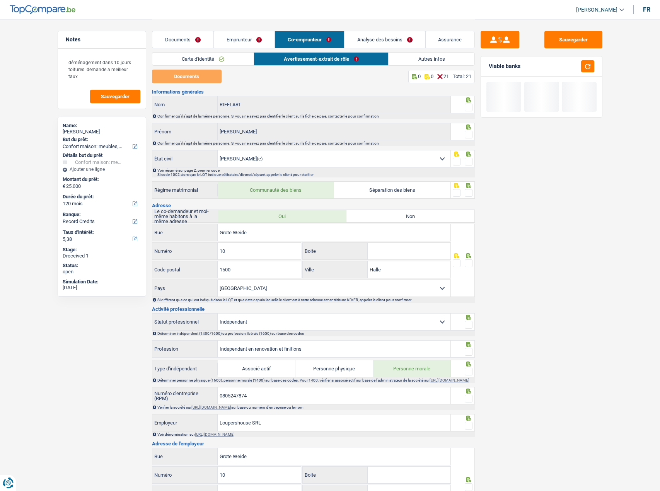
click at [466, 108] on span at bounding box center [469, 108] width 8 height 8
click at [0, 0] on input "radio" at bounding box center [0, 0] width 0 height 0
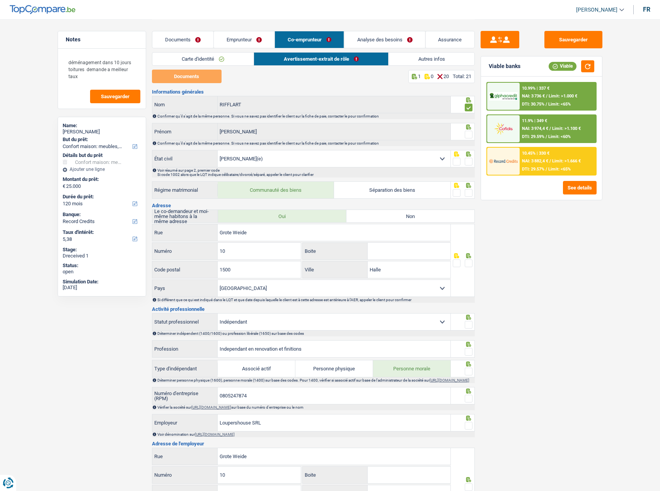
click at [468, 138] on div at bounding box center [469, 135] width 8 height 10
click at [470, 165] on span at bounding box center [469, 162] width 8 height 8
click at [0, 0] on input "radio" at bounding box center [0, 0] width 0 height 0
click at [473, 187] on div at bounding box center [463, 189] width 24 height 17
click at [471, 193] on span at bounding box center [469, 193] width 8 height 8
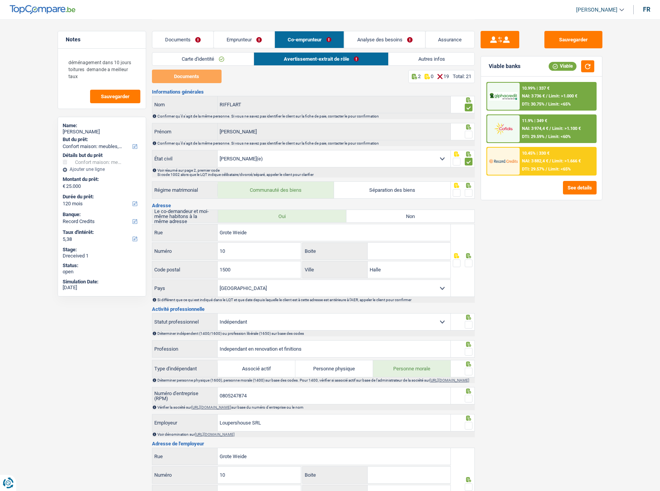
click at [0, 0] on input "radio" at bounding box center [0, 0] width 0 height 0
click at [468, 264] on span at bounding box center [469, 263] width 8 height 8
click at [0, 0] on input "radio" at bounding box center [0, 0] width 0 height 0
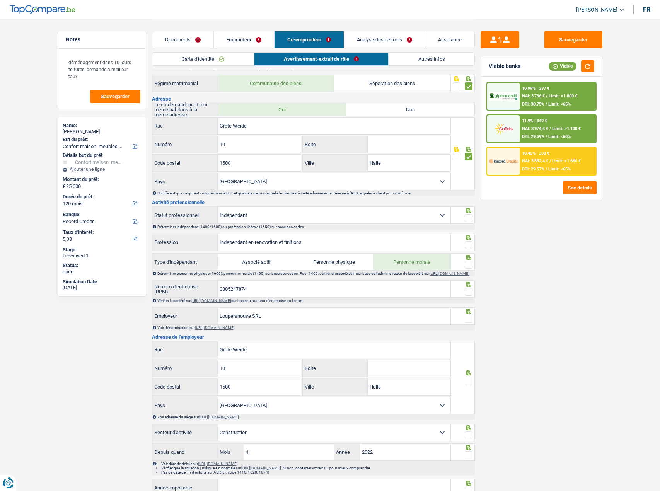
scroll to position [39, 0]
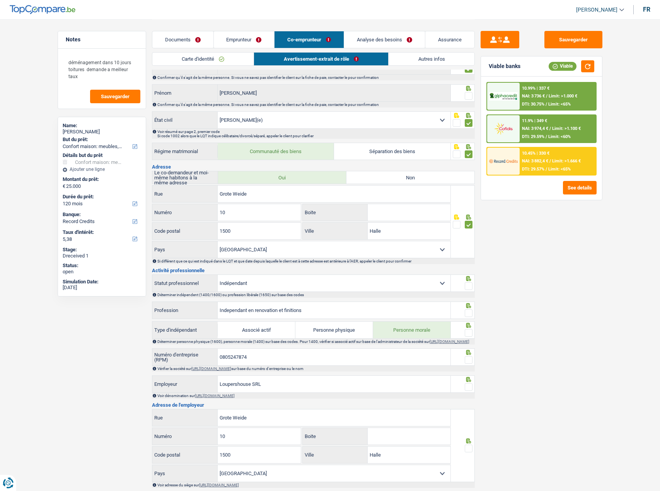
click at [199, 58] on link "Carte d'identité" at bounding box center [203, 59] width 102 height 13
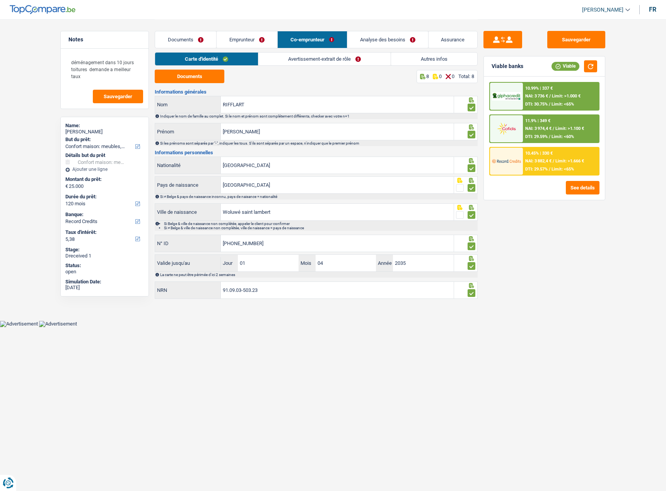
click at [284, 59] on link "Avertissement-extrait de rôle" at bounding box center [324, 59] width 132 height 13
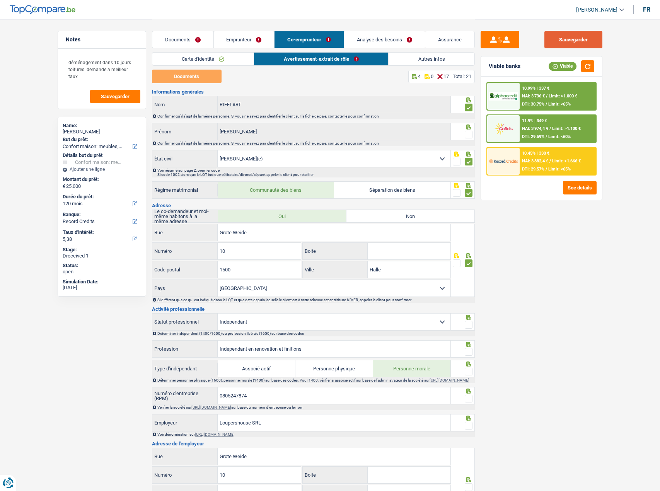
drag, startPoint x: 572, startPoint y: 32, endPoint x: 570, endPoint y: 38, distance: 5.7
click at [572, 33] on button "Sauvegarder" at bounding box center [573, 39] width 58 height 17
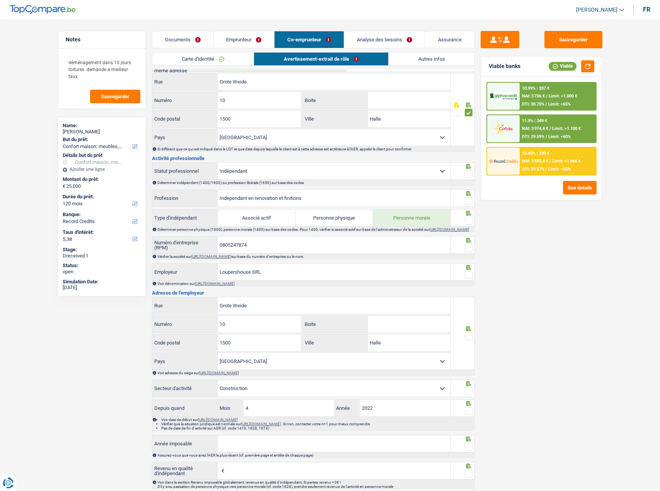
scroll to position [77, 0]
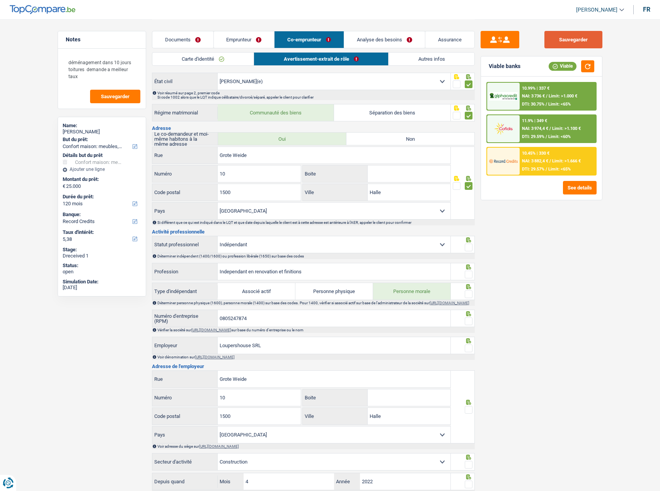
click at [592, 40] on button "Sauvegarder" at bounding box center [573, 39] width 58 height 17
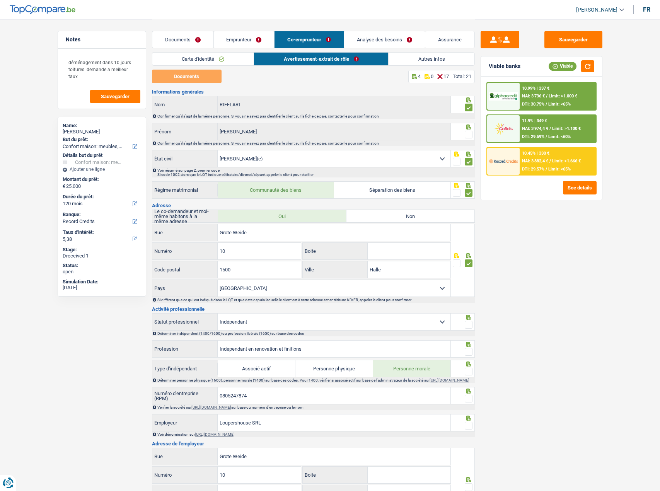
click at [473, 136] on div at bounding box center [463, 131] width 24 height 17
click at [470, 134] on span at bounding box center [469, 135] width 8 height 8
click at [0, 0] on input "radio" at bounding box center [0, 0] width 0 height 0
click at [574, 40] on button "Sauvegarder" at bounding box center [573, 39] width 58 height 17
click at [570, 40] on button "Sauvegarder" at bounding box center [573, 39] width 58 height 17
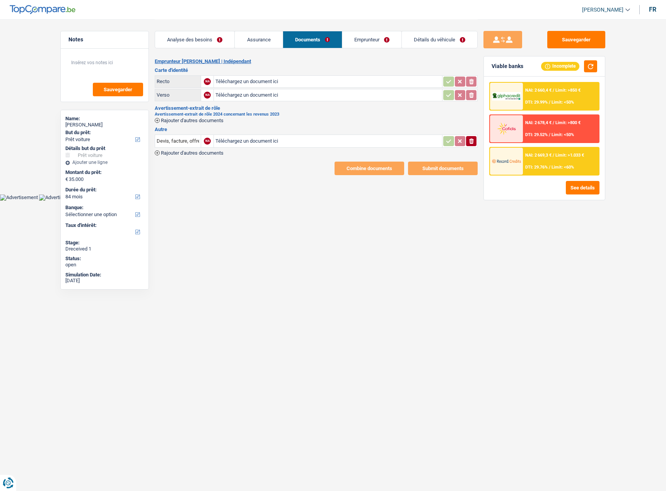
select select "car"
select select "84"
drag, startPoint x: 197, startPoint y: 115, endPoint x: 196, endPoint y: 120, distance: 5.1
click at [197, 117] on div "Avertissement-extrait de rôle 2024 concernant les revenus 2023 Rajouter d'autre…" at bounding box center [316, 117] width 323 height 11
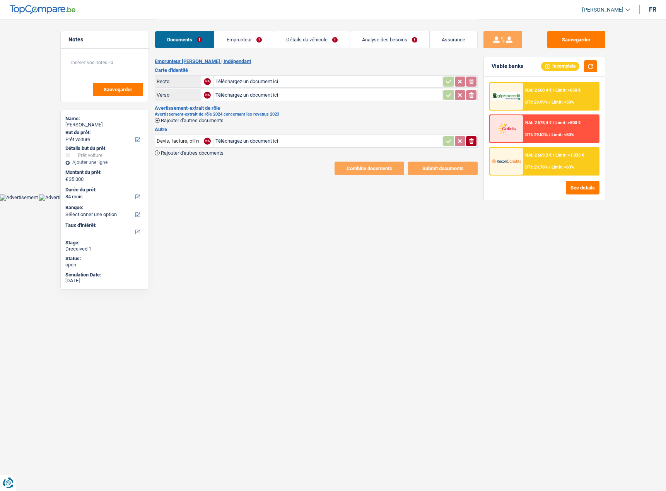
click at [189, 123] on span "Rajouter d'autres documents" at bounding box center [192, 120] width 63 height 5
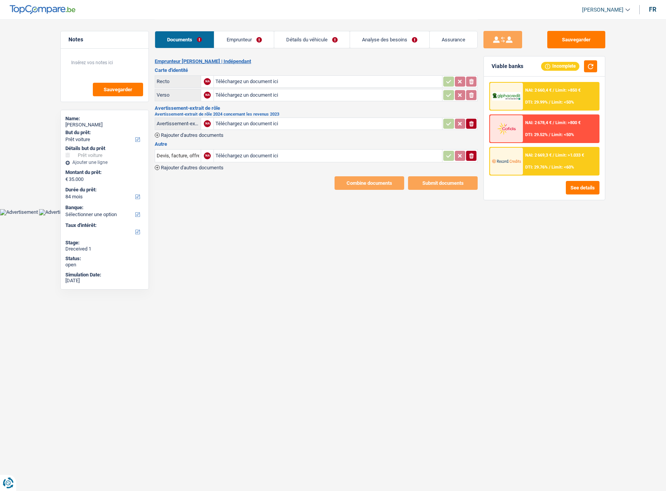
click at [267, 200] on main "Notes Sauvegarder Name: [PERSON_NAME] But du prêt: Confort maison: meubles, tex…" at bounding box center [333, 104] width 666 height 209
click at [240, 42] on link "Emprunteur" at bounding box center [243, 39] width 59 height 17
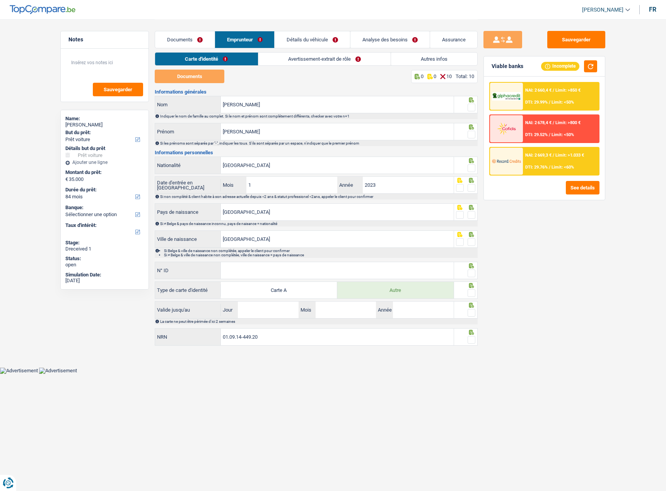
click at [293, 57] on link "Avertissement-extrait de rôle" at bounding box center [324, 59] width 132 height 13
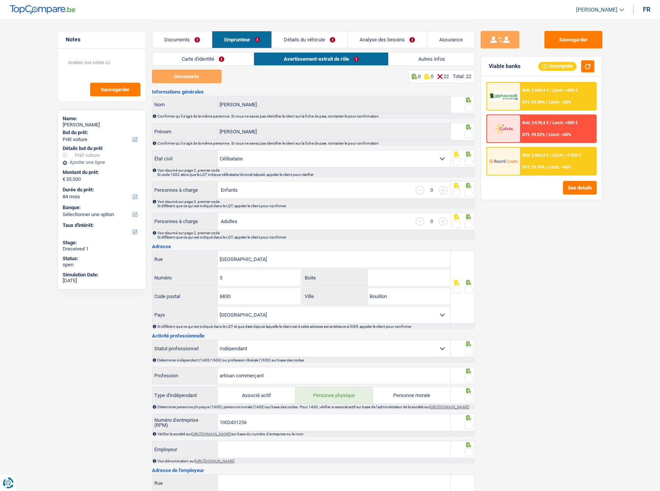
click at [379, 63] on link "Avertissement-extrait de rôle" at bounding box center [321, 59] width 134 height 13
click at [398, 44] on link "Analyse des besoins" at bounding box center [386, 39] width 79 height 17
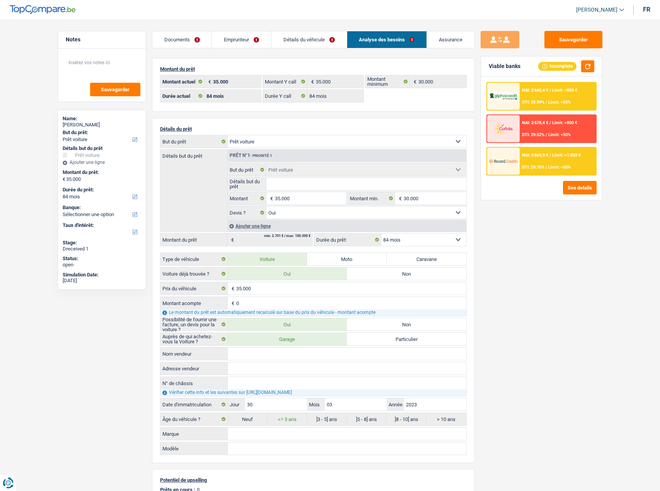
click at [296, 44] on link "Détails du véhicule" at bounding box center [308, 39] width 75 height 17
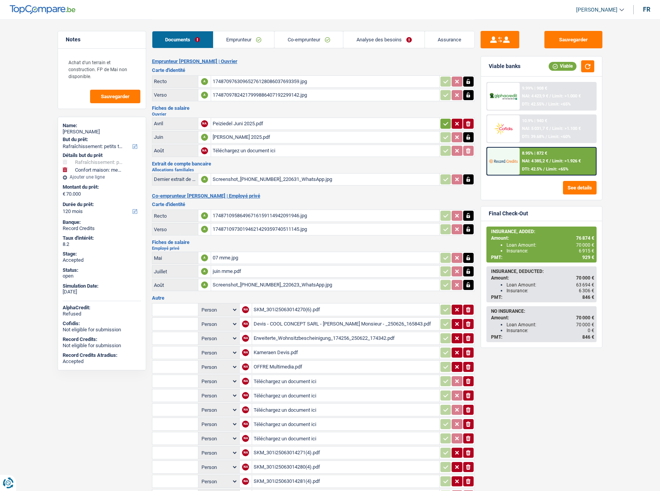
select select "houseOrGarden"
select select "household"
select select "120"
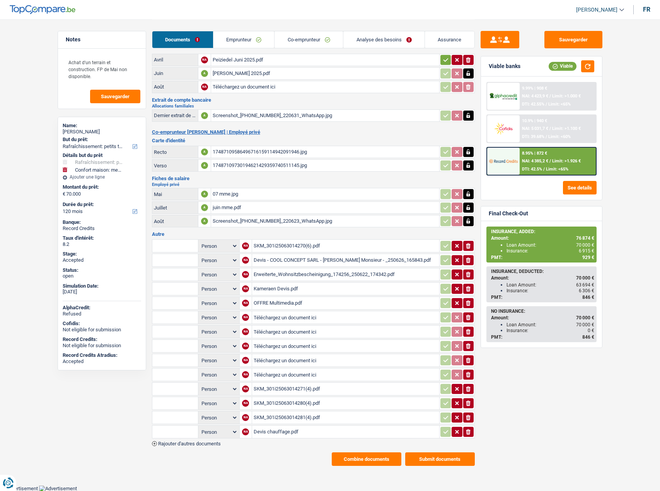
click at [278, 431] on div "Devis chauffage.pdf" at bounding box center [346, 432] width 184 height 12
click at [272, 417] on div "SKM_301i25063014281(4).pdf" at bounding box center [346, 418] width 184 height 12
click at [283, 405] on div "SKM_301i25063014280(4).pdf" at bounding box center [346, 403] width 184 height 12
click at [267, 387] on div "SKM_301i25063014271(4).pdf" at bounding box center [346, 389] width 184 height 12
click at [274, 421] on div "SKM_301i25063014281(4).pdf" at bounding box center [346, 418] width 184 height 12
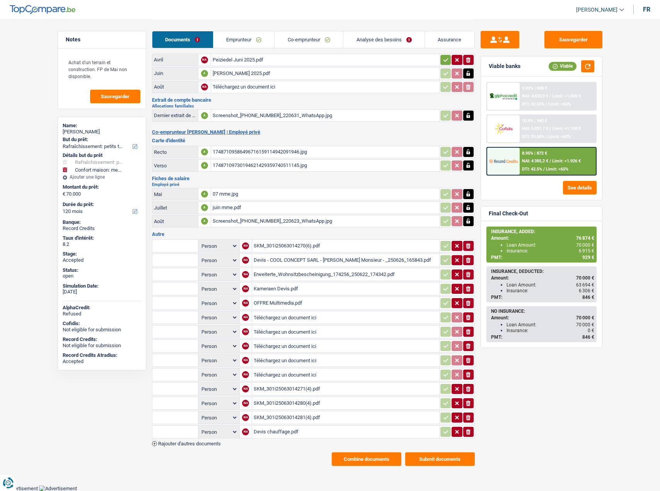
click at [282, 303] on div "OFFRE Multimedia.pdf" at bounding box center [346, 303] width 184 height 12
click at [272, 284] on div "Kameraen Devis.pdf" at bounding box center [346, 289] width 184 height 12
click at [275, 262] on div "Devis - COOL CONCEPT SARL - [PERSON_NAME] Monsieur - _250626_165843.pdf" at bounding box center [346, 260] width 184 height 12
click at [266, 256] on div "Devis - COOL CONCEPT SARL - [PERSON_NAME] Monsieur - _250626_165843.pdf" at bounding box center [346, 260] width 184 height 12
click at [254, 246] on div "SKM_301i25063014270(6).pdf" at bounding box center [346, 246] width 184 height 12
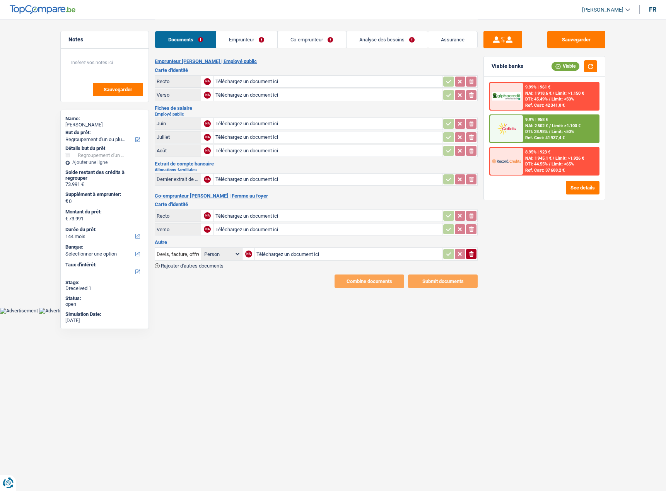
select select "refinancing"
select select "144"
type input "C:\fakepath\image1.jpeg"
type input "C:\fakepath\image0.jpeg"
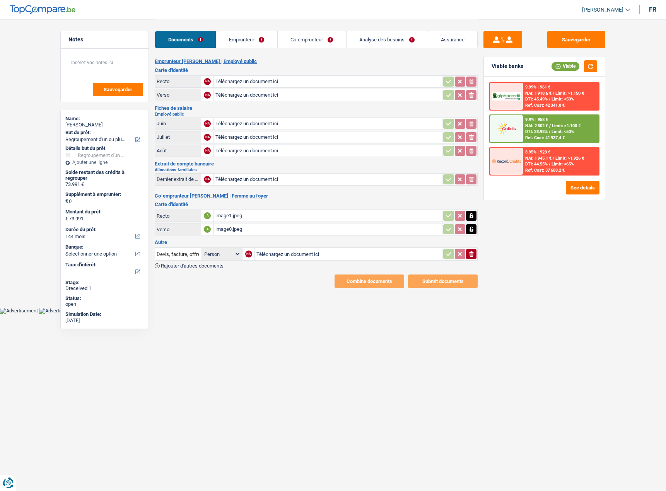
type input "C:\fakepath\image2.jpeg"
type input "C:\fakepath\image3.jpeg"
type input "C:\fakepath\image4.jpeg"
type input "C:\fakepath\image5.jpeg"
type input "C:\fakepath\image6.jpeg"
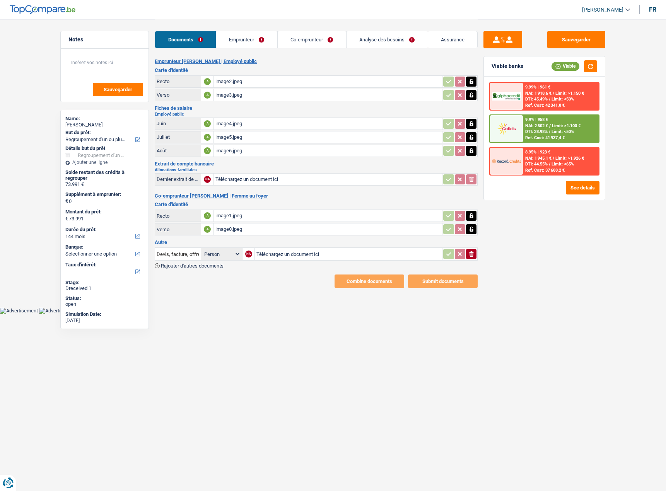
click at [474, 252] on icon "ionicons-v5-e" at bounding box center [471, 254] width 6 height 8
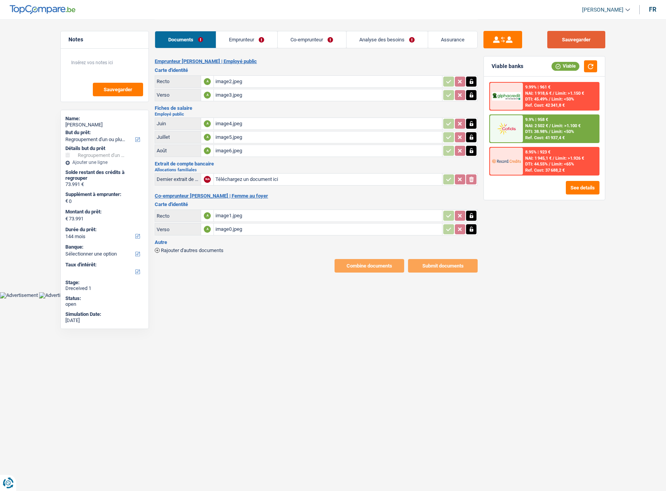
drag, startPoint x: 585, startPoint y: 32, endPoint x: 582, endPoint y: 39, distance: 7.7
click at [584, 36] on button "Sauvegarder" at bounding box center [576, 39] width 58 height 17
click at [591, 66] on button "button" at bounding box center [590, 66] width 13 height 12
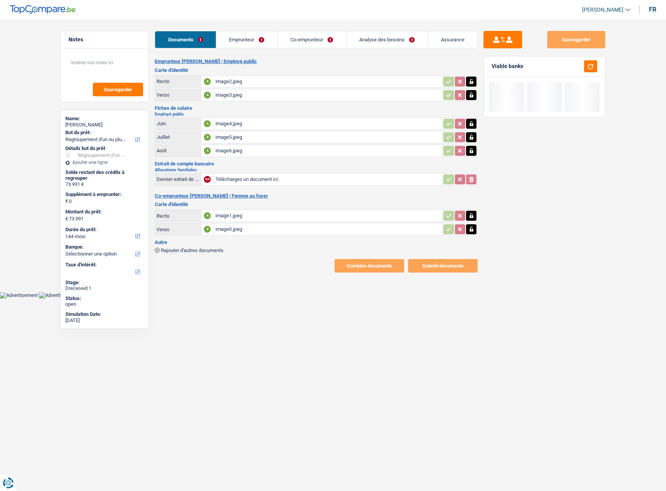
click at [251, 35] on link "Emprunteur" at bounding box center [246, 39] width 61 height 17
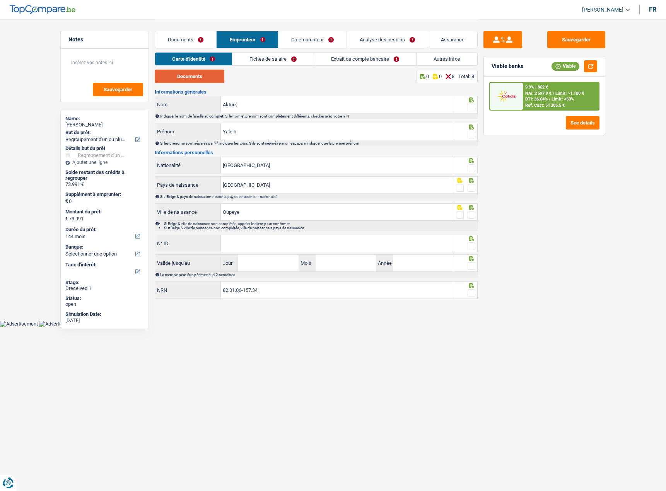
click at [196, 74] on button "Documents" at bounding box center [190, 77] width 70 height 14
drag, startPoint x: 470, startPoint y: 106, endPoint x: 465, endPoint y: 134, distance: 28.7
click at [470, 106] on span at bounding box center [471, 108] width 8 height 8
click at [0, 0] on input "radio" at bounding box center [0, 0] width 0 height 0
click at [465, 136] on fieldset at bounding box center [466, 135] width 20 height 10
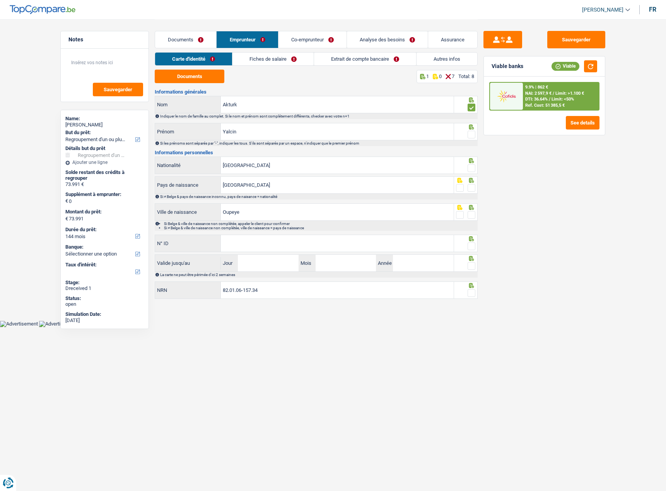
click at [469, 135] on span at bounding box center [471, 135] width 8 height 8
click at [0, 0] on input "radio" at bounding box center [0, 0] width 0 height 0
click at [476, 133] on div at bounding box center [466, 131] width 24 height 17
click at [472, 167] on span at bounding box center [471, 168] width 8 height 8
click at [0, 0] on input "radio" at bounding box center [0, 0] width 0 height 0
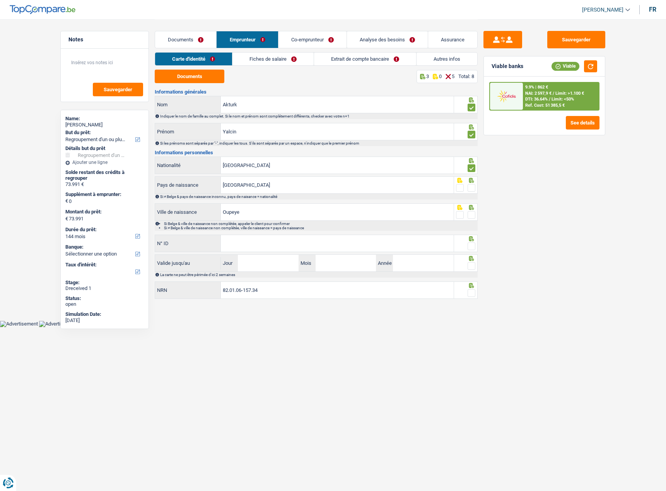
click at [471, 191] on span at bounding box center [471, 188] width 8 height 8
click at [0, 0] on input "radio" at bounding box center [0, 0] width 0 height 0
click at [471, 211] on span at bounding box center [471, 215] width 8 height 8
click at [0, 0] on input "radio" at bounding box center [0, 0] width 0 height 0
click at [472, 250] on div at bounding box center [471, 247] width 8 height 10
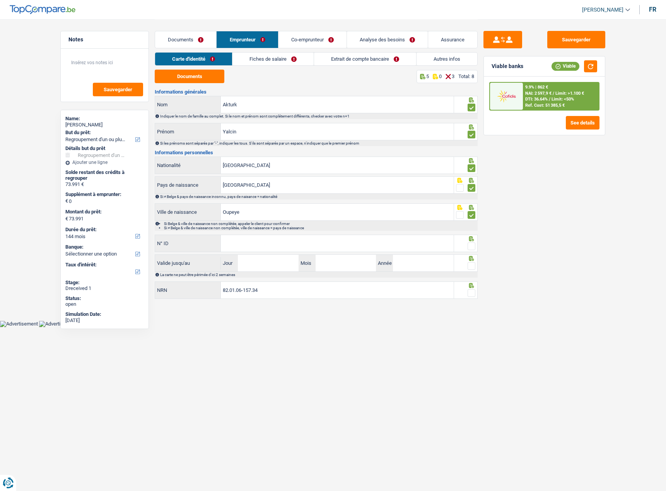
click at [471, 245] on span at bounding box center [471, 246] width 8 height 8
click at [0, 0] on input "radio" at bounding box center [0, 0] width 0 height 0
paste input "592-4091046-55"
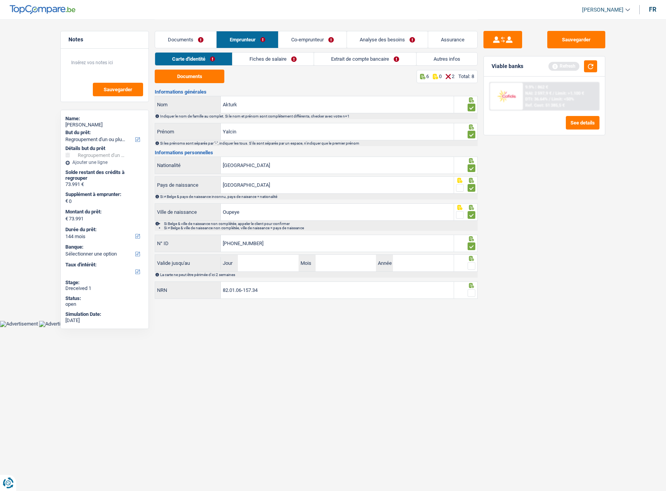
type input "592-4091046-55"
click at [258, 267] on input "Jour" at bounding box center [268, 263] width 60 height 17
type input "11"
type input "07"
type input "2026"
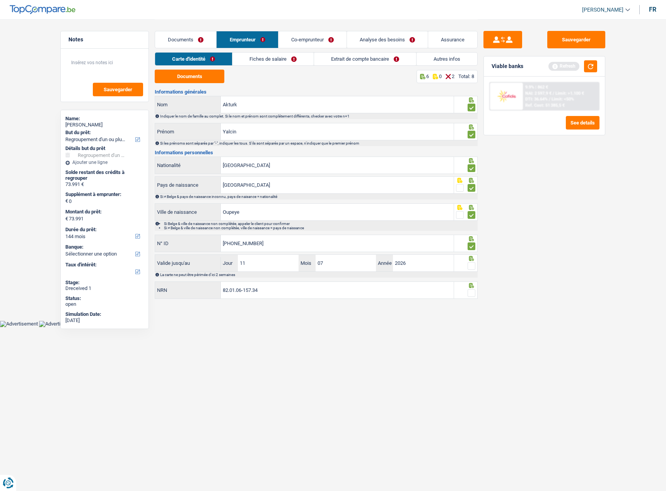
click at [471, 267] on span at bounding box center [471, 266] width 8 height 8
click at [0, 0] on input "radio" at bounding box center [0, 0] width 0 height 0
click at [469, 291] on span at bounding box center [471, 293] width 8 height 8
click at [0, 0] on input "radio" at bounding box center [0, 0] width 0 height 0
click at [254, 58] on link "Fiches de salaire" at bounding box center [273, 59] width 81 height 13
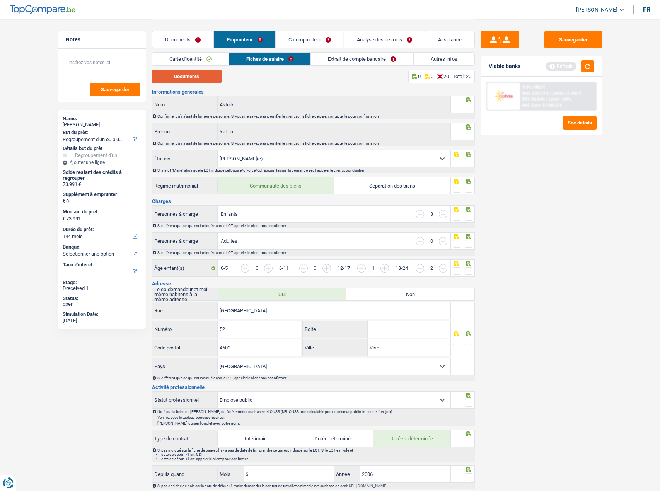
drag, startPoint x: 193, startPoint y: 73, endPoint x: 378, endPoint y: 65, distance: 184.9
click at [193, 73] on button "Documents" at bounding box center [187, 77] width 70 height 14
click at [468, 338] on span at bounding box center [469, 341] width 8 height 8
click at [0, 0] on input "radio" at bounding box center [0, 0] width 0 height 0
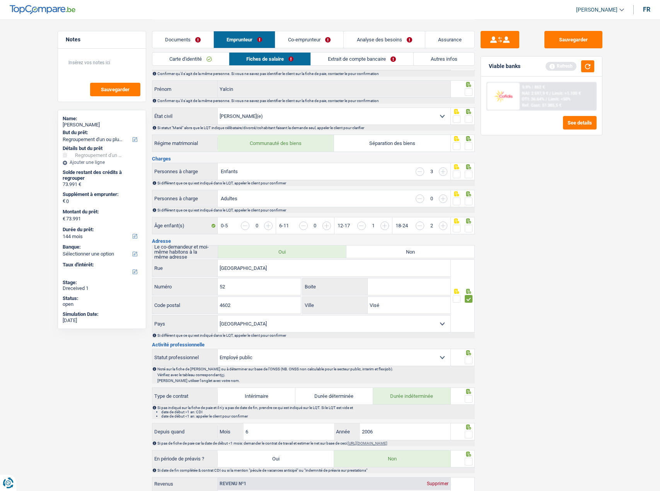
scroll to position [77, 0]
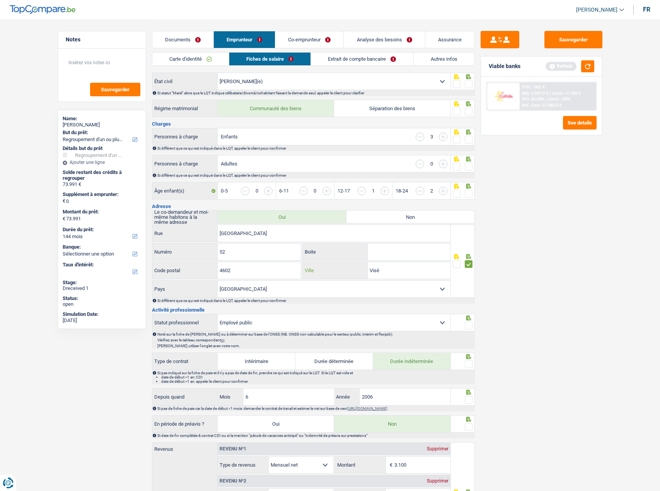
drag, startPoint x: 420, startPoint y: 263, endPoint x: 313, endPoint y: 269, distance: 107.2
click at [304, 268] on div "Visé Ville" at bounding box center [377, 270] width 148 height 17
paste input "Cherate"
type input "Cherate"
click at [580, 306] on div "Sauvegarder Viable banks Refresh 9.9% | 862 € NAI: 2 597,9 € / Limit: >1.100 € …" at bounding box center [541, 255] width 133 height 448
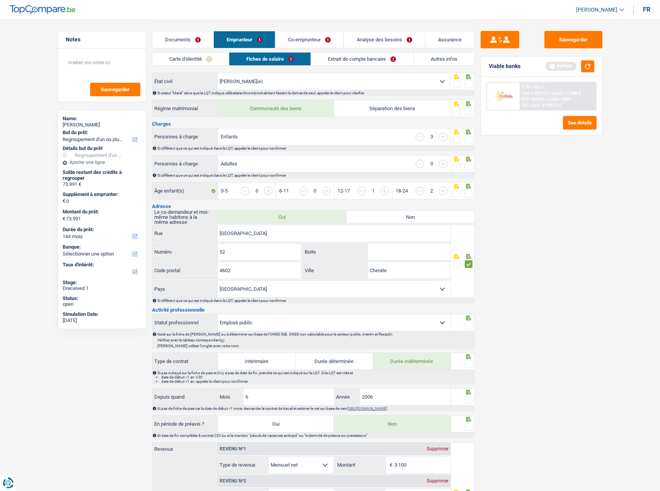
click at [470, 326] on span at bounding box center [469, 326] width 8 height 8
click at [0, 0] on input "radio" at bounding box center [0, 0] width 0 height 0
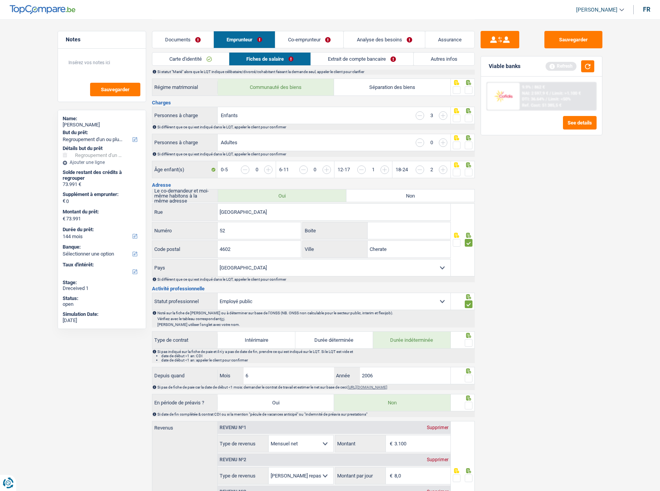
scroll to position [116, 0]
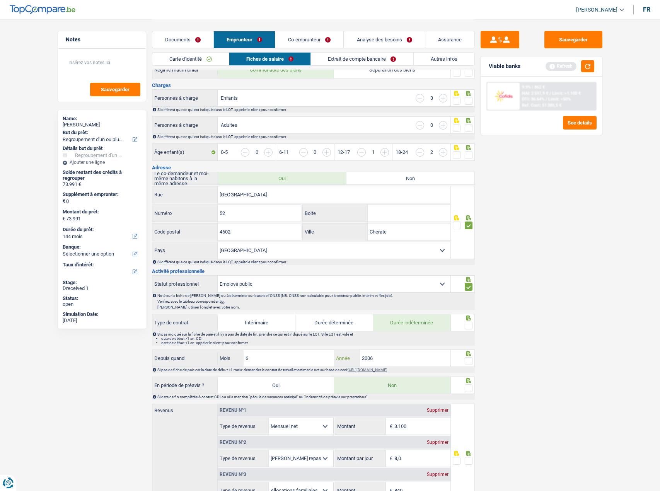
drag, startPoint x: 389, startPoint y: 357, endPoint x: 274, endPoint y: 342, distance: 115.3
click at [274, 342] on div "Informations générales Akturk Nom Confirmer qu'il s'agit de la même personne. S…" at bounding box center [313, 404] width 323 height 863
type input "2021"
drag, startPoint x: 292, startPoint y: 359, endPoint x: 273, endPoint y: 369, distance: 21.6
click at [197, 359] on div "Depuis quand 6 Mois / 2021 Année" at bounding box center [301, 358] width 298 height 17
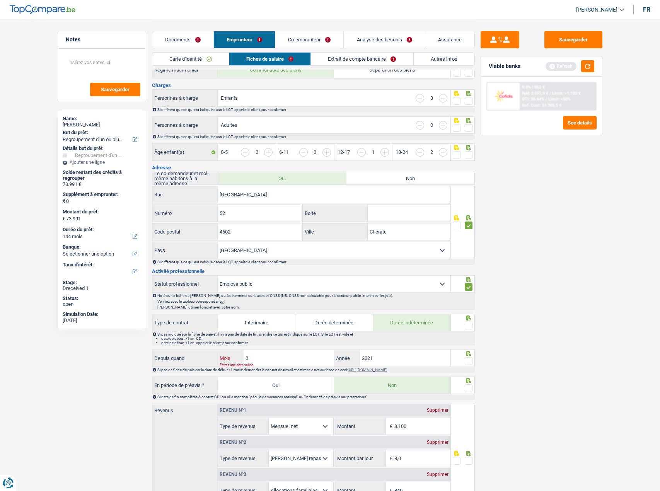
type input "02"
click at [469, 361] on span at bounding box center [469, 361] width 8 height 8
click at [0, 0] on input "radio" at bounding box center [0, 0] width 0 height 0
click at [470, 320] on icon at bounding box center [468, 317] width 5 height 5
click at [468, 325] on span at bounding box center [469, 326] width 8 height 8
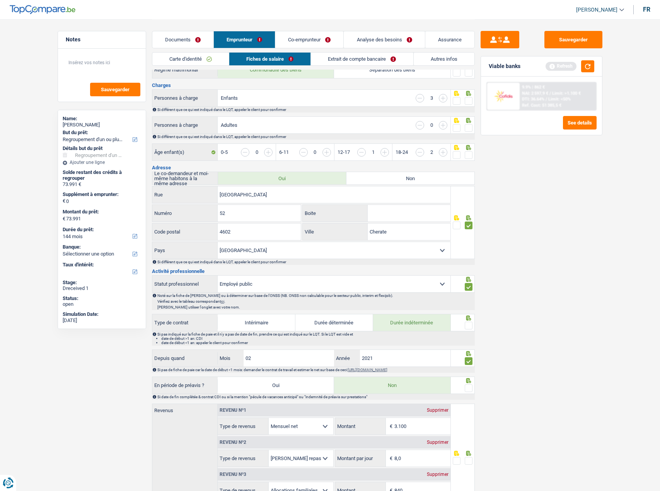
click at [0, 0] on input "radio" at bounding box center [0, 0] width 0 height 0
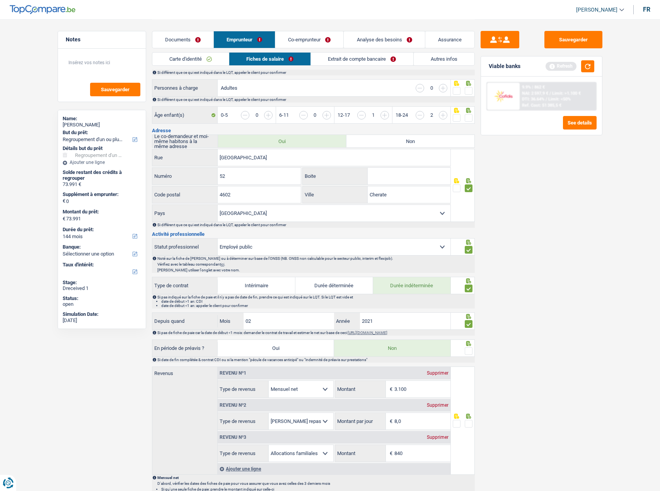
scroll to position [193, 0]
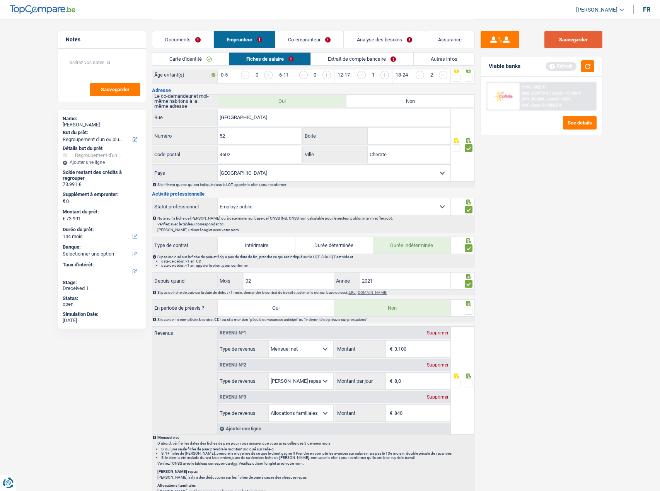
drag, startPoint x: 563, startPoint y: 36, endPoint x: 656, endPoint y: 53, distance: 94.7
click at [565, 36] on button "Sauvegarder" at bounding box center [573, 39] width 58 height 17
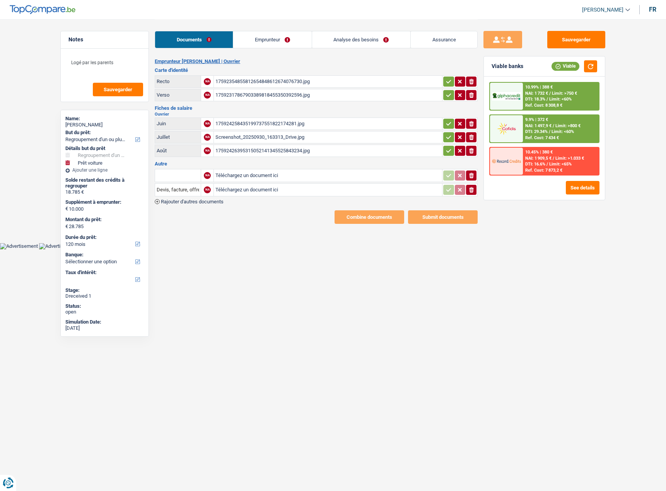
select select "refinancing"
select select "car"
select select "120"
click at [286, 80] on div "17592354855812654848612674076730.jpg" at bounding box center [327, 82] width 225 height 12
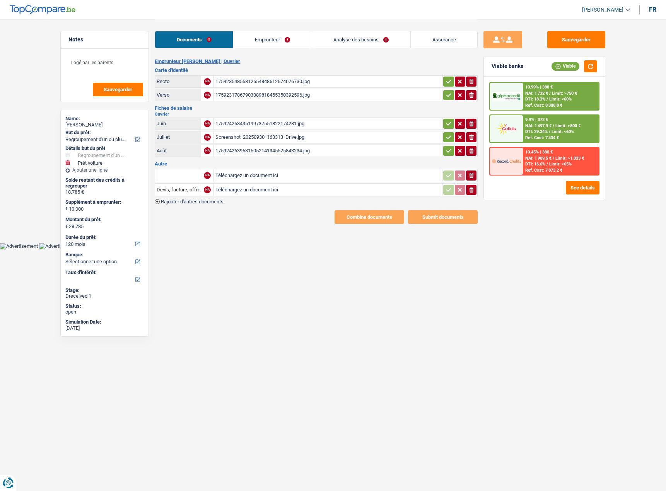
click at [443, 76] on td "ionicons-v5-e" at bounding box center [460, 81] width 36 height 12
drag, startPoint x: 446, startPoint y: 81, endPoint x: 446, endPoint y: 90, distance: 9.3
click at [446, 83] on icon "button" at bounding box center [448, 82] width 6 height 8
click at [446, 94] on icon "button" at bounding box center [448, 95] width 6 height 8
click at [349, 97] on div "17592317867903389818455350392596.jpg" at bounding box center [327, 95] width 225 height 12
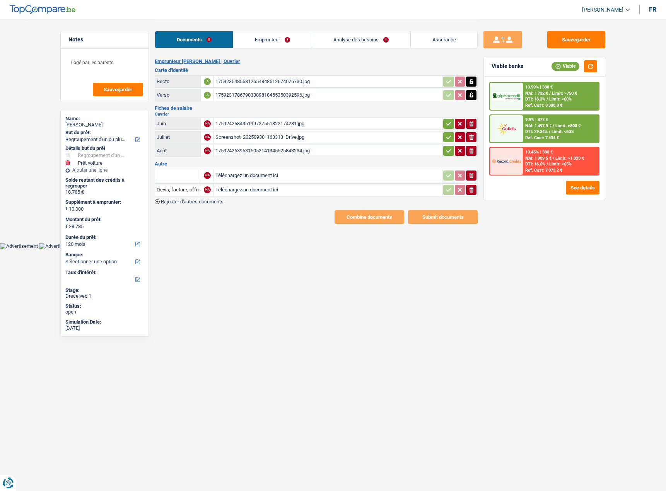
click at [266, 128] on div "175924258435199737551822174281.jpg" at bounding box center [327, 124] width 225 height 12
click at [377, 134] on div "Screenshot_20250930_163313_Drive.jpg" at bounding box center [327, 137] width 225 height 12
click at [446, 144] on table "Juin NA 175924258435199737551822174281.jpg ionicons-v5-e Juillet NA Screenshot_…" at bounding box center [316, 137] width 323 height 42
click at [445, 131] on td "ionicons-v5-e" at bounding box center [460, 137] width 36 height 12
click at [447, 123] on icon "button" at bounding box center [448, 124] width 6 height 8
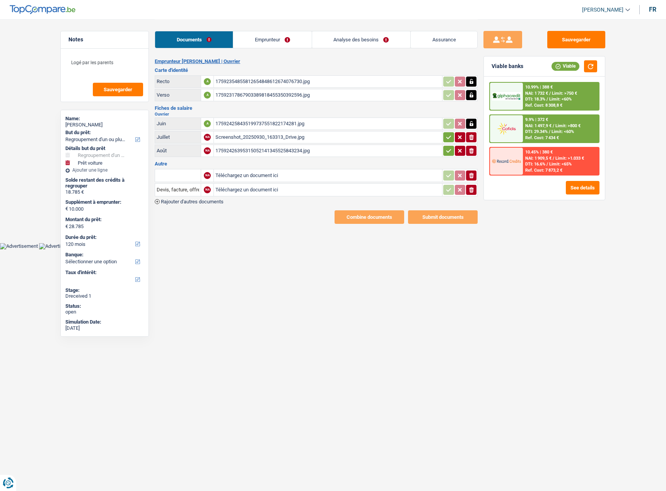
click at [447, 140] on icon "button" at bounding box center [448, 137] width 6 height 8
click at [447, 154] on icon "button" at bounding box center [448, 151] width 6 height 8
click at [349, 152] on div "17592426395315052141345525843234.jpg" at bounding box center [327, 151] width 225 height 12
click at [469, 187] on icon "ionicons-v5-e" at bounding box center [471, 190] width 6 height 8
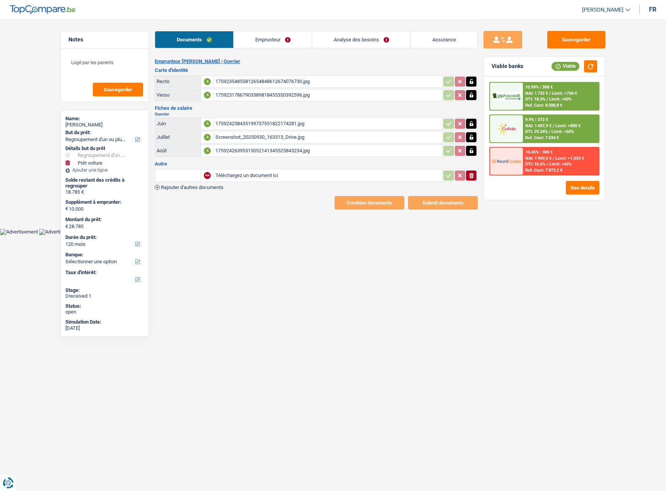
click at [470, 170] on button "ionicons-v5-e" at bounding box center [471, 175] width 10 height 10
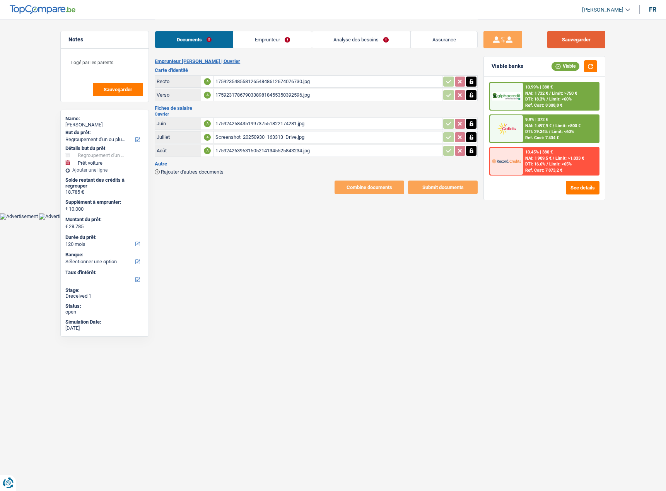
click at [582, 37] on button "Sauvegarder" at bounding box center [576, 39] width 58 height 17
drag, startPoint x: 588, startPoint y: 72, endPoint x: 564, endPoint y: 64, distance: 25.2
click at [589, 72] on button "button" at bounding box center [590, 66] width 13 height 12
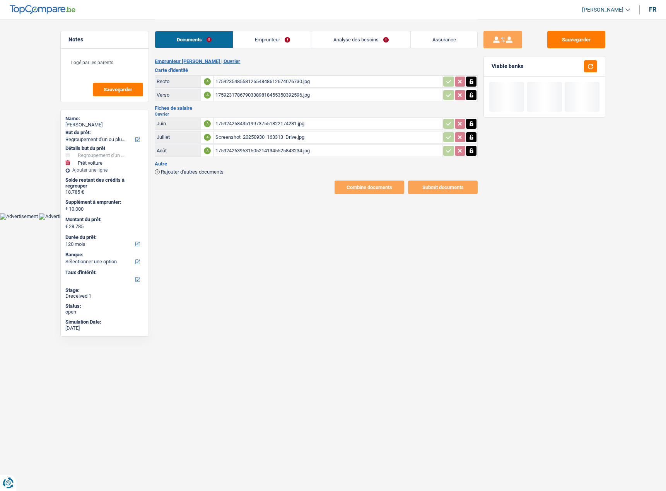
click at [226, 46] on div "Documents Emprunteur Analyse des besoins Assurance" at bounding box center [316, 35] width 323 height 33
click at [257, 43] on link "Emprunteur" at bounding box center [272, 39] width 78 height 17
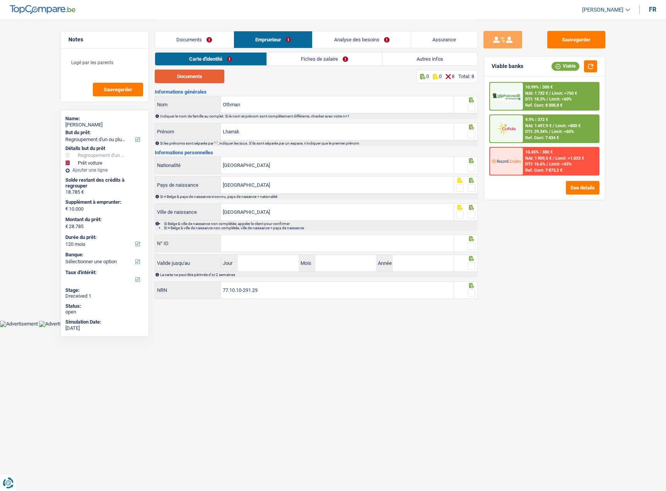
drag, startPoint x: 196, startPoint y: 78, endPoint x: 256, endPoint y: 83, distance: 60.5
click at [196, 78] on button "Documents" at bounding box center [190, 77] width 70 height 14
drag, startPoint x: 264, startPoint y: 128, endPoint x: 181, endPoint y: 131, distance: 82.8
click at [181, 131] on div "[PERSON_NAME]" at bounding box center [304, 131] width 298 height 17
paste input "Othman"
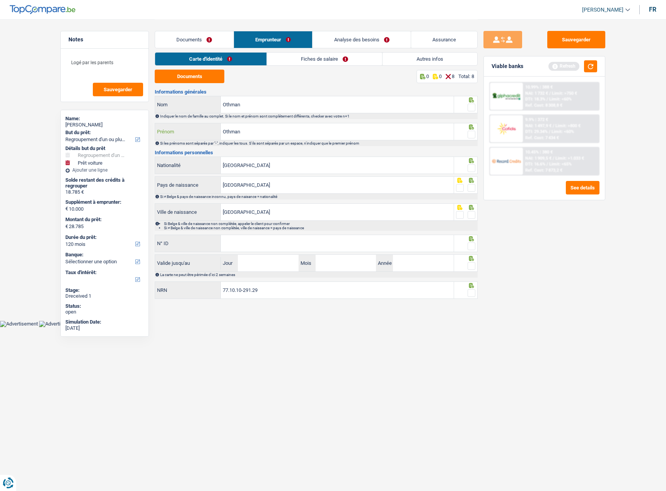
type input "Othman"
drag, startPoint x: 289, startPoint y: 112, endPoint x: 284, endPoint y: 105, distance: 9.0
click at [288, 110] on input "Othman" at bounding box center [337, 104] width 233 height 17
click at [284, 105] on input "Othman" at bounding box center [337, 104] width 233 height 17
drag, startPoint x: 278, startPoint y: 109, endPoint x: 440, endPoint y: 140, distance: 164.5
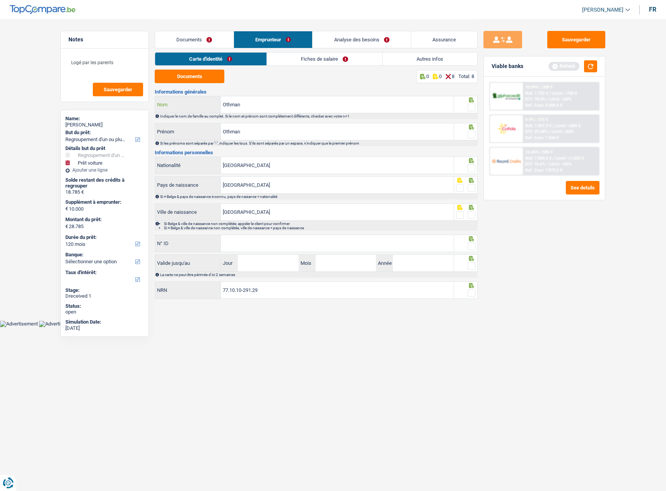
click at [167, 102] on div "Othman Nom" at bounding box center [304, 104] width 298 height 17
paste input "Lharrak"
type input "Lharrak"
click at [470, 107] on span at bounding box center [471, 108] width 8 height 8
click at [0, 0] on input "radio" at bounding box center [0, 0] width 0 height 0
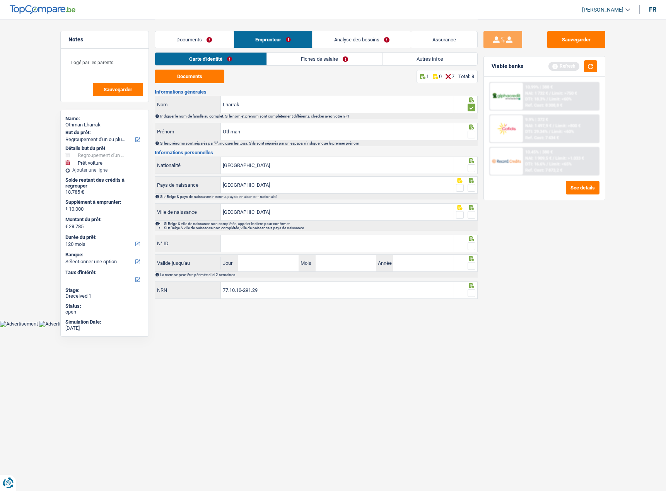
click at [472, 137] on span at bounding box center [471, 135] width 8 height 8
click at [0, 0] on input "radio" at bounding box center [0, 0] width 0 height 0
click at [473, 174] on div "Belgique Nationalité" at bounding box center [316, 166] width 323 height 19
click at [472, 167] on span at bounding box center [471, 168] width 8 height 8
click at [0, 0] on input "radio" at bounding box center [0, 0] width 0 height 0
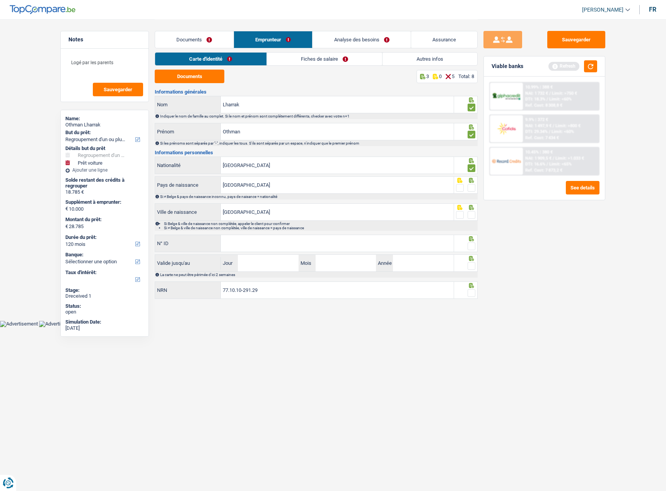
click at [471, 187] on span at bounding box center [471, 188] width 8 height 8
click at [0, 0] on input "radio" at bounding box center [0, 0] width 0 height 0
click at [471, 215] on span at bounding box center [471, 215] width 8 height 8
click at [0, 0] on input "radio" at bounding box center [0, 0] width 0 height 0
click at [286, 243] on input "N° ID" at bounding box center [337, 243] width 233 height 17
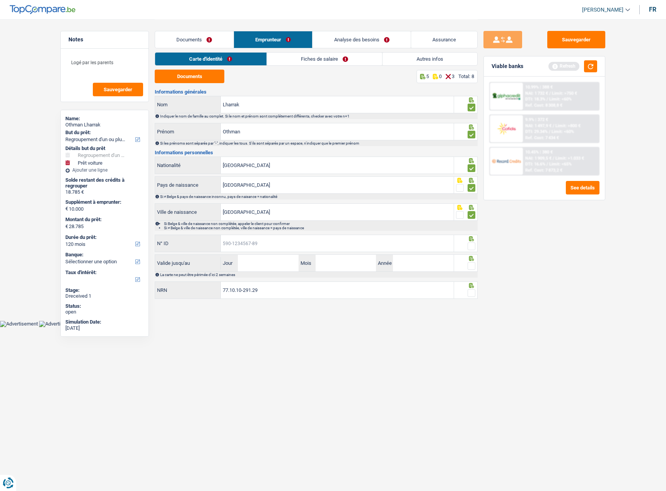
paste input "[PHONE_NUMBER]"
type input "[PHONE_NUMBER]"
click at [266, 260] on input "Jour" at bounding box center [268, 263] width 60 height 17
drag, startPoint x: 266, startPoint y: 260, endPoint x: 197, endPoint y: 261, distance: 68.4
click at [197, 261] on div "Valide jusqu'au 12 Jour / Mois / Année" at bounding box center [304, 263] width 298 height 17
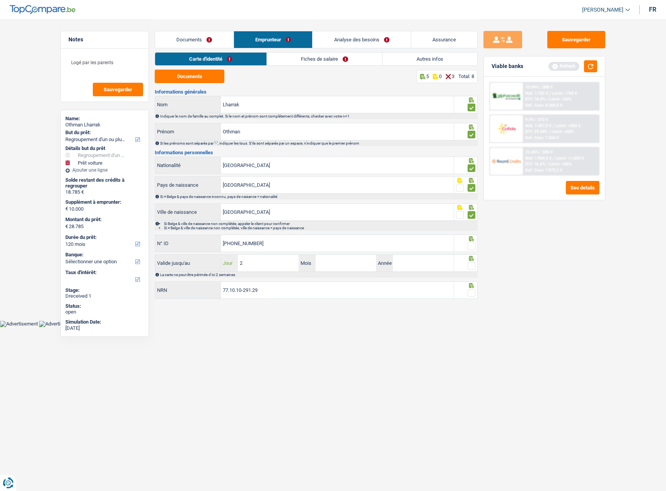
type input "21"
type input "11"
type input "2034"
click at [469, 267] on span at bounding box center [471, 266] width 8 height 8
click at [0, 0] on input "radio" at bounding box center [0, 0] width 0 height 0
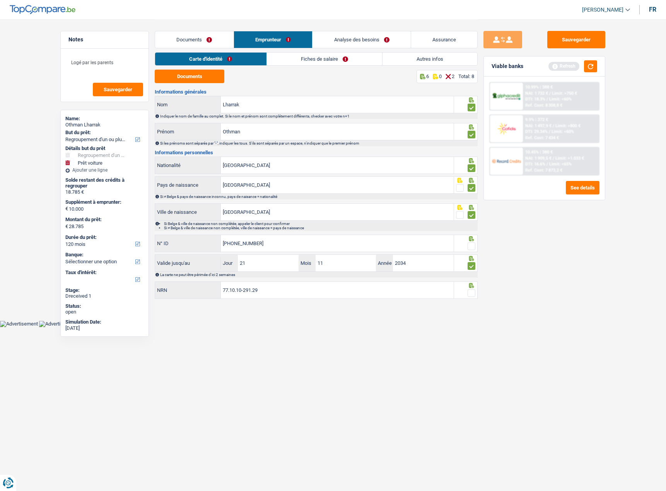
click at [467, 249] on fieldset at bounding box center [466, 247] width 20 height 10
click at [470, 246] on span at bounding box center [471, 246] width 8 height 8
click at [0, 0] on input "radio" at bounding box center [0, 0] width 0 height 0
click at [472, 289] on span at bounding box center [471, 293] width 8 height 8
click at [0, 0] on input "radio" at bounding box center [0, 0] width 0 height 0
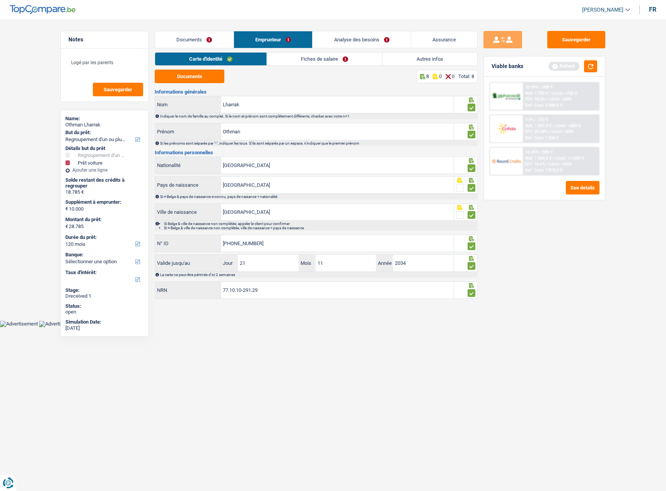
drag, startPoint x: 472, startPoint y: 295, endPoint x: 562, endPoint y: 309, distance: 90.4
click at [472, 295] on span at bounding box center [471, 293] width 8 height 8
click at [0, 0] on input "radio" at bounding box center [0, 0] width 0 height 0
click at [474, 296] on span at bounding box center [471, 293] width 8 height 8
click at [0, 0] on input "radio" at bounding box center [0, 0] width 0 height 0
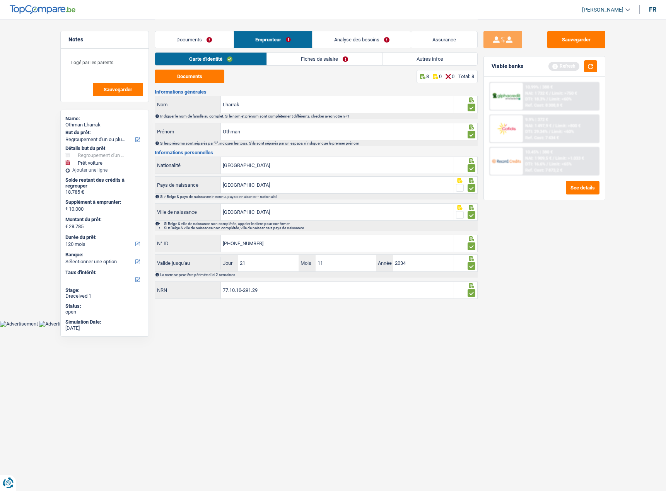
click at [470, 292] on span at bounding box center [471, 293] width 8 height 8
click at [0, 0] on input "radio" at bounding box center [0, 0] width 0 height 0
click at [470, 293] on span at bounding box center [471, 293] width 8 height 8
click at [0, 0] on input "radio" at bounding box center [0, 0] width 0 height 0
click at [324, 67] on div "Carte d'identité Fiches de salaire Autres infos" at bounding box center [316, 60] width 323 height 17
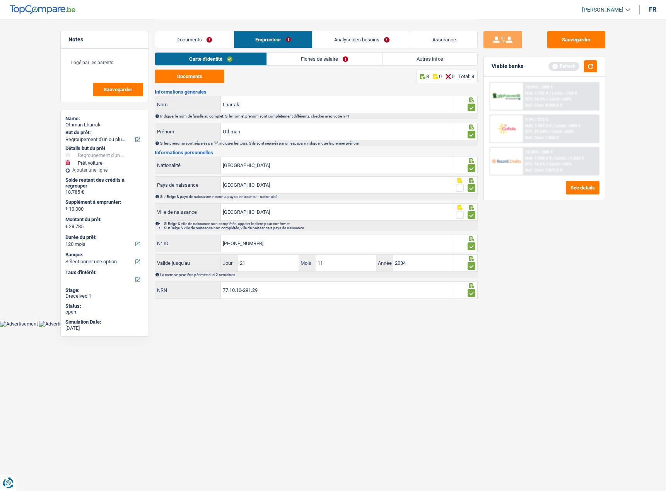
click at [280, 60] on link "Fiches de salaire" at bounding box center [324, 59] width 115 height 13
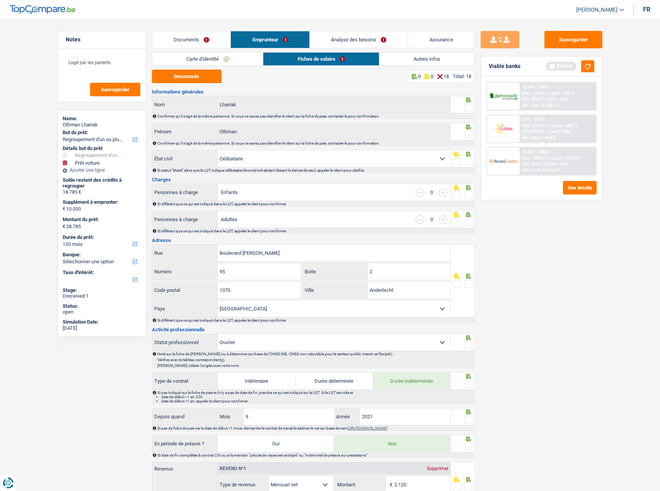
click at [468, 110] on span at bounding box center [469, 108] width 8 height 8
click at [0, 0] on input "radio" at bounding box center [0, 0] width 0 height 0
click at [468, 135] on span at bounding box center [469, 135] width 8 height 8
click at [0, 0] on input "radio" at bounding box center [0, 0] width 0 height 0
click at [471, 156] on icon at bounding box center [469, 154] width 8 height 5
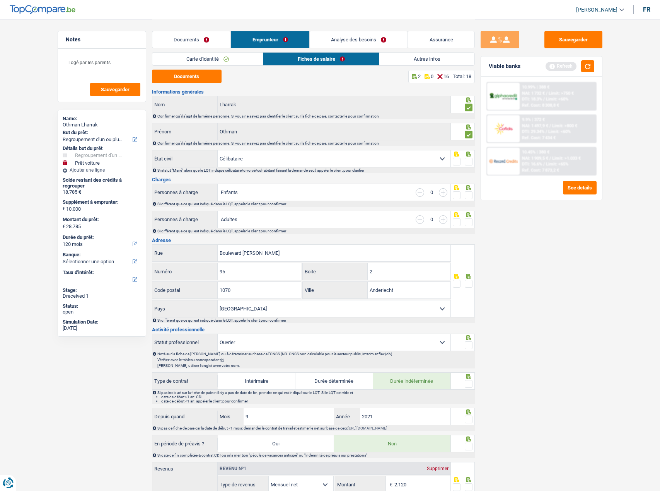
click at [470, 161] on span at bounding box center [469, 162] width 8 height 8
click at [0, 0] on input "radio" at bounding box center [0, 0] width 0 height 0
drag, startPoint x: 207, startPoint y: 81, endPoint x: 211, endPoint y: 80, distance: 4.5
click at [207, 81] on button "Documents" at bounding box center [187, 77] width 70 height 14
click at [466, 220] on div at bounding box center [463, 219] width 24 height 17
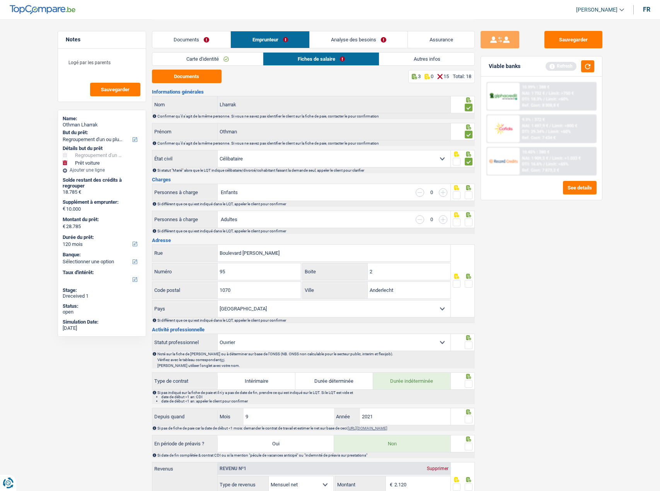
click at [466, 222] on span at bounding box center [469, 222] width 8 height 8
click at [0, 0] on input "radio" at bounding box center [0, 0] width 0 height 0
click at [461, 193] on fieldset at bounding box center [463, 196] width 20 height 10
click at [466, 193] on span at bounding box center [469, 195] width 8 height 8
click at [0, 0] on input "radio" at bounding box center [0, 0] width 0 height 0
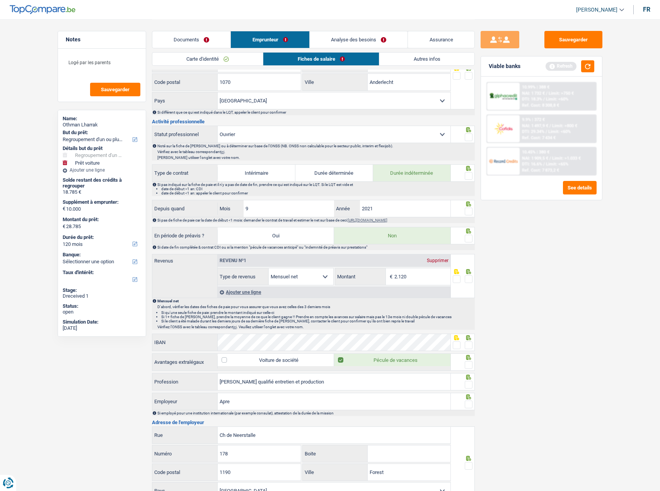
scroll to position [271, 0]
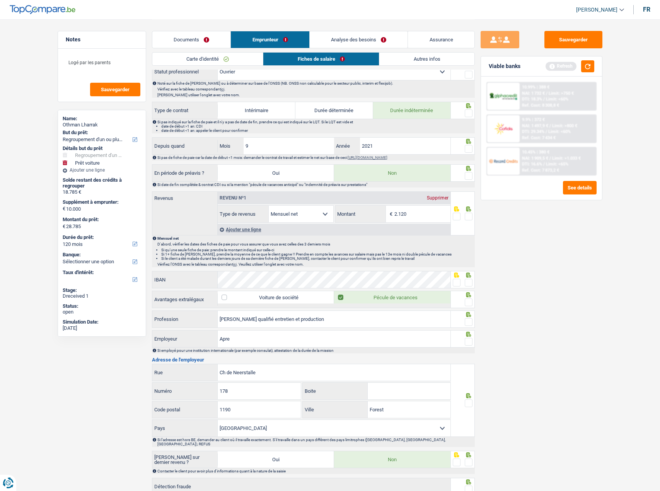
click at [468, 149] on span at bounding box center [469, 149] width 8 height 8
click at [0, 0] on input "radio" at bounding box center [0, 0] width 0 height 0
click at [463, 180] on fieldset at bounding box center [463, 176] width 20 height 10
click at [469, 177] on span at bounding box center [469, 176] width 8 height 8
click at [0, 0] on input "radio" at bounding box center [0, 0] width 0 height 0
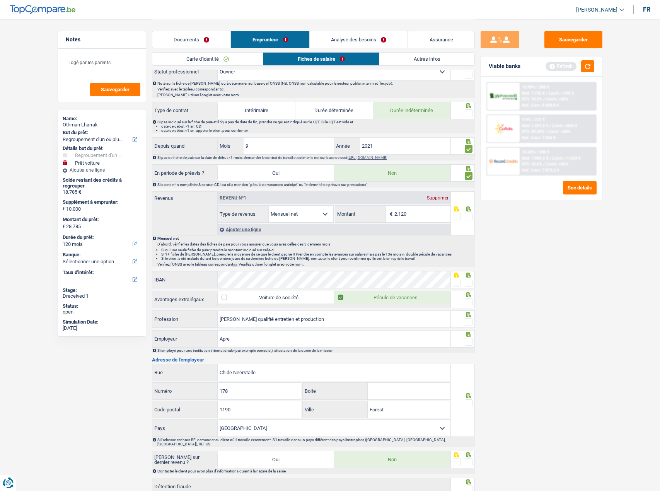
click at [468, 113] on span at bounding box center [469, 113] width 8 height 8
click at [0, 0] on input "radio" at bounding box center [0, 0] width 0 height 0
click at [455, 283] on span at bounding box center [457, 283] width 8 height 8
click at [0, 0] on input "radio" at bounding box center [0, 0] width 0 height 0
drag, startPoint x: 469, startPoint y: 278, endPoint x: 463, endPoint y: 290, distance: 14.0
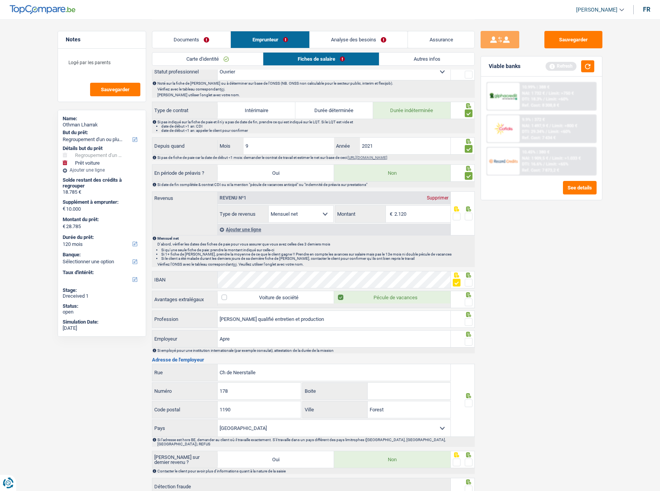
click at [468, 278] on icon at bounding box center [469, 274] width 8 height 5
click at [465, 284] on span at bounding box center [469, 283] width 8 height 8
click at [0, 0] on input "radio" at bounding box center [0, 0] width 0 height 0
click at [464, 299] on fieldset at bounding box center [463, 303] width 20 height 10
drag, startPoint x: 466, startPoint y: 303, endPoint x: 466, endPoint y: 320, distance: 17.0
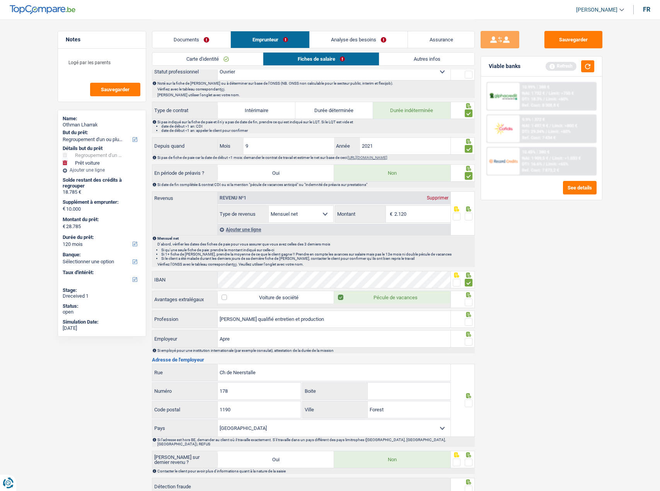
click at [466, 303] on span at bounding box center [469, 302] width 8 height 8
click at [0, 0] on input "radio" at bounding box center [0, 0] width 0 height 0
click at [466, 320] on span at bounding box center [469, 322] width 8 height 8
click at [0, 0] on input "radio" at bounding box center [0, 0] width 0 height 0
drag, startPoint x: 341, startPoint y: 323, endPoint x: 157, endPoint y: 330, distance: 184.1
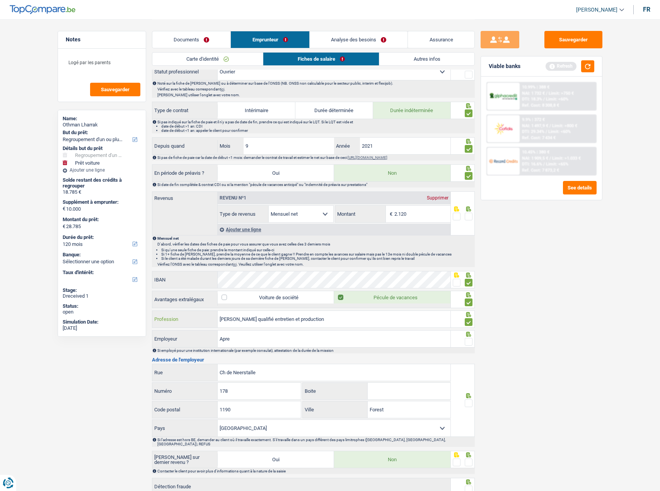
click at [157, 330] on div "Informations générales Lharrak Nom Confirmer qu'il s'agit de la même personne. …" at bounding box center [313, 168] width 323 height 699
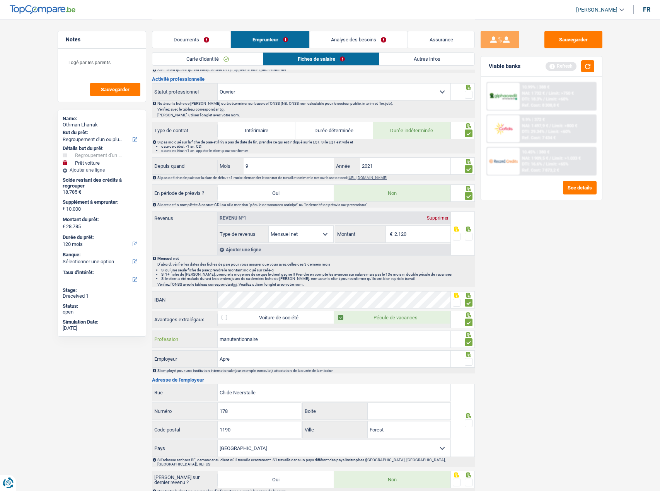
scroll to position [232, 0]
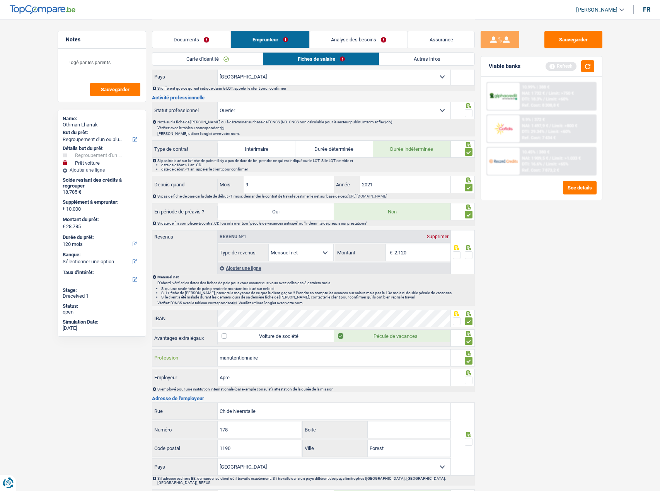
type input "manutentionnaire"
click at [255, 376] on input "Apre" at bounding box center [334, 377] width 233 height 17
type input "Aprev services"
click at [601, 372] on div "Sauvegarder Viable banks Refresh 10.99% | 388 € NAI: 1 732 € / Limit: >750 € DT…" at bounding box center [541, 255] width 133 height 448
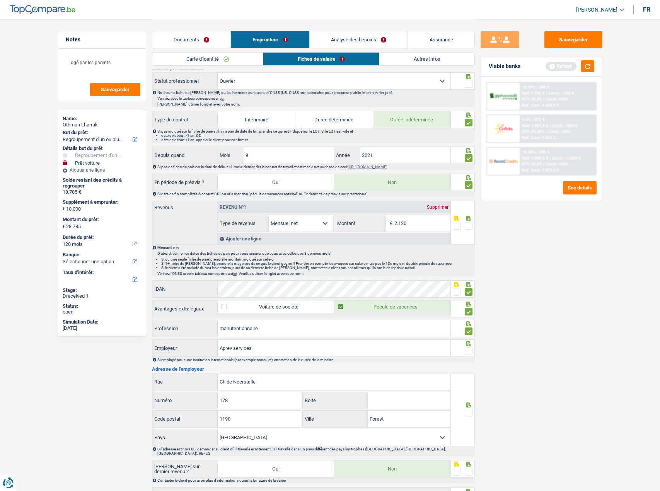
scroll to position [322, 0]
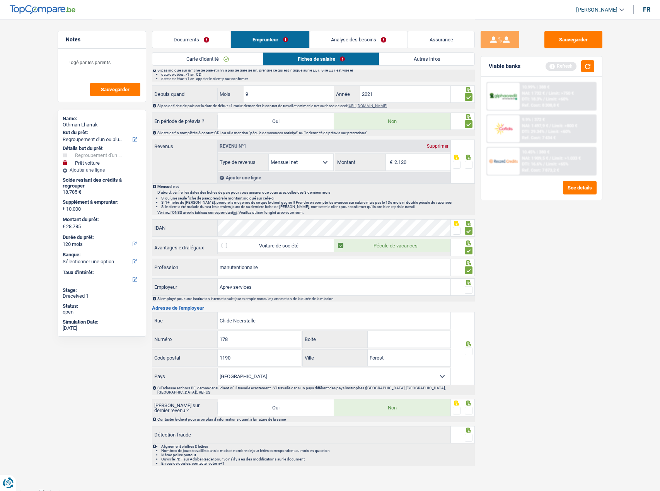
click at [466, 286] on div at bounding box center [469, 290] width 8 height 10
click at [466, 289] on span at bounding box center [469, 290] width 8 height 8
click at [0, 0] on input "radio" at bounding box center [0, 0] width 0 height 0
drag, startPoint x: 470, startPoint y: 351, endPoint x: 466, endPoint y: 354, distance: 4.4
click at [469, 351] on span at bounding box center [469, 351] width 8 height 8
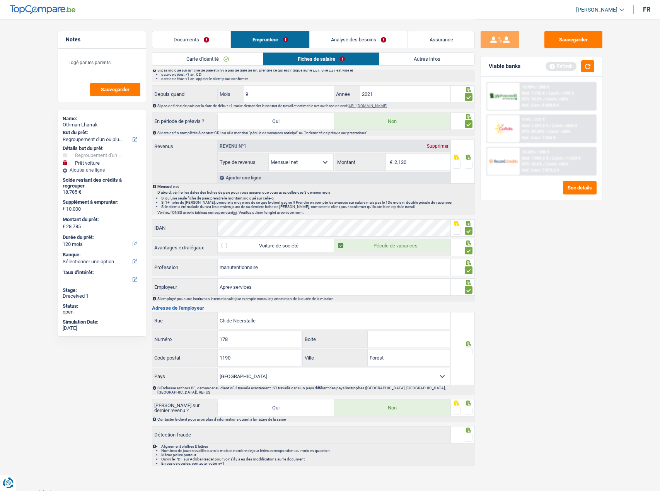
click at [0, 0] on input "radio" at bounding box center [0, 0] width 0 height 0
drag, startPoint x: 469, startPoint y: 405, endPoint x: 464, endPoint y: 433, distance: 28.3
click at [469, 407] on span at bounding box center [469, 411] width 8 height 8
click at [0, 0] on input "radio" at bounding box center [0, 0] width 0 height 0
click at [465, 438] on div at bounding box center [469, 438] width 8 height 10
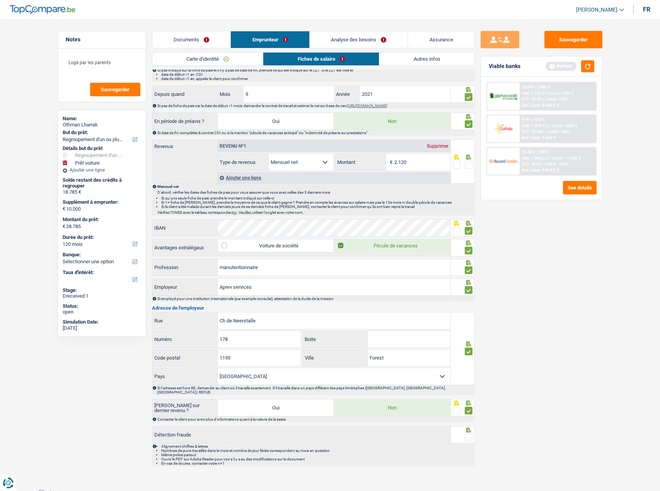
click at [470, 434] on span at bounding box center [469, 438] width 8 height 8
click at [0, 0] on input "radio" at bounding box center [0, 0] width 0 height 0
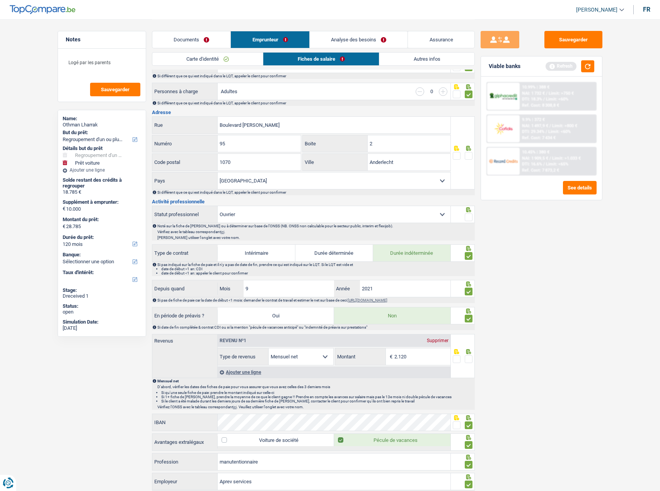
scroll to position [90, 0]
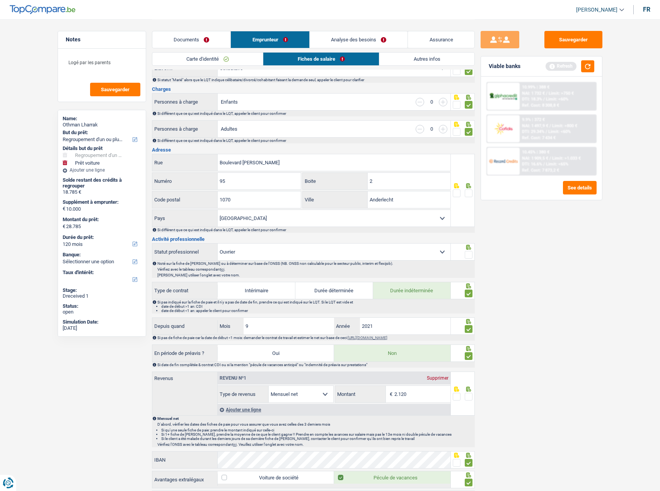
click at [465, 194] on span at bounding box center [469, 193] width 8 height 8
click at [0, 0] on input "radio" at bounding box center [0, 0] width 0 height 0
drag, startPoint x: 379, startPoint y: 183, endPoint x: 330, endPoint y: 181, distance: 48.7
click at [329, 182] on div "2 Boite" at bounding box center [377, 181] width 148 height 17
click at [535, 215] on div "Sauvegarder Viable banks Refresh 10.99% | 388 € NAI: 1 732 € / Limit: >750 € DT…" at bounding box center [541, 255] width 133 height 448
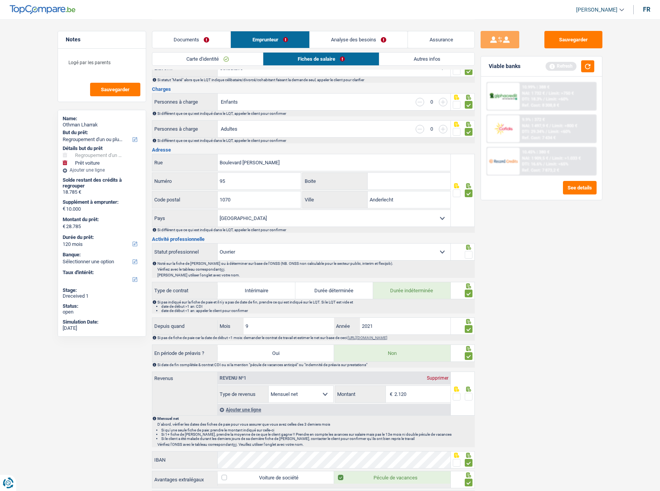
click at [467, 249] on icon at bounding box center [468, 247] width 5 height 5
click at [468, 255] on span at bounding box center [469, 255] width 8 height 8
click at [0, 0] on input "radio" at bounding box center [0, 0] width 0 height 0
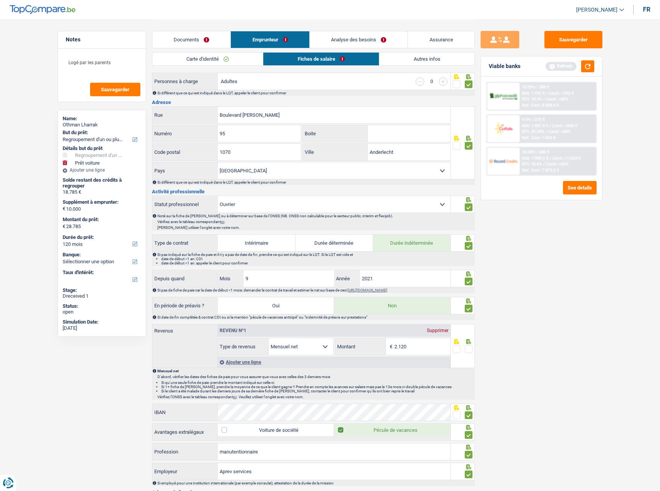
scroll to position [193, 0]
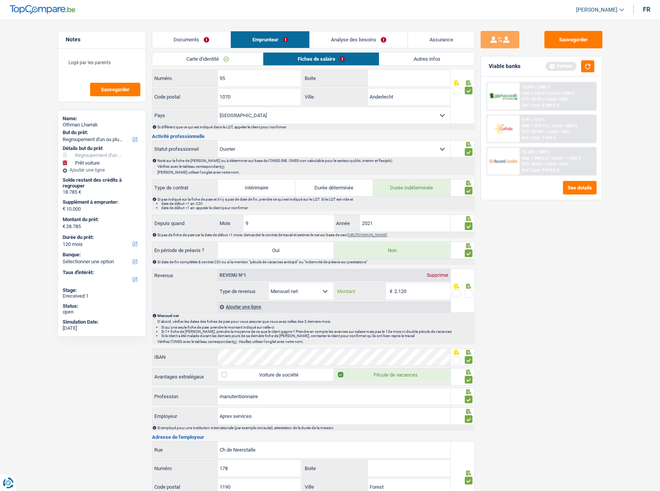
click at [411, 290] on input "2.120" at bounding box center [422, 291] width 56 height 17
drag, startPoint x: 408, startPoint y: 291, endPoint x: 337, endPoint y: 291, distance: 71.5
click at [337, 291] on div "2.120 € Montant" at bounding box center [392, 291] width 115 height 17
type input "2.064"
click at [468, 296] on span at bounding box center [469, 294] width 8 height 8
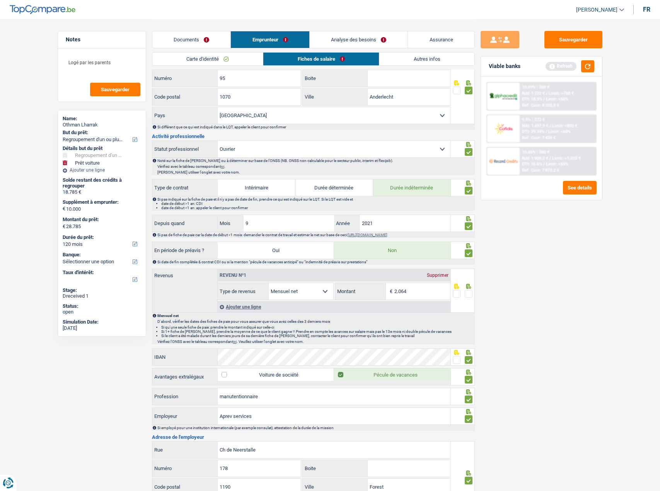
click at [0, 0] on input "radio" at bounding box center [0, 0] width 0 height 0
click at [534, 292] on div "Sauvegarder Viable banks Refresh 10.99% | 388 € NAI: 1 732 € / Limit: >750 € DT…" at bounding box center [541, 255] width 133 height 448
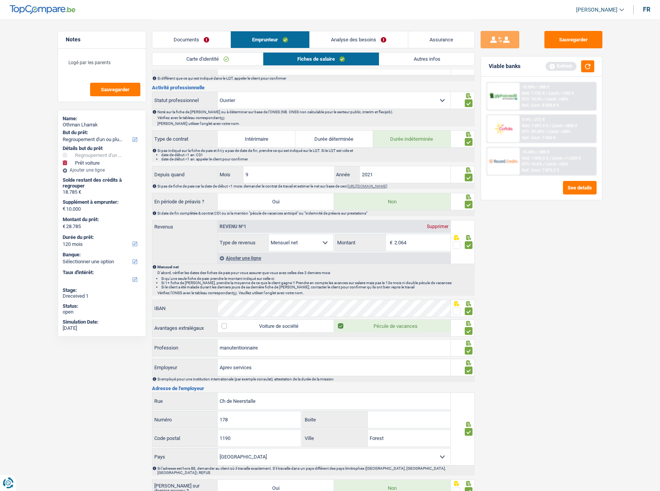
scroll to position [322, 0]
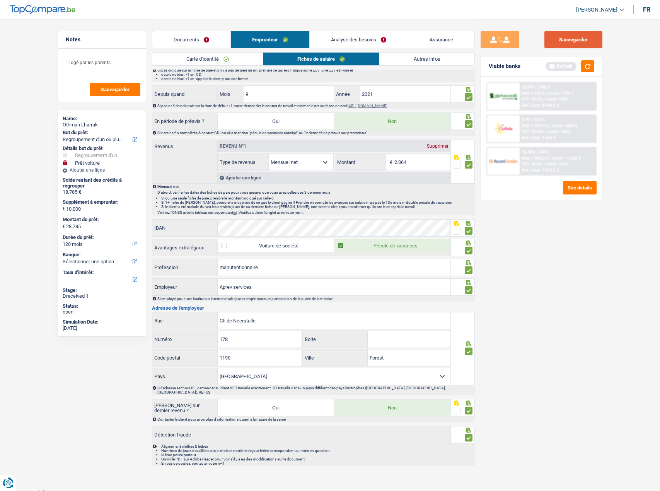
click at [585, 42] on button "Sauvegarder" at bounding box center [573, 39] width 58 height 17
click at [588, 62] on button "button" at bounding box center [587, 66] width 13 height 12
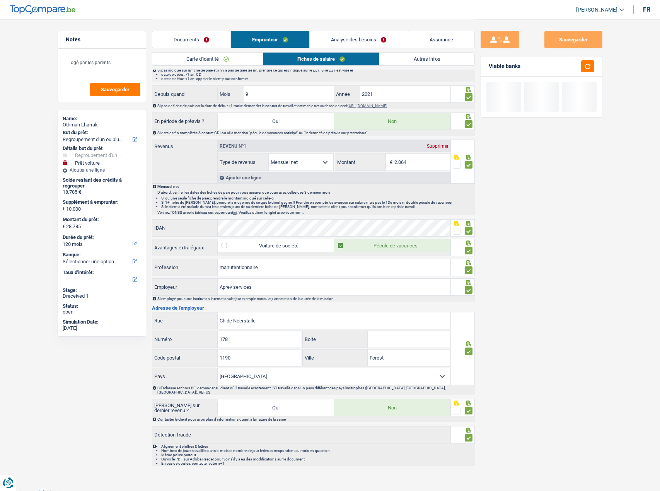
click at [436, 56] on link "Autres infos" at bounding box center [426, 59] width 95 height 13
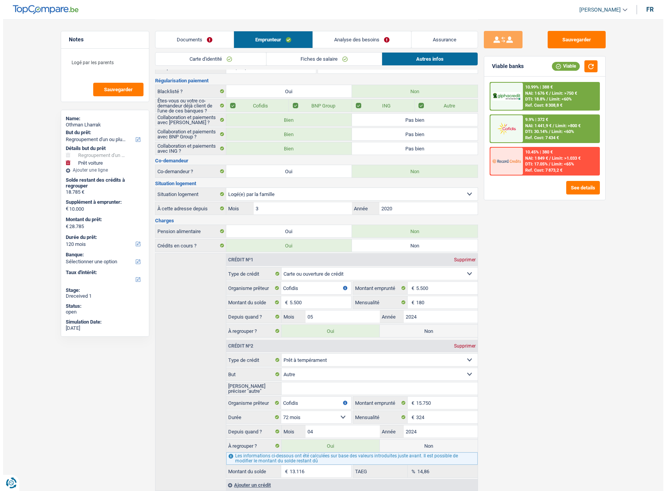
scroll to position [0, 0]
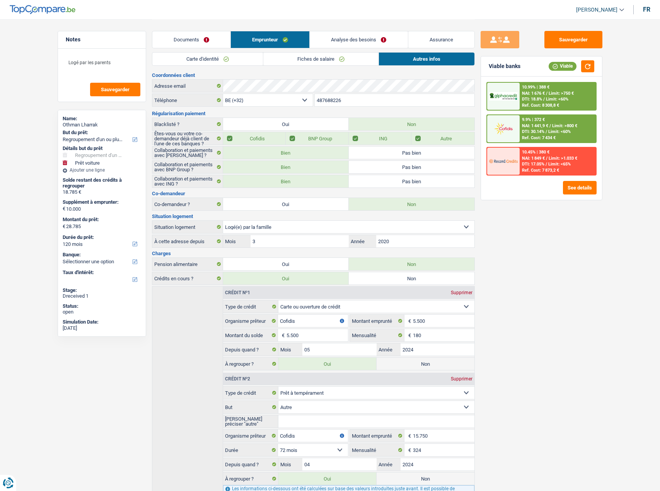
click at [197, 37] on link "Documents" at bounding box center [191, 39] width 78 height 17
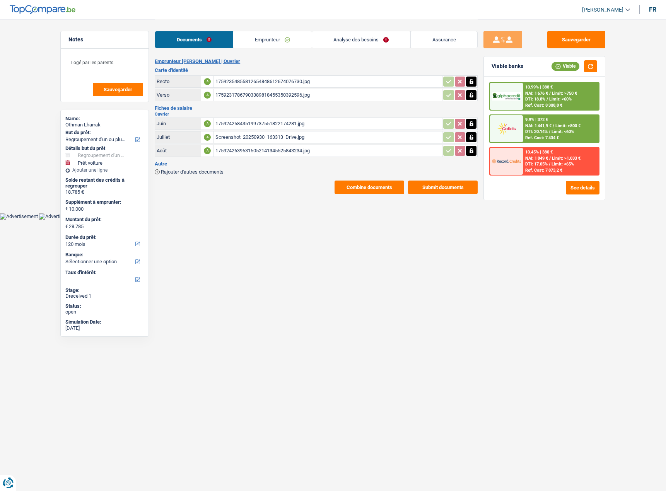
click at [549, 102] on div "10.99% | 388 € NAI: 1 676 € / Limit: >750 € DTI: 18.8% / Limit: <60% Ref. Cost:…" at bounding box center [561, 96] width 76 height 27
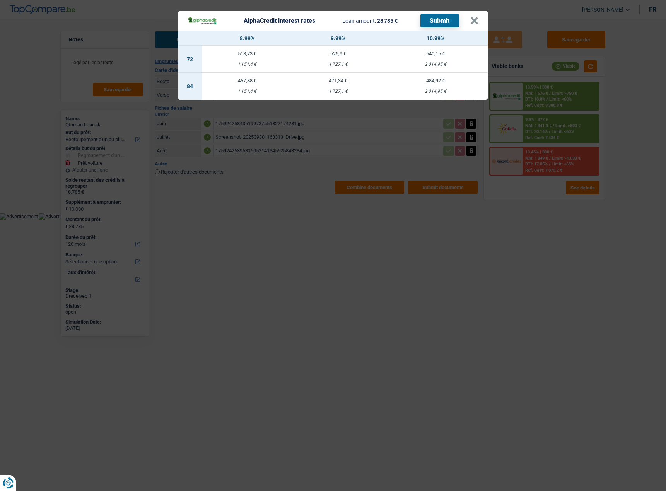
click at [470, 26] on div "AlphaCredit interest rates Loan amount: 28 785 € Submit" at bounding box center [328, 21] width 283 height 14
click at [472, 23] on button "×" at bounding box center [474, 21] width 8 height 8
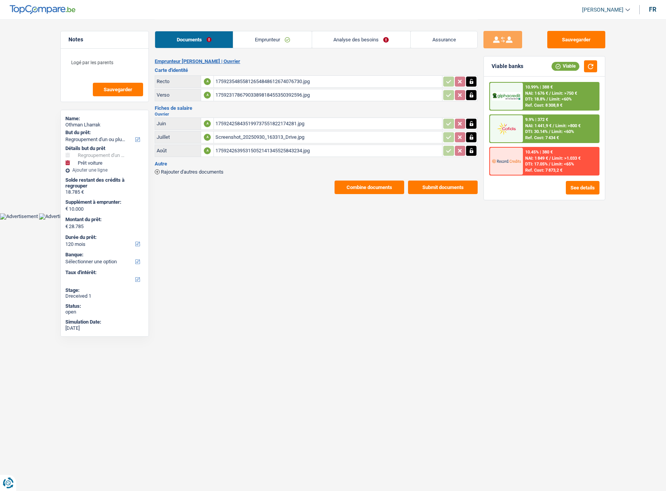
click at [381, 37] on link "Analyse des besoins" at bounding box center [361, 39] width 98 height 17
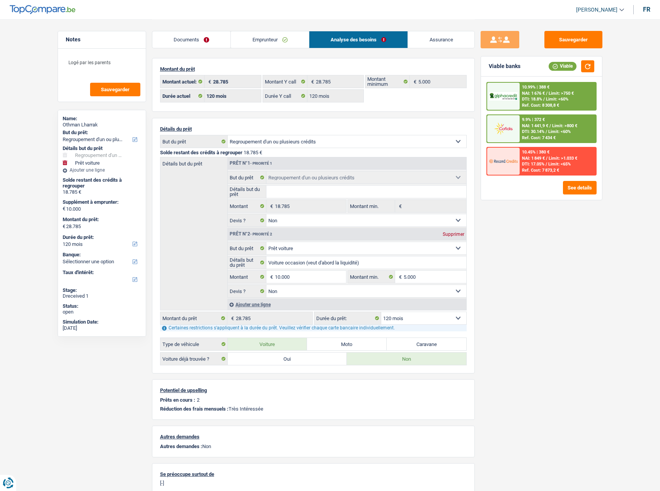
click at [555, 93] on span "Limit: >750 €" at bounding box center [560, 93] width 25 height 5
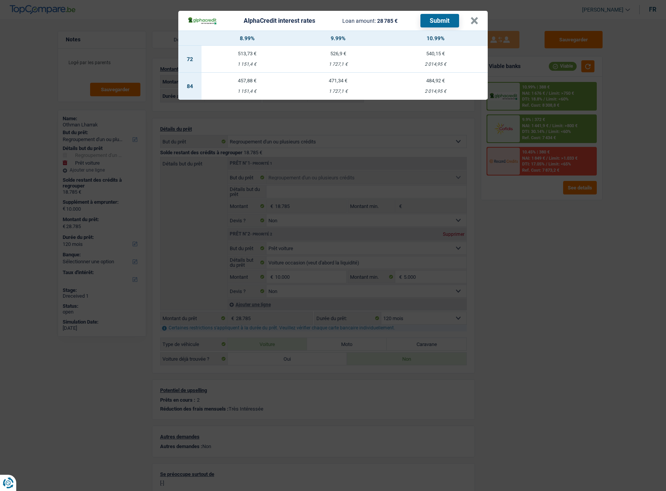
drag, startPoint x: 550, startPoint y: 358, endPoint x: 301, endPoint y: 264, distance: 266.0
click at [547, 357] on div "AlphaCredit interest rates Loan amount: 28 785 € Submit × 8.99% 9.99% 10.99% 72…" at bounding box center [333, 245] width 666 height 491
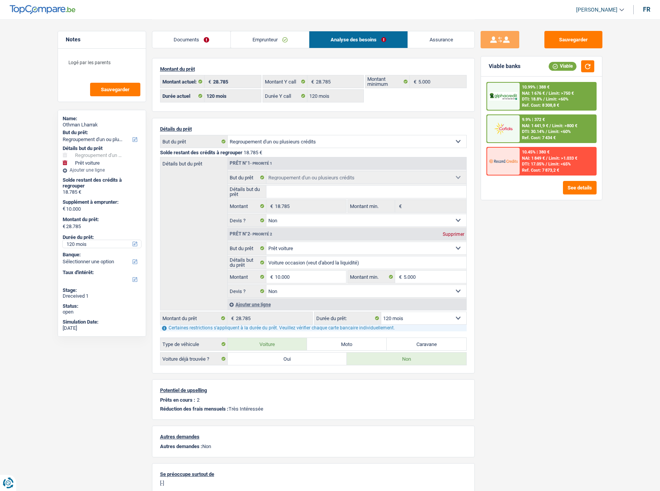
click at [109, 247] on select "12 mois 18 mois 24 mois 30 mois 36 mois 42 mois 48 mois 60 mois 72 mois 84 mois…" at bounding box center [102, 244] width 78 height 8
click at [63, 240] on select "12 mois 18 mois 24 mois 30 mois 36 mois 42 mois 48 mois 60 mois 72 mois 84 mois…" at bounding box center [102, 244] width 78 height 8
click at [545, 97] on div "DTI: 18.8% / Limit: <60%" at bounding box center [545, 99] width 46 height 5
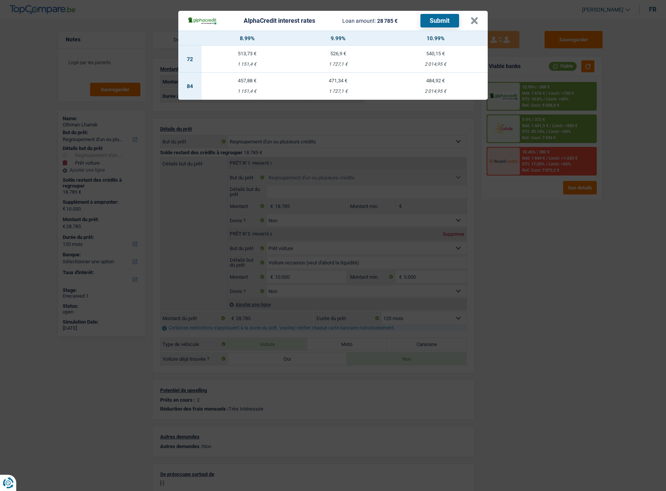
click at [590, 204] on div "AlphaCredit interest rates Loan amount: 28 785 € Submit × 8.99% 9.99% 10.99% 72…" at bounding box center [333, 245] width 666 height 491
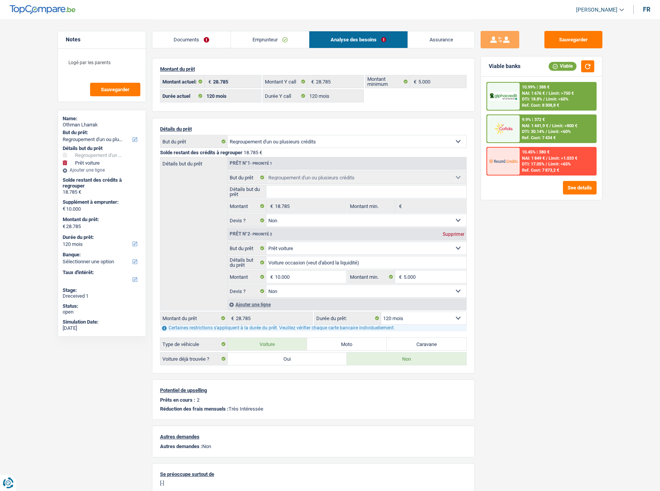
click at [561, 118] on div "9.9% | 372 € NAI: 1 441,9 € / Limit: >800 € DTI: 30.14% / Limit: <60% Ref. Cost…" at bounding box center [557, 128] width 76 height 27
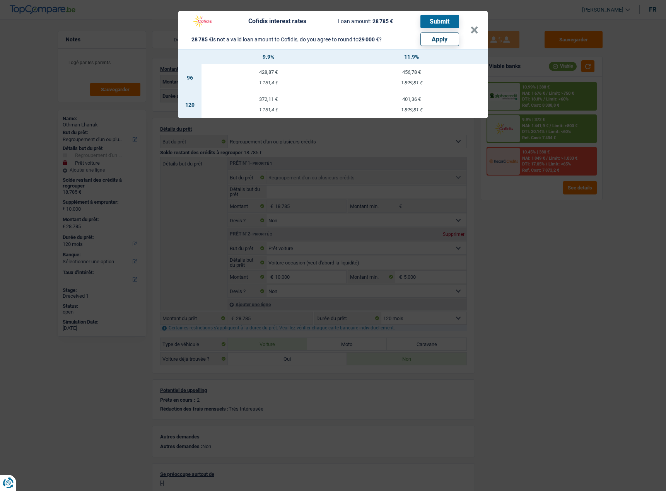
click at [560, 189] on div "Cofidis interest rates Loan amount: 28 785 € Submit 28 785 € is not a valid loa…" at bounding box center [333, 245] width 666 height 491
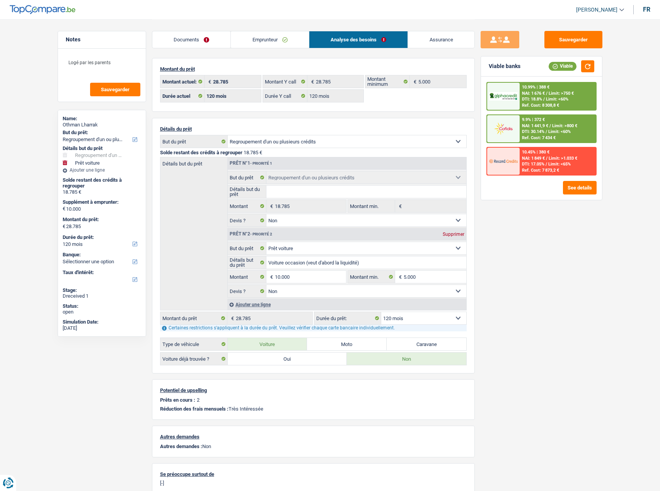
click at [553, 153] on div "10.45% | 380 € NAI: 1 849 € / Limit: >1.033 € DTI: 17.05% / Limit: <65% Ref. Co…" at bounding box center [557, 161] width 76 height 27
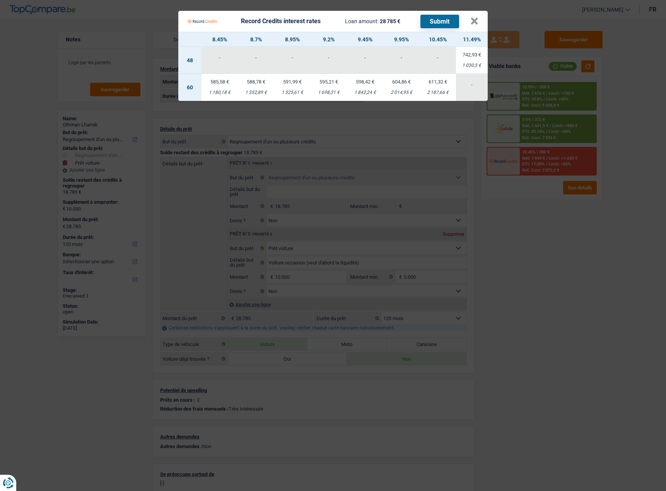
click at [548, 223] on Credits "Record Credits interest rates Loan amount: 28 785 € Submit × 8.45% 8.7% 8.95% 9…" at bounding box center [333, 245] width 666 height 491
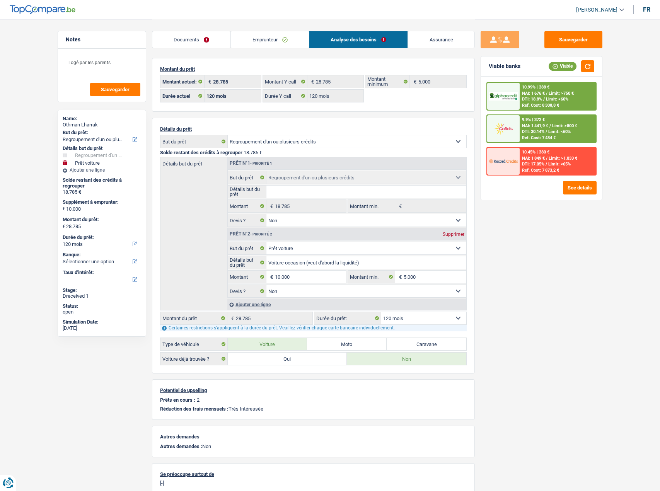
click at [566, 99] on span "Limit: <60%" at bounding box center [557, 99] width 22 height 5
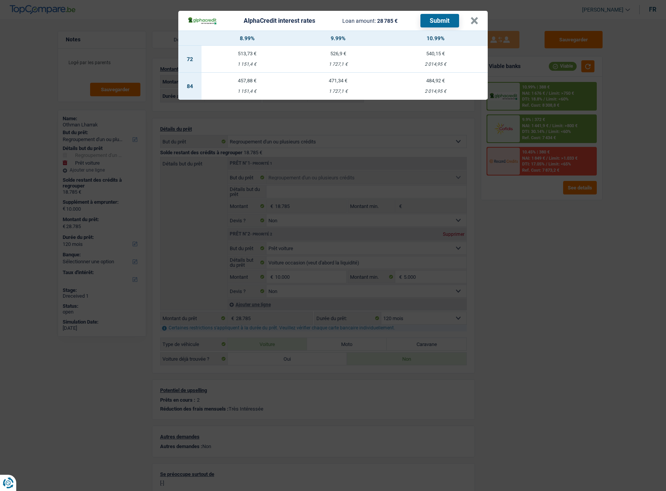
click at [447, 94] on div "2 014,95 €" at bounding box center [435, 91] width 104 height 5
select select "84"
select select "alphacredit"
type input "10,99"
select select "84"
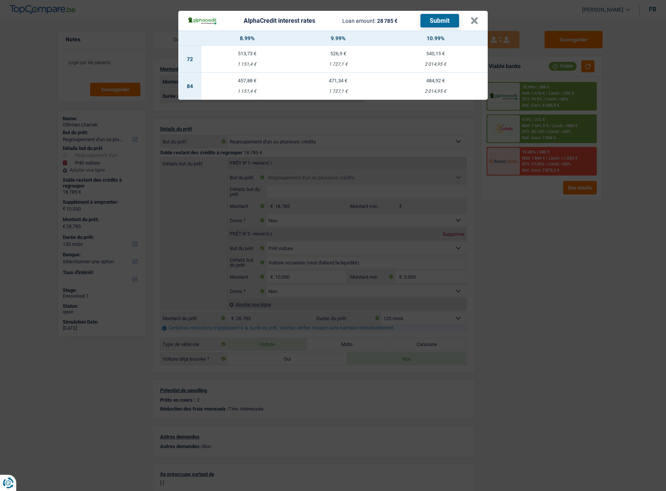
select select "84"
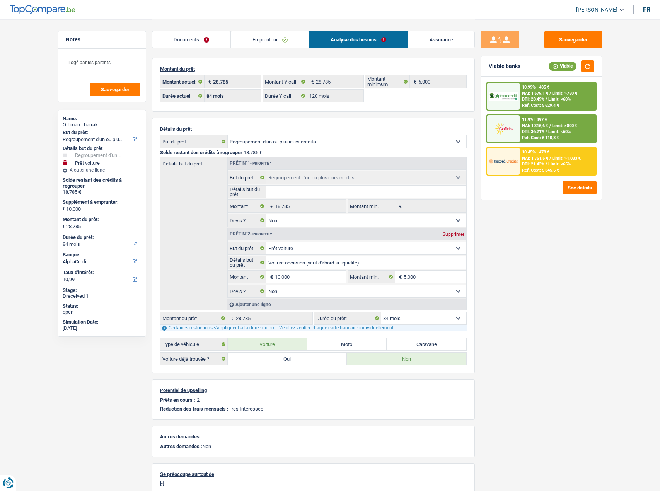
click at [586, 90] on div "10.99% | 485 € NAI: 1 579,1 € / Limit: >750 € DTI: 23.49% / Limit: <60% Ref. Co…" at bounding box center [557, 96] width 76 height 27
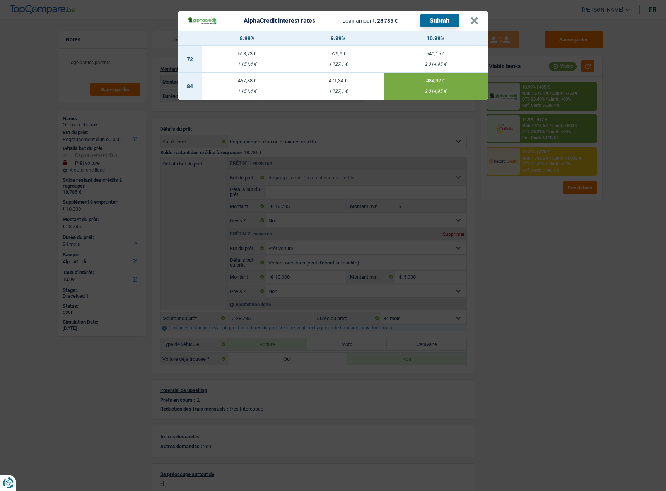
click at [433, 23] on button "Submit" at bounding box center [439, 21] width 39 height 14
click at [396, 27] on header "AlphaCredit interest rates Loan amount: 28 785 € Submit ×" at bounding box center [332, 21] width 309 height 20
click at [472, 21] on button "×" at bounding box center [474, 21] width 8 height 8
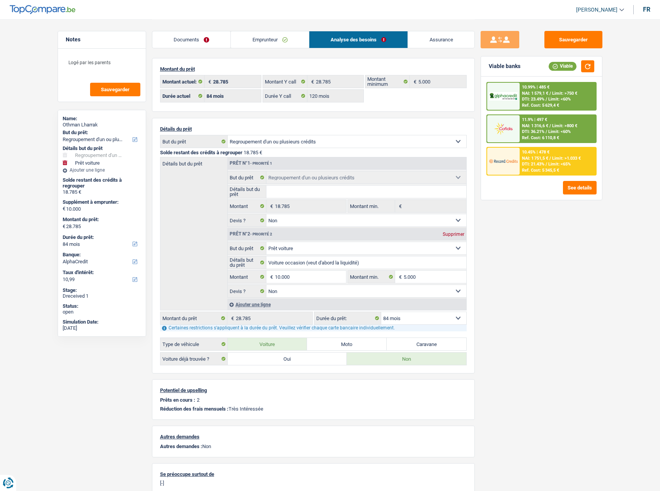
drag, startPoint x: 264, startPoint y: 41, endPoint x: 222, endPoint y: 54, distance: 43.8
click at [264, 41] on link "Emprunteur" at bounding box center [270, 39] width 78 height 17
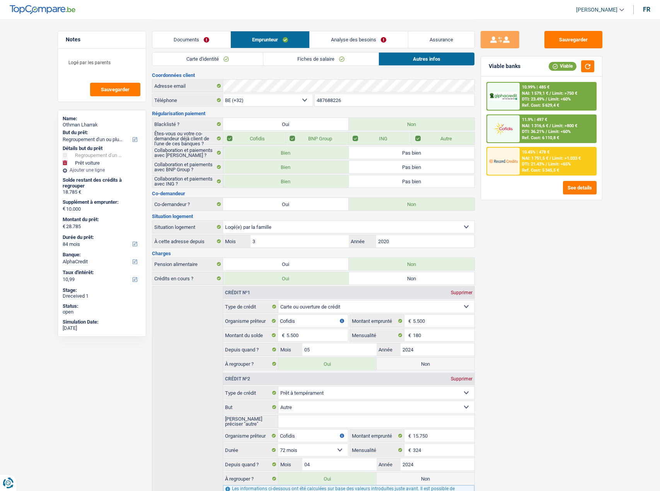
click at [209, 64] on link "Carte d'identité" at bounding box center [207, 59] width 111 height 13
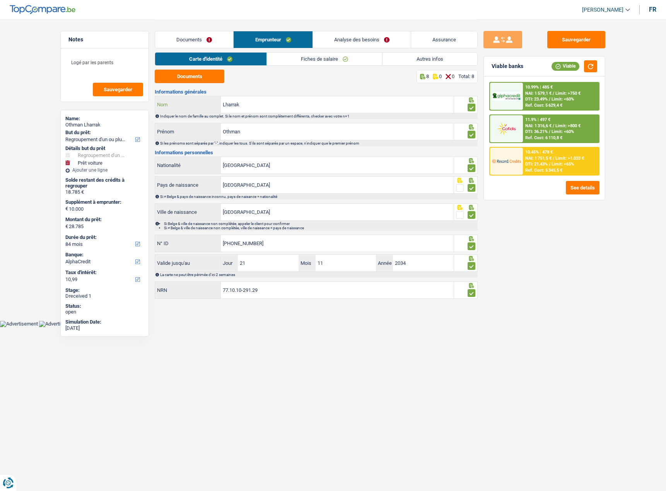
drag, startPoint x: 179, startPoint y: 104, endPoint x: 172, endPoint y: 104, distance: 6.6
click at [170, 104] on div "Lharrak Nom" at bounding box center [304, 104] width 298 height 17
drag, startPoint x: 205, startPoint y: 78, endPoint x: 276, endPoint y: 66, distance: 71.7
click at [205, 78] on button "Documents" at bounding box center [190, 77] width 70 height 14
click at [211, 33] on link "Documents" at bounding box center [194, 39] width 78 height 17
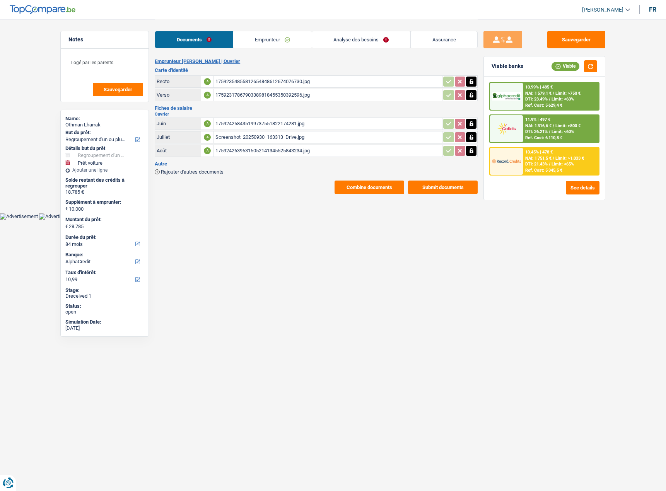
click at [209, 36] on link "Documents" at bounding box center [194, 39] width 78 height 17
click at [372, 42] on link "Analyse des besoins" at bounding box center [361, 39] width 98 height 17
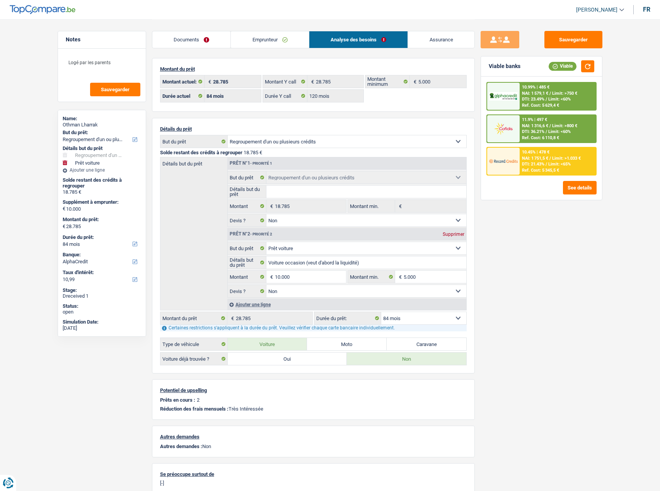
click at [537, 149] on div "10.45% | 478 € NAI: 1 751,5 € / Limit: >1.033 € DTI: 21.43% / Limit: <65% Ref. …" at bounding box center [557, 161] width 76 height 27
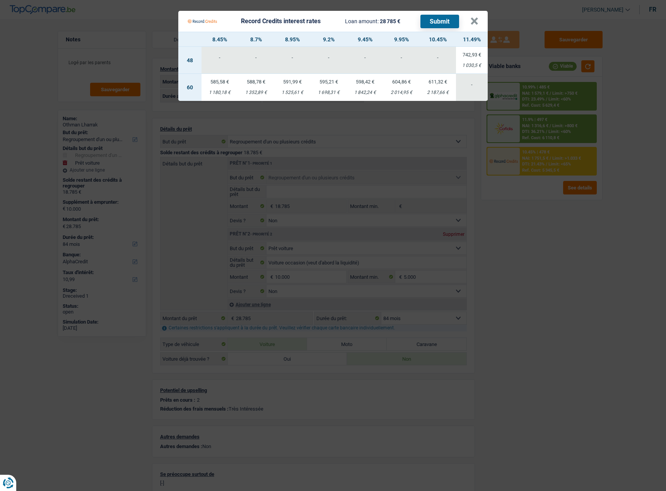
drag, startPoint x: 529, startPoint y: 257, endPoint x: 545, endPoint y: 198, distance: 60.5
click at [529, 251] on Credits "Record Credits interest rates Loan amount: 28 785 € Submit × 8.45% 8.7% 8.95% 9…" at bounding box center [333, 245] width 666 height 491
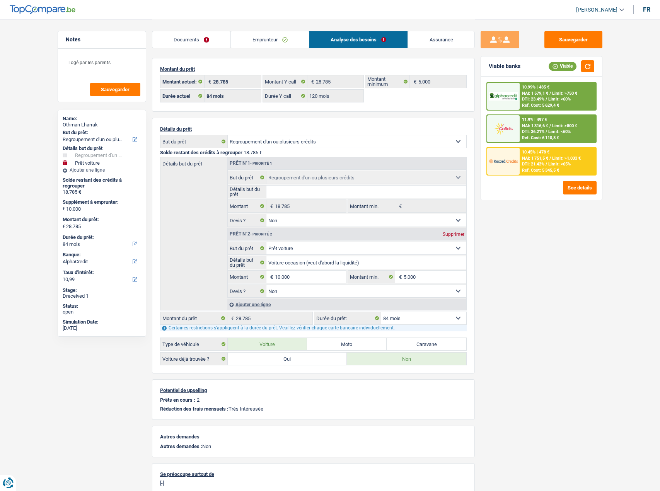
click at [549, 132] on span "Limit: <60%" at bounding box center [559, 131] width 22 height 5
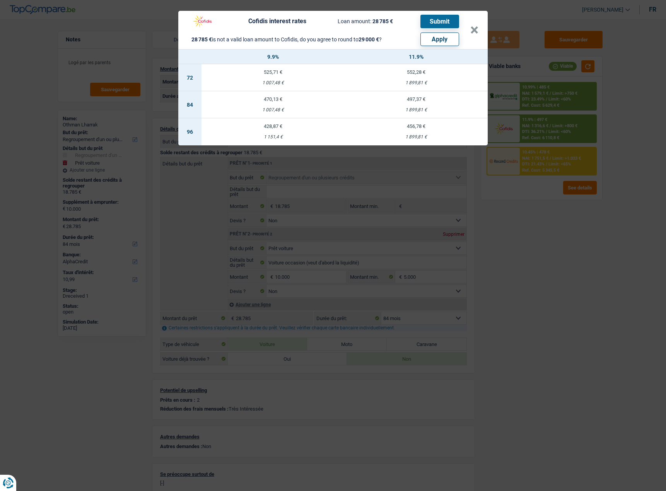
click at [548, 279] on div "Cofidis interest rates Loan amount: 28 785 € Submit 28 785 € is not a valid loa…" at bounding box center [333, 245] width 666 height 491
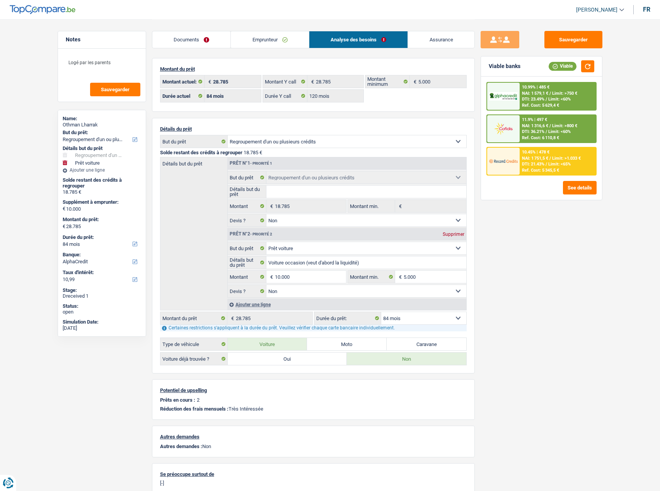
click at [545, 127] on span "NAI: 1 316,6 €" at bounding box center [535, 125] width 26 height 5
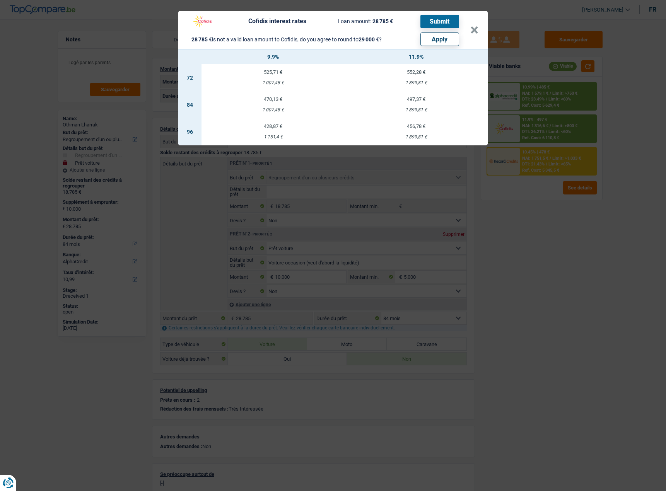
click at [451, 37] on button "Apply" at bounding box center [439, 39] width 39 height 14
type input "10.215"
type input "29.000"
select select "120"
type input "29.000"
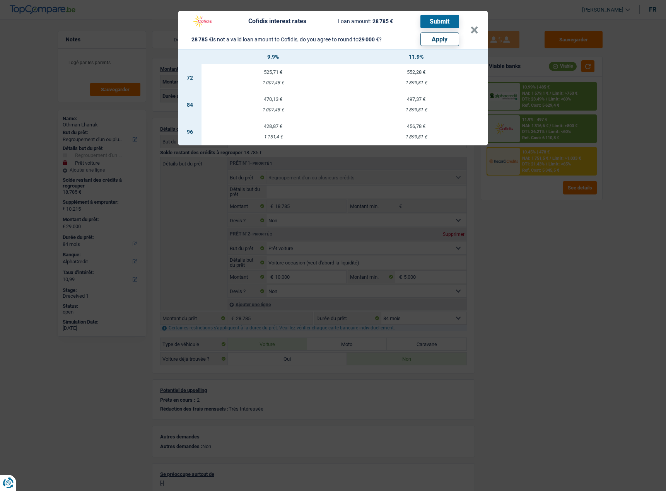
select select "120"
type input "29.000"
select select "120"
select select "other"
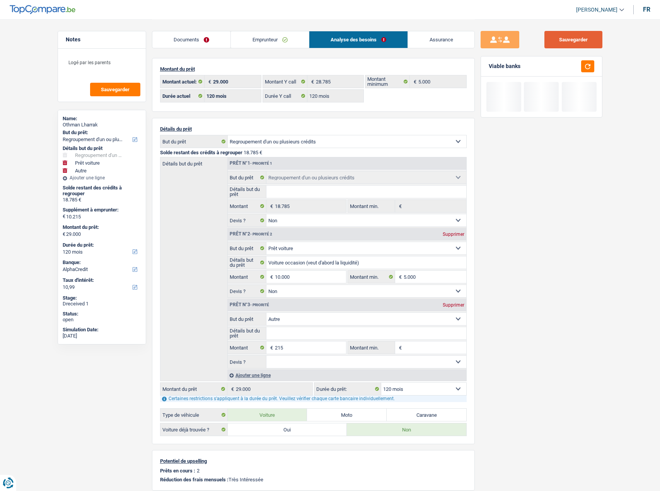
click at [567, 41] on button "Sauvegarder" at bounding box center [573, 39] width 58 height 17
click at [592, 41] on button "Sauvegarder" at bounding box center [573, 39] width 58 height 17
click at [588, 70] on button "button" at bounding box center [587, 66] width 13 height 12
click at [581, 60] on button "button" at bounding box center [587, 66] width 13 height 12
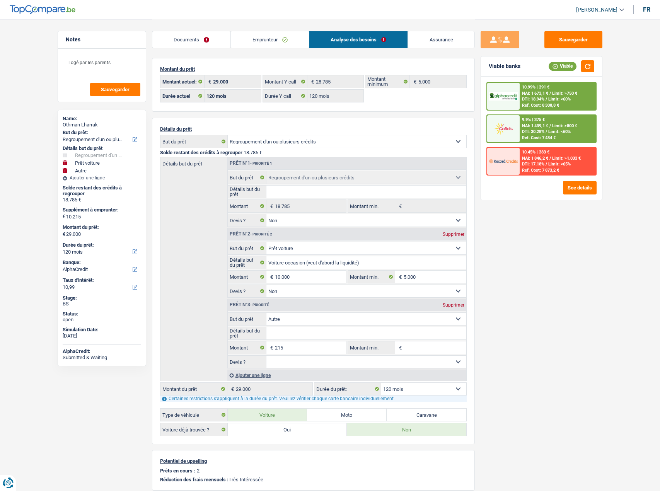
click at [544, 120] on div "9.9% | 375 €" at bounding box center [533, 119] width 23 height 5
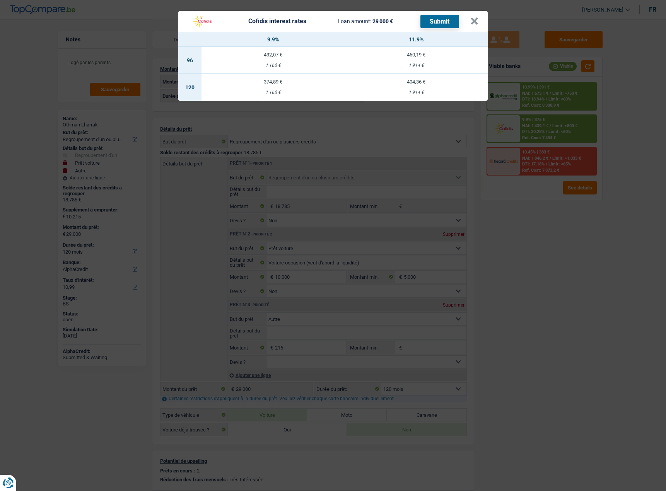
click at [398, 95] on div "1 914 €" at bounding box center [415, 92] width 143 height 5
select select "cofidis"
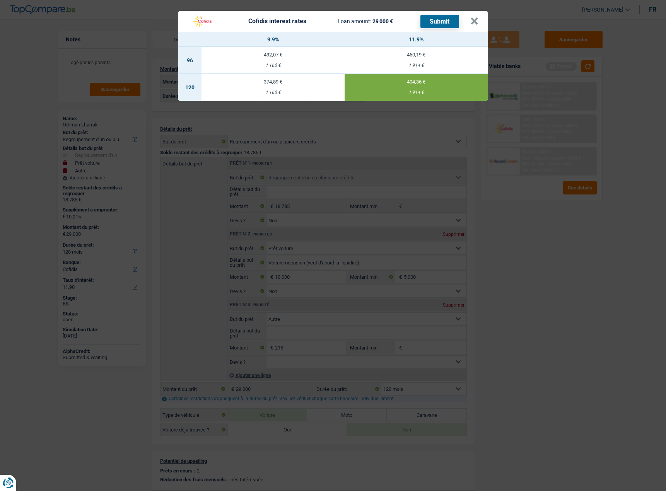
click at [313, 85] on td "374,89 € 1 160 €" at bounding box center [272, 87] width 143 height 27
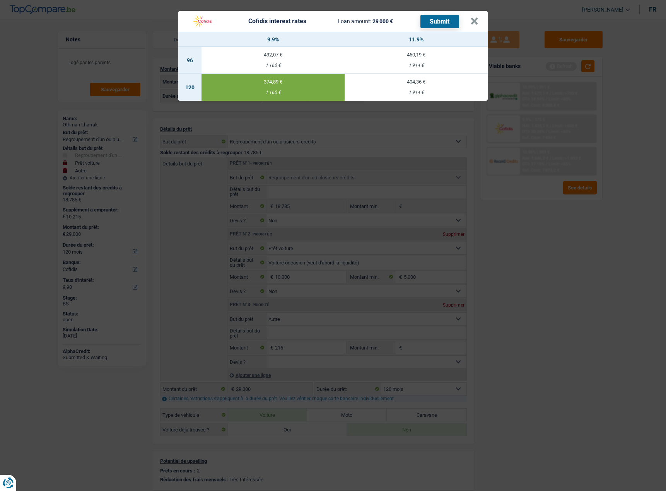
click at [416, 87] on td "404,36 € 1 914 €" at bounding box center [415, 87] width 143 height 27
type input "11,90"
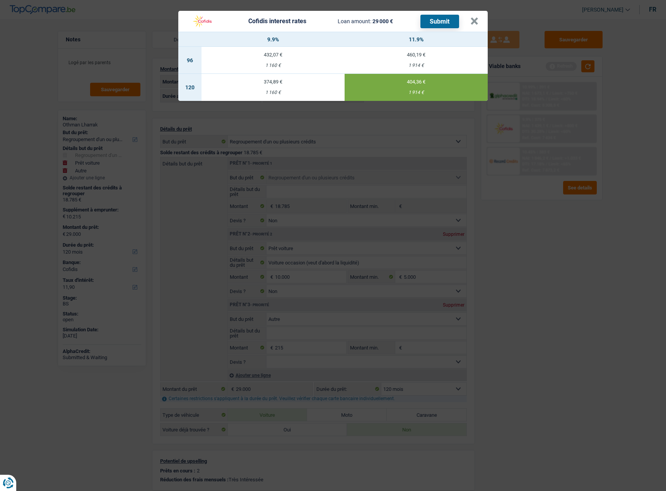
click at [438, 18] on button "Submit" at bounding box center [439, 22] width 39 height 14
drag, startPoint x: 478, startPoint y: 20, endPoint x: 475, endPoint y: 23, distance: 4.1
click at [477, 22] on header "Cofidis interest rates Loan amount: 29 000 € Submit ×" at bounding box center [332, 21] width 309 height 21
click at [475, 23] on button "×" at bounding box center [474, 21] width 8 height 8
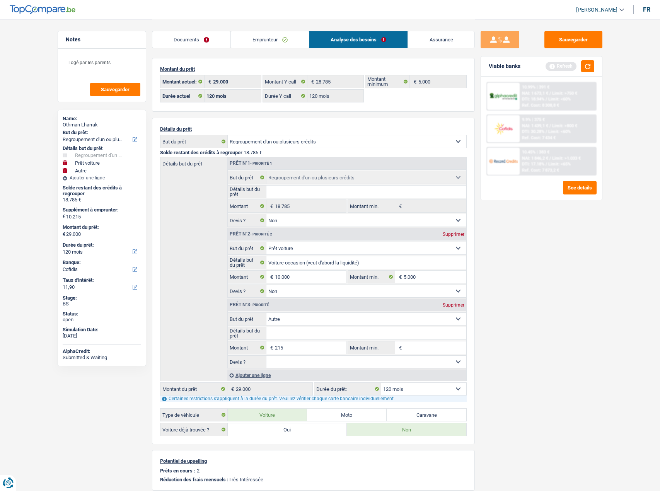
click at [542, 164] on span "DTI: 17.18%" at bounding box center [533, 164] width 22 height 5
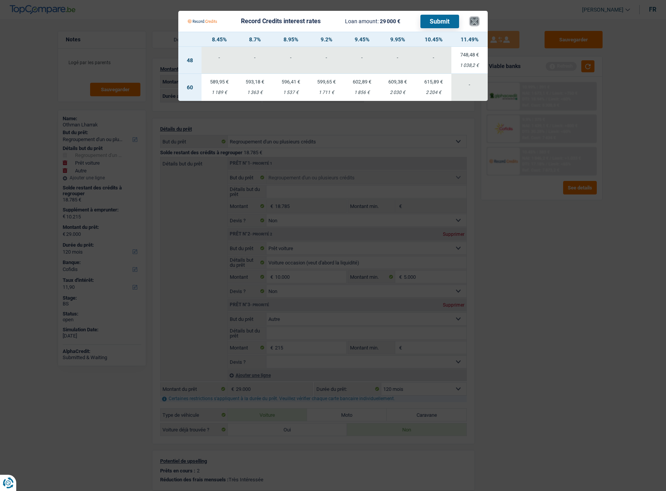
click at [472, 18] on button "×" at bounding box center [474, 21] width 8 height 8
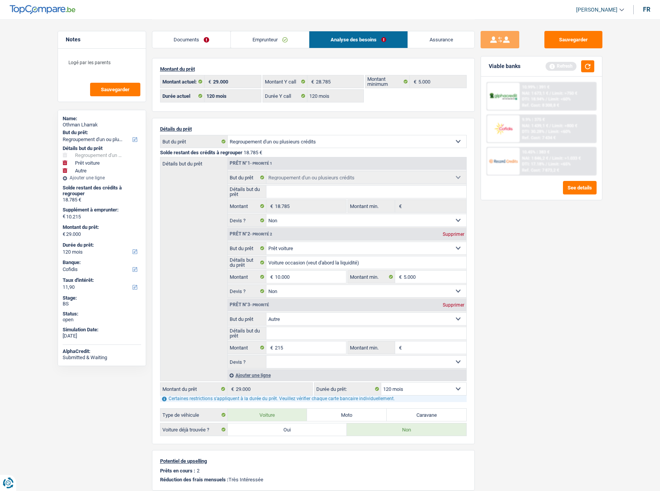
click at [199, 42] on link "Documents" at bounding box center [191, 39] width 78 height 17
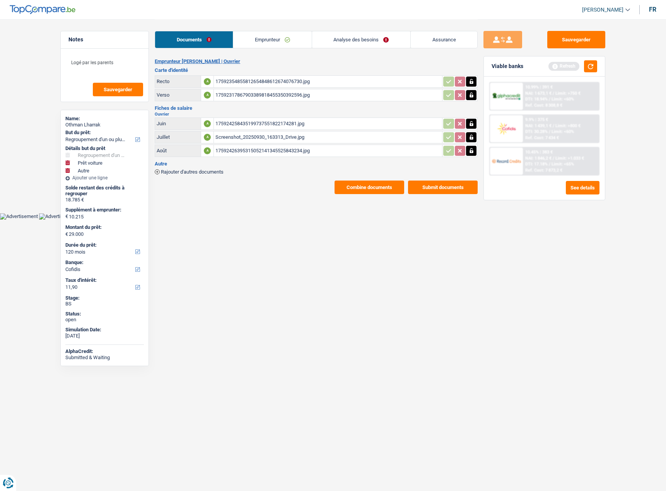
drag, startPoint x: 369, startPoint y: 178, endPoint x: 365, endPoint y: 184, distance: 7.3
click at [368, 178] on div "Emprunteur Othman Lharrak | Ouvrier Carte d'identité Recto A 175923548558126548…" at bounding box center [316, 126] width 323 height 136
click at [365, 184] on button "Combine documents" at bounding box center [369, 187] width 70 height 14
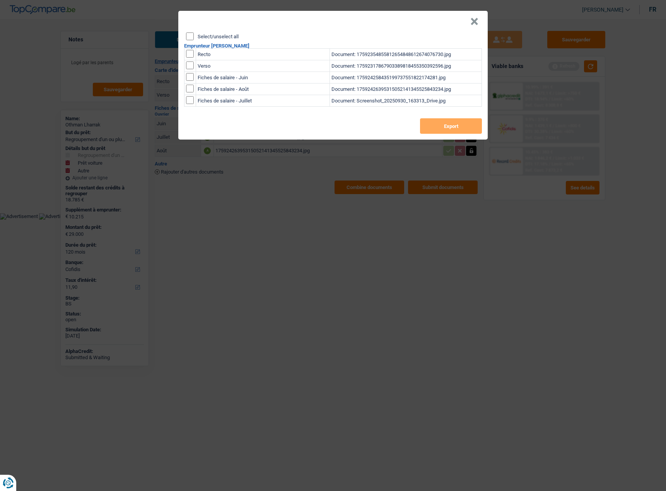
click at [189, 38] on input "Select/unselect all" at bounding box center [190, 36] width 8 height 8
checkbox input "true"
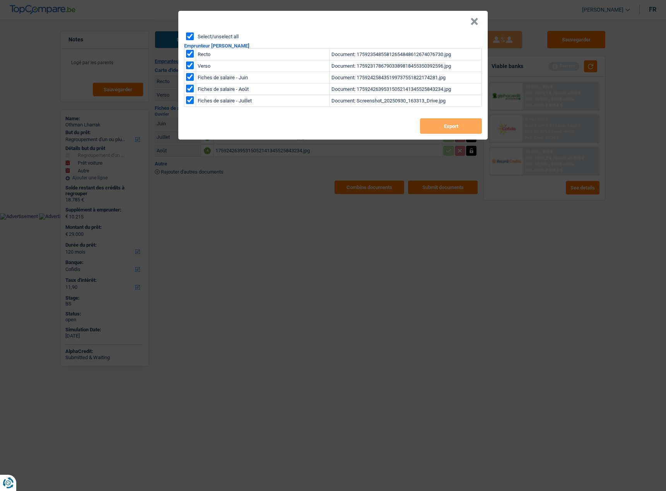
checkbox input "true"
drag, startPoint x: 437, startPoint y: 136, endPoint x: 436, endPoint y: 130, distance: 6.2
click at [437, 135] on div "Select/unselect all Emprunteur Othman Lharrak Recto Document: 17592354855812654…" at bounding box center [332, 85] width 309 height 107
click at [436, 130] on button "Export" at bounding box center [451, 125] width 62 height 15
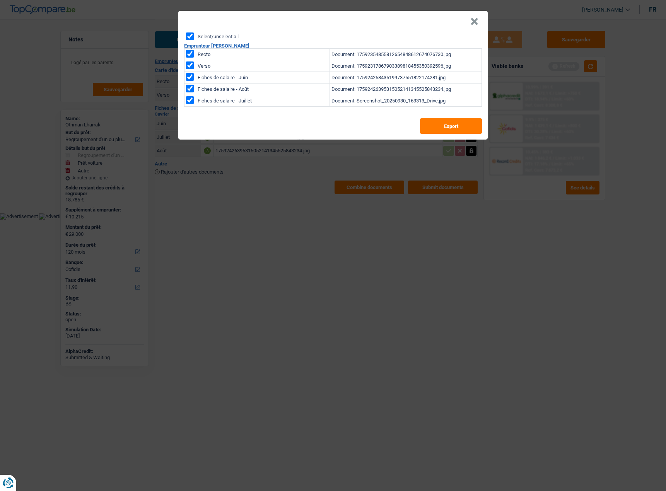
click at [473, 22] on button "×" at bounding box center [474, 22] width 8 height 8
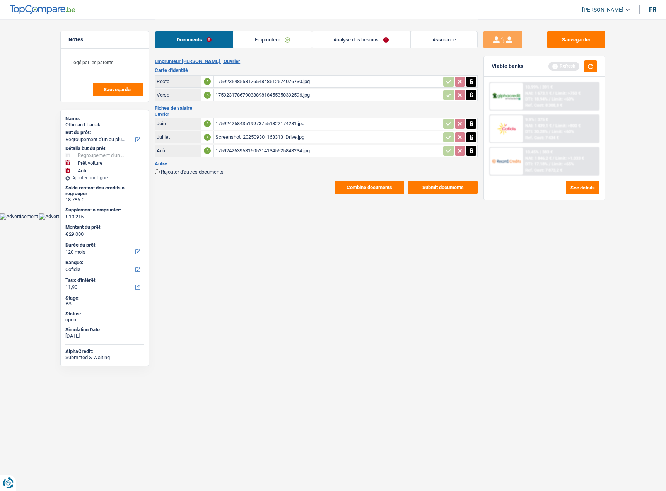
click at [598, 63] on div "Viable banks Refresh" at bounding box center [544, 66] width 121 height 20
click at [591, 66] on button "button" at bounding box center [590, 66] width 13 height 12
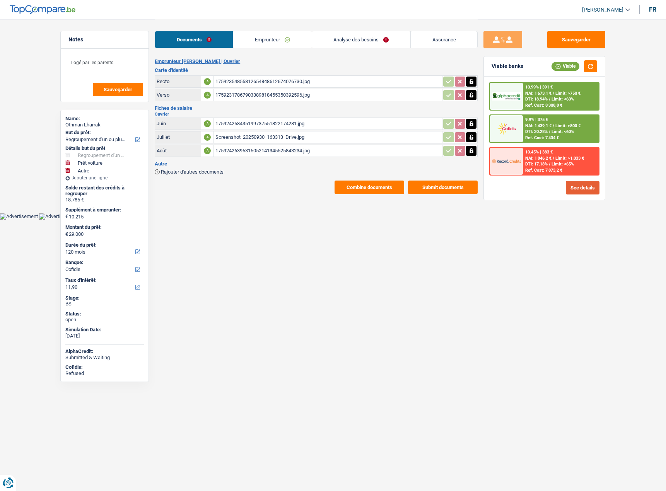
drag, startPoint x: 570, startPoint y: 180, endPoint x: 572, endPoint y: 186, distance: 5.7
click at [570, 183] on div "10.99% | 391 € NAI: 1 673,1 € / Limit: >750 € DTI: 18.94% / Limit: <60% Ref. Co…" at bounding box center [544, 138] width 121 height 123
click at [574, 189] on button "See details" at bounding box center [582, 188] width 34 height 14
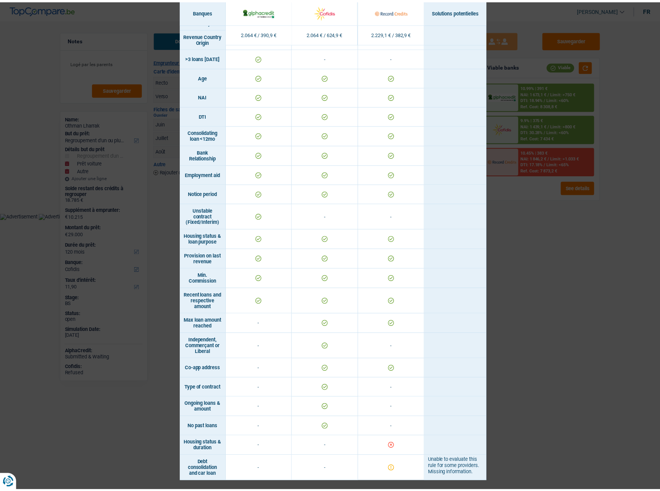
scroll to position [250, 0]
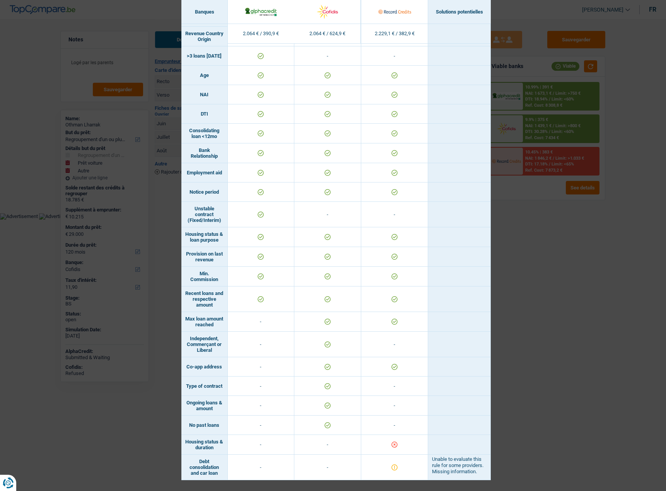
drag, startPoint x: 554, startPoint y: 313, endPoint x: 544, endPoint y: 311, distance: 9.9
click at [554, 313] on div "Banks conditions × Banques Solutions potentielles Revenus / Charges 2.064 € / 3…" at bounding box center [333, 245] width 666 height 491
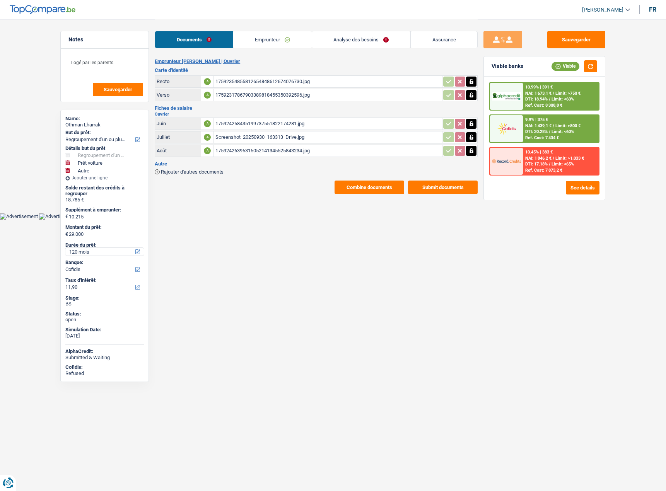
click at [87, 251] on select "12 mois 18 mois 24 mois 30 mois 36 mois 42 mois 48 mois 60 mois 72 mois 84 mois…" at bounding box center [104, 252] width 78 height 8
click at [65, 248] on select "12 mois 18 mois 24 mois 30 mois 36 mois 42 mois 48 mois 60 mois 72 mois 84 mois…" at bounding box center [104, 252] width 78 height 8
click at [538, 161] on div "10.45% | 481 € NAI: 1 748 € / Limit: >1.033 € DTI: 21.58% / Limit: <65% Ref. Co…" at bounding box center [561, 161] width 76 height 27
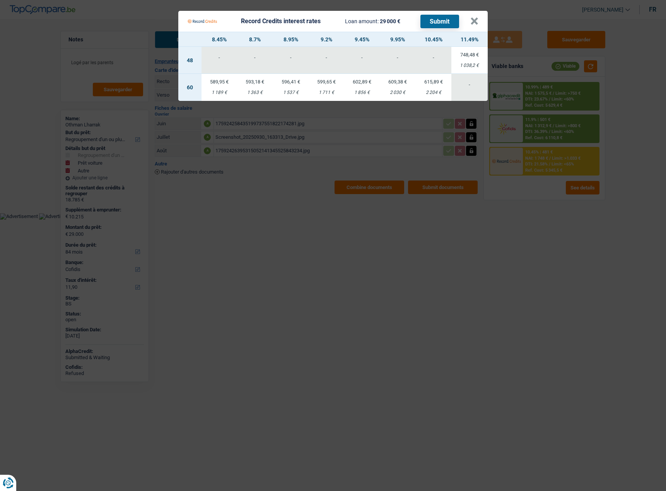
click at [518, 209] on Credits "Record Credits interest rates Loan amount: 29 000 € Submit × 8.45% 8.7% 8.95% 9…" at bounding box center [333, 245] width 666 height 491
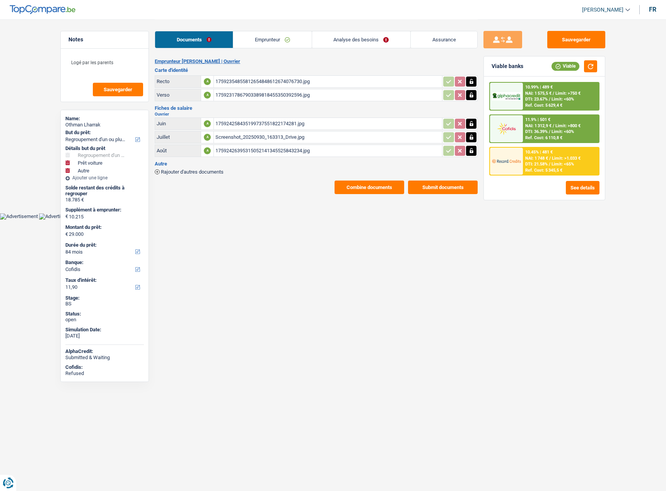
click at [558, 91] on span "Limit: >750 €" at bounding box center [567, 93] width 25 height 5
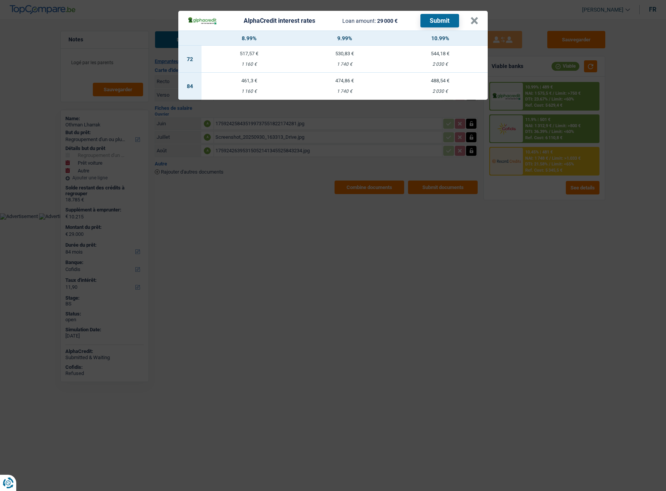
drag, startPoint x: 504, startPoint y: 266, endPoint x: 422, endPoint y: 66, distance: 215.6
click at [504, 266] on div "AlphaCredit interest rates Loan amount: 29 000 € Submit × 8.99% 9.99% 10.99% 72…" at bounding box center [333, 245] width 666 height 491
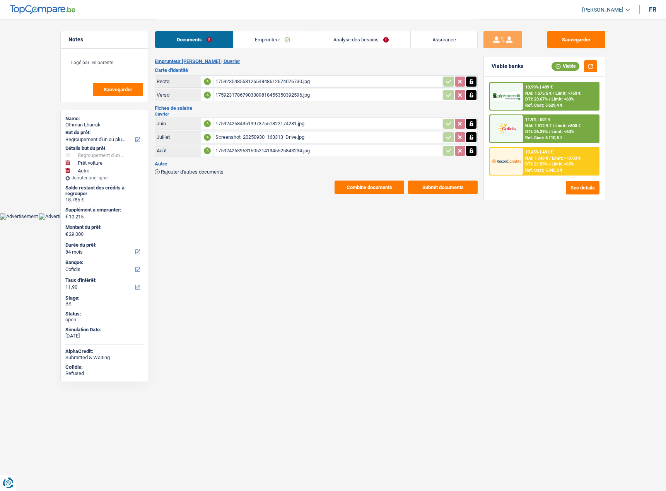
click at [536, 162] on span "DTI: 21.58%" at bounding box center [536, 164] width 22 height 5
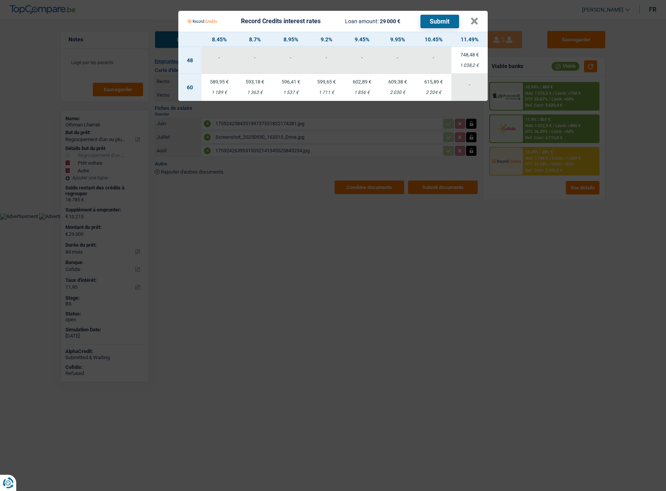
click at [422, 90] on div "2 204 €" at bounding box center [433, 92] width 36 height 5
select select "60"
select select "record credits"
type input "10,45"
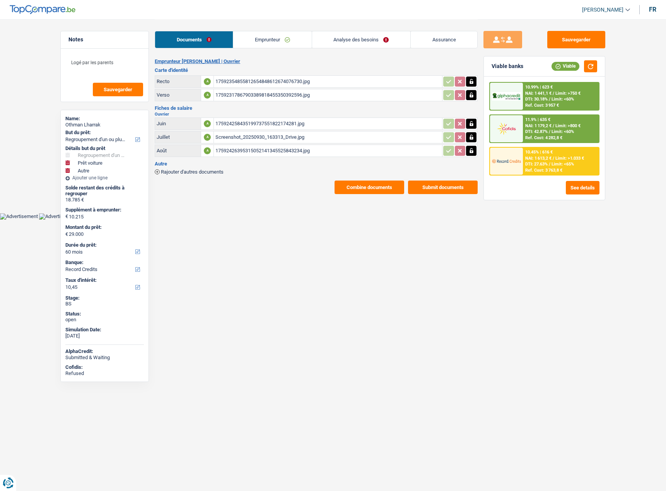
click at [567, 162] on span "Limit: <65%" at bounding box center [562, 164] width 22 height 5
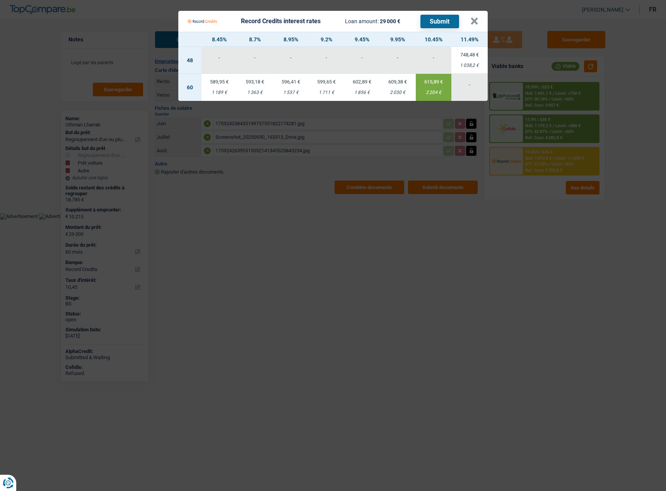
click at [434, 24] on button "Submit" at bounding box center [439, 22] width 39 height 14
click at [473, 22] on button "×" at bounding box center [474, 21] width 8 height 8
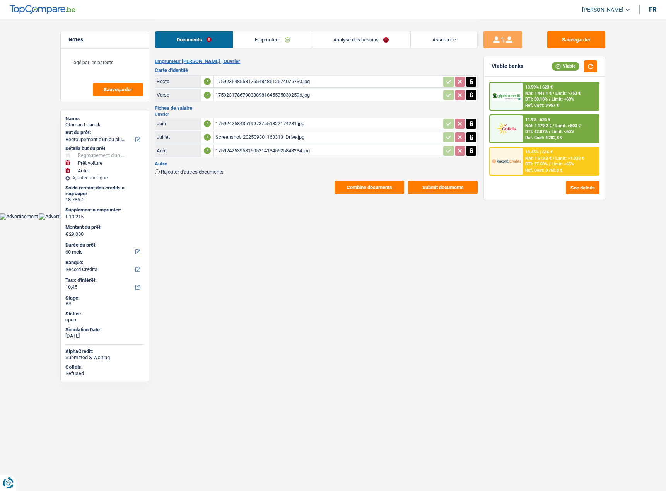
click at [568, 159] on span "Limit: >1.033 €" at bounding box center [569, 158] width 29 height 5
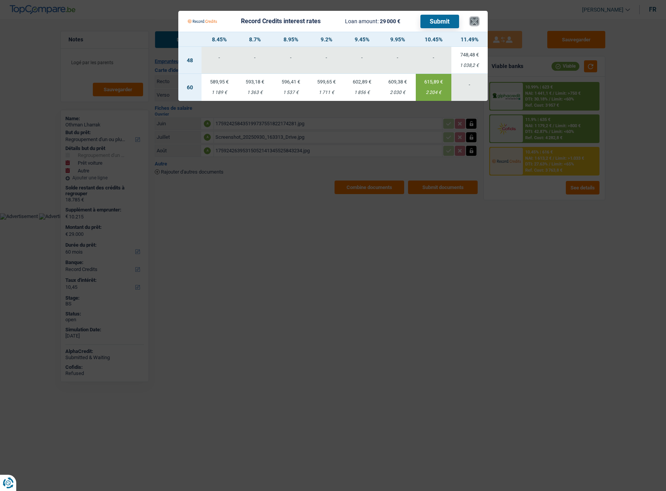
click at [476, 22] on button "×" at bounding box center [474, 21] width 8 height 8
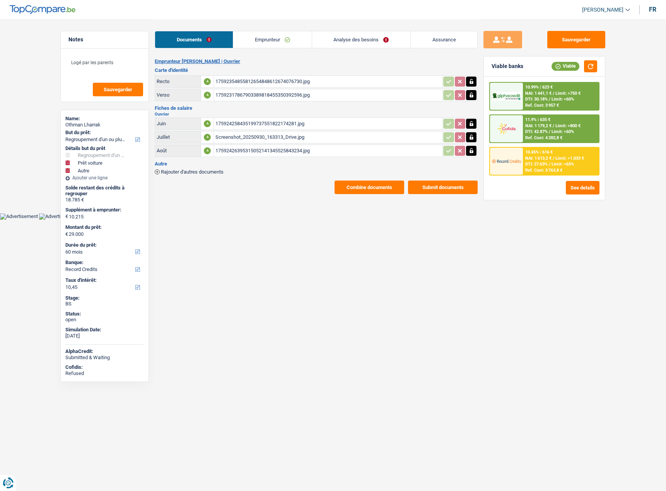
drag, startPoint x: 360, startPoint y: 44, endPoint x: 412, endPoint y: 55, distance: 53.4
click at [360, 44] on link "Analyse des besoins" at bounding box center [361, 39] width 98 height 17
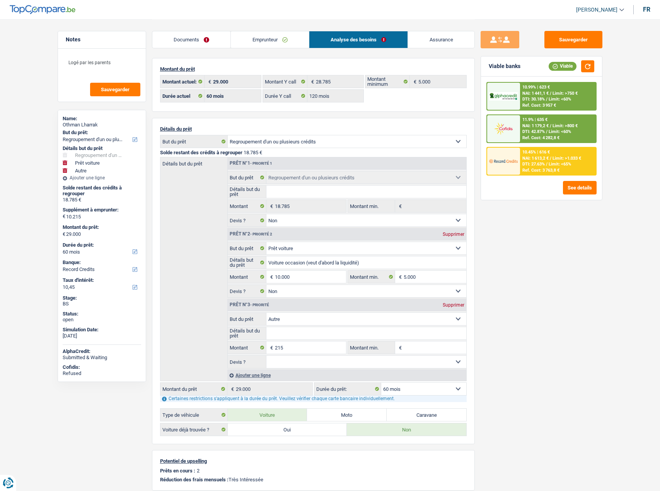
click at [263, 39] on link "Emprunteur" at bounding box center [270, 39] width 78 height 17
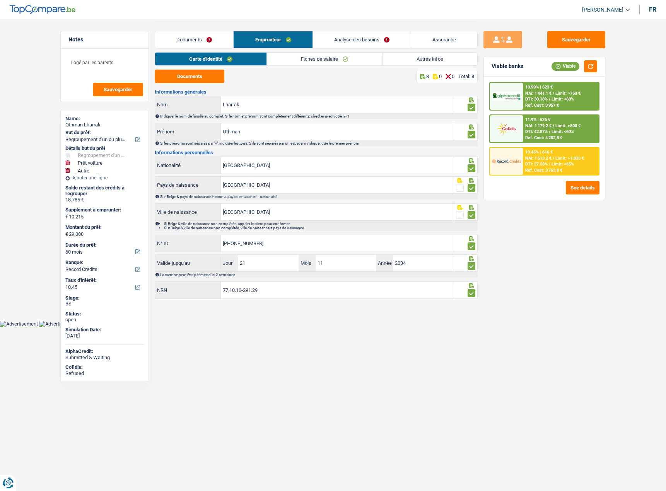
click at [449, 58] on link "Autres infos" at bounding box center [429, 59] width 95 height 13
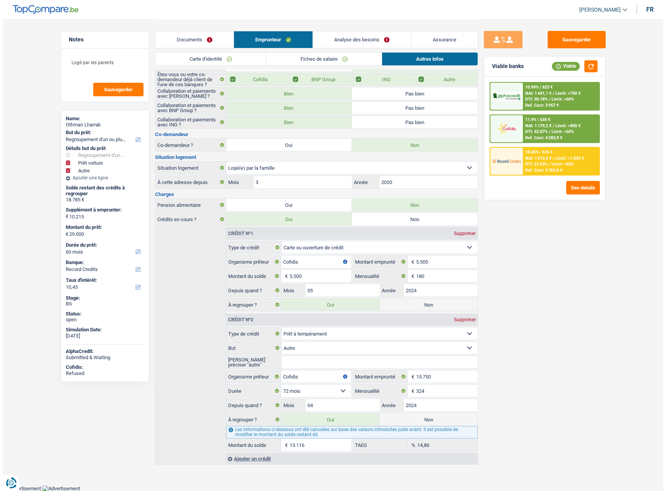
scroll to position [0, 0]
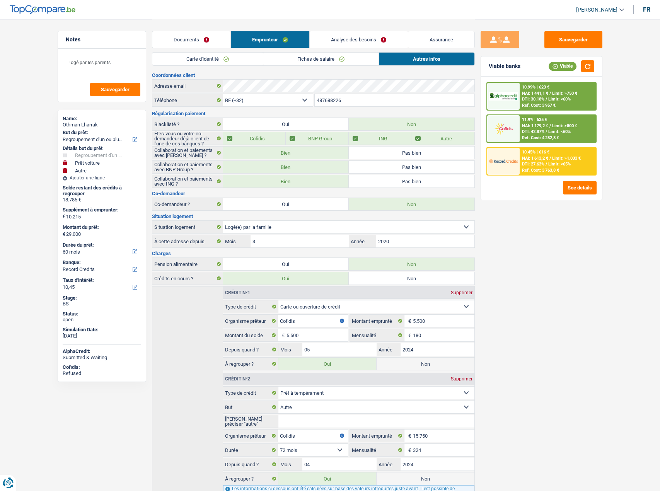
click at [211, 38] on link "Documents" at bounding box center [191, 39] width 78 height 17
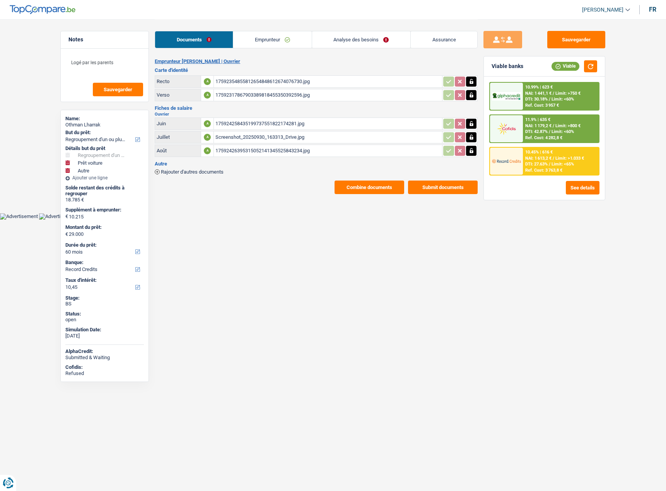
click at [265, 124] on div "175924258435199737551822174281.jpg" at bounding box center [327, 124] width 225 height 12
click at [577, 37] on button "Sauvegarder" at bounding box center [576, 39] width 58 height 17
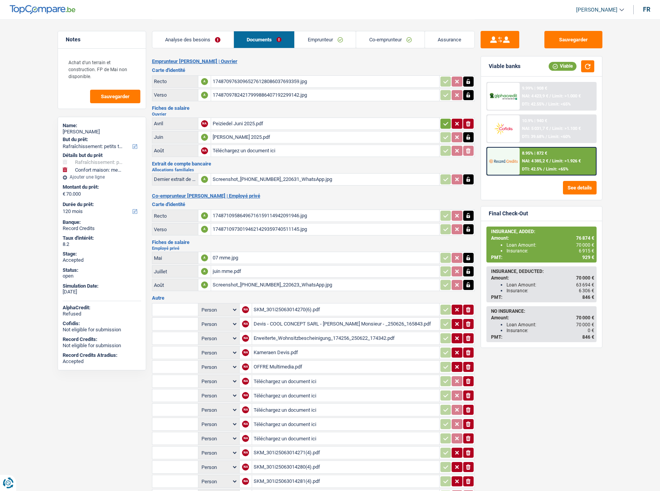
select select "houseOrGarden"
select select "household"
select select "120"
click at [239, 271] on div "juin mme.pdf" at bounding box center [325, 272] width 225 height 12
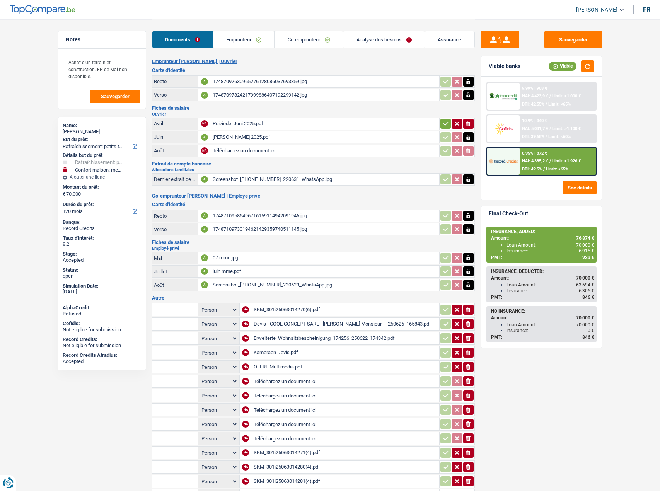
click at [238, 258] on div "07 mme.jpg" at bounding box center [325, 258] width 225 height 12
click at [368, 34] on link "Analyse des besoins" at bounding box center [383, 39] width 81 height 17
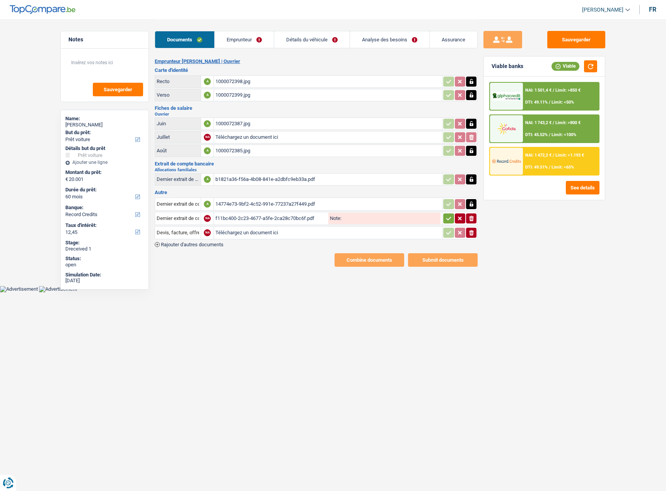
select select "car"
select select "60"
select select "record credits"
click at [445, 220] on button "button" at bounding box center [448, 218] width 10 height 10
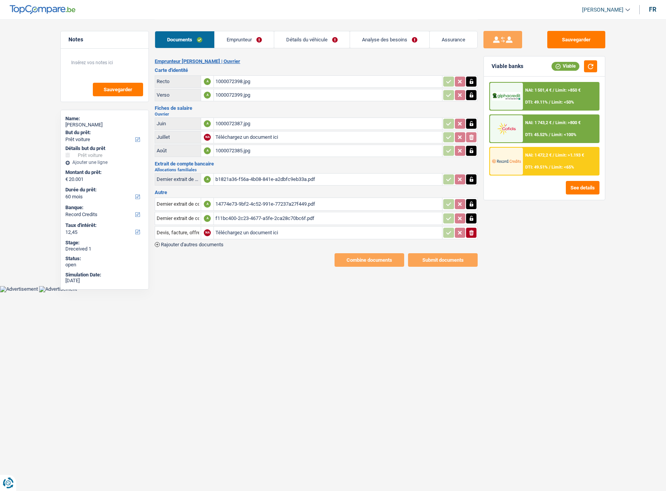
click at [236, 40] on link "Emprunteur" at bounding box center [244, 39] width 59 height 17
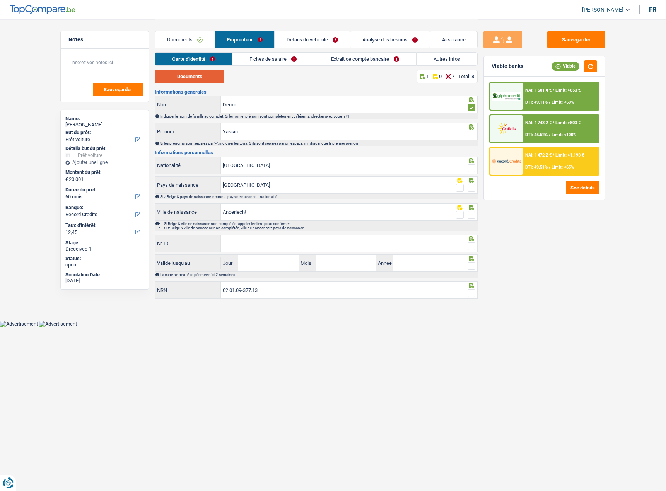
click at [203, 75] on button "Documents" at bounding box center [190, 77] width 70 height 14
click at [472, 133] on span at bounding box center [471, 135] width 8 height 8
click at [0, 0] on input "radio" at bounding box center [0, 0] width 0 height 0
click at [474, 168] on span at bounding box center [471, 168] width 8 height 8
click at [0, 0] on input "radio" at bounding box center [0, 0] width 0 height 0
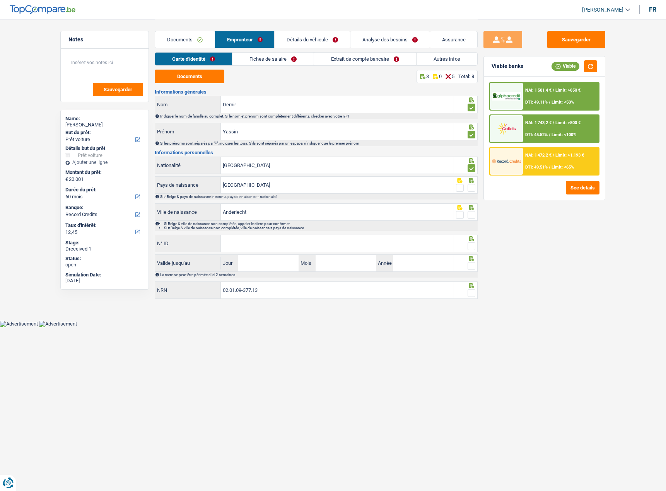
click at [472, 171] on span at bounding box center [471, 168] width 8 height 8
click at [0, 0] on input "radio" at bounding box center [0, 0] width 0 height 0
click at [474, 187] on span at bounding box center [471, 188] width 8 height 8
click at [0, 0] on input "radio" at bounding box center [0, 0] width 0 height 0
drag, startPoint x: 471, startPoint y: 166, endPoint x: 469, endPoint y: 194, distance: 28.7
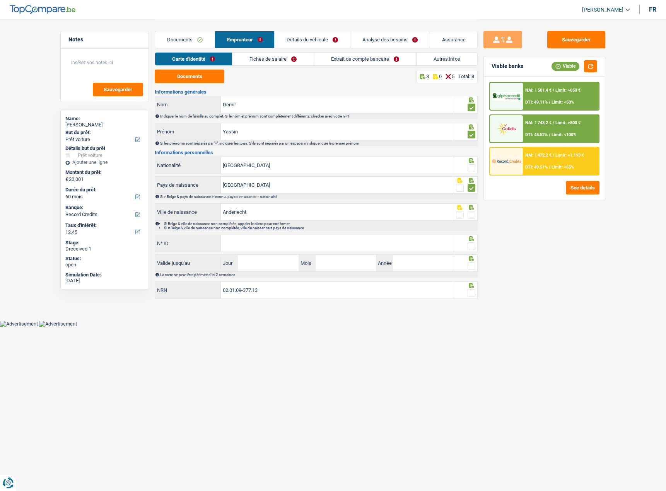
click at [470, 167] on span at bounding box center [471, 168] width 8 height 8
click at [0, 0] on input "radio" at bounding box center [0, 0] width 0 height 0
click at [472, 215] on span at bounding box center [471, 215] width 8 height 8
click at [0, 0] on input "radio" at bounding box center [0, 0] width 0 height 0
paste input "[PHONE_NUMBER]"
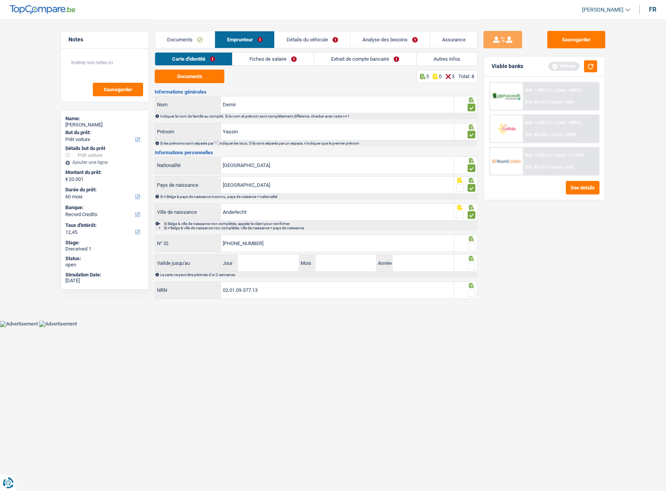
type input "[PHONE_NUMBER]"
click at [263, 261] on input "Jour" at bounding box center [268, 263] width 60 height 17
type input "20"
type input "01"
type input "2033"
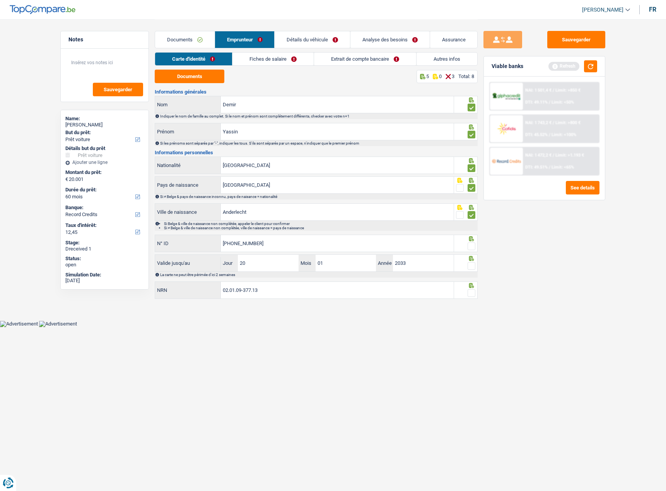
click at [468, 266] on fieldset at bounding box center [466, 266] width 20 height 10
click at [472, 267] on span at bounding box center [471, 266] width 8 height 8
click at [0, 0] on input "radio" at bounding box center [0, 0] width 0 height 0
click at [470, 249] on span at bounding box center [471, 246] width 8 height 8
click at [0, 0] on input "radio" at bounding box center [0, 0] width 0 height 0
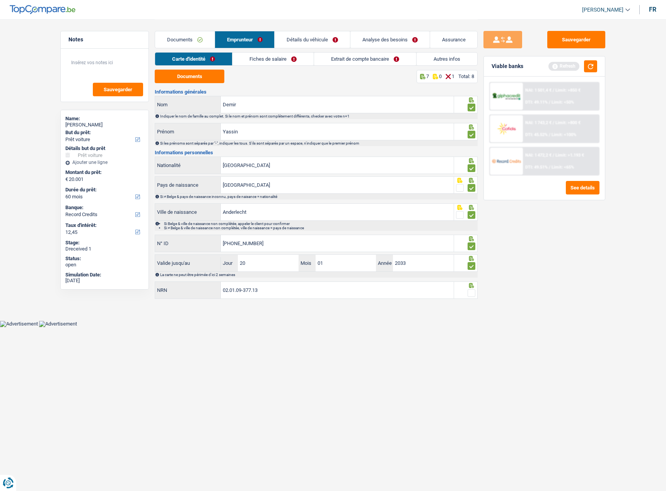
click at [471, 291] on span at bounding box center [471, 293] width 8 height 8
click at [0, 0] on input "radio" at bounding box center [0, 0] width 0 height 0
click at [294, 63] on link "Fiches de salaire" at bounding box center [273, 59] width 81 height 13
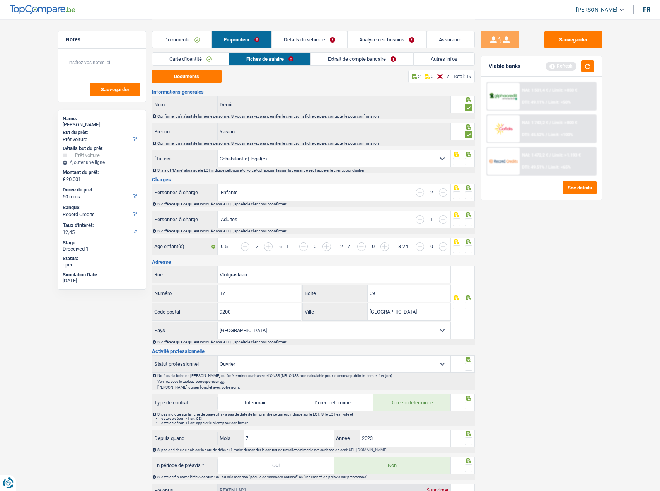
click at [469, 160] on span at bounding box center [469, 162] width 8 height 8
click at [0, 0] on input "radio" at bounding box center [0, 0] width 0 height 0
click at [202, 78] on button "Documents" at bounding box center [187, 77] width 70 height 14
click at [470, 195] on span at bounding box center [469, 195] width 8 height 8
click at [0, 0] on input "radio" at bounding box center [0, 0] width 0 height 0
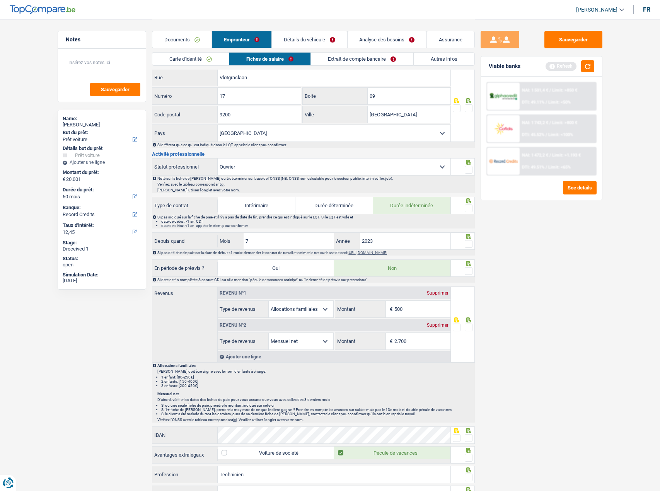
scroll to position [271, 0]
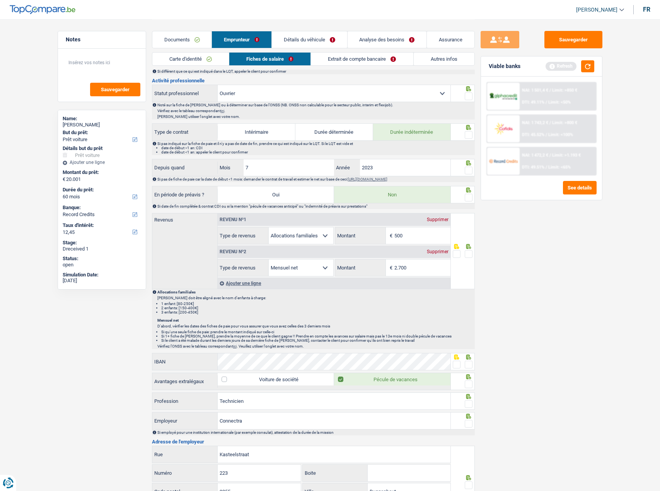
click at [468, 96] on span at bounding box center [469, 96] width 8 height 8
click at [0, 0] on input "radio" at bounding box center [0, 0] width 0 height 0
click at [464, 136] on fieldset at bounding box center [463, 135] width 20 height 10
click at [469, 135] on span at bounding box center [469, 135] width 8 height 8
click at [0, 0] on input "radio" at bounding box center [0, 0] width 0 height 0
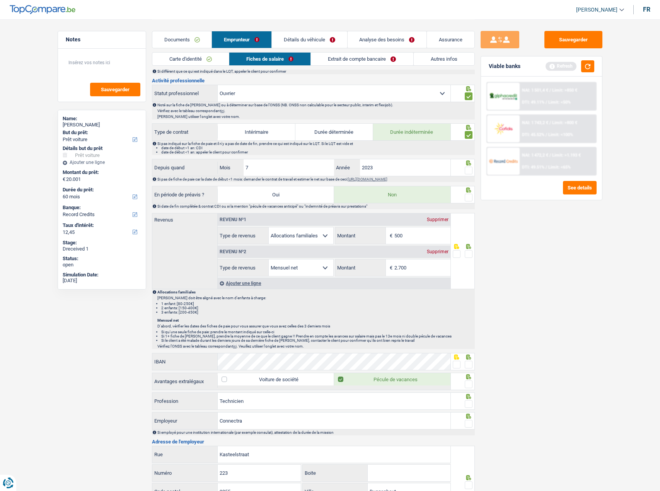
click at [466, 168] on span at bounding box center [469, 171] width 8 height 8
click at [0, 0] on input "radio" at bounding box center [0, 0] width 0 height 0
drag, startPoint x: 472, startPoint y: 199, endPoint x: 472, endPoint y: 212, distance: 13.1
click at [472, 199] on span at bounding box center [469, 198] width 8 height 8
click at [0, 0] on input "radio" at bounding box center [0, 0] width 0 height 0
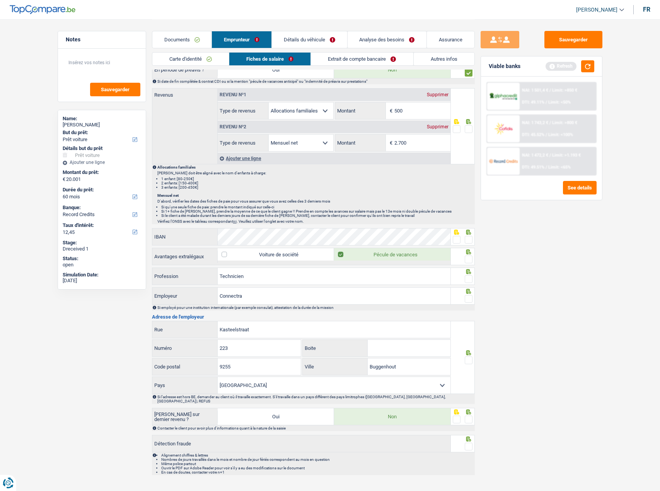
scroll to position [404, 0]
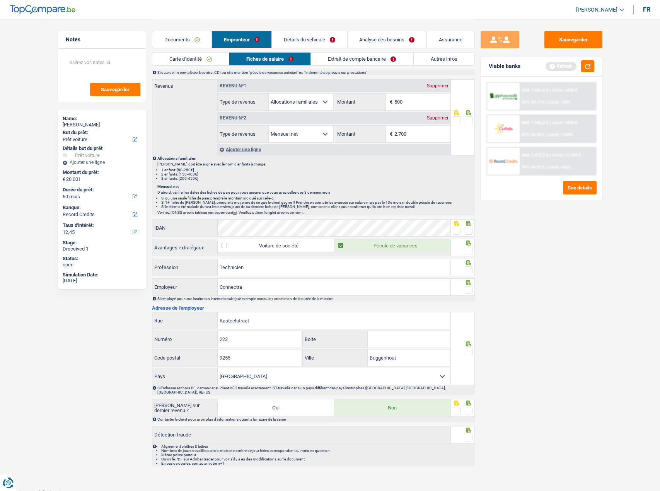
click at [453, 231] on span at bounding box center [457, 231] width 8 height 8
click at [0, 0] on input "radio" at bounding box center [0, 0] width 0 height 0
click at [466, 230] on span at bounding box center [469, 231] width 8 height 8
click at [0, 0] on input "radio" at bounding box center [0, 0] width 0 height 0
drag, startPoint x: 468, startPoint y: 251, endPoint x: 473, endPoint y: 264, distance: 13.4
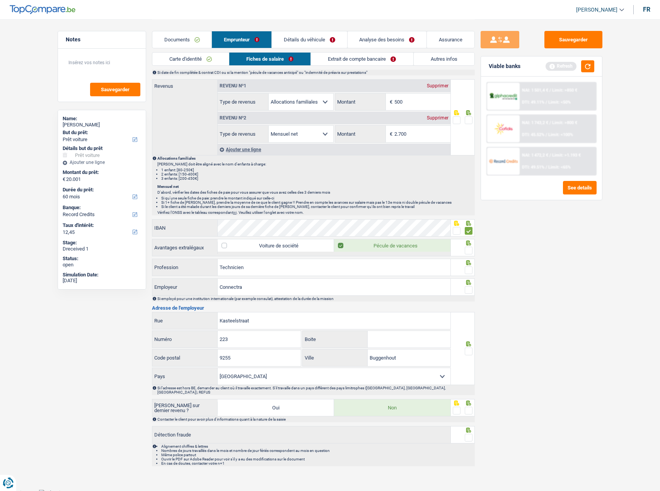
click at [469, 253] on span at bounding box center [469, 251] width 8 height 8
click at [0, 0] on input "radio" at bounding box center [0, 0] width 0 height 0
drag, startPoint x: 469, startPoint y: 271, endPoint x: 466, endPoint y: 283, distance: 11.9
click at [469, 272] on span at bounding box center [469, 270] width 8 height 8
click at [0, 0] on input "radio" at bounding box center [0, 0] width 0 height 0
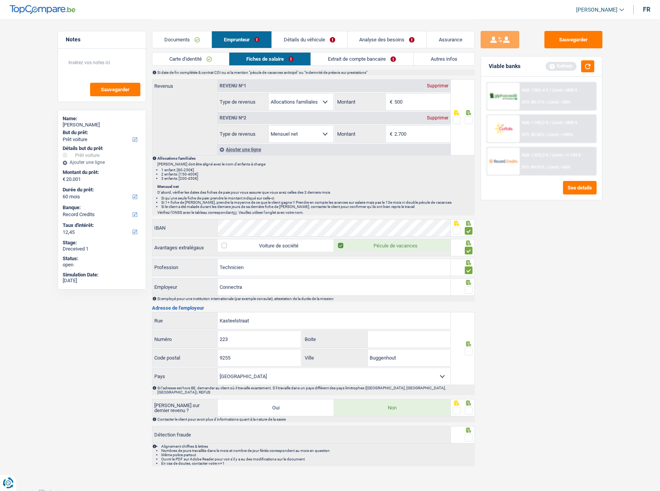
drag, startPoint x: 467, startPoint y: 289, endPoint x: 471, endPoint y: 290, distance: 3.9
click at [467, 290] on span at bounding box center [469, 290] width 8 height 8
click at [0, 0] on input "radio" at bounding box center [0, 0] width 0 height 0
click at [468, 348] on span at bounding box center [469, 351] width 8 height 8
click at [0, 0] on input "radio" at bounding box center [0, 0] width 0 height 0
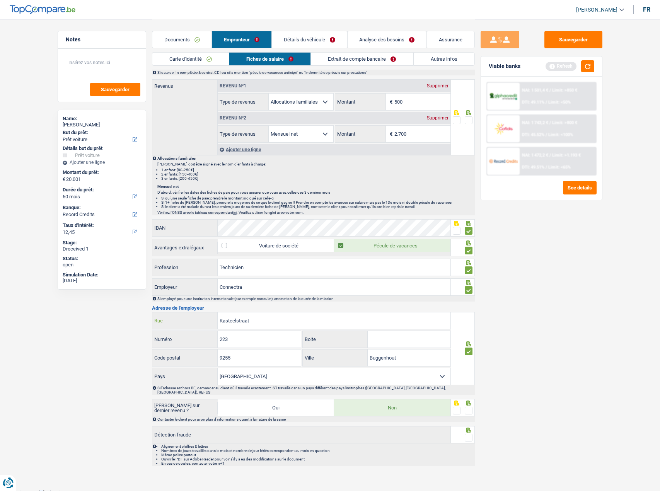
click at [204, 317] on div "Kasteelstraat Rue" at bounding box center [301, 320] width 298 height 17
paste input "HEIKANT"
type input "HEIKANT"
drag, startPoint x: 228, startPoint y: 344, endPoint x: 193, endPoint y: 342, distance: 35.6
click at [193, 342] on div "223 Numéro" at bounding box center [226, 339] width 149 height 17
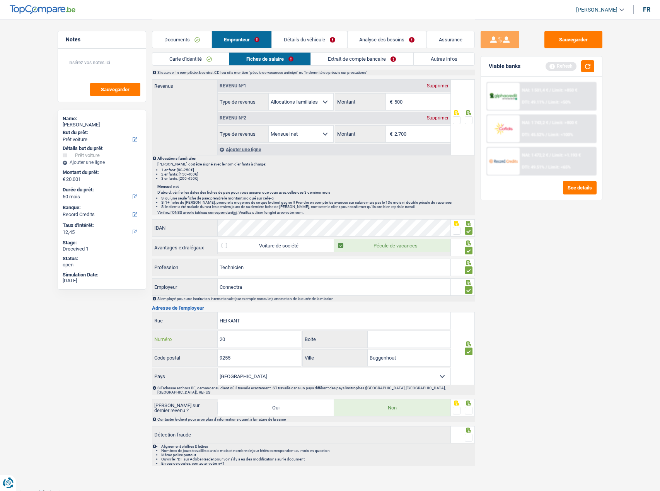
click at [255, 346] on input "20" at bounding box center [259, 339] width 83 height 17
type input "20"
drag, startPoint x: 253, startPoint y: 357, endPoint x: 484, endPoint y: 301, distance: 237.4
click at [252, 357] on input "9255" at bounding box center [259, 357] width 83 height 17
drag, startPoint x: 273, startPoint y: 359, endPoint x: 252, endPoint y: 355, distance: 21.9
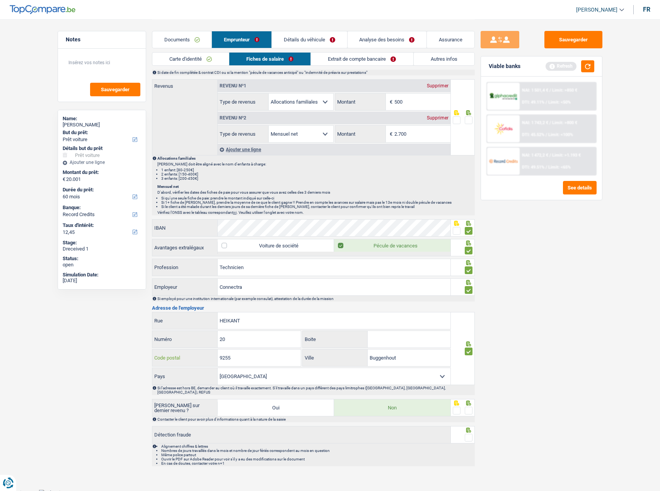
click at [220, 355] on input "9255" at bounding box center [259, 357] width 83 height 17
paste input "2890"
type input "2890"
drag, startPoint x: 414, startPoint y: 356, endPoint x: 400, endPoint y: 356, distance: 13.9
click at [345, 356] on div "Buggenhout Ville" at bounding box center [377, 357] width 148 height 17
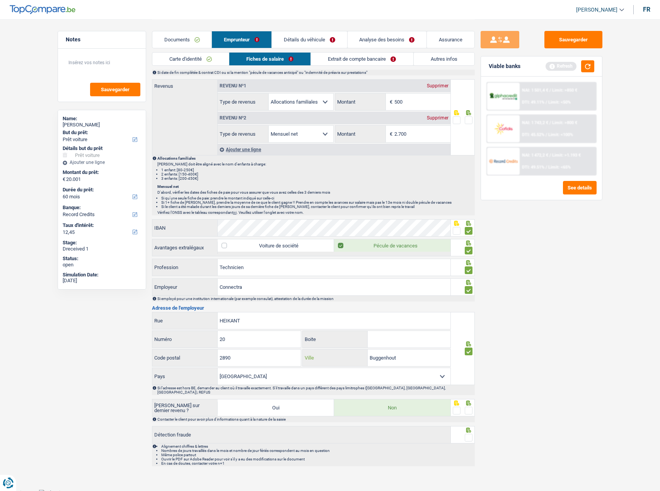
paste input "PUURS-SINT-AMANDS"
type input "PUURS-SINT-AMANDS"
click at [470, 408] on span at bounding box center [469, 411] width 8 height 8
click at [0, 0] on input "radio" at bounding box center [0, 0] width 0 height 0
click at [470, 408] on span at bounding box center [469, 411] width 8 height 8
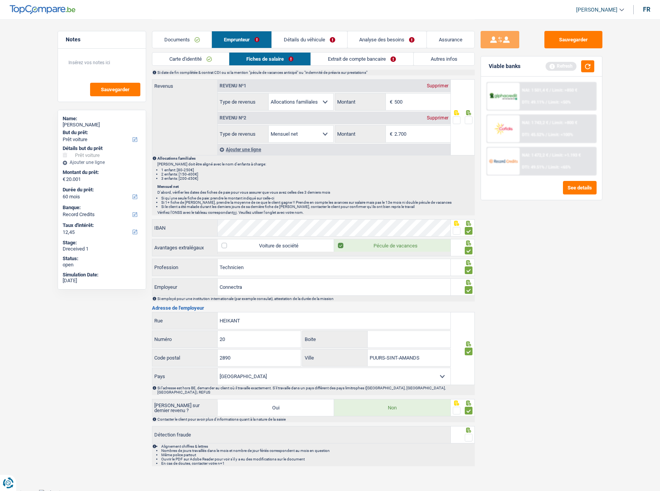
click at [0, 0] on input "radio" at bounding box center [0, 0] width 0 height 0
click at [470, 434] on span at bounding box center [469, 438] width 8 height 8
click at [0, 0] on input "radio" at bounding box center [0, 0] width 0 height 0
click at [470, 407] on span at bounding box center [469, 411] width 8 height 8
click at [0, 0] on input "radio" at bounding box center [0, 0] width 0 height 0
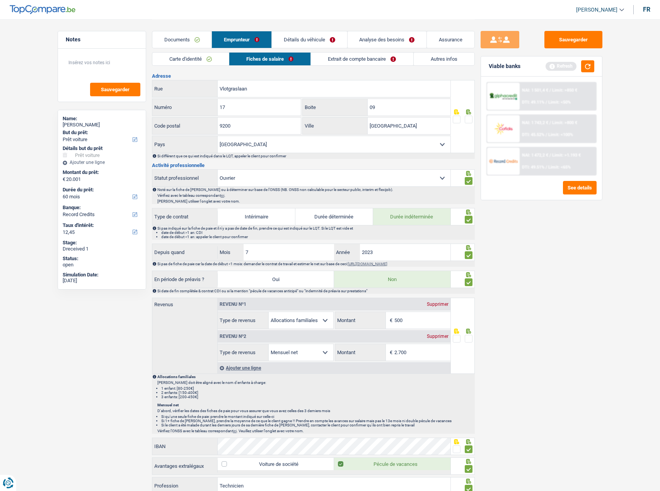
scroll to position [172, 0]
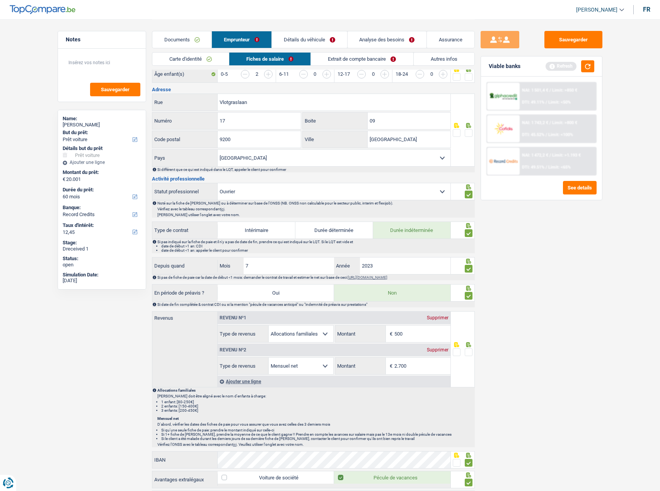
click at [468, 134] on span at bounding box center [469, 133] width 8 height 8
click at [0, 0] on input "radio" at bounding box center [0, 0] width 0 height 0
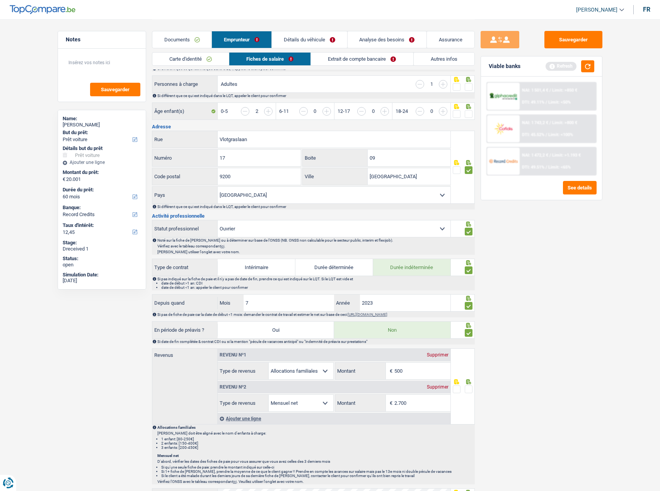
scroll to position [95, 0]
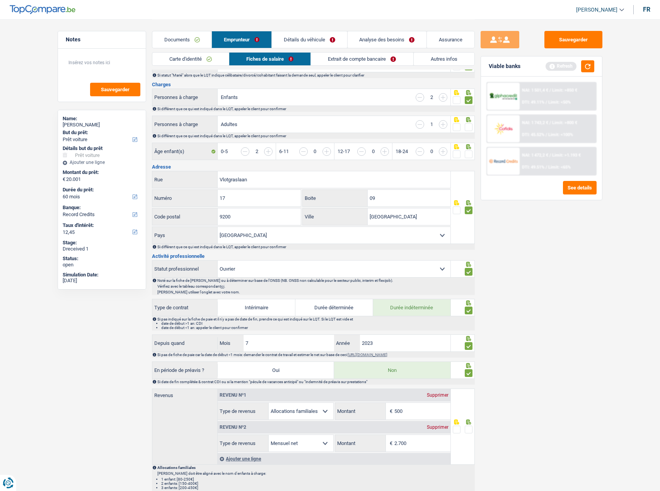
click at [470, 153] on span at bounding box center [469, 154] width 8 height 8
click at [0, 0] on input "radio" at bounding box center [0, 0] width 0 height 0
click at [467, 126] on span at bounding box center [469, 127] width 8 height 8
click at [0, 0] on input "radio" at bounding box center [0, 0] width 0 height 0
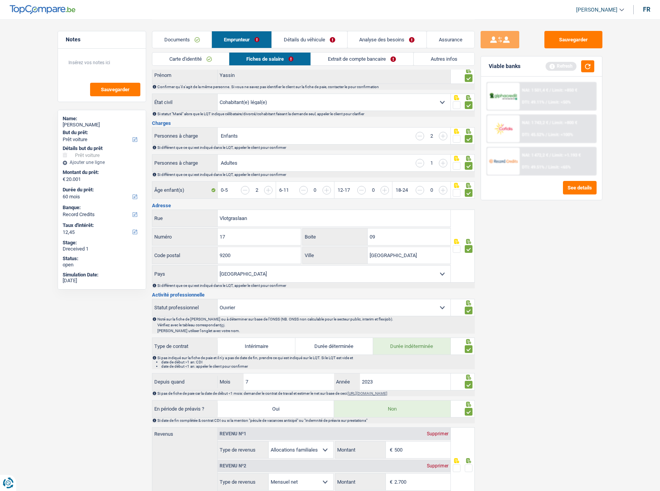
scroll to position [18, 0]
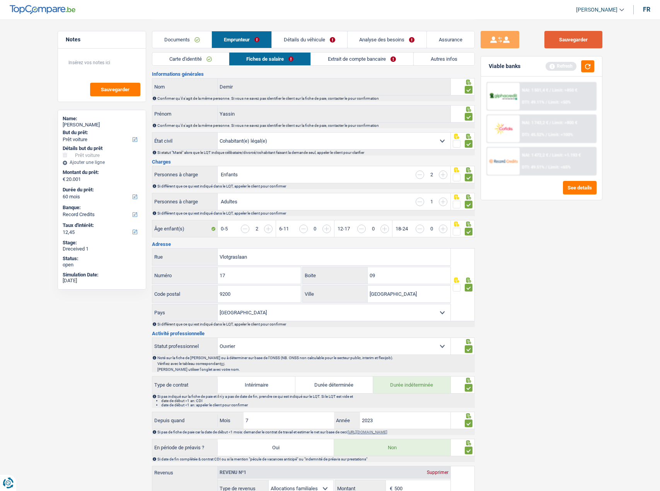
drag, startPoint x: 581, startPoint y: 37, endPoint x: 582, endPoint y: 51, distance: 14.0
click at [581, 39] on button "Sauvegarder" at bounding box center [573, 39] width 58 height 17
click at [586, 66] on button "button" at bounding box center [587, 66] width 13 height 12
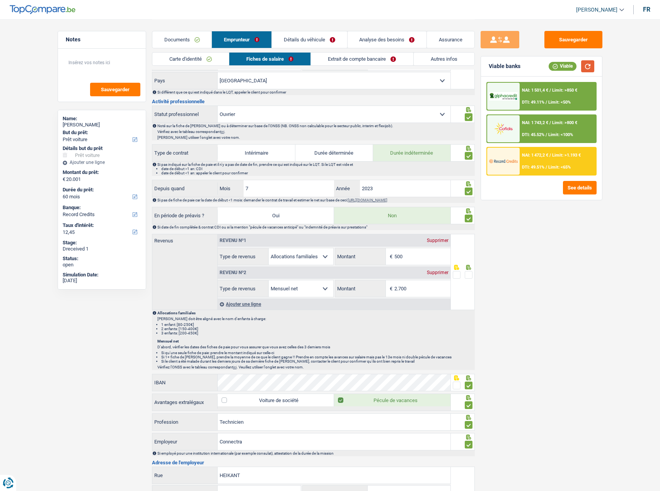
scroll to position [211, 0]
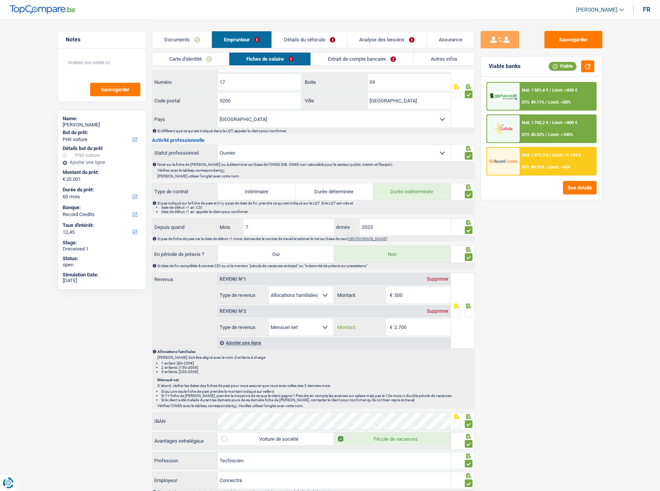
click at [418, 328] on input "2.700" at bounding box center [422, 327] width 56 height 17
drag, startPoint x: 418, startPoint y: 328, endPoint x: 226, endPoint y: 305, distance: 193.0
click at [232, 309] on div "Revenu nº2 Supprimer Allocation d'handicap Allocations chômage Allocations fami…" at bounding box center [334, 320] width 233 height 32
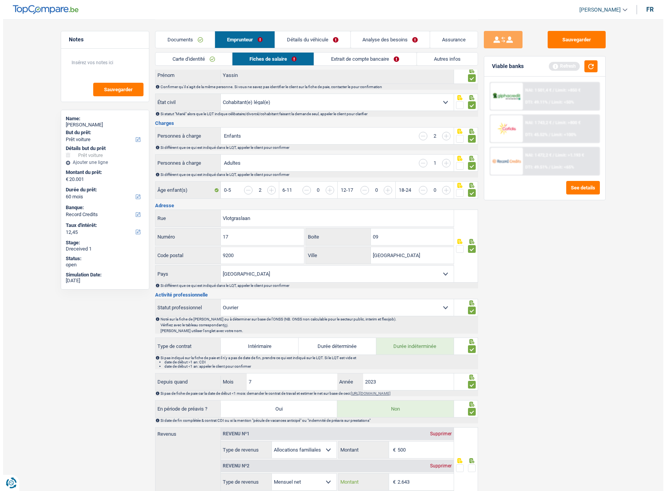
scroll to position [0, 0]
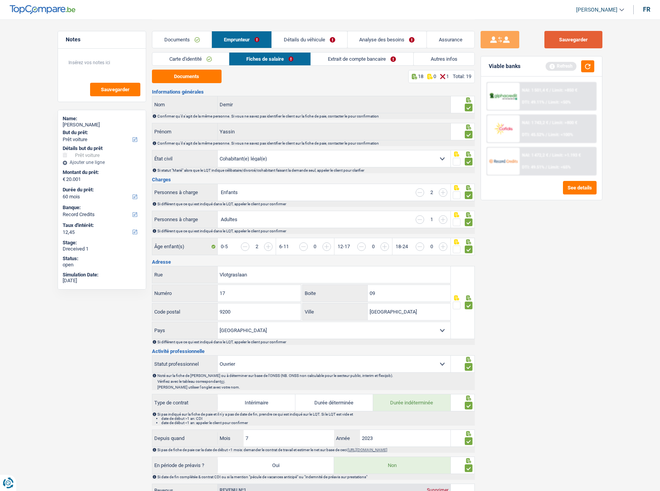
type input "2.643"
click at [571, 38] on button "Sauvegarder" at bounding box center [573, 39] width 58 height 17
click at [588, 65] on button "button" at bounding box center [587, 66] width 13 height 12
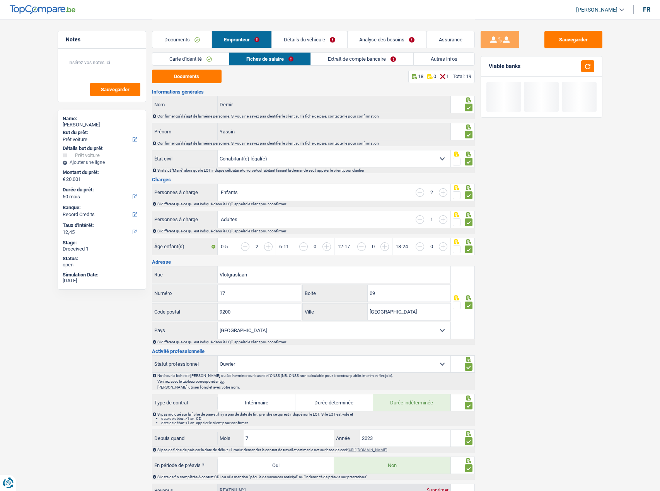
click at [346, 58] on link "Extrait de compte bancaire" at bounding box center [362, 59] width 102 height 13
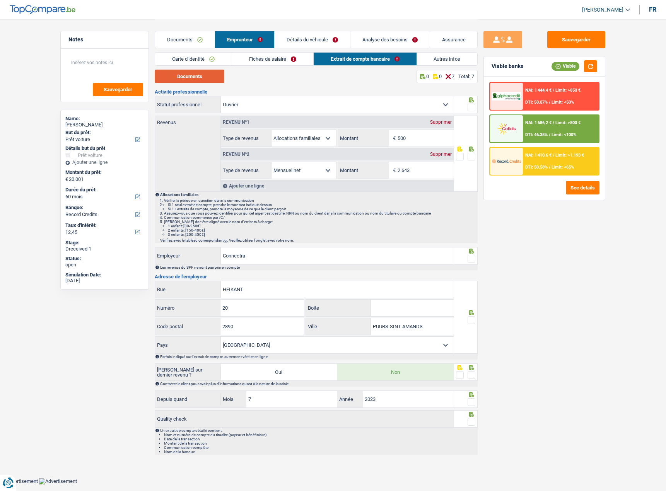
click at [185, 81] on button "Documents" at bounding box center [190, 77] width 70 height 14
click at [416, 138] on input "500" at bounding box center [425, 138] width 56 height 17
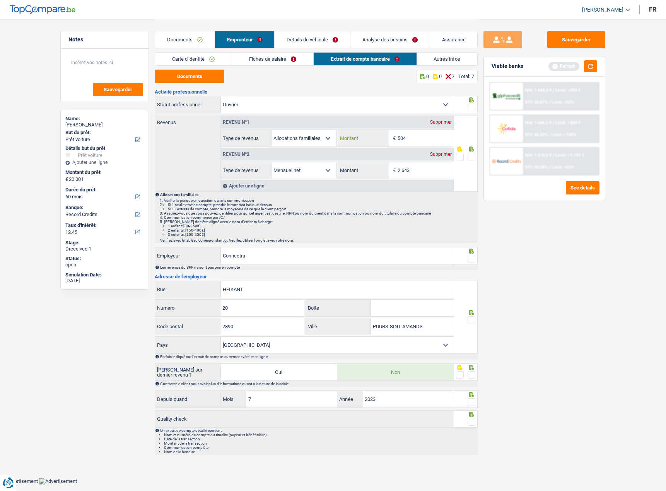
type input "504"
click at [471, 102] on icon at bounding box center [471, 99] width 5 height 5
click at [472, 105] on span at bounding box center [471, 108] width 8 height 8
click at [0, 0] on input "radio" at bounding box center [0, 0] width 0 height 0
click at [468, 157] on span at bounding box center [471, 157] width 8 height 8
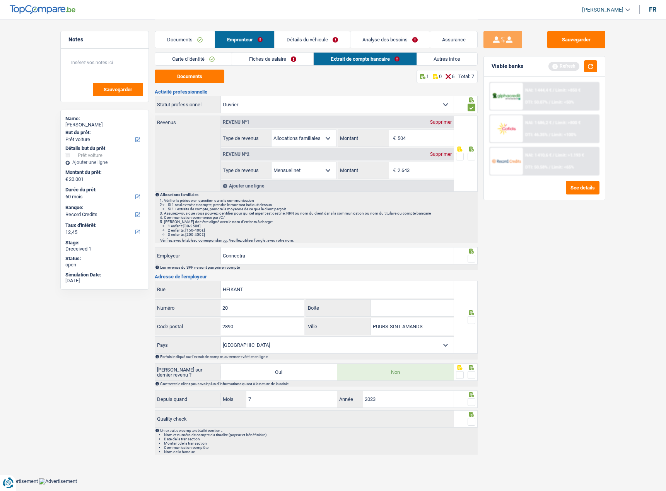
click at [0, 0] on input "radio" at bounding box center [0, 0] width 0 height 0
click at [472, 257] on span at bounding box center [471, 259] width 8 height 8
click at [0, 0] on input "radio" at bounding box center [0, 0] width 0 height 0
click at [471, 321] on span at bounding box center [471, 320] width 8 height 8
click at [0, 0] on input "radio" at bounding box center [0, 0] width 0 height 0
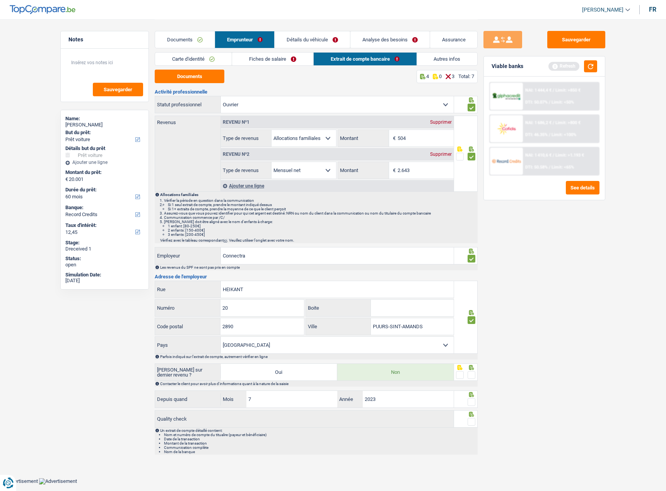
click at [472, 374] on span at bounding box center [471, 375] width 8 height 8
click at [0, 0] on input "radio" at bounding box center [0, 0] width 0 height 0
drag, startPoint x: 473, startPoint y: 394, endPoint x: 471, endPoint y: 403, distance: 8.7
click at [472, 397] on icon at bounding box center [471, 394] width 8 height 5
drag, startPoint x: 471, startPoint y: 403, endPoint x: 475, endPoint y: 419, distance: 16.2
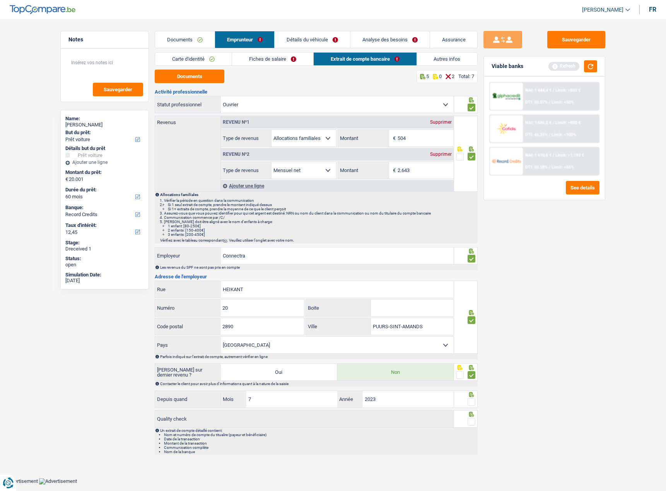
click at [472, 404] on span at bounding box center [471, 402] width 8 height 8
click at [0, 0] on input "radio" at bounding box center [0, 0] width 0 height 0
click at [472, 428] on div "Un extrait de compte détaillé contient: Nom et numéro de compte du titualire (p…" at bounding box center [316, 440] width 323 height 27
click at [473, 421] on span at bounding box center [471, 422] width 8 height 8
click at [0, 0] on input "radio" at bounding box center [0, 0] width 0 height 0
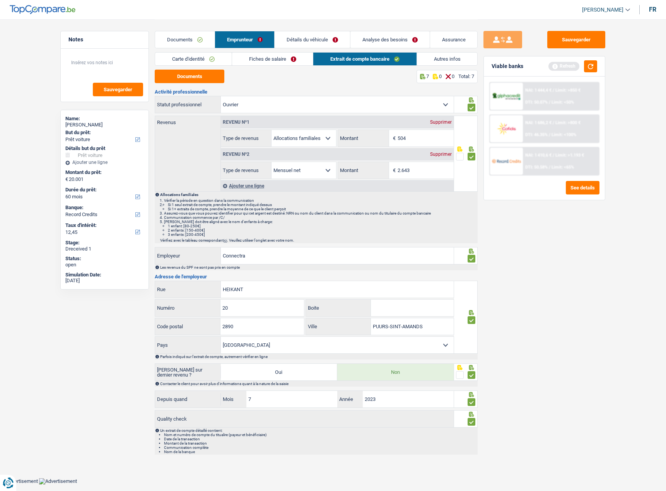
click at [458, 65] on link "Autres infos" at bounding box center [447, 59] width 61 height 13
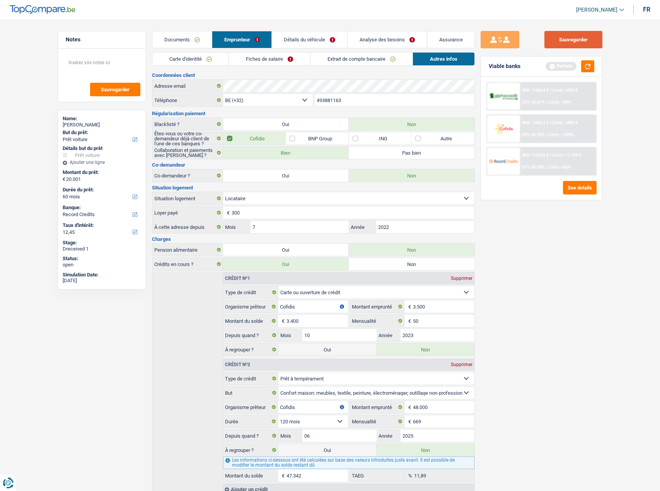
click at [598, 42] on button "Sauvegarder" at bounding box center [573, 39] width 58 height 17
click at [593, 63] on div "Viable banks Refresh" at bounding box center [541, 66] width 121 height 20
click at [586, 67] on button "button" at bounding box center [587, 66] width 13 height 12
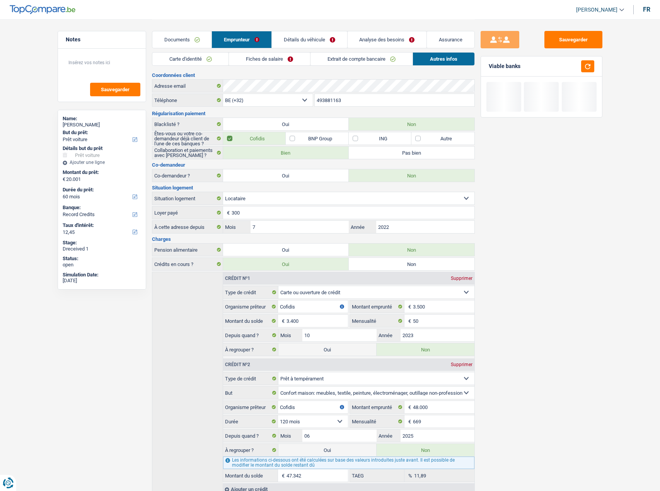
click at [303, 48] on link "Détails du véhicule" at bounding box center [309, 39] width 75 height 17
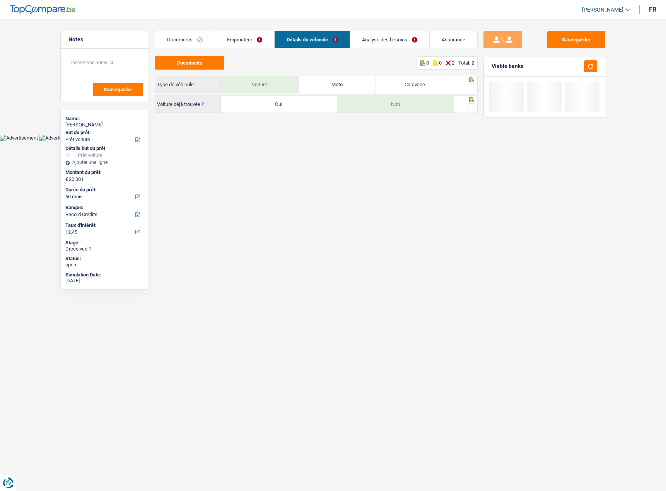
drag, startPoint x: 472, startPoint y: 108, endPoint x: 468, endPoint y: 100, distance: 9.5
click at [470, 107] on span at bounding box center [471, 107] width 8 height 8
click at [0, 0] on input "radio" at bounding box center [0, 0] width 0 height 0
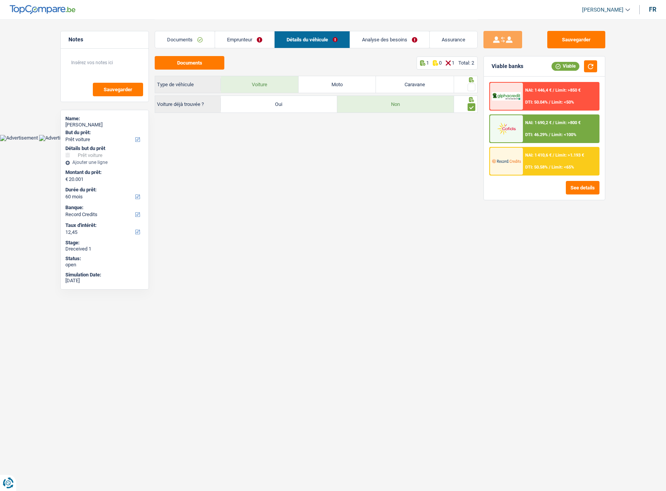
click at [469, 86] on span at bounding box center [471, 87] width 8 height 8
click at [0, 0] on input "radio" at bounding box center [0, 0] width 0 height 0
click at [577, 42] on button "Sauvegarder" at bounding box center [576, 39] width 58 height 17
click at [592, 66] on button "button" at bounding box center [590, 66] width 13 height 12
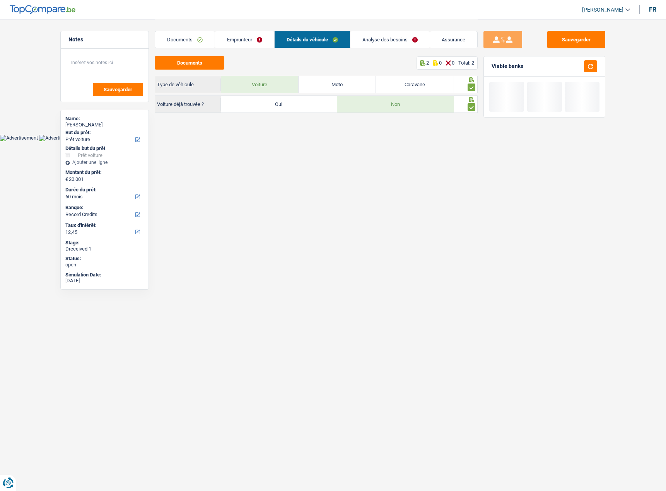
drag, startPoint x: 203, startPoint y: 35, endPoint x: 209, endPoint y: 38, distance: 7.3
click at [203, 35] on link "Documents" at bounding box center [185, 39] width 60 height 17
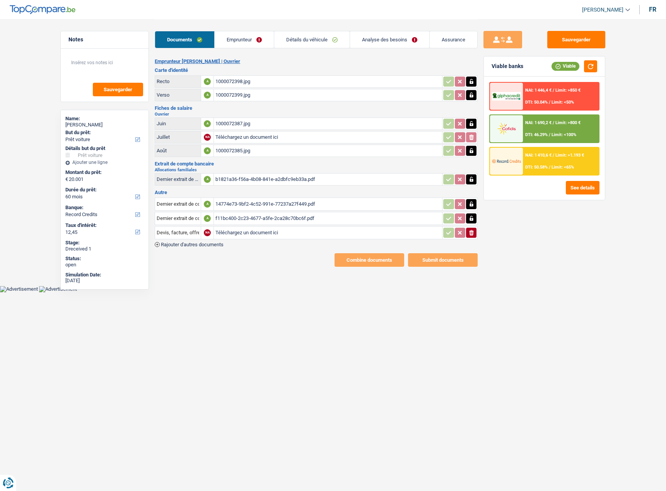
click at [560, 162] on div "NAI: 1 410,6 € / Limit: >1.193 € DTI: 50.58% / Limit: <65%" at bounding box center [561, 161] width 76 height 27
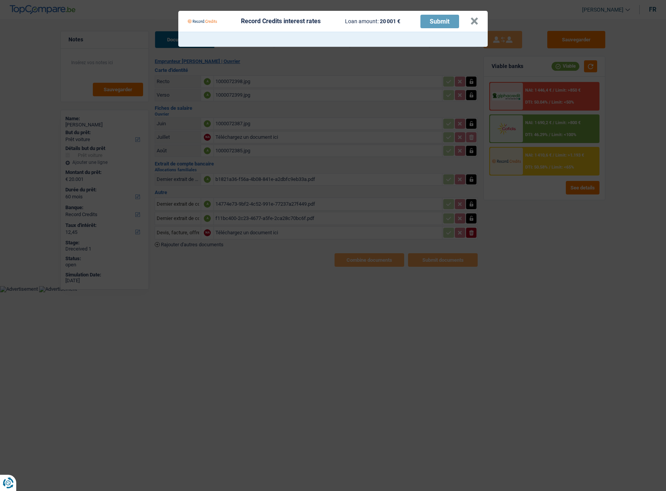
click at [481, 28] on Credits___BV_modal_header_ "Record Credits interest rates Loan amount: 20 001 € Submit ×" at bounding box center [332, 21] width 309 height 21
click at [479, 23] on Credits___BV_modal_header_ "Record Credits interest rates Loan amount: 20 001 € Submit ×" at bounding box center [332, 21] width 309 height 21
click at [473, 23] on button "×" at bounding box center [474, 21] width 8 height 8
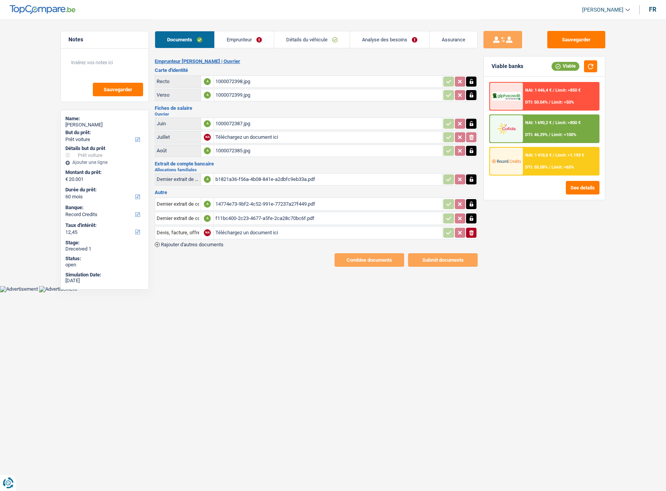
click at [567, 120] on span "Limit: >800 €" at bounding box center [567, 122] width 25 height 5
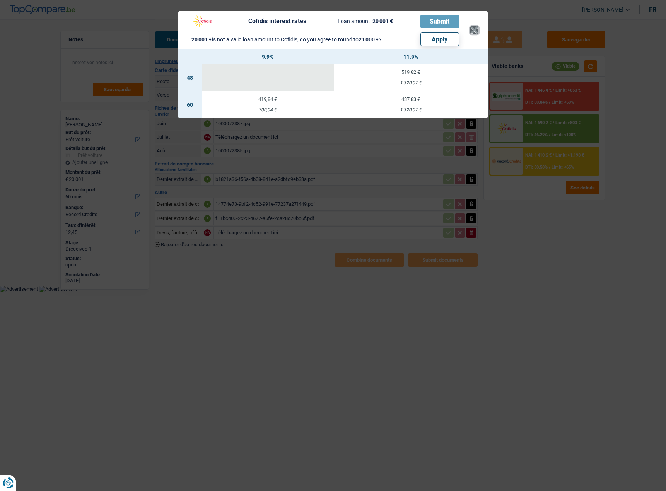
click at [471, 29] on button "×" at bounding box center [474, 30] width 8 height 8
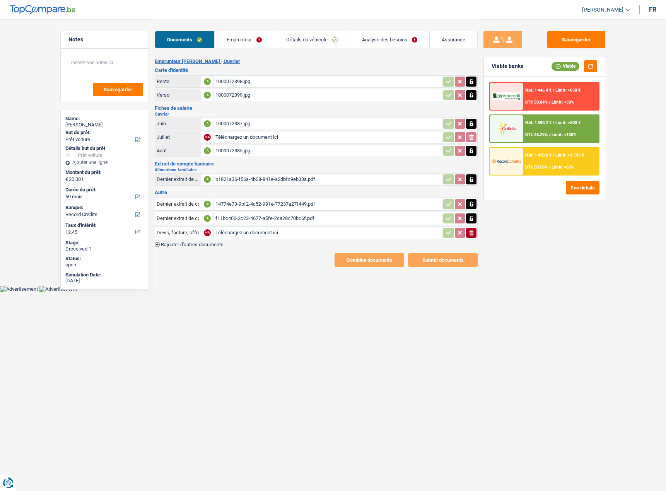
click at [257, 43] on link "Emprunteur" at bounding box center [244, 39] width 59 height 17
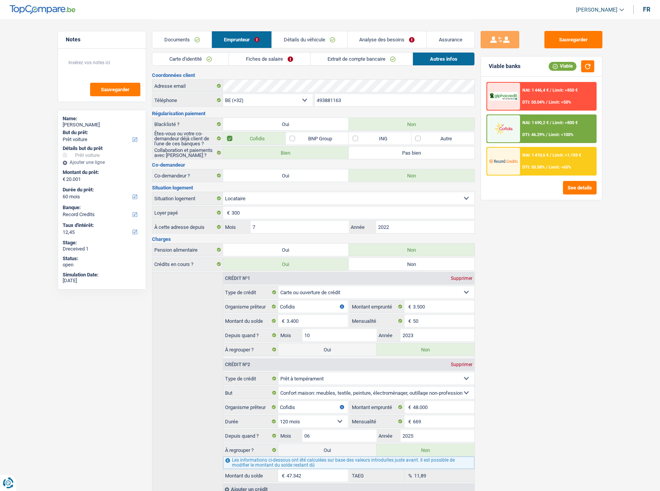
click at [318, 42] on link "Détails du véhicule" at bounding box center [309, 39] width 75 height 17
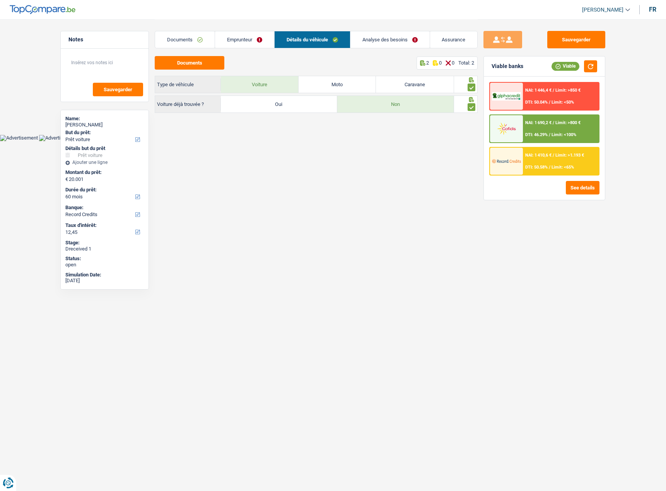
click at [259, 42] on link "Emprunteur" at bounding box center [244, 39] width 59 height 17
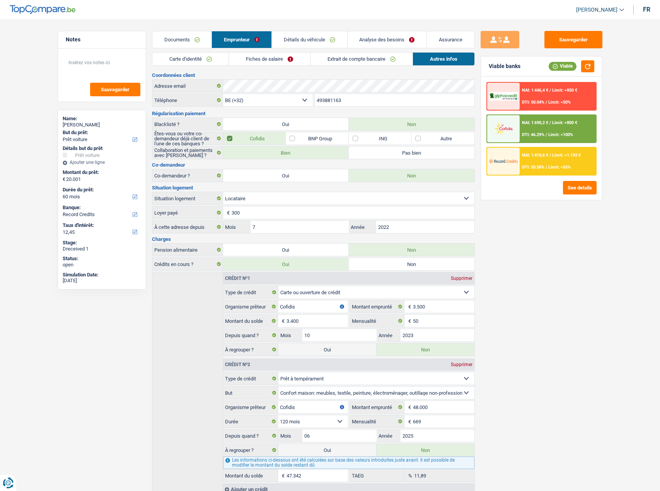
click at [397, 41] on link "Analyse des besoins" at bounding box center [386, 39] width 79 height 17
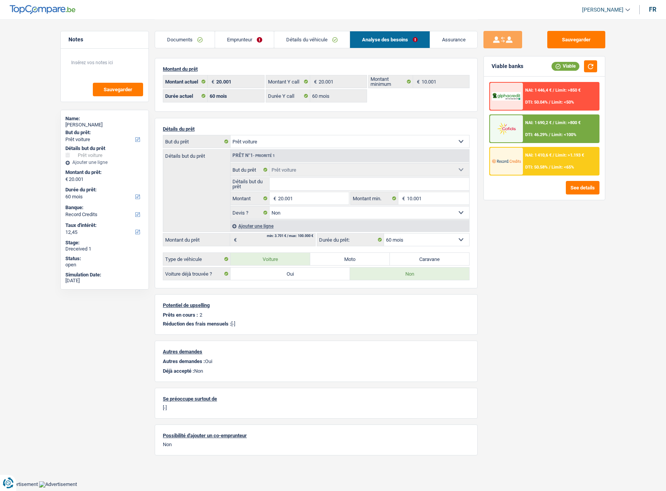
click at [560, 127] on div "NAI: 1 690,2 € / Limit: >800 € DTI: 46.29% / Limit: <100%" at bounding box center [561, 128] width 76 height 27
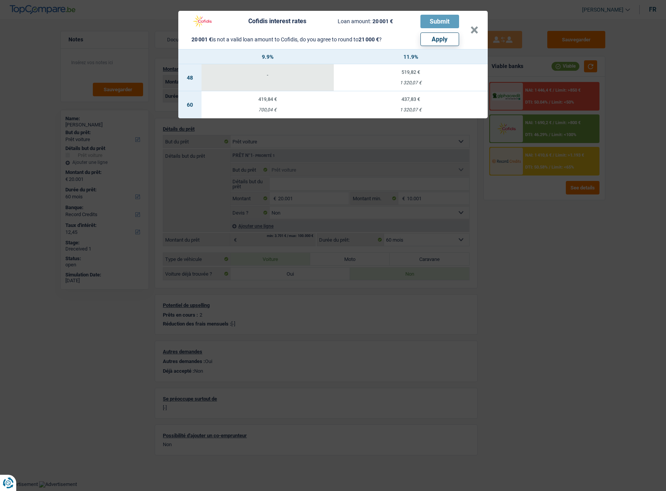
click at [400, 105] on td "437,83 € 1 320,07 €" at bounding box center [411, 104] width 154 height 27
select select "cofidis"
type input "11,90"
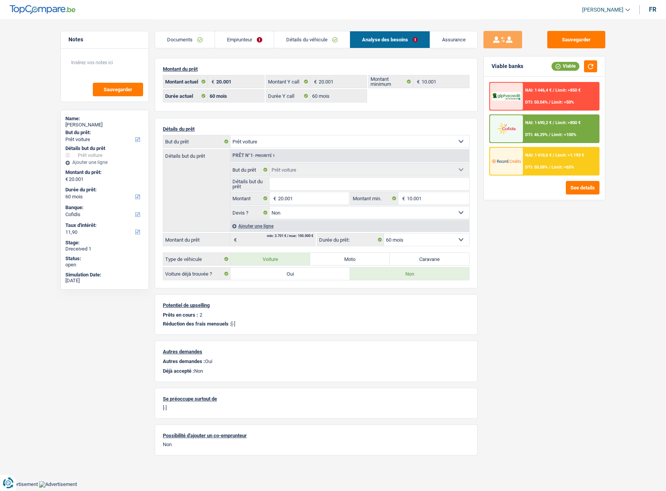
click at [564, 121] on span "Limit: >800 €" at bounding box center [567, 122] width 25 height 5
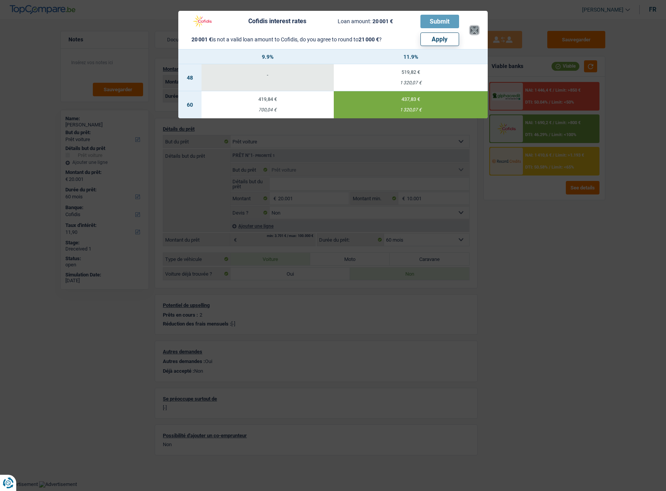
click at [477, 34] on button "×" at bounding box center [474, 30] width 8 height 8
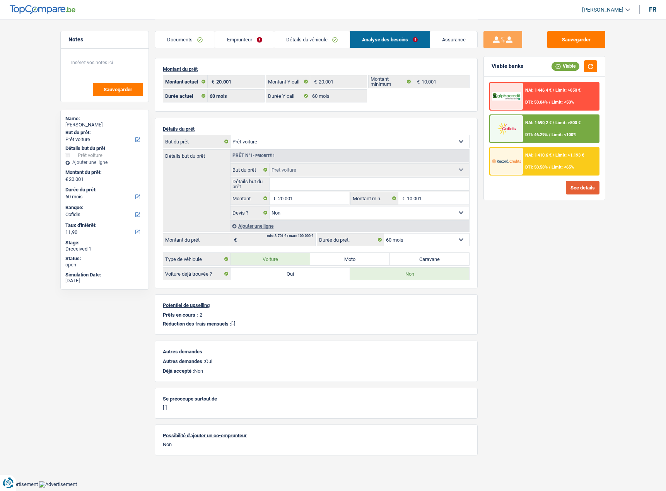
click at [584, 185] on button "See details" at bounding box center [582, 188] width 34 height 14
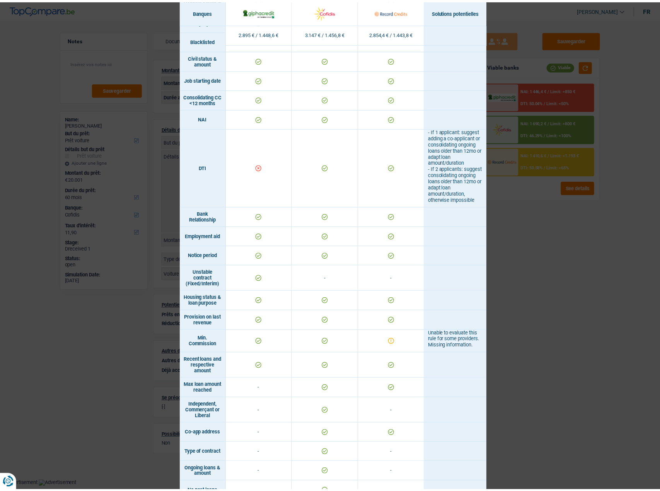
scroll to position [334, 0]
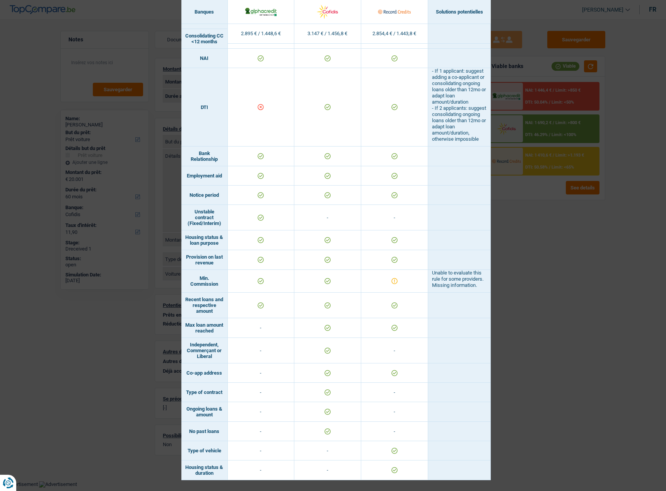
click at [564, 311] on div "Banks conditions × Banques Solutions potentielles Revenus / Charges 2.895 € / 1…" at bounding box center [333, 245] width 666 height 491
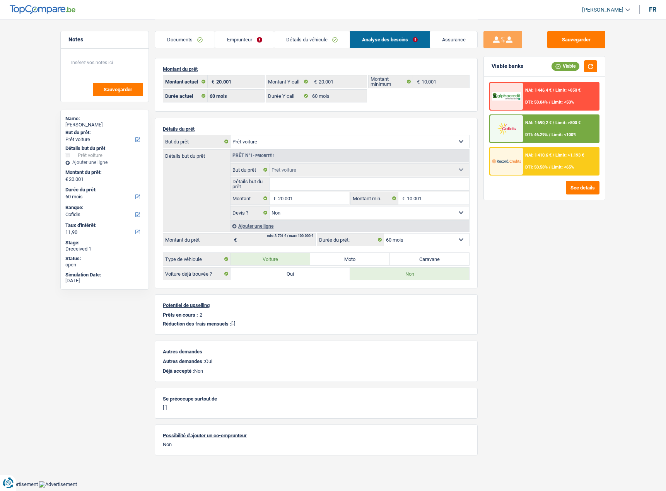
click at [560, 112] on div "NAI: 1 446,4 € / Limit: >850 € DTI: 50.04% / Limit: <50% NAI: 1 690,2 € / Limit…" at bounding box center [544, 129] width 110 height 94
click at [548, 95] on div "NAI: 1 446,4 € / Limit: >850 € DTI: 50.04% / Limit: <50%" at bounding box center [561, 96] width 76 height 27
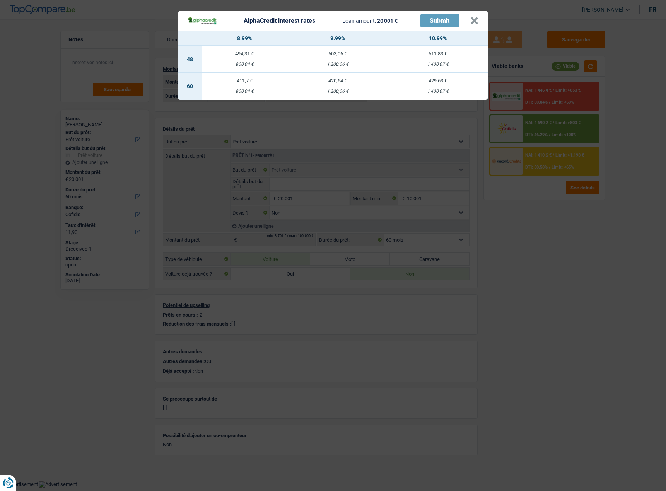
click at [351, 83] on div "420,64 €" at bounding box center [337, 80] width 100 height 5
select select "alphacredit"
type input "9,99"
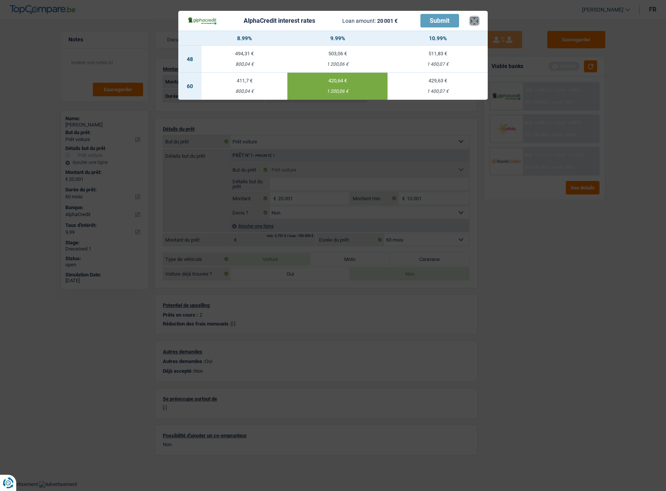
click at [475, 22] on button "×" at bounding box center [474, 21] width 8 height 8
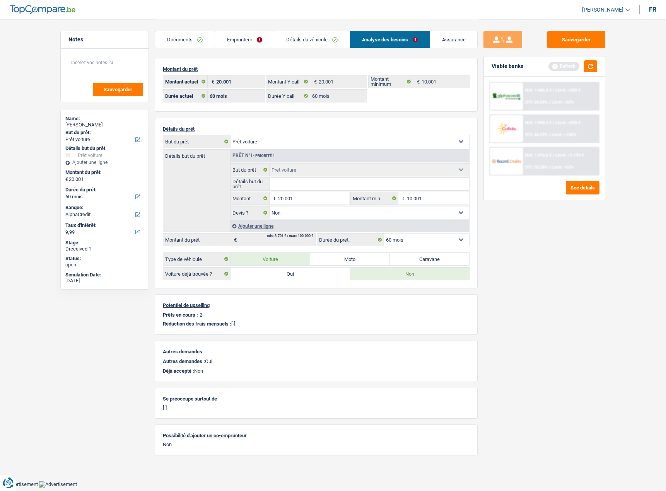
click at [283, 43] on link "Détails du véhicule" at bounding box center [311, 39] width 75 height 17
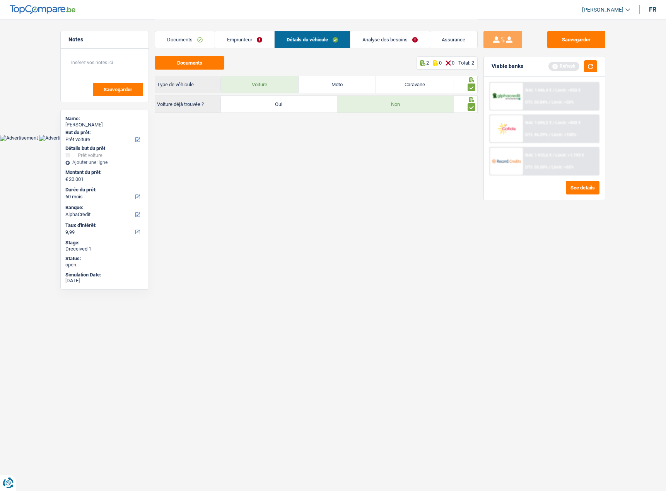
click at [256, 44] on link "Emprunteur" at bounding box center [244, 39] width 59 height 17
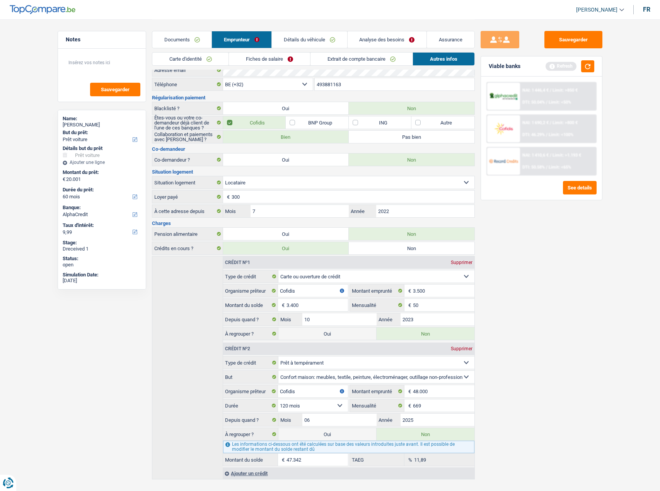
scroll to position [31, 0]
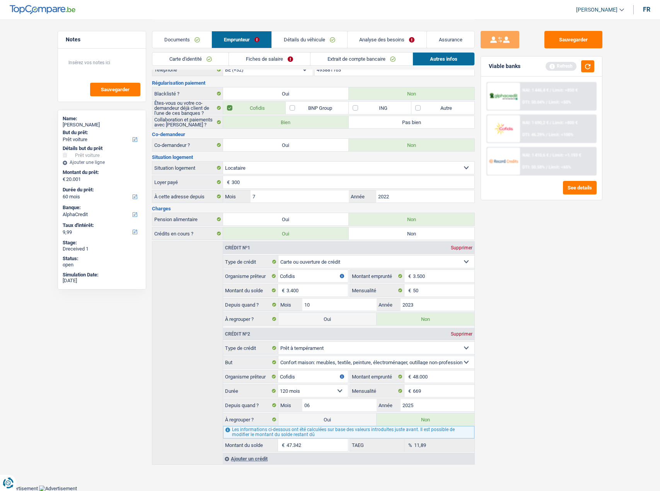
click at [201, 54] on link "Carte d'identité" at bounding box center [190, 59] width 77 height 13
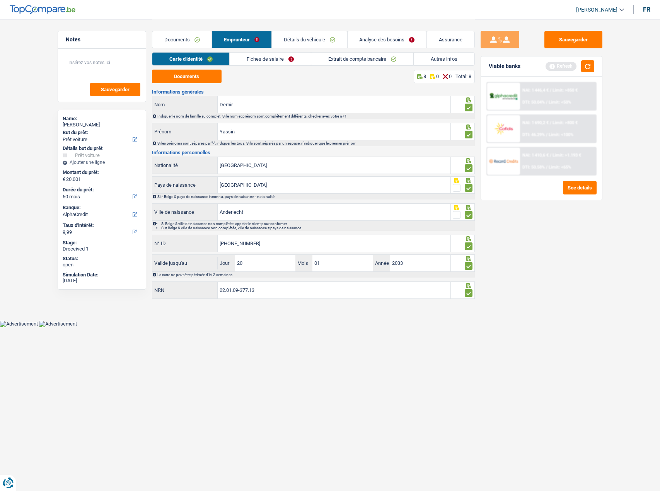
scroll to position [0, 0]
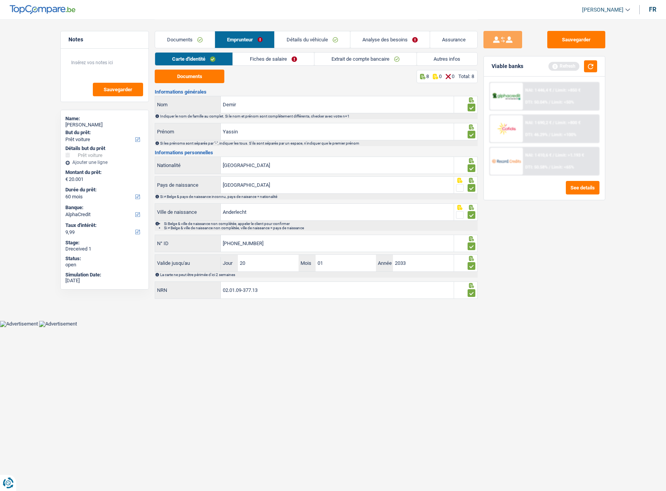
click at [252, 59] on link "Fiches de salaire" at bounding box center [273, 59] width 81 height 13
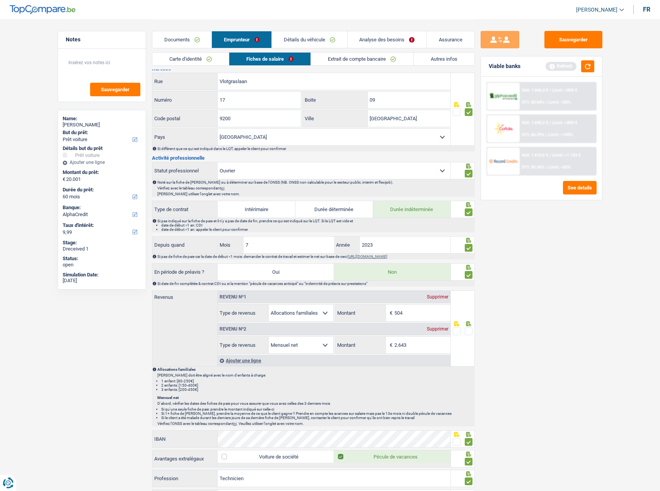
scroll to position [348, 0]
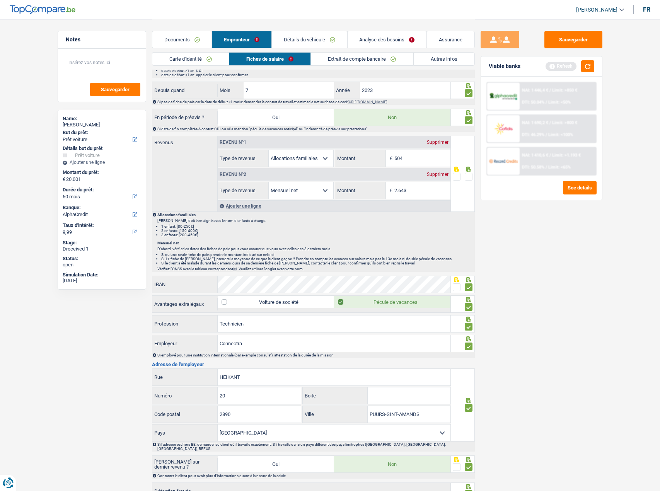
drag, startPoint x: 468, startPoint y: 174, endPoint x: 636, endPoint y: 228, distance: 177.0
click at [468, 175] on span at bounding box center [469, 177] width 8 height 8
click at [0, 0] on input "radio" at bounding box center [0, 0] width 0 height 0
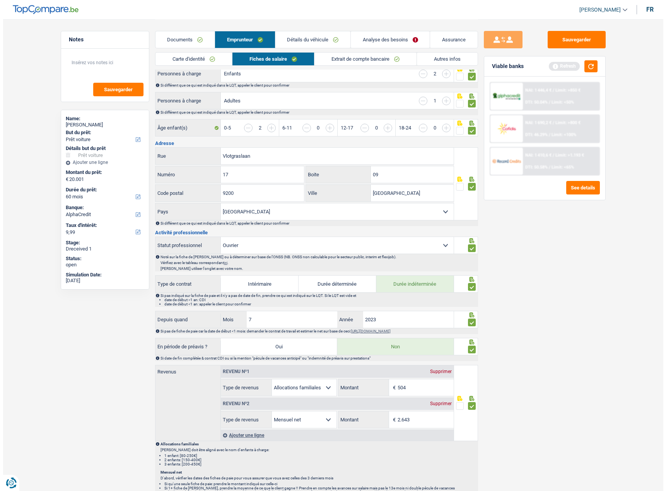
scroll to position [0, 0]
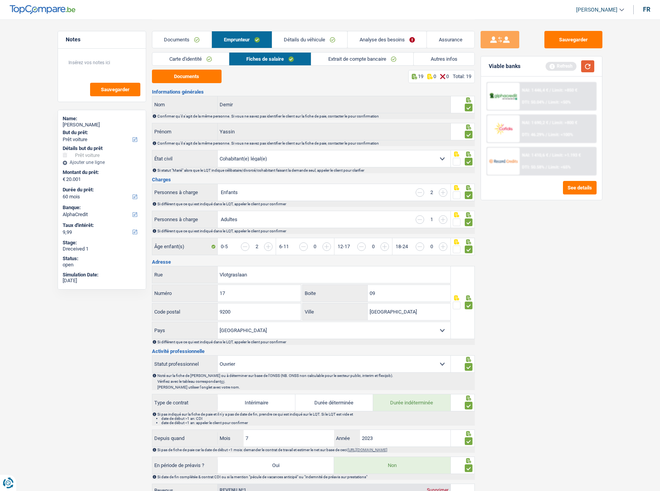
click at [589, 69] on button "button" at bounding box center [587, 66] width 13 height 12
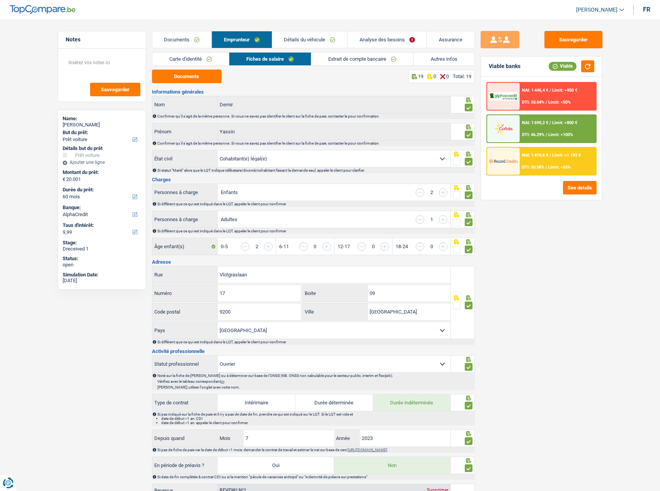
click at [552, 99] on div "NAI: 1 446,4 € / Limit: >850 € DTI: 50.04% / Limit: <50%" at bounding box center [557, 96] width 76 height 27
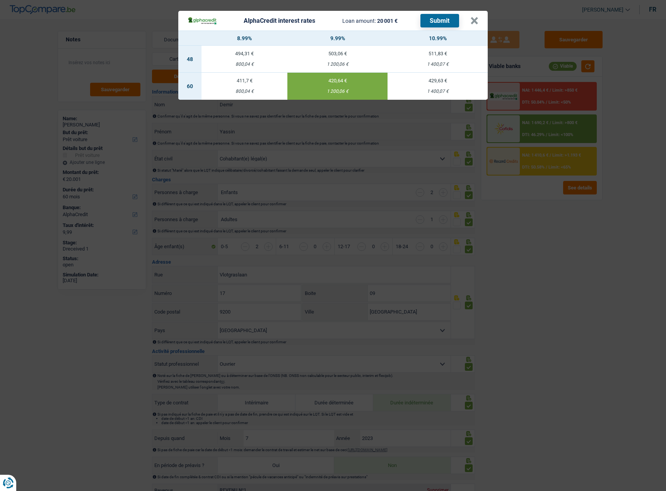
click at [441, 22] on button "Submit" at bounding box center [439, 21] width 39 height 14
click at [476, 19] on button "×" at bounding box center [474, 21] width 8 height 8
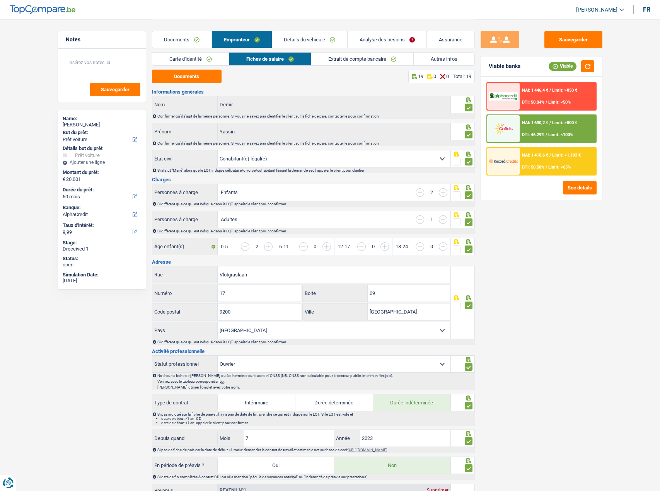
click at [548, 135] on div "DTI: 46.29% / Limit: <100%" at bounding box center [547, 134] width 51 height 5
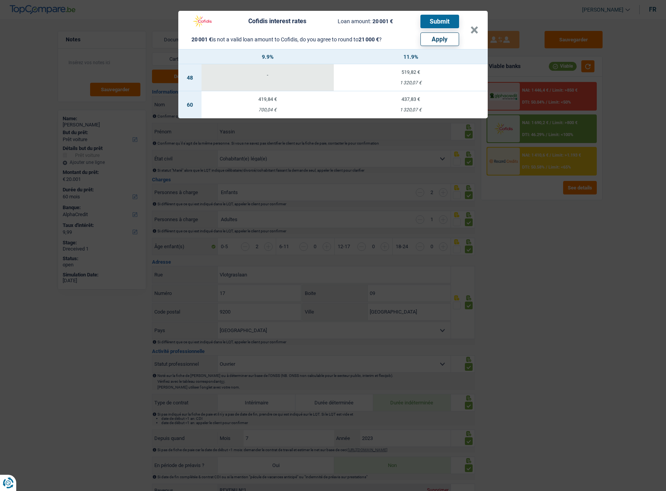
click at [591, 275] on div "Cofidis interest rates Loan amount: 20 001 € Submit 20 001 € is not a valid loa…" at bounding box center [333, 245] width 666 height 491
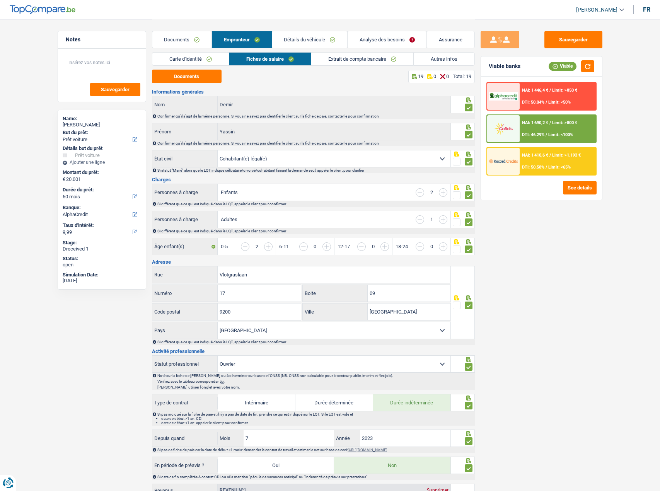
drag, startPoint x: 188, startPoint y: 37, endPoint x: 236, endPoint y: 89, distance: 70.3
click at [188, 37] on link "Documents" at bounding box center [181, 39] width 59 height 17
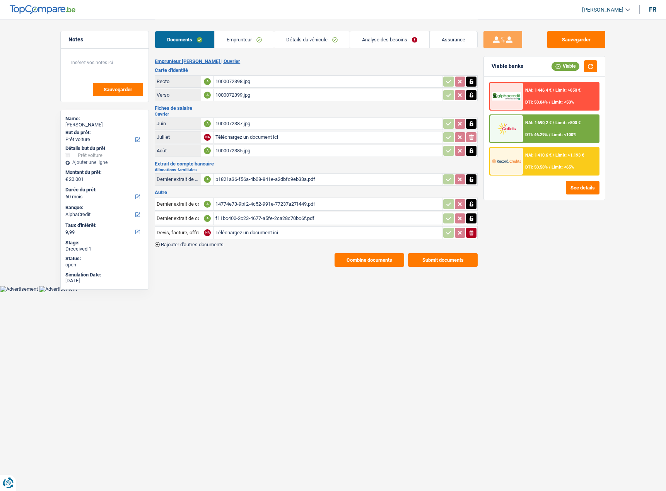
click at [237, 42] on link "Emprunteur" at bounding box center [244, 39] width 59 height 17
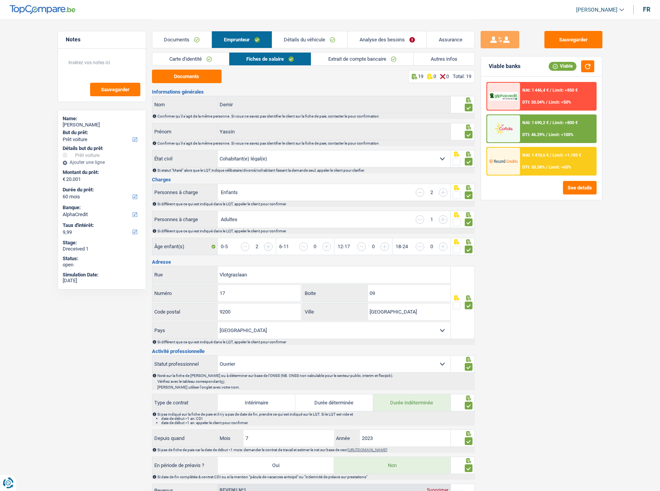
click at [184, 61] on link "Carte d'identité" at bounding box center [190, 59] width 77 height 13
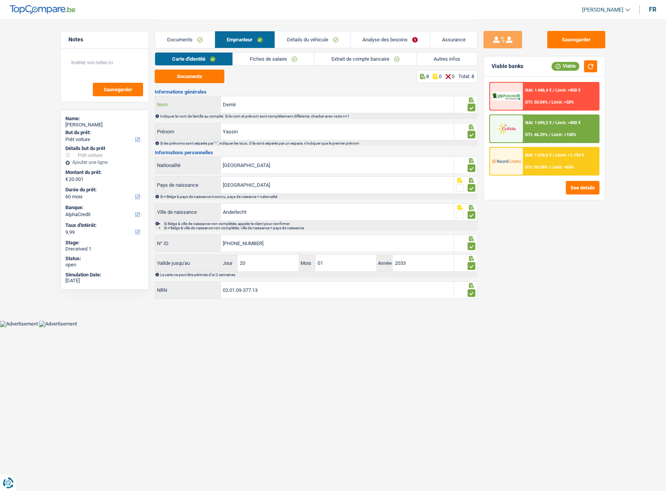
drag, startPoint x: 253, startPoint y: 107, endPoint x: 194, endPoint y: 109, distance: 58.8
click at [186, 108] on div "Demir Nom" at bounding box center [304, 104] width 298 height 17
click at [540, 162] on div "NAI: 1 410,6 € / Limit: >1.193 € DTI: 50.58% / Limit: <65%" at bounding box center [561, 161] width 76 height 27
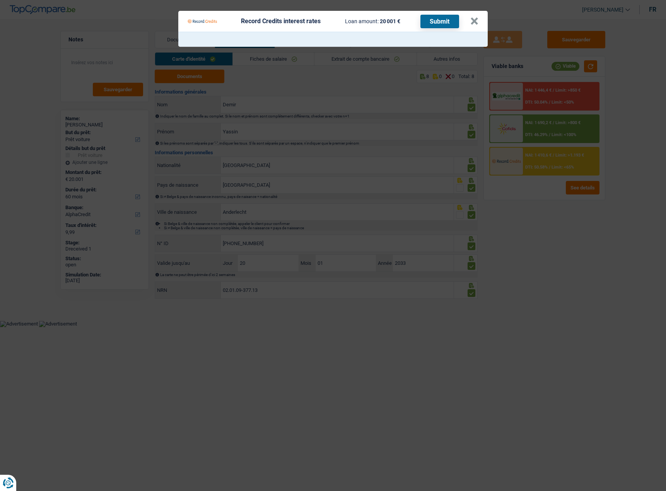
click at [535, 200] on Credits "Record Credits interest rates Loan amount: 20 001 € Submit ×" at bounding box center [333, 245] width 666 height 491
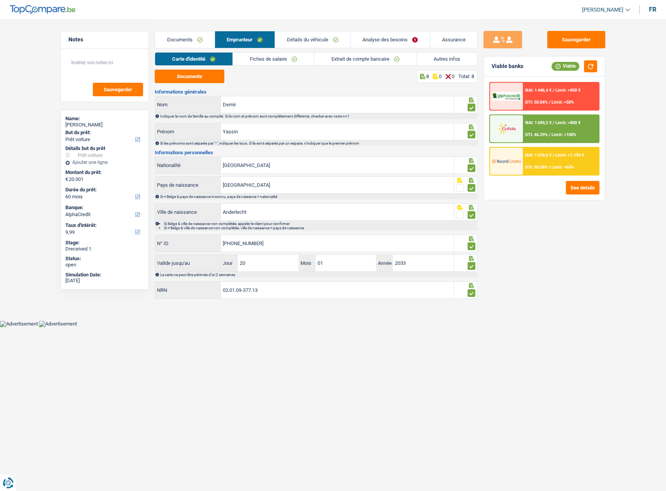
click at [370, 39] on link "Analyse des besoins" at bounding box center [390, 39] width 79 height 17
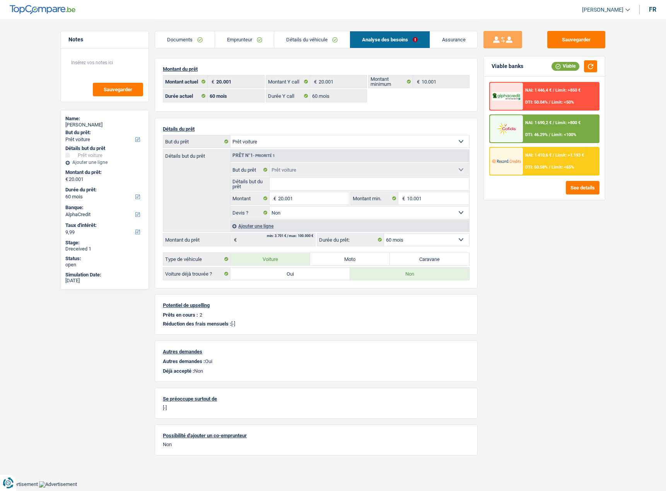
click at [317, 37] on link "Détails du véhicule" at bounding box center [311, 39] width 75 height 17
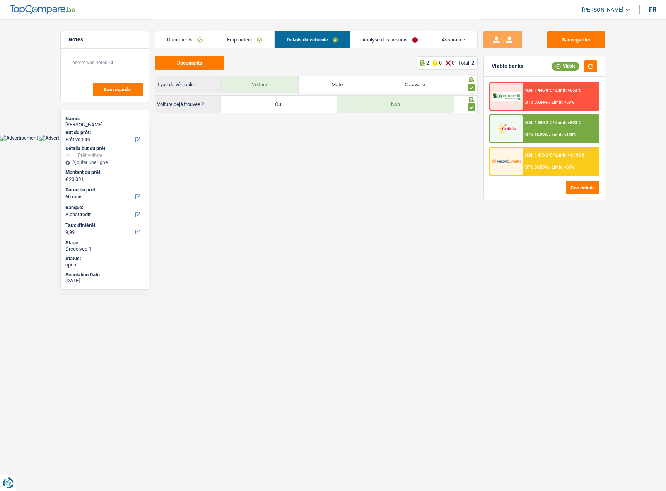
click at [368, 43] on link "Analyse des besoins" at bounding box center [389, 39] width 79 height 17
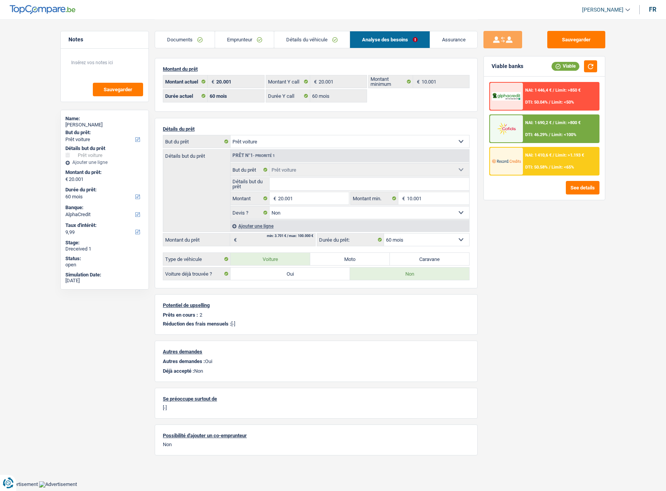
click at [294, 31] on li "Détails du véhicule" at bounding box center [312, 39] width 76 height 17
click at [201, 41] on link "Documents" at bounding box center [185, 39] width 60 height 17
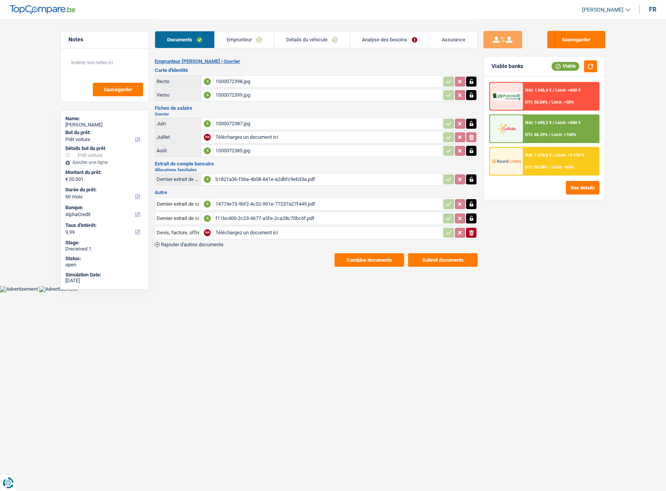
click at [253, 40] on link "Emprunteur" at bounding box center [244, 39] width 59 height 17
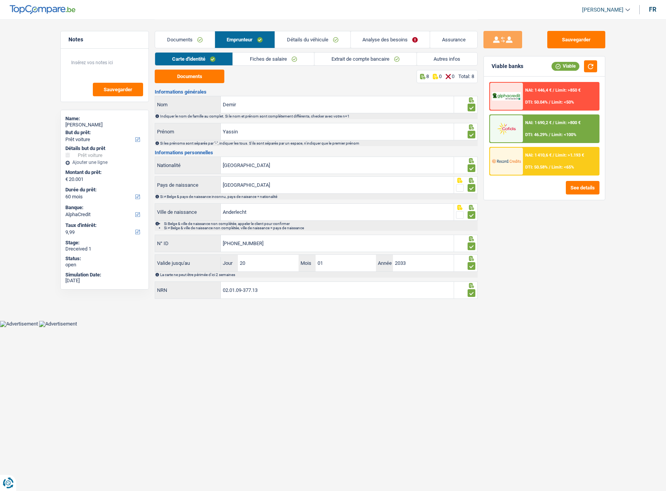
click at [302, 51] on div "Documents Emprunteur Détails du véhicule Analyse des besoins Assurance" at bounding box center [316, 35] width 323 height 33
click at [300, 54] on link "Fiches de salaire" at bounding box center [273, 59] width 81 height 13
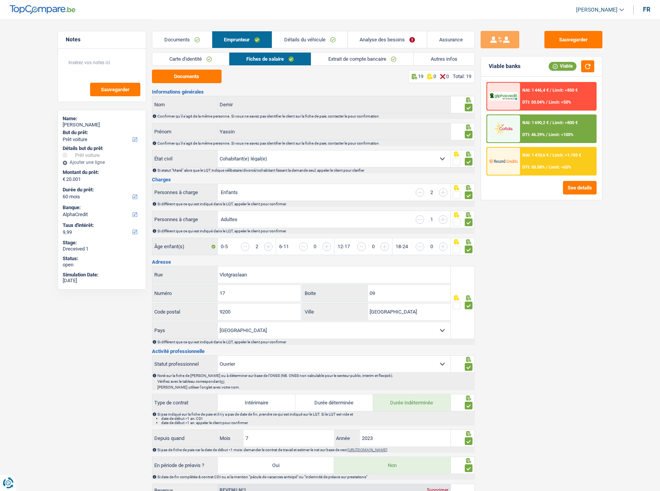
click at [300, 58] on link "Fiches de salaire" at bounding box center [270, 59] width 82 height 13
click at [349, 59] on link "Extrait de compte bancaire" at bounding box center [362, 59] width 102 height 13
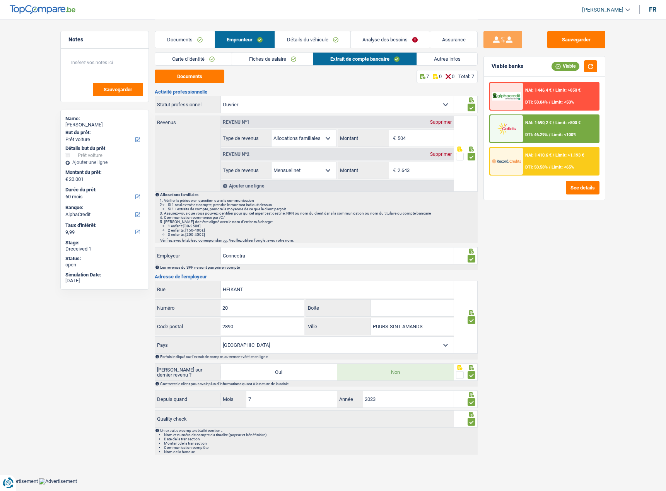
click at [559, 154] on span "Limit: >1.193 €" at bounding box center [569, 155] width 29 height 5
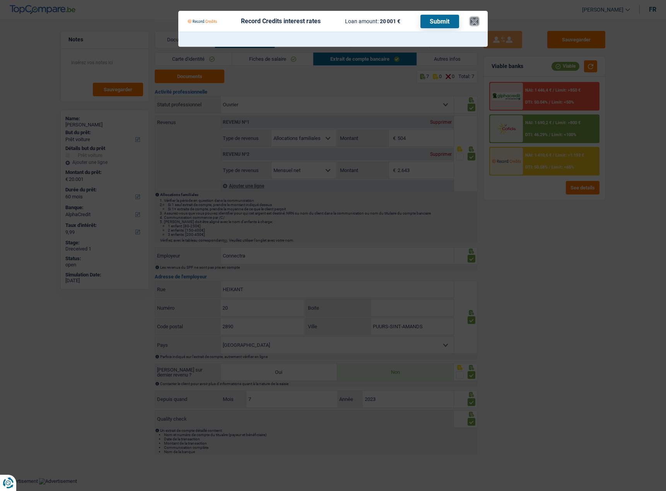
click at [477, 24] on button "×" at bounding box center [474, 21] width 8 height 8
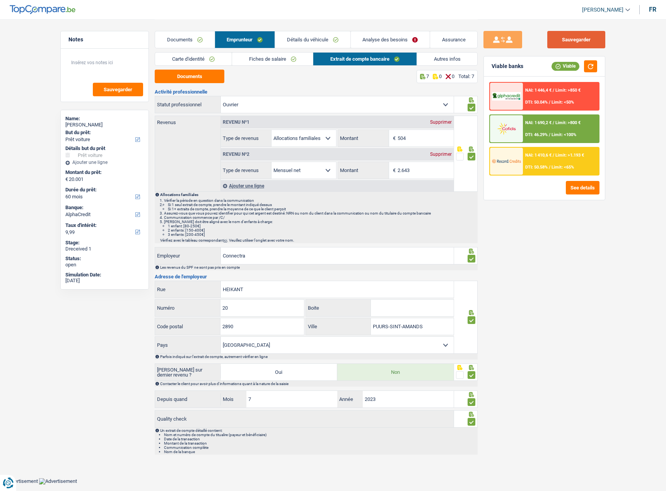
click at [574, 42] on button "Sauvegarder" at bounding box center [576, 39] width 58 height 17
click at [591, 70] on button "button" at bounding box center [590, 66] width 13 height 12
drag, startPoint x: 569, startPoint y: 40, endPoint x: 437, endPoint y: 5, distance: 136.4
click at [569, 40] on button "Sauvegarder" at bounding box center [576, 39] width 58 height 17
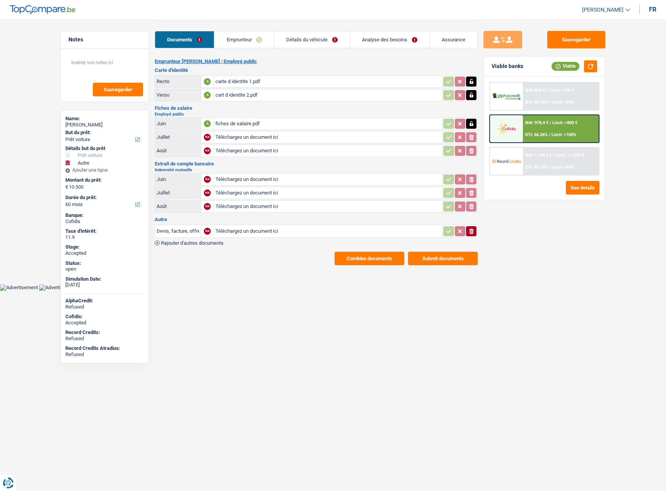
select select "car"
select select "other"
select select "60"
click at [545, 121] on span "NAI: 978,4 €" at bounding box center [536, 122] width 23 height 5
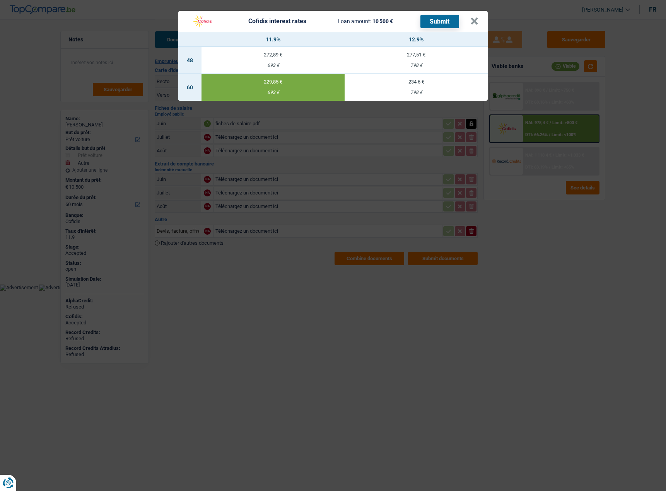
click at [320, 316] on div "Cofidis interest rates Loan amount: 10 500 € Submit × 11.9% 12.9% 48 272,89 € 6…" at bounding box center [333, 245] width 666 height 491
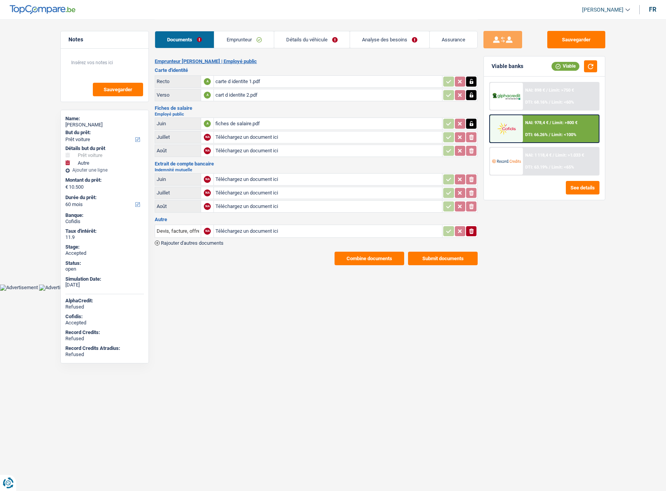
click at [280, 43] on link "Détails du véhicule" at bounding box center [311, 39] width 75 height 17
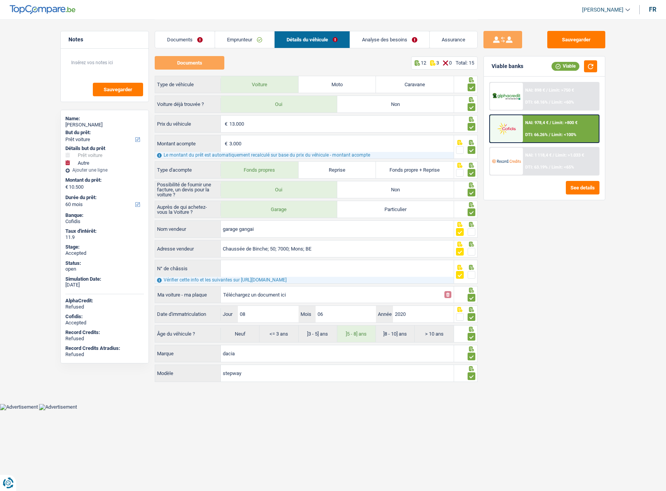
click at [329, 41] on link "Détails du véhicule" at bounding box center [311, 39] width 75 height 17
click at [343, 41] on link "Détails du véhicule" at bounding box center [311, 39] width 75 height 17
click at [350, 40] on li "Analyse des besoins" at bounding box center [389, 39] width 80 height 17
click at [356, 40] on link "Analyse des besoins" at bounding box center [389, 39] width 79 height 17
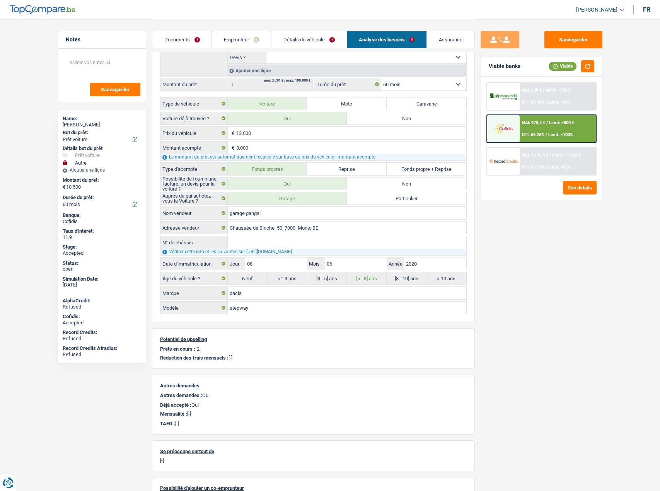
scroll to position [274, 0]
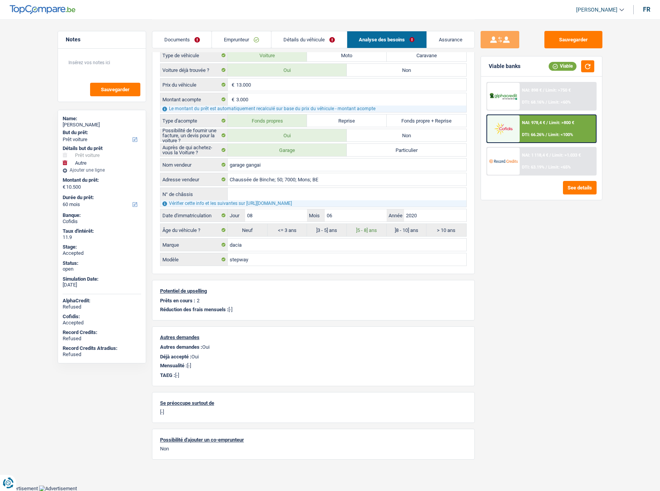
click at [186, 39] on link "Documents" at bounding box center [182, 39] width 60 height 17
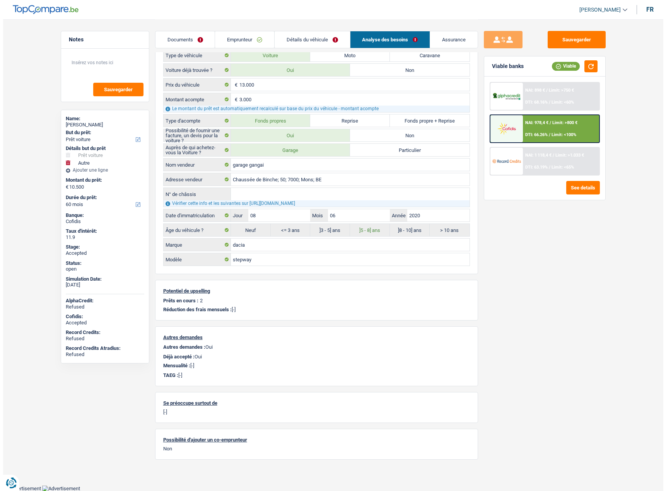
scroll to position [0, 0]
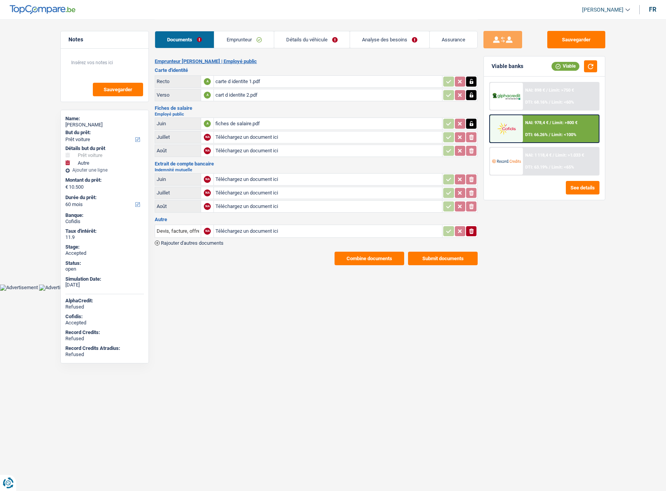
click at [358, 261] on button "Combine documents" at bounding box center [369, 259] width 70 height 14
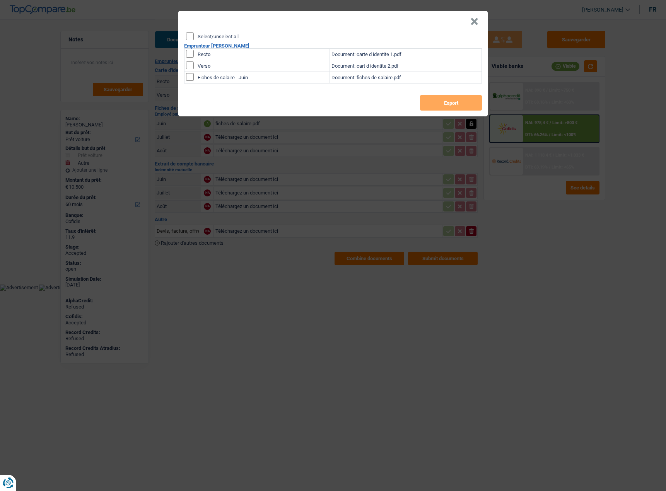
drag, startPoint x: 189, startPoint y: 33, endPoint x: 252, endPoint y: 63, distance: 70.0
click at [189, 34] on input "Select/unselect all" at bounding box center [190, 36] width 8 height 8
checkbox input "true"
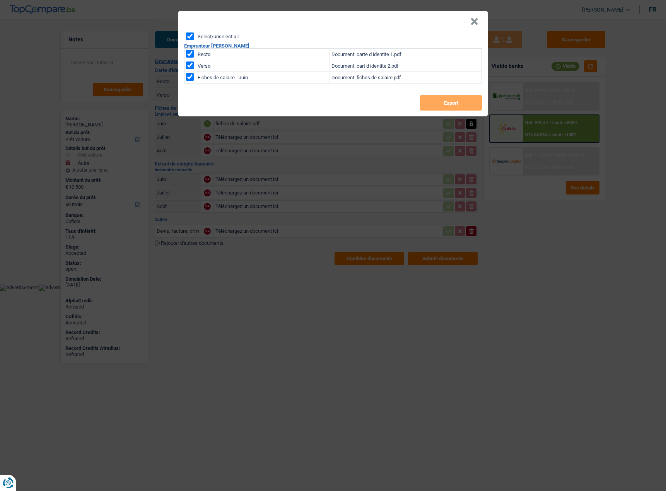
checkbox input "true"
click at [443, 95] on div "Select/unselect all Emprunteur [PERSON_NAME] Recto Document: carte d identite 1…" at bounding box center [332, 74] width 309 height 84
click at [445, 104] on button "Export" at bounding box center [451, 102] width 62 height 15
click at [479, 22] on header "×" at bounding box center [332, 22] width 309 height 22
click at [475, 22] on button "×" at bounding box center [474, 22] width 8 height 8
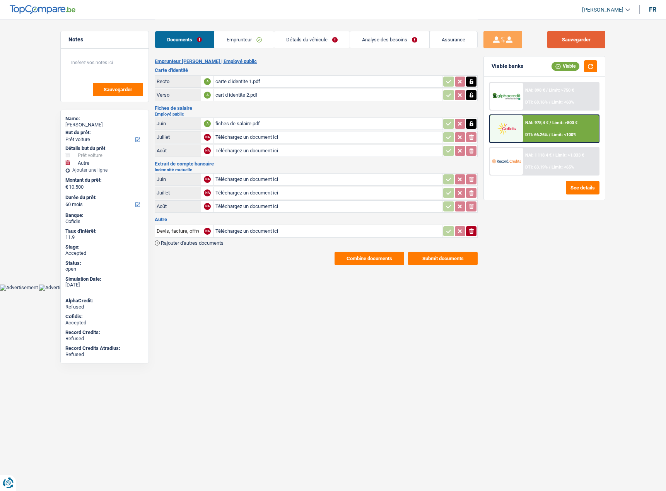
click at [576, 41] on button "Sauvegarder" at bounding box center [576, 39] width 58 height 17
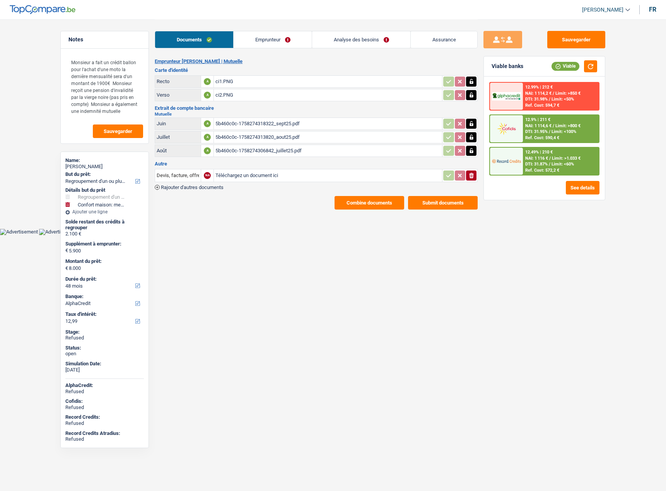
select select "refinancing"
select select "household"
select select "48"
select select "alphacredit"
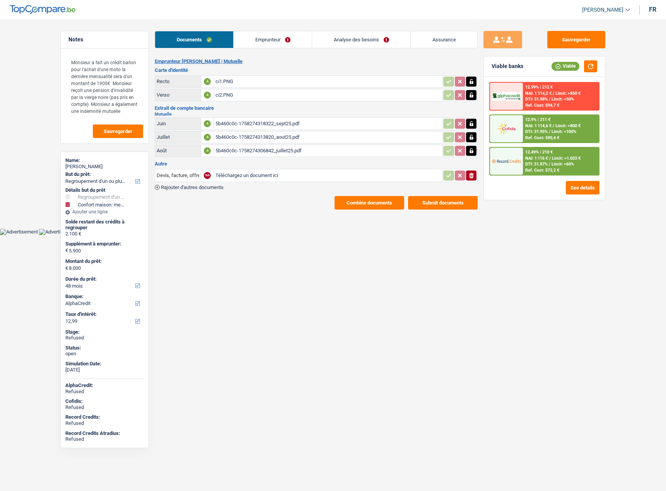
select select "48"
select select "refinancing"
select select "yes"
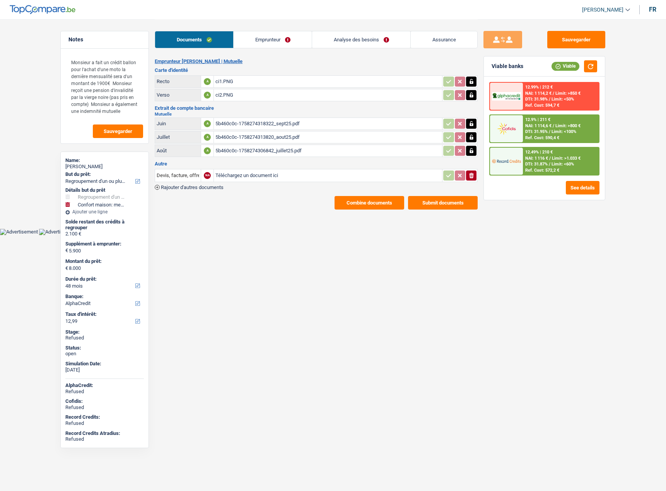
select select "household"
select select "yes"
select select "48"
click at [380, 43] on link "Analyse des besoins" at bounding box center [361, 39] width 98 height 17
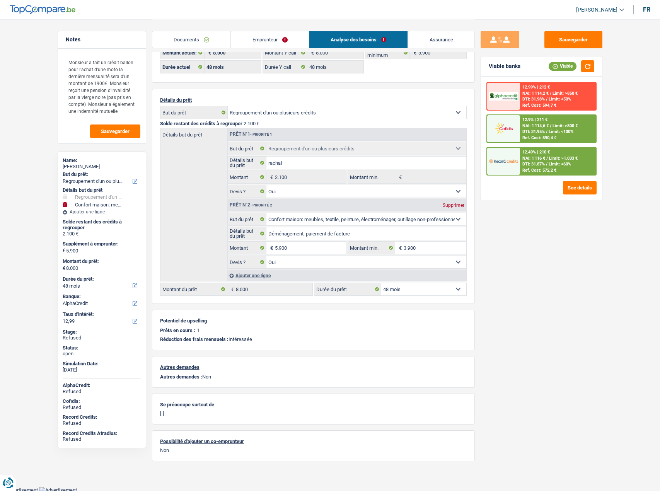
scroll to position [31, 0]
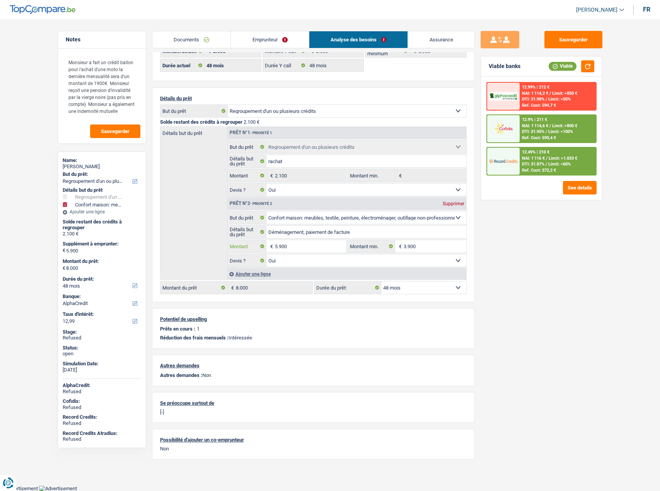
click at [300, 246] on input "5.900" at bounding box center [310, 246] width 71 height 12
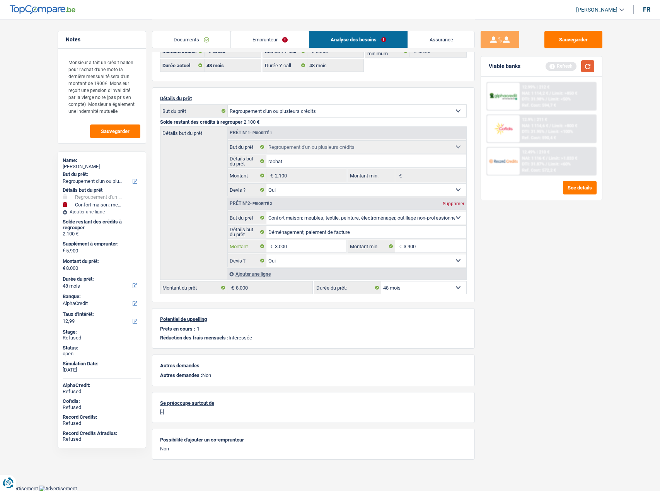
type input "3.000"
type input "5.100"
select select "36"
type input "5.100"
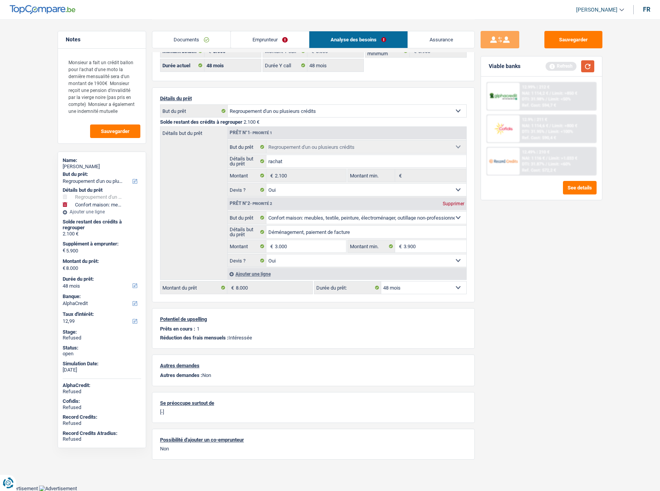
select select "36"
type input "5.100"
select select "36"
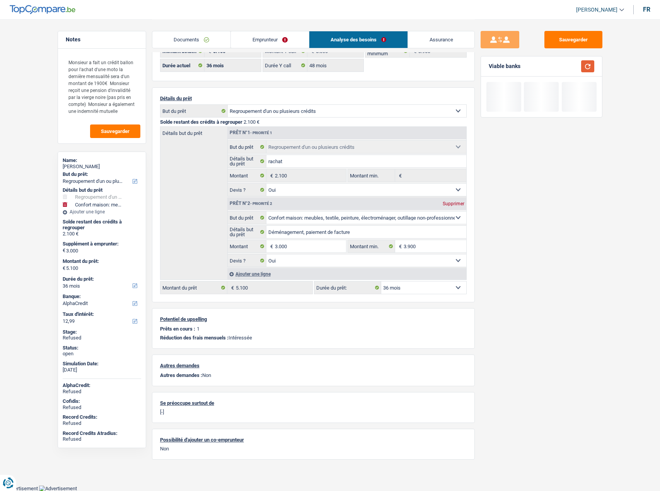
click at [592, 66] on button "button" at bounding box center [587, 66] width 13 height 12
